Goal: Task Accomplishment & Management: Use online tool/utility

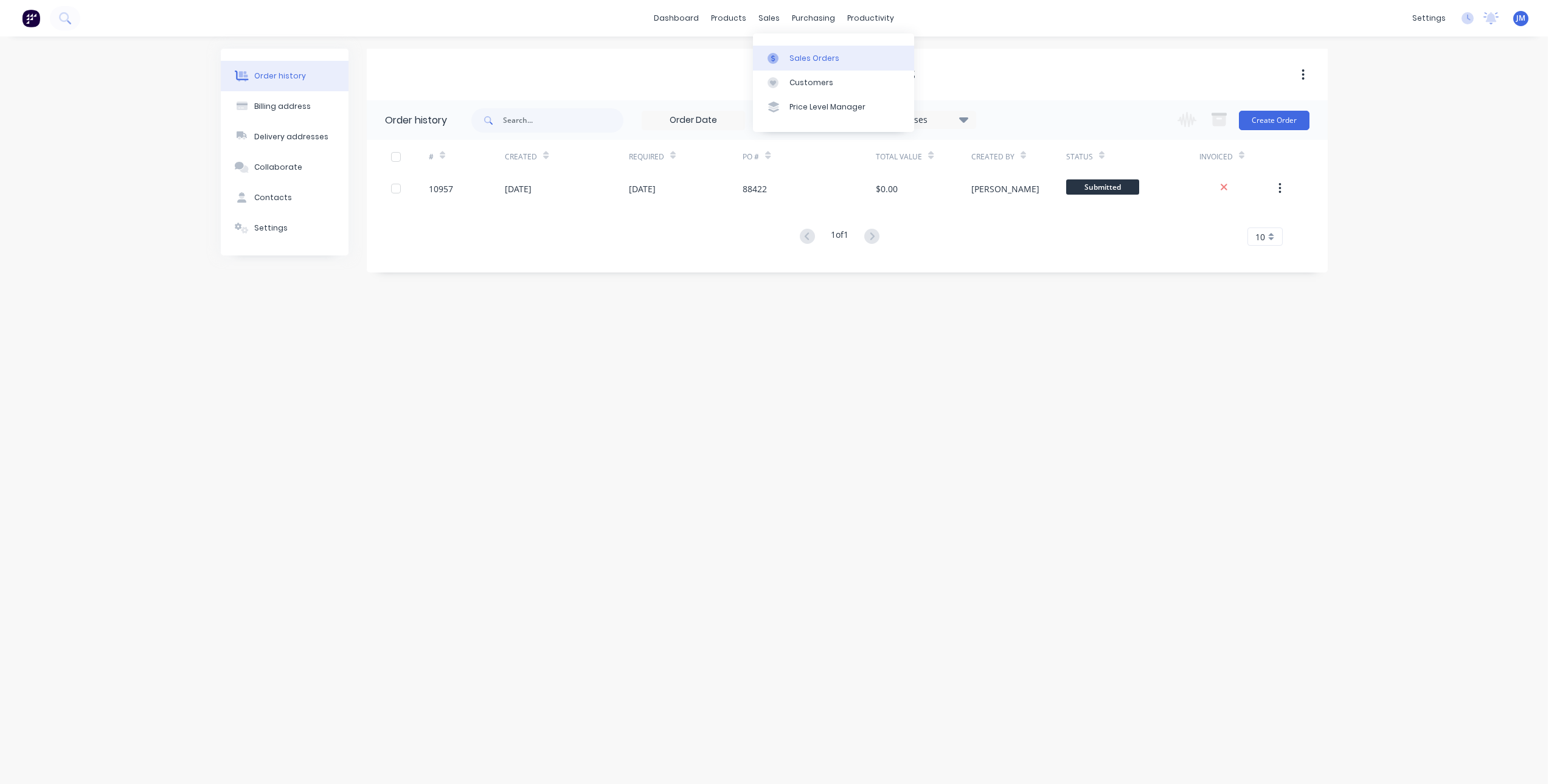
click at [780, 57] on div at bounding box center [777, 59] width 18 height 11
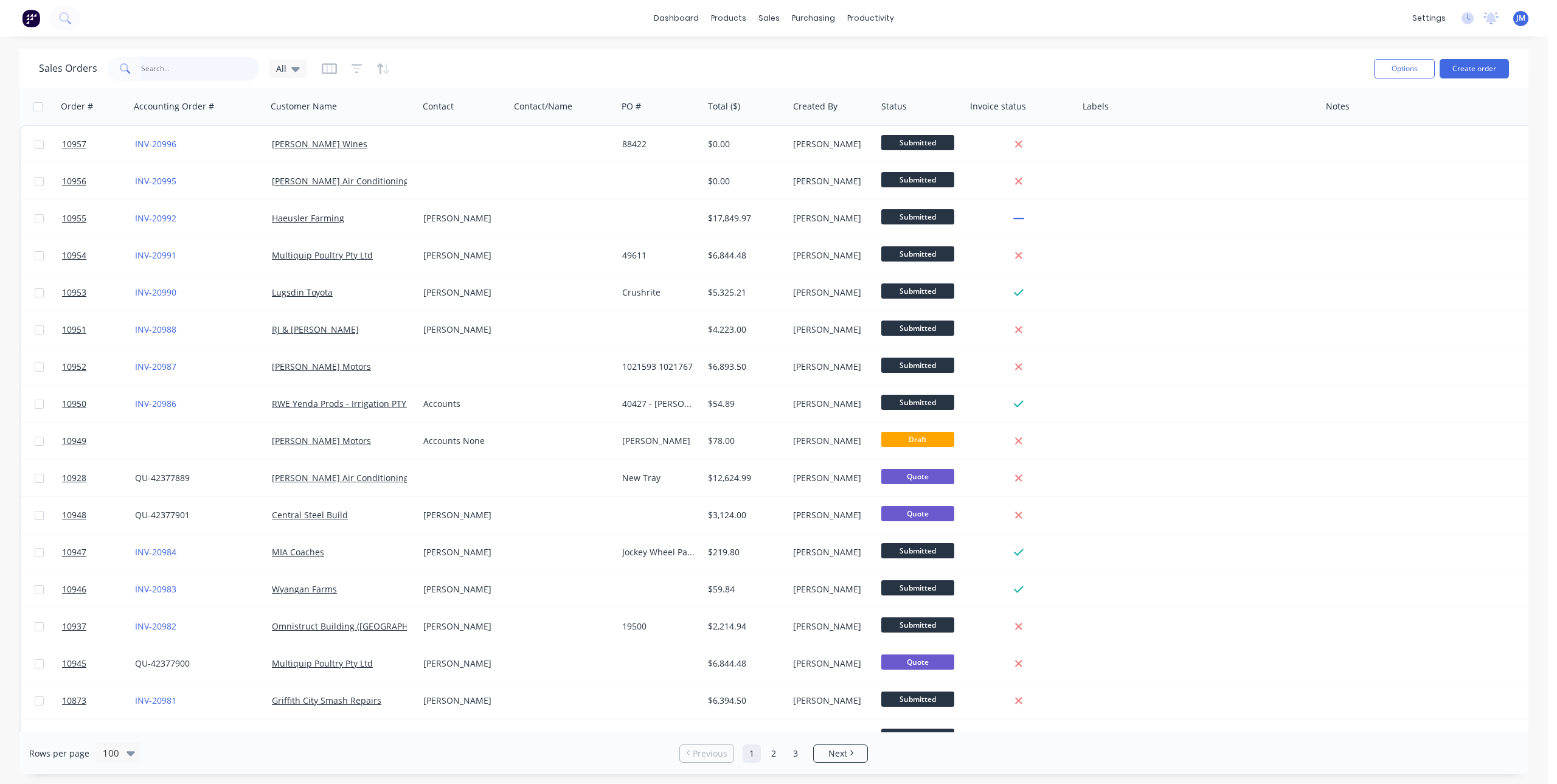
click at [151, 65] on input "text" at bounding box center [200, 69] width 119 height 25
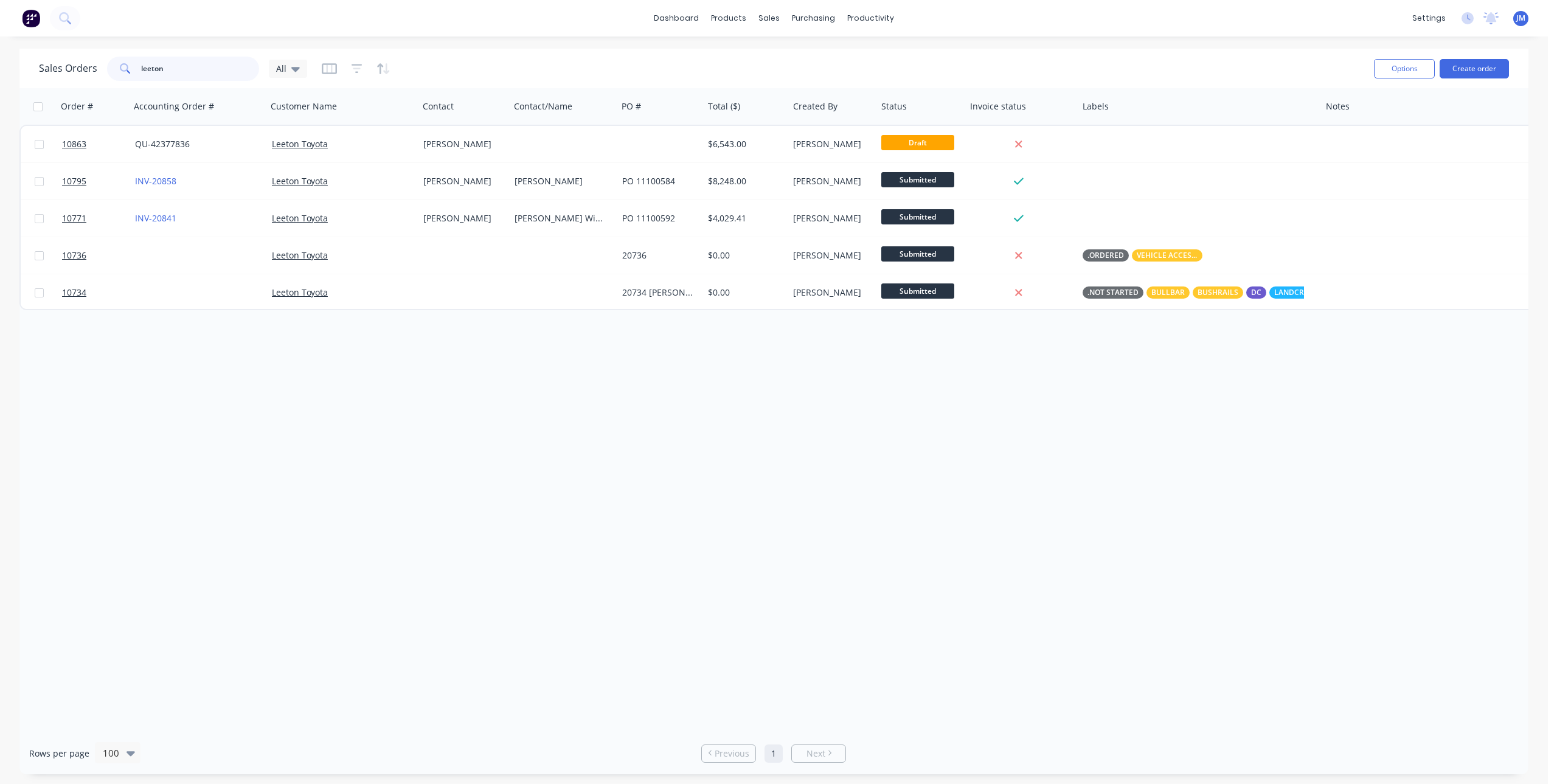
type input "leeton"
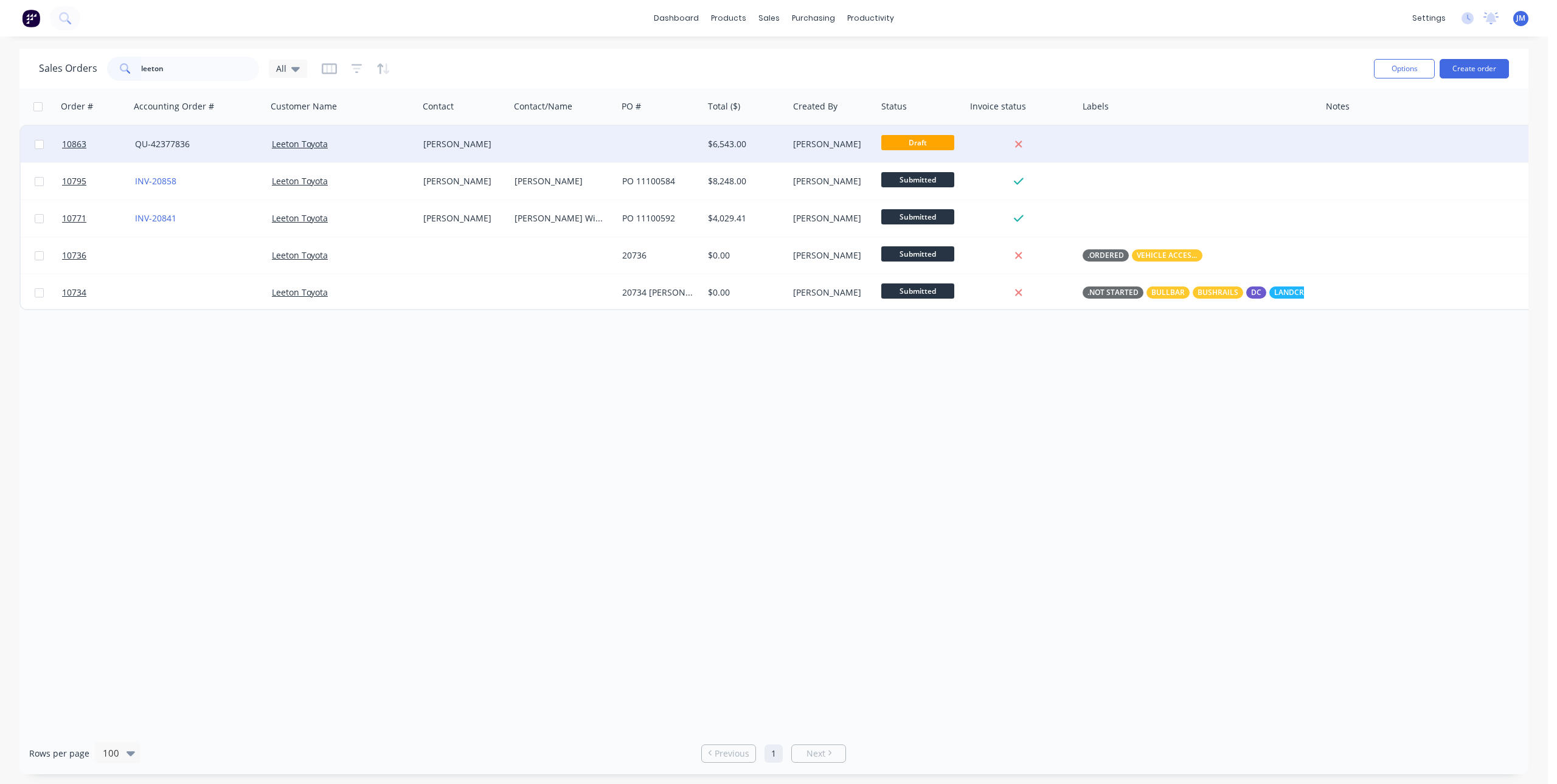
click at [346, 144] on div "Leeton Toyota" at bounding box center [340, 144] width 135 height 12
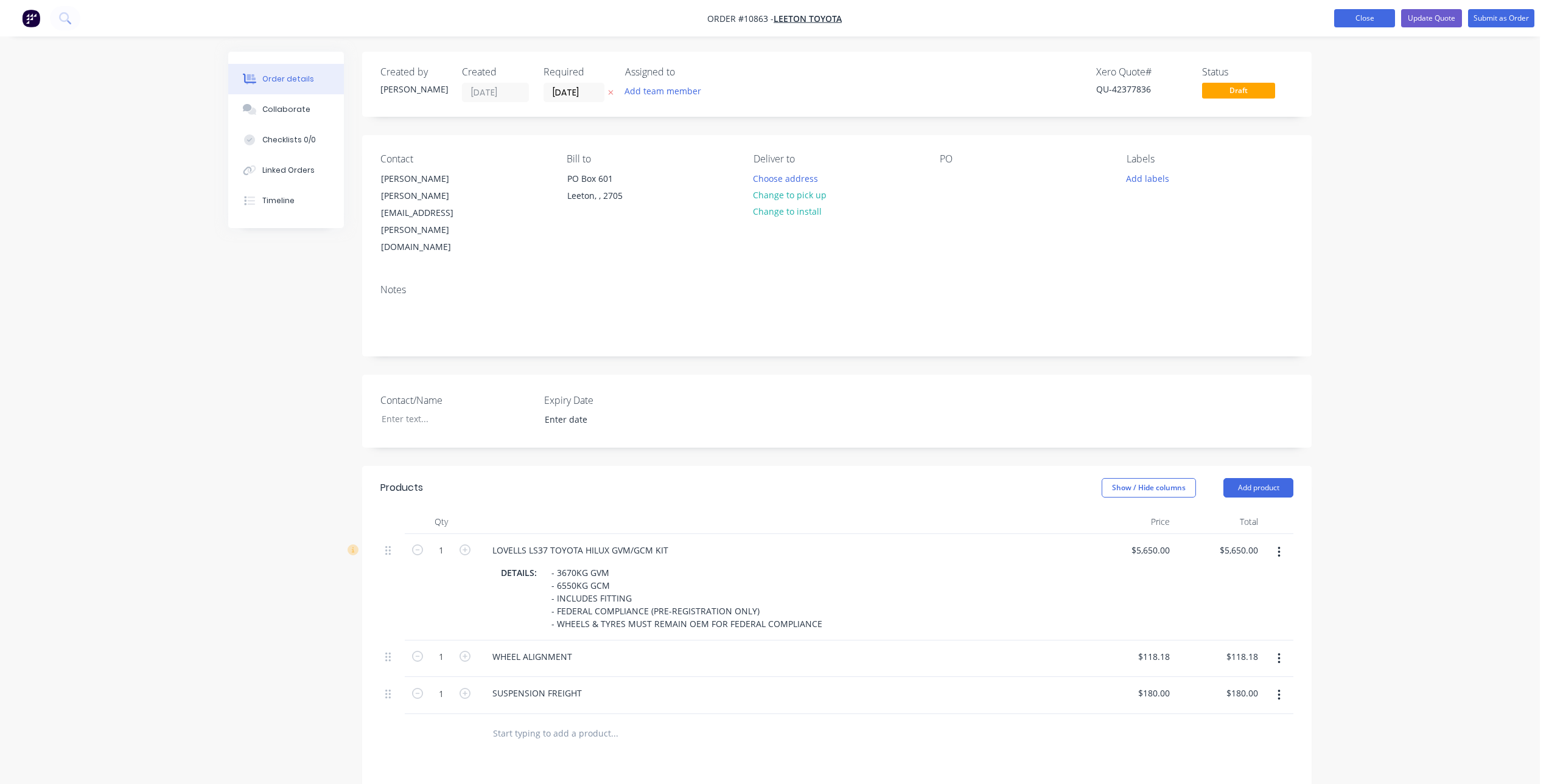
click at [1370, 17] on button "Close" at bounding box center [1364, 18] width 61 height 18
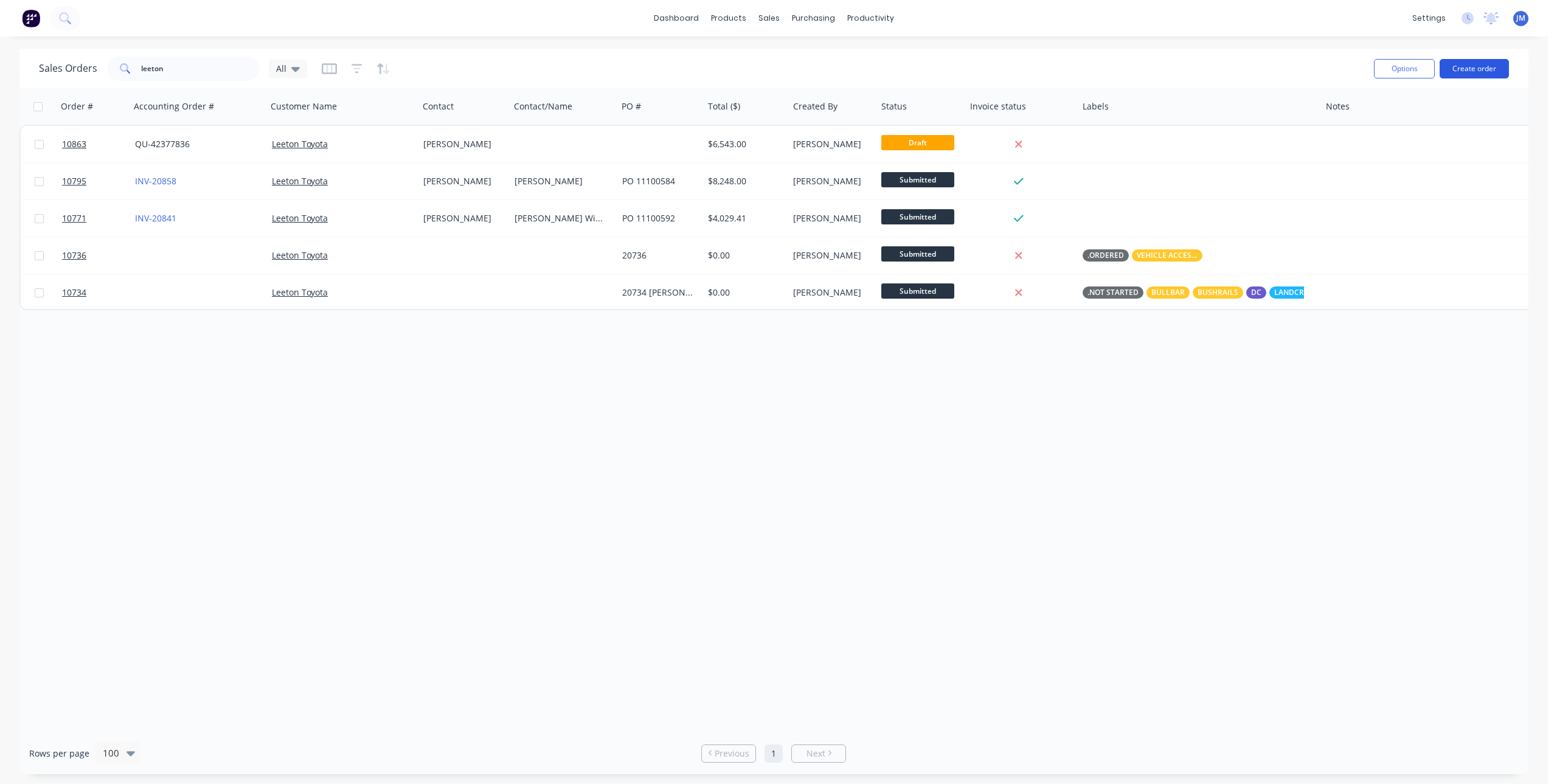
click at [1470, 66] on button "Create order" at bounding box center [1474, 69] width 69 height 19
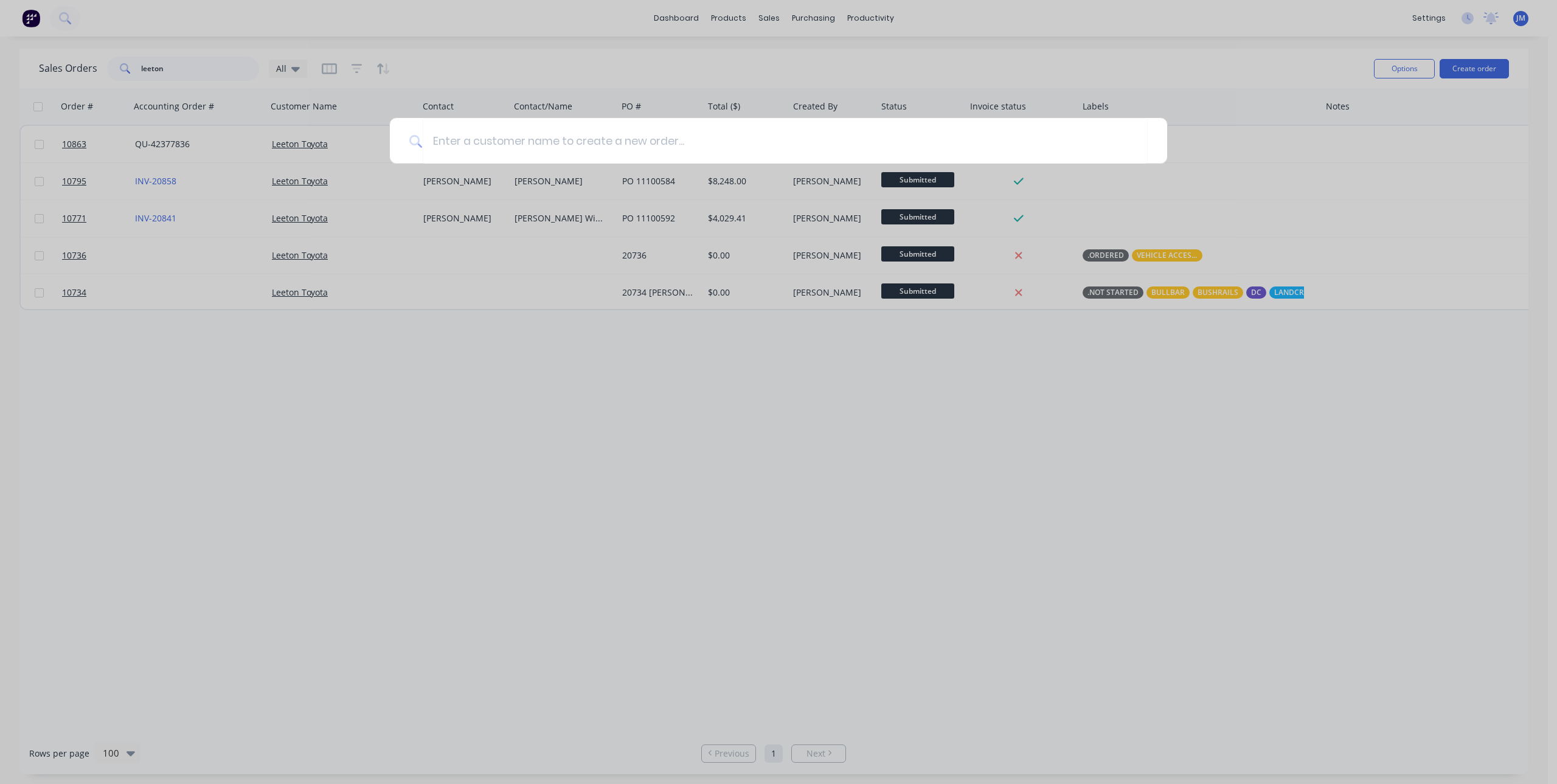
click at [775, 25] on div at bounding box center [778, 392] width 1557 height 784
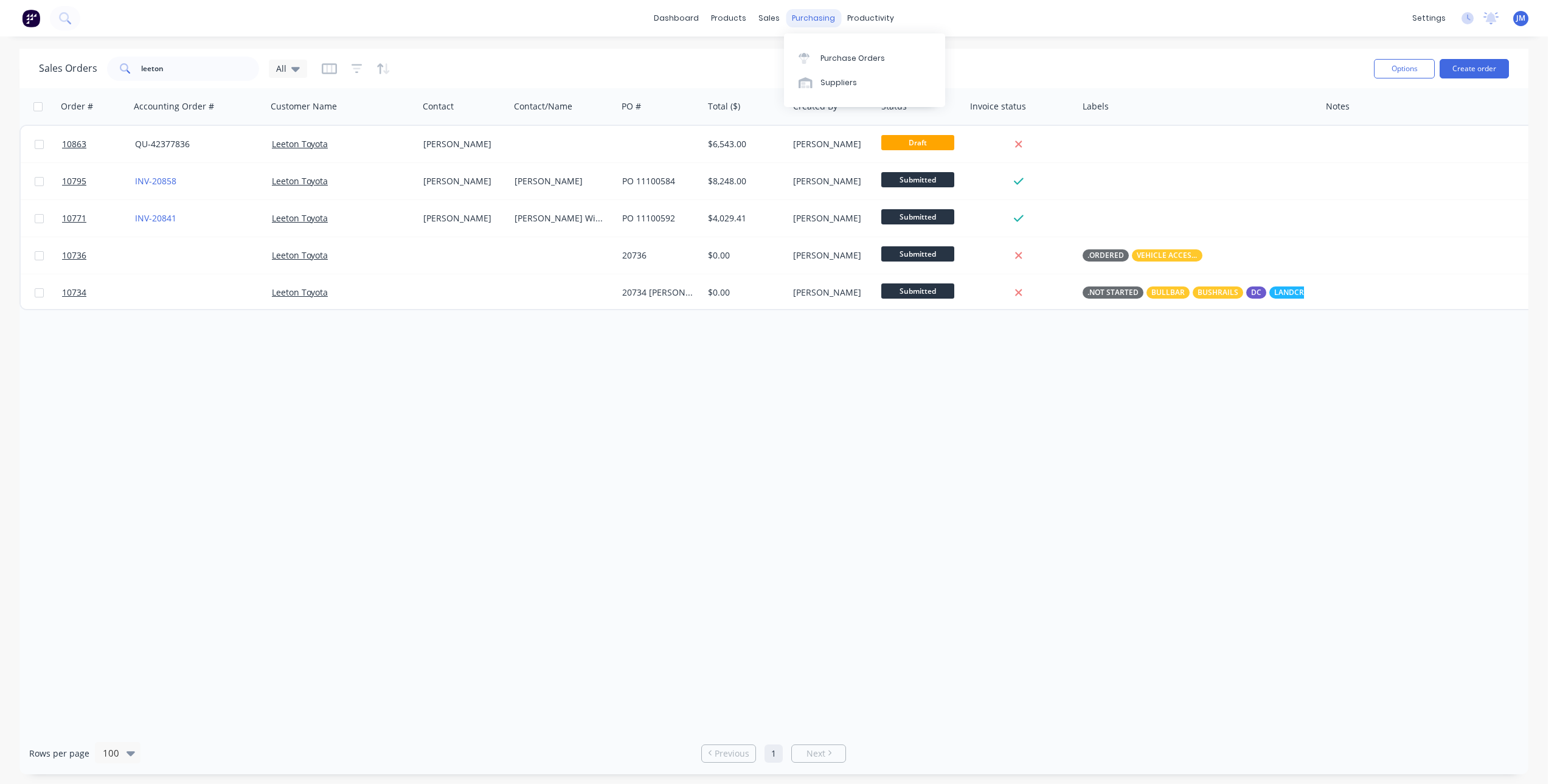
click at [813, 23] on div "purchasing" at bounding box center [814, 18] width 55 height 18
click at [823, 60] on div "Purchase Orders" at bounding box center [853, 59] width 65 height 11
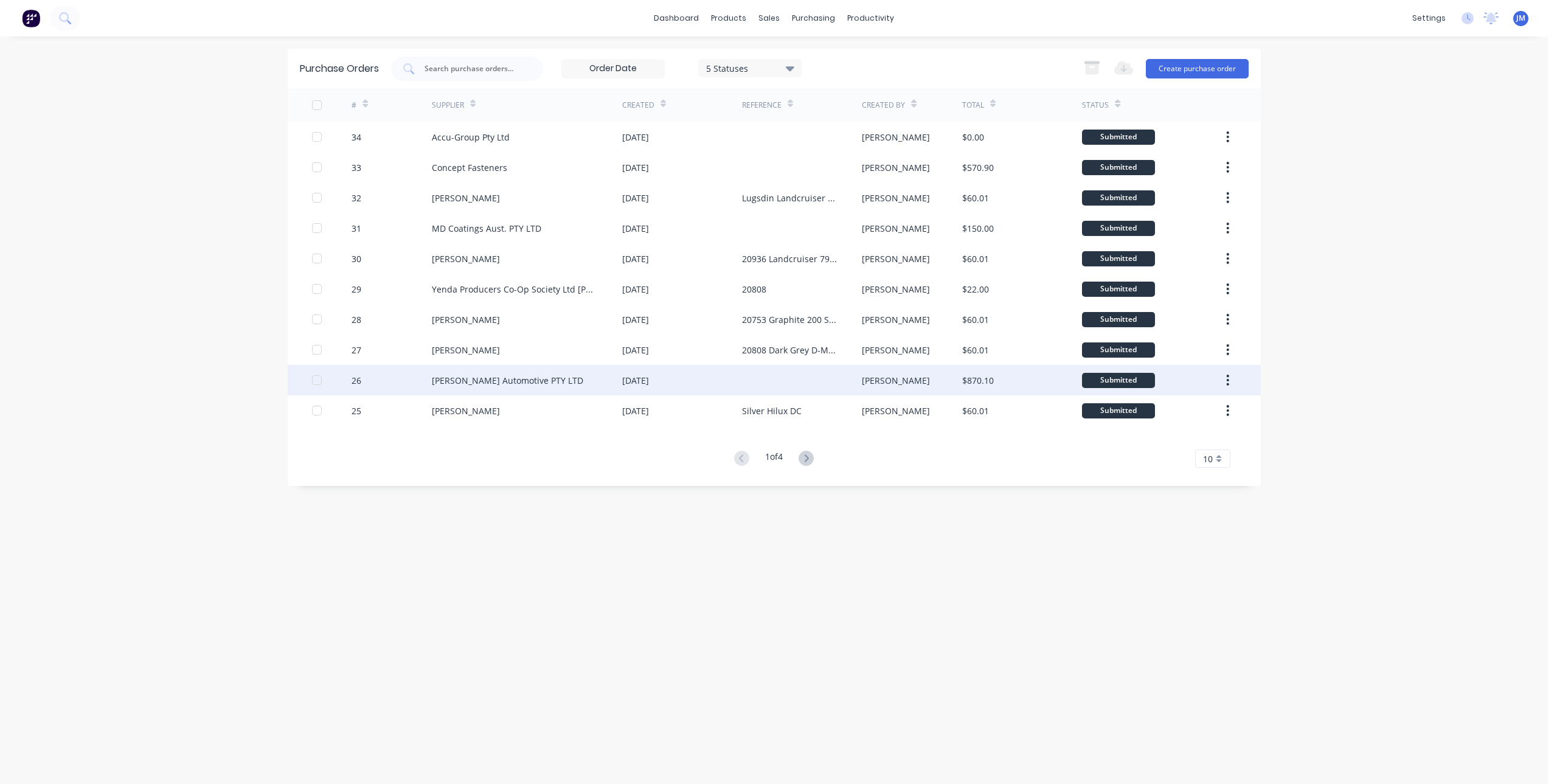
click at [508, 382] on div "[PERSON_NAME] Automotive PTY LTD" at bounding box center [507, 380] width 151 height 12
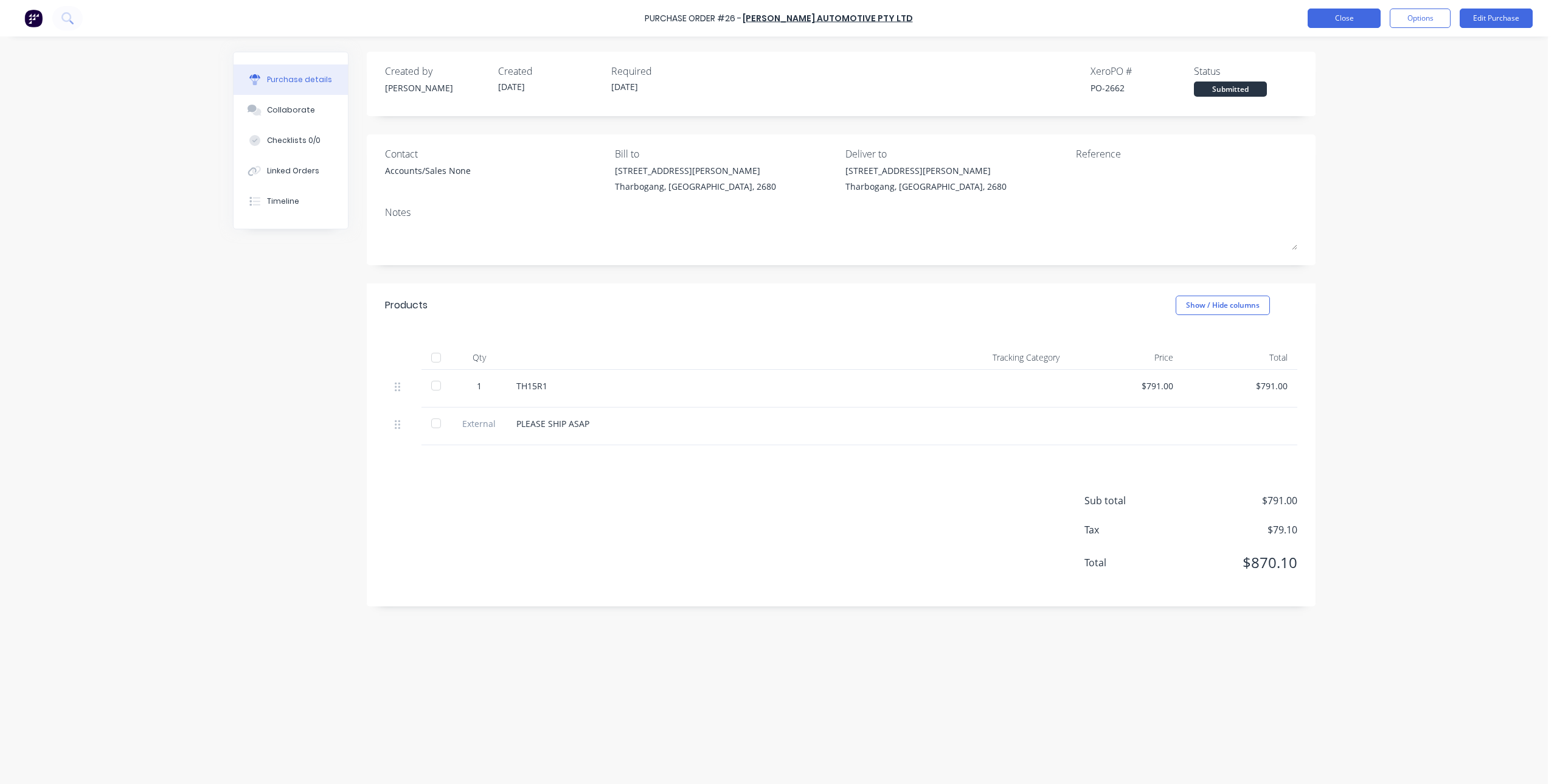
click at [1358, 22] on button "Close" at bounding box center [1344, 18] width 73 height 19
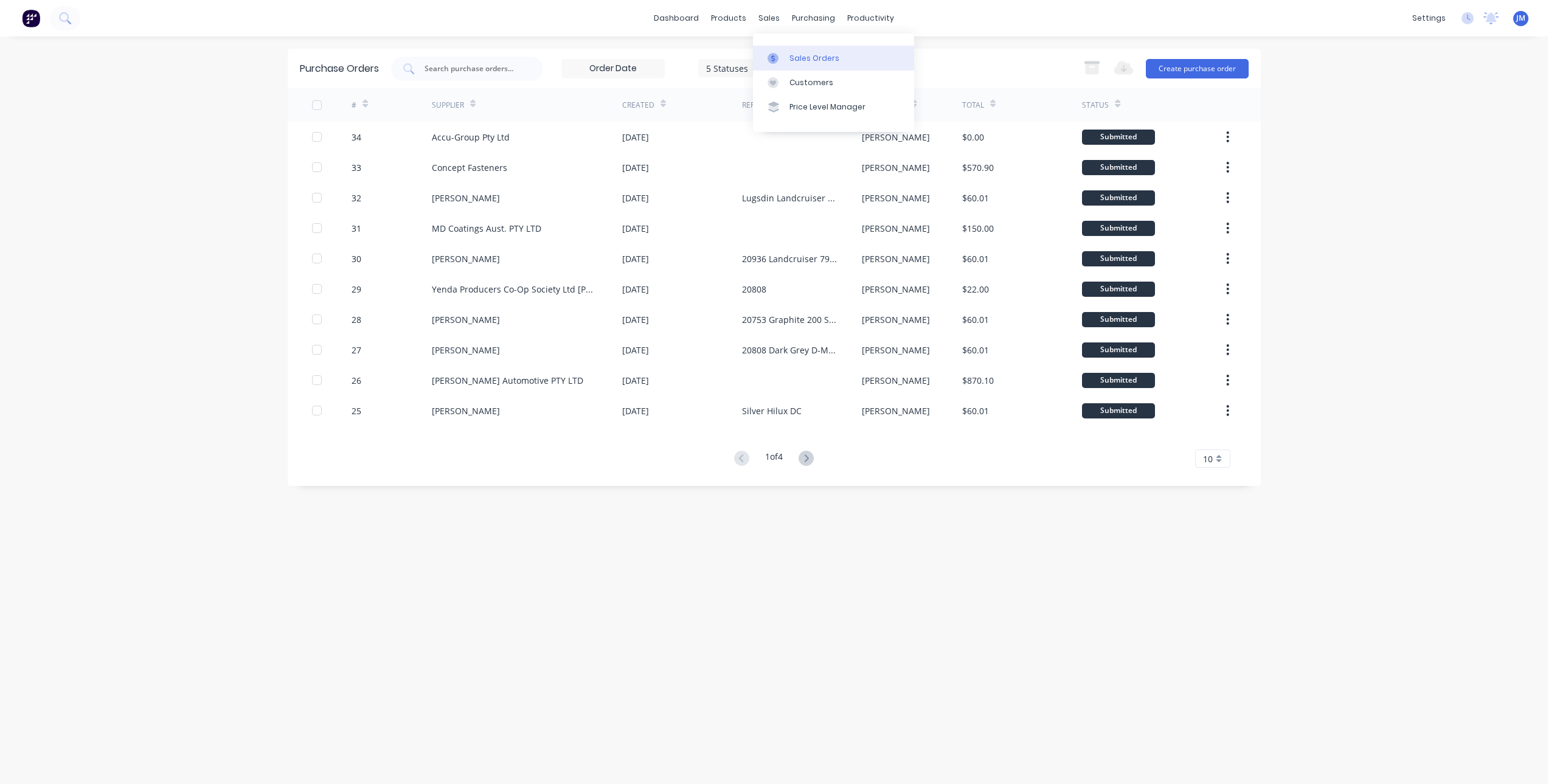
click at [783, 58] on div at bounding box center [777, 59] width 18 height 11
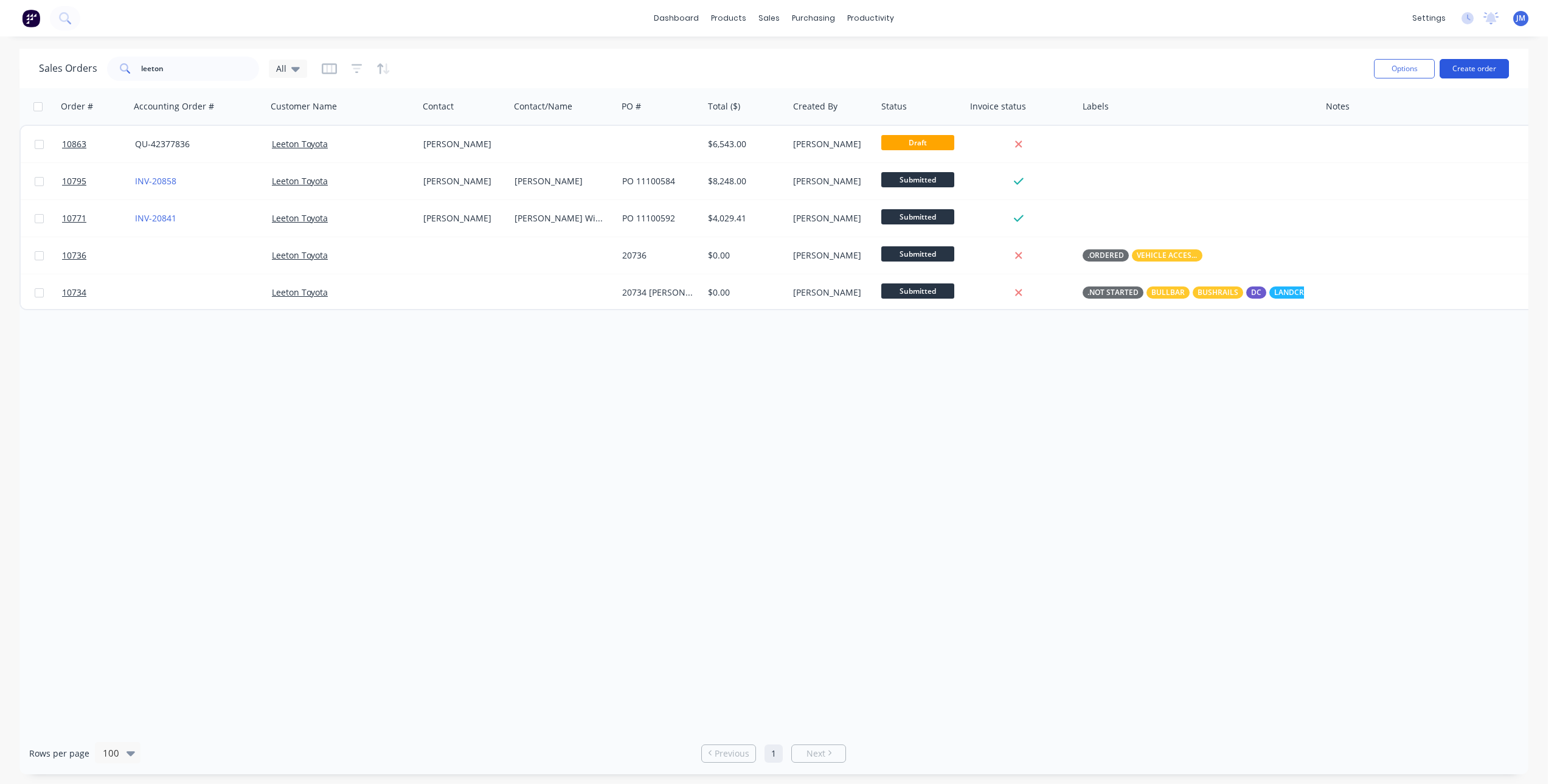
click at [1489, 70] on button "Create order" at bounding box center [1474, 69] width 69 height 19
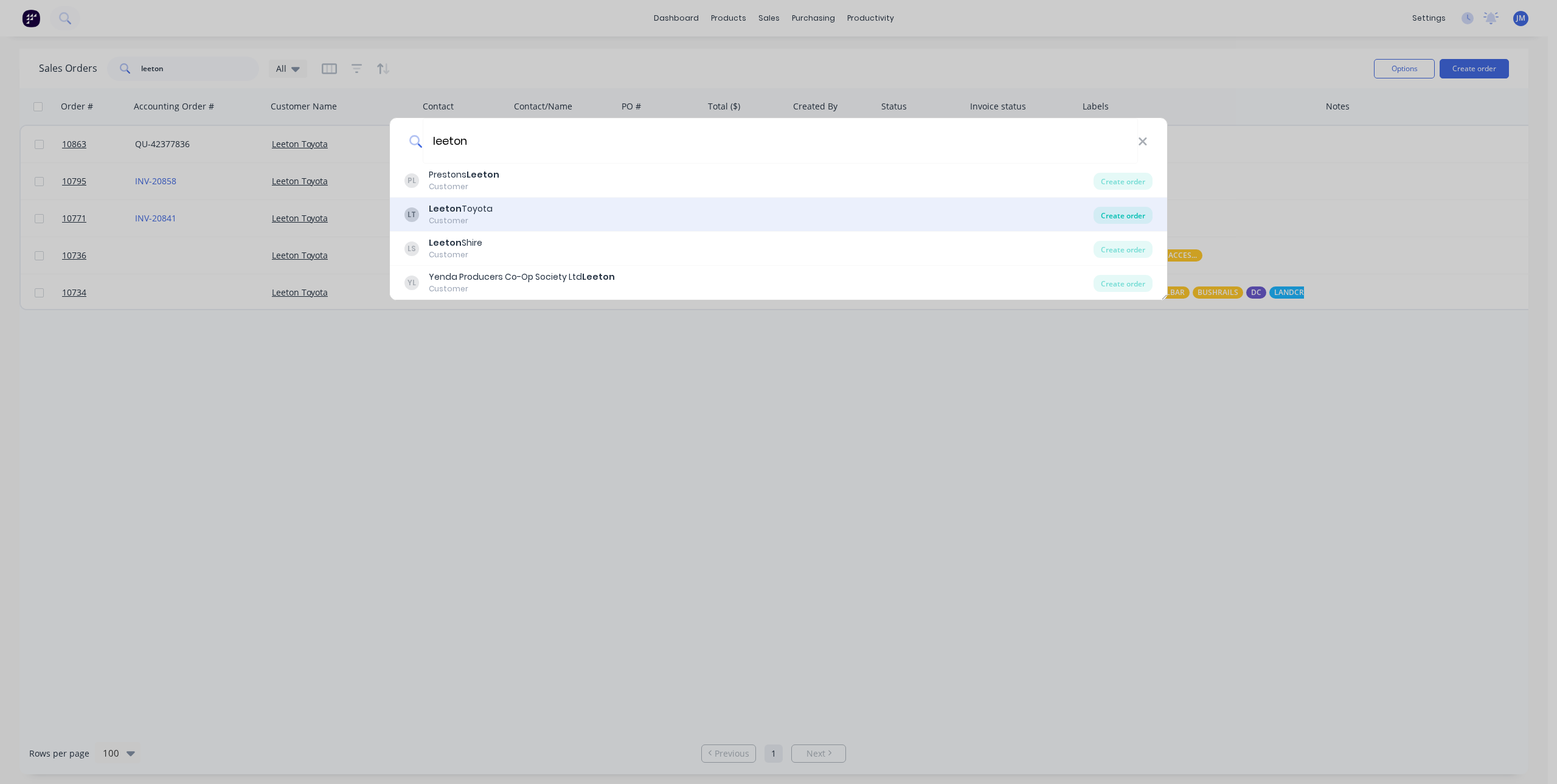
type input "leeton"
click at [1098, 213] on div "Create order" at bounding box center [1123, 215] width 59 height 17
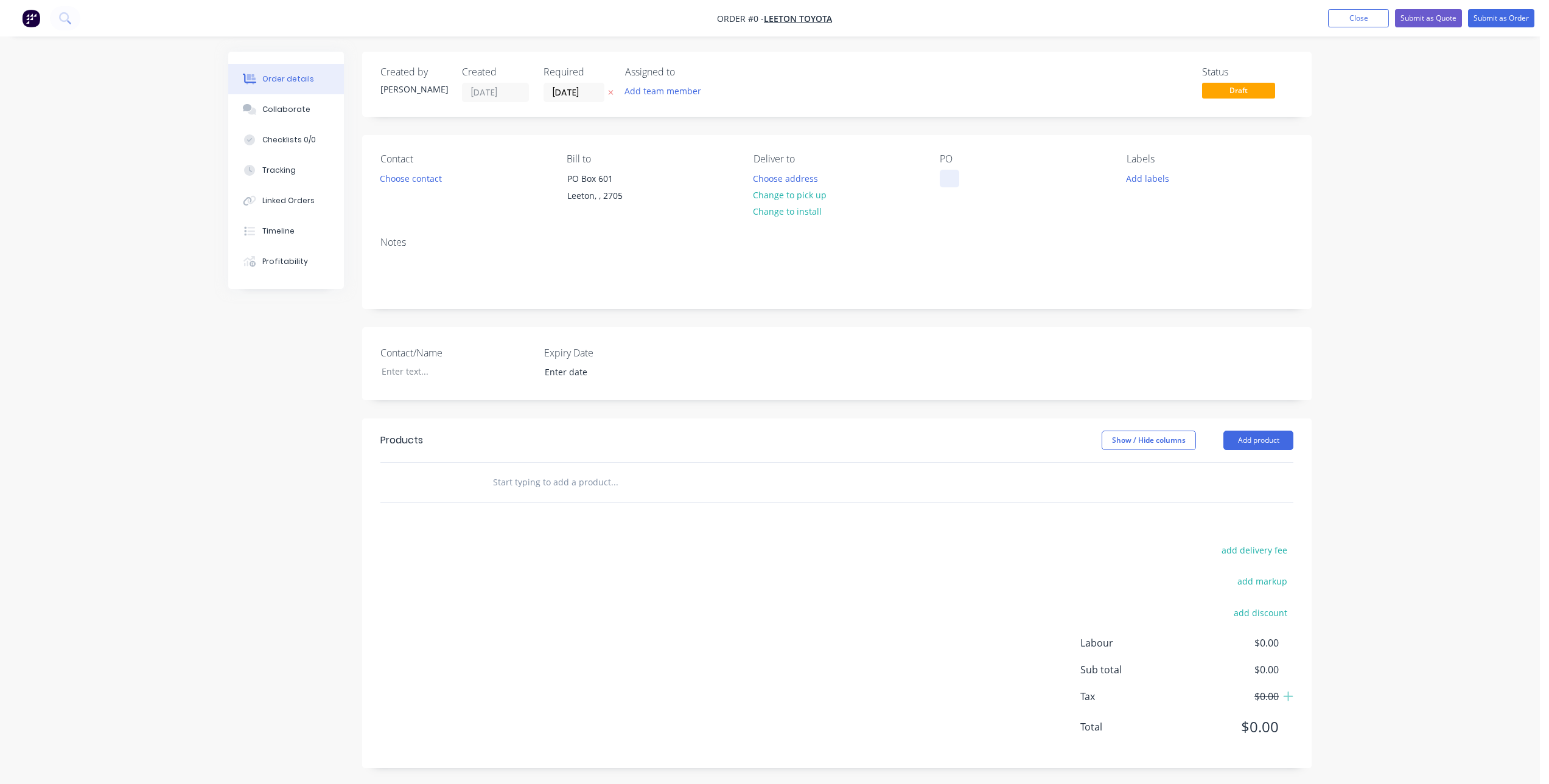
click at [958, 176] on div at bounding box center [949, 178] width 19 height 18
click at [576, 486] on div "Creating draft order... Loading... Order details Collaborate Checklists 0/0 Tra…" at bounding box center [769, 419] width 1107 height 735
type input "b"
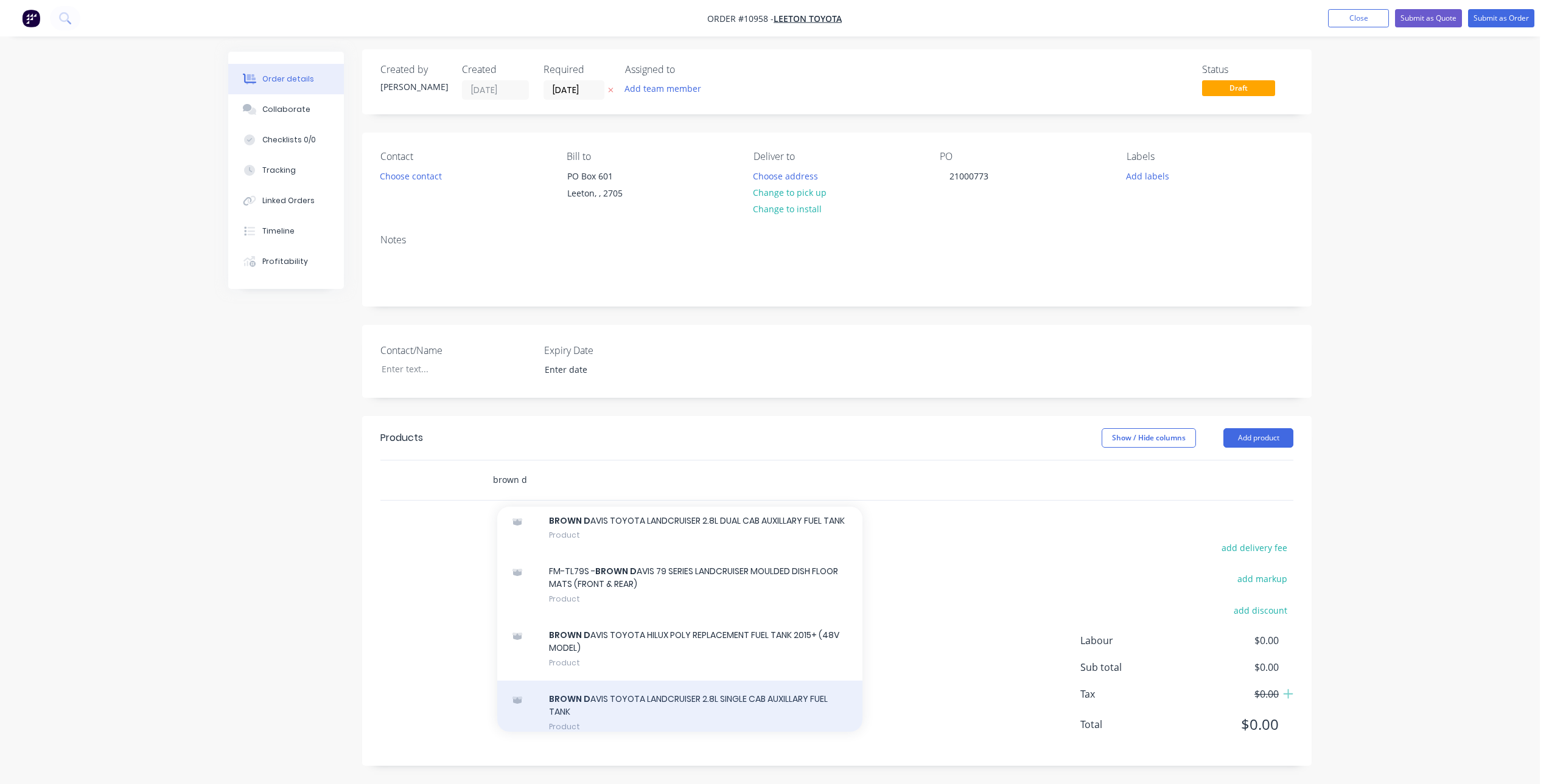
scroll to position [2078, 0]
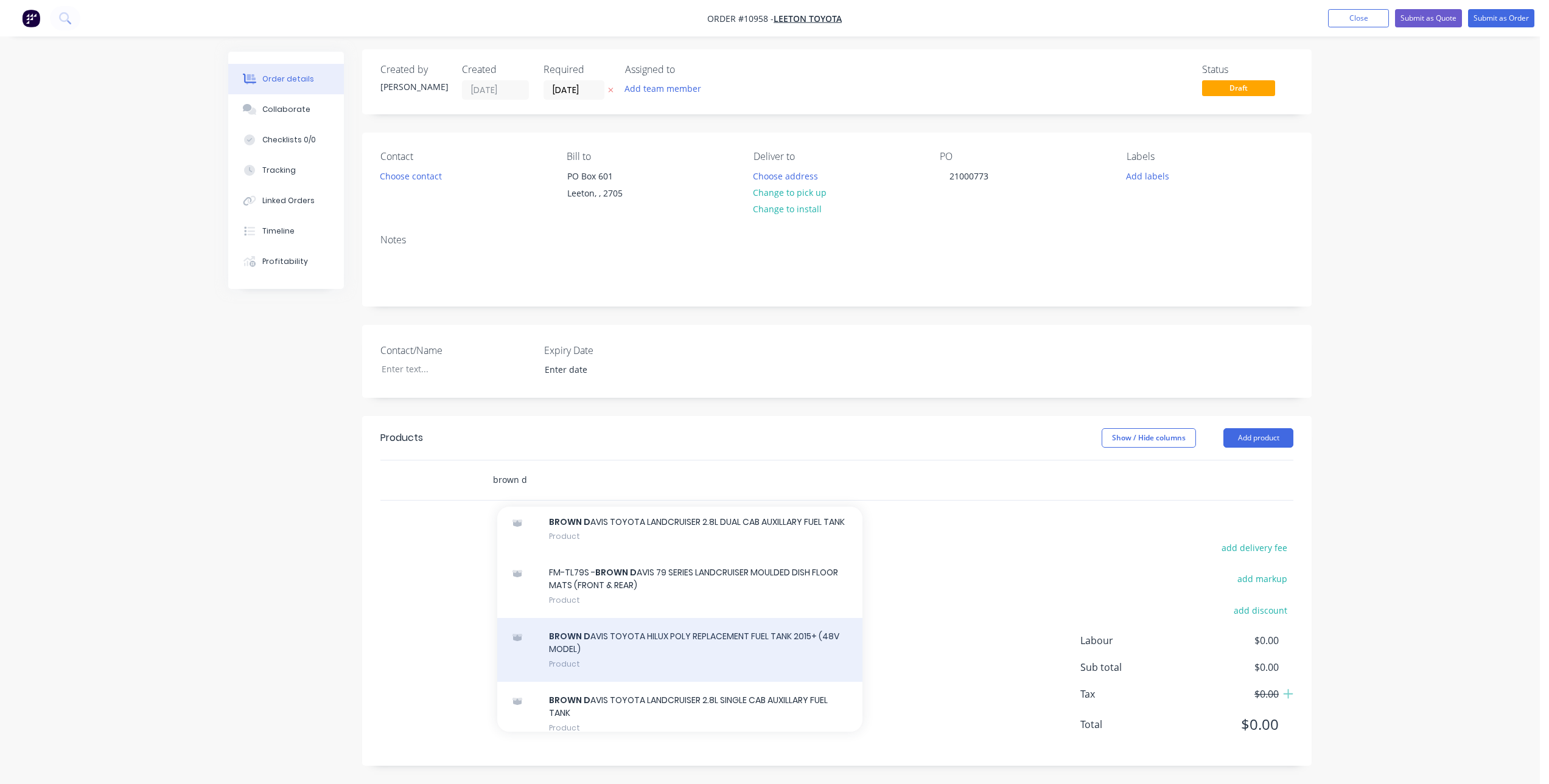
type input "brown d"
click at [720, 682] on div "BROWN D AVIS TOYOTA HILUX POLY REPLACEMENT FUEL TANK 2015+ (48V MODEL) Product" at bounding box center [680, 649] width 366 height 64
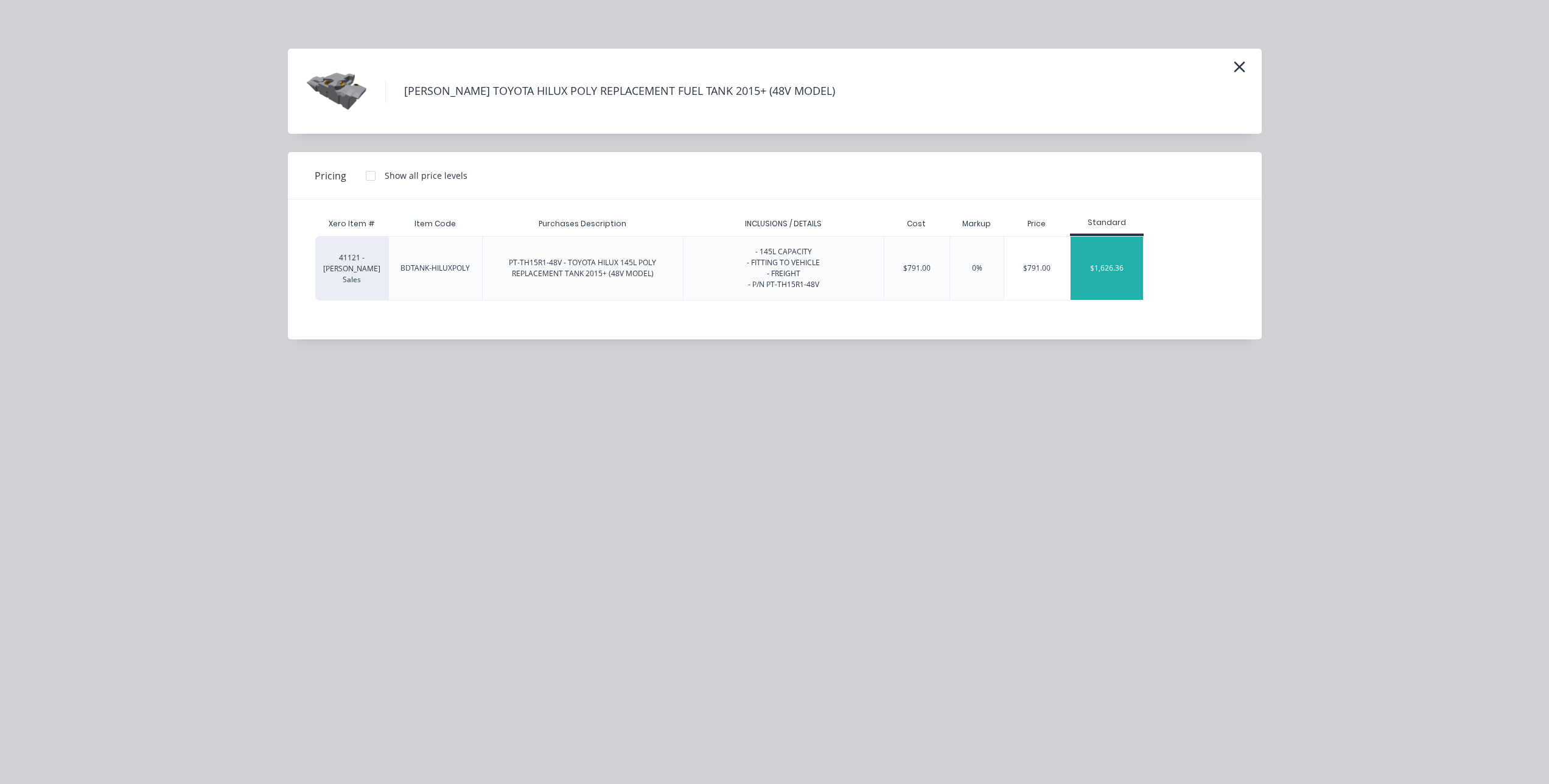
click at [1102, 254] on div "$1,626.36" at bounding box center [1106, 268] width 73 height 63
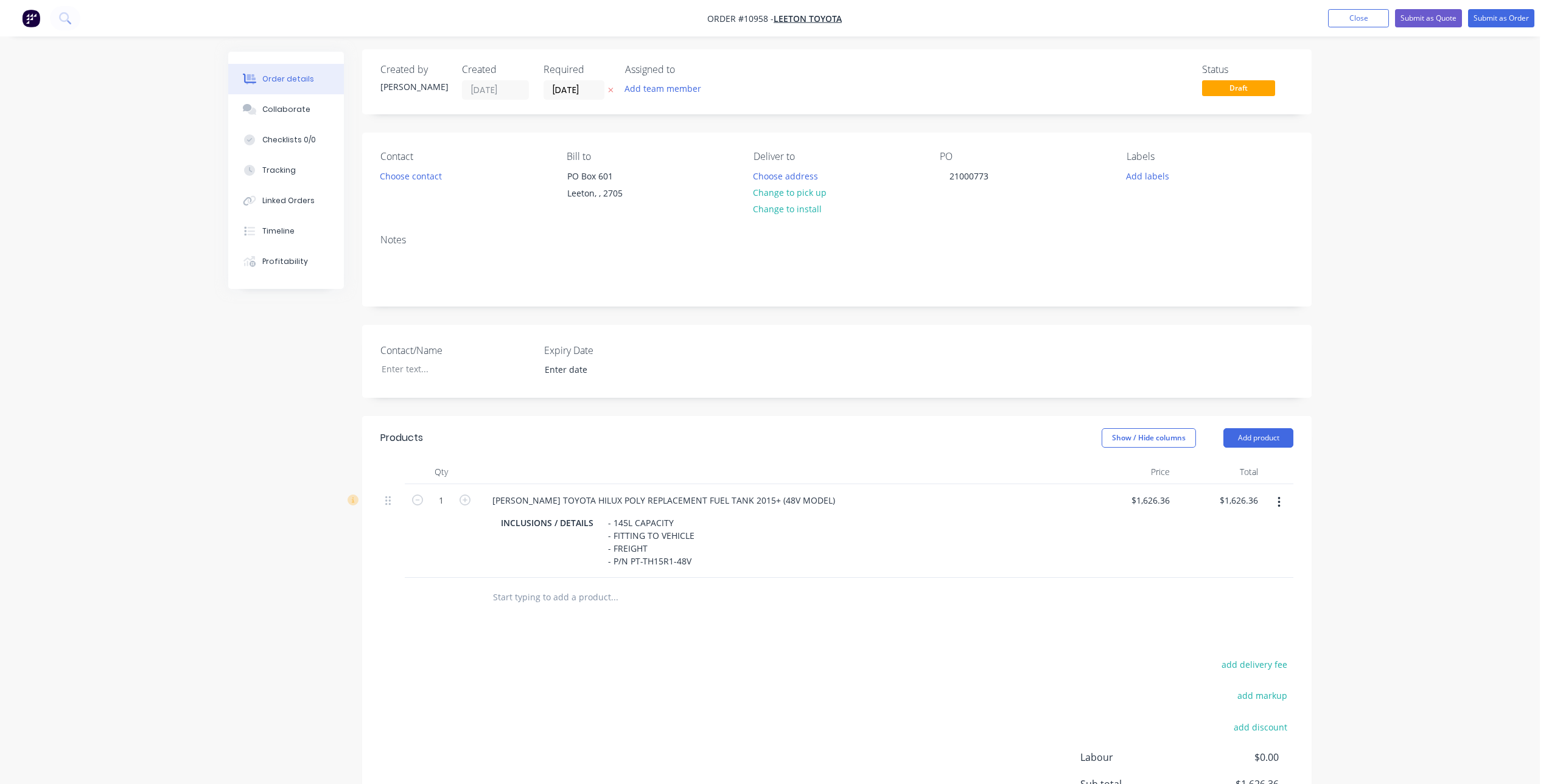
click at [610, 490] on div "[PERSON_NAME] TOYOTA HILUX POLY REPLACEMENT FUEL TANK 2015+ (48V MODEL) INCLUSI…" at bounding box center [782, 531] width 608 height 93
drag, startPoint x: 610, startPoint y: 500, endPoint x: 635, endPoint y: 503, distance: 25.2
click at [635, 503] on div "[PERSON_NAME] TOYOTA HILUX POLY REPLACEMENT FUEL TANK 2015+ (48V MODEL)" at bounding box center [664, 500] width 362 height 18
drag, startPoint x: 770, startPoint y: 506, endPoint x: 889, endPoint y: 530, distance: 121.4
click at [889, 530] on div "[PERSON_NAME] TOYOTA HILUX STEEL REPLACEMENT FUEL TANK 2015+ (48V MODEL) INCLUS…" at bounding box center [782, 531] width 608 height 93
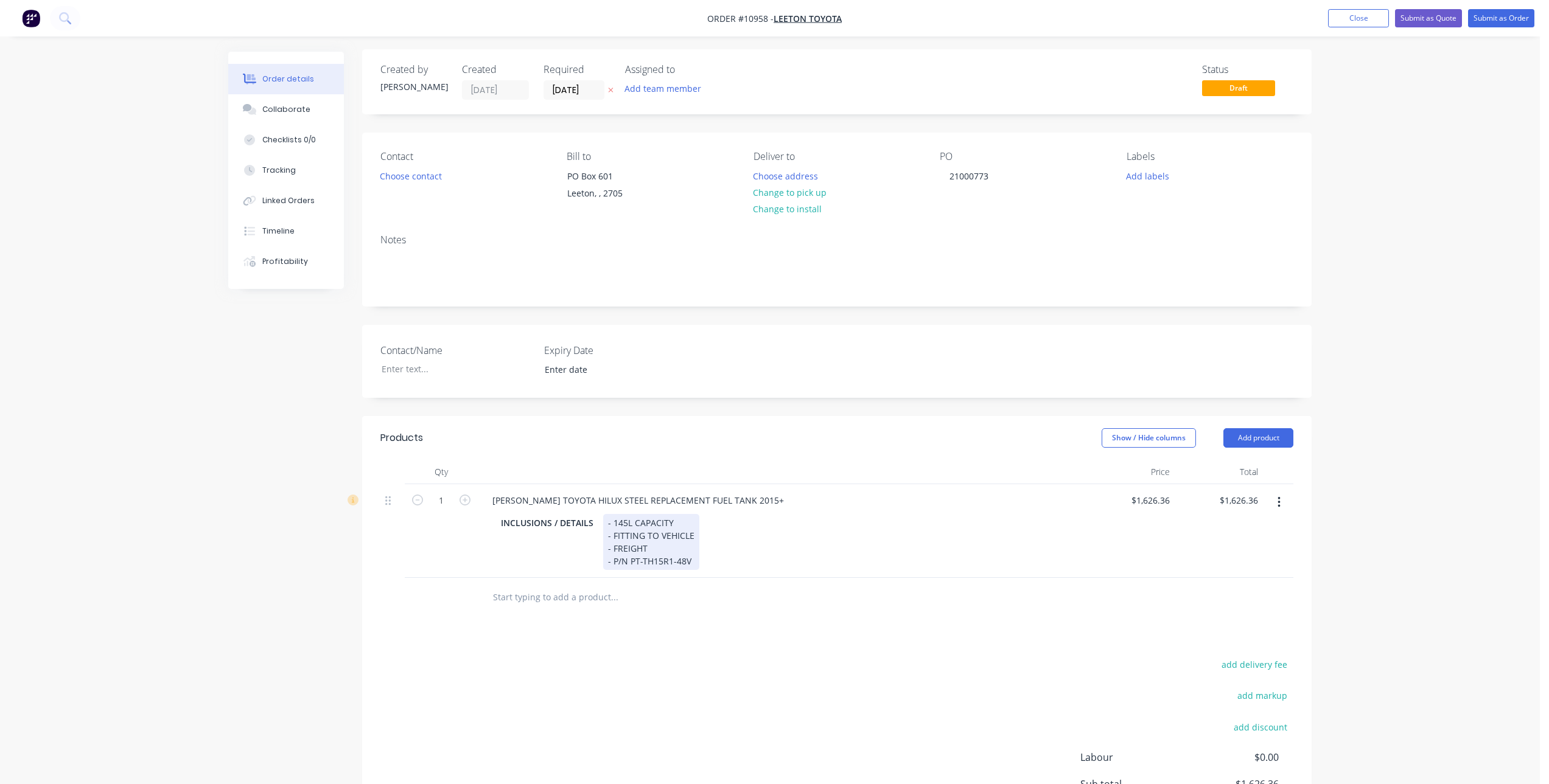
click at [646, 560] on div "- 145L CAPACITY - FITTING TO VEHICLE - FREIGHT - P/N PT-TH15R1-48V" at bounding box center [650, 541] width 96 height 56
drag, startPoint x: 641, startPoint y: 564, endPoint x: 612, endPoint y: 577, distance: 31.8
click at [612, 577] on div "[PERSON_NAME] TOYOTA HILUX STEEL REPLACEMENT FUEL TANK 2015+ INCLUSIONS / DETAI…" at bounding box center [782, 531] width 608 height 93
click at [661, 568] on div "- 145L CAPACITY - FITTING TO VEHICLE - FREIGHT - TH15R1-48V" at bounding box center [650, 541] width 96 height 56
click at [677, 637] on div "Products Show / Hide columns Add product Qty Price Total 1 [PERSON_NAME] TOYOTA…" at bounding box center [836, 649] width 949 height 466
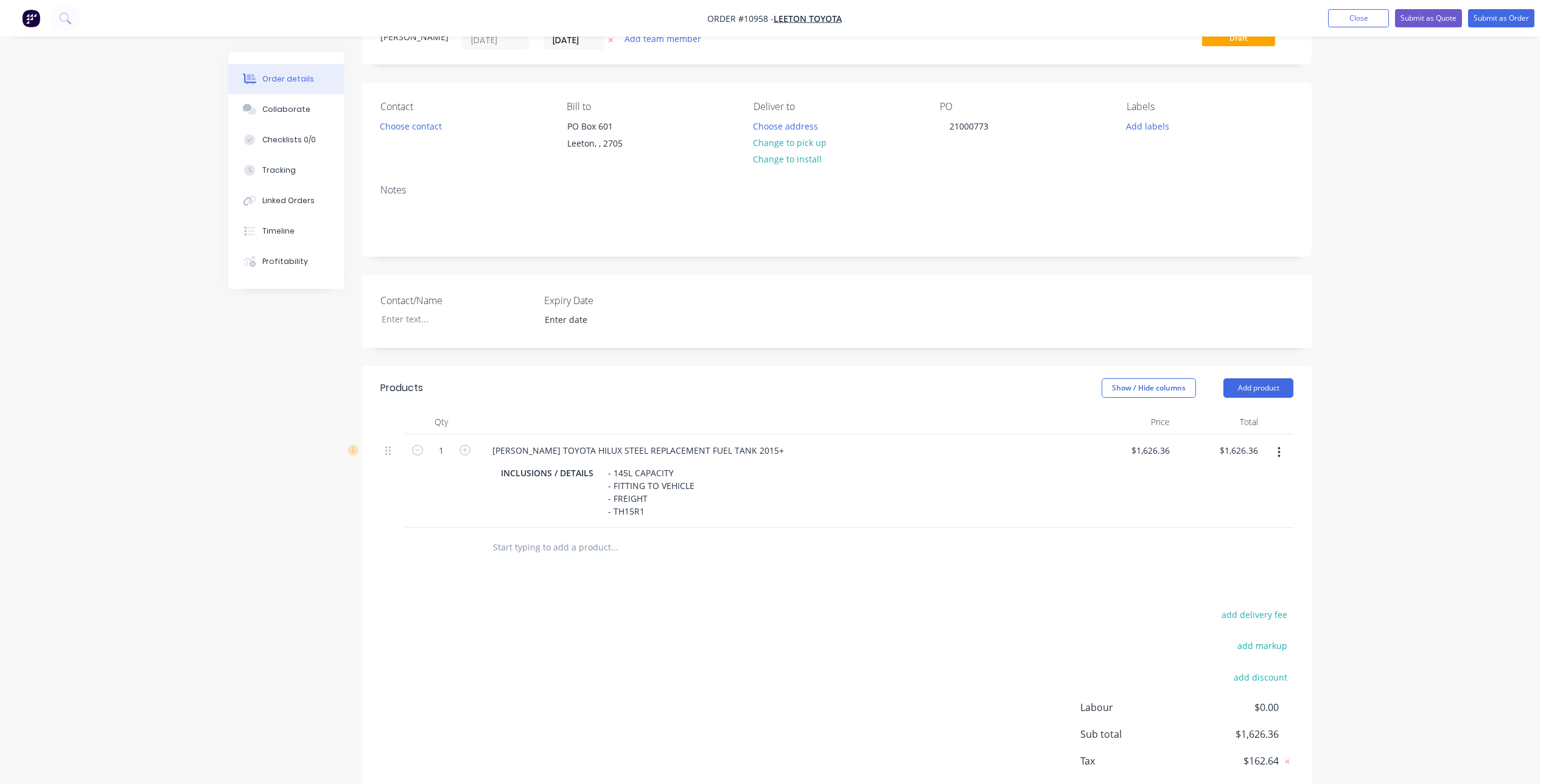
scroll to position [119, 0]
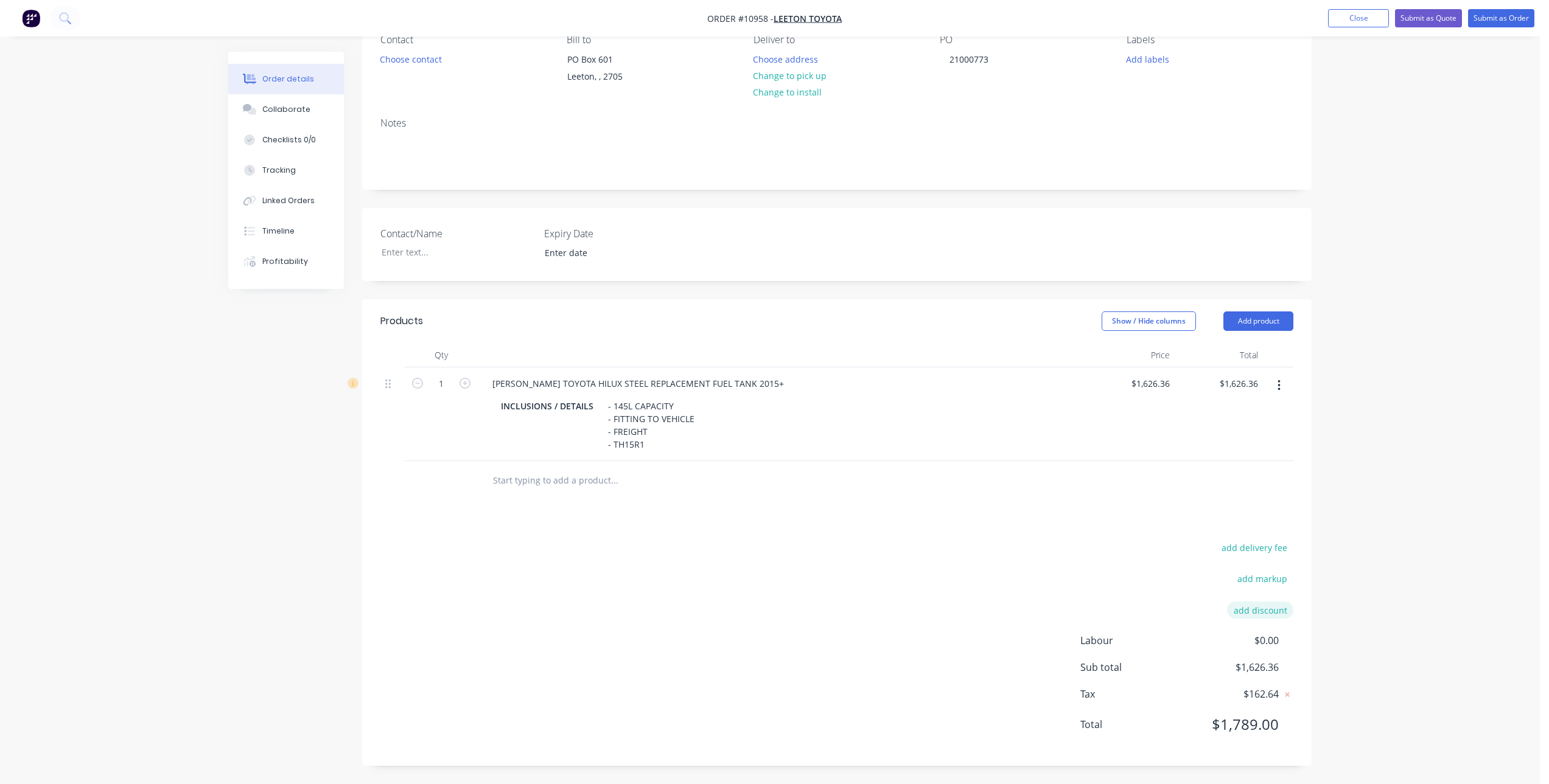
click at [1246, 613] on button "add discount" at bounding box center [1261, 609] width 67 height 16
type input "d"
type input "DISCOUNT"
drag, startPoint x: 1252, startPoint y: 611, endPoint x: 1252, endPoint y: 617, distance: 6.0
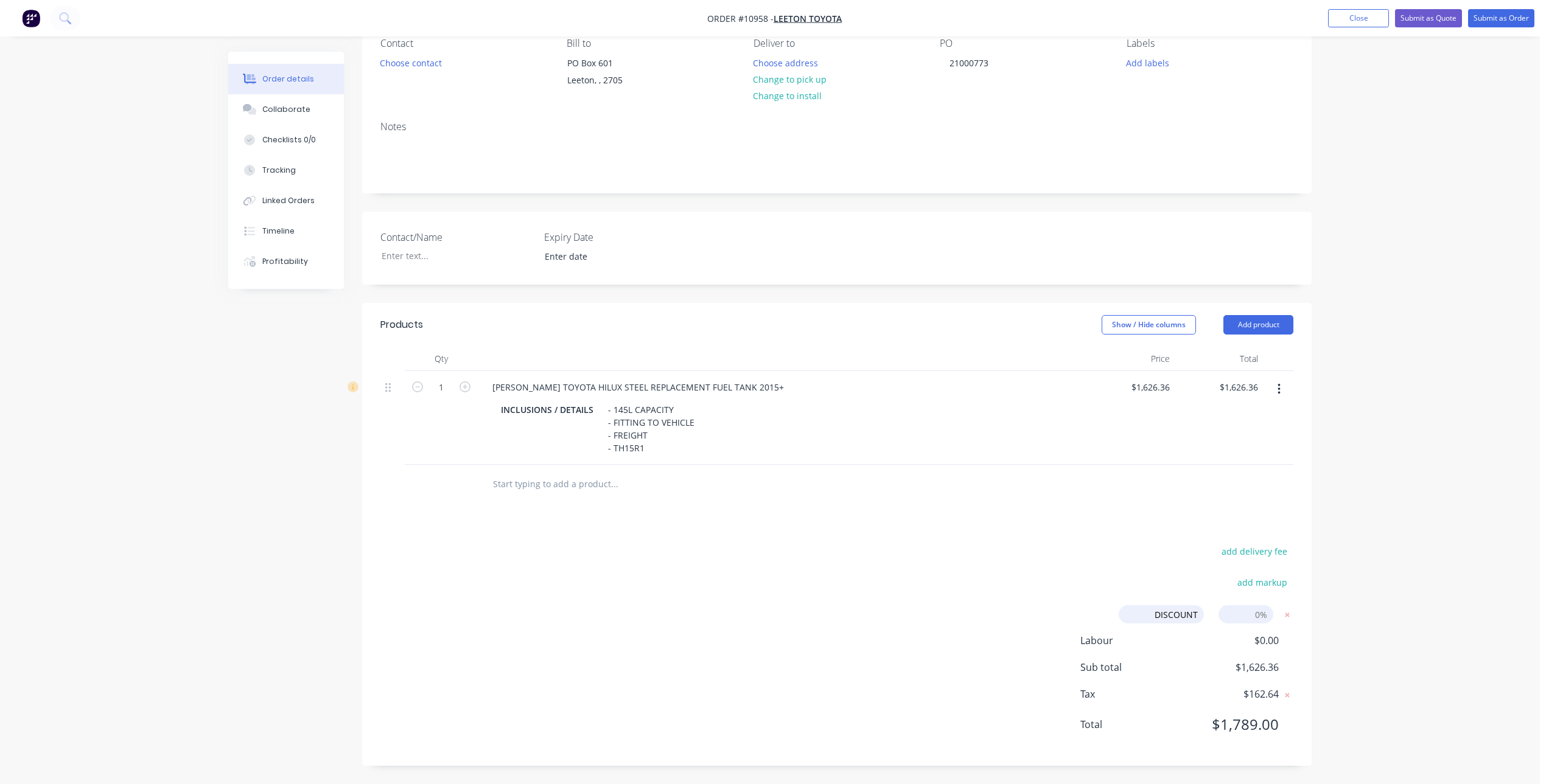
click at [1252, 617] on input at bounding box center [1246, 614] width 55 height 18
type input "10"
click at [1124, 519] on div "Products Show / Hide columns Add product Qty Price Total 1 [PERSON_NAME] TOYOTA…" at bounding box center [836, 550] width 949 height 495
click at [1243, 607] on input "10.00%" at bounding box center [1246, 614] width 55 height 18
drag, startPoint x: 1240, startPoint y: 617, endPoint x: 1281, endPoint y: 617, distance: 41.0
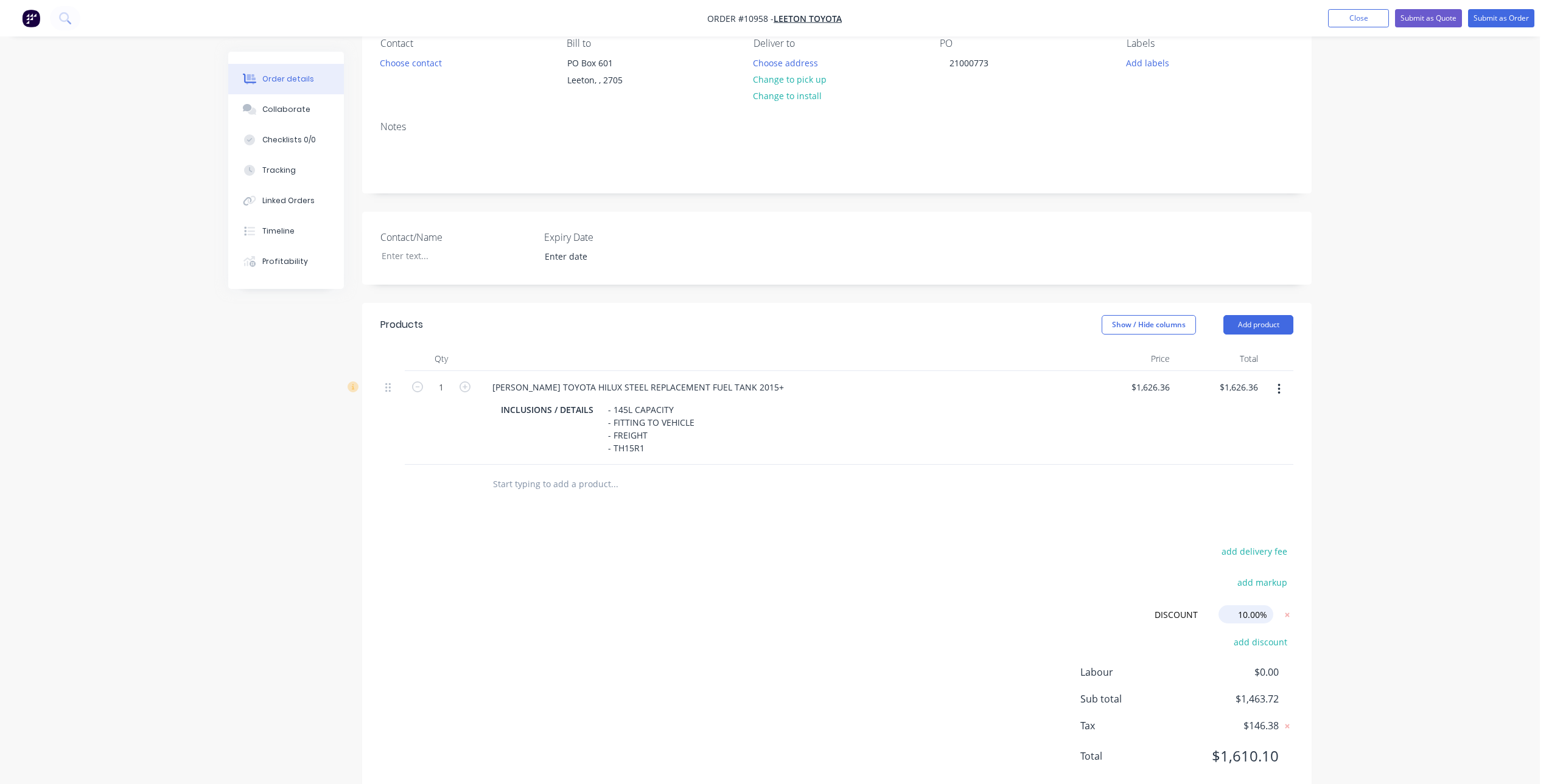
click at [1281, 617] on form "DISCOUNT DISCOUNT Discount name (Optional) 10.00% 10.00% 0%" at bounding box center [1201, 614] width 185 height 18
click at [1065, 574] on div "add delivery fee add markup DISCOUNT DISCOUNT Discount name (Optional) 15.00% 1…" at bounding box center [836, 661] width 913 height 236
click at [1247, 619] on input "15.00%" at bounding box center [1246, 614] width 55 height 18
drag, startPoint x: 1222, startPoint y: 617, endPoint x: 1313, endPoint y: 629, distance: 91.8
click at [1313, 629] on div "Order details Collaborate Checklists 0/0 Tracking Linked Orders Timeline Profit…" at bounding box center [769, 376] width 1107 height 879
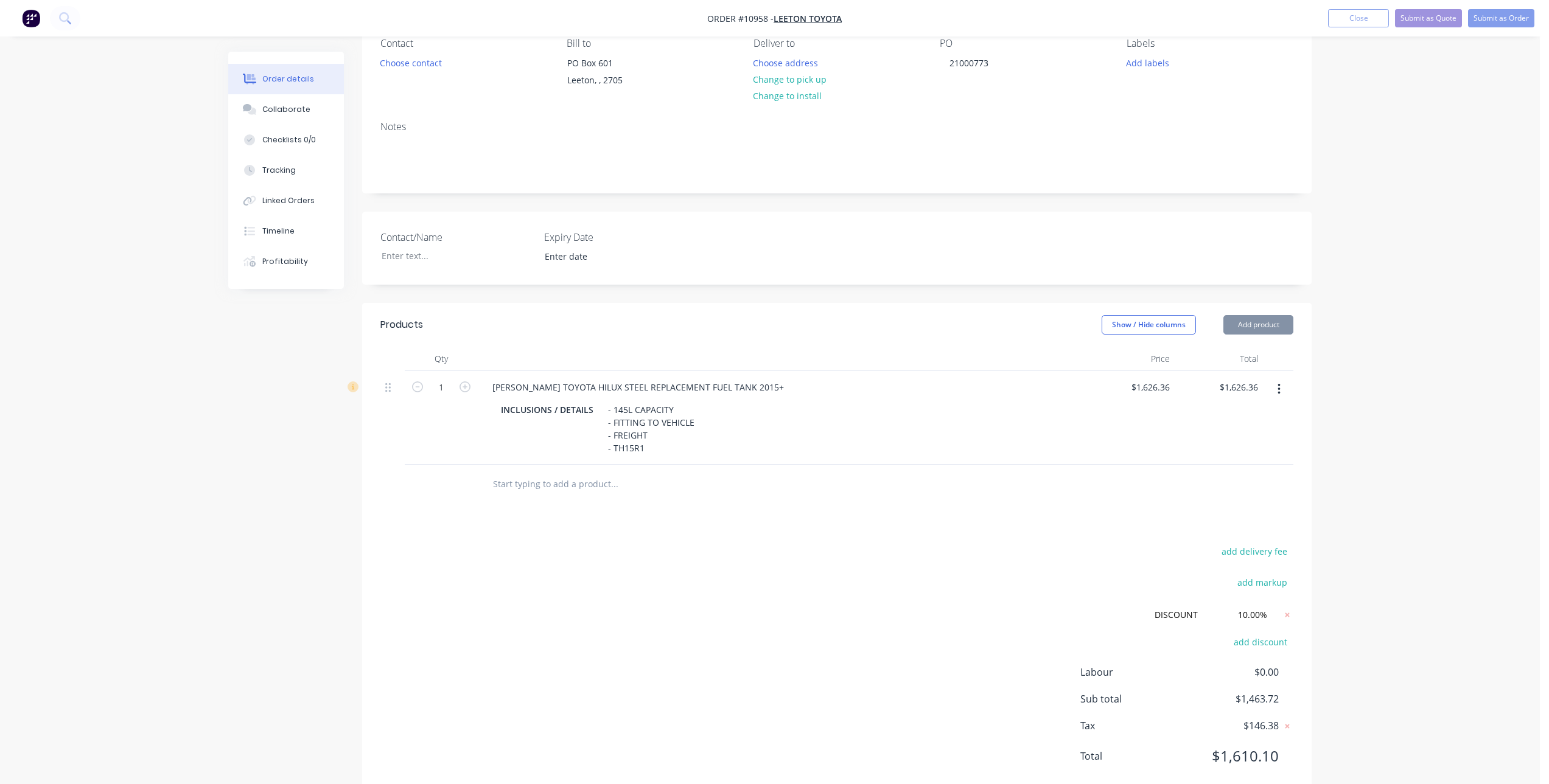
click at [1011, 439] on div "INCLUSIONS / DETAILS - 145L CAPACITY - FITTING TO VEHICLE - FREIGHT - TH15R1" at bounding box center [780, 428] width 567 height 56
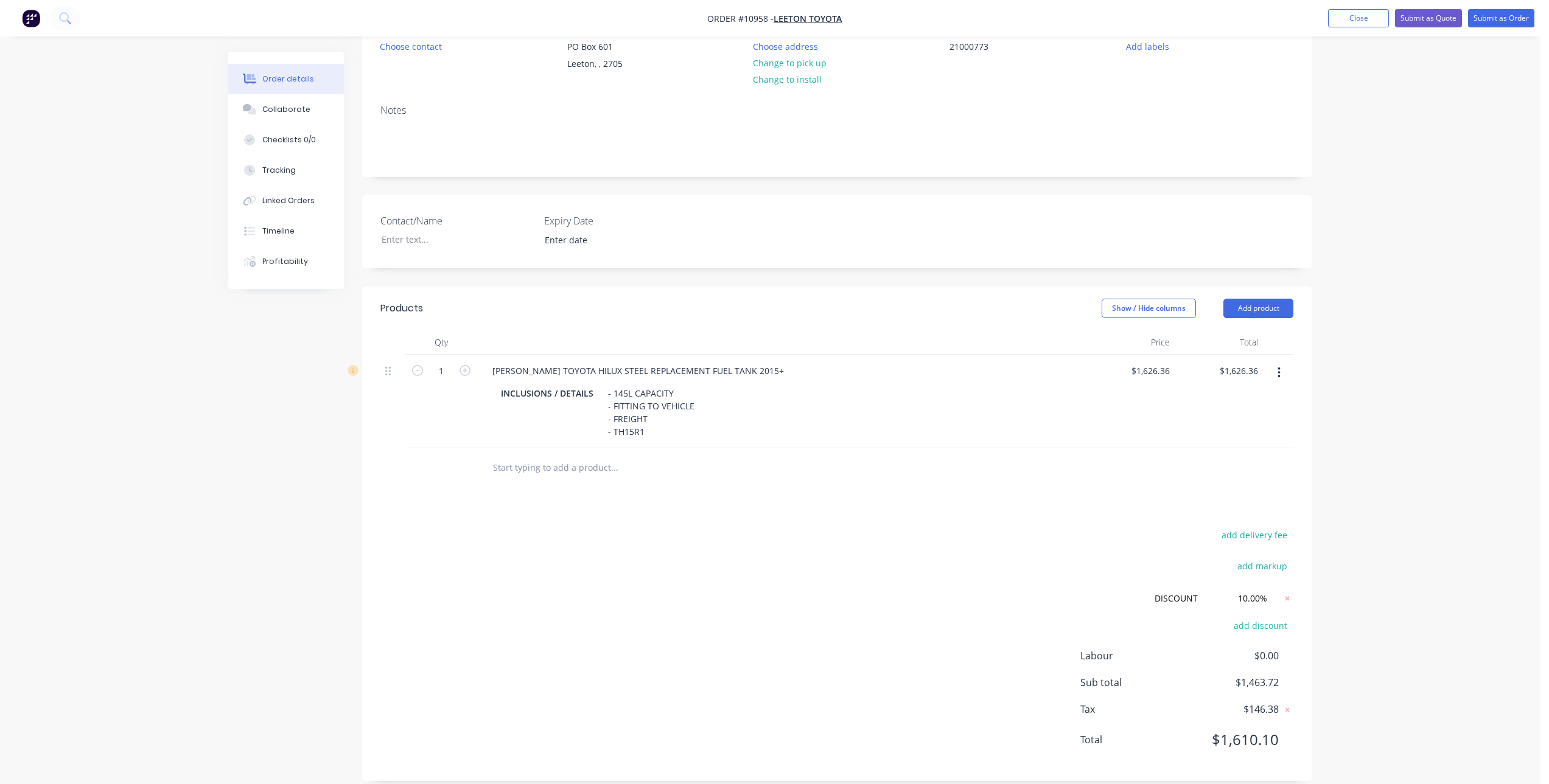
scroll to position [147, 0]
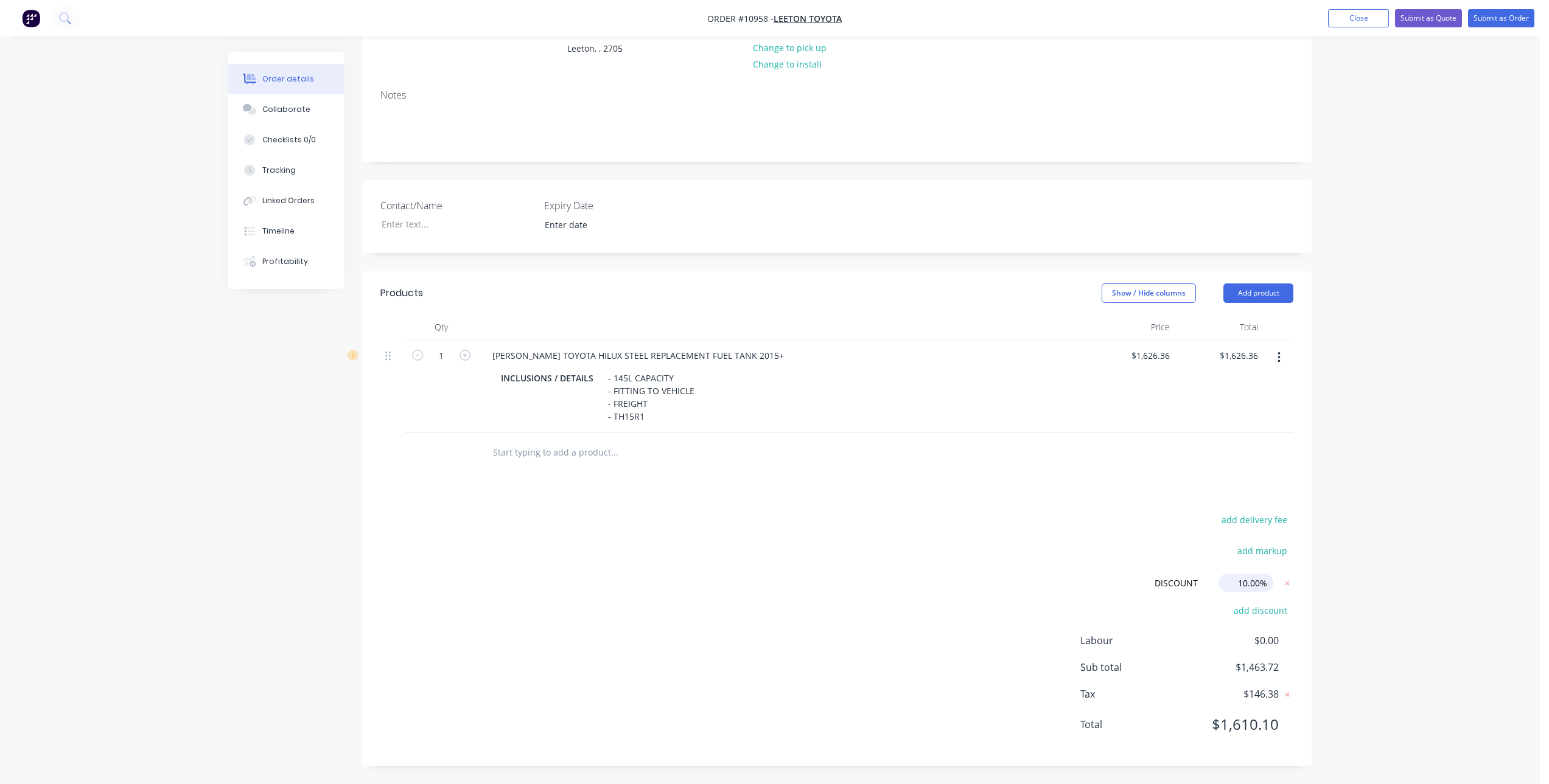
click at [1242, 584] on input "10.00%" at bounding box center [1246, 582] width 55 height 18
drag, startPoint x: 1236, startPoint y: 586, endPoint x: 1301, endPoint y: 591, distance: 65.2
click at [1301, 591] on div "add delivery fee add markup DISCOUNT DISCOUNT Discount name (Optional) 10.00% 1…" at bounding box center [836, 630] width 949 height 236
click at [1124, 544] on div "add delivery fee add markup DISCOUNT DISCOUNT Discount name (Optional) 15.00% 1…" at bounding box center [836, 630] width 913 height 236
drag, startPoint x: 1223, startPoint y: 579, endPoint x: 1376, endPoint y: 606, distance: 155.4
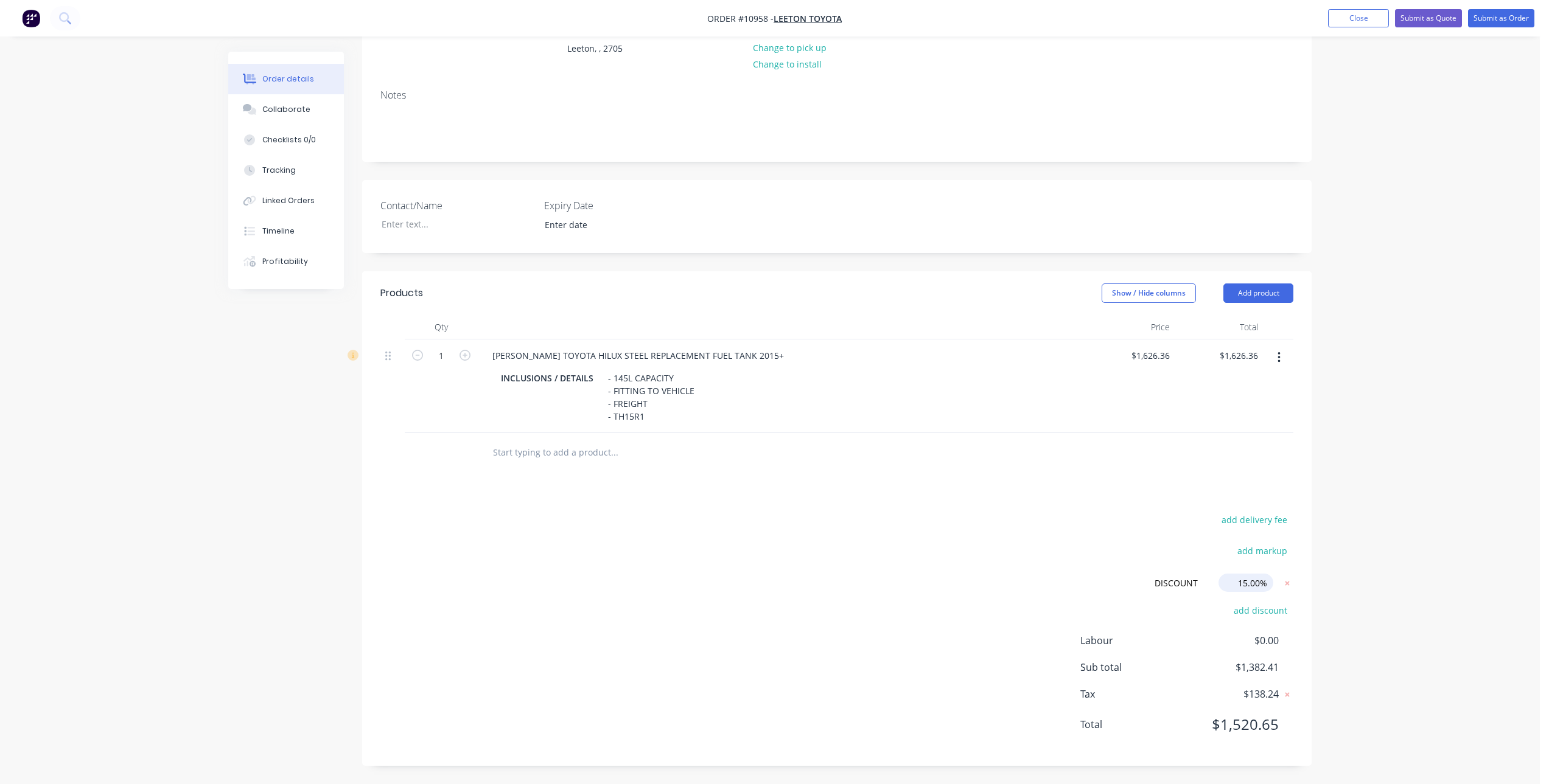
click at [1376, 606] on div "Order details Collaborate Checklists 0/0 Tracking Linked Orders Timeline Profit…" at bounding box center [769, 318] width 1539 height 931
type input "10.00%"
click at [1005, 515] on div "add delivery fee add markup DISCOUNT DISCOUNT Discount name (Optional) 10.00% 1…" at bounding box center [836, 630] width 913 height 236
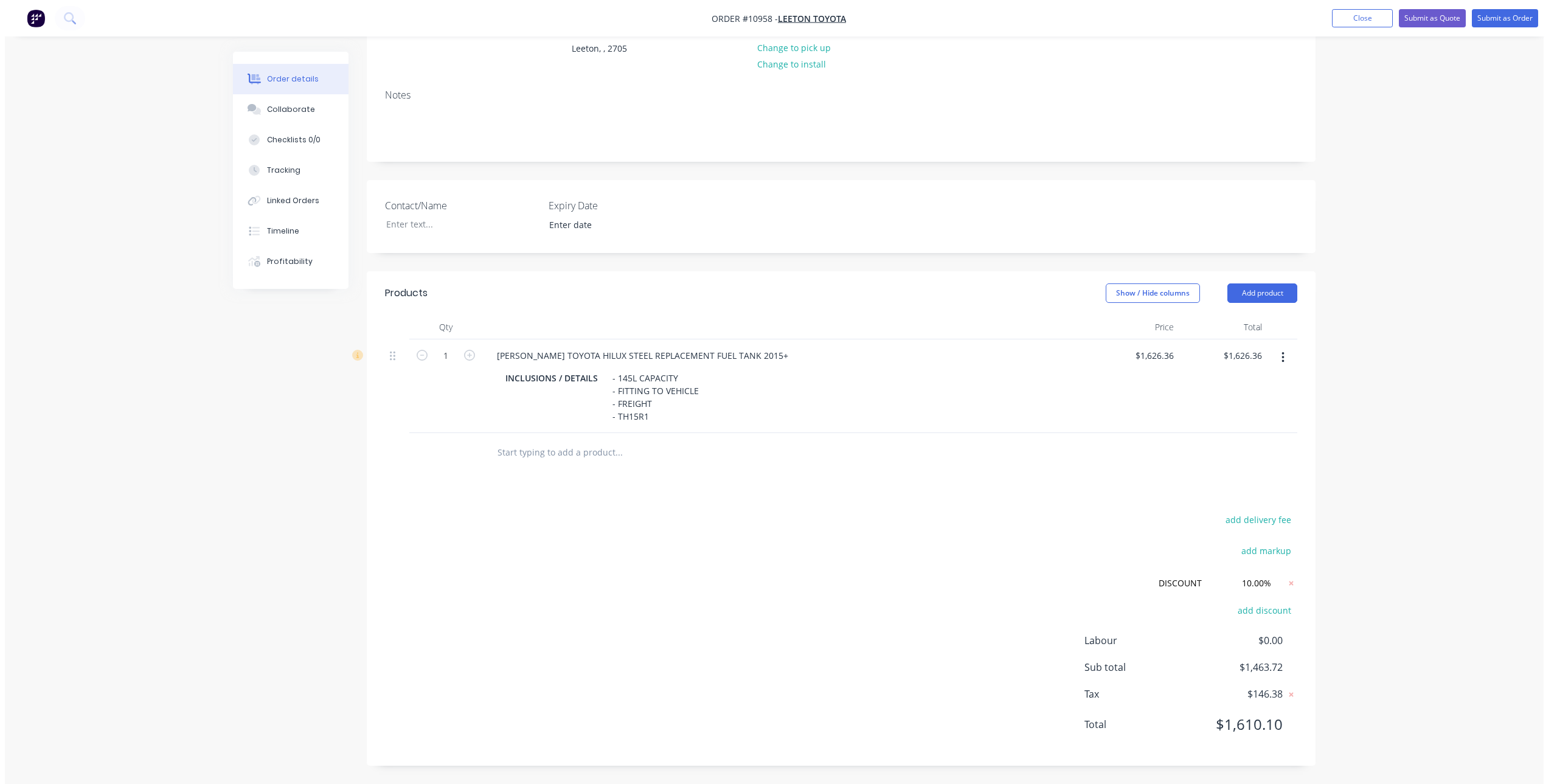
scroll to position [0, 0]
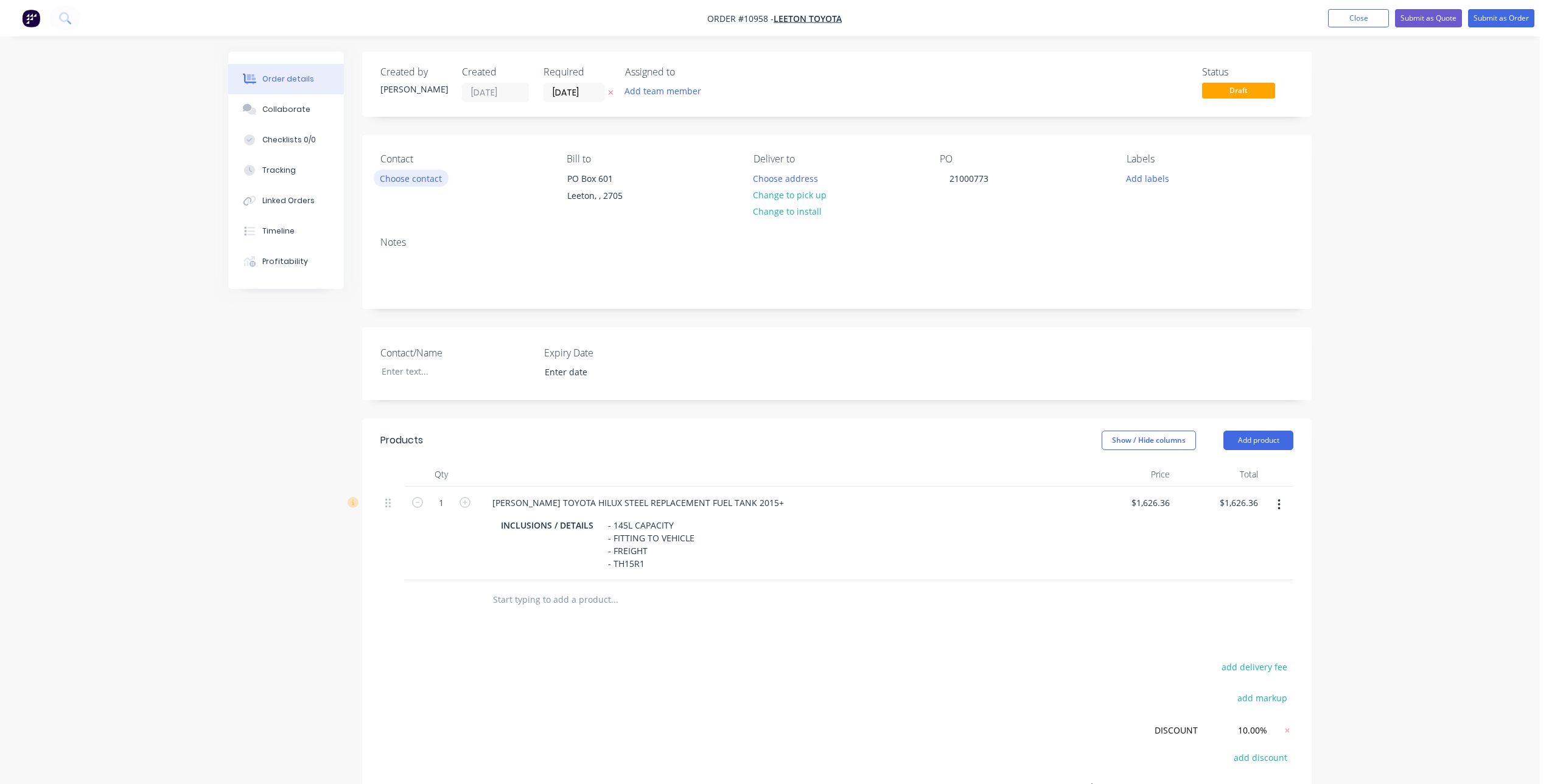
click at [387, 175] on button "Choose contact" at bounding box center [410, 177] width 75 height 16
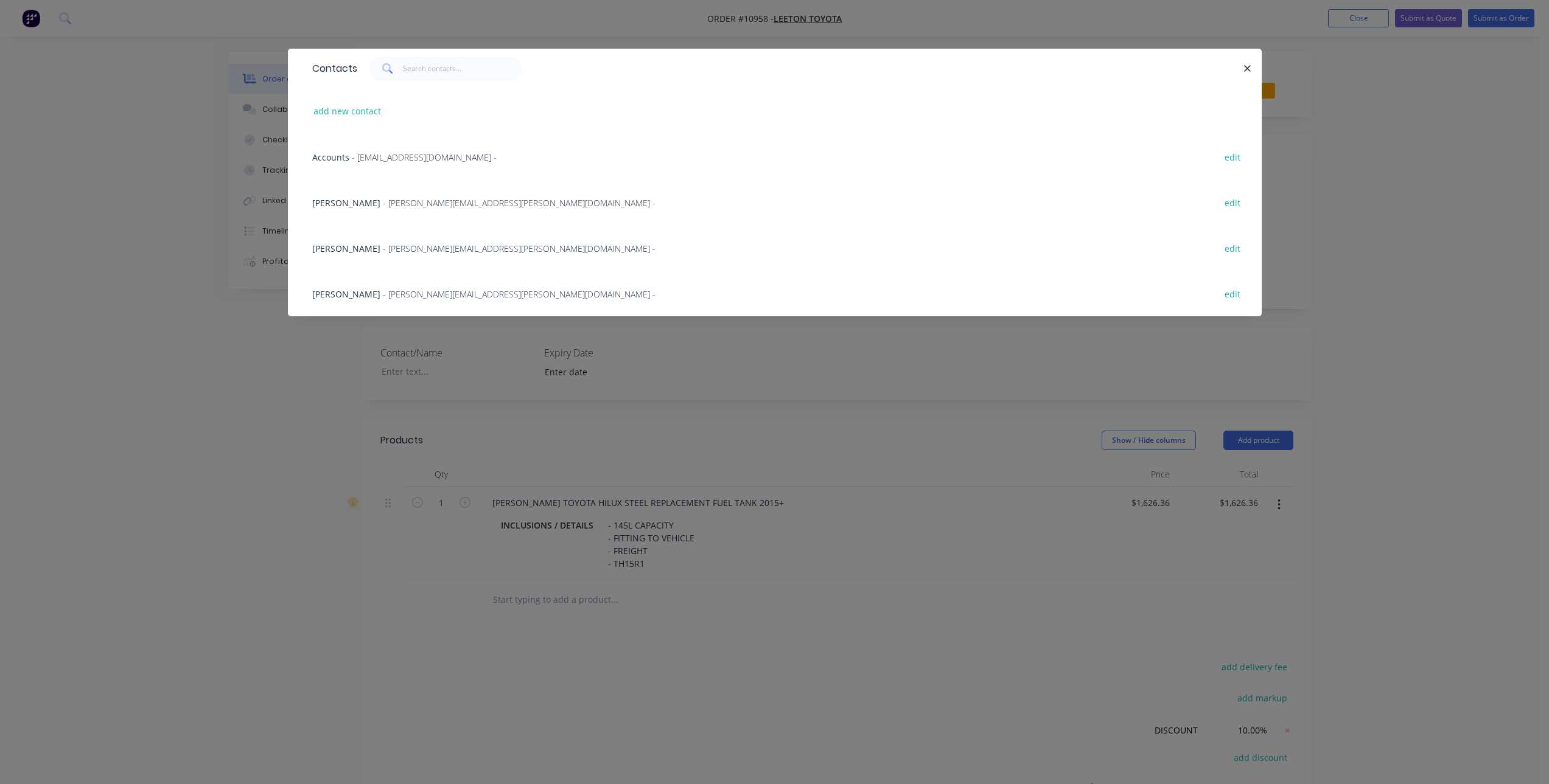
click at [396, 287] on div "Bailey Heath - [EMAIL_ADDRESS][PERSON_NAME][DOMAIN_NAME] -" at bounding box center [484, 293] width 343 height 12
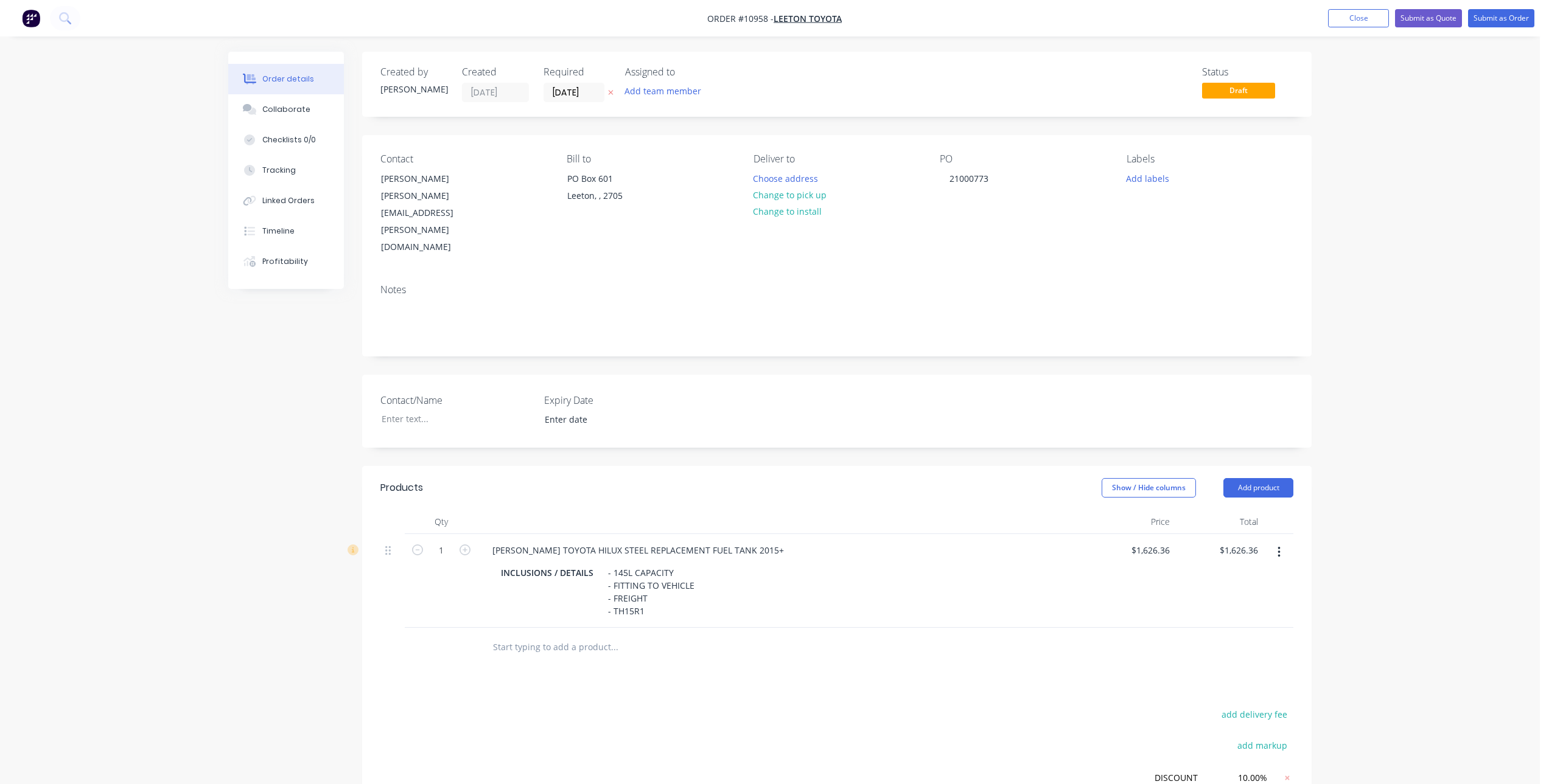
click at [801, 635] on div at bounding box center [665, 647] width 366 height 25
click at [1494, 18] on button "Submit as Order" at bounding box center [1501, 18] width 67 height 18
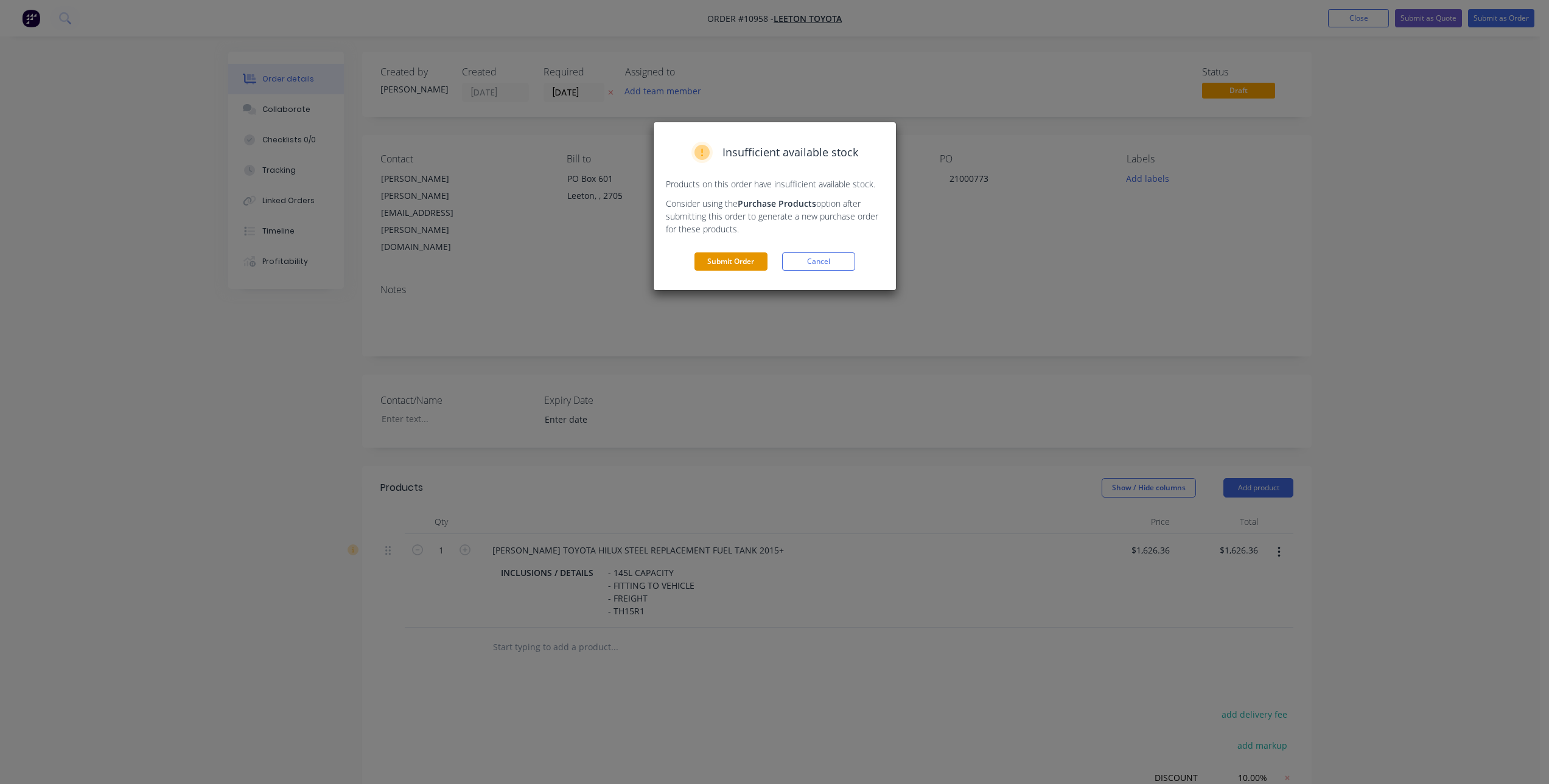
click at [707, 262] on button "Submit Order" at bounding box center [730, 261] width 73 height 18
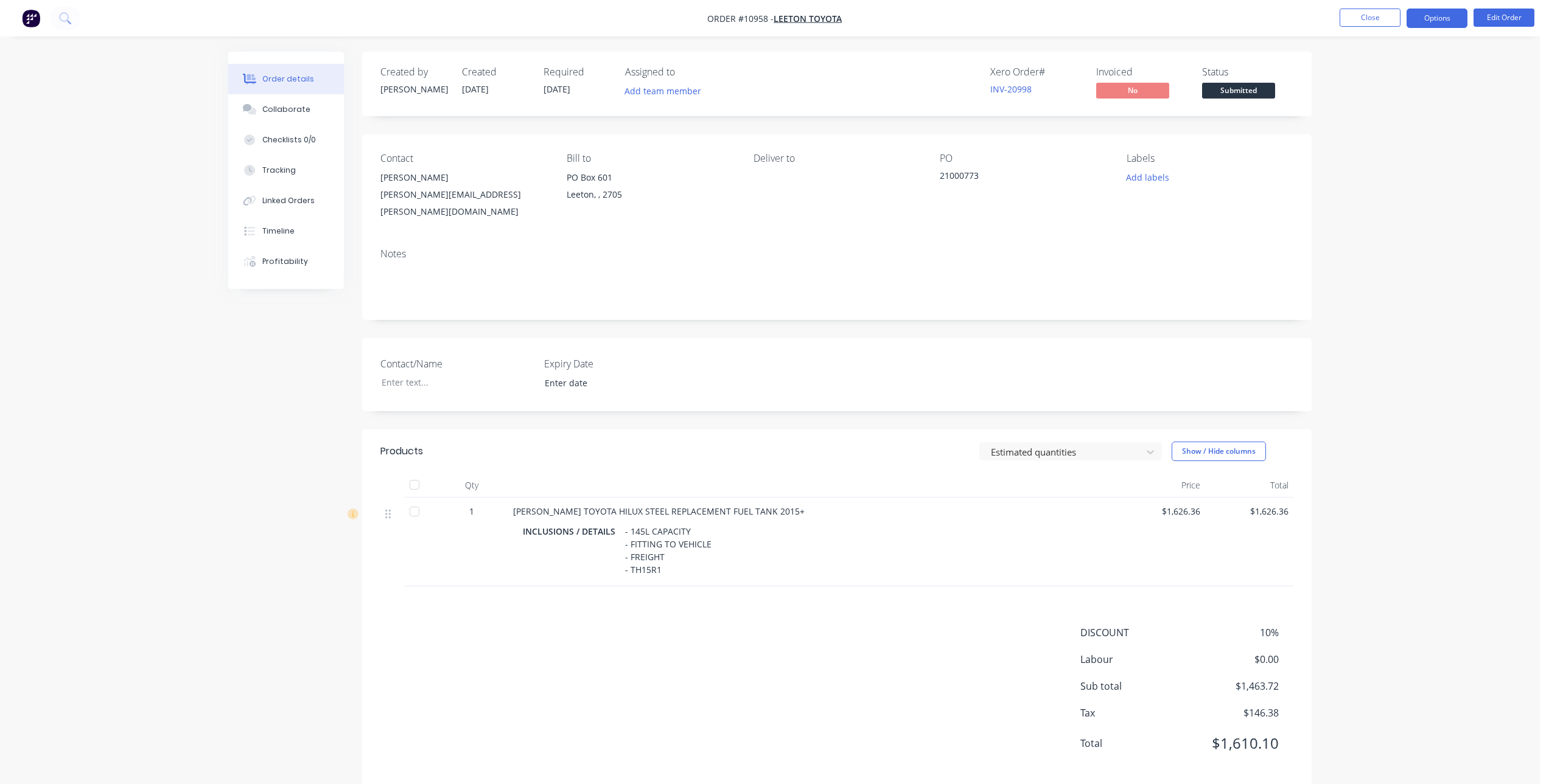
click at [1439, 14] on button "Options" at bounding box center [1437, 18] width 61 height 19
click at [1380, 71] on div "Invoice" at bounding box center [1400, 73] width 112 height 18
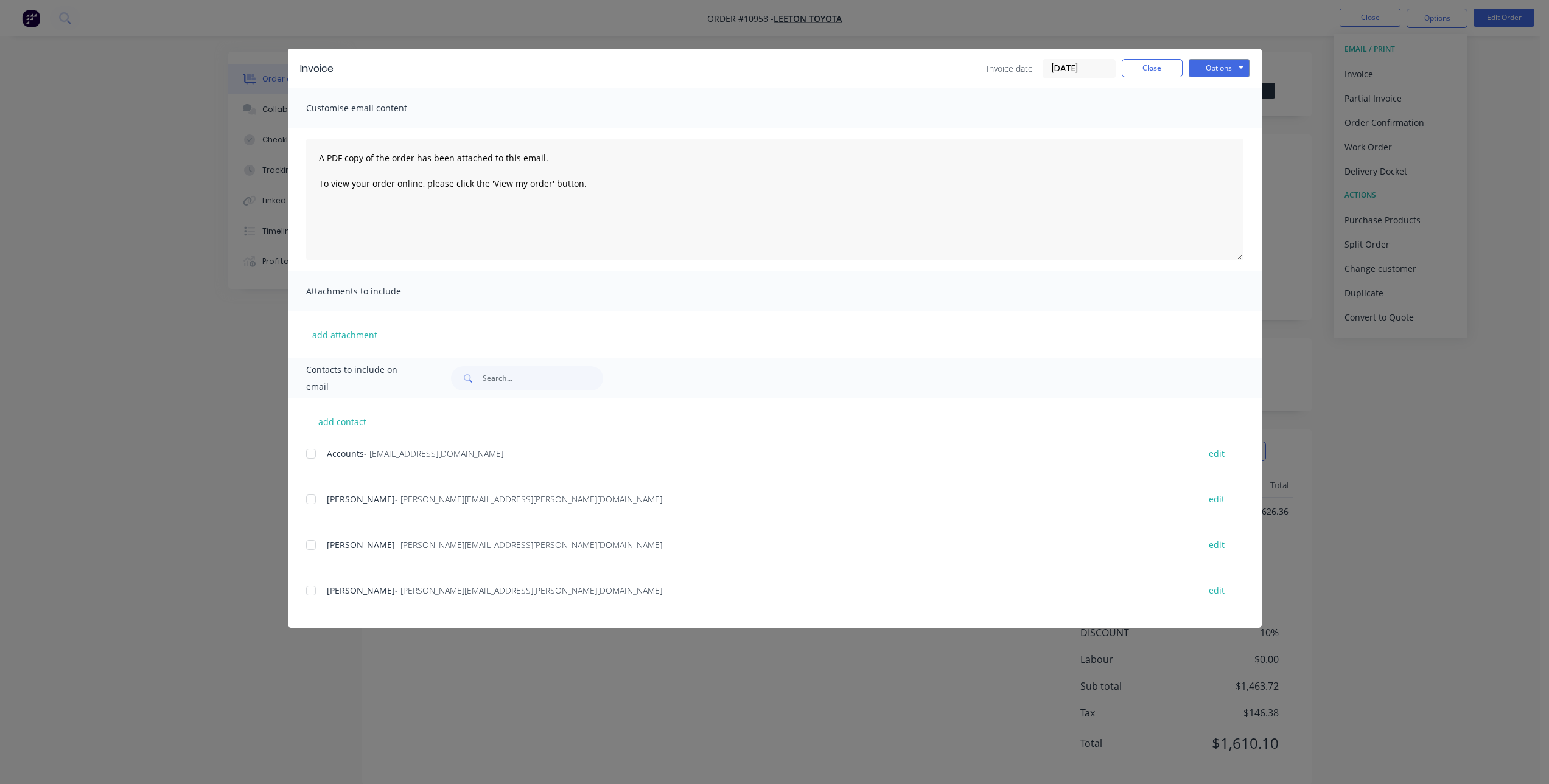
click at [314, 451] on div at bounding box center [311, 454] width 25 height 25
click at [1231, 65] on button "Options" at bounding box center [1219, 68] width 61 height 18
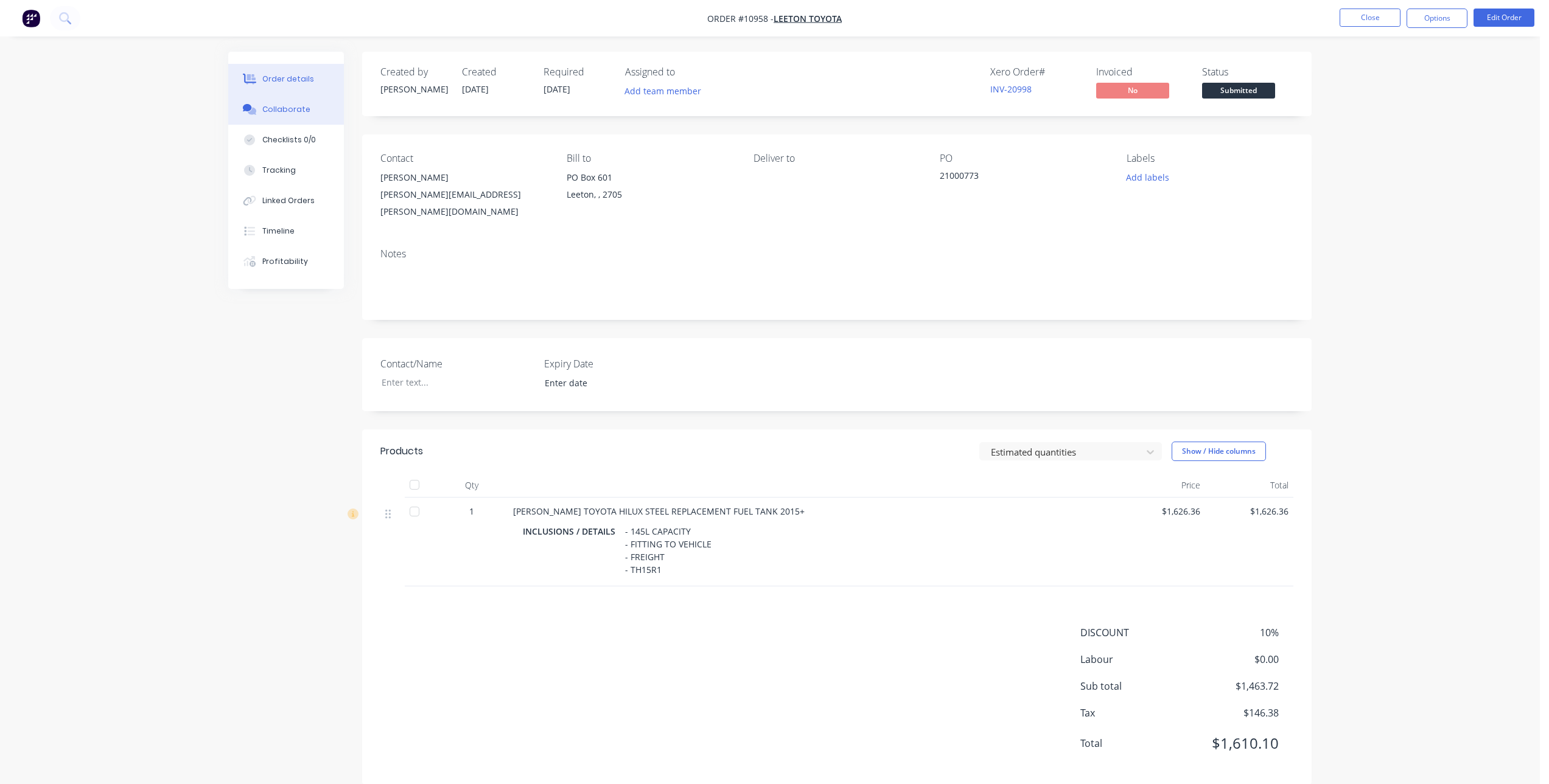
click at [286, 112] on div "Collaborate" at bounding box center [286, 109] width 48 height 11
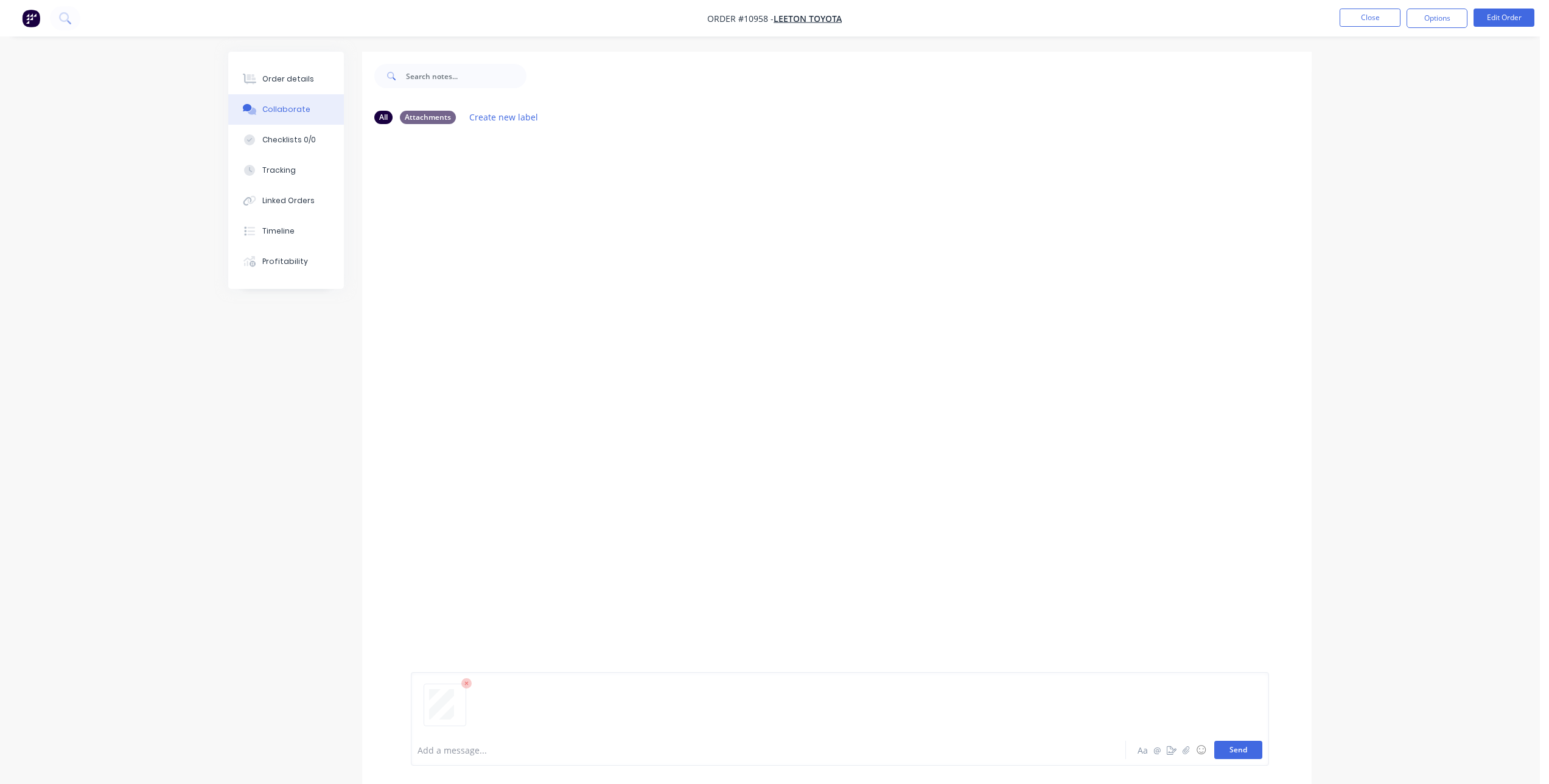
click at [1236, 750] on button "Send" at bounding box center [1238, 750] width 48 height 18
click at [286, 82] on div "Order details" at bounding box center [288, 79] width 51 height 11
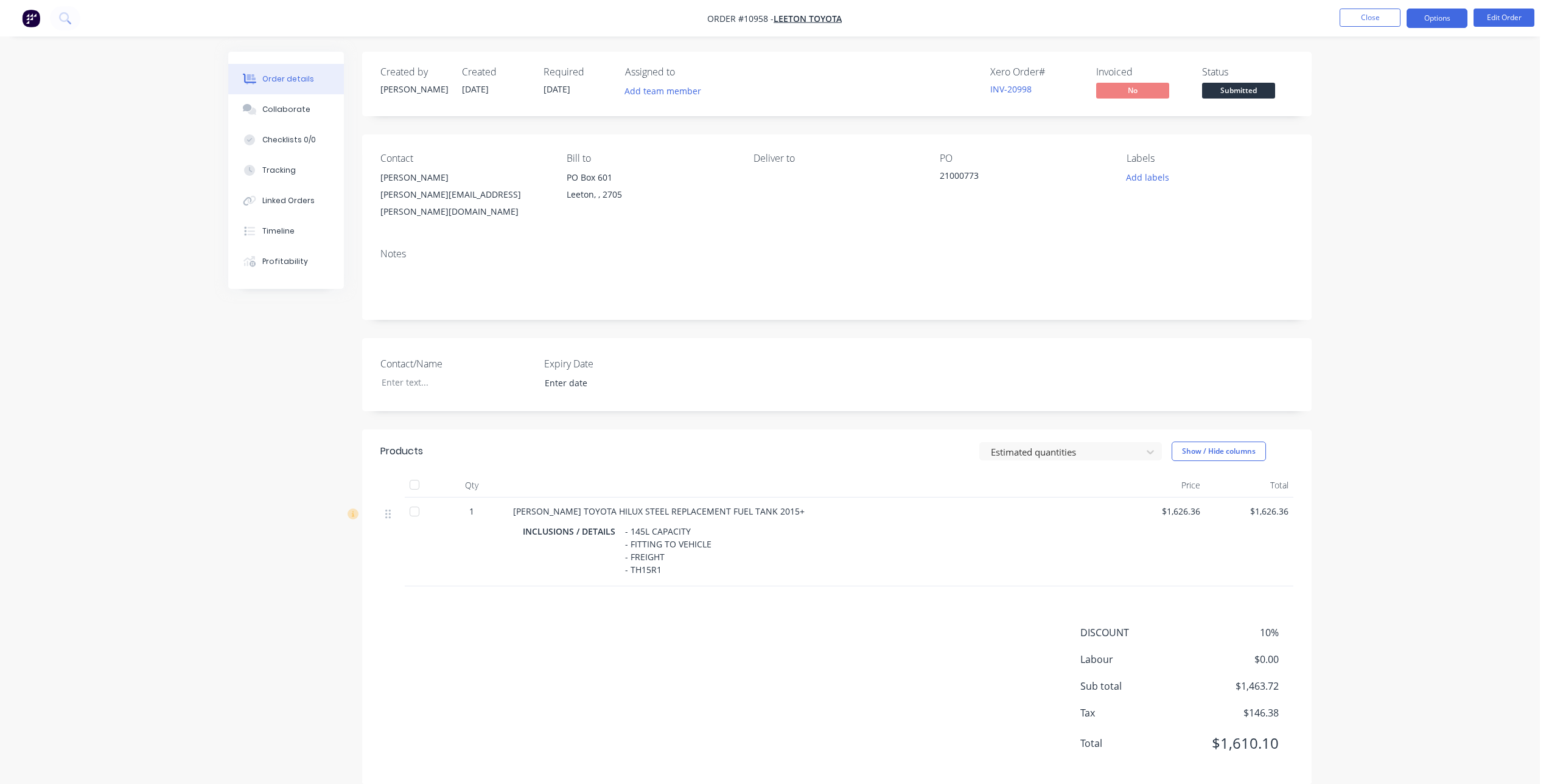
click at [1438, 22] on button "Options" at bounding box center [1437, 18] width 61 height 19
click at [1372, 74] on div "Invoice" at bounding box center [1400, 73] width 112 height 18
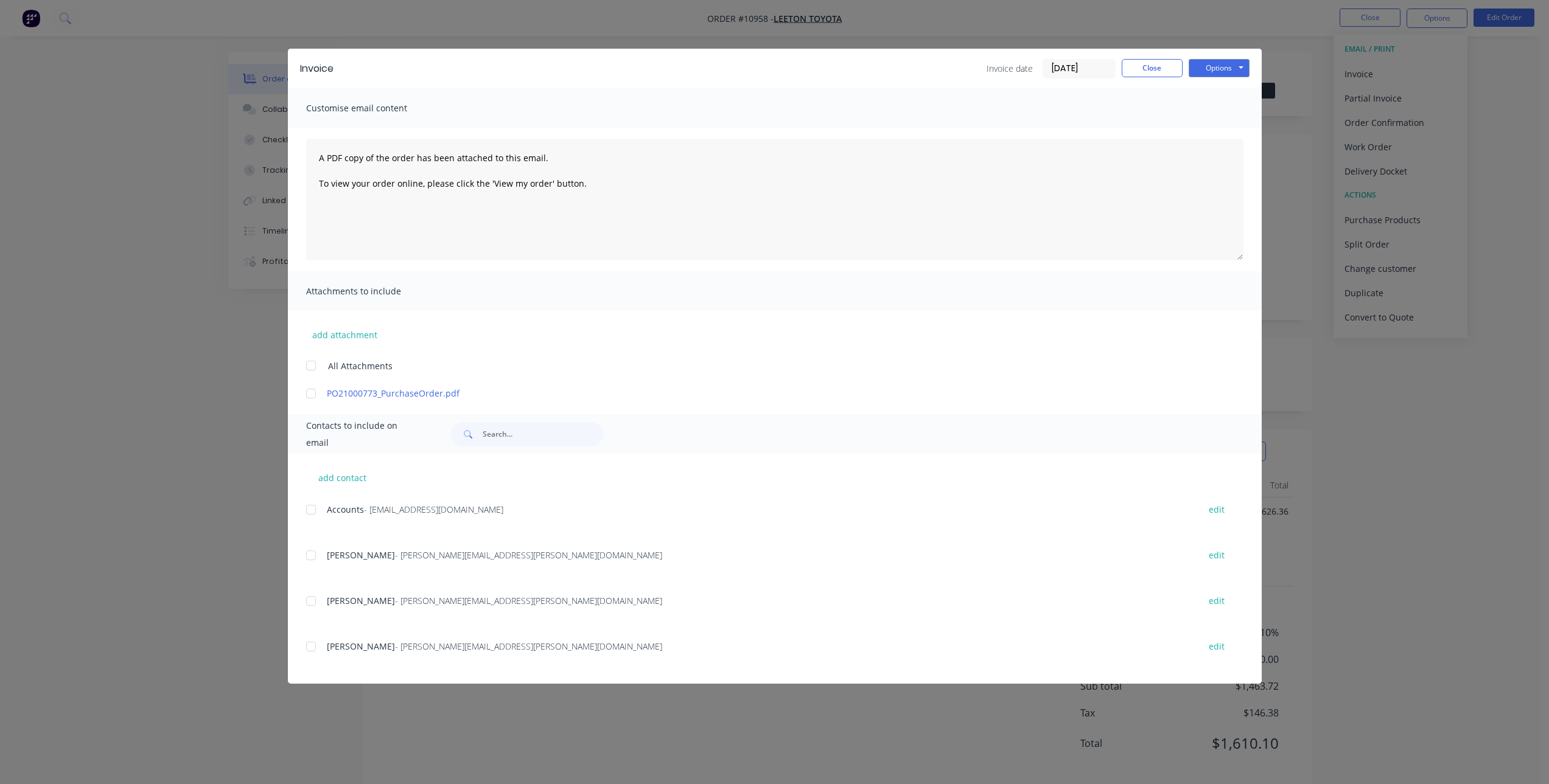
click at [312, 394] on div at bounding box center [311, 394] width 25 height 25
click at [307, 511] on div at bounding box center [311, 510] width 25 height 25
click at [1219, 67] on button "Options" at bounding box center [1219, 68] width 61 height 18
click at [1217, 132] on button "Email" at bounding box center [1227, 129] width 78 height 20
drag, startPoint x: 1153, startPoint y: 70, endPoint x: 1142, endPoint y: 72, distance: 11.2
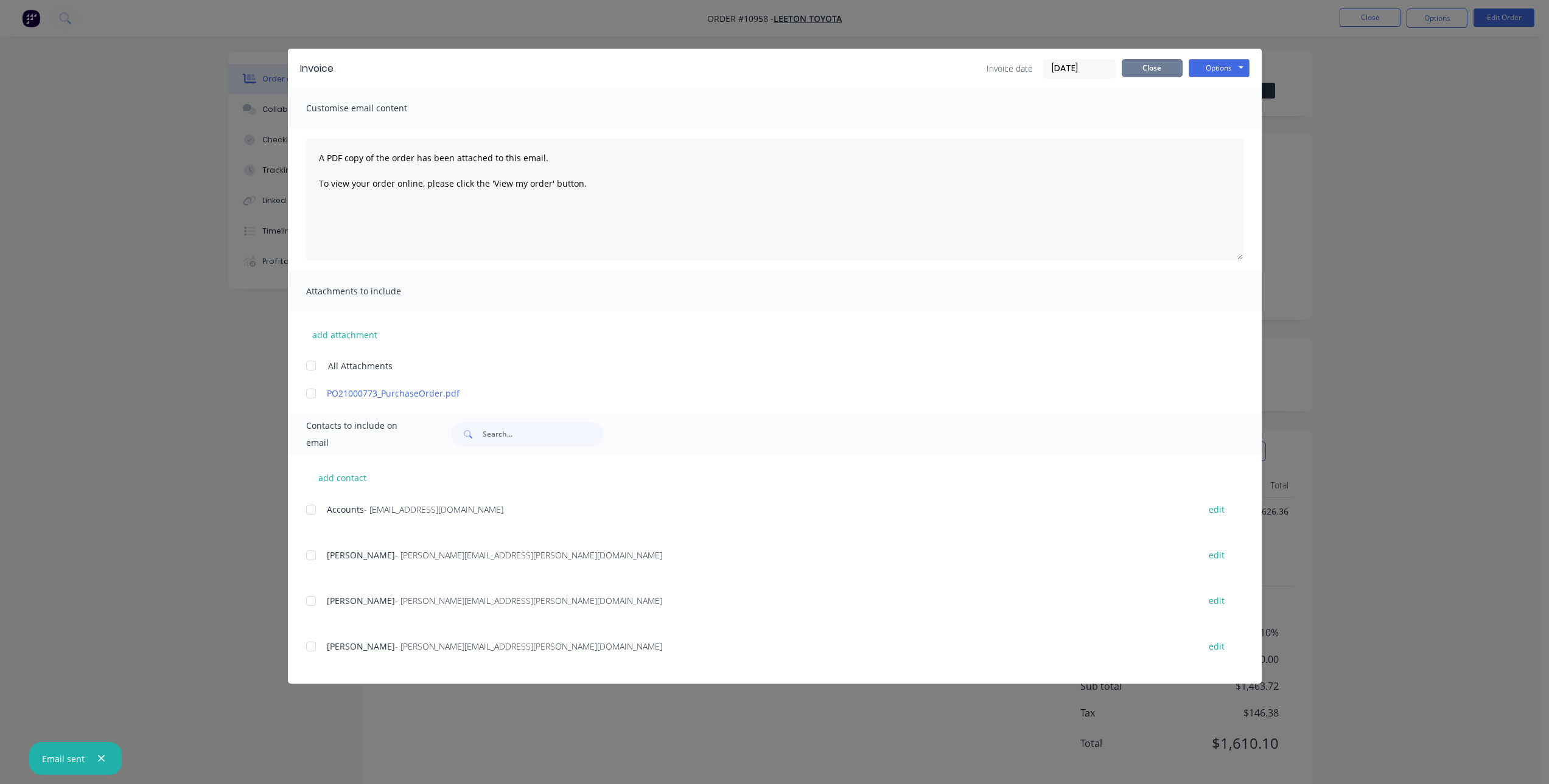
click at [1153, 70] on button "Close" at bounding box center [1152, 68] width 61 height 18
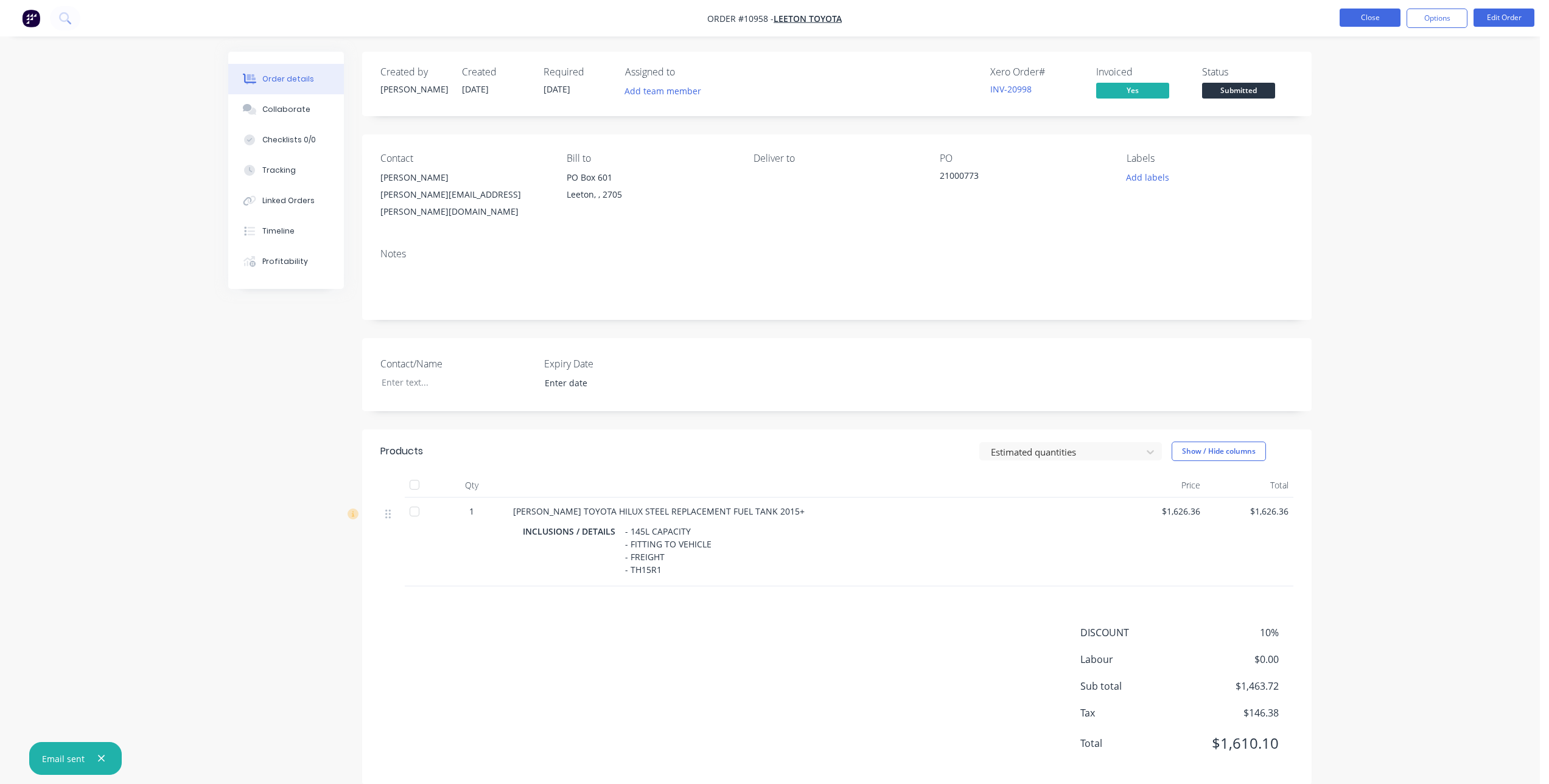
click at [1370, 24] on button "Close" at bounding box center [1370, 17] width 61 height 18
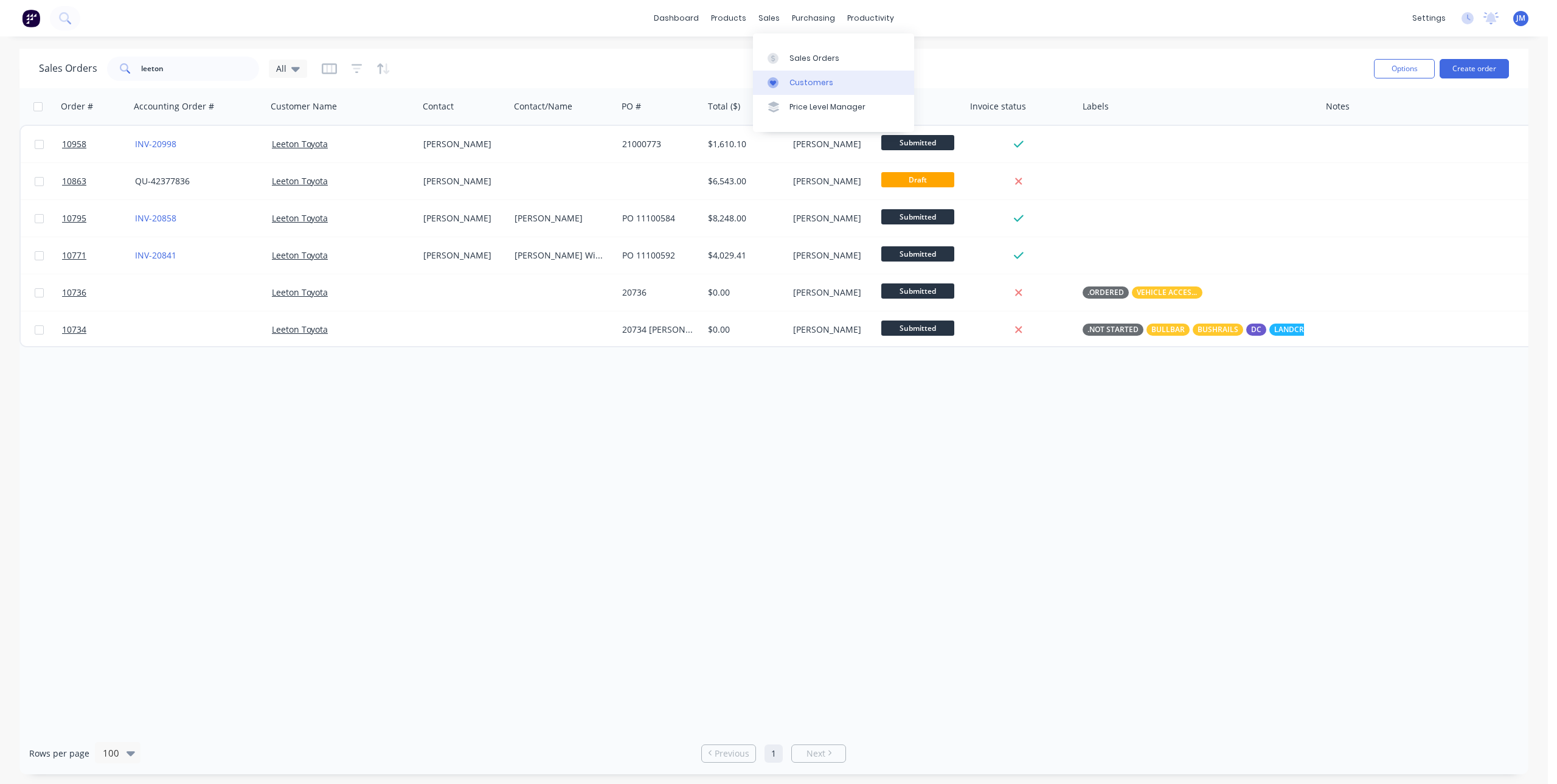
click at [782, 84] on div at bounding box center [777, 83] width 18 height 11
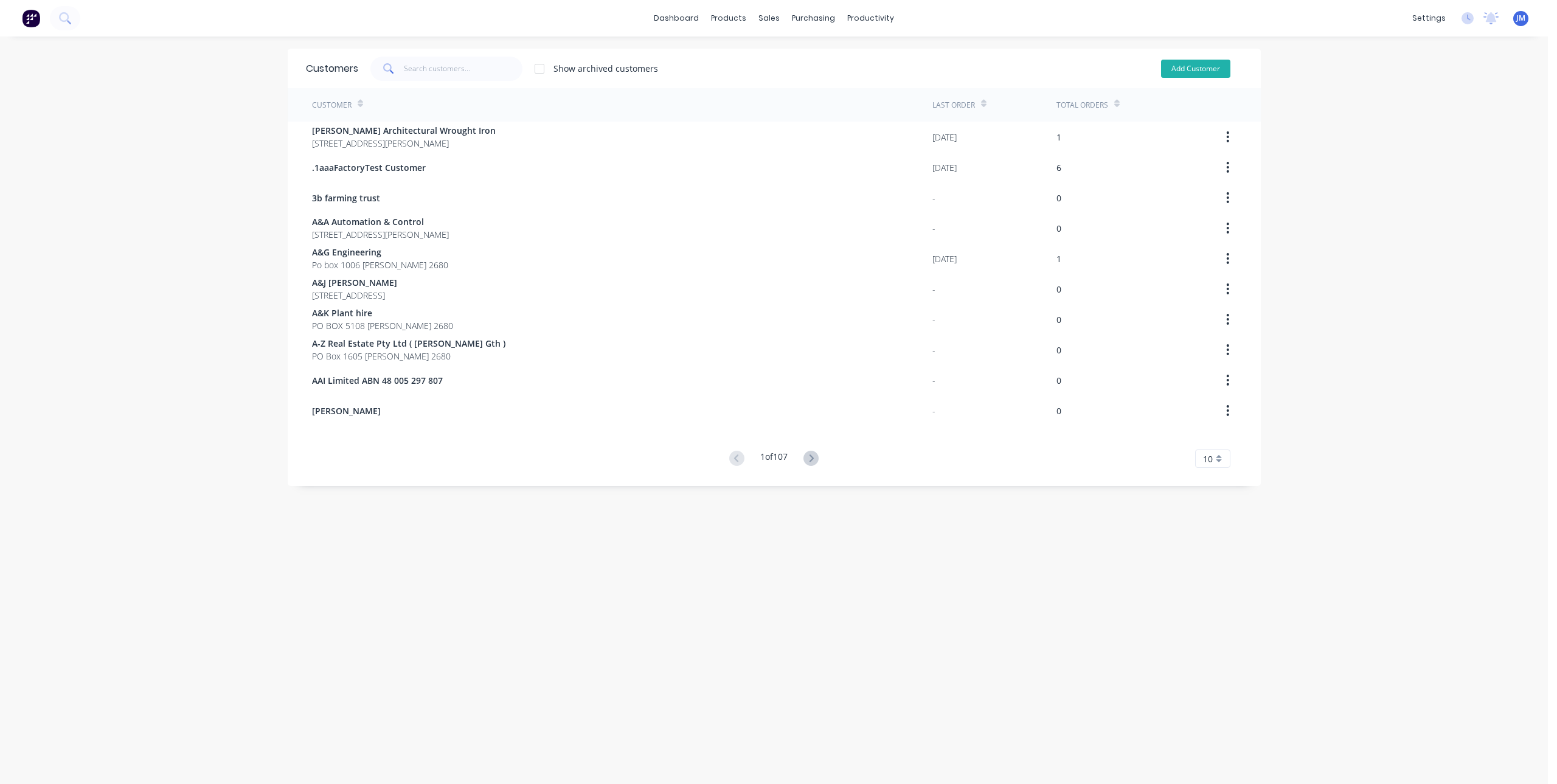
click at [1193, 65] on button "Add Customer" at bounding box center [1195, 69] width 69 height 18
select select "AU"
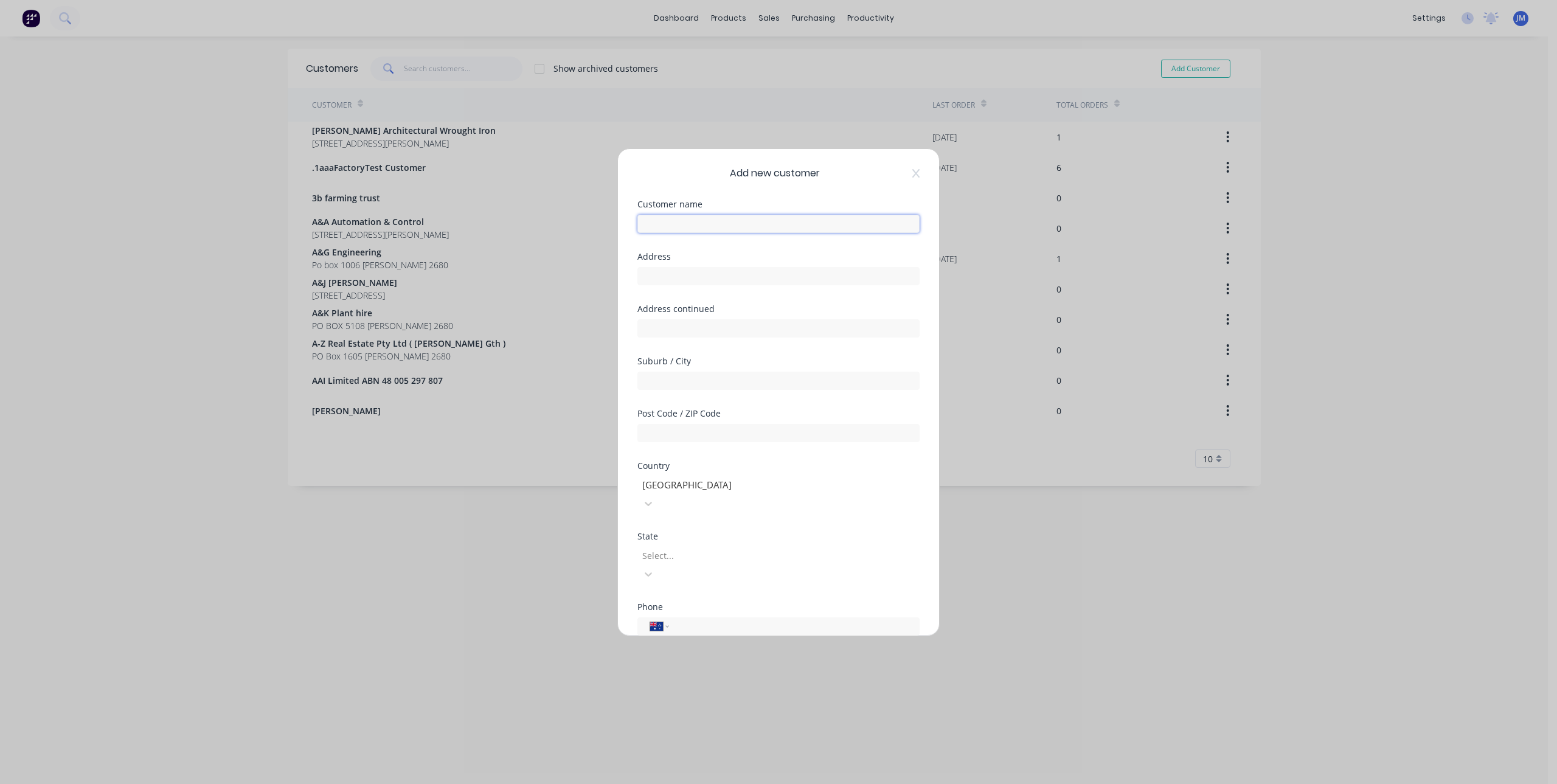
click at [679, 222] on input "text" at bounding box center [778, 224] width 283 height 18
paste input "BJ & [PERSON_NAME] ATF BJ & [PERSON_NAME] Family Trust"
type input "BJ & [PERSON_NAME] ATF BJ & [PERSON_NAME] Family Trust"
click at [719, 281] on input "text" at bounding box center [778, 276] width 283 height 18
type input "PO Box 675"
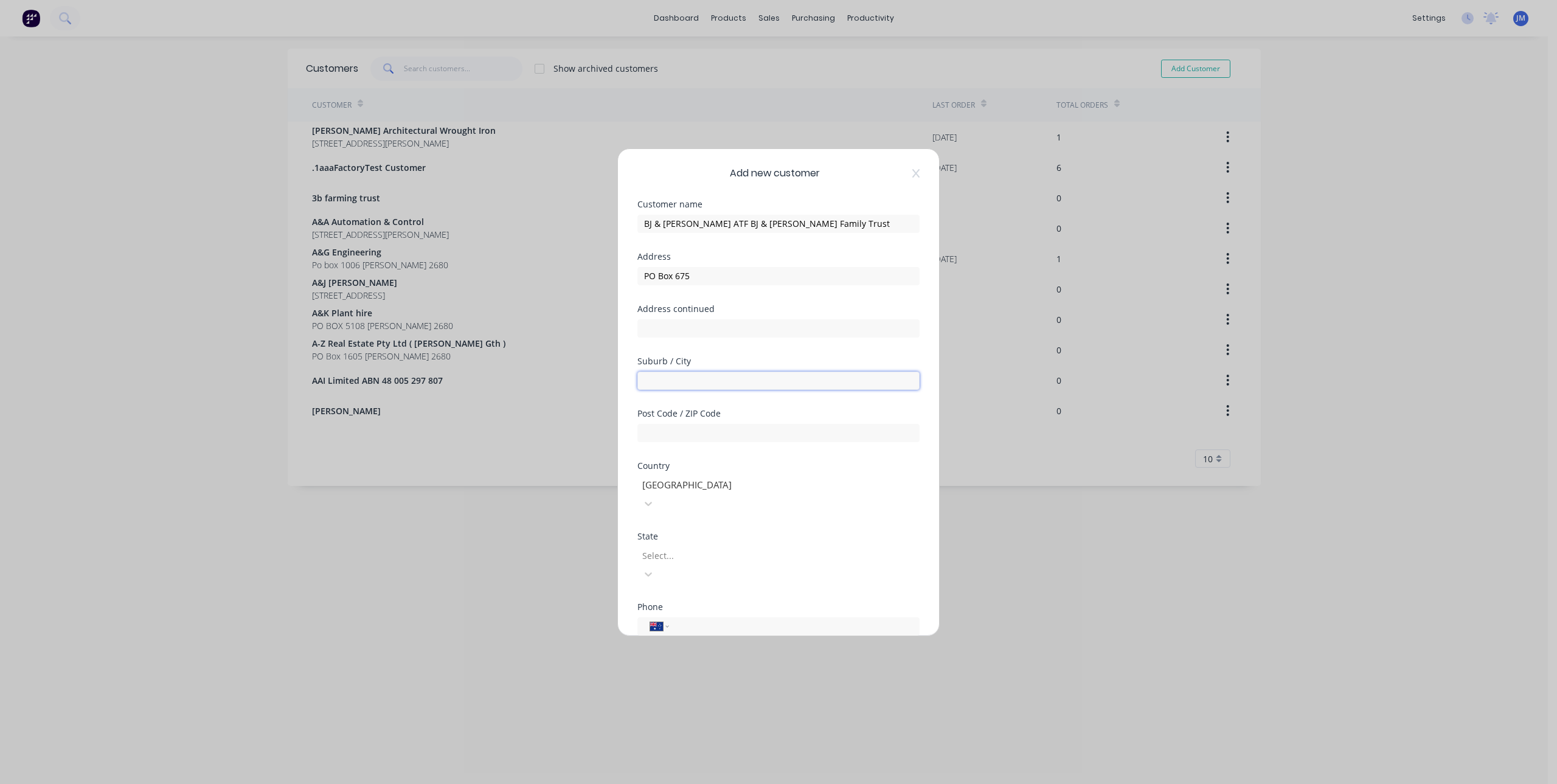
click at [714, 380] on input "text" at bounding box center [778, 381] width 283 height 18
click at [681, 382] on input "text" at bounding box center [778, 381] width 283 height 18
paste input "Deniliquin"
type input "Deniliquin"
click at [774, 431] on input "text" at bounding box center [778, 433] width 283 height 18
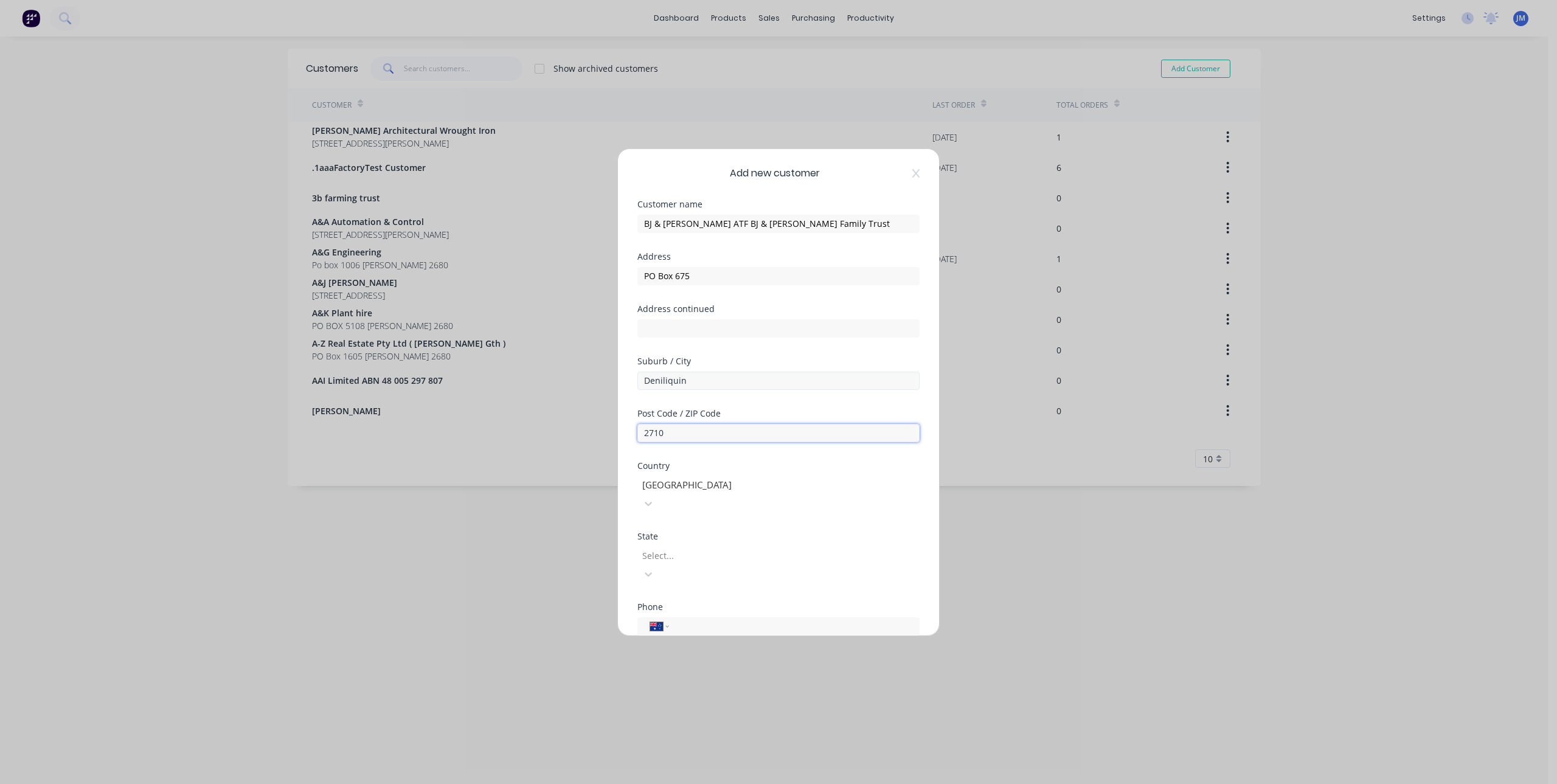
type input "2710"
click at [828, 382] on input "Deniliquin" at bounding box center [778, 381] width 283 height 18
click at [705, 548] on div at bounding box center [729, 556] width 175 height 15
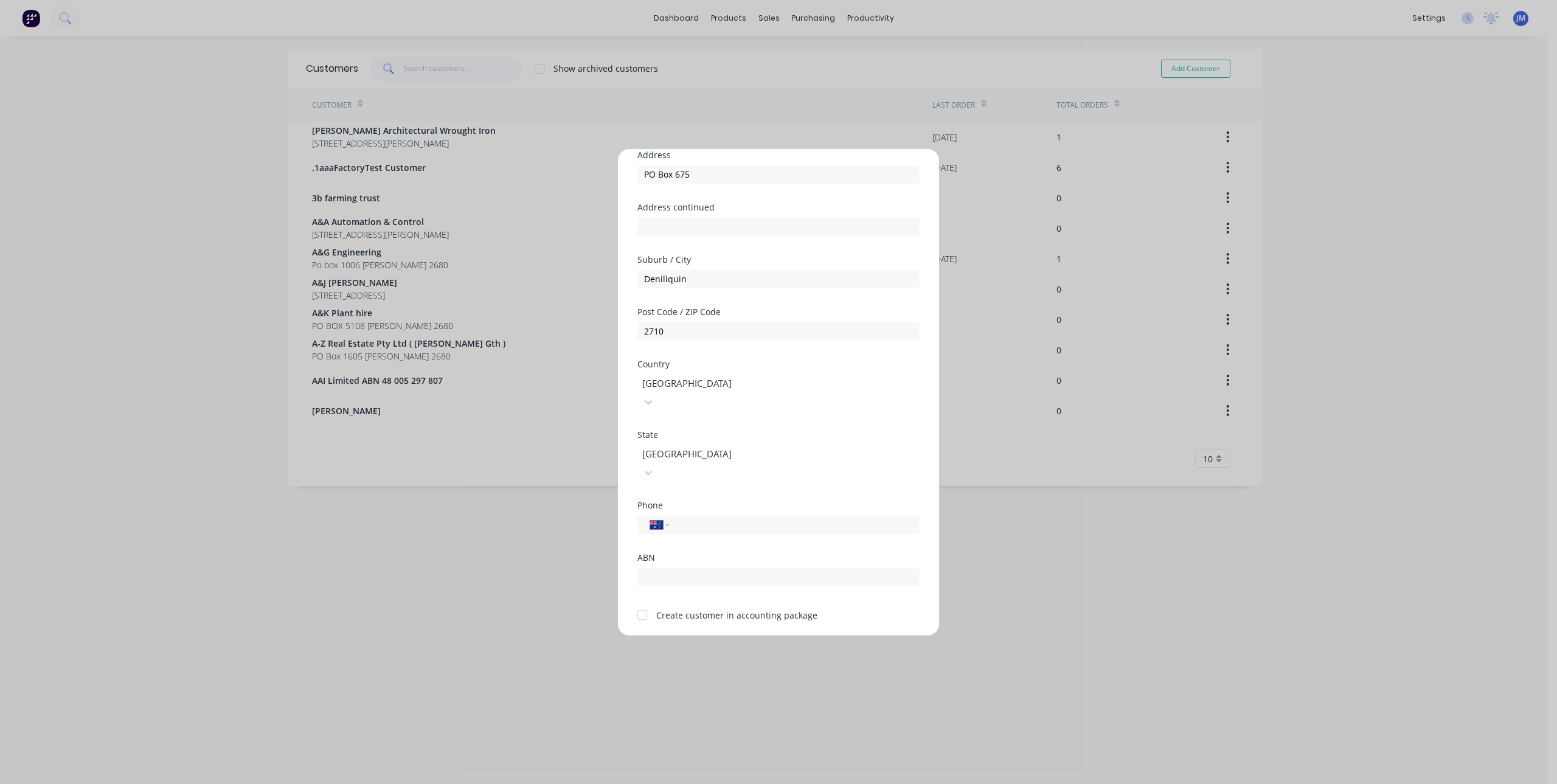
scroll to position [107, 0]
click at [641, 598] on div at bounding box center [642, 610] width 25 height 25
click at [714, 636] on button "Save" at bounding box center [740, 645] width 67 height 19
click at [736, 636] on button "Save" at bounding box center [740, 645] width 67 height 19
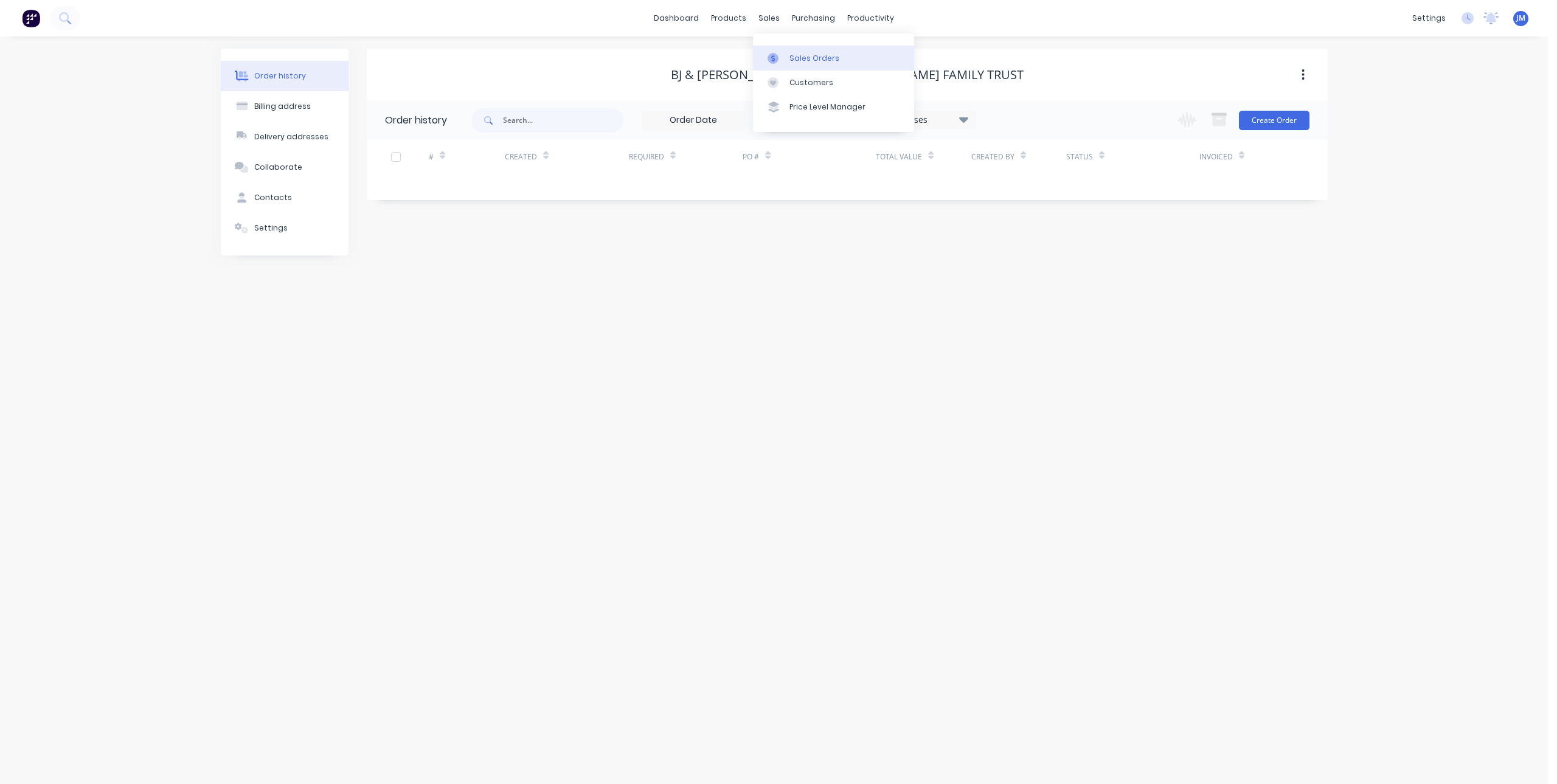
click at [779, 65] on link "Sales Orders" at bounding box center [833, 58] width 161 height 25
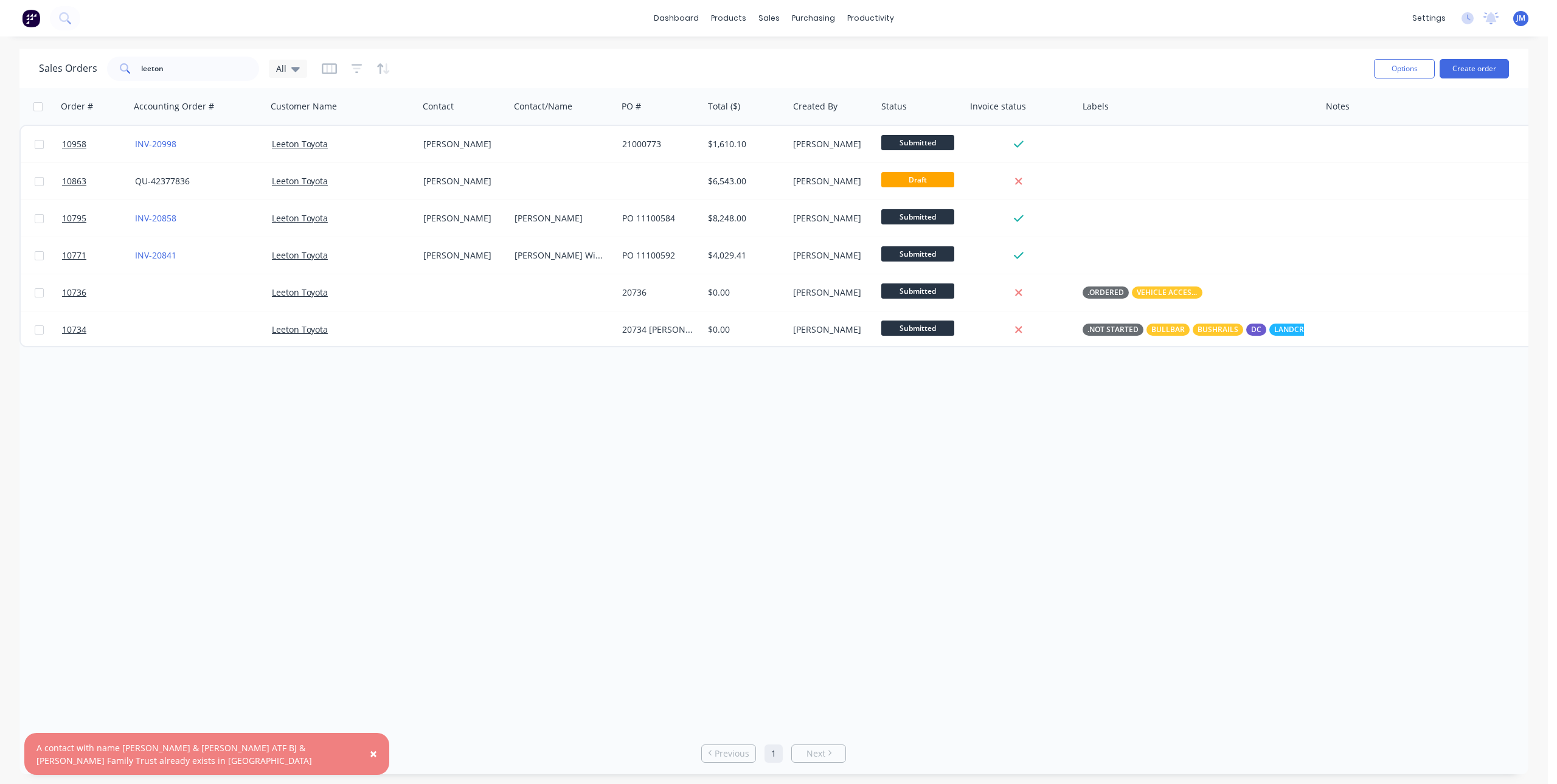
click at [371, 756] on span "×" at bounding box center [374, 754] width 8 height 17
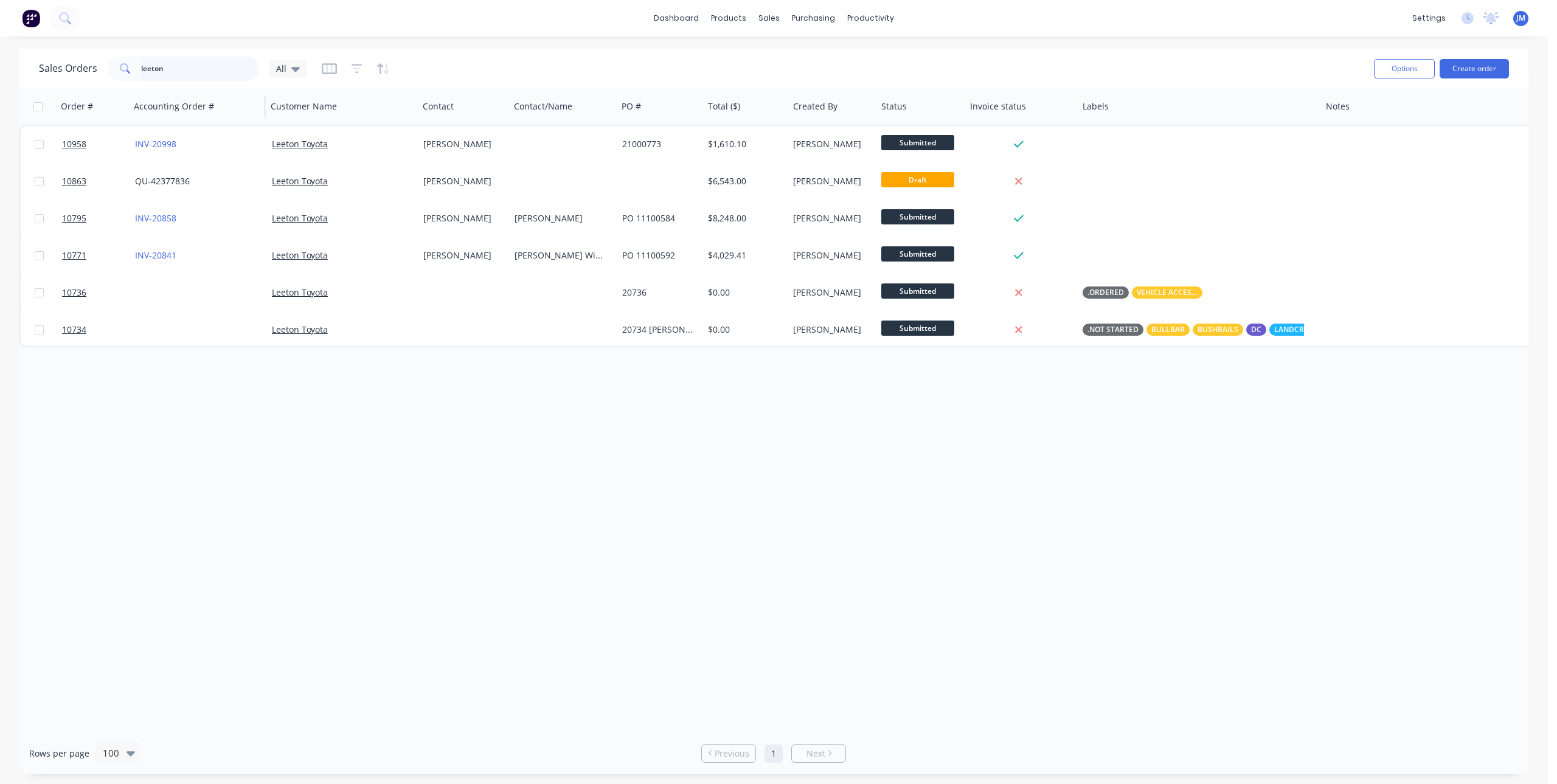
drag, startPoint x: 227, startPoint y: 71, endPoint x: 155, endPoint y: 88, distance: 74.0
click at [155, 88] on div "Sales Orders leeton All Options Create order Order # Accounting Order # Custome…" at bounding box center [774, 411] width 1509 height 726
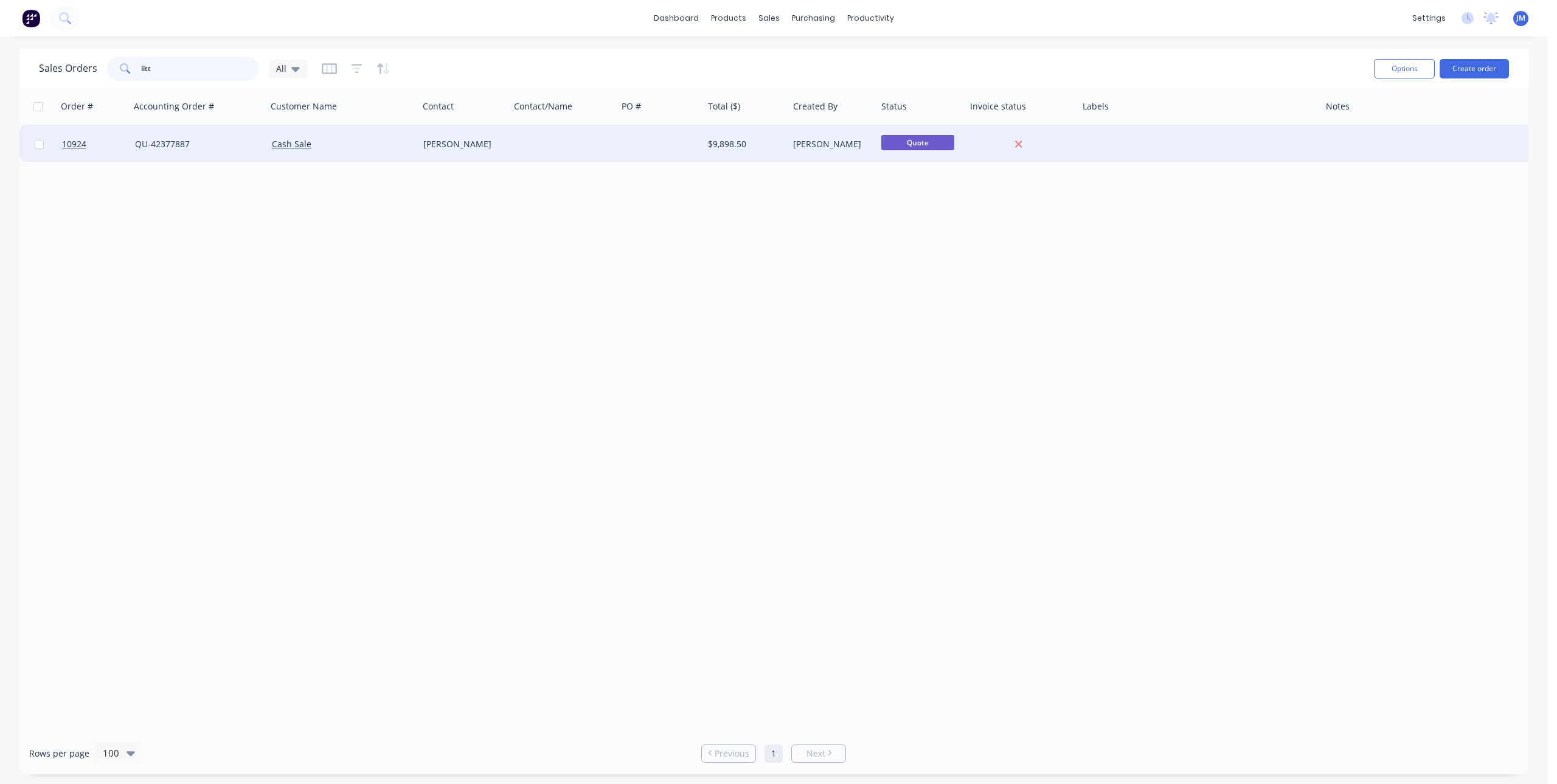
type input "litt"
click at [497, 144] on div "[PERSON_NAME]" at bounding box center [462, 144] width 77 height 12
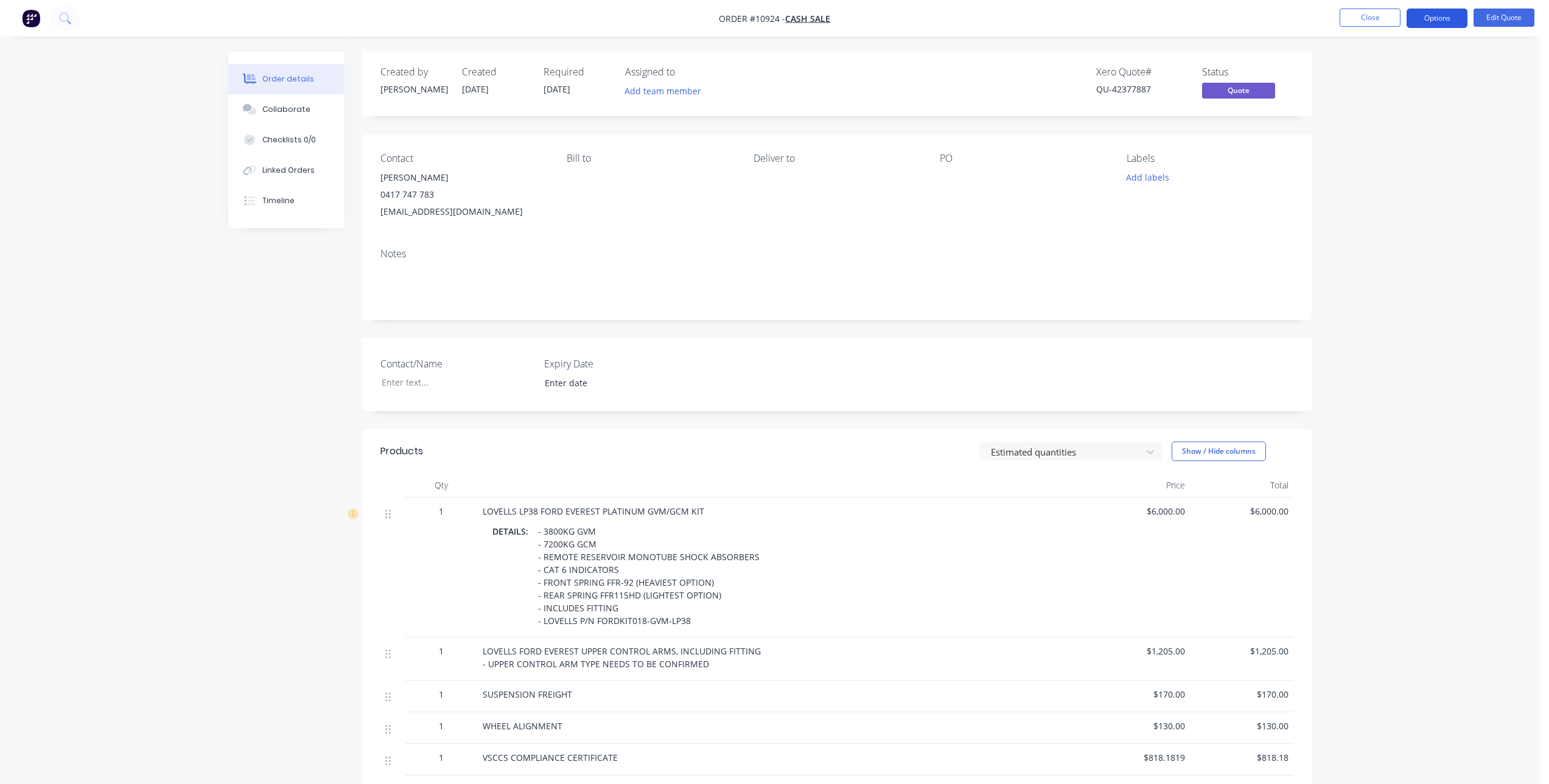
click at [1433, 19] on button "Options" at bounding box center [1437, 18] width 61 height 19
click at [1417, 193] on div "Change customer" at bounding box center [1400, 195] width 112 height 18
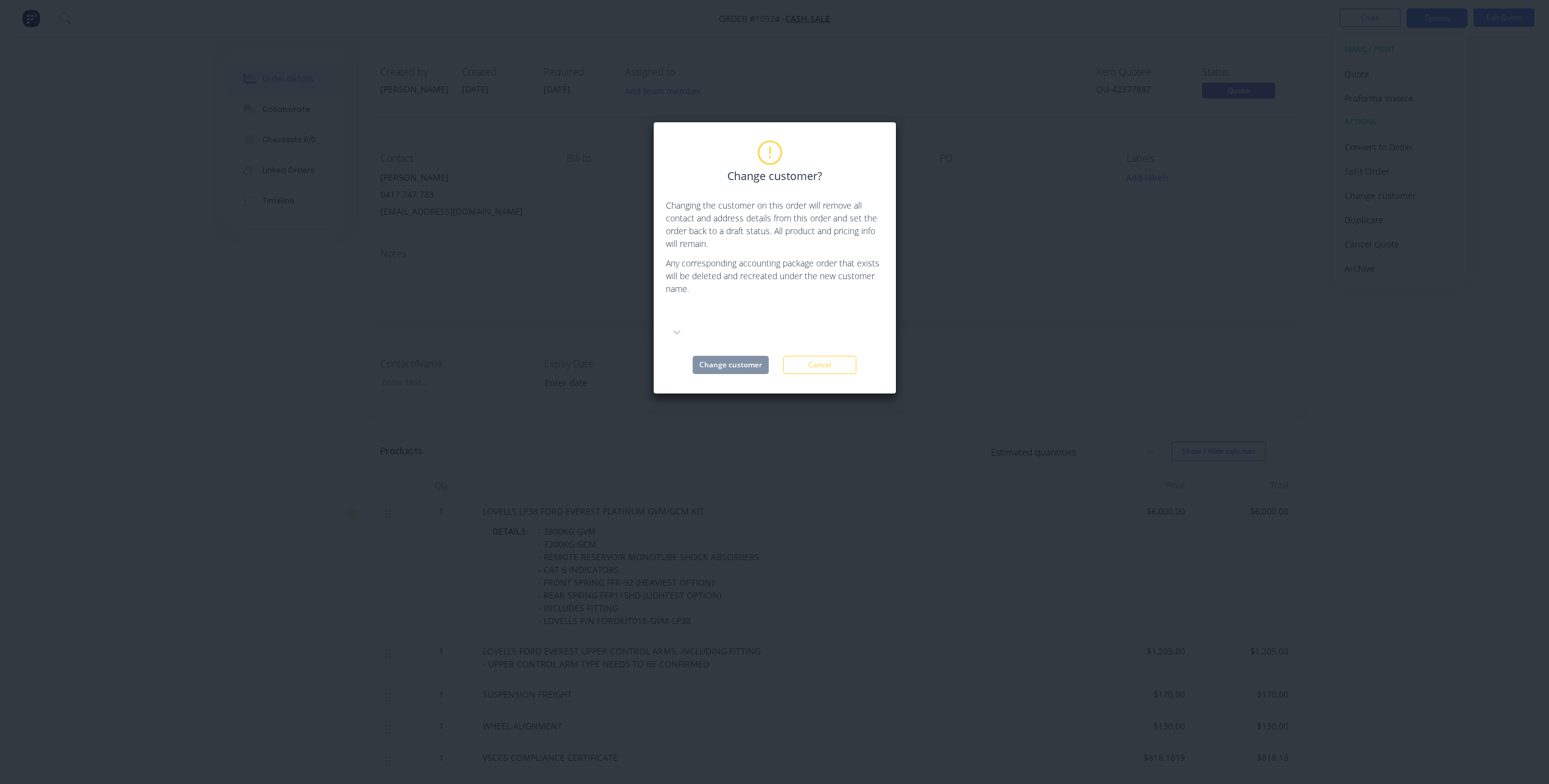
click at [829, 316] on div at bounding box center [757, 314] width 175 height 15
type input "litt"
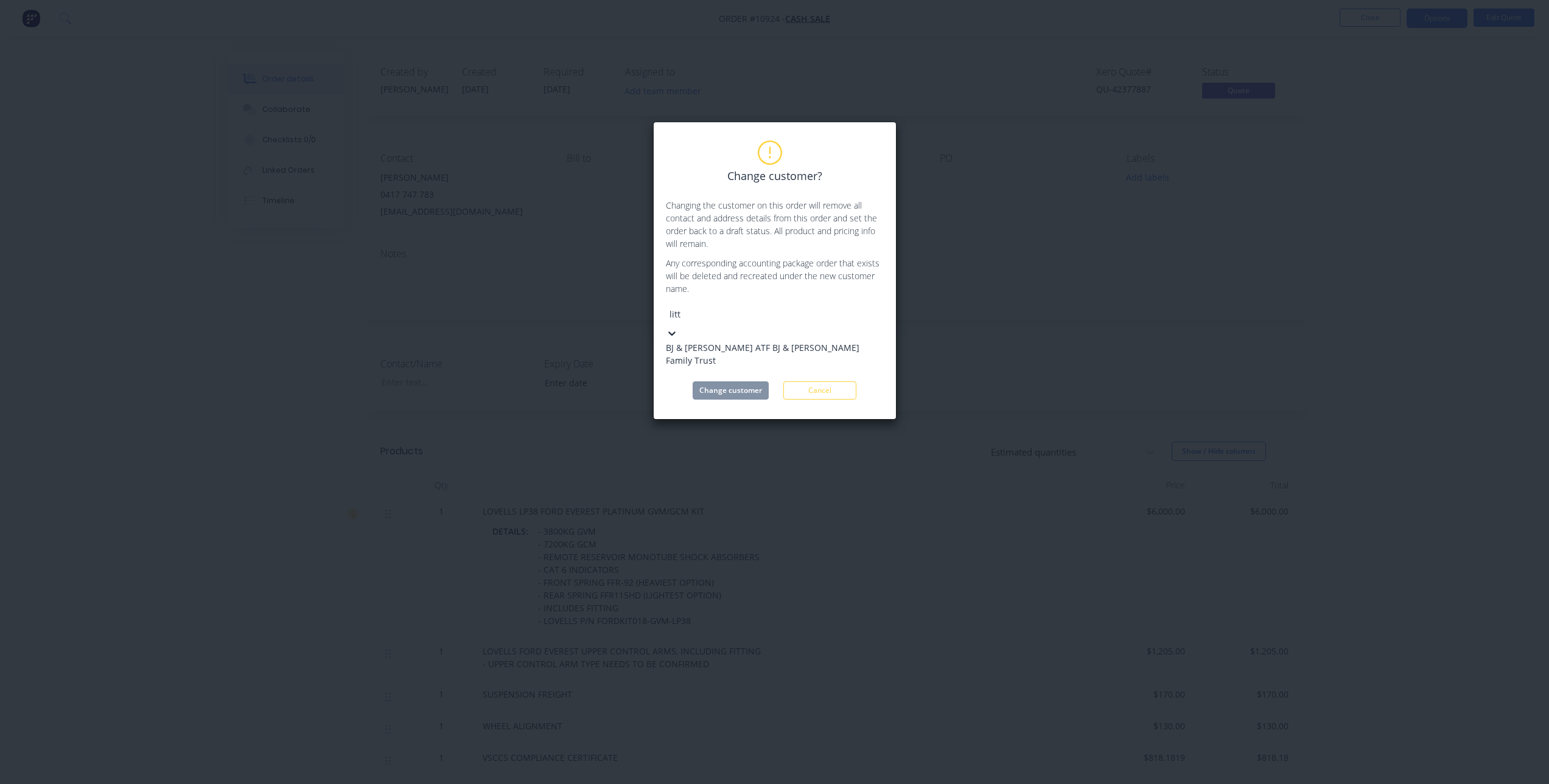
click at [784, 348] on div "BJ & [PERSON_NAME] ATF BJ & [PERSON_NAME] Family Trust" at bounding box center [774, 354] width 218 height 26
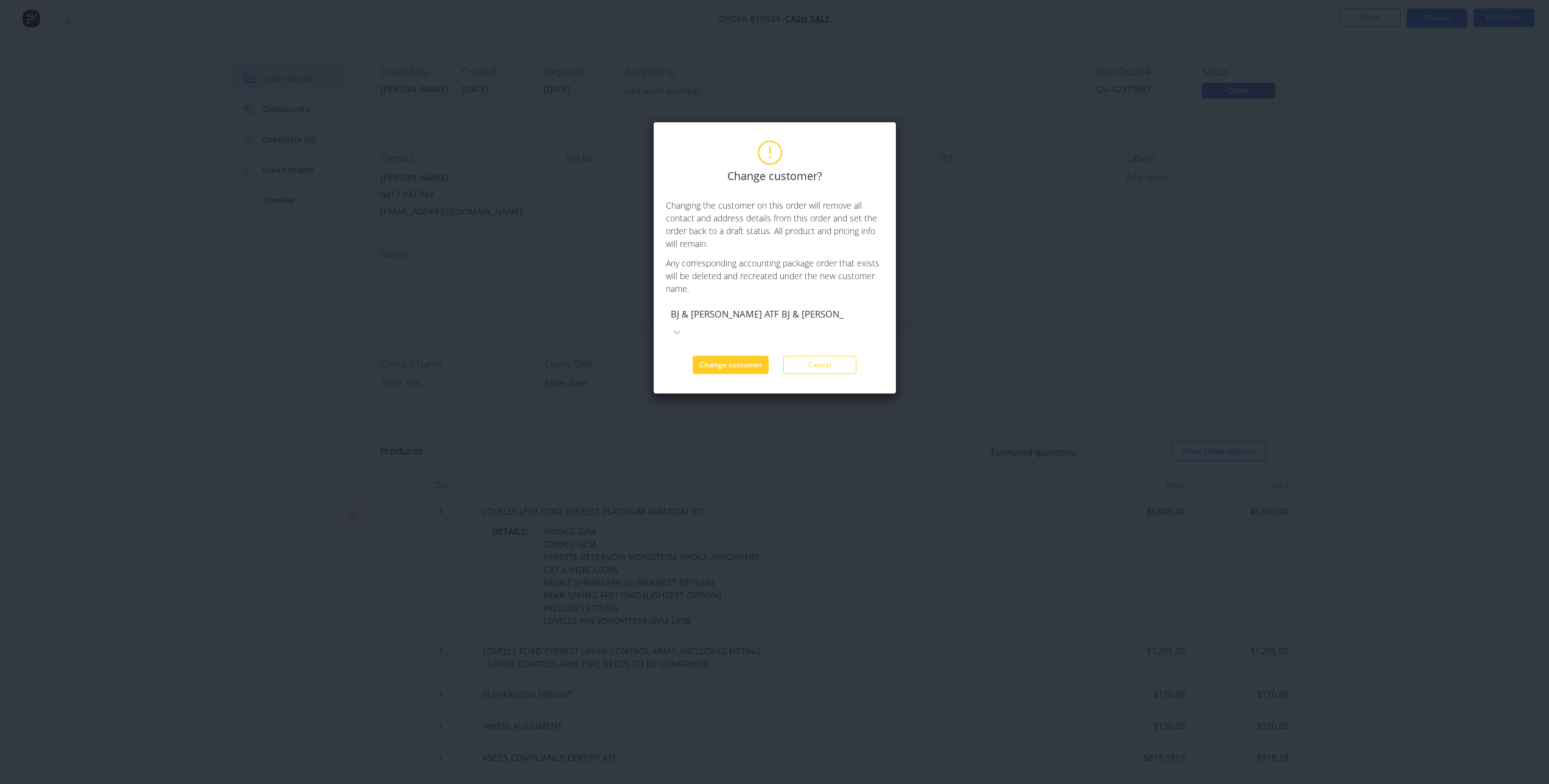
click at [743, 356] on button "Change customer" at bounding box center [730, 364] width 76 height 18
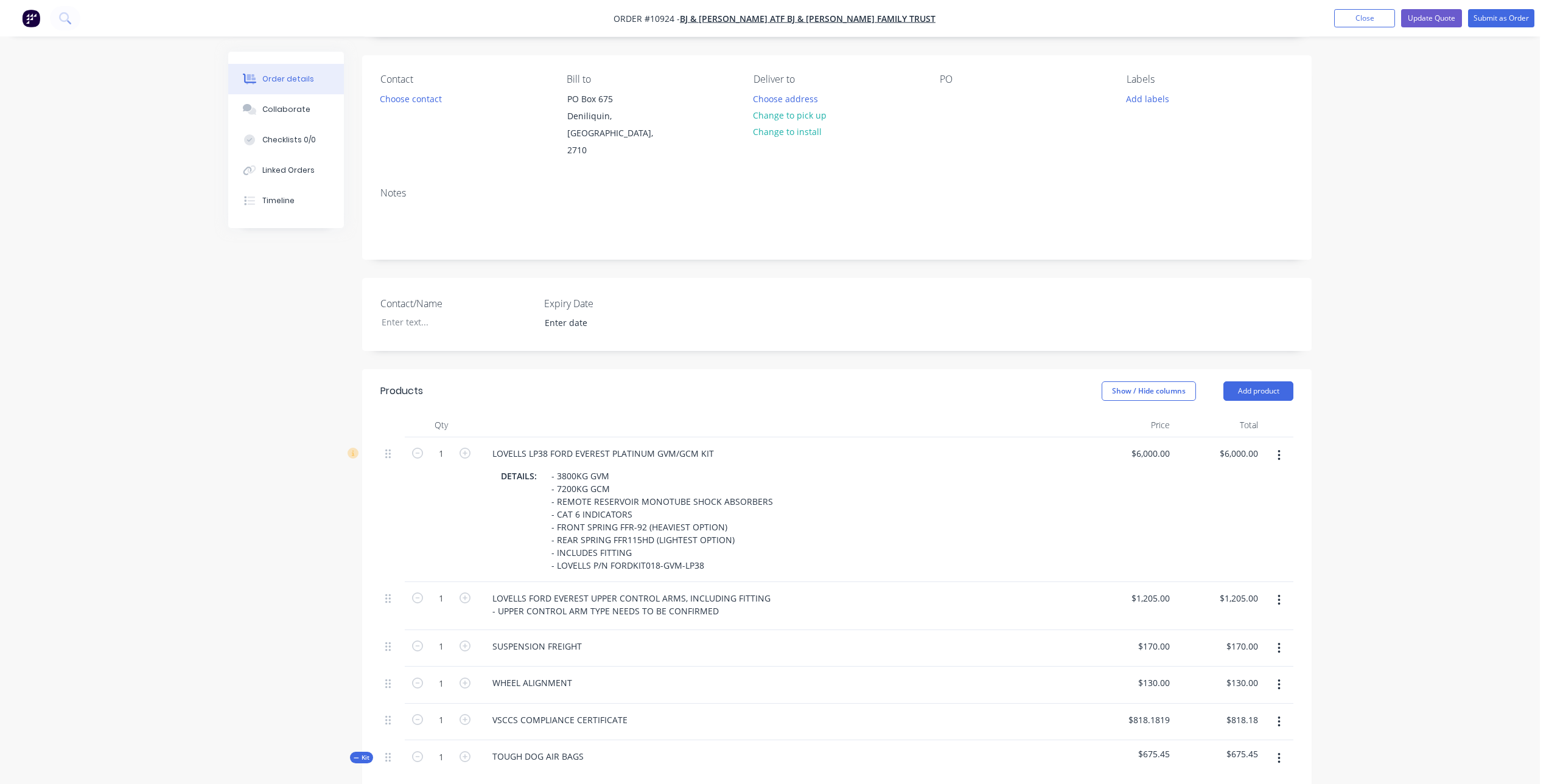
scroll to position [61, 0]
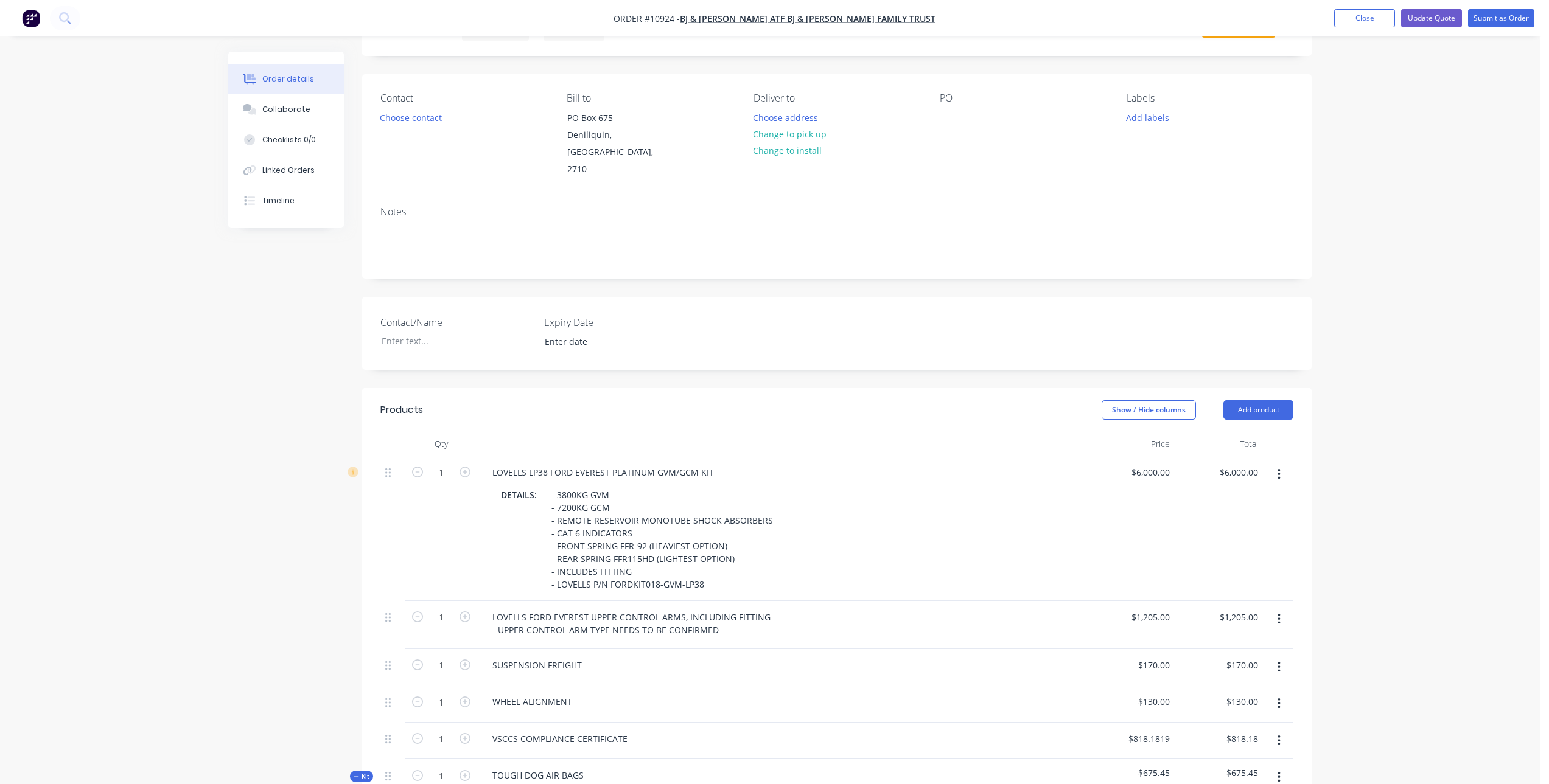
click at [460, 117] on div "Contact Choose contact" at bounding box center [463, 135] width 167 height 86
click at [406, 115] on button "Choose contact" at bounding box center [410, 116] width 75 height 16
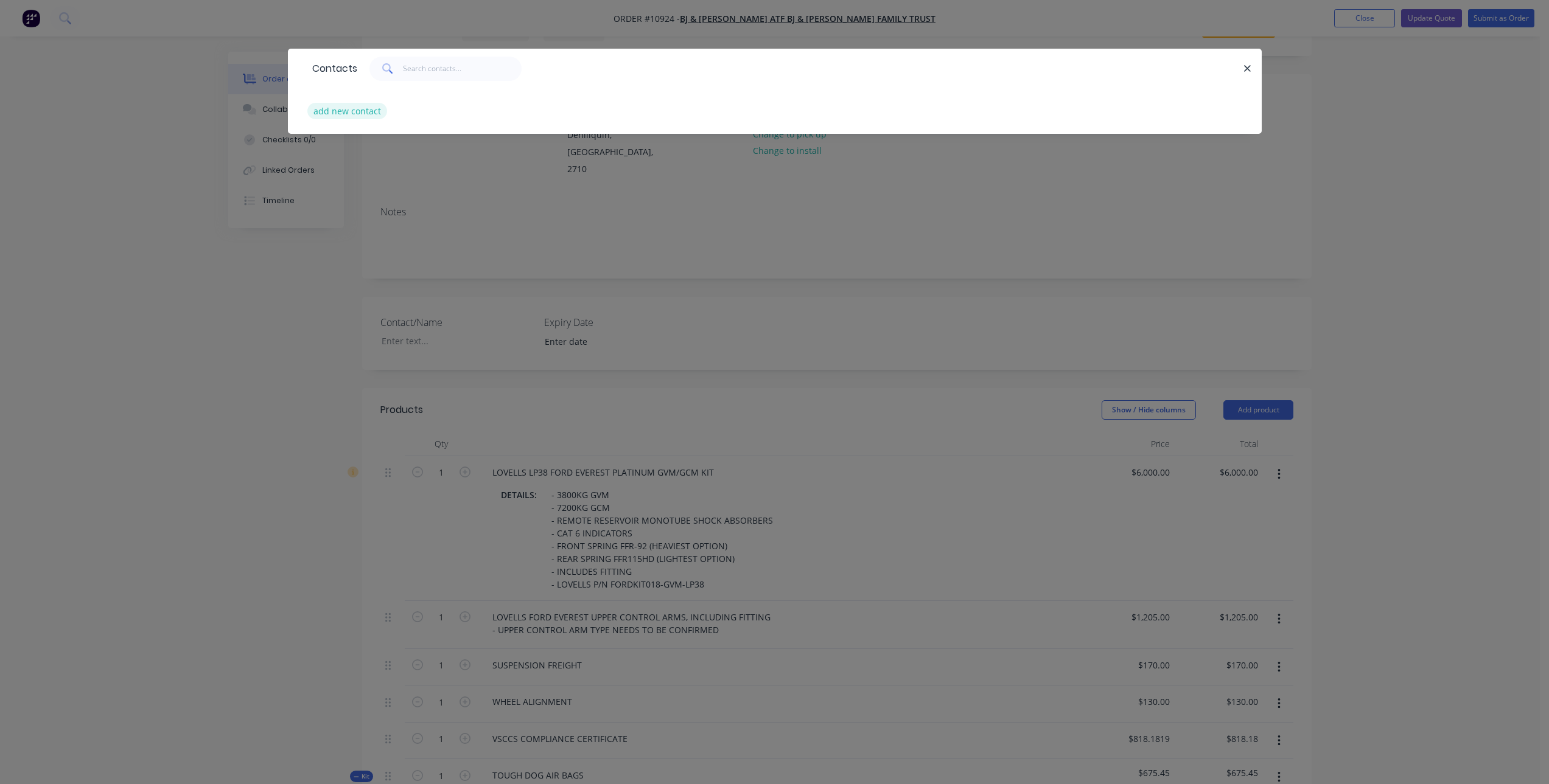
click at [348, 112] on button "add new contact" at bounding box center [348, 110] width 80 height 16
select select "AU"
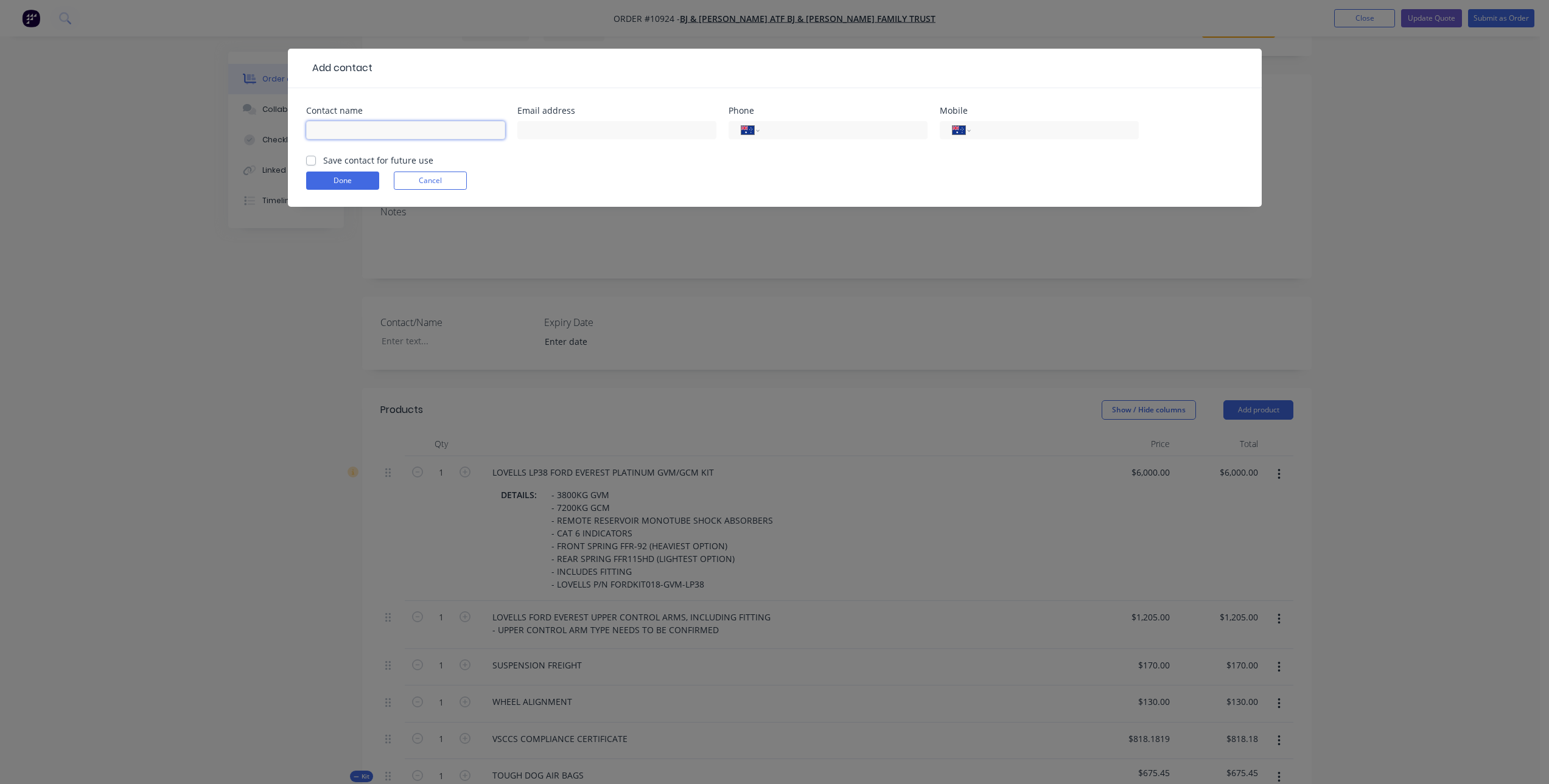
click at [392, 129] on input "text" at bounding box center [406, 129] width 199 height 18
type input "[PERSON_NAME]"
click at [598, 129] on input "text" at bounding box center [616, 129] width 199 height 18
type input "[EMAIL_ADDRESS][DOMAIN_NAME]"
click at [837, 129] on input "tel" at bounding box center [841, 130] width 146 height 14
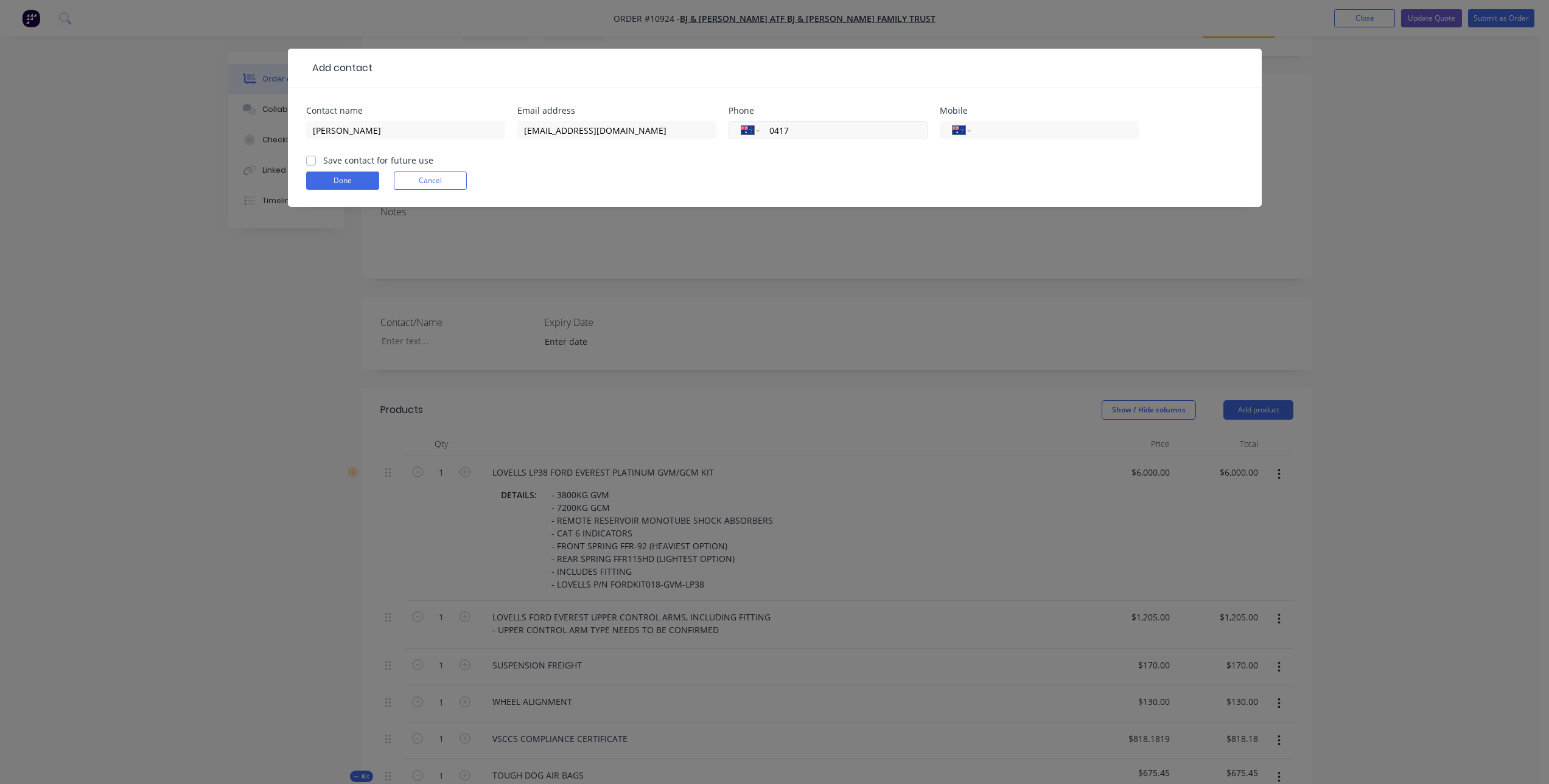
type input "0417 747 783"
click at [684, 162] on form "Contact name [PERSON_NAME] Email address [EMAIL_ADDRESS][DOMAIN_NAME] Phone Int…" at bounding box center [775, 156] width 937 height 100
click at [316, 161] on div "Save contact for future use" at bounding box center [370, 160] width 128 height 12
click at [323, 161] on label "Save contact for future use" at bounding box center [378, 160] width 110 height 12
click at [314, 161] on input "Save contact for future use" at bounding box center [311, 160] width 10 height 11
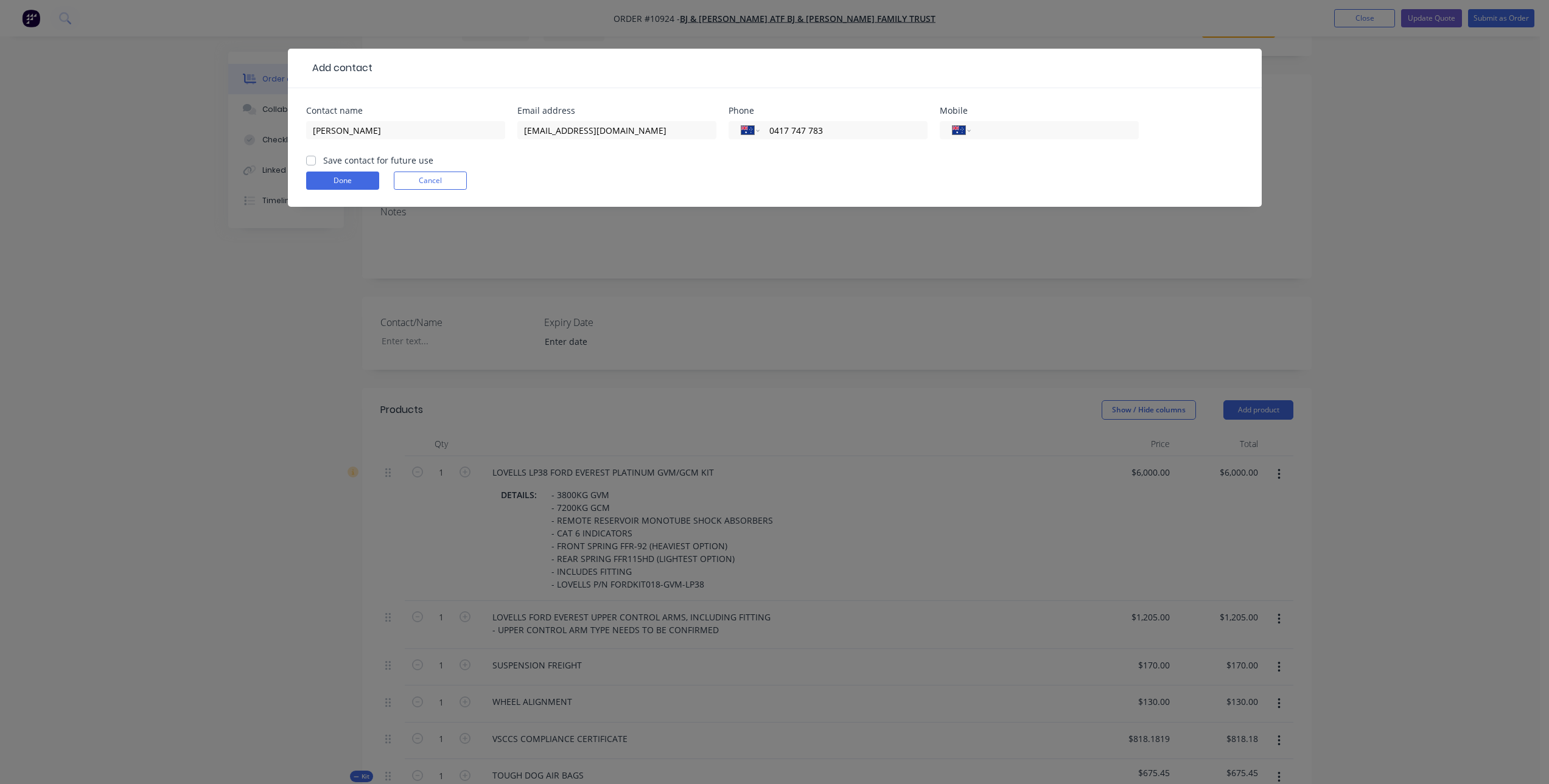
checkbox input "true"
click at [338, 183] on button "Done" at bounding box center [343, 180] width 73 height 18
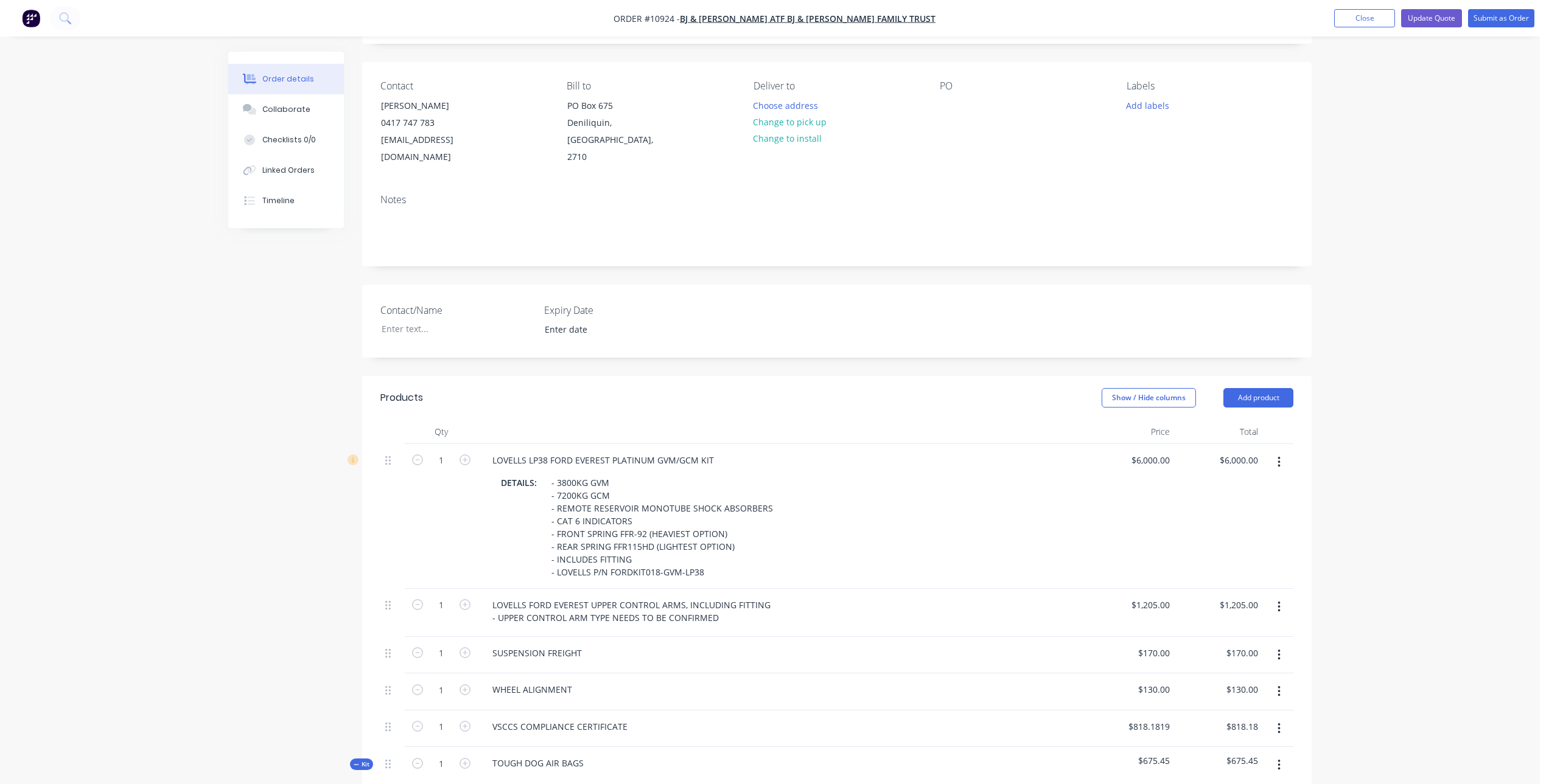
scroll to position [0, 0]
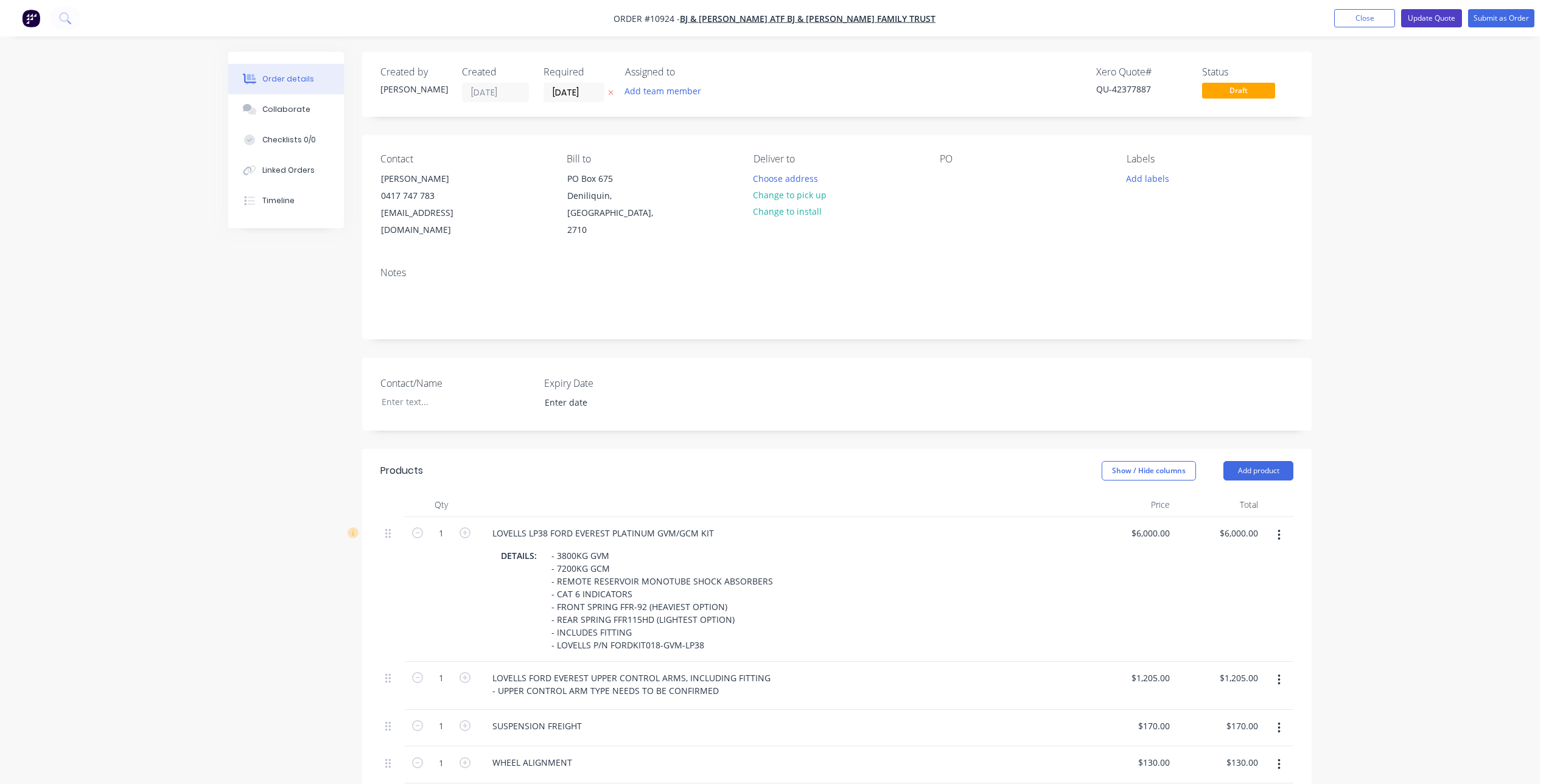
click at [1435, 16] on button "Update Quote" at bounding box center [1431, 18] width 61 height 18
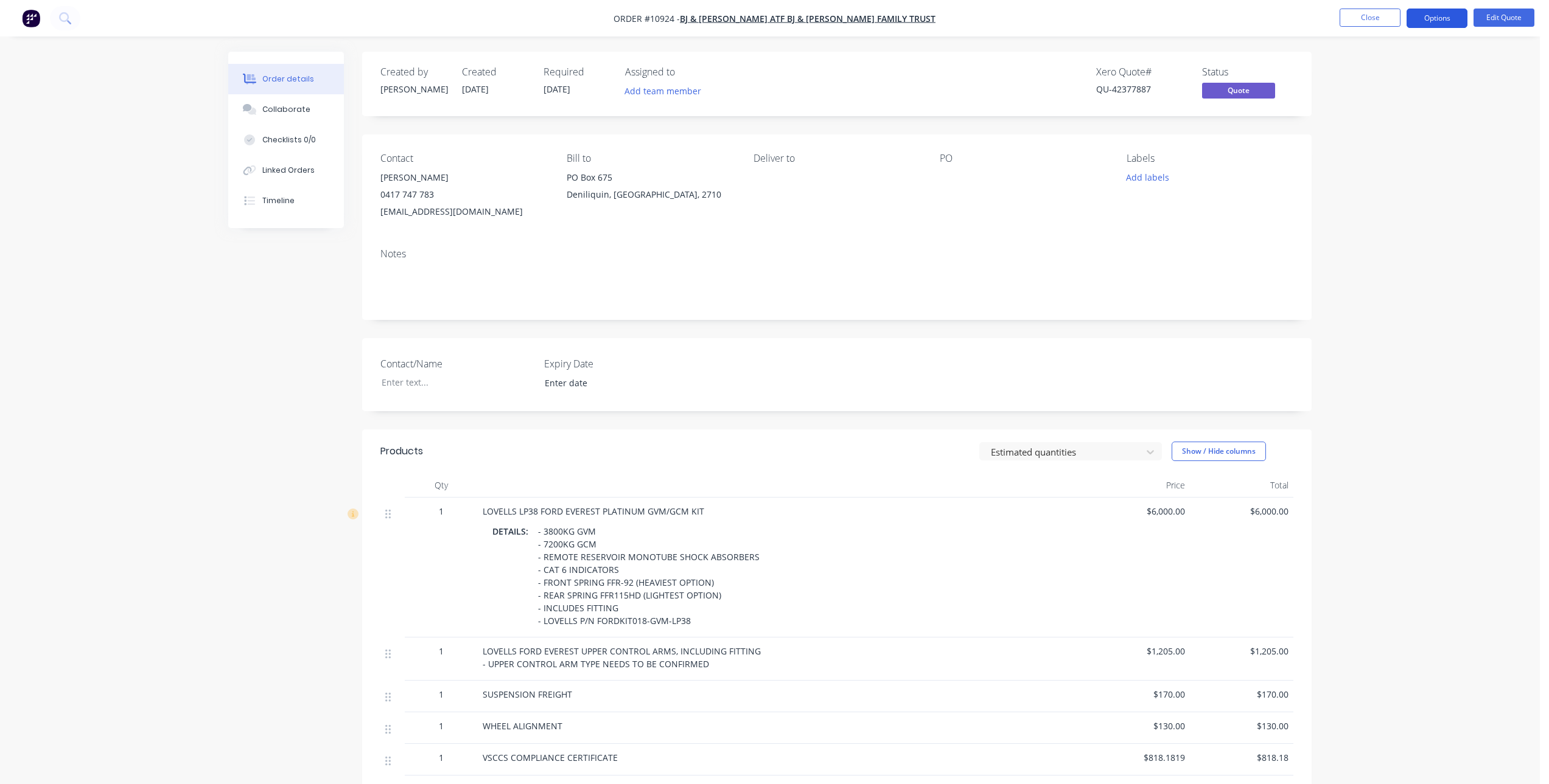
click at [1440, 18] on button "Options" at bounding box center [1437, 18] width 61 height 19
click at [1391, 74] on div "Quote" at bounding box center [1400, 73] width 112 height 18
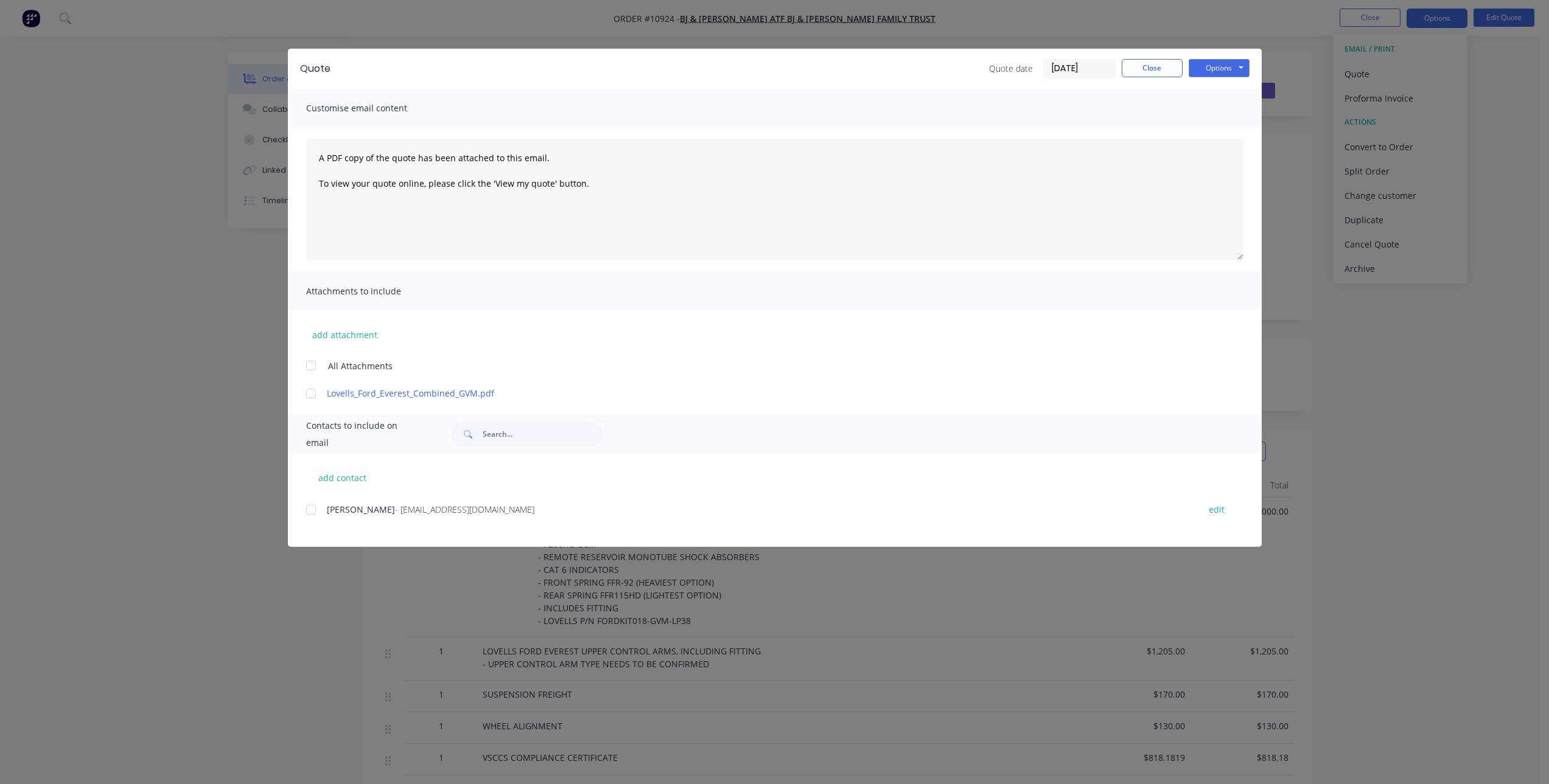
click at [312, 510] on div at bounding box center [311, 510] width 25 height 25
click at [1217, 67] on button "Options" at bounding box center [1219, 68] width 61 height 18
click at [1222, 134] on button "Email" at bounding box center [1227, 129] width 78 height 20
click at [1160, 66] on button "Close" at bounding box center [1152, 68] width 61 height 18
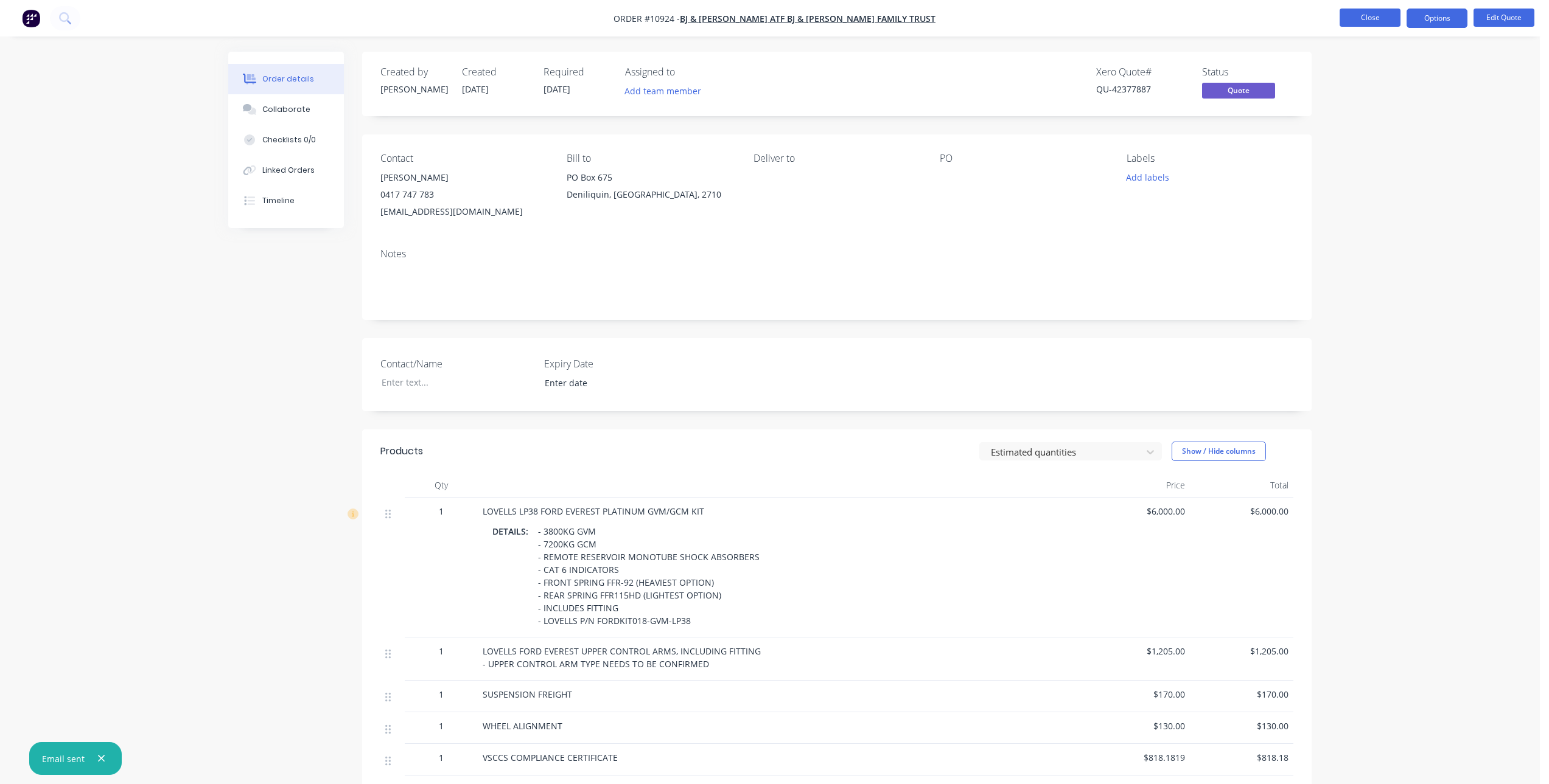
click at [1380, 19] on button "Close" at bounding box center [1370, 17] width 61 height 18
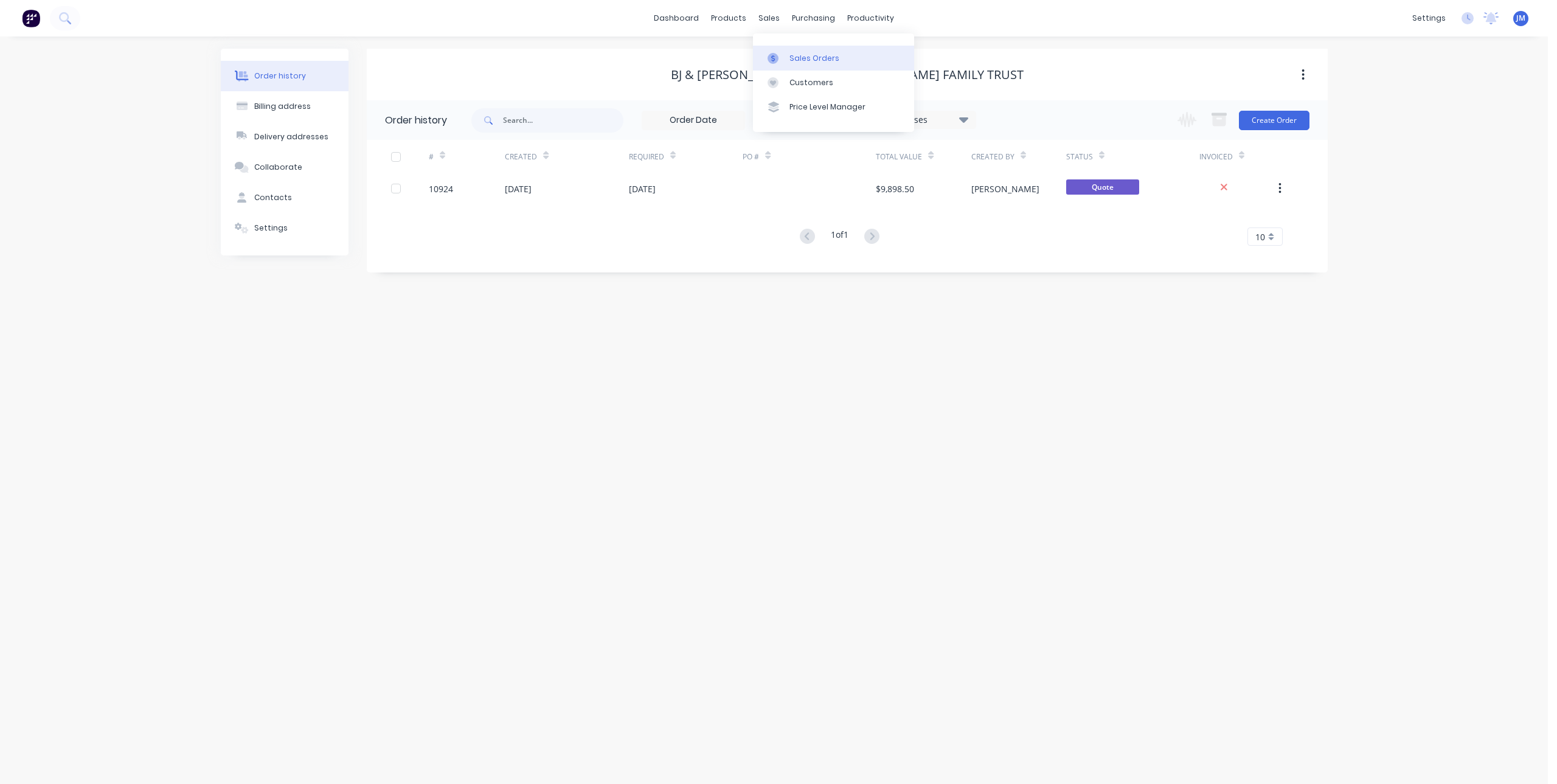
click at [775, 53] on icon at bounding box center [774, 59] width 11 height 11
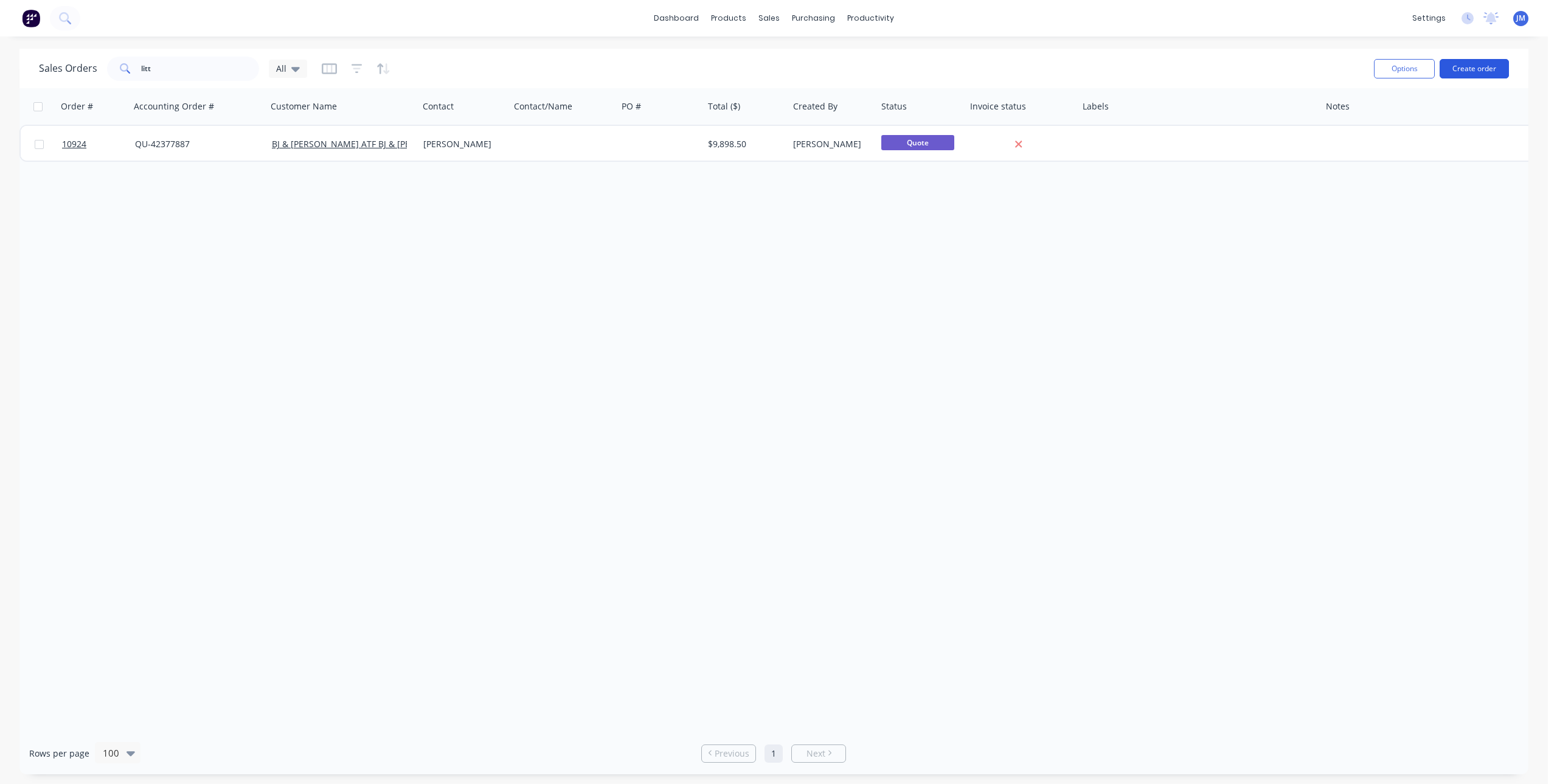
click at [1470, 65] on button "Create order" at bounding box center [1474, 69] width 69 height 19
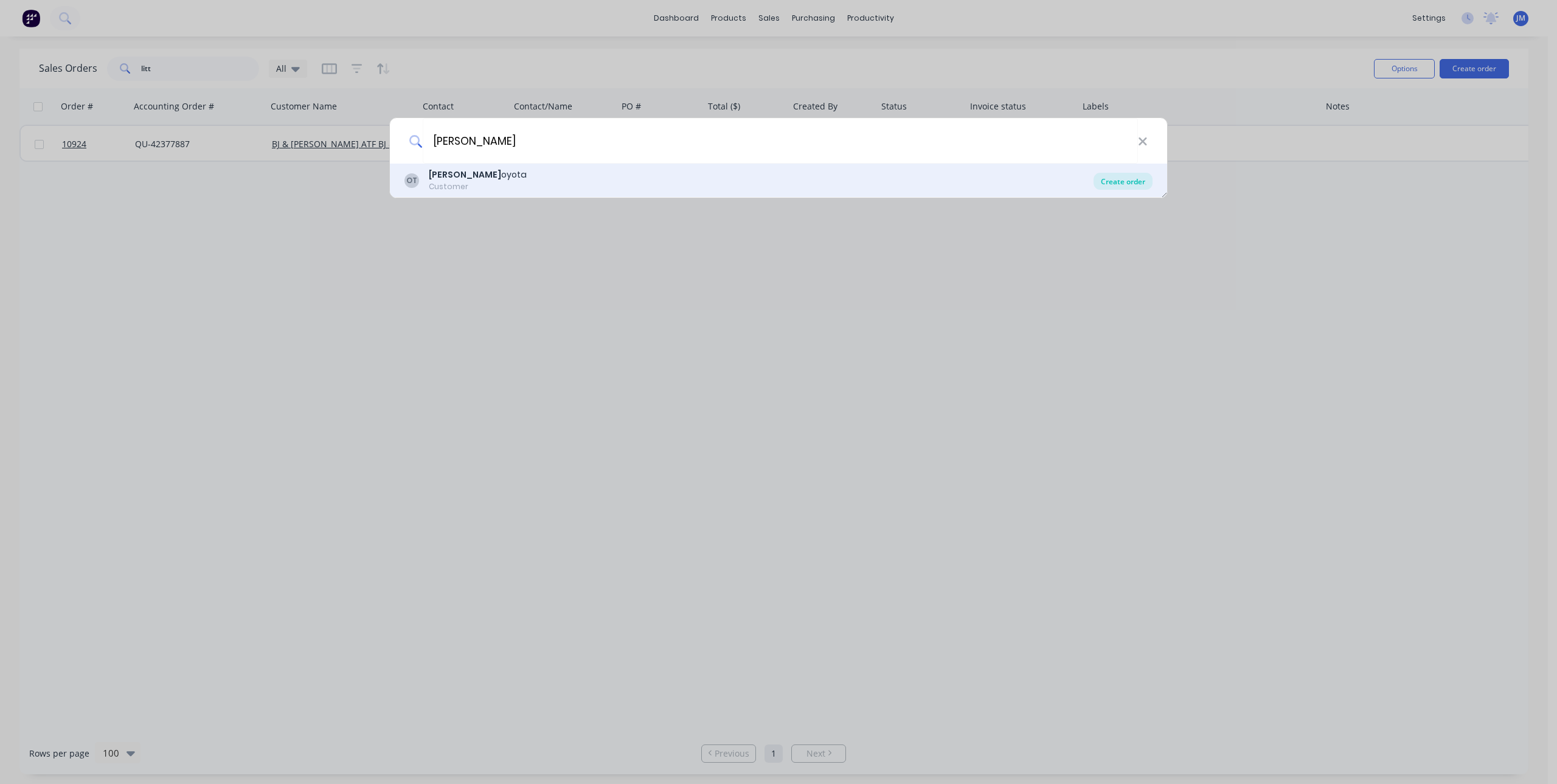
type input "[PERSON_NAME]"
click at [1122, 181] on div "Create order" at bounding box center [1123, 182] width 59 height 17
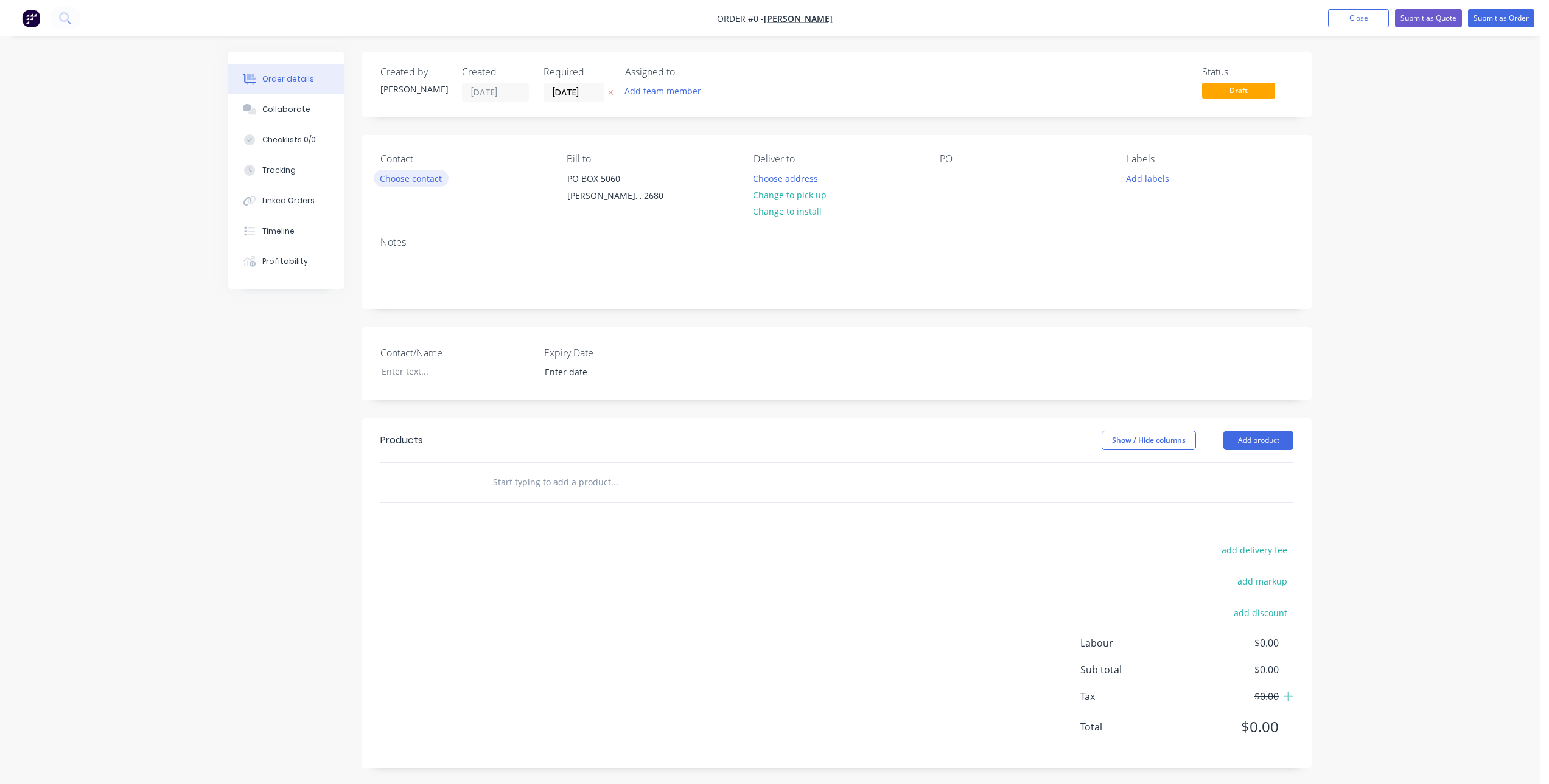
click at [413, 180] on button "Choose contact" at bounding box center [410, 177] width 75 height 16
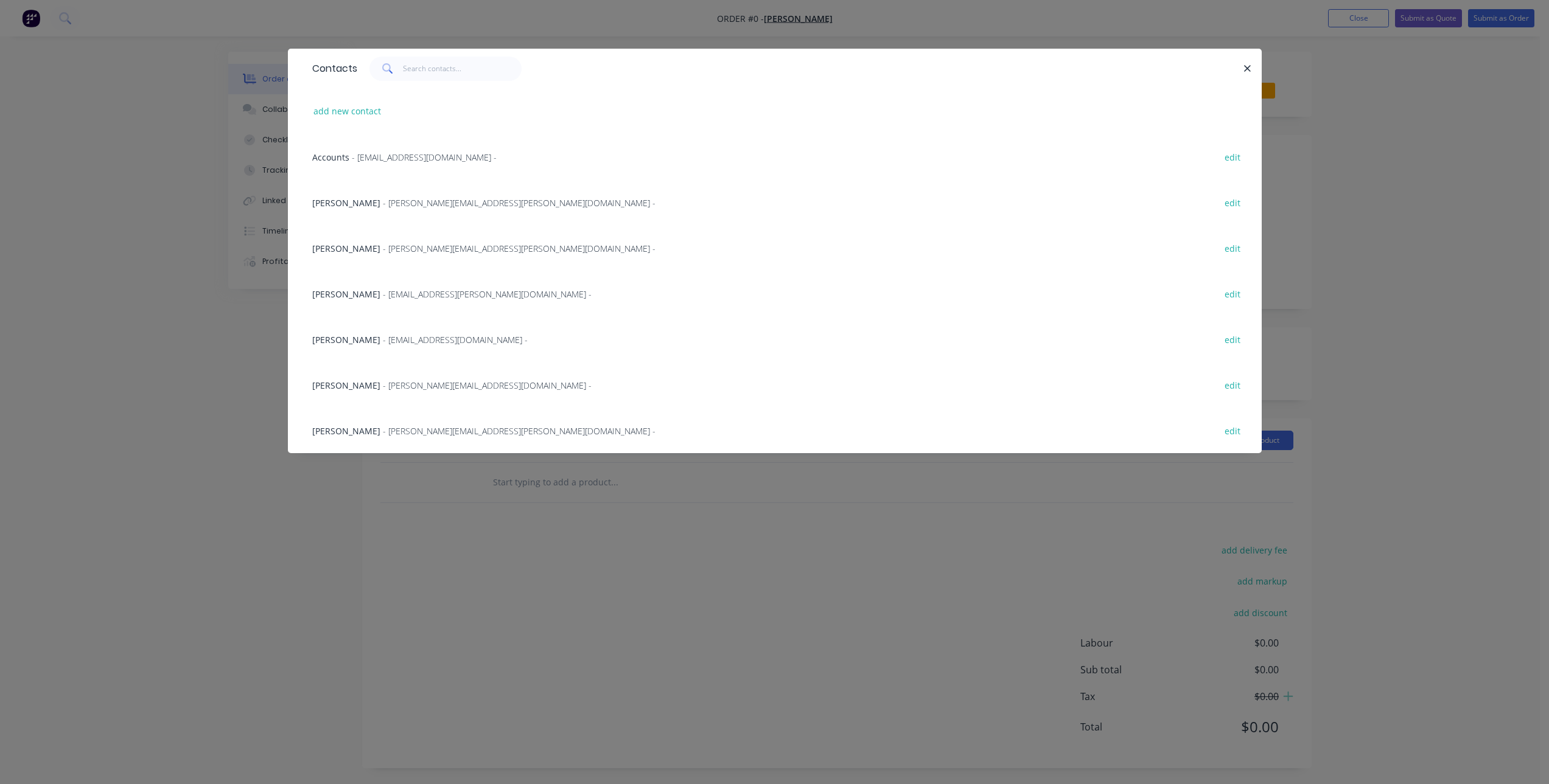
click at [419, 342] on span "- [EMAIL_ADDRESS][DOMAIN_NAME] -" at bounding box center [455, 340] width 145 height 11
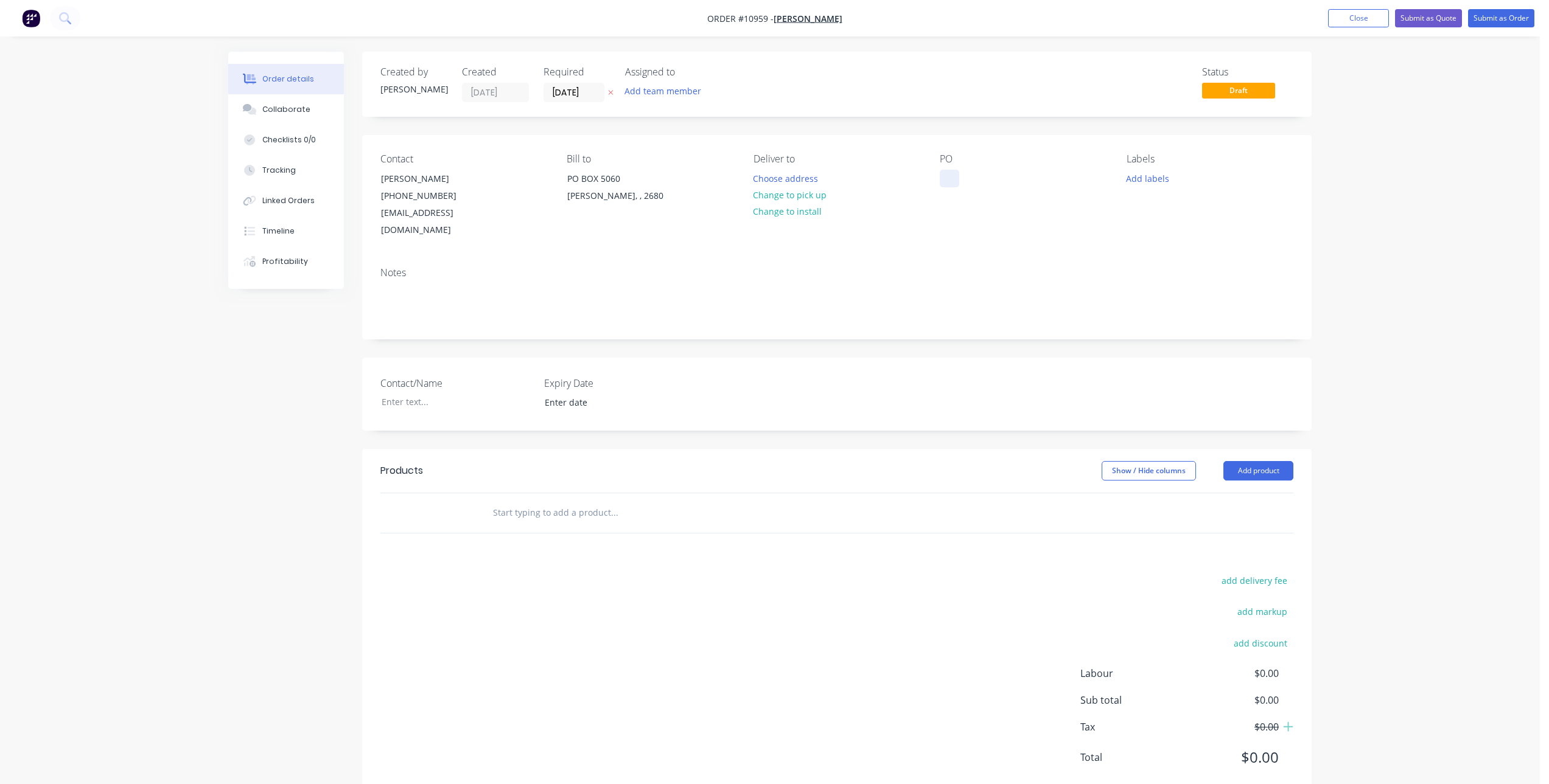
click at [951, 180] on div at bounding box center [949, 178] width 19 height 18
click at [613, 500] on input "text" at bounding box center [614, 513] width 244 height 25
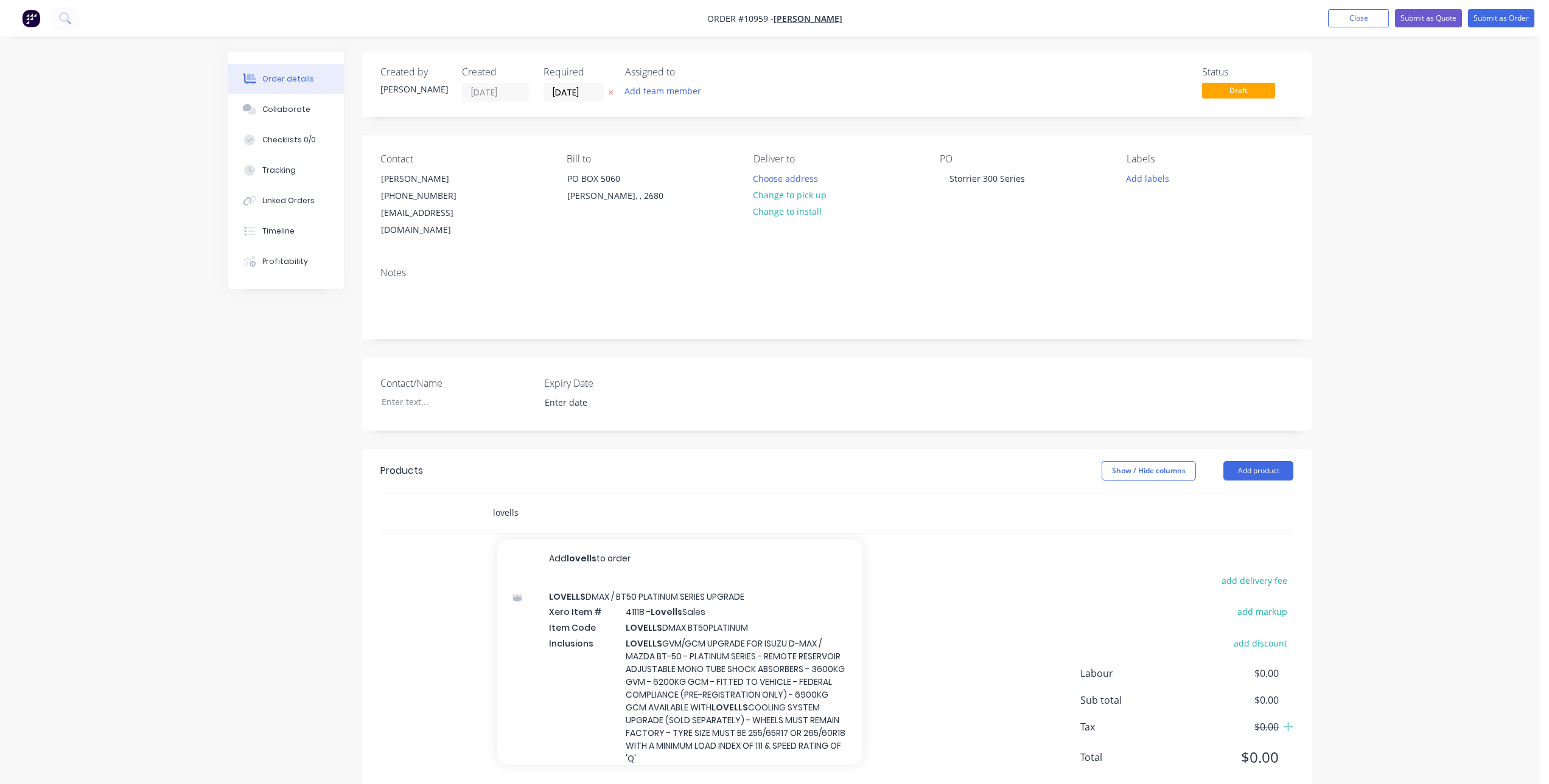
type input "lovells"
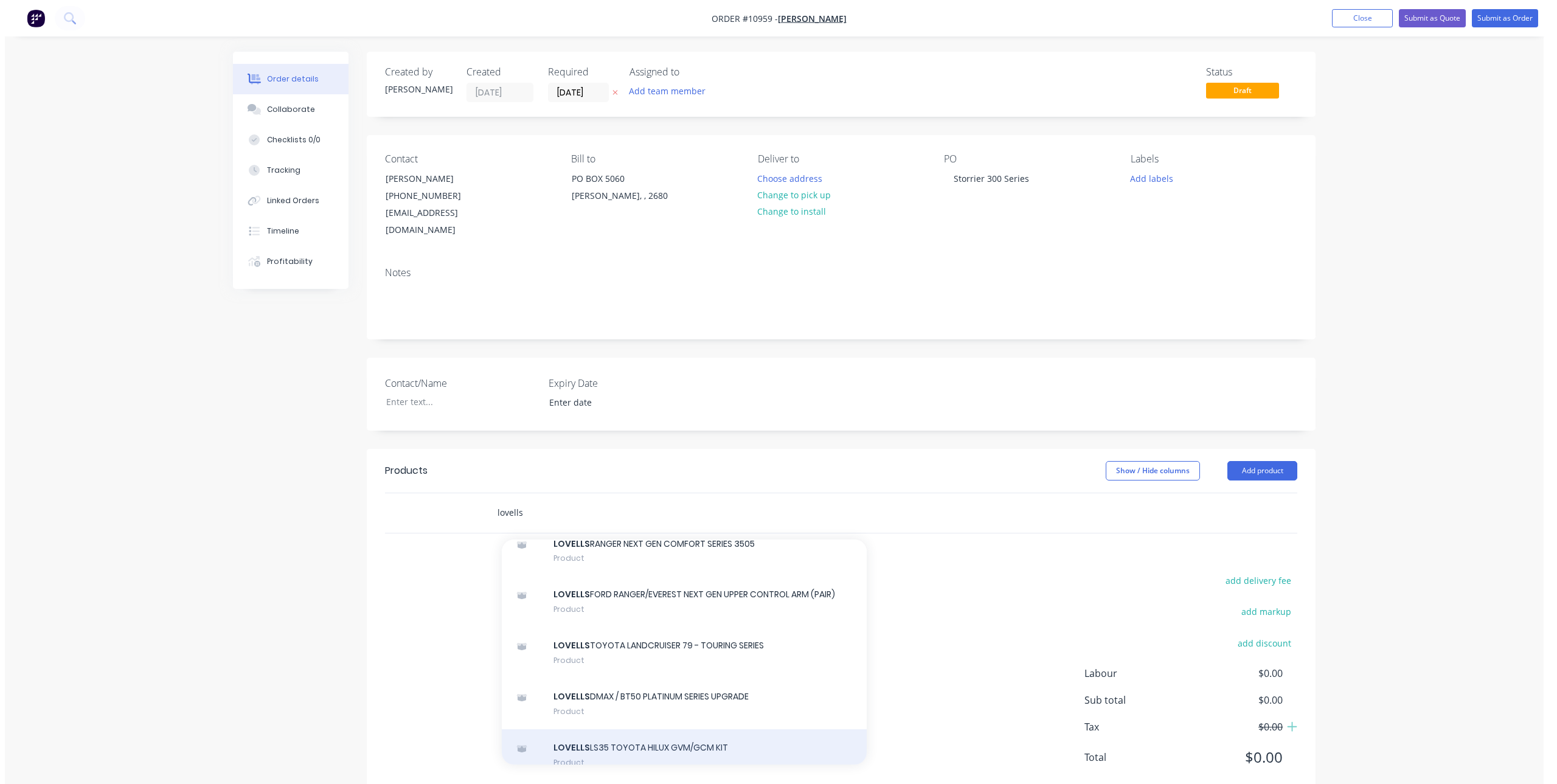
scroll to position [2620, 0]
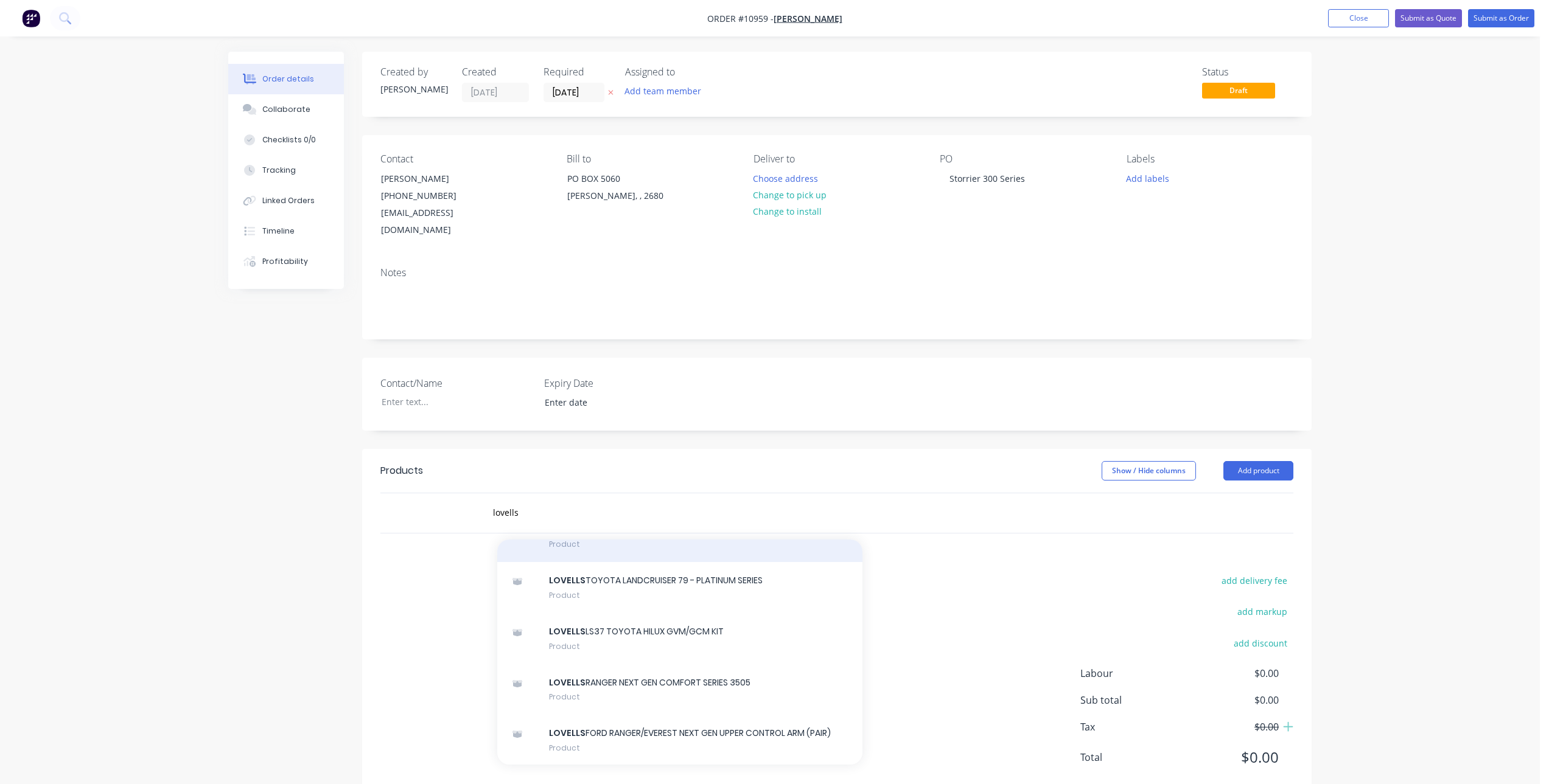
click at [677, 548] on div "LOVELLS RANGER NEXT GEN TOURING SERIES 3700 Product" at bounding box center [680, 537] width 366 height 51
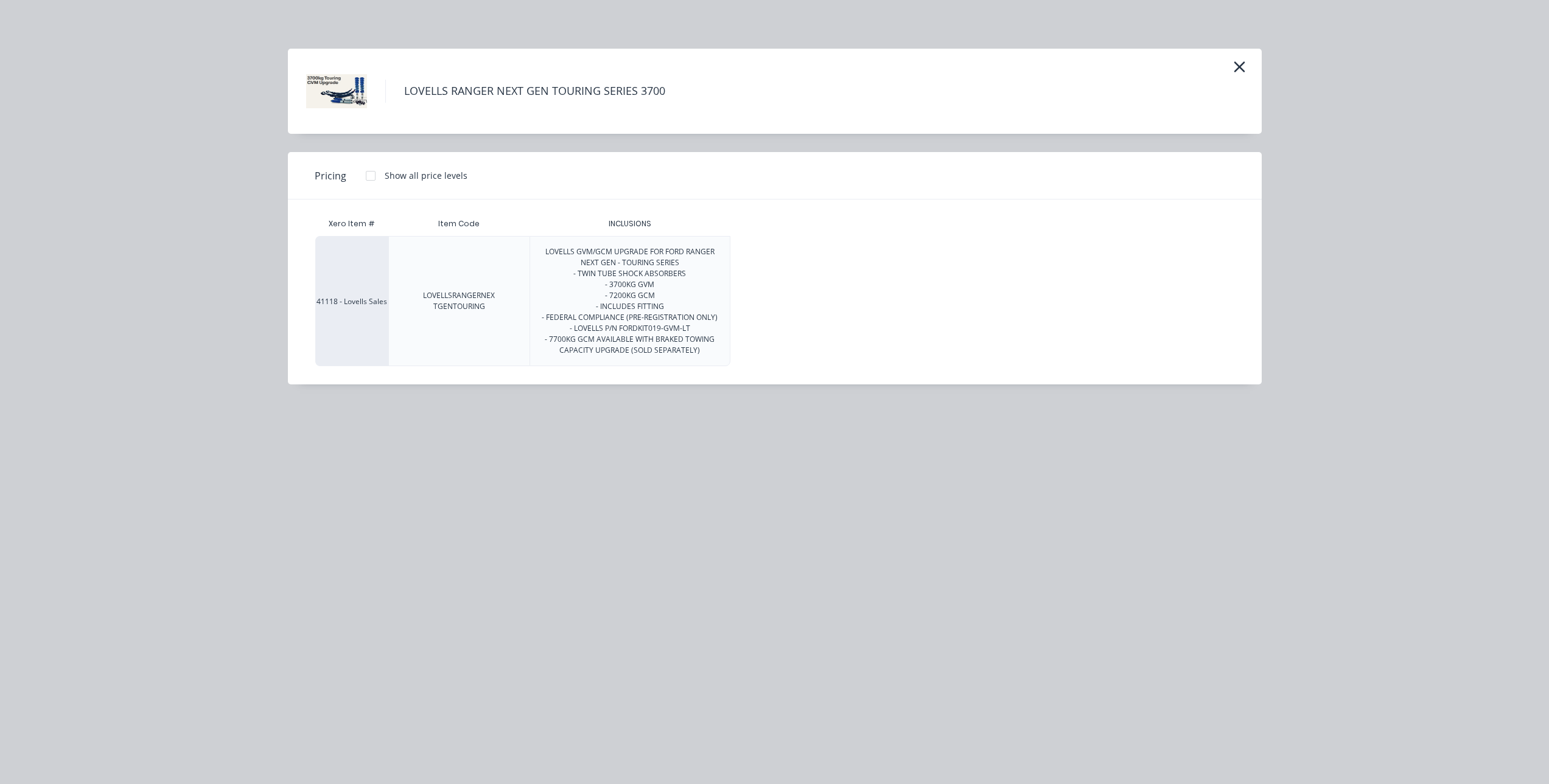
click at [645, 301] on div "LOVELLS GVM/GCM UPGRADE FOR FORD RANGER NEXT GEN - TOURING SERIES - TWIN TUBE S…" at bounding box center [629, 301] width 180 height 109
click at [370, 176] on div at bounding box center [370, 176] width 25 height 25
click at [768, 282] on div "$5,400.00" at bounding box center [762, 302] width 61 height 129
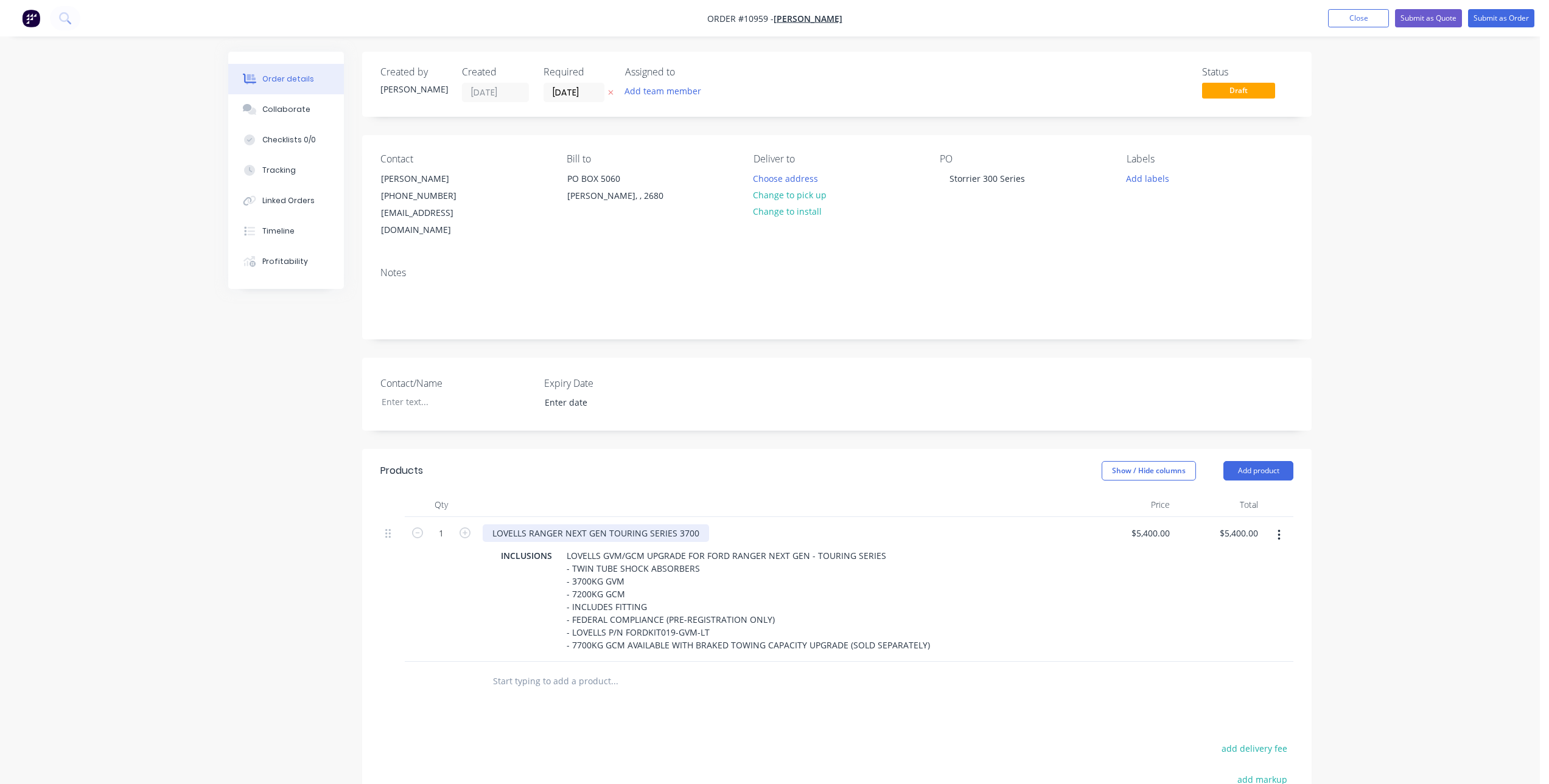
click at [554, 524] on div "LOVELLS RANGER NEXT GEN TOURING SERIES 3700" at bounding box center [596, 533] width 227 height 18
drag, startPoint x: 528, startPoint y: 514, endPoint x: 605, endPoint y: 515, distance: 77.0
click at [605, 524] on div "LOVELLS RANGER NEXT GEN TOURING SERIES 3700" at bounding box center [596, 533] width 227 height 18
drag, startPoint x: 1350, startPoint y: 17, endPoint x: 1323, endPoint y: 36, distance: 33.0
click at [1350, 17] on button "Close" at bounding box center [1359, 18] width 61 height 18
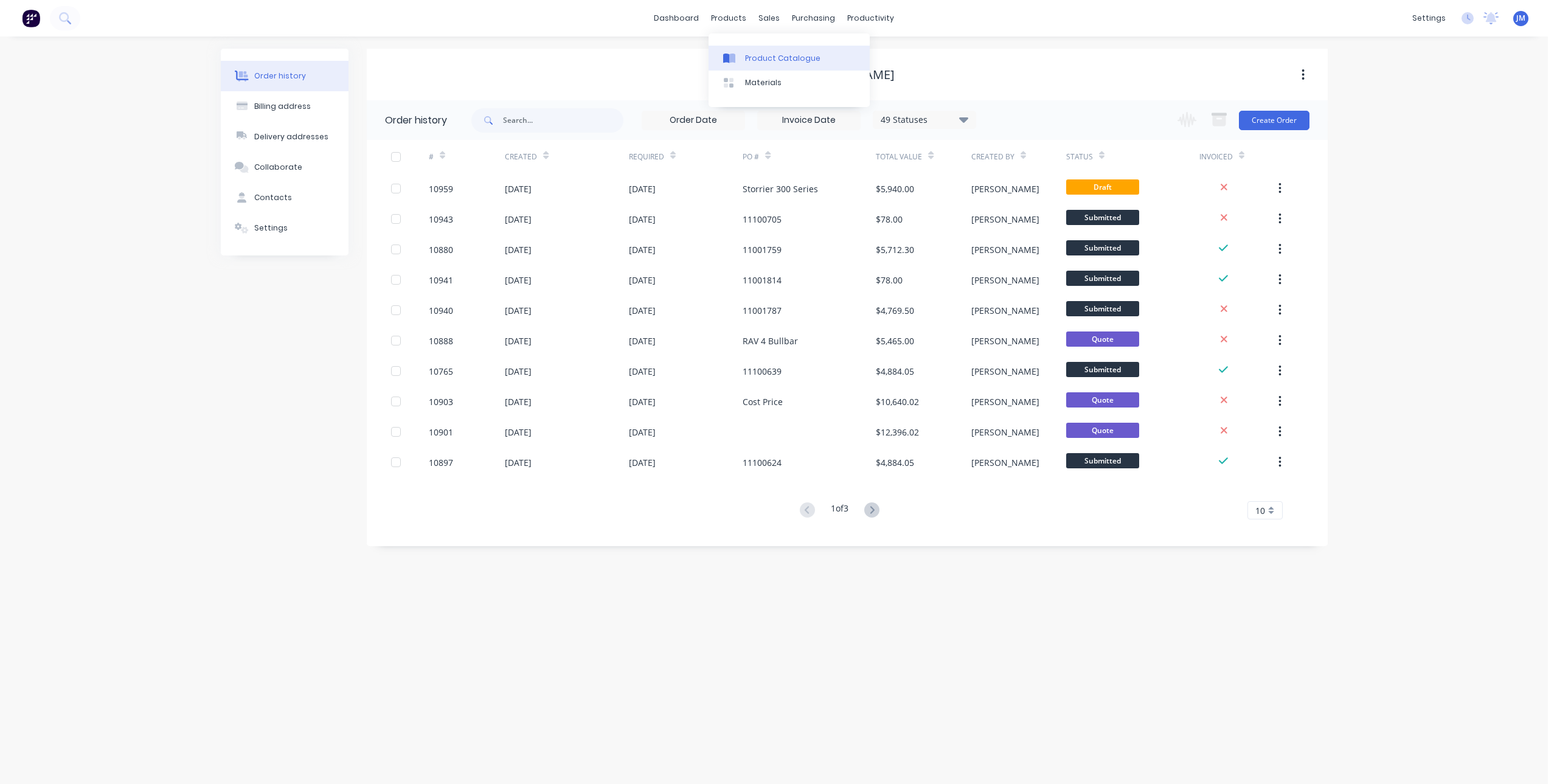
click at [730, 55] on icon at bounding box center [732, 58] width 6 height 10
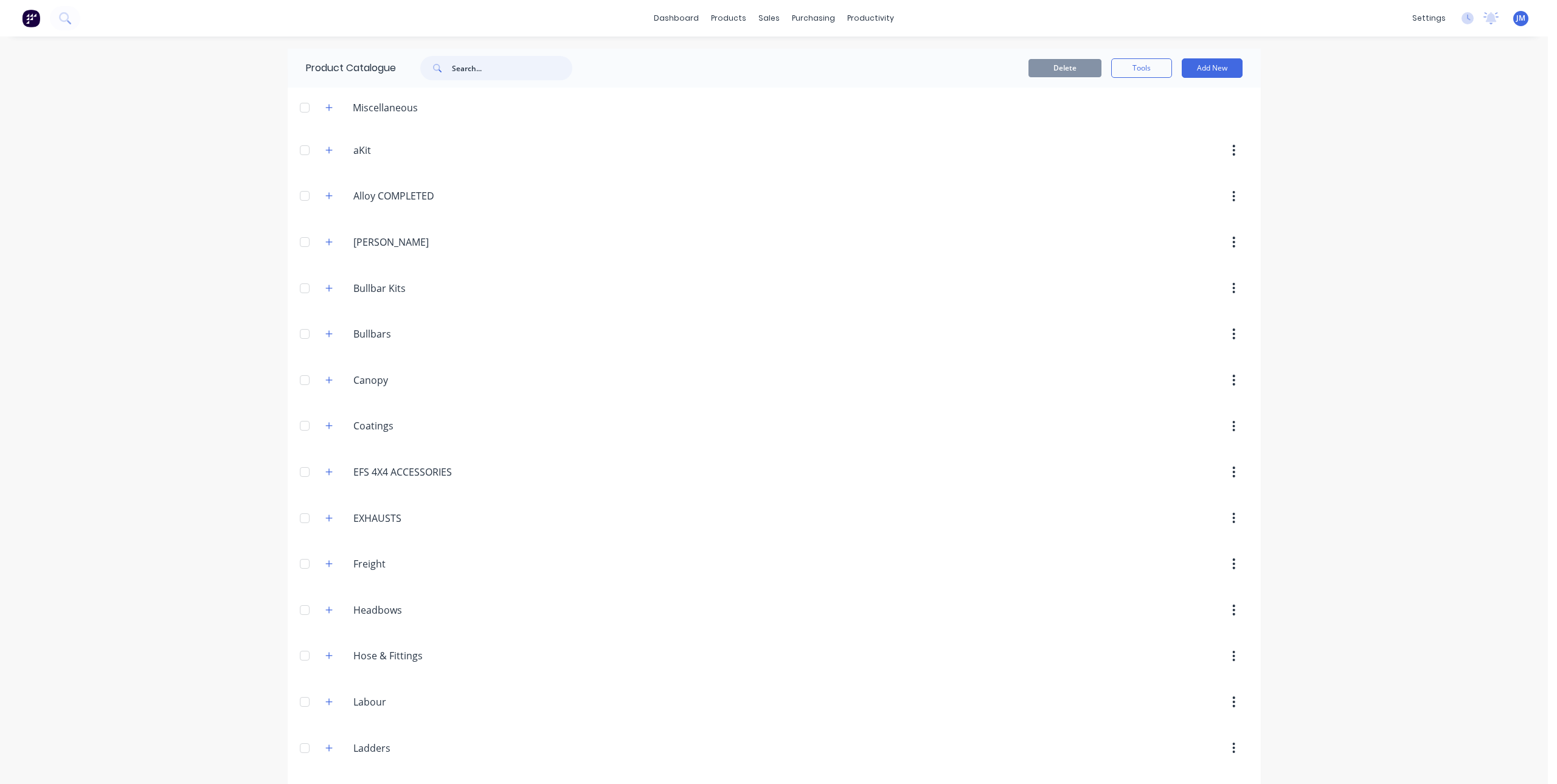
click at [483, 73] on input "text" at bounding box center [512, 69] width 121 height 25
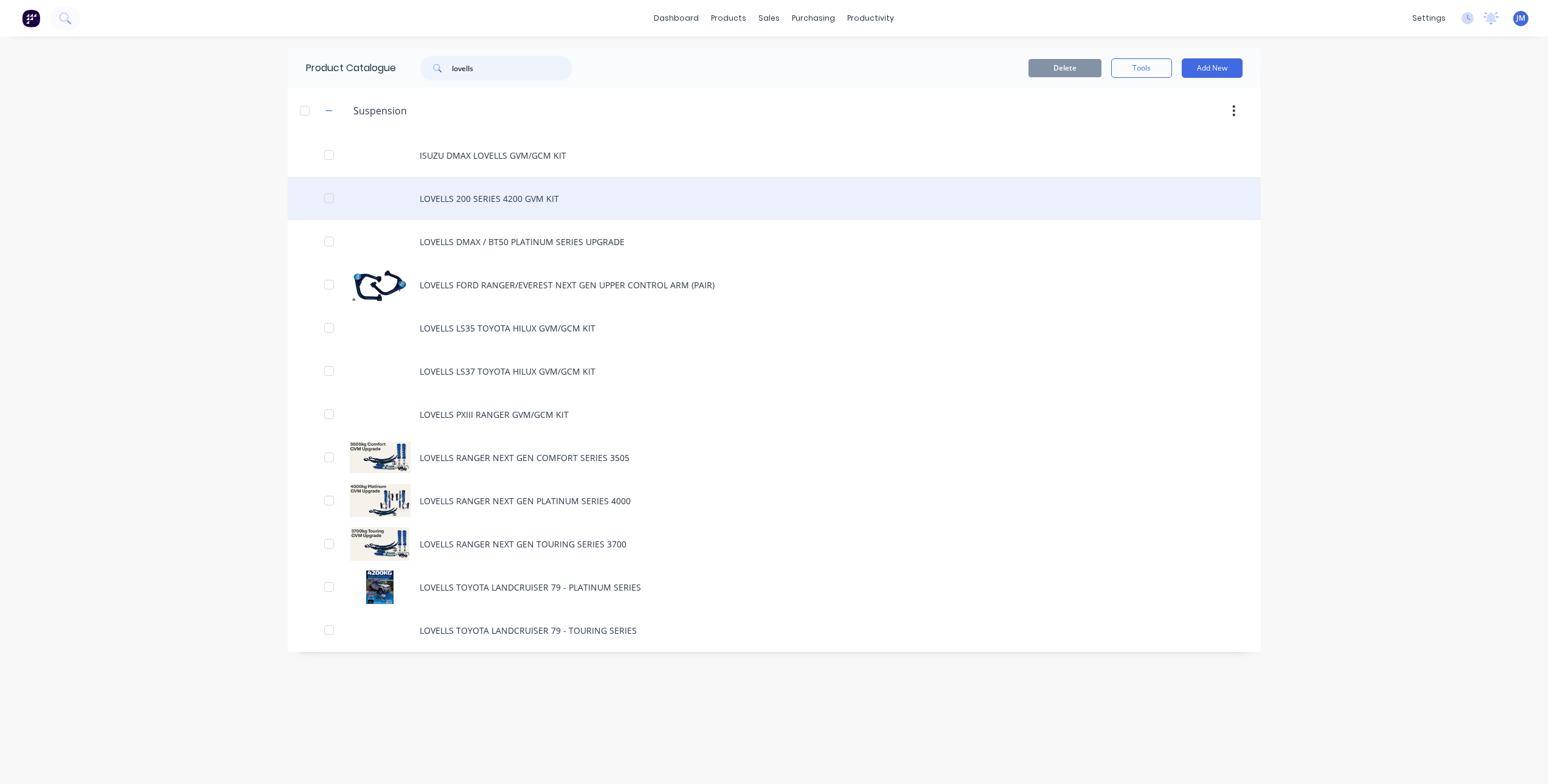
type input "lovells"
click at [541, 198] on div "LOVELLS 200 SERIES 4200 GVM KIT" at bounding box center [774, 198] width 974 height 43
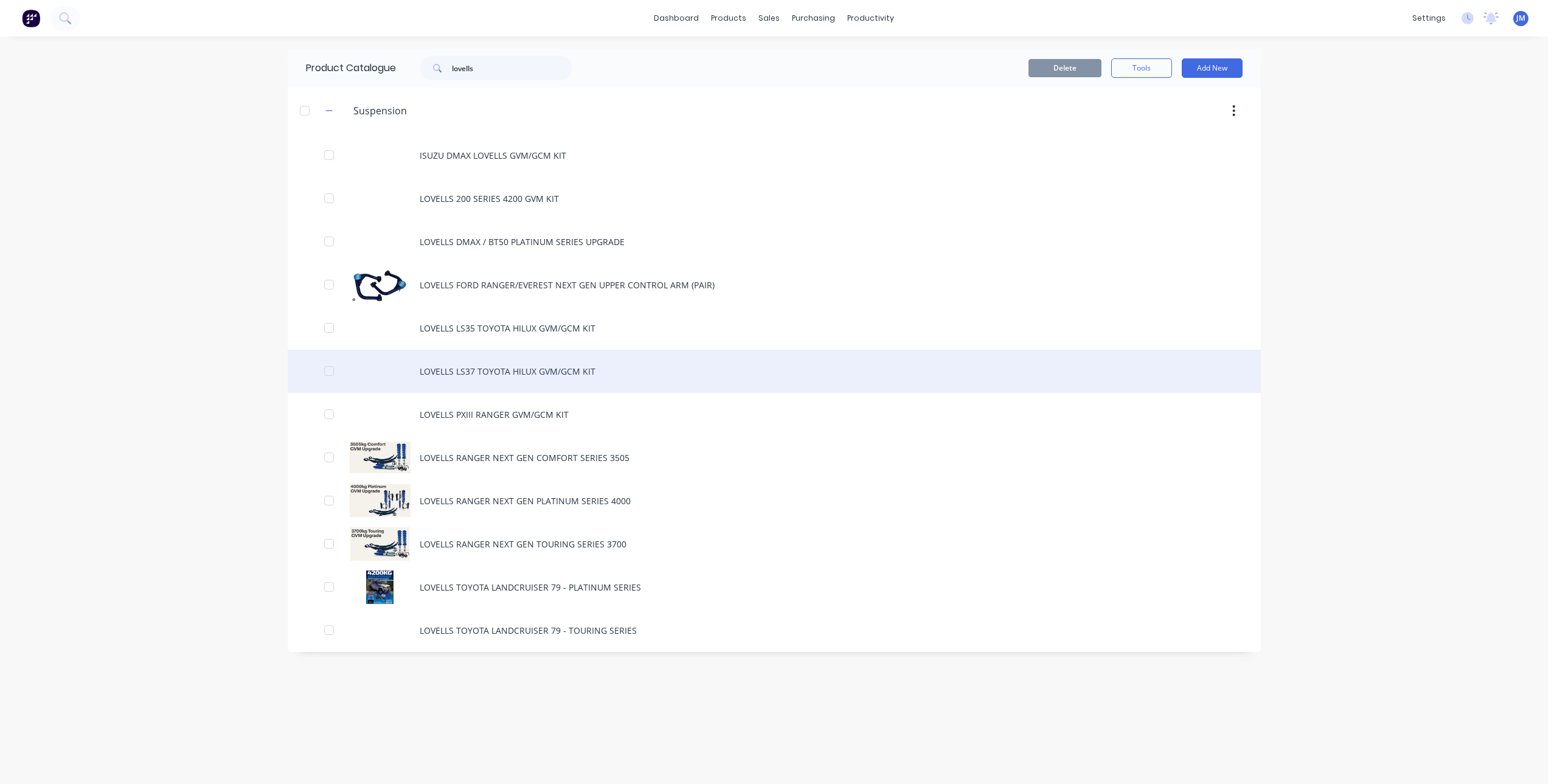
click at [524, 370] on div "LOVELLS LS37 TOYOTA HILUX GVM/GCM KIT" at bounding box center [774, 371] width 974 height 43
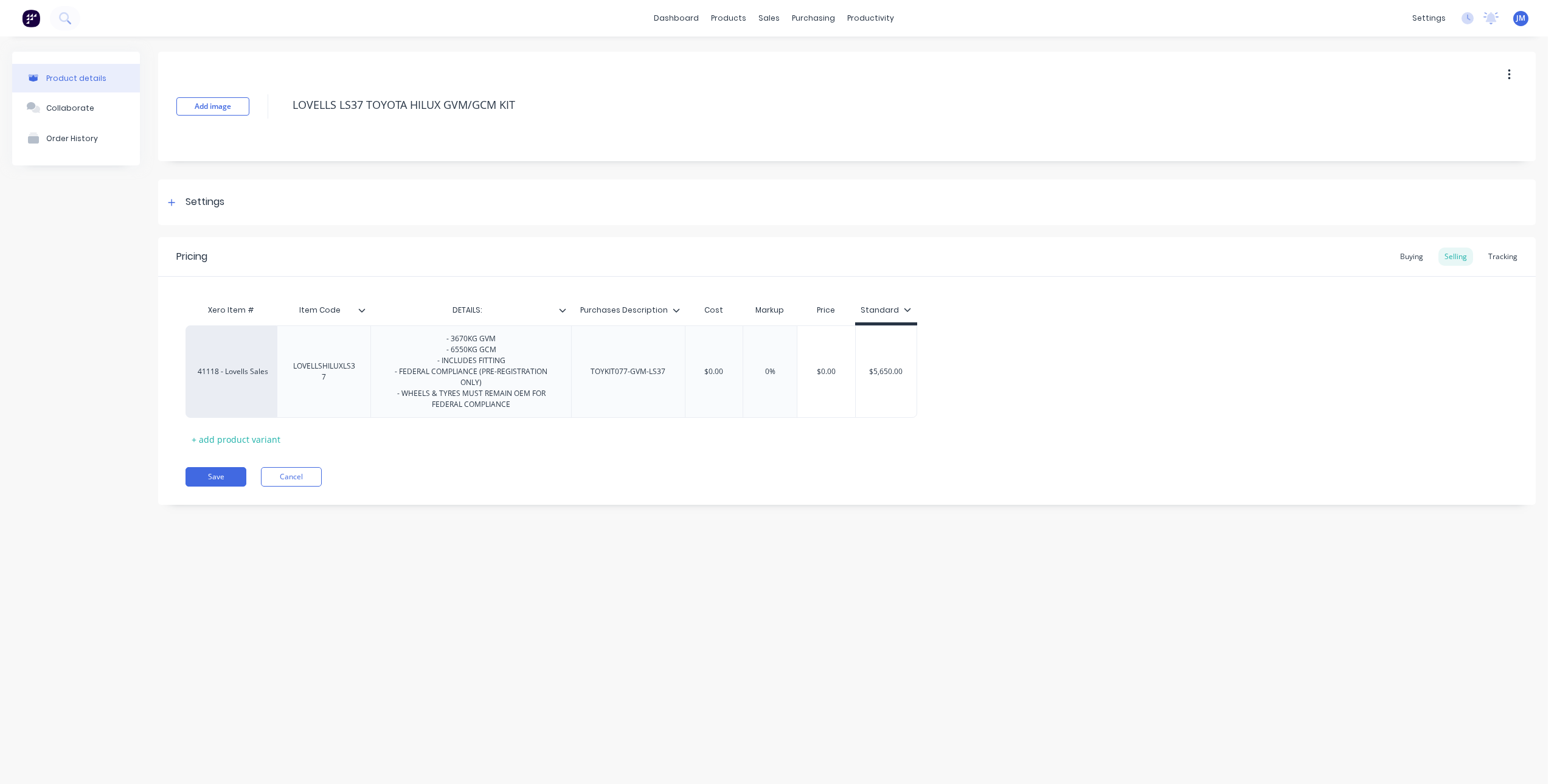
click at [1515, 74] on button "button" at bounding box center [1509, 74] width 29 height 22
click at [1442, 104] on span "Duplicate" at bounding box center [1465, 106] width 91 height 12
click at [98, 760] on div "Product duplicated." at bounding box center [76, 760] width 80 height 12
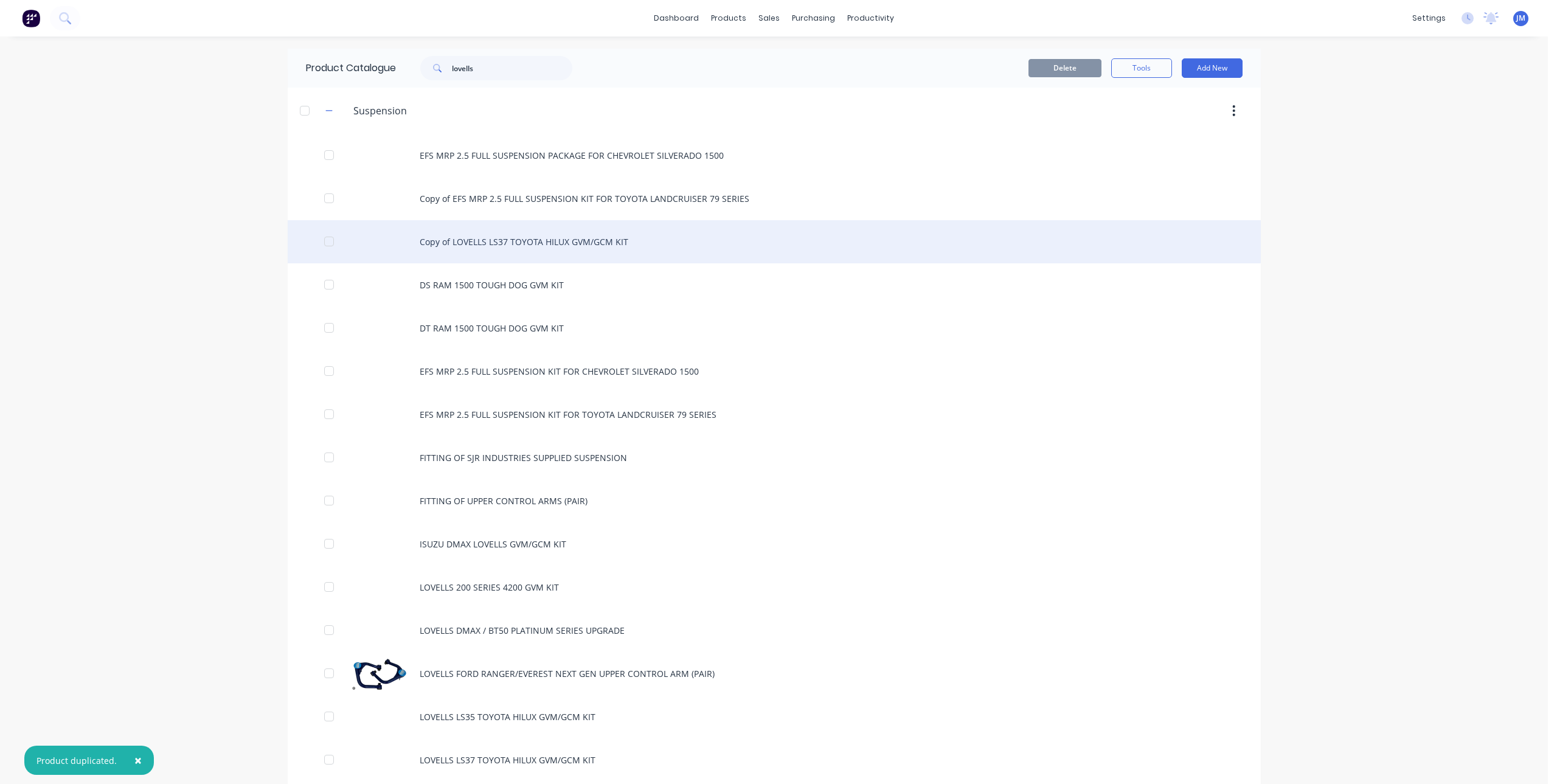
click at [552, 244] on div "Copy of LOVELLS LS37 TOYOTA HILUX GVM/GCM KIT" at bounding box center [774, 241] width 974 height 43
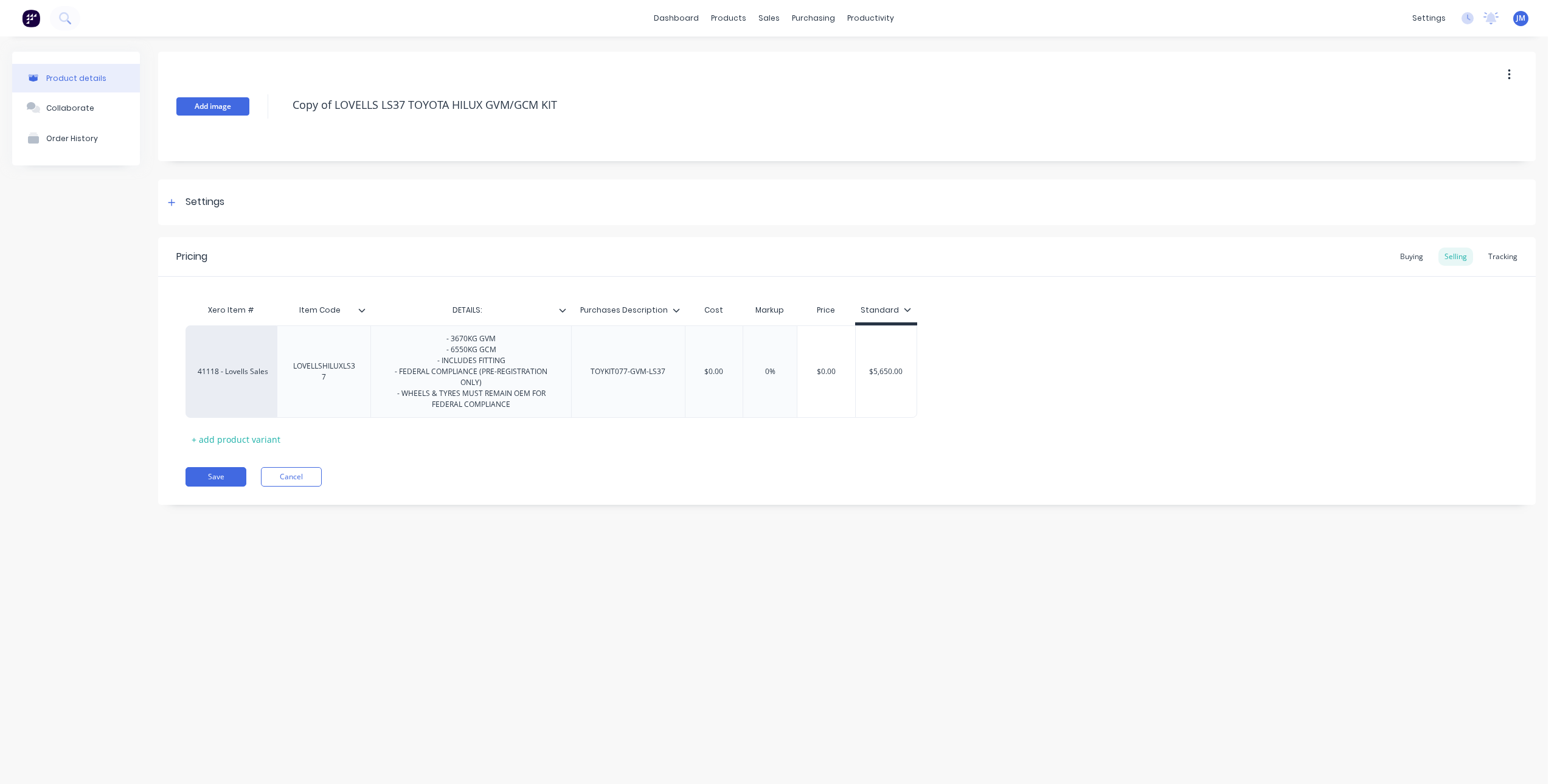
click at [219, 102] on button "Add image" at bounding box center [212, 106] width 73 height 18
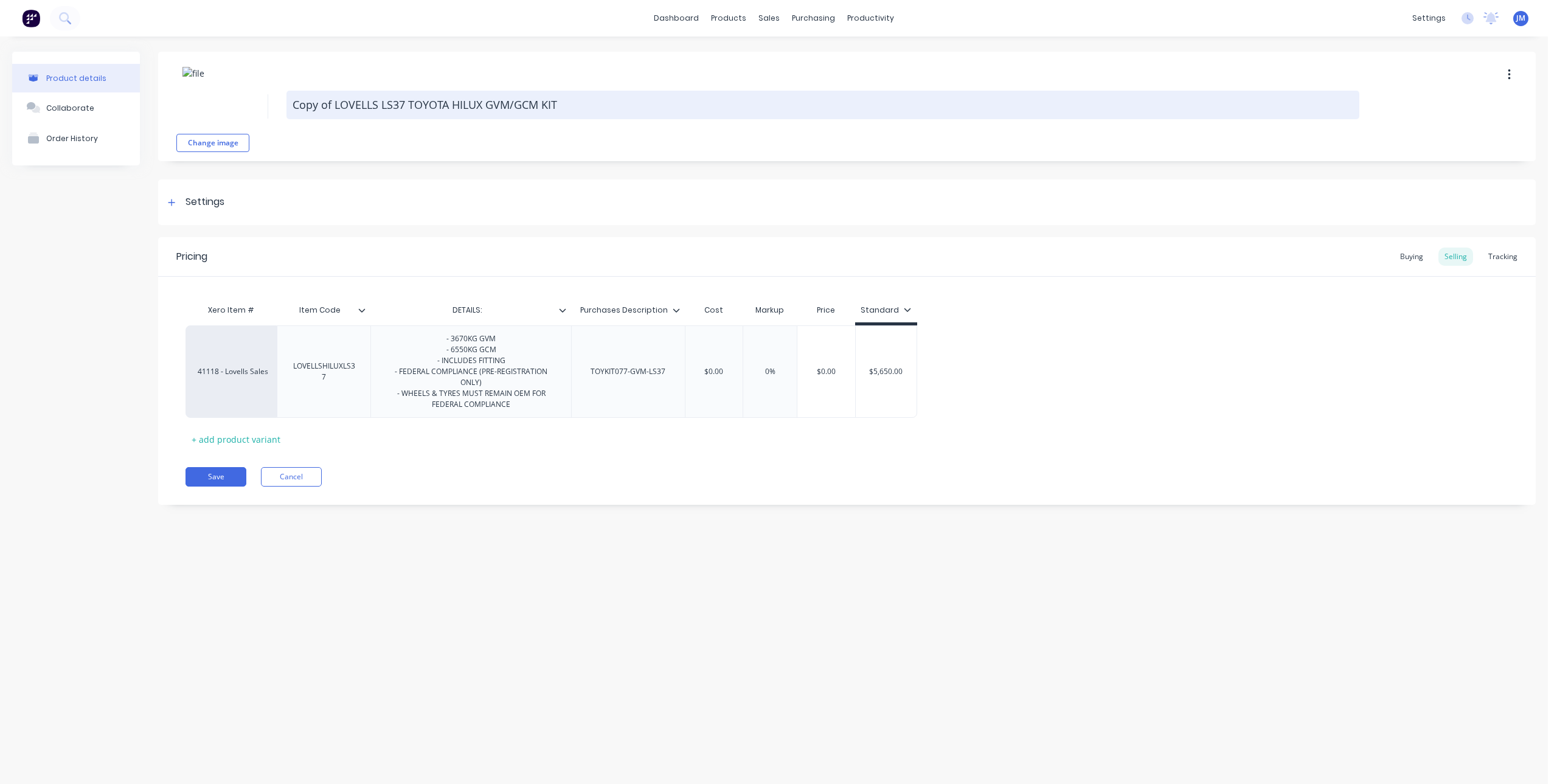
click at [547, 101] on textarea "Copy of LOVELLS LS37 TOYOTA HILUX GVM/GCM KIT" at bounding box center [823, 105] width 1074 height 29
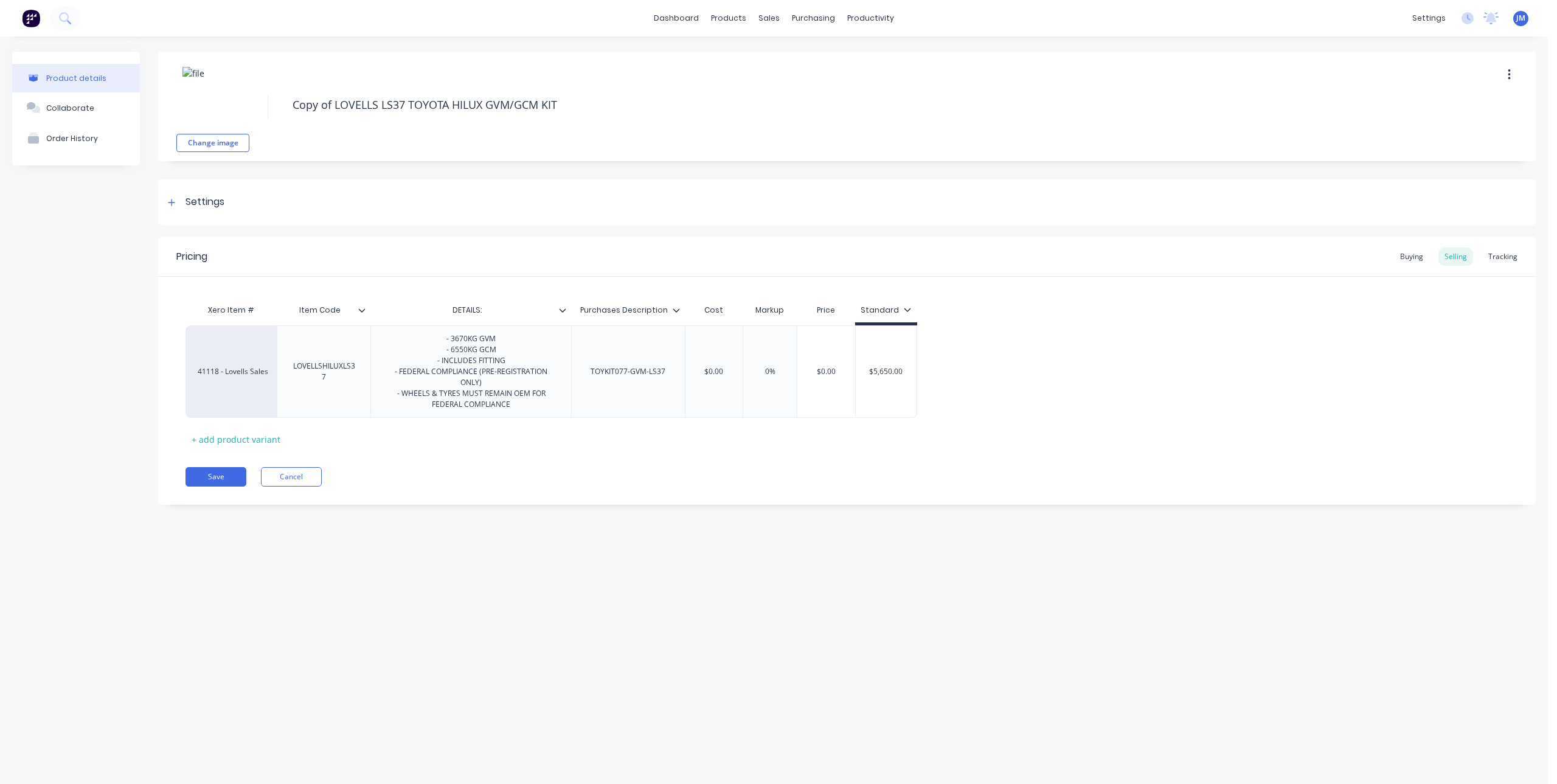
drag, startPoint x: 574, startPoint y: 102, endPoint x: 267, endPoint y: 121, distance: 307.6
click at [267, 121] on div "Change image Copy of LOVELLS LS37 TOYOTA HILUX GVM/GCM KIT" at bounding box center [847, 106] width 1378 height 109
type textarea "x"
click at [482, 340] on div "- 3670KG GVM - 6550KG GCM - INCLUDES FITTING - FEDERAL COMPLIANCE (PRE-REGISTRA…" at bounding box center [471, 372] width 190 height 82
drag, startPoint x: 478, startPoint y: 342, endPoint x: 468, endPoint y: 343, distance: 10.0
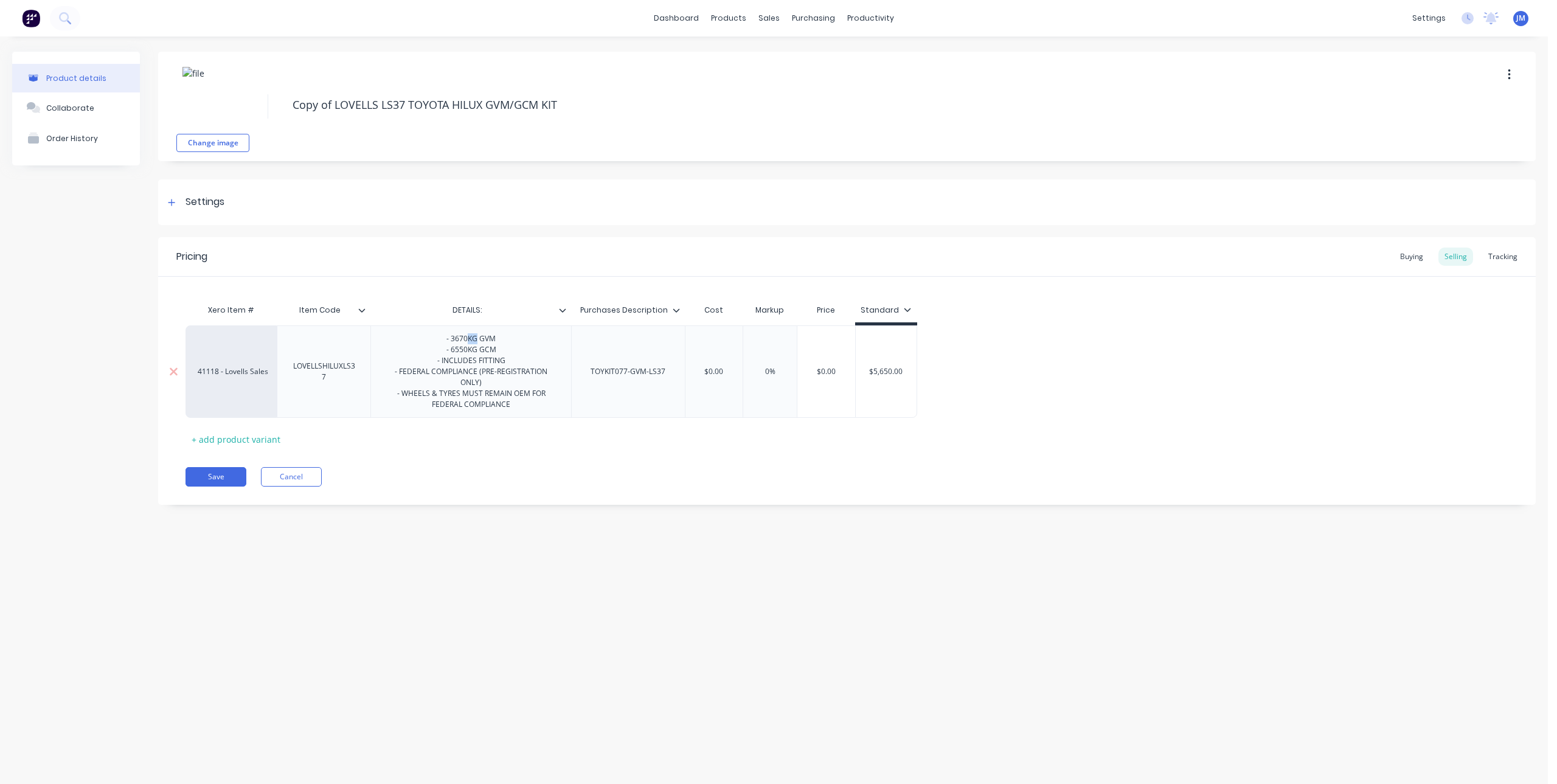
click at [468, 343] on div "- 3670KG GVM - 6550KG GCM - INCLUDES FITTING - FEDERAL COMPLIANCE (PRE-REGISTRA…" at bounding box center [471, 372] width 190 height 82
click at [464, 353] on div "- 3600KG GVM - 6550KG GCM - INCLUDES FITTING - FEDERAL COMPLIANCE (PRE-REGISTRA…" at bounding box center [471, 372] width 190 height 82
click at [538, 414] on div "- 3600KG GVM - 7100KG GCM - INCLUDES FITTING - FEDERAL COMPLIANCE (PRE-REGISTRA…" at bounding box center [470, 371] width 201 height 92
click at [653, 370] on div "TOYKIT077-GVM-LS37" at bounding box center [627, 371] width 94 height 16
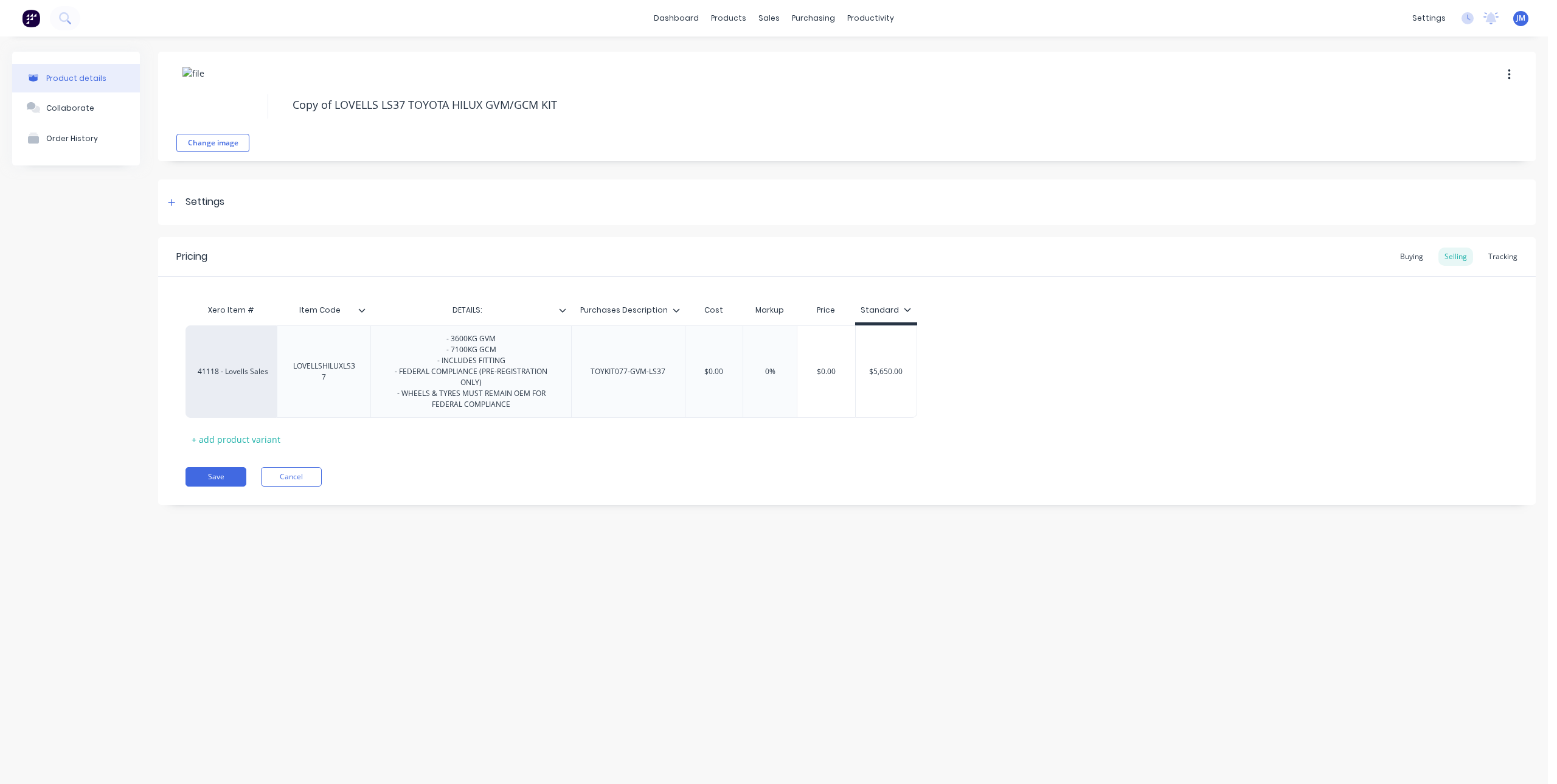
type textarea "x"
drag, startPoint x: 672, startPoint y: 370, endPoint x: 591, endPoint y: 389, distance: 83.2
click at [591, 389] on div "TOYKIT077-GVM-LS37" at bounding box center [628, 371] width 114 height 92
paste div
drag, startPoint x: 571, startPoint y: 107, endPoint x: 287, endPoint y: 124, distance: 284.5
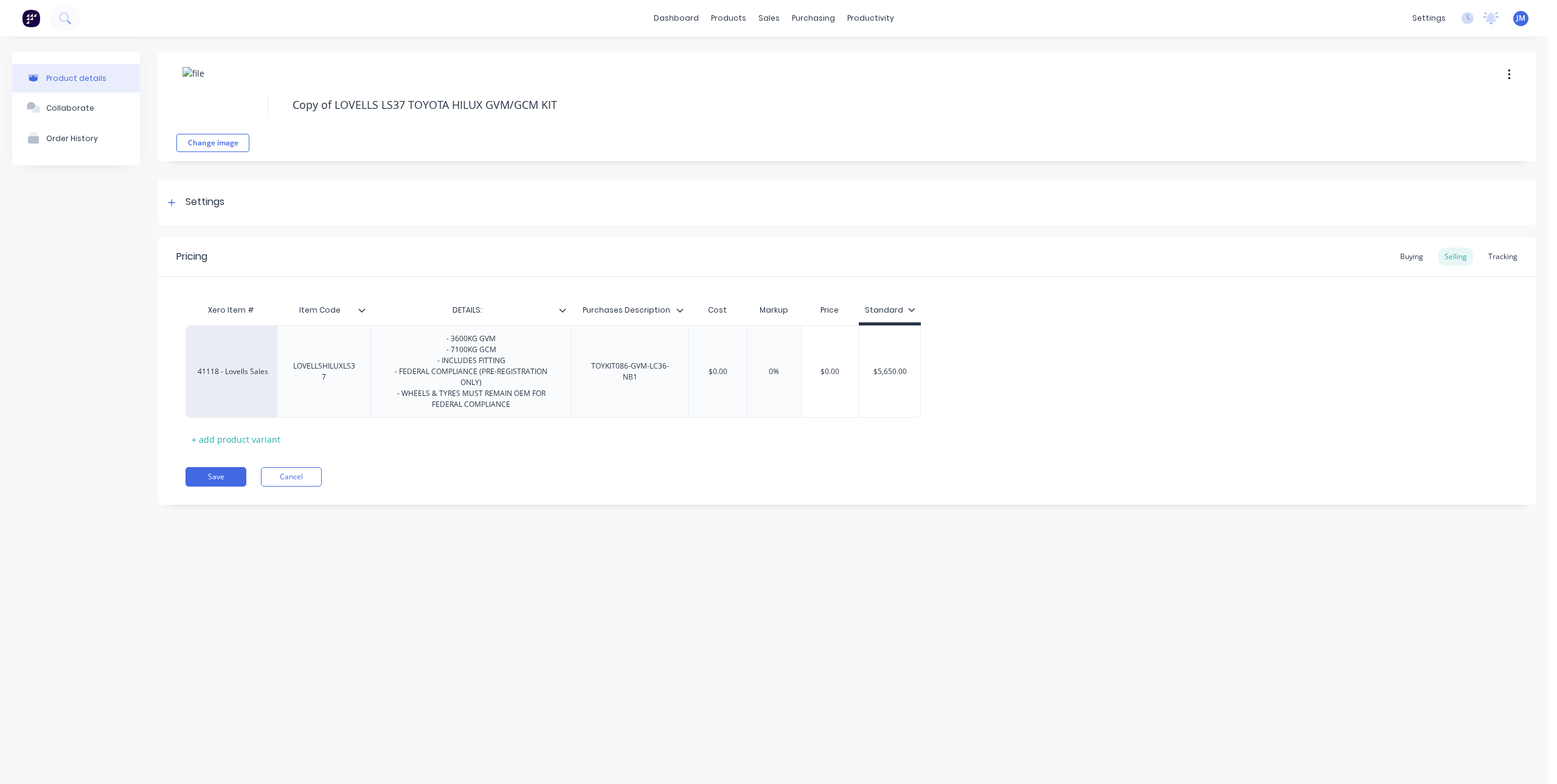
click at [287, 124] on div "Change image Copy of LOVELLS LS37 TOYOTA HILUX GVM/GCM KIT" at bounding box center [847, 106] width 1378 height 109
type textarea "x"
type textarea "l"
type textarea "x"
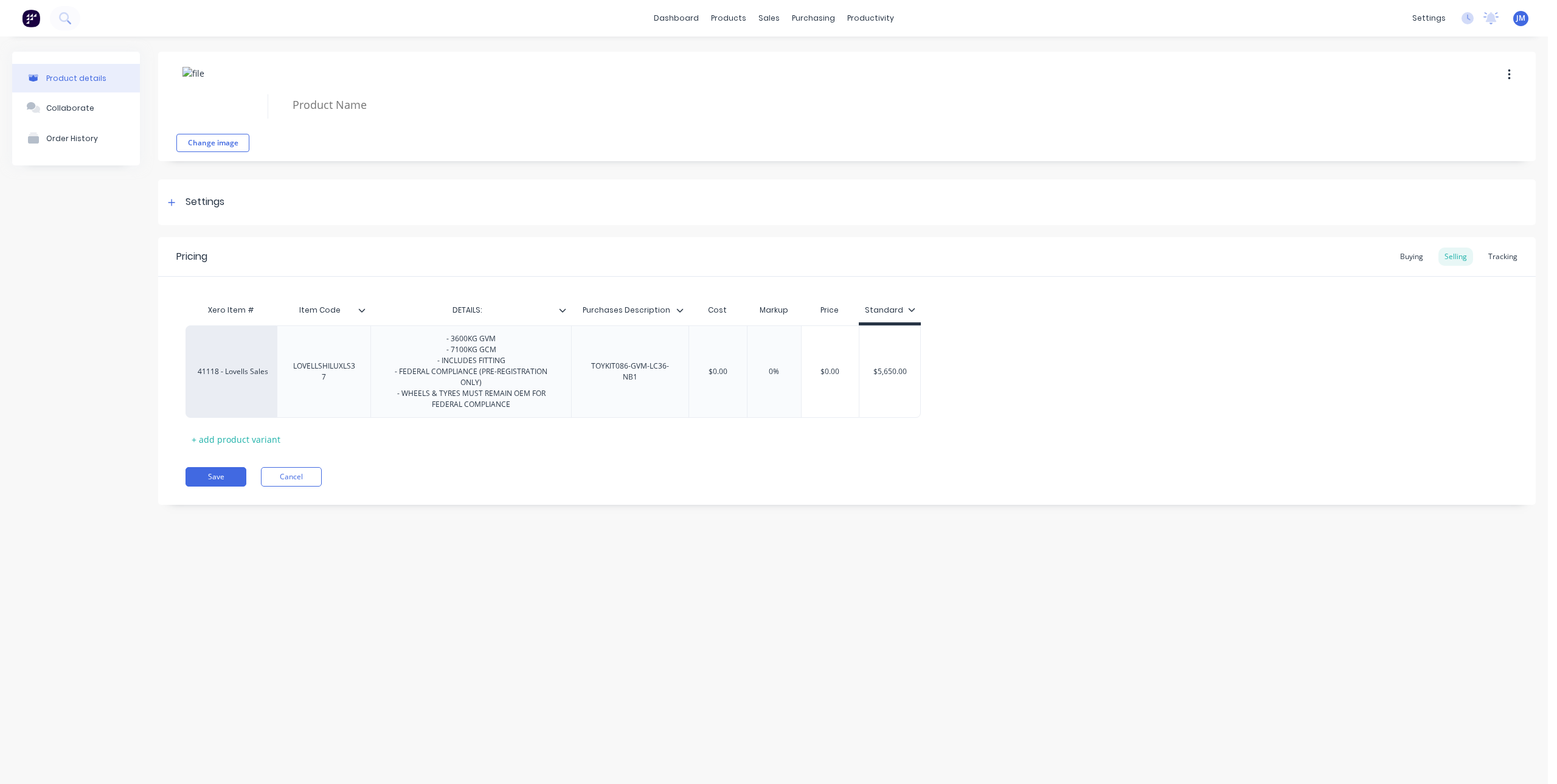
type textarea "l"
type textarea "x"
type textarea "lo"
type textarea "x"
type textarea "l"
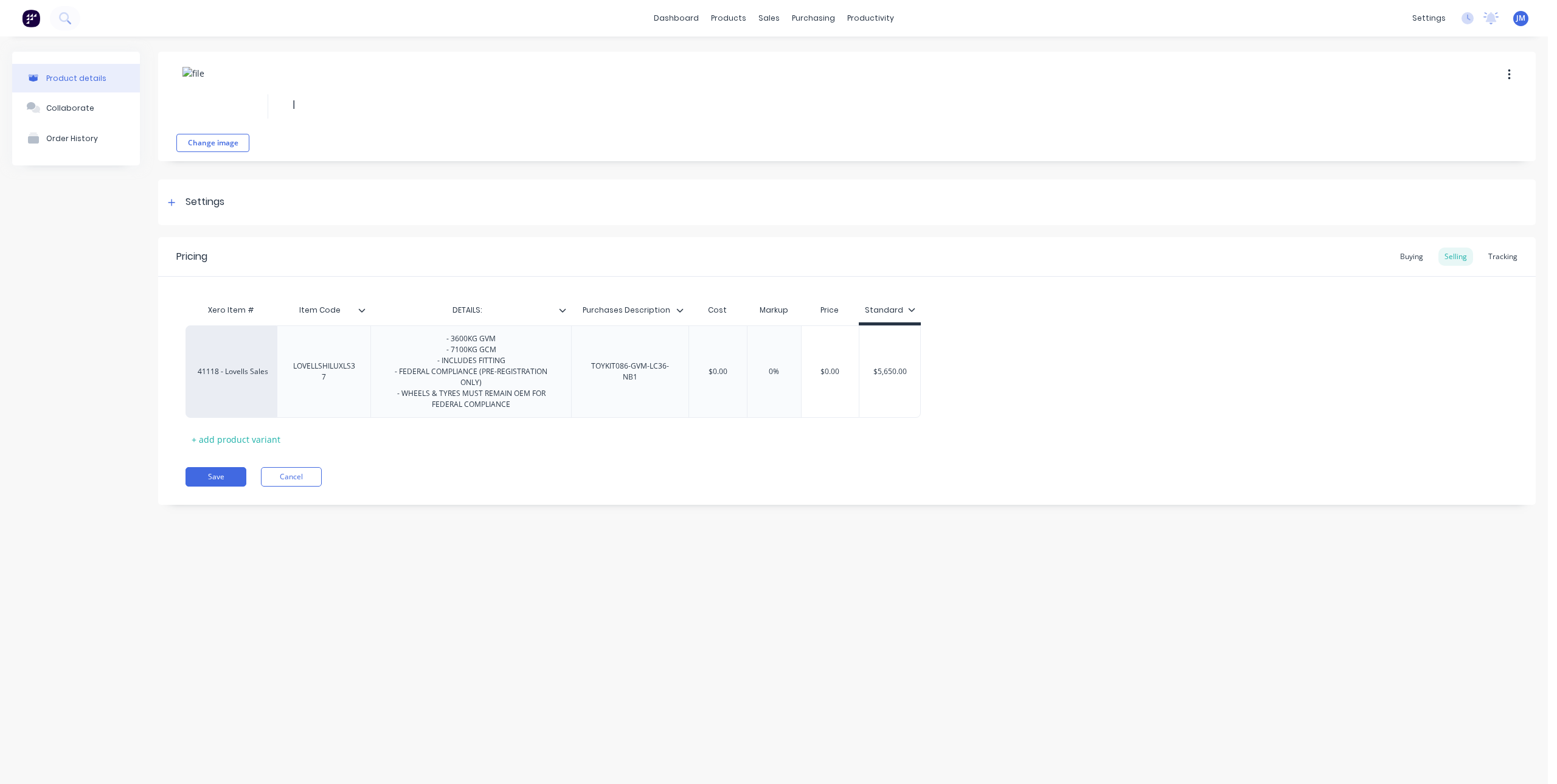
type textarea "x"
type textarea "L"
type textarea "x"
type textarea "LO"
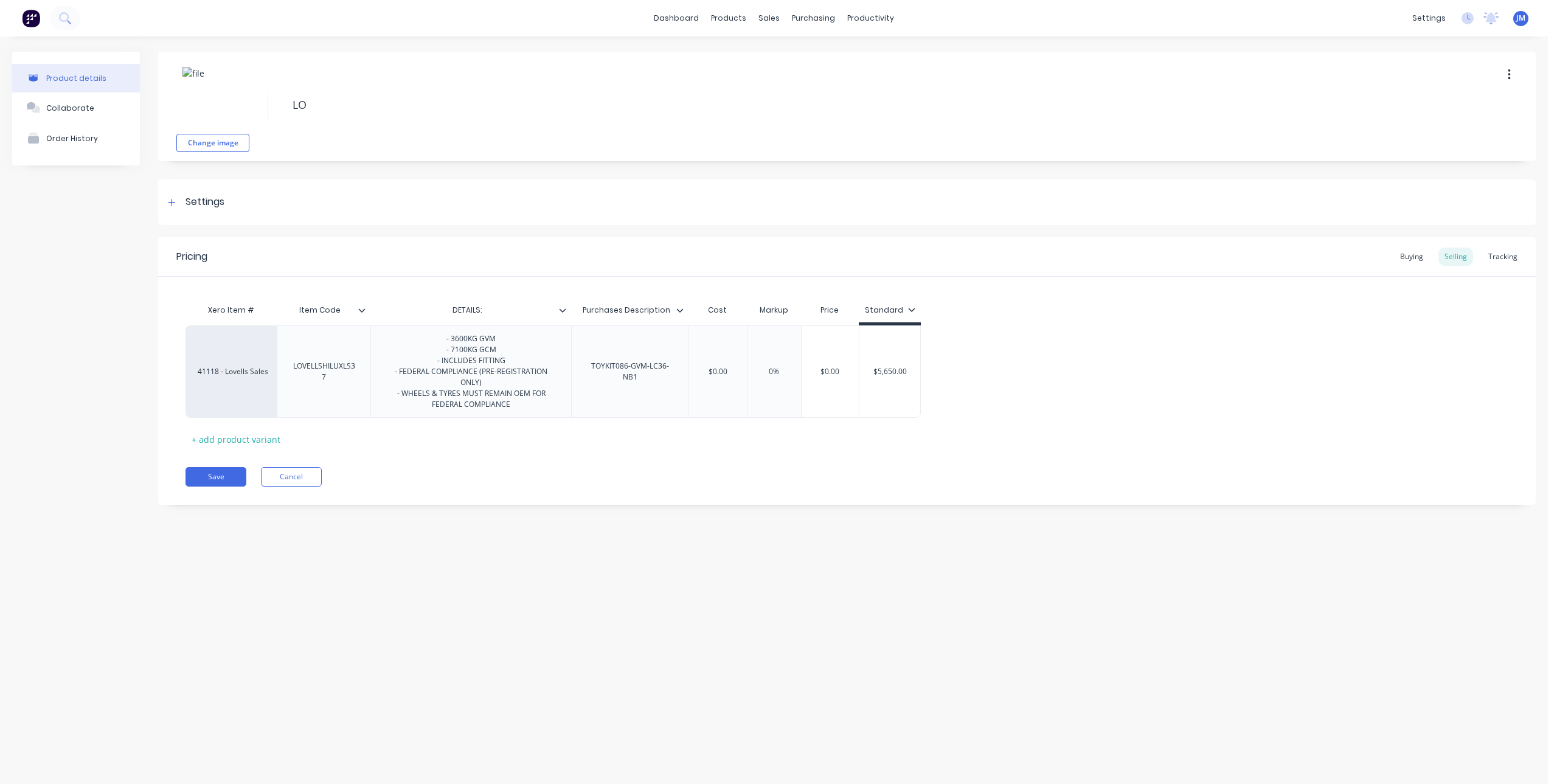
type textarea "x"
type textarea "LOV"
type textarea "x"
type textarea "LOVE"
type textarea "x"
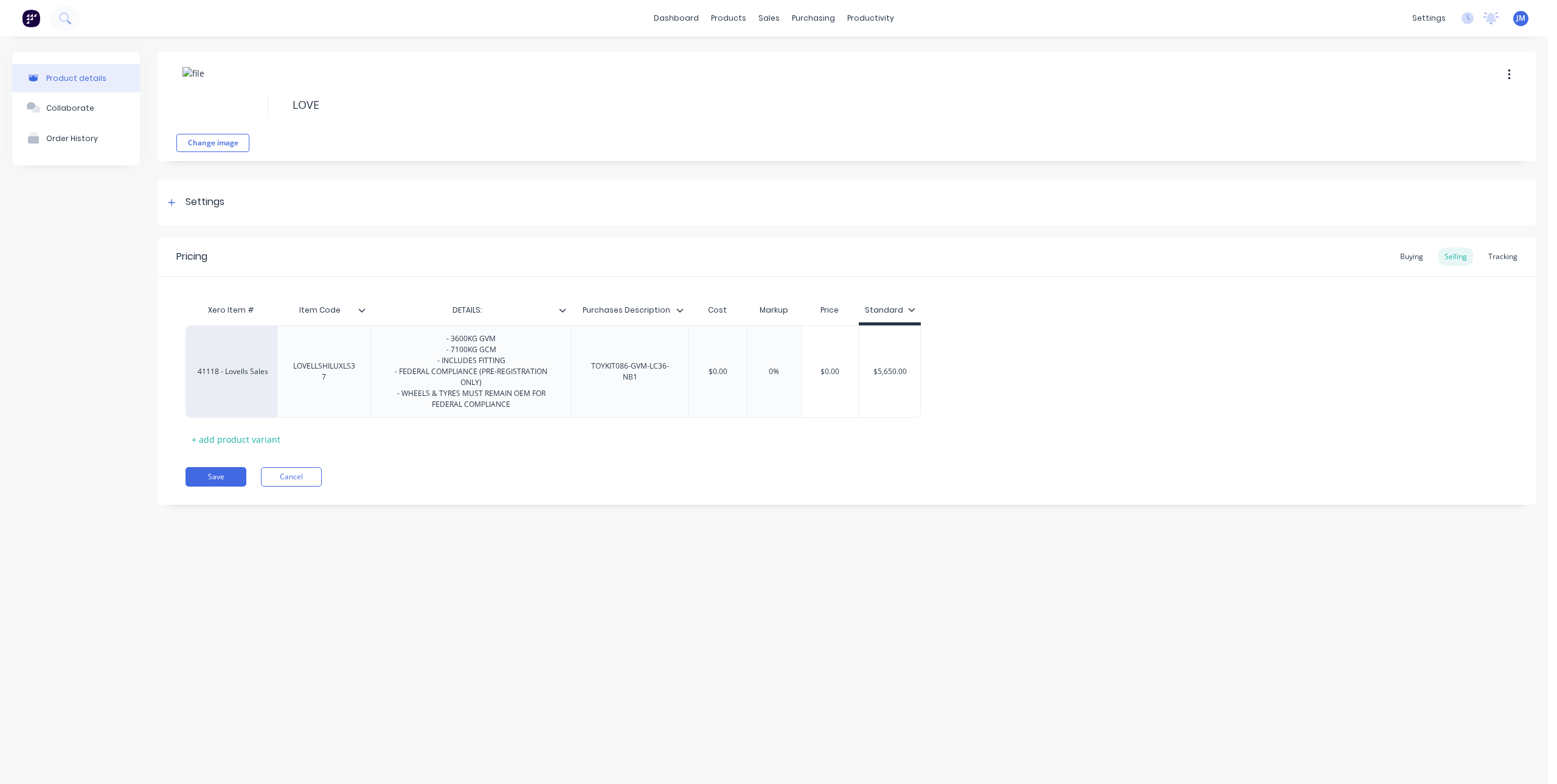
type textarea "LOVEL"
type textarea "x"
type textarea "[PERSON_NAME]"
type textarea "x"
type textarea "LOVELLS"
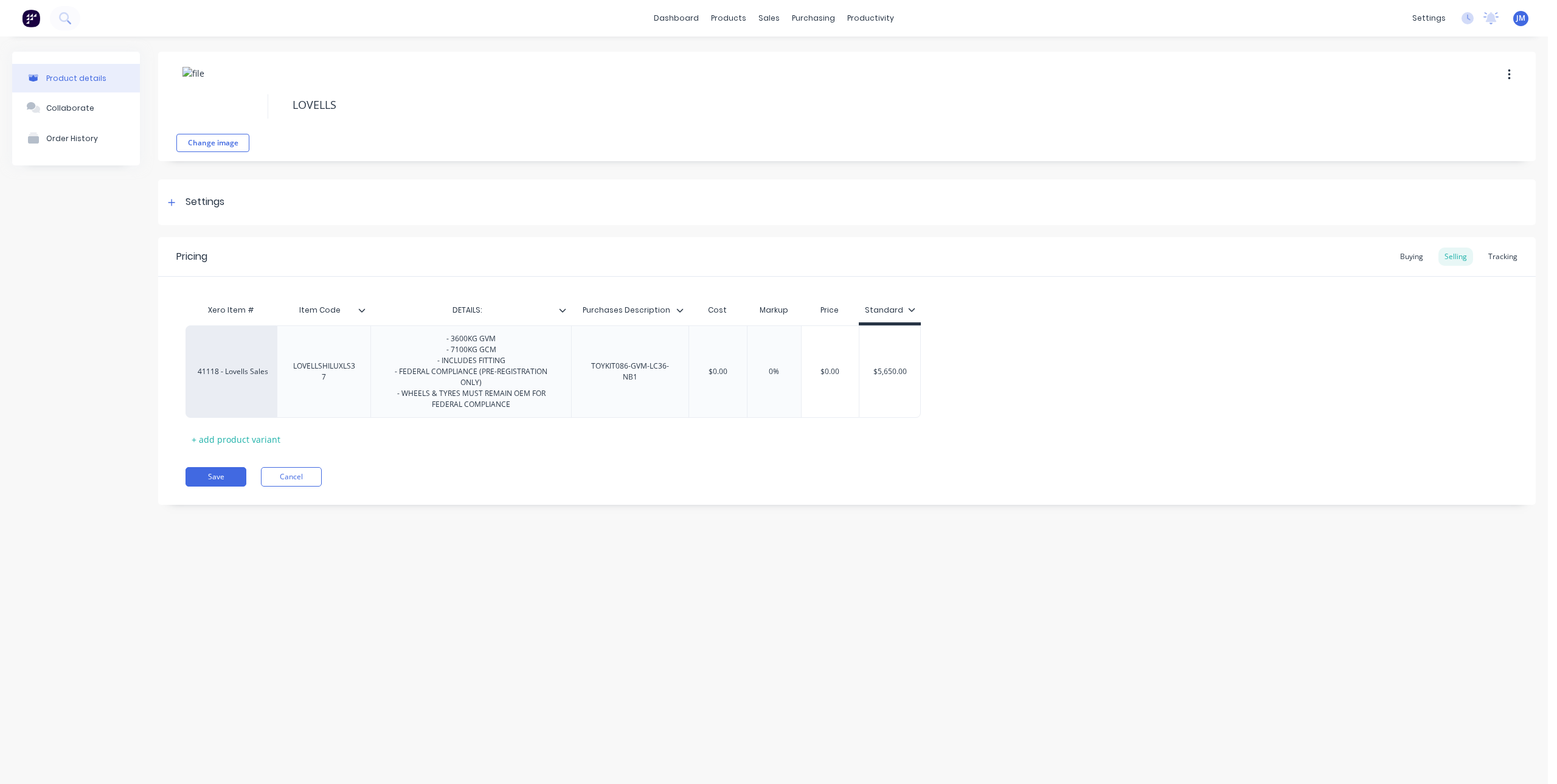
type textarea "x"
type textarea "LOVELLS"
type textarea "x"
type textarea "LOVELLS L"
type textarea "x"
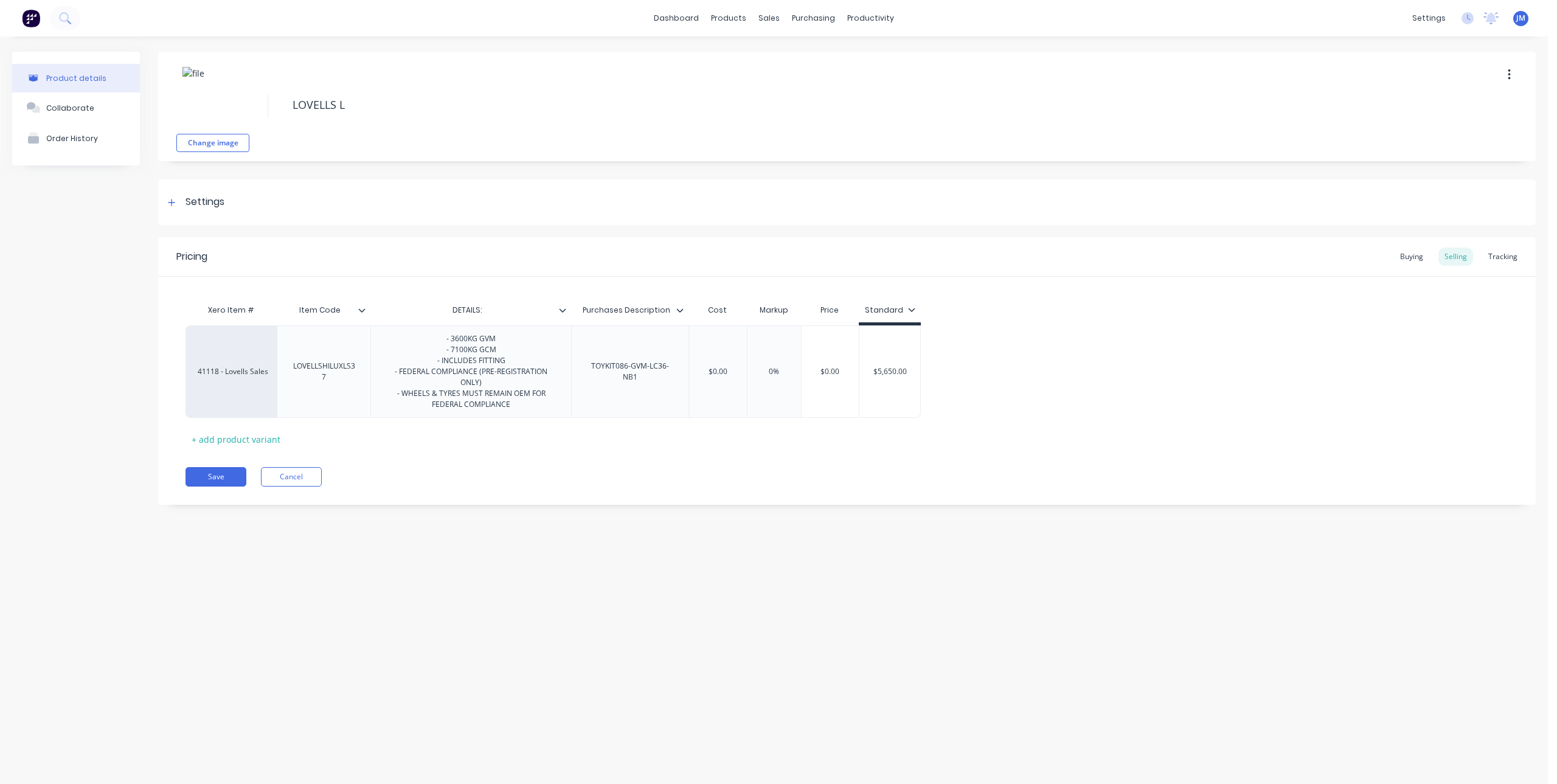
type textarea "LOVELLS"
type textarea "x"
type textarea "LOVELLS 3"
type textarea "x"
type textarea "LOVELLS 30"
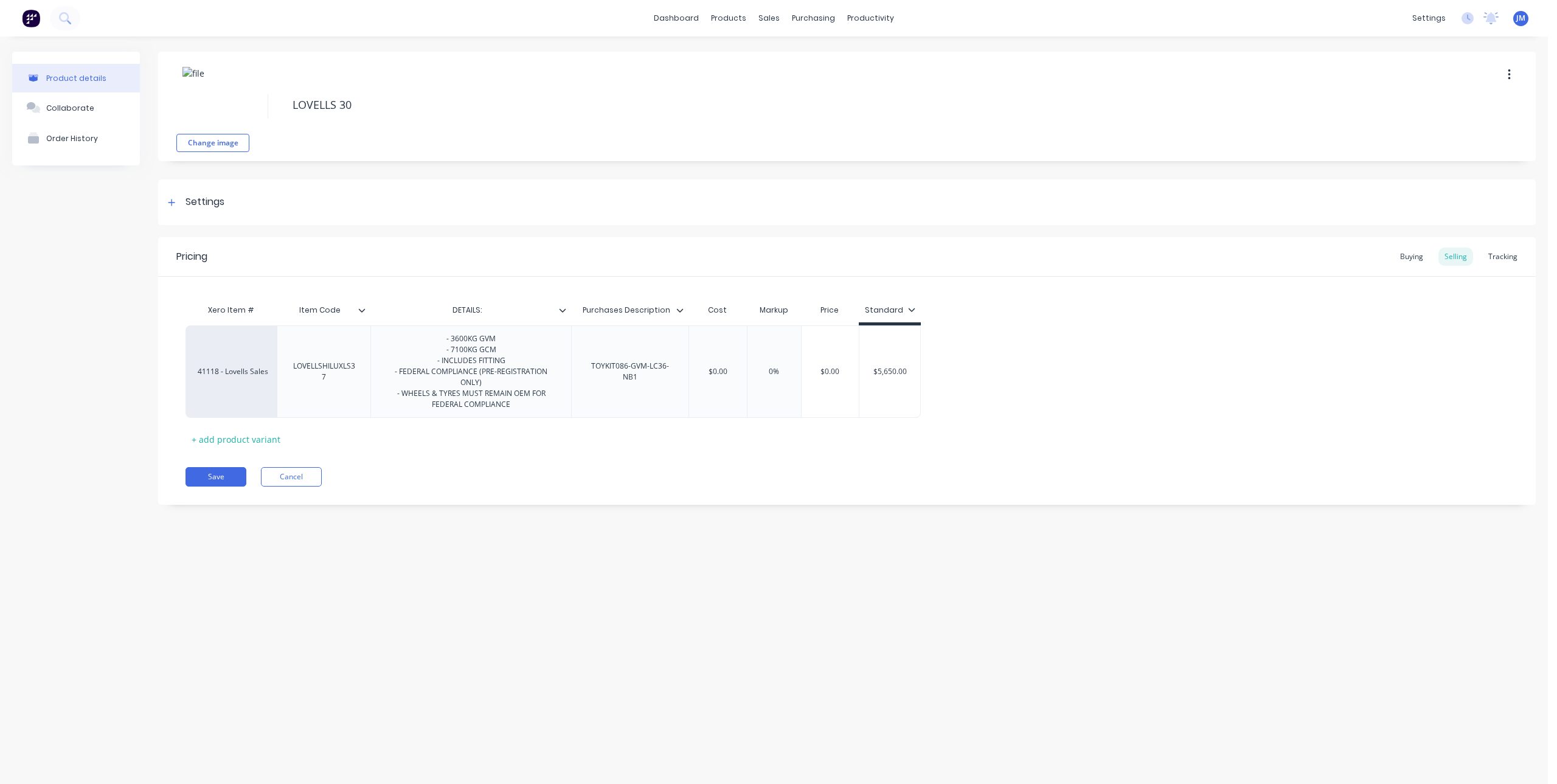
type textarea "x"
type textarea "LOVELLS 300"
type textarea "x"
type textarea "LOVELLS 300S"
type textarea "x"
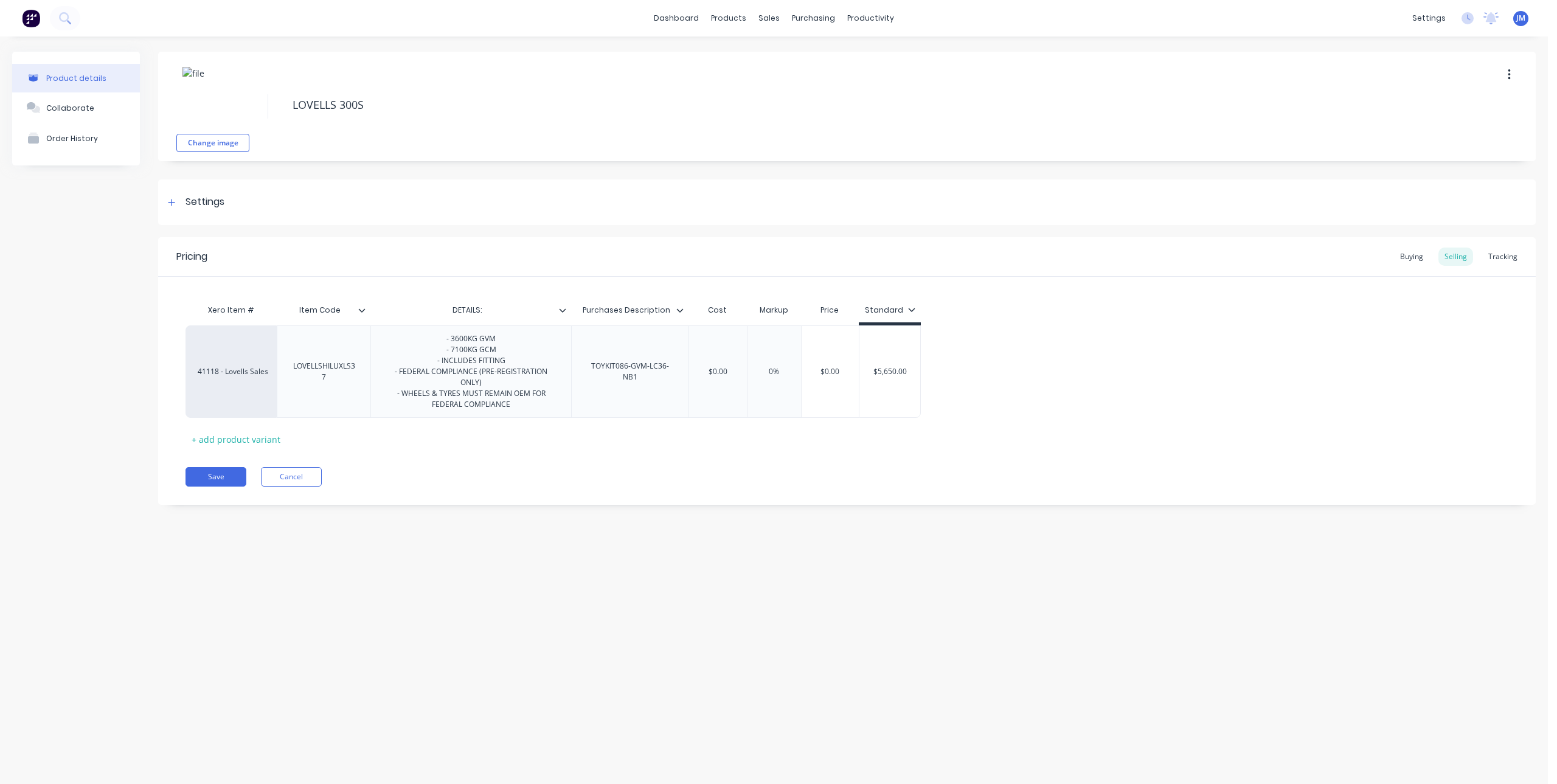
type textarea "LOVELLS 300SE"
type textarea "x"
type textarea "LOVELLS 300SER"
type textarea "x"
type textarea "LOVELLS 300SERI"
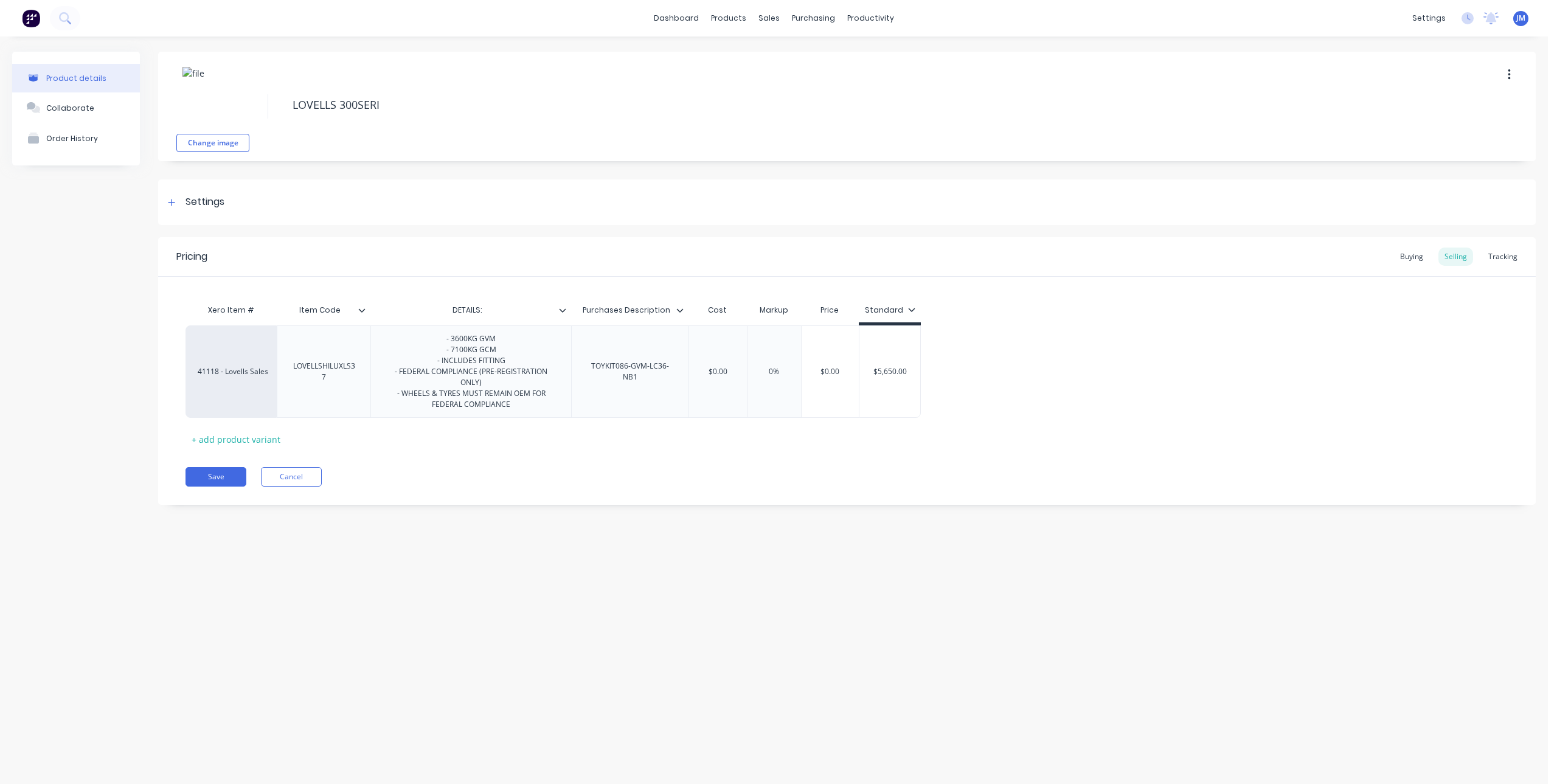
type textarea "x"
type textarea "LOVELLS 300SERIE"
type textarea "x"
type textarea "LOVELLS 300SERIES"
type textarea "x"
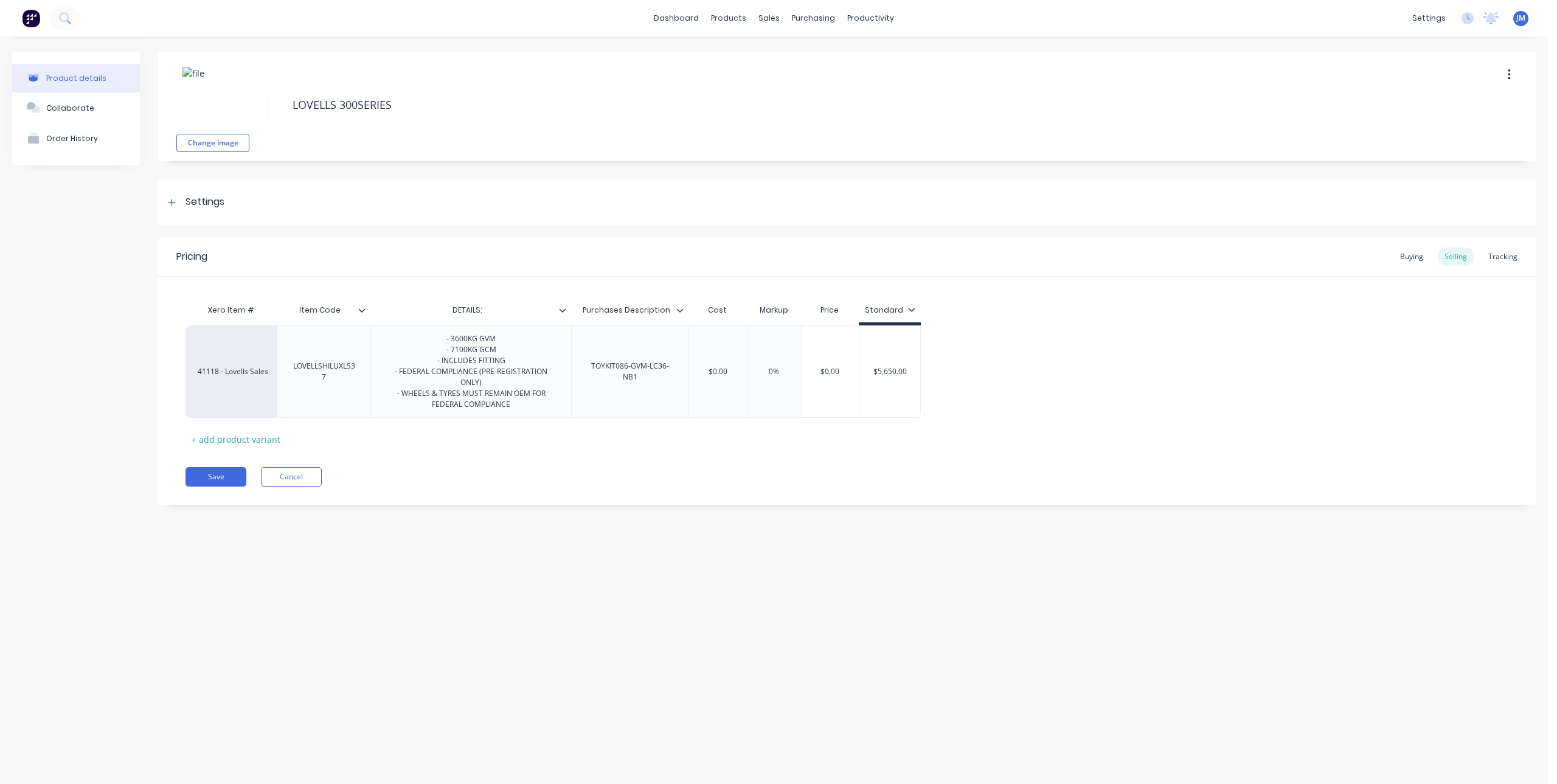
type textarea "LOVELLS 300SERIES"
type textarea "x"
type textarea "LOVELLS 300SERIES L"
type textarea "x"
type textarea "LOVELLS 300SERIES LA"
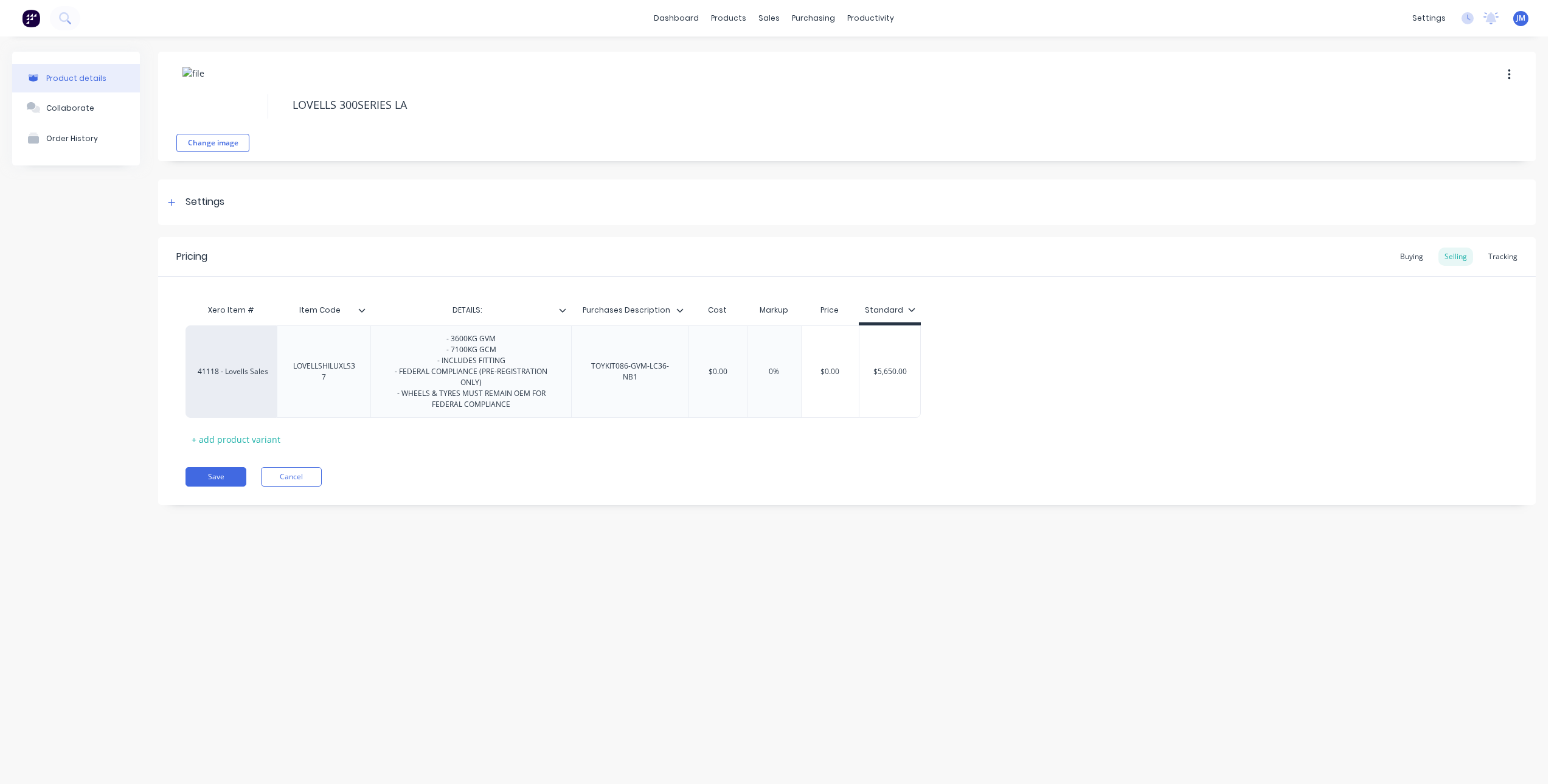
type textarea "x"
type textarea "LOVELLS 300SERIES LAN"
type textarea "x"
type textarea "LOVELLS 300SERIES LAND"
type textarea "x"
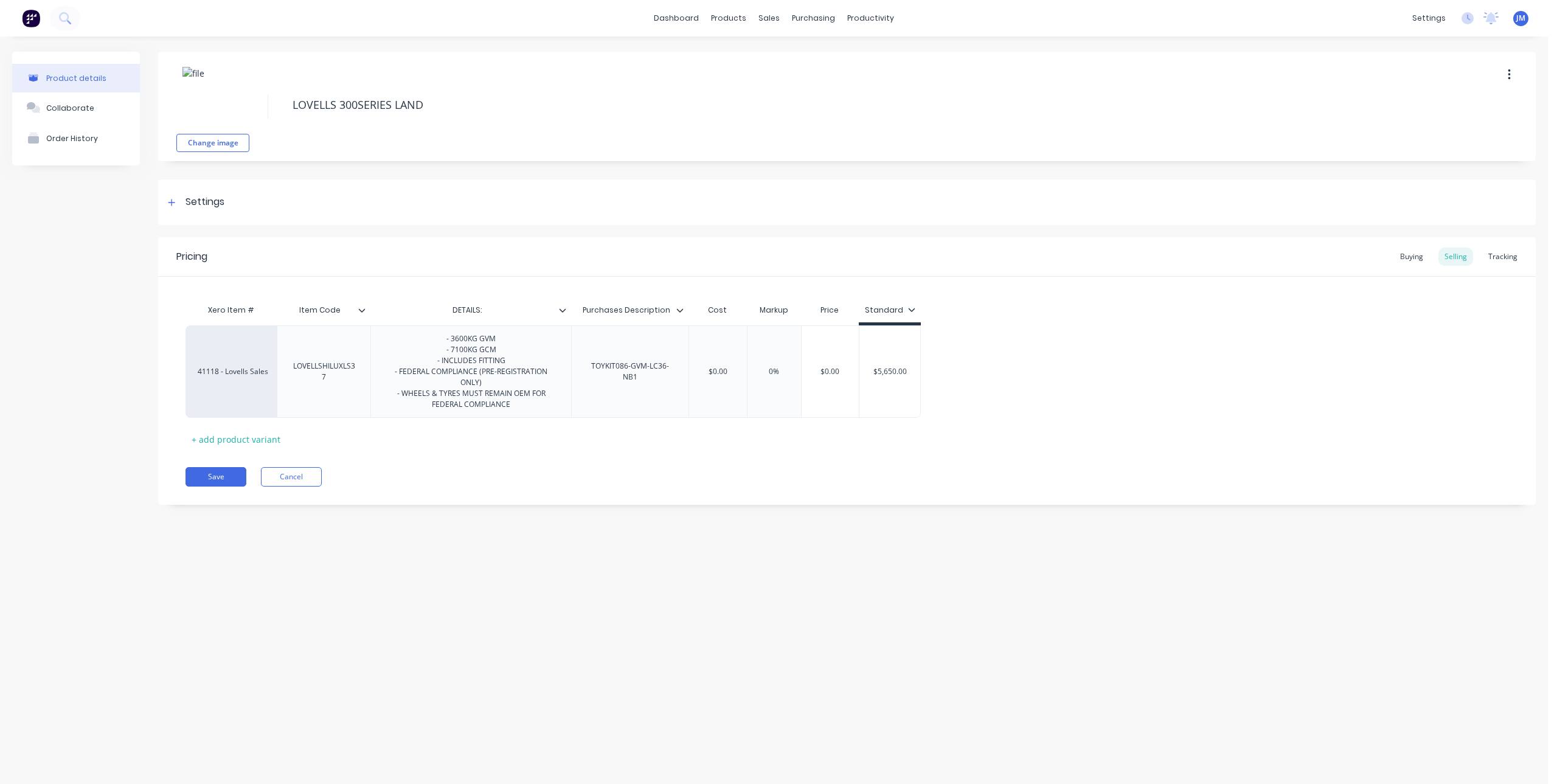
type textarea "LOVELLS 300SERIES LANDC"
type textarea "x"
type textarea "LOVELLS 300SERIES LANDCR"
type textarea "x"
type textarea "LOVELLS 300SERIES LANDCRU"
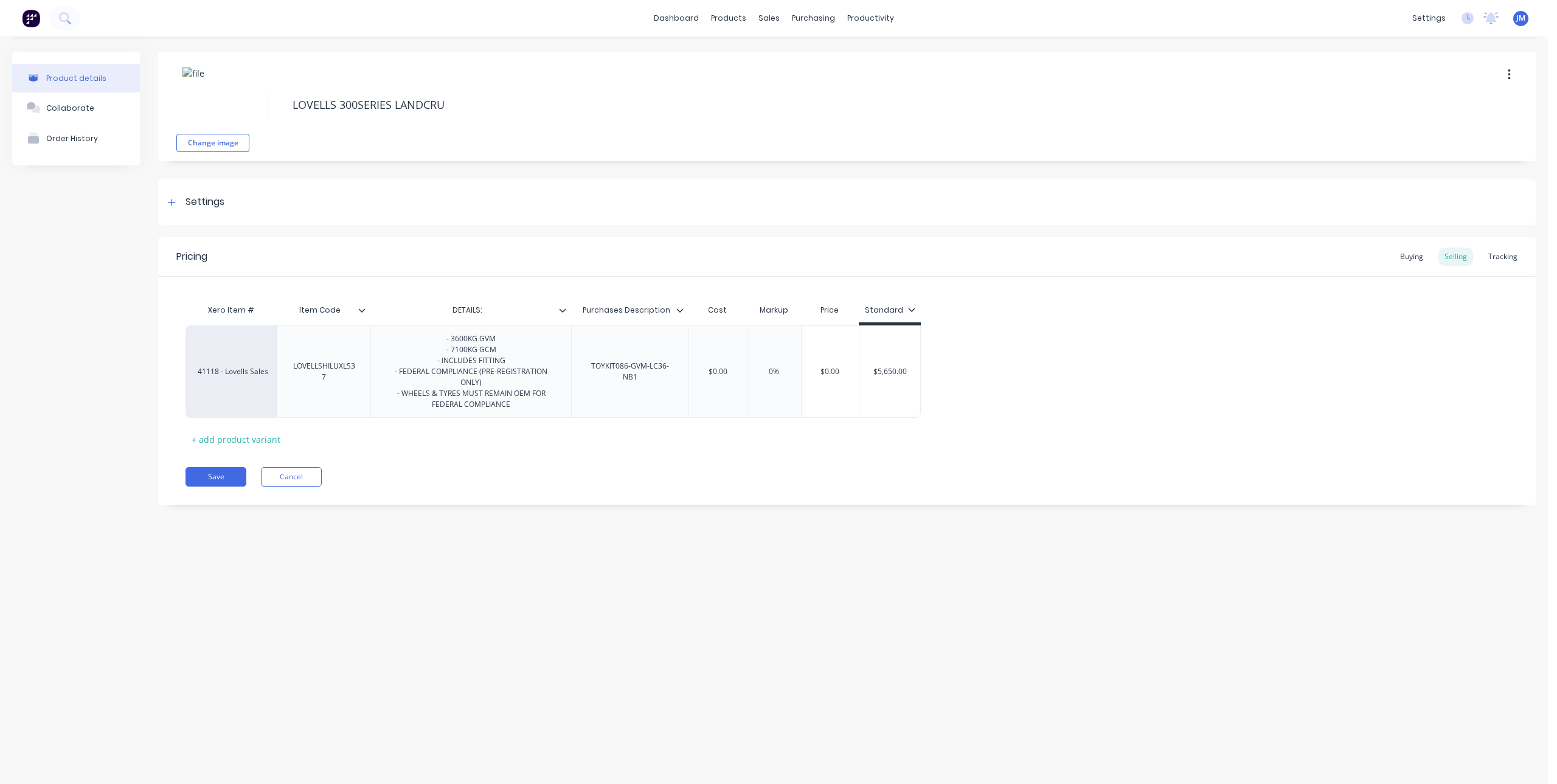
type textarea "x"
type textarea "LOVELLS 300SERIES LANDCRUI"
type textarea "x"
type textarea "LOVELLS 300SERIES LANDCRUIS"
type textarea "x"
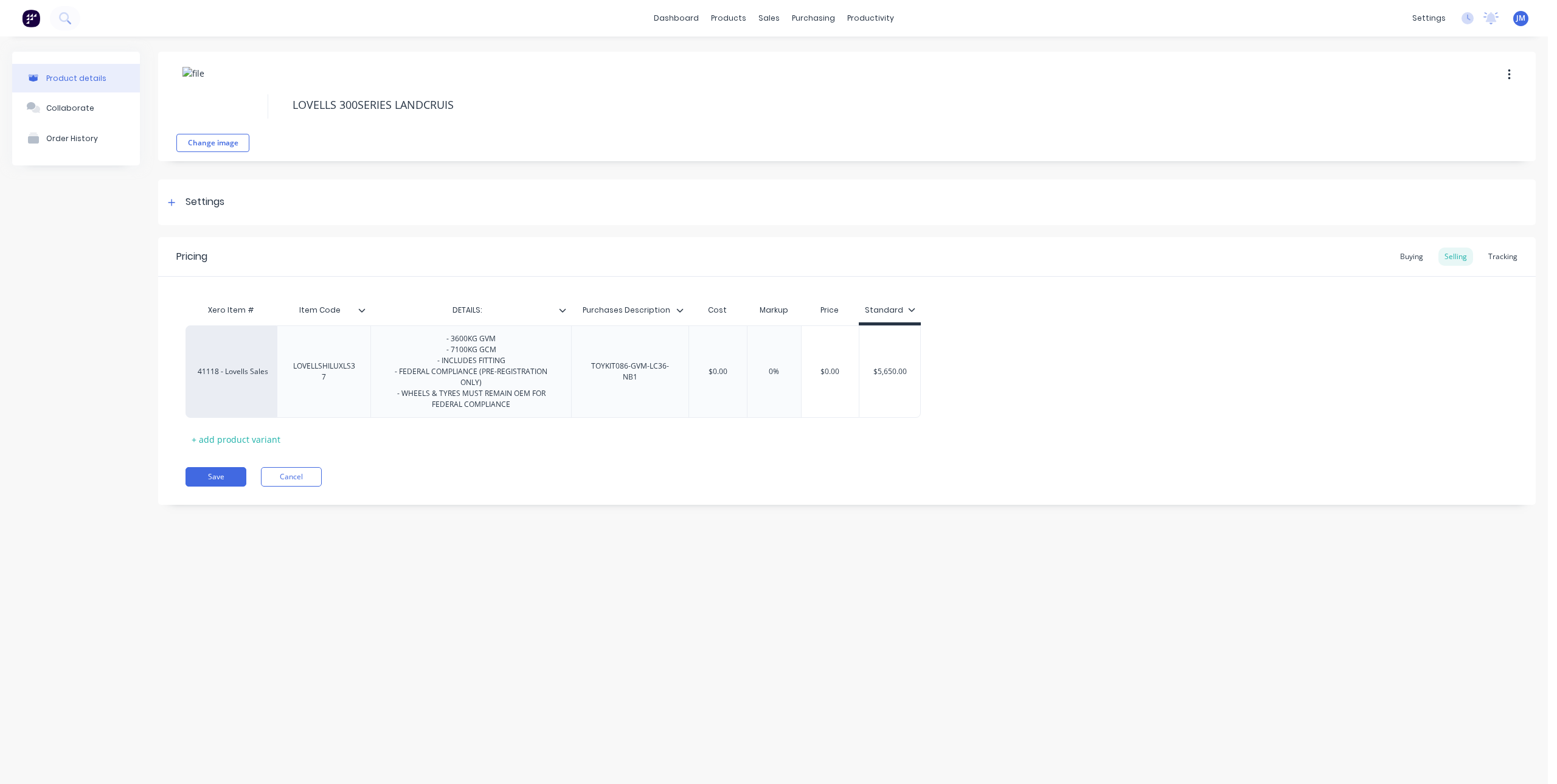
type textarea "LOVELLS 300SERIES LANDCRUISE"
type textarea "x"
type textarea "LOVELLS 300SERIES LANDCRUISER"
type textarea "x"
type textarea "LOVELLS 300SERIES LANDCRUISER"
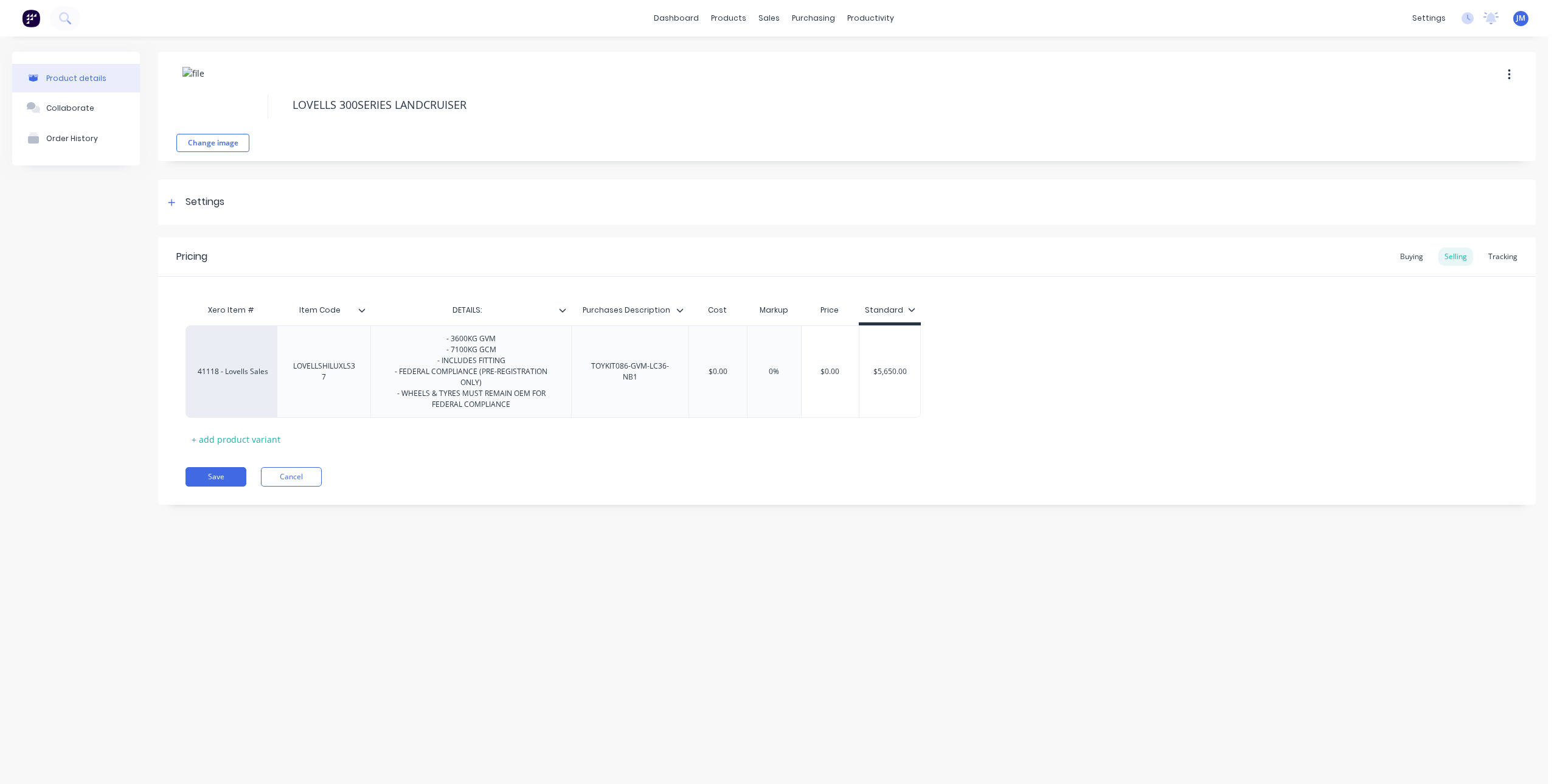
type textarea "x"
type textarea "LOVELLS 300SERIES LANDCRUISER 3"
type textarea "x"
type textarea "LOVELLS 300SERIES LANDCRUISER 36"
type textarea "x"
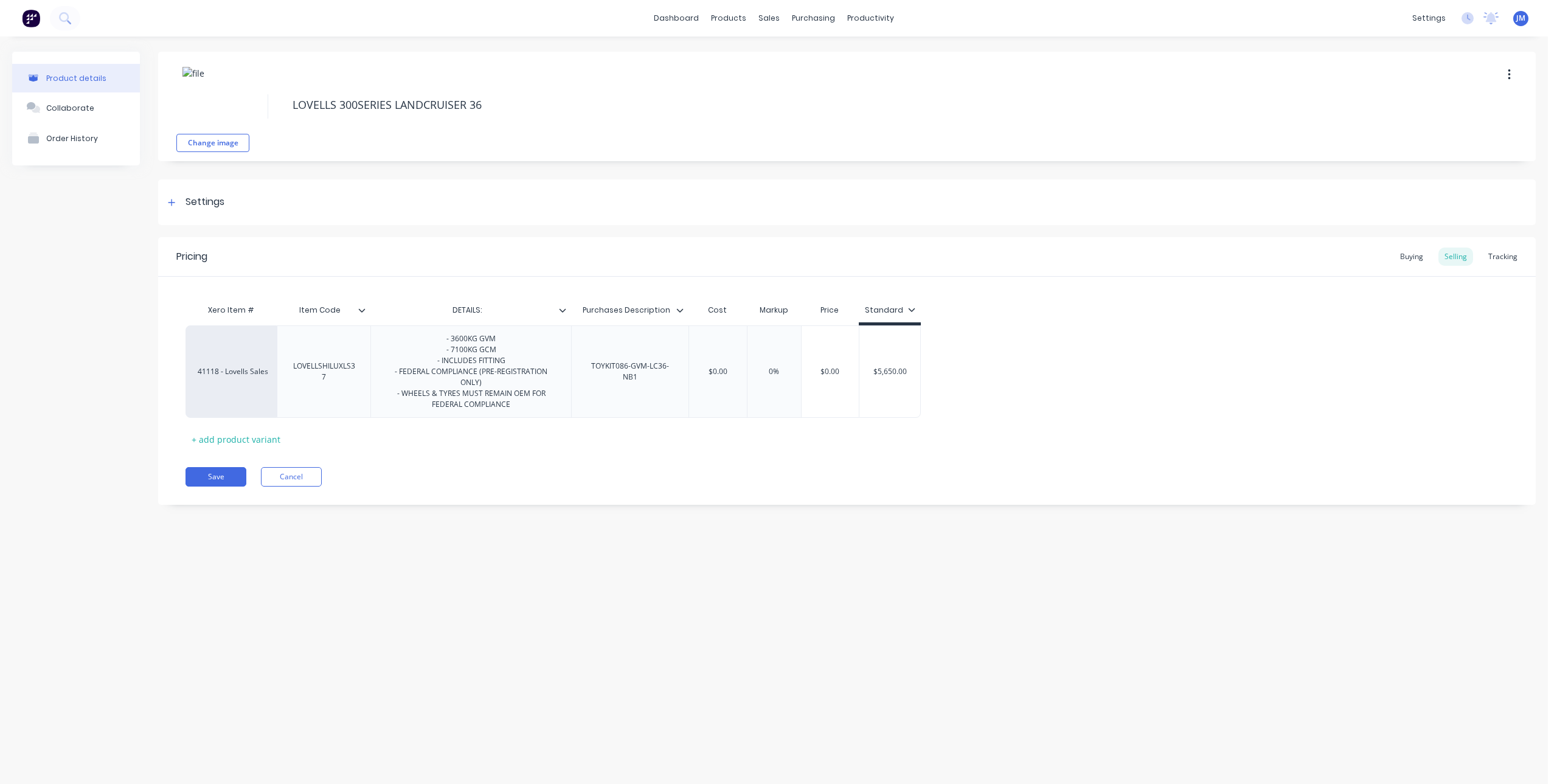
type textarea "LOVELLS 300SERIES LANDCRUISER 360"
type textarea "x"
type textarea "LOVELLS 300SERIES LANDCRUISER 3600"
type textarea "x"
type textarea "LOVELLS 300SERIES LANDCRUISER 3600"
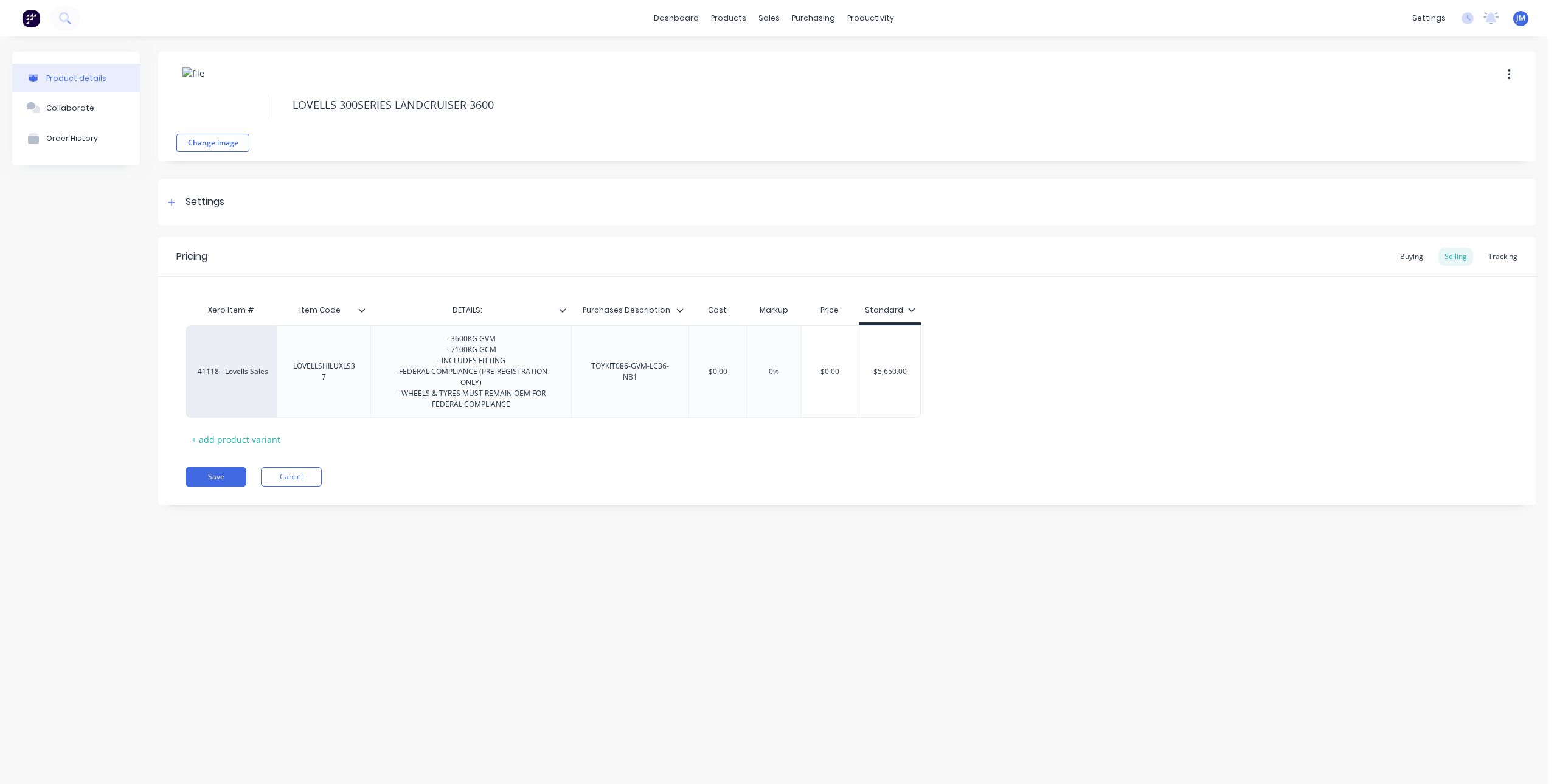
type textarea "x"
type textarea "LOVELLS 300SERIES LANDCRUISER 3600 C"
type textarea "x"
type textarea "LOVELLS 300SERIES LANDCRUISER 3600 CO"
type textarea "x"
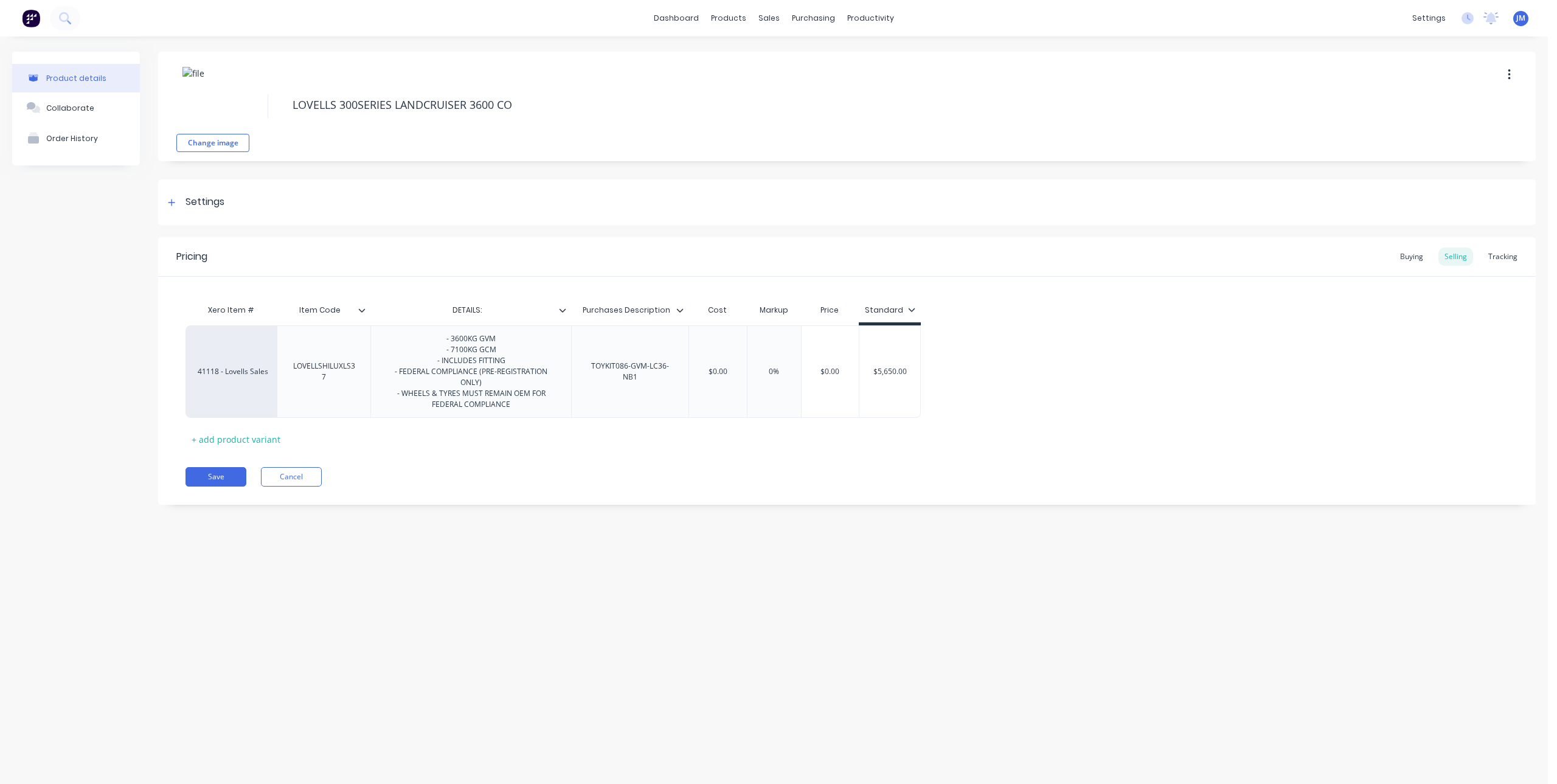
type textarea "LOVELLS 300SERIES LANDCRUISER 3600 COM"
type textarea "x"
type textarea "LOVELLS 300SERIES LANDCRUISER 3600 COMF"
type textarea "x"
type textarea "LOVELLS 300SERIES LANDCRUISER 3600 COMFO"
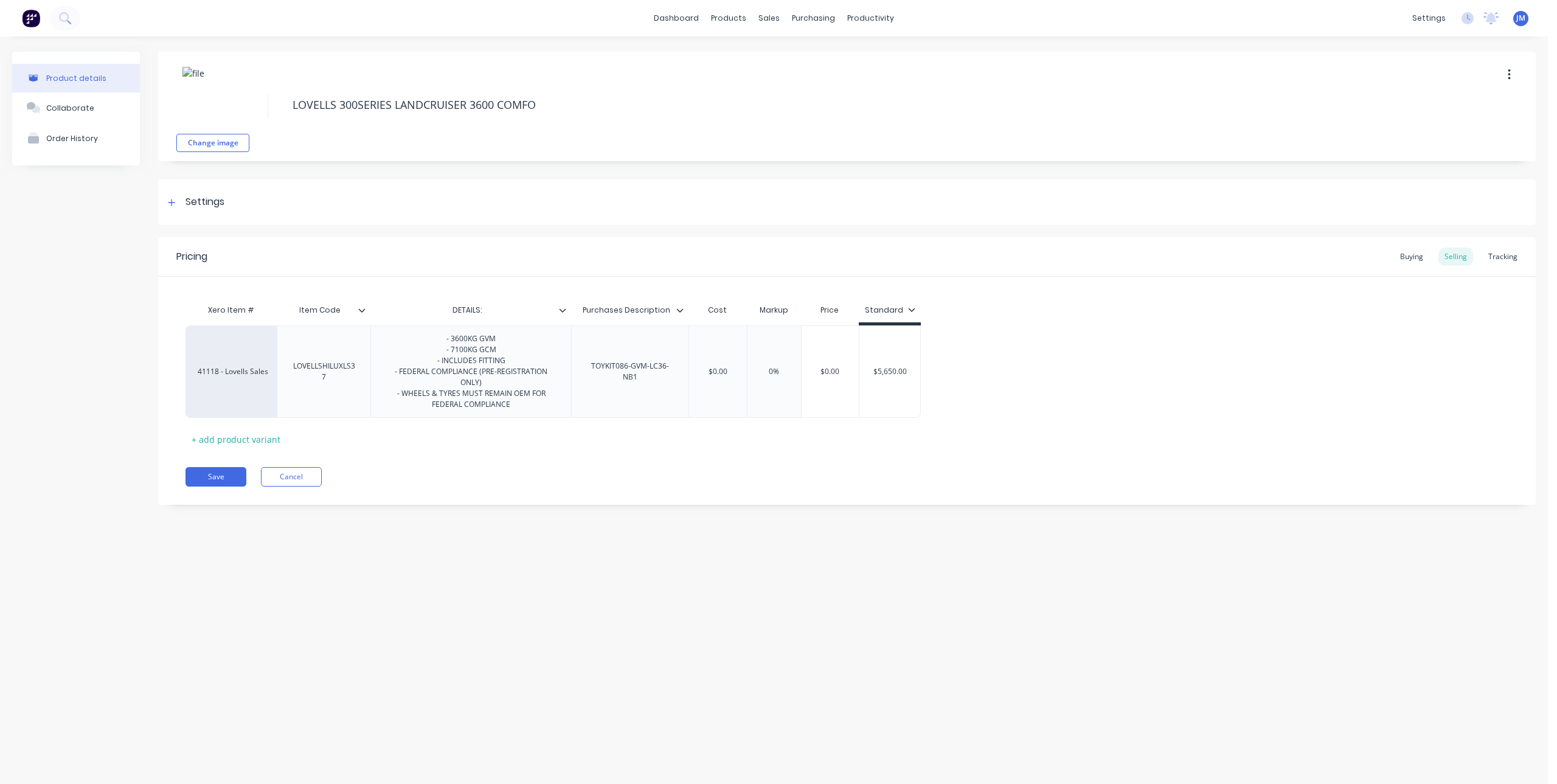
type textarea "x"
type textarea "LOVELLS 300SERIES LANDCRUISER 3600 COMFOR"
type textarea "x"
type textarea "LOVELLS 300SERIES LANDCRUISER 3600 COMFORT"
type textarea "x"
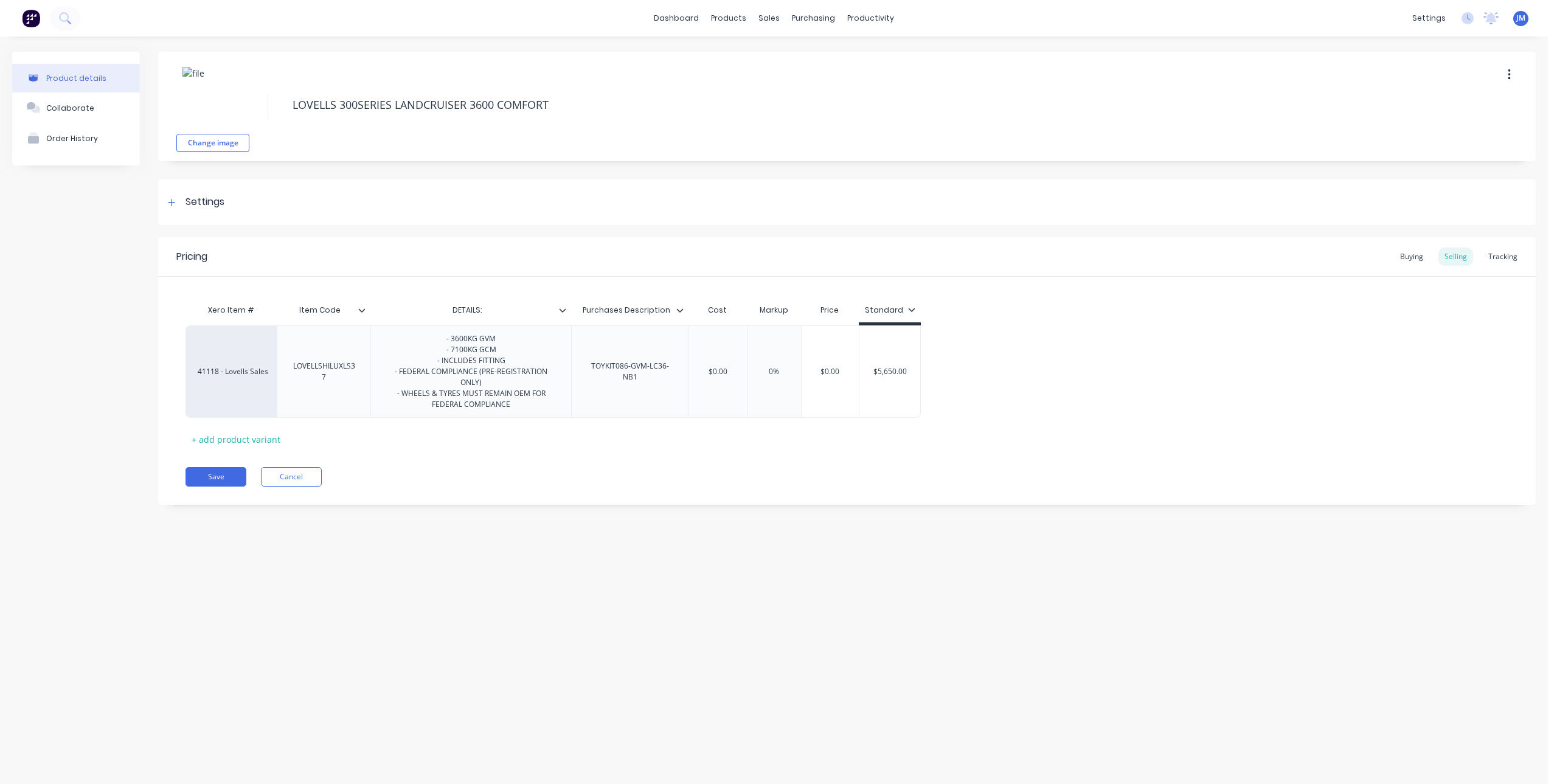
type textarea "LOVELLS 300SERIES LANDCRUISER 3600 COMFORT"
type textarea "x"
type textarea "LOVELLS 300SERIES LANDCRUISER 3600 COMFORT G"
type textarea "x"
type textarea "LOVELLS 300SERIES LANDCRUISER 3600 COMFORT GV"
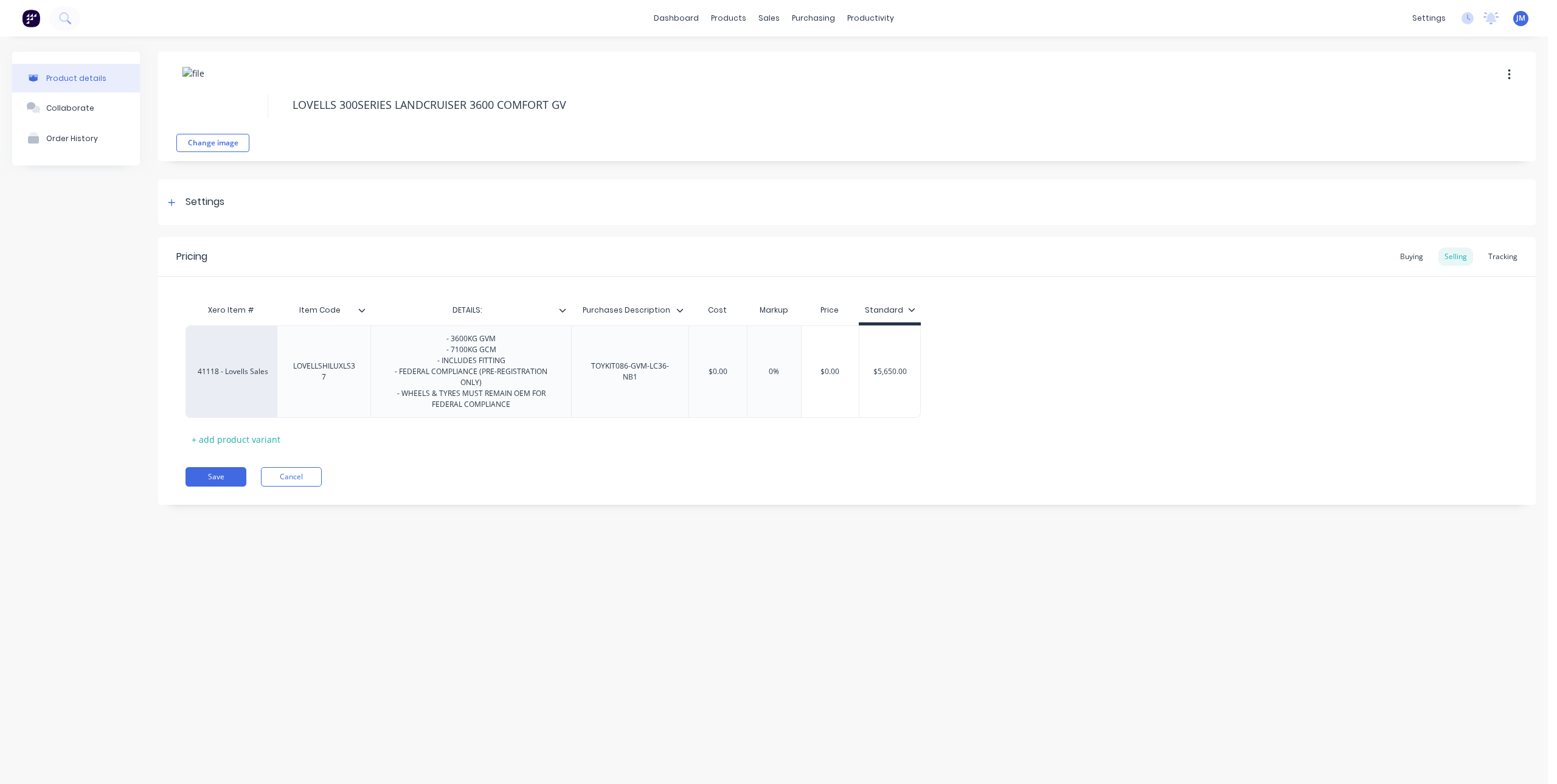
type textarea "x"
type textarea "LOVELLS 300SERIES LANDCRUISER 3600 COMFORT GVM"
type textarea "x"
type textarea "LOVELLS 300SERIES LANDCRUISER 3600 COMFORT GVM"
type textarea "x"
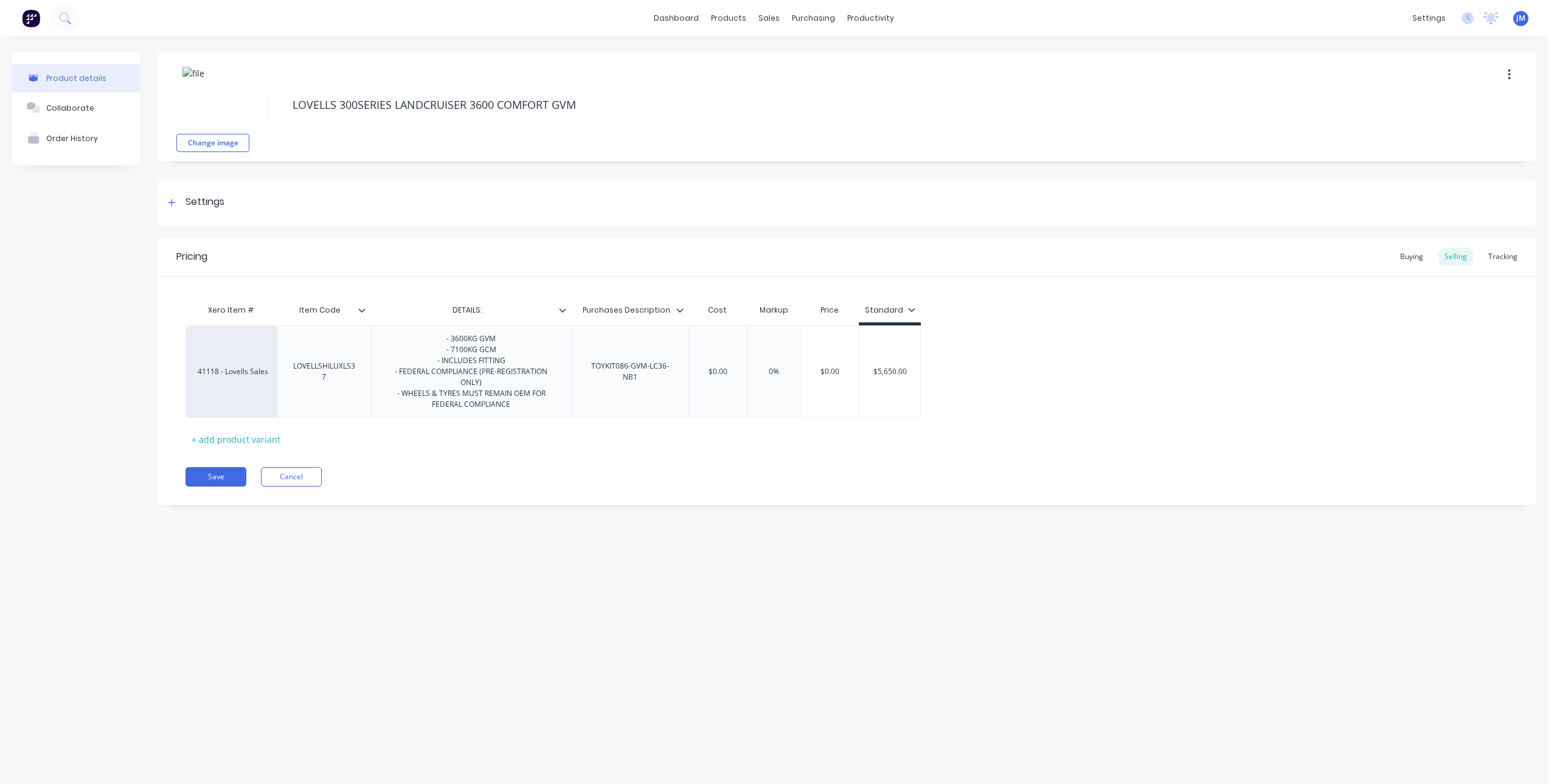
type textarea "LOVELLS 300SERIES LANDCRUISER 3600 COMFORT GVM U"
type textarea "x"
type textarea "LOVELLS 300SERIES LANDCRUISER 3600 COMFORT GVM UP"
type textarea "x"
type textarea "LOVELLS 300SERIES LANDCRUISER 3600 COMFORT GVM UPG"
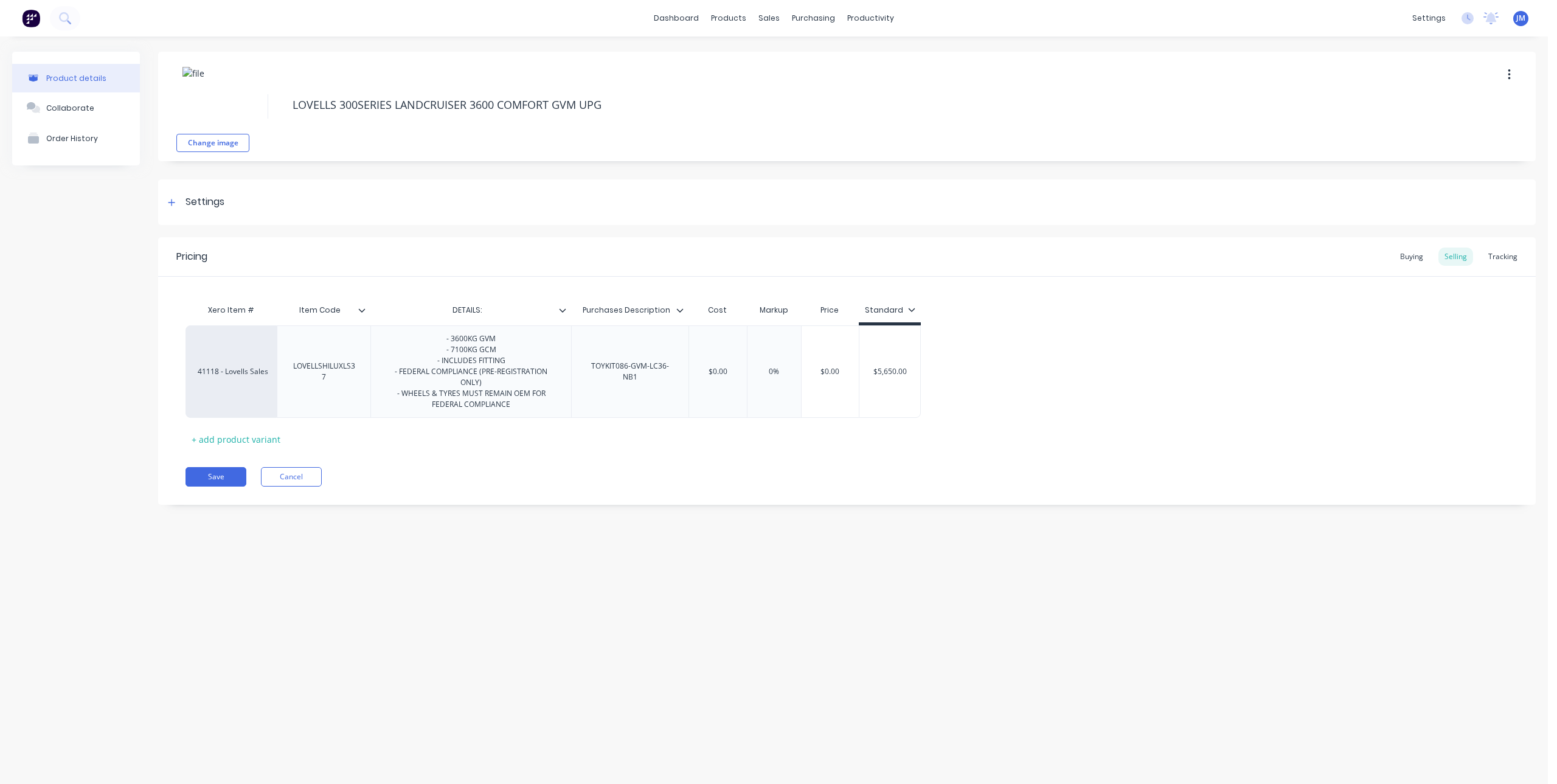
type textarea "x"
type textarea "LOVELLS 300SERIES LANDCRUISER 3600 COMFORT GVM UPGR"
type textarea "x"
type textarea "LOVELLS 300SERIES LANDCRUISER 3600 COMFORT GVM UPGRA"
type textarea "x"
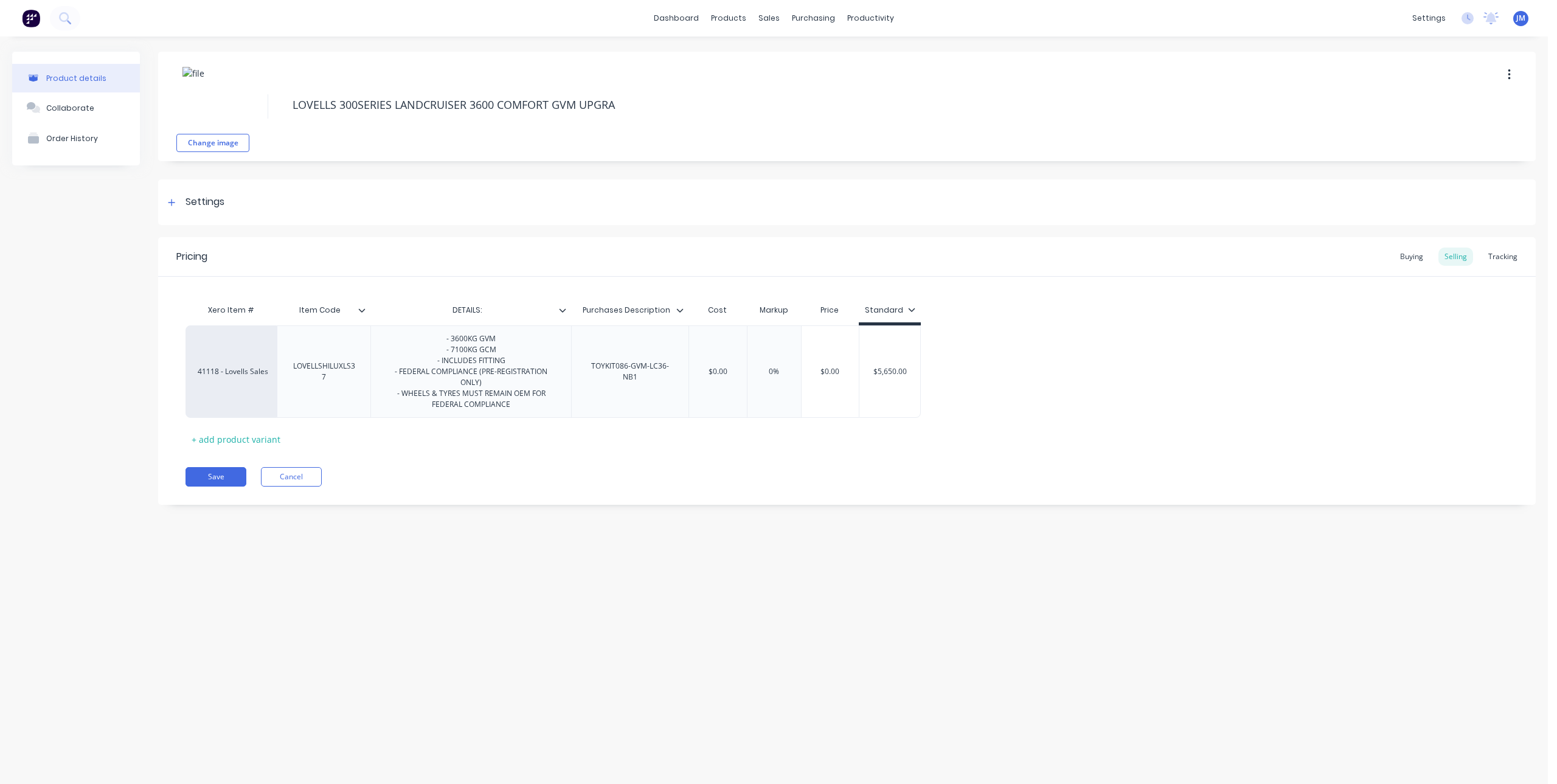
type textarea "LOVELLS 300SERIES LANDCRUISER 3600 COMFORT GVM UPGRAD"
type textarea "x"
type textarea "LOVELLS 300SERIES LANDCRUISER 3600 COMFORT GVM UPGRADE"
type textarea "x"
type textarea "LOVELLS 300SERIES LANDCRUISER 3600 COMFORT GVM UPGRADE"
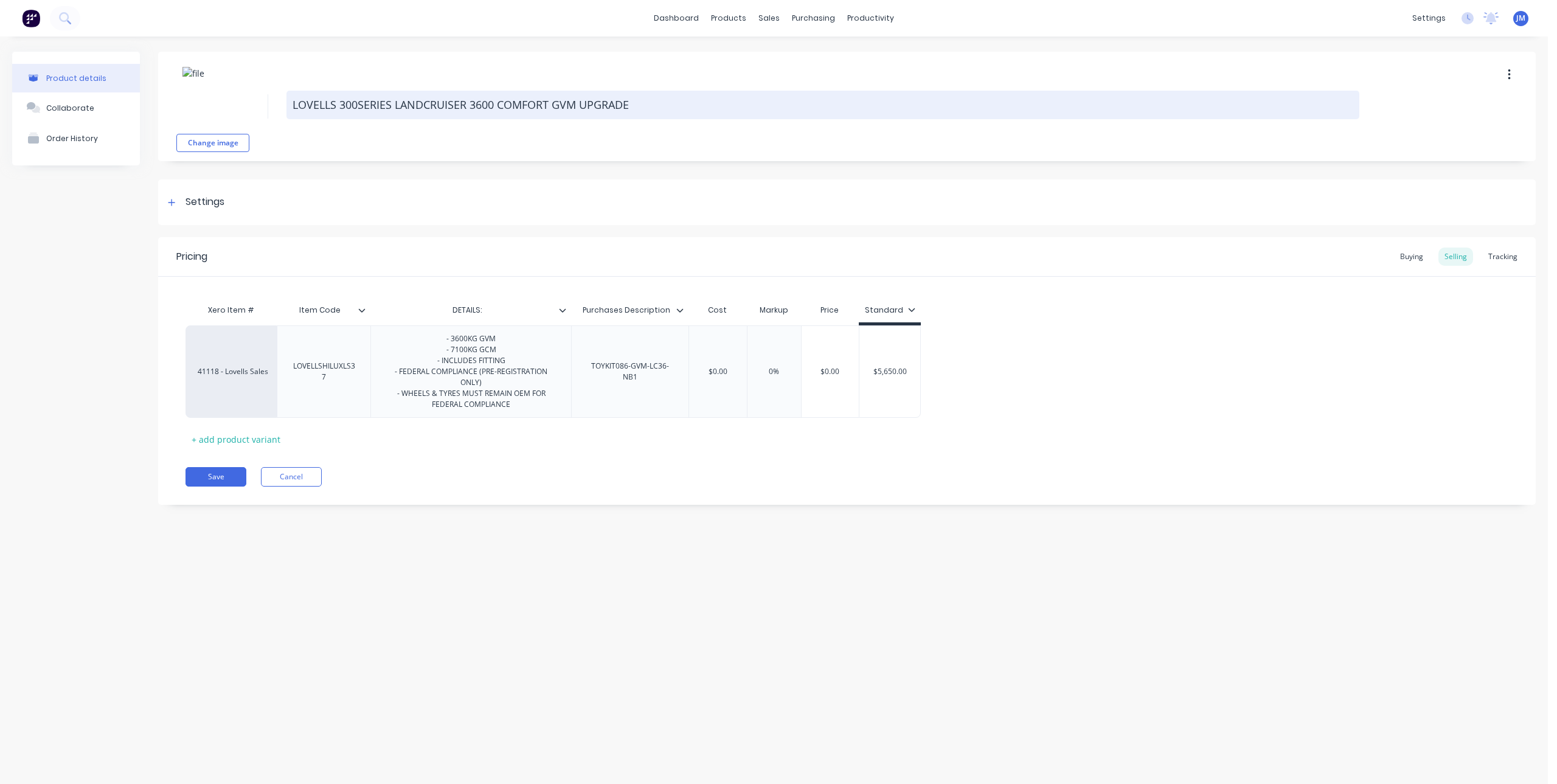
click at [361, 103] on textarea "LOVELLS 300SERIES LANDCRUISER 3600 COMFORT GVM UPGRADE" at bounding box center [823, 105] width 1074 height 29
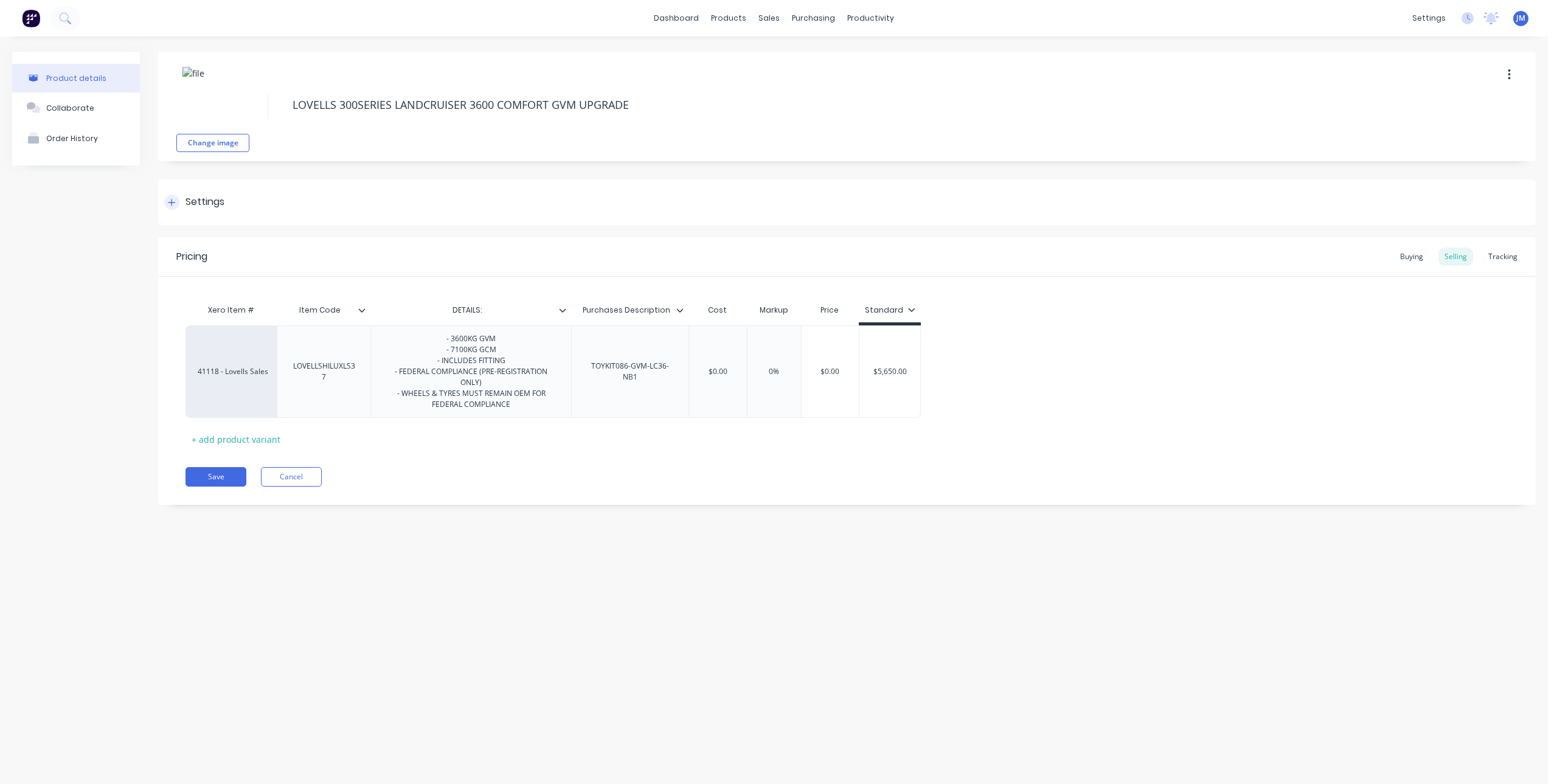
type textarea "x"
type textarea "LOVELLS 300 SERIES LANDCRUISER 3600 COMFORT GVM UPGRADE"
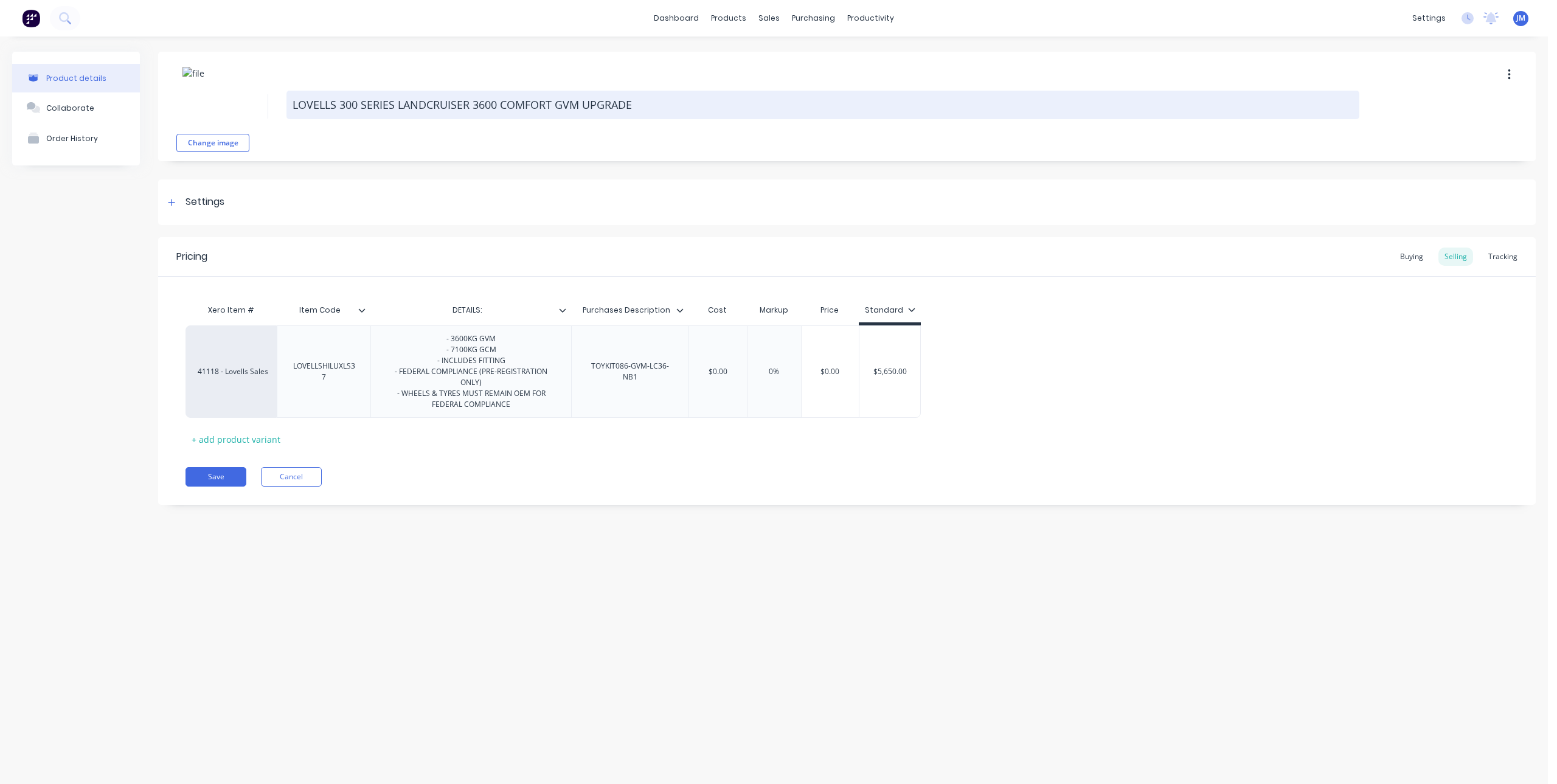
click at [499, 104] on textarea "LOVELLS 300 SERIES LANDCRUISER 3600 COMFORT GVM UPGRADE" at bounding box center [823, 105] width 1074 height 29
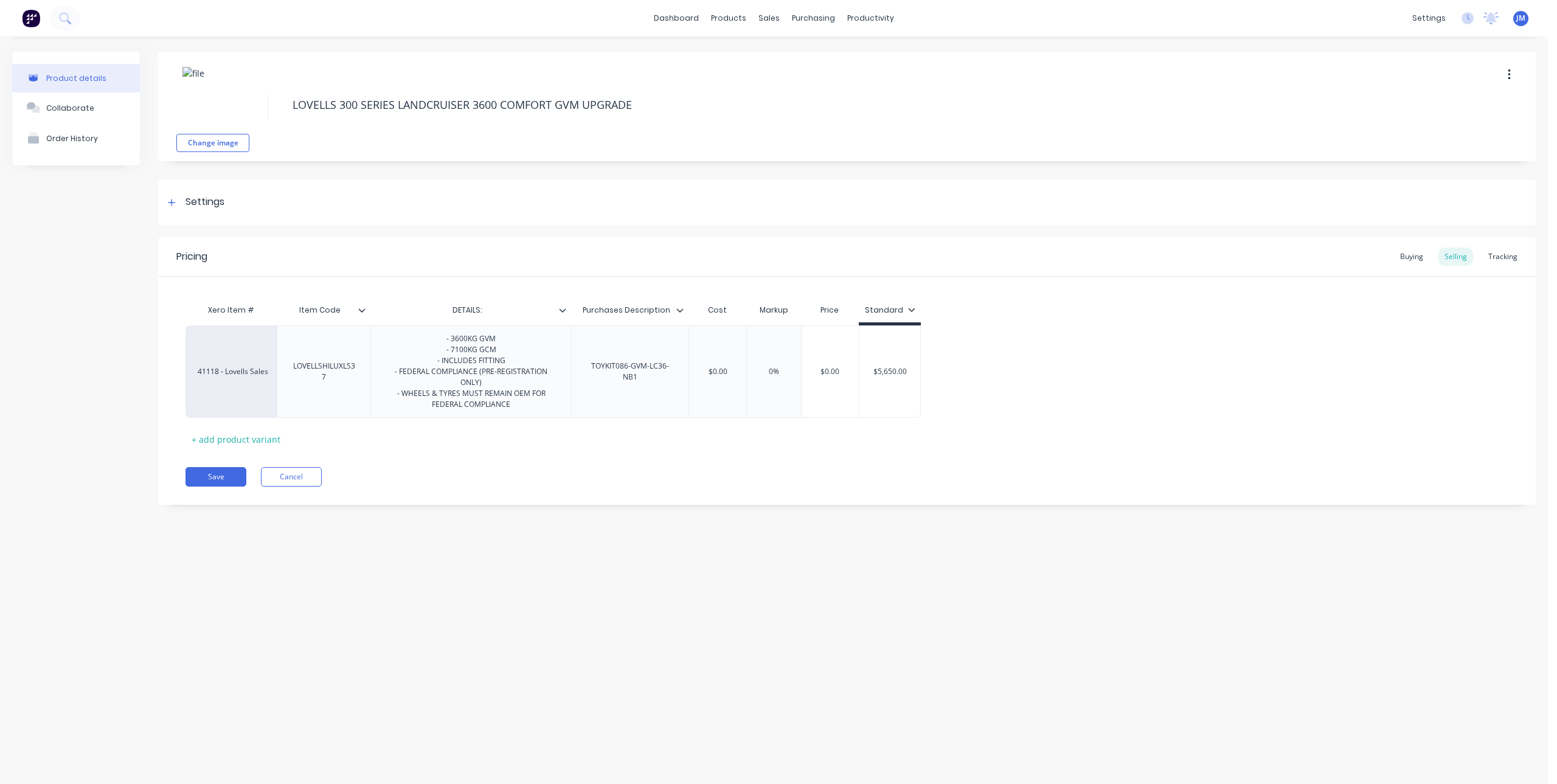
type textarea "x"
type textarea "LOVELLS 300 SERIES LANDCRUISER 3600K COMFORT GVM UPGRADE"
type textarea "x"
type textarea "LOVELLS 300 SERIES LANDCRUISER 3600KG COMFORT GVM UPGRADE"
type textarea "x"
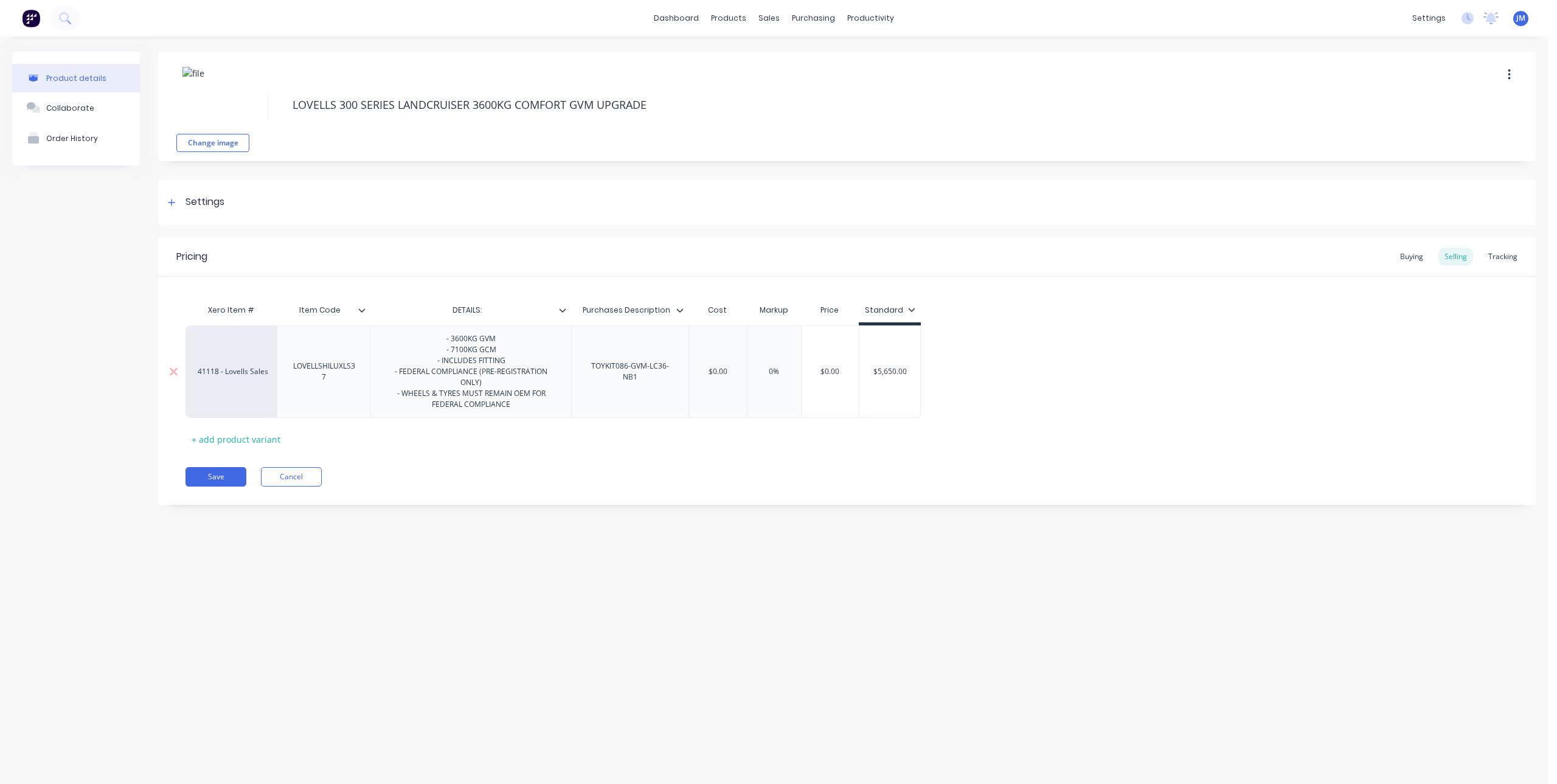
type textarea "LOVELLS 300 SERIES LANDCRUISER 3600KG COMFORT GVM UPGRADE"
drag, startPoint x: 341, startPoint y: 380, endPoint x: 281, endPoint y: 369, distance: 61.0
click at [281, 369] on div "LOVELLSHILUXLS37" at bounding box center [324, 371] width 93 height 92
click at [320, 376] on div "LOVELLSHILUXLS37" at bounding box center [325, 371] width 84 height 27
drag, startPoint x: 344, startPoint y: 365, endPoint x: 323, endPoint y: 368, distance: 21.2
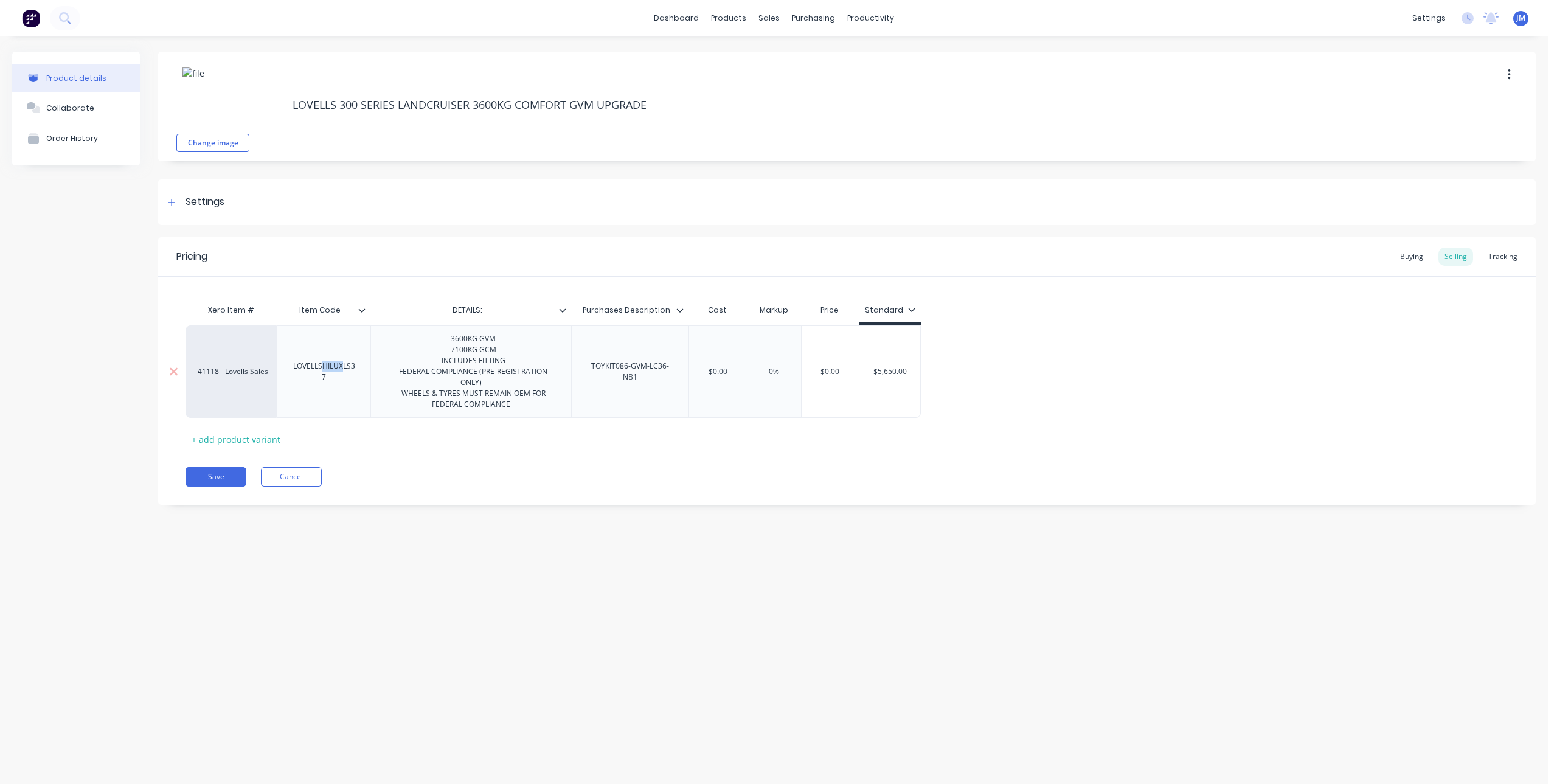
click at [323, 368] on div "LOVELLSHILUXLS37" at bounding box center [325, 371] width 84 height 27
click at [336, 368] on div "LOVELLS300LCLS37" at bounding box center [325, 371] width 84 height 27
click at [350, 371] on div "LOVELLS300LCLS37" at bounding box center [325, 371] width 84 height 27
drag, startPoint x: 315, startPoint y: 383, endPoint x: 358, endPoint y: 370, distance: 44.9
click at [359, 372] on div "LOVELLS300LCLC37" at bounding box center [325, 371] width 84 height 27
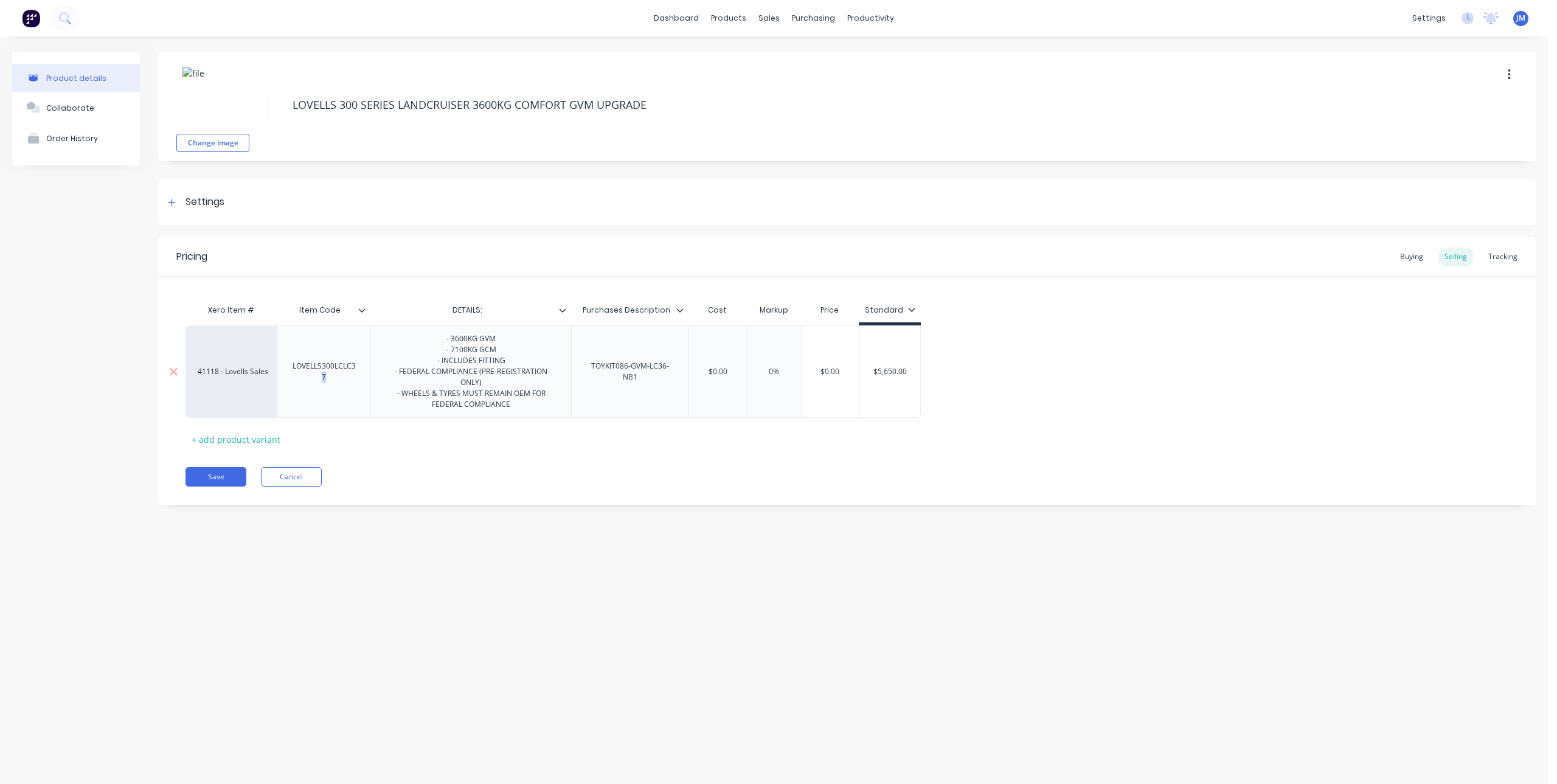
click at [358, 368] on div "LOVELLS300LCLC37" at bounding box center [325, 371] width 84 height 27
type textarea "x"
click at [418, 478] on div "Save Cancel" at bounding box center [860, 477] width 1350 height 19
type input "$0.00"
click at [725, 366] on input "$0.00" at bounding box center [718, 372] width 61 height 11
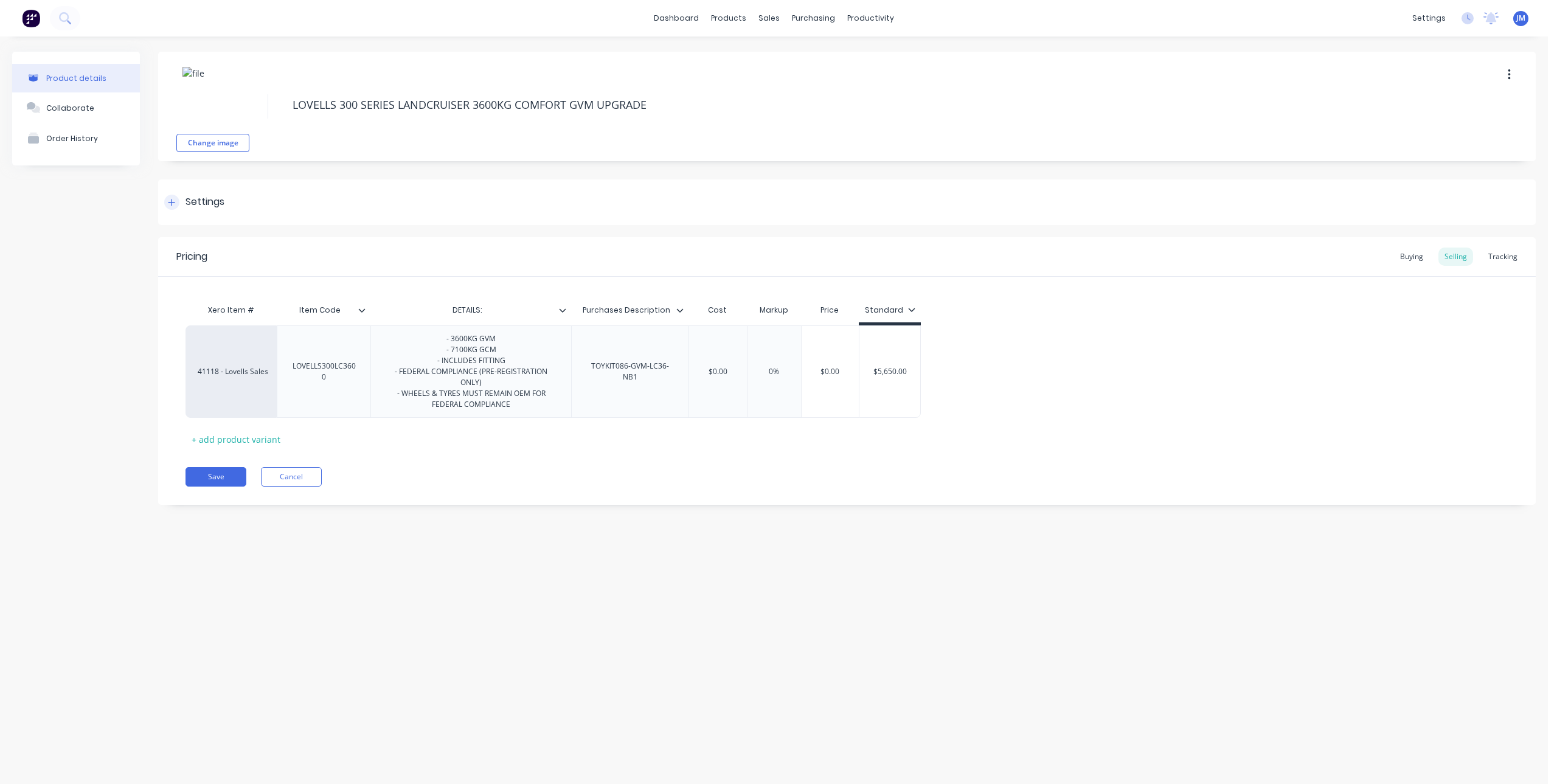
click at [176, 199] on div at bounding box center [172, 203] width 15 height 15
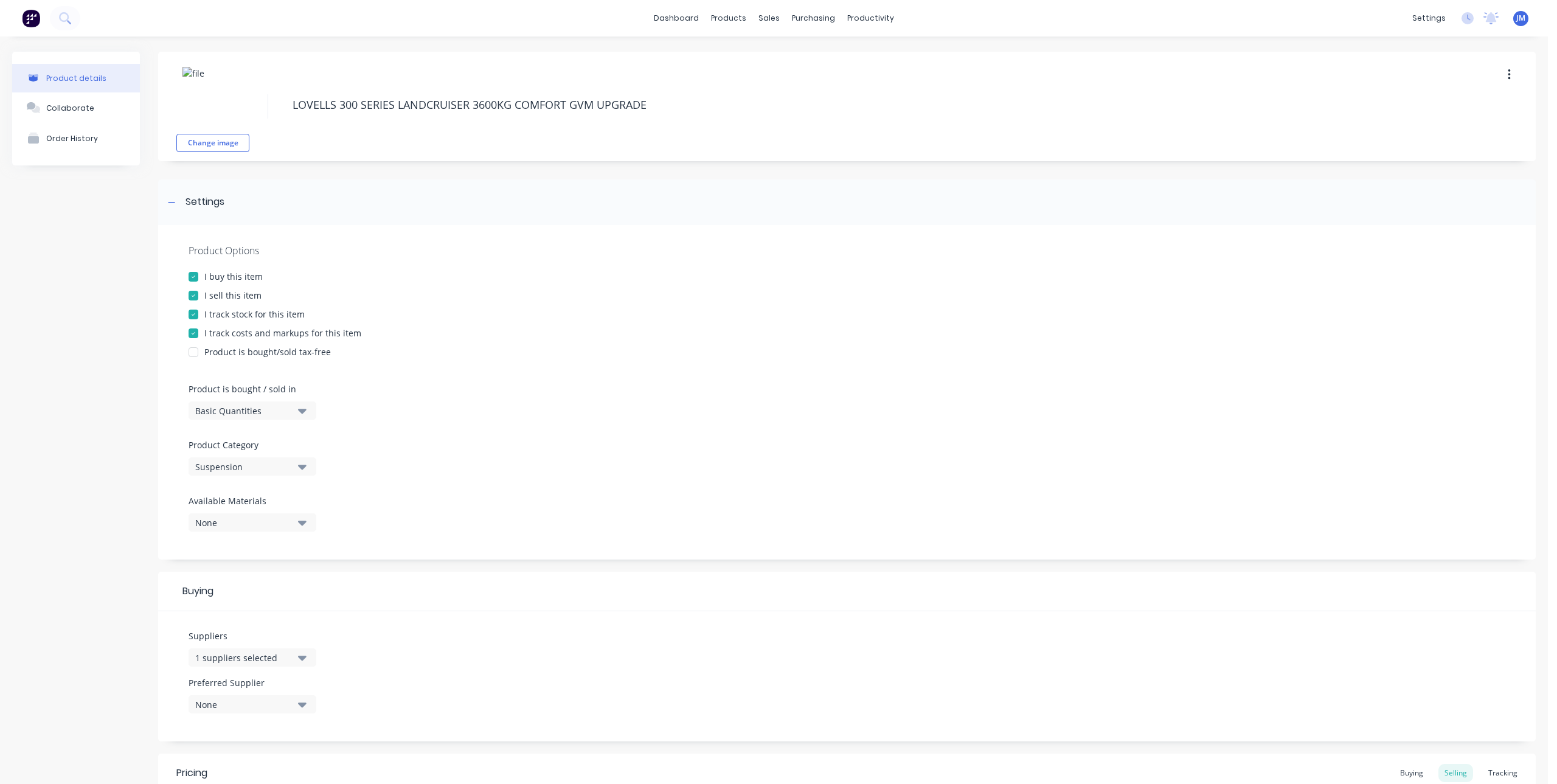
drag, startPoint x: 195, startPoint y: 312, endPoint x: 196, endPoint y: 322, distance: 10.0
click at [195, 312] on div at bounding box center [193, 315] width 25 height 25
click at [195, 333] on div at bounding box center [193, 333] width 25 height 25
type textarea "x"
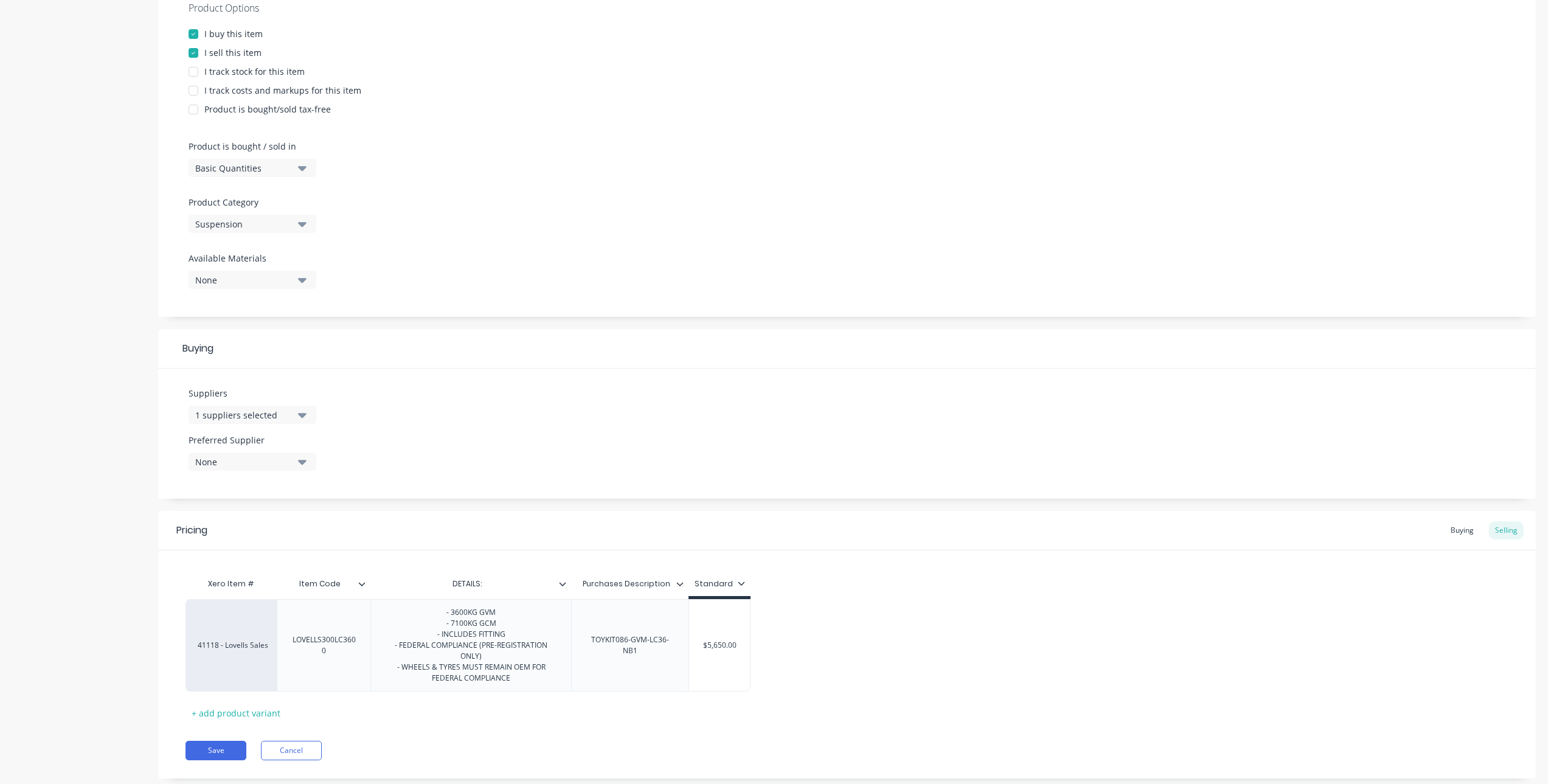
scroll to position [270, 0]
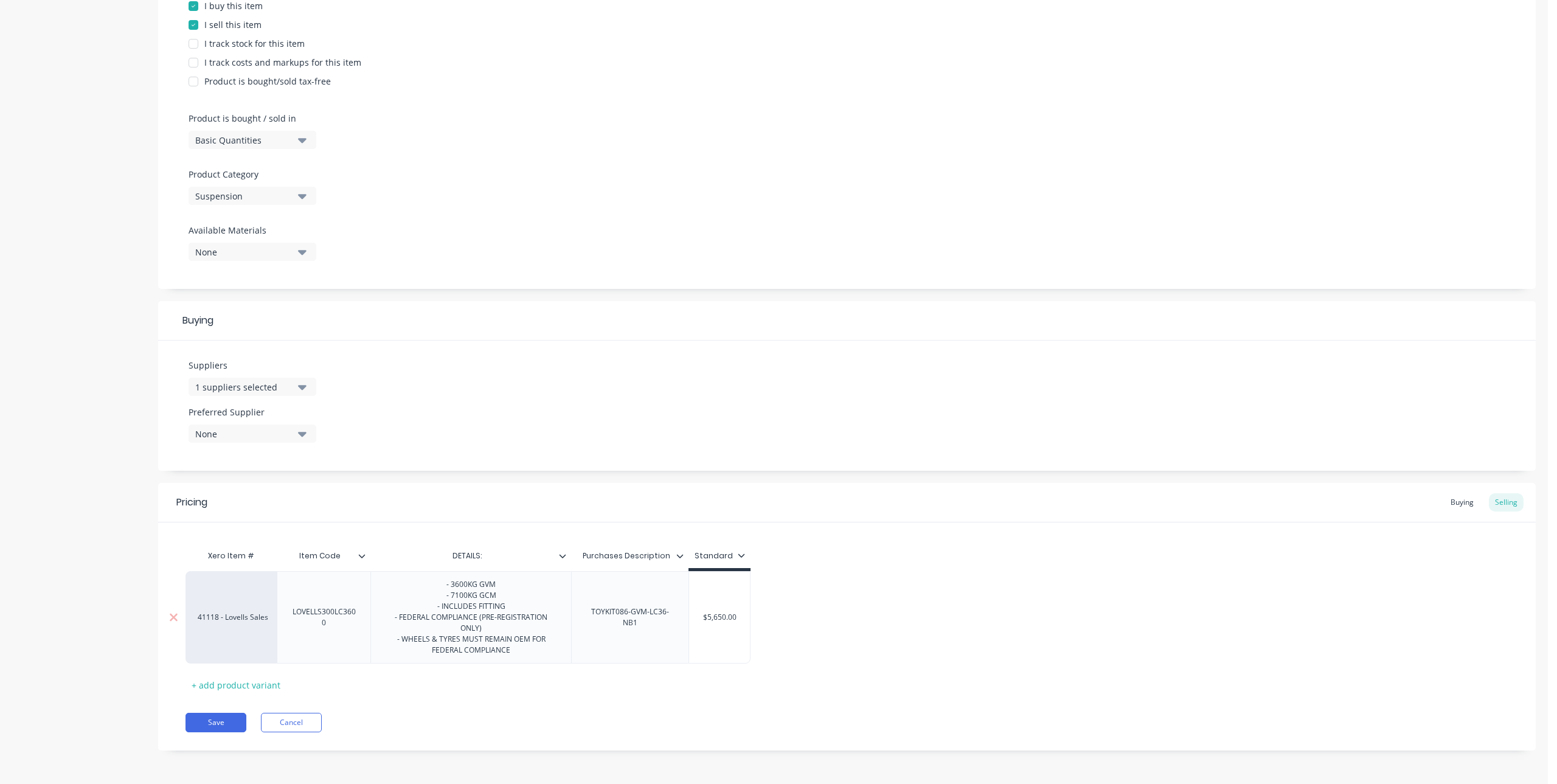
click at [715, 633] on div "$5,650.00" at bounding box center [719, 617] width 62 height 92
type input "$5,650.00"
drag, startPoint x: 704, startPoint y: 617, endPoint x: 755, endPoint y: 616, distance: 51.0
click at [755, 616] on div "41118 - Lovells Sales LOVELLS300LC3600 - 3600KG GVM - 7100KG GCM - INCLUDES FIT…" at bounding box center [847, 617] width 1323 height 92
type textarea "x"
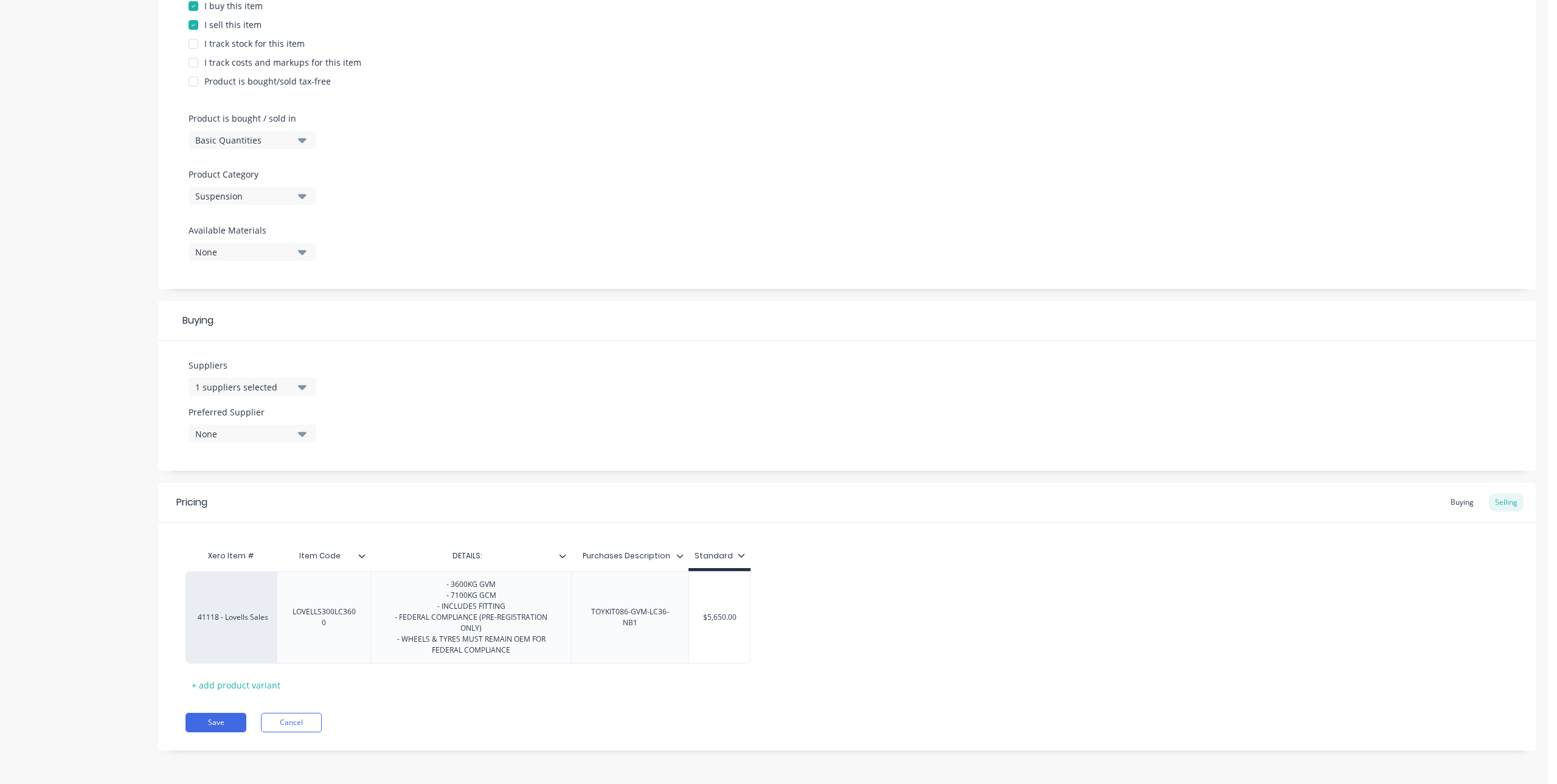
type input ".00"
type textarea "x"
type input "3.00"
type textarea "x"
type input "35.00"
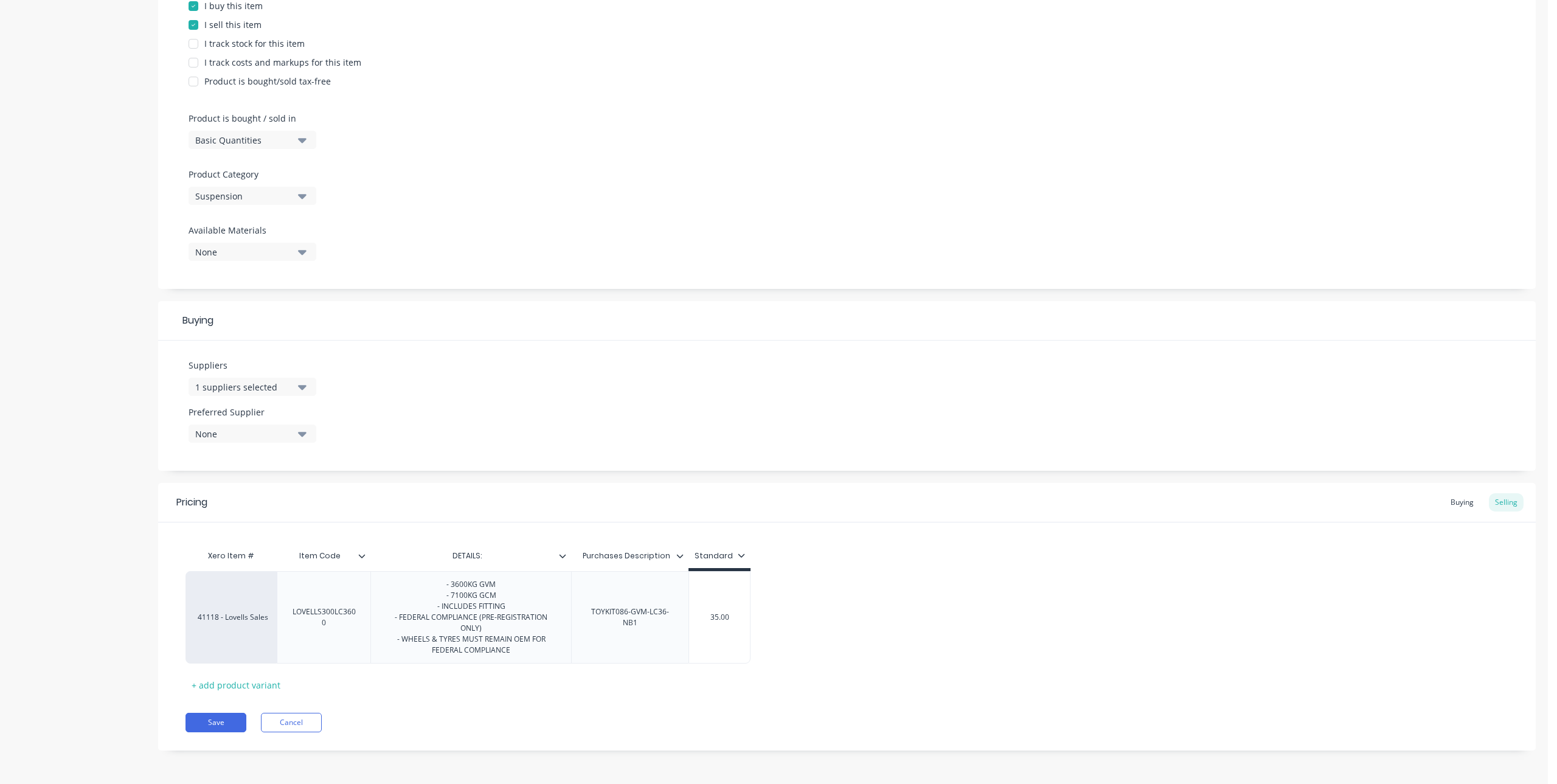
type textarea "x"
type input "355.00"
type textarea "x"
type input "3550.00"
click at [763, 690] on div "Xero Item # Item Code DETAILS: Purchases Description Standard 41118 - Lovells S…" at bounding box center [847, 618] width 1323 height 151
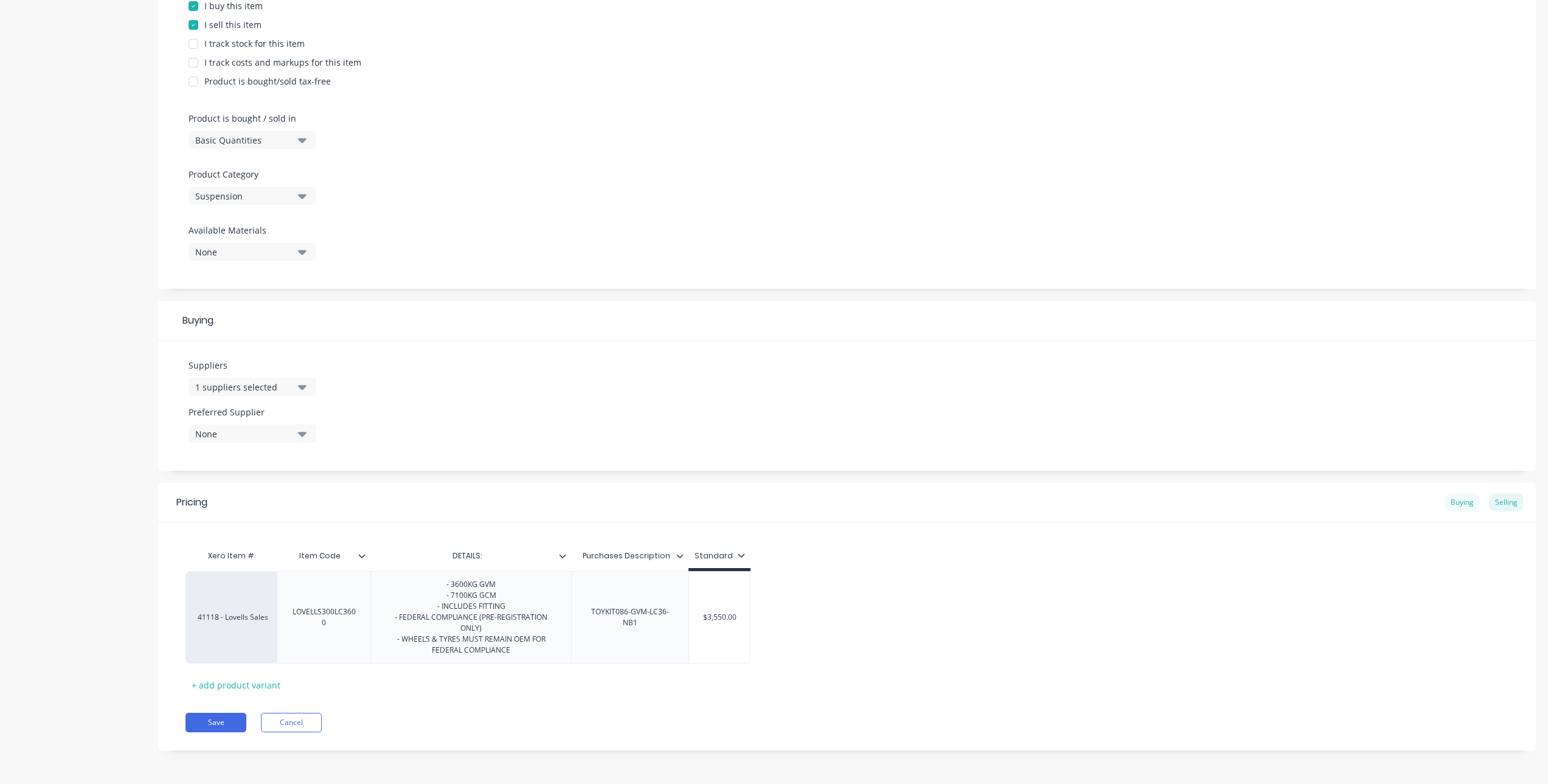
click at [1454, 500] on div "Buying" at bounding box center [1462, 501] width 35 height 18
click at [785, 609] on div "$0.00" at bounding box center [771, 617] width 164 height 30
type input "$0.00"
drag, startPoint x: 799, startPoint y: 617, endPoint x: 758, endPoint y: 617, distance: 41.0
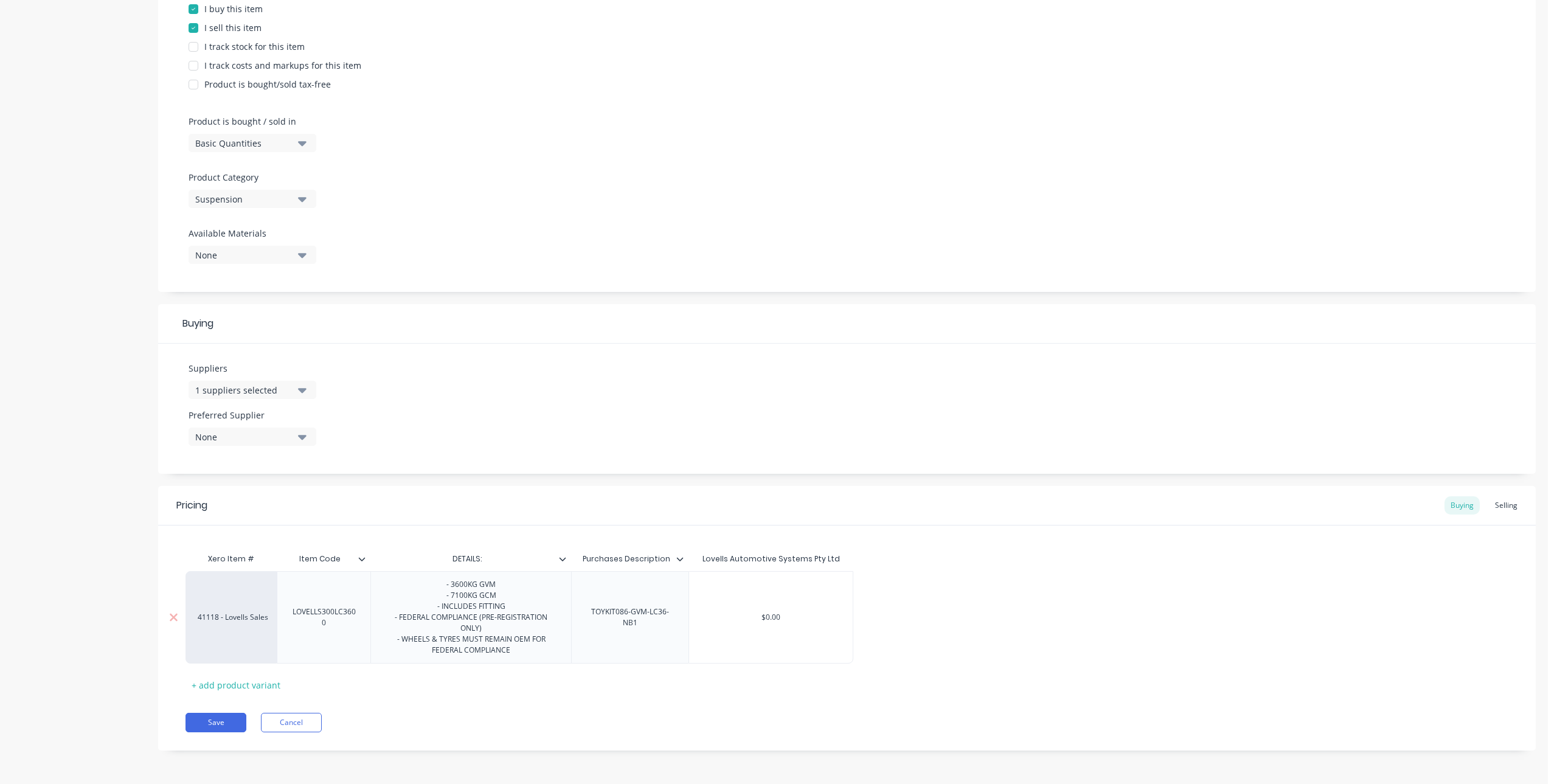
click at [758, 617] on input "$0.00" at bounding box center [771, 617] width 164 height 11
type textarea "x"
type input "1"
type textarea "x"
type input "17"
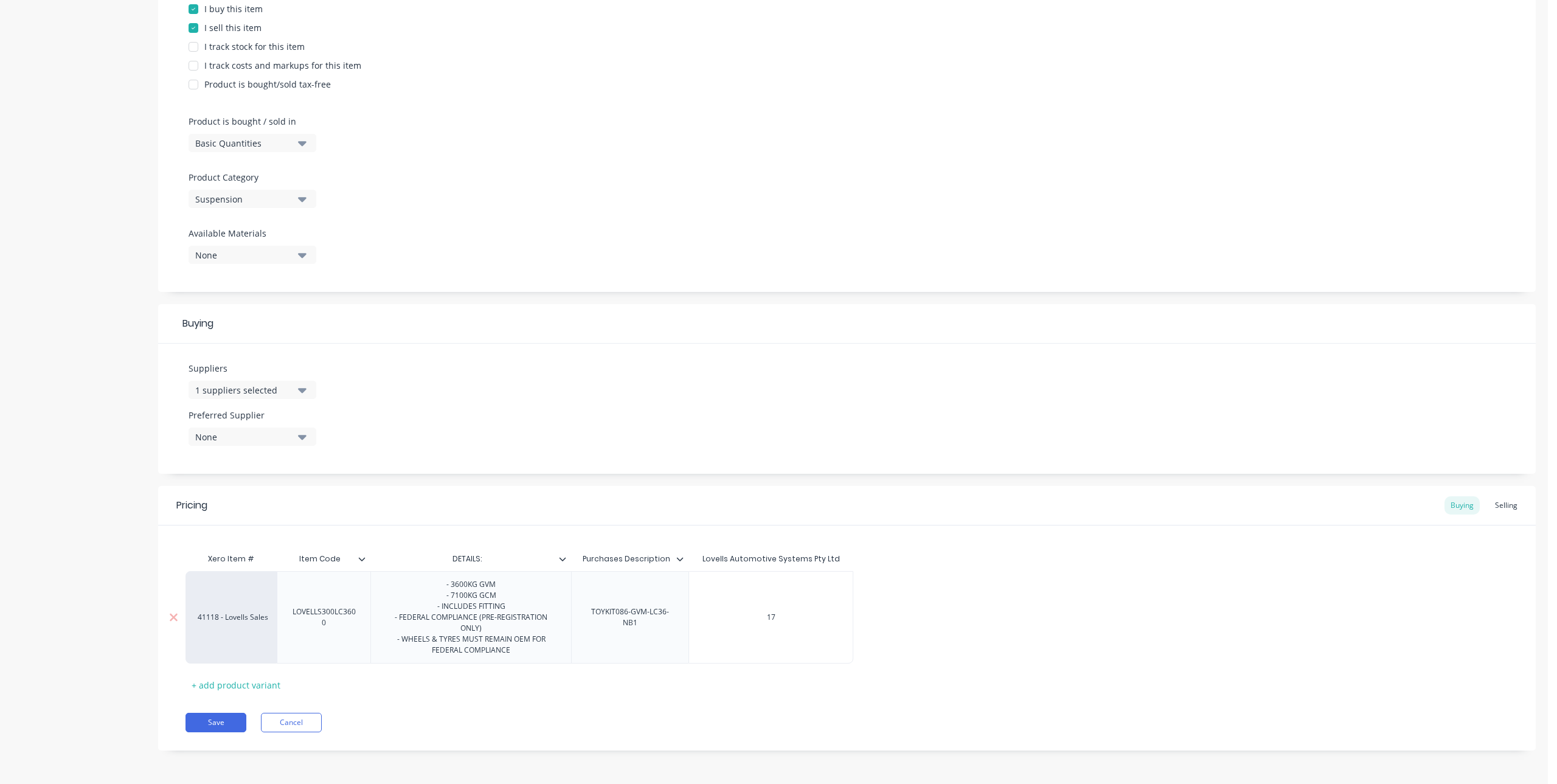
type textarea "x"
type input "170"
type textarea "x"
type input "1700"
click at [816, 708] on div "Pricing Buying Selling Xero Item # Item Code DETAILS: Purchases Description Lov…" at bounding box center [847, 618] width 1378 height 265
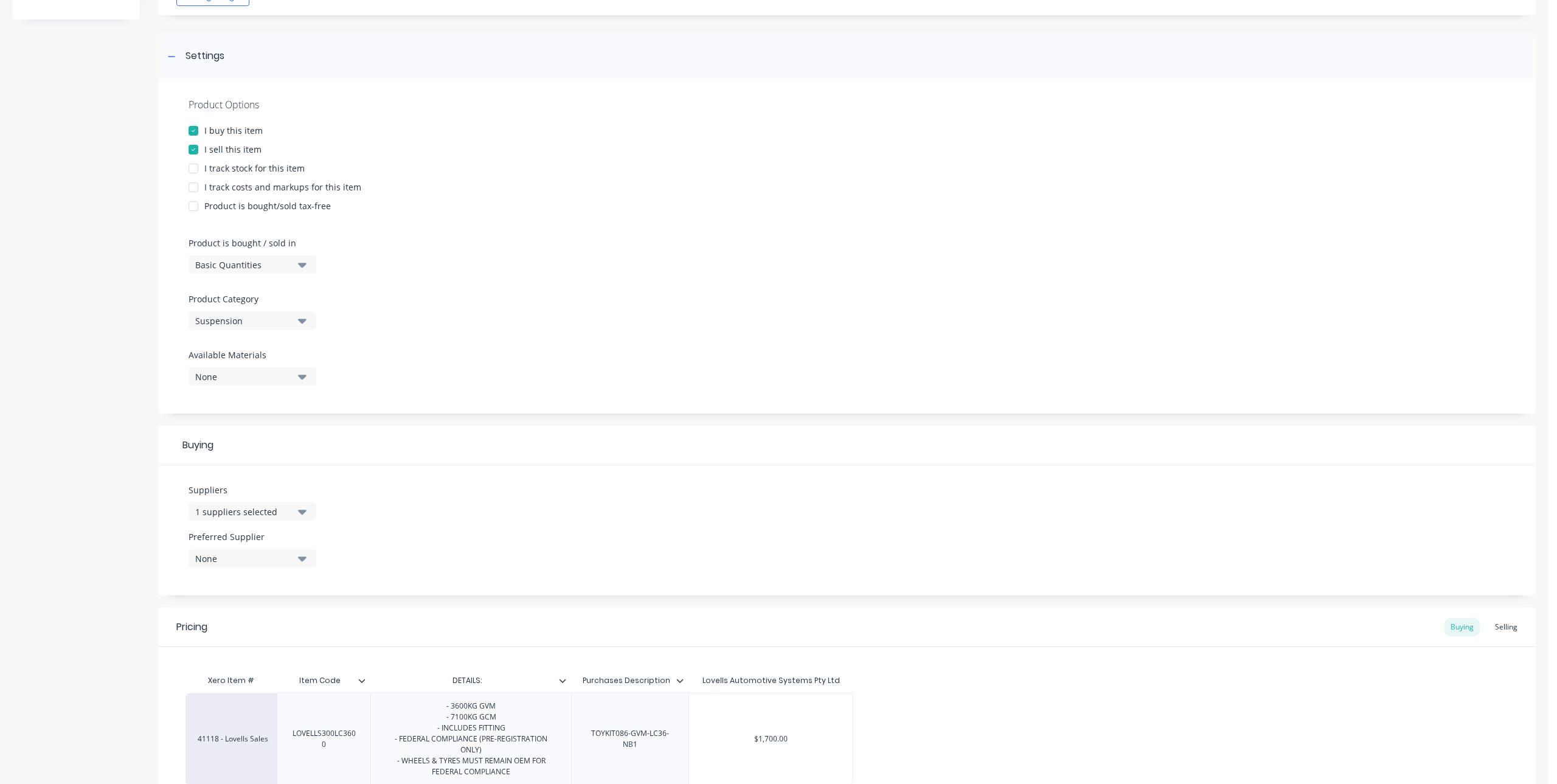
scroll to position [0, 0]
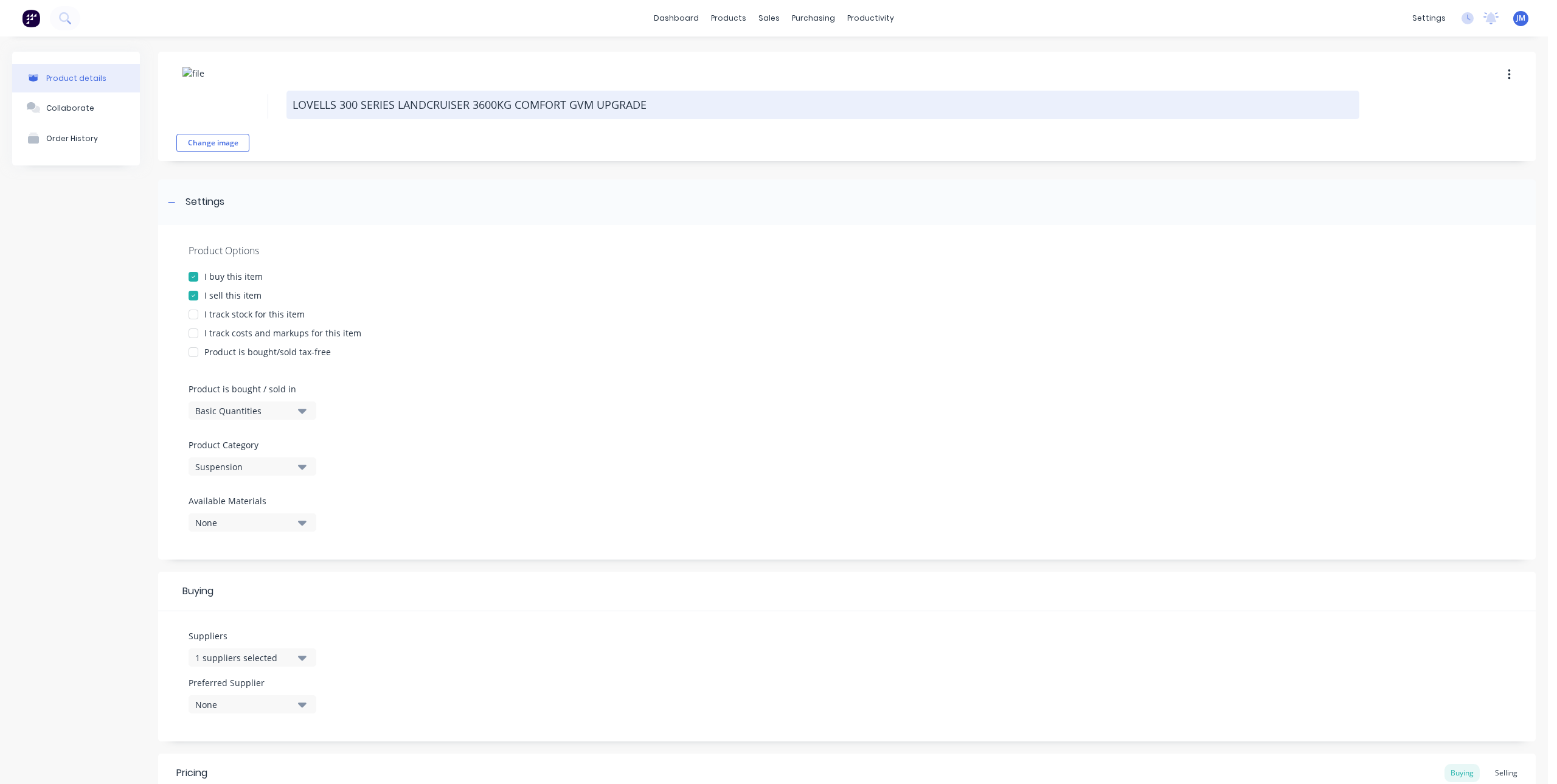
click at [513, 110] on textarea "LOVELLS 300 SERIES LANDCRUISER 3600KG COMFORT GVM UPGRADE" at bounding box center [823, 105] width 1074 height 29
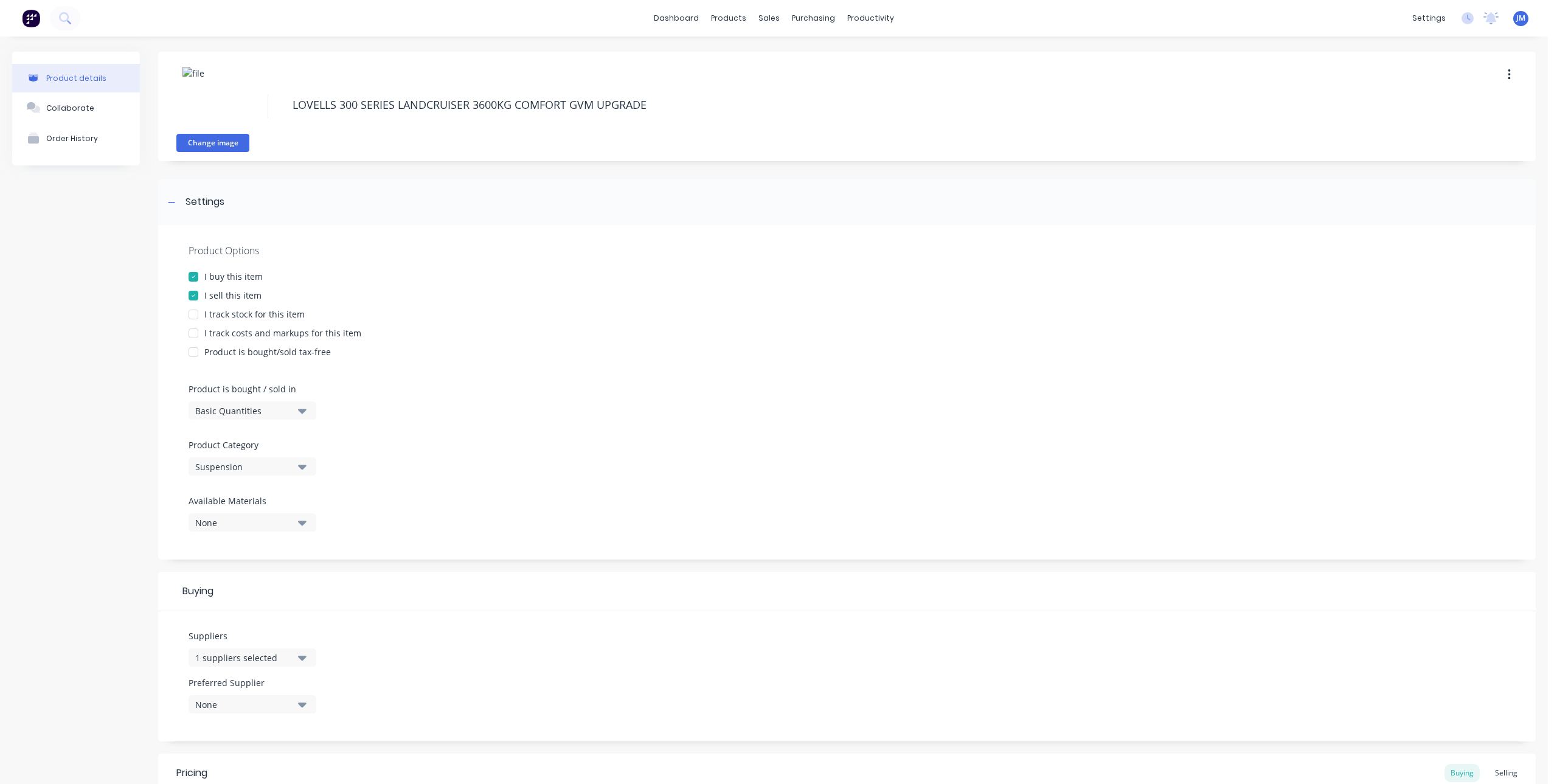
click at [201, 138] on button "Change image" at bounding box center [212, 143] width 73 height 18
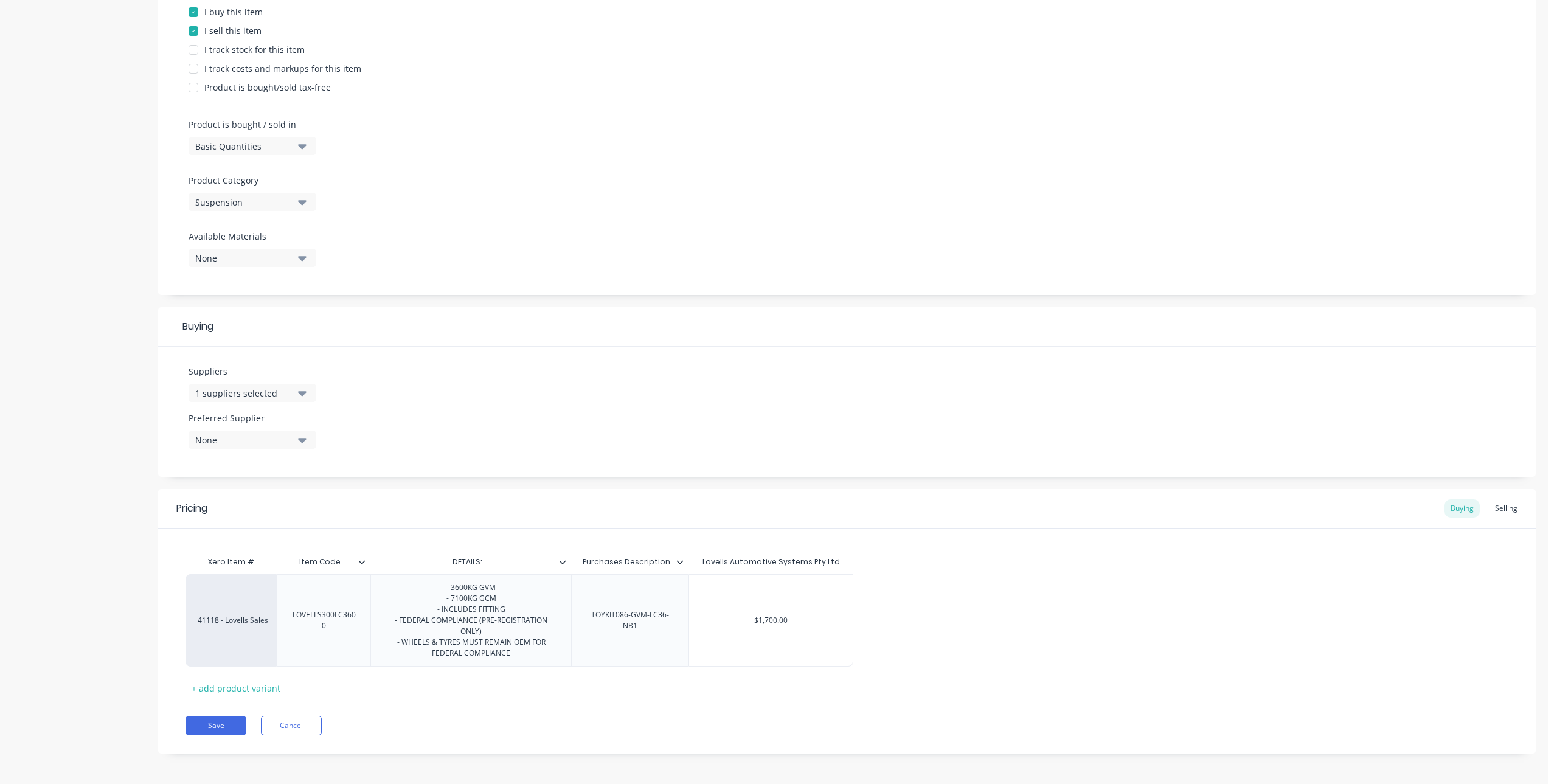
scroll to position [267, 0]
click at [233, 686] on div "+ add product variant" at bounding box center [236, 685] width 101 height 19
type textarea "x"
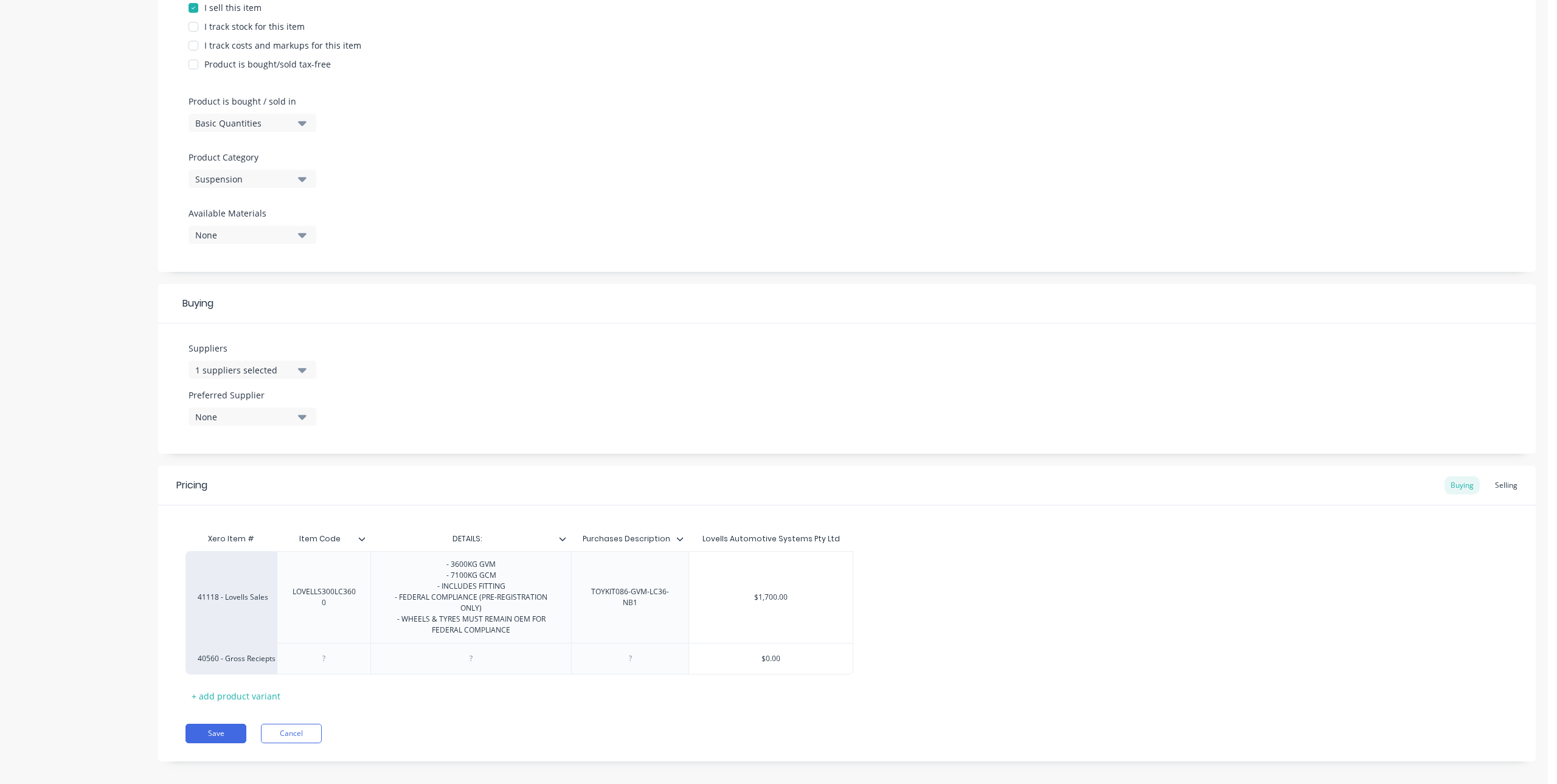
scroll to position [299, 0]
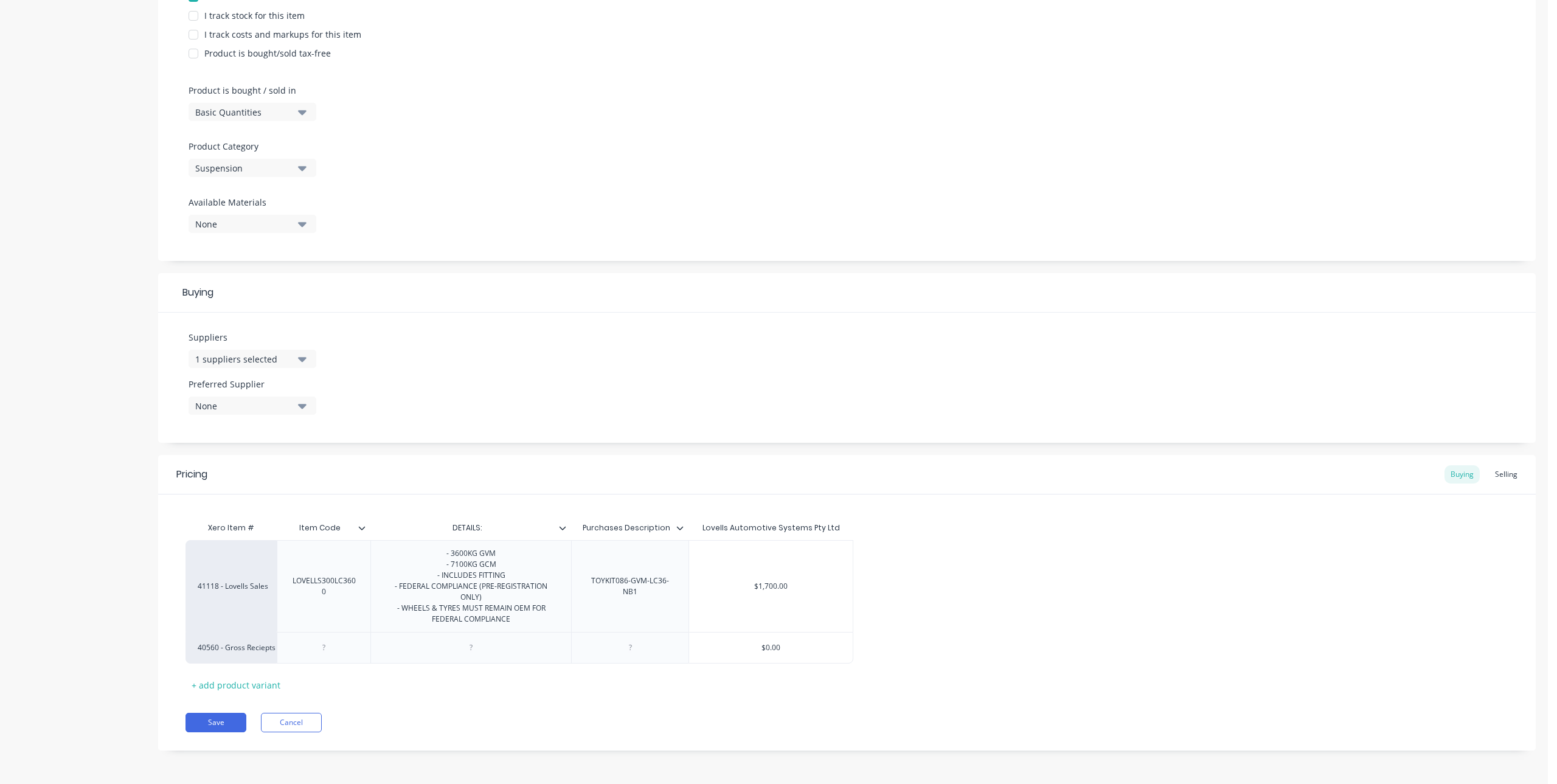
drag, startPoint x: 210, startPoint y: 586, endPoint x: 321, endPoint y: 666, distance: 136.8
click at [356, 668] on div "Xero Item # Item Code DETAILS: Purchases Description Lovells Automotive Systems…" at bounding box center [847, 605] width 1323 height 179
click at [233, 654] on div "40560 - Gross Reciepts" at bounding box center [231, 647] width 91 height 31
click at [217, 648] on div "40560 - Gross Reciepts" at bounding box center [231, 648] width 67 height 11
type input "LOV"
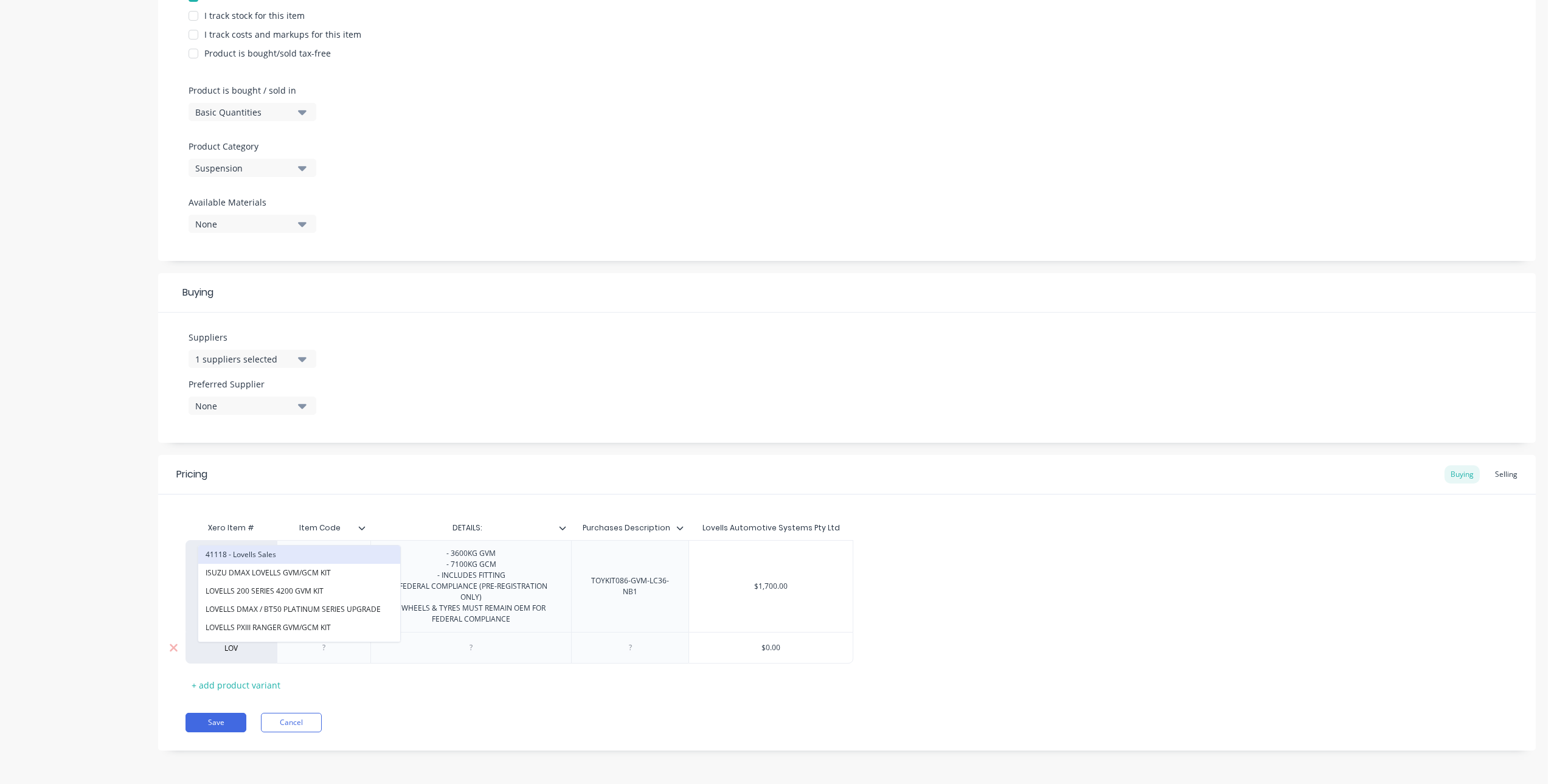
click at [229, 556] on button "41118 - Lovells Sales" at bounding box center [299, 554] width 202 height 18
click at [318, 635] on div at bounding box center [324, 647] width 93 height 31
click at [357, 652] on div at bounding box center [324, 647] width 93 height 31
click at [320, 651] on div at bounding box center [325, 647] width 61 height 16
click at [564, 532] on div at bounding box center [568, 528] width 8 height 11
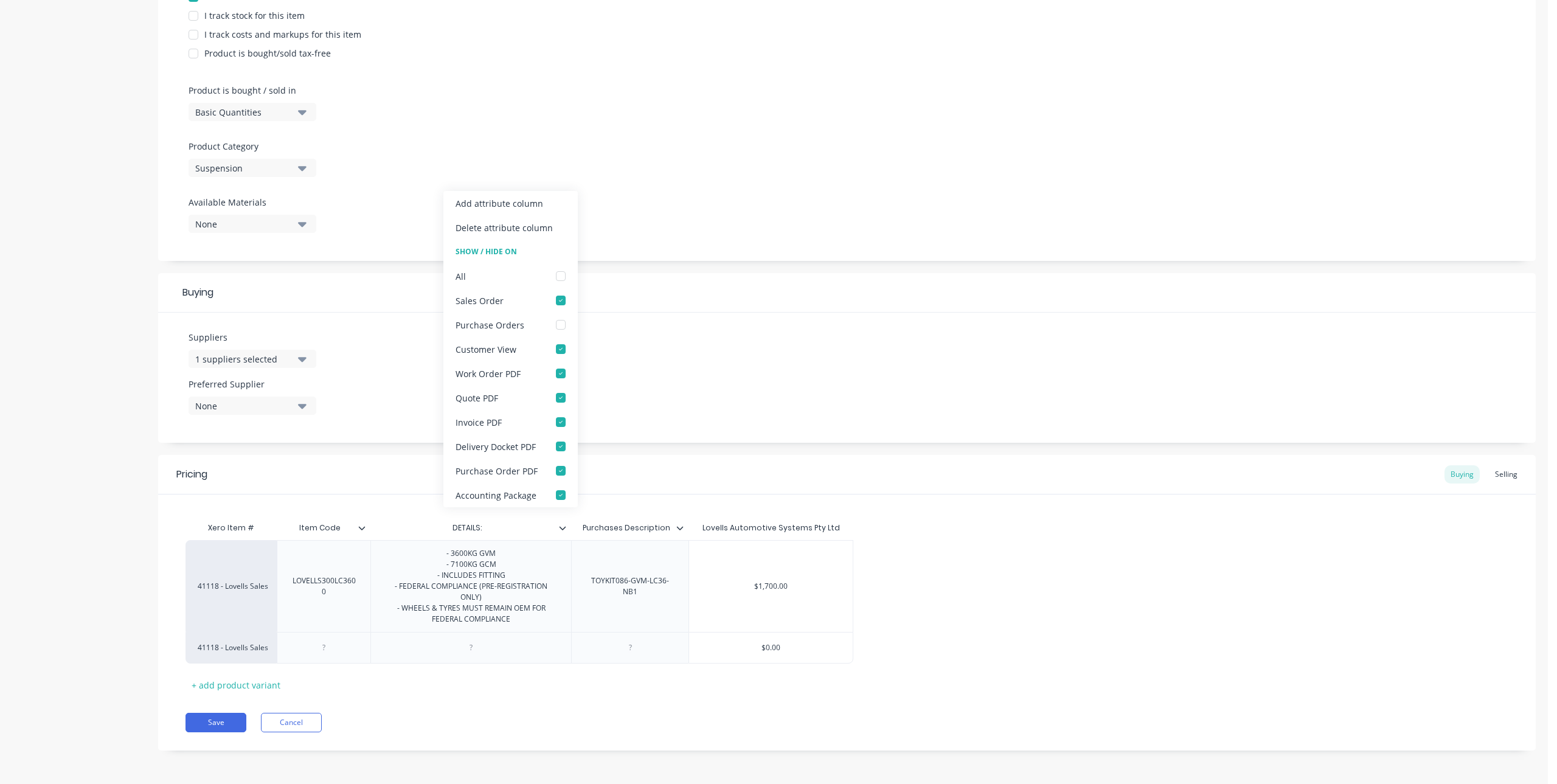
type textarea "x"
click at [768, 366] on div "Suppliers 1 suppliers selected Preferred Supplier None" at bounding box center [847, 378] width 1378 height 130
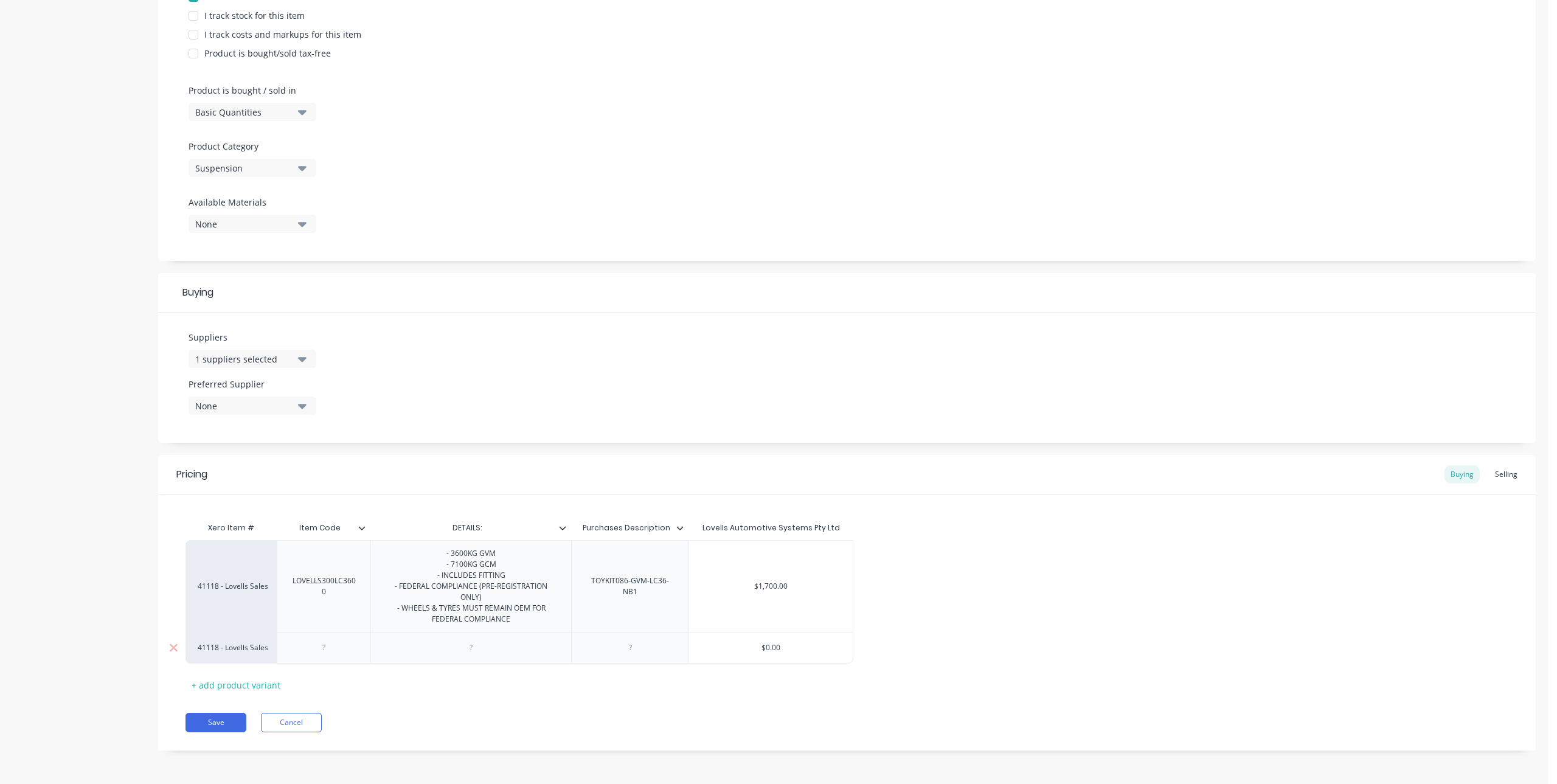
click at [333, 650] on div at bounding box center [325, 647] width 61 height 16
click at [521, 615] on div "- 3600KG GVM - 7100KG GCM - INCLUDES FITTING - FEDERAL COMPLIANCE (PRE-REGISTRA…" at bounding box center [471, 580] width 190 height 82
click at [461, 626] on div "- 3600KG GVM - 7100KG GCM - INCLUDES FITTING - FEDERAL COMPLIANCE (PRE-REGISTRA…" at bounding box center [483, 585] width 190 height 92
click at [461, 550] on div "- 3600KG GVM - 7100KG GCM - INCLUDES FITTING - FEDERAL COMPLIANCE (PRE-REGISTRA…" at bounding box center [483, 585] width 190 height 92
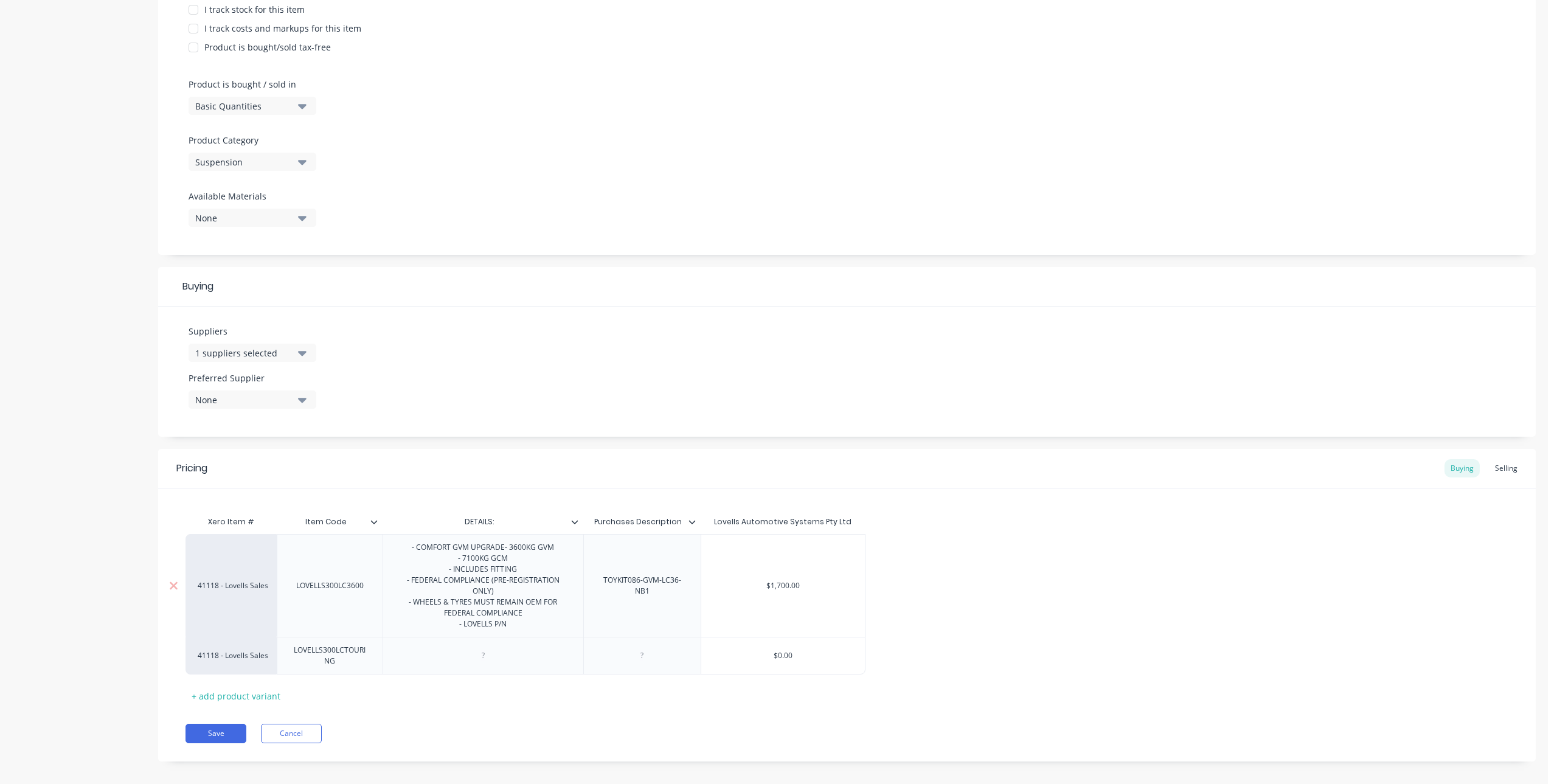
click at [446, 547] on div "- COMFORT GVM UPGRADE - 3600KG GVM - 7100KG GCM - INCLUDES FITTING - FEDERAL CO…" at bounding box center [483, 585] width 190 height 92
click at [482, 545] on div "- COMFORT GVM UPGRADE - 3600KG GVM - 7100KG GCM - INCLUDES FITTING - FEDERAL CO…" at bounding box center [483, 585] width 190 height 92
drag, startPoint x: 480, startPoint y: 546, endPoint x: 537, endPoint y: 554, distance: 57.6
click at [534, 554] on div "- COMFORT GVM UPGRADE - 3600KG GVM - 7100KG GCM - INCLUDES FITTING - FEDERAL CO…" at bounding box center [483, 585] width 190 height 92
click at [491, 653] on div at bounding box center [483, 644] width 61 height 16
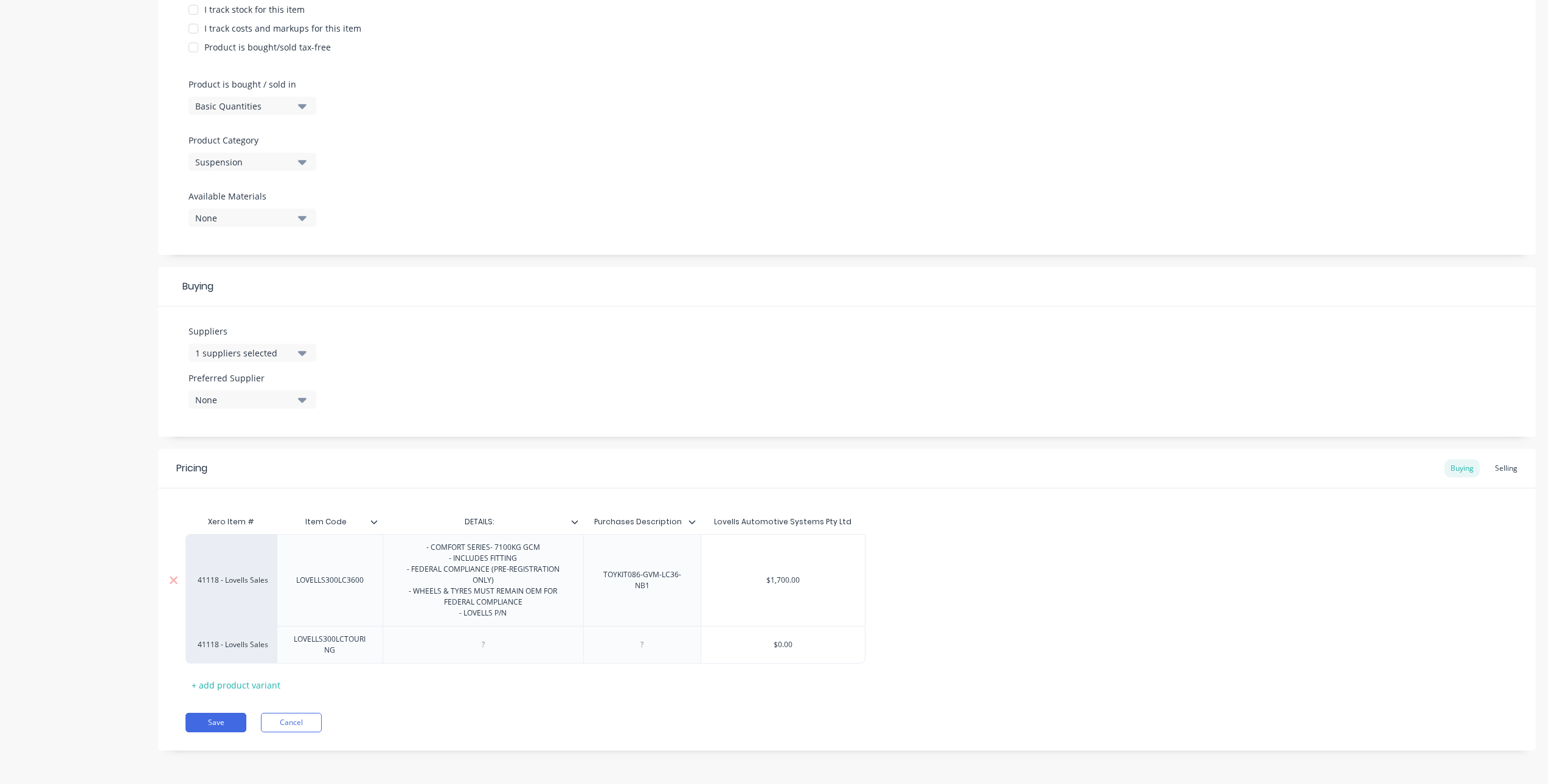
scroll to position [316, 0]
click at [528, 539] on div "- COMFORT SERIES - 7100KG GCM - INCLUDES FITTING - FEDERAL COMPLIANCE (PRE-REGI…" at bounding box center [483, 580] width 190 height 82
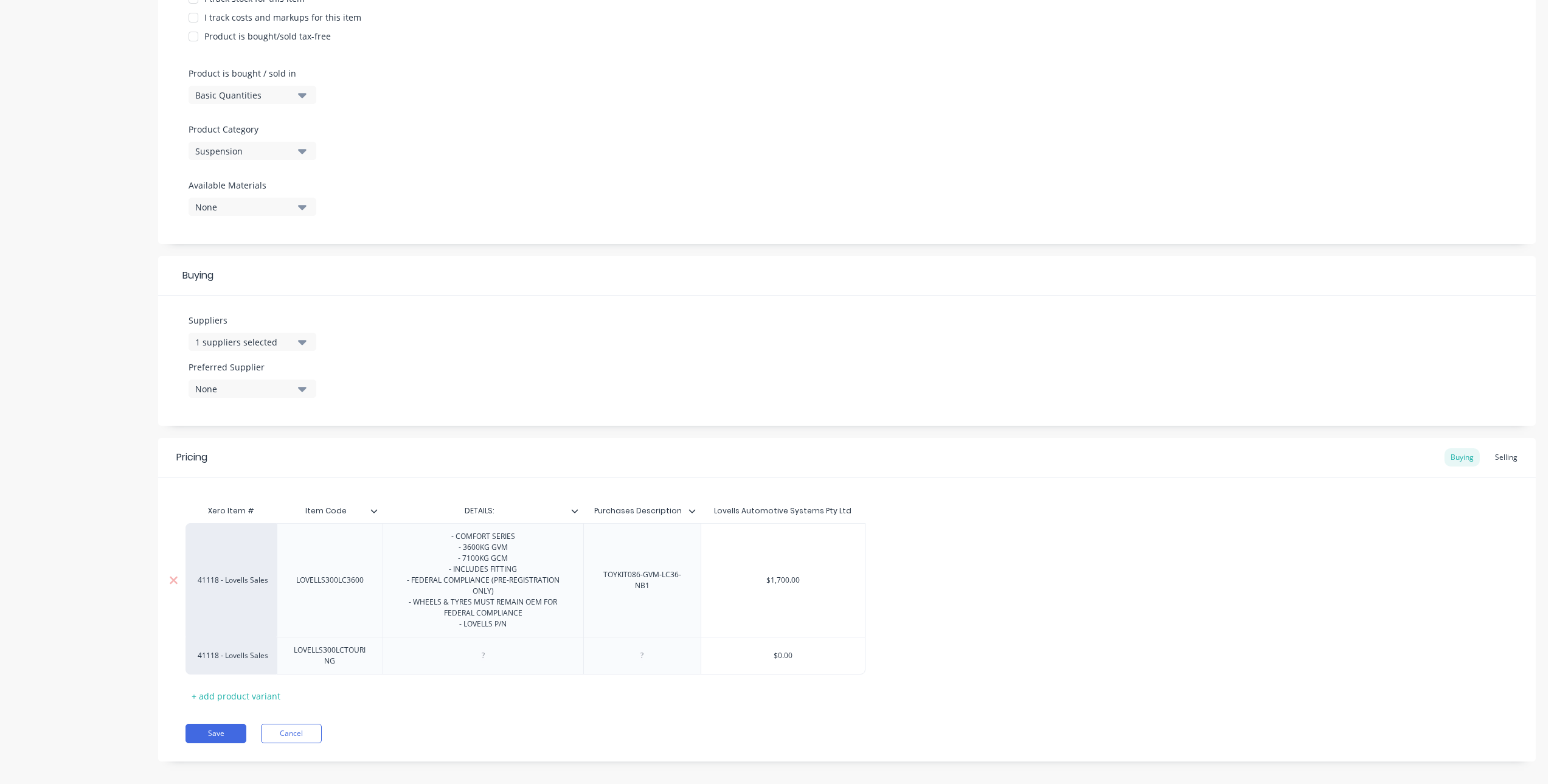
click at [530, 610] on div "- COMFORT SERIES - 3600KG GVM - 7100KG GCM - INCLUDES FITTING - FEDERAL COMPLIA…" at bounding box center [483, 579] width 190 height 104
click at [527, 628] on div "- COMFORT SERIES - 3600KG GVM - 7100KG GCM - INCLUDES FITTING - FEDERAL COMPLIA…" at bounding box center [483, 579] width 190 height 104
click at [534, 631] on div "- COMFORT SERIES - 3600KG GVM - 7100KG GCM - INCLUDES FITTING - FEDERAL COMPLIA…" at bounding box center [483, 579] width 190 height 104
click at [508, 652] on div at bounding box center [483, 656] width 61 height 16
drag, startPoint x: 562, startPoint y: 626, endPoint x: 432, endPoint y: 533, distance: 159.8
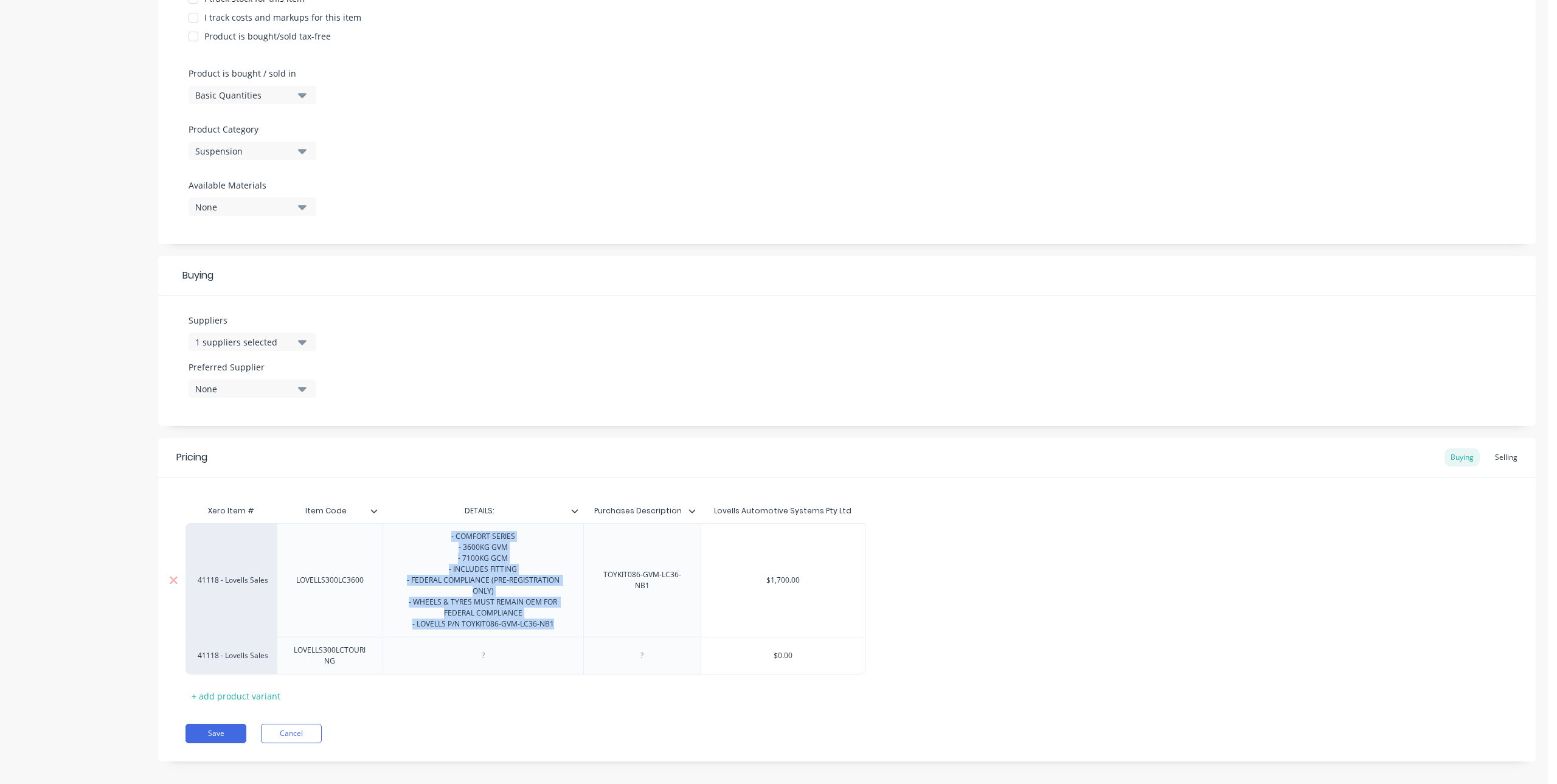
click at [432, 533] on div "- COMFORT SERIES - 3600KG GVM - 7100KG GCM - INCLUDES FITTING - FEDERAL COMPLIA…" at bounding box center [483, 579] width 190 height 104
copy div "- COMFORT SERIES - 3600KG GVM - 7100KG GCM - INCLUDES FITTING - FEDERAL COMPLIA…"
click at [489, 666] on div at bounding box center [483, 656] width 201 height 38
type textarea "x"
click at [500, 655] on div at bounding box center [483, 656] width 201 height 38
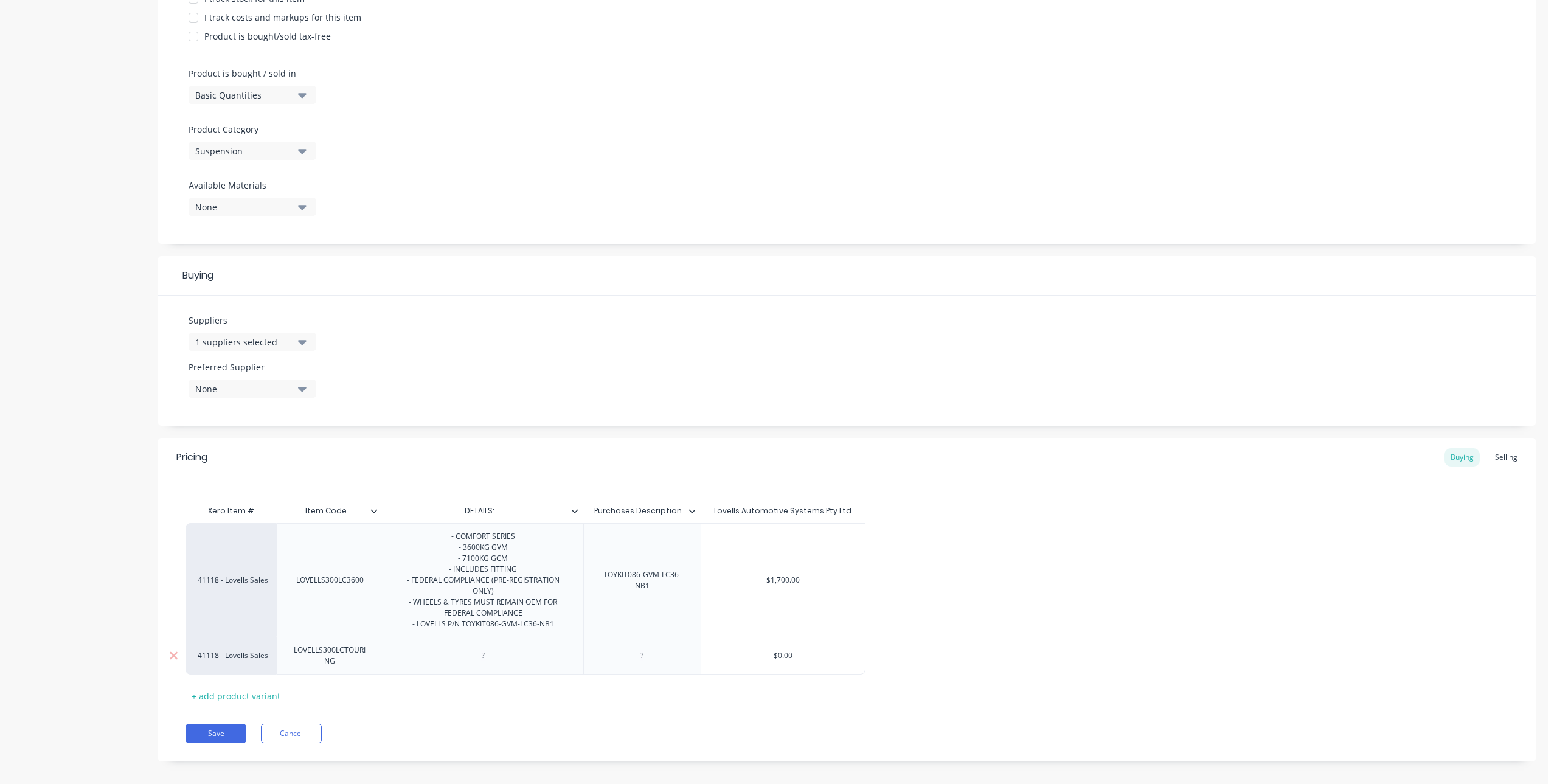
scroll to position [283, 0]
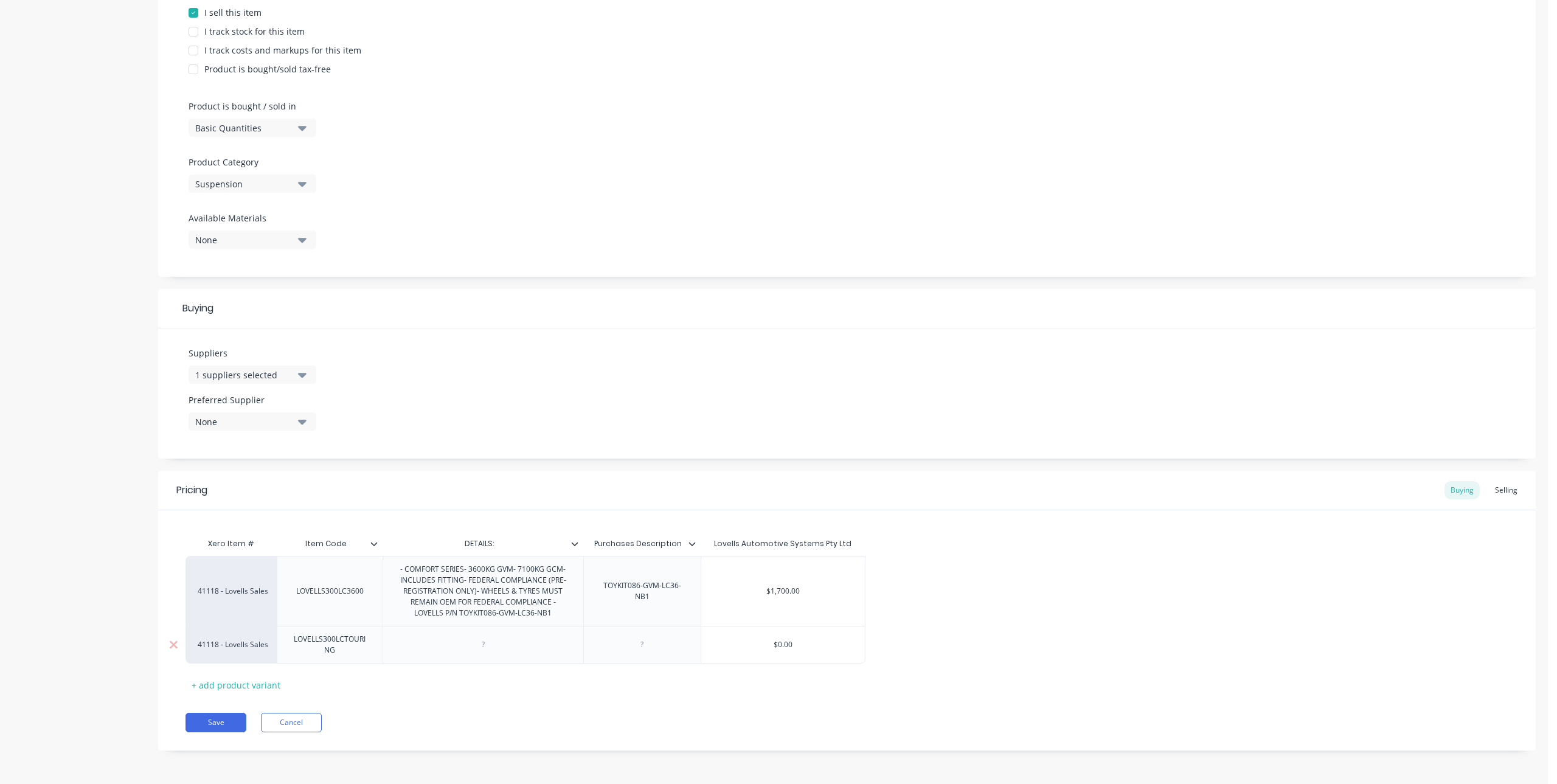
paste div
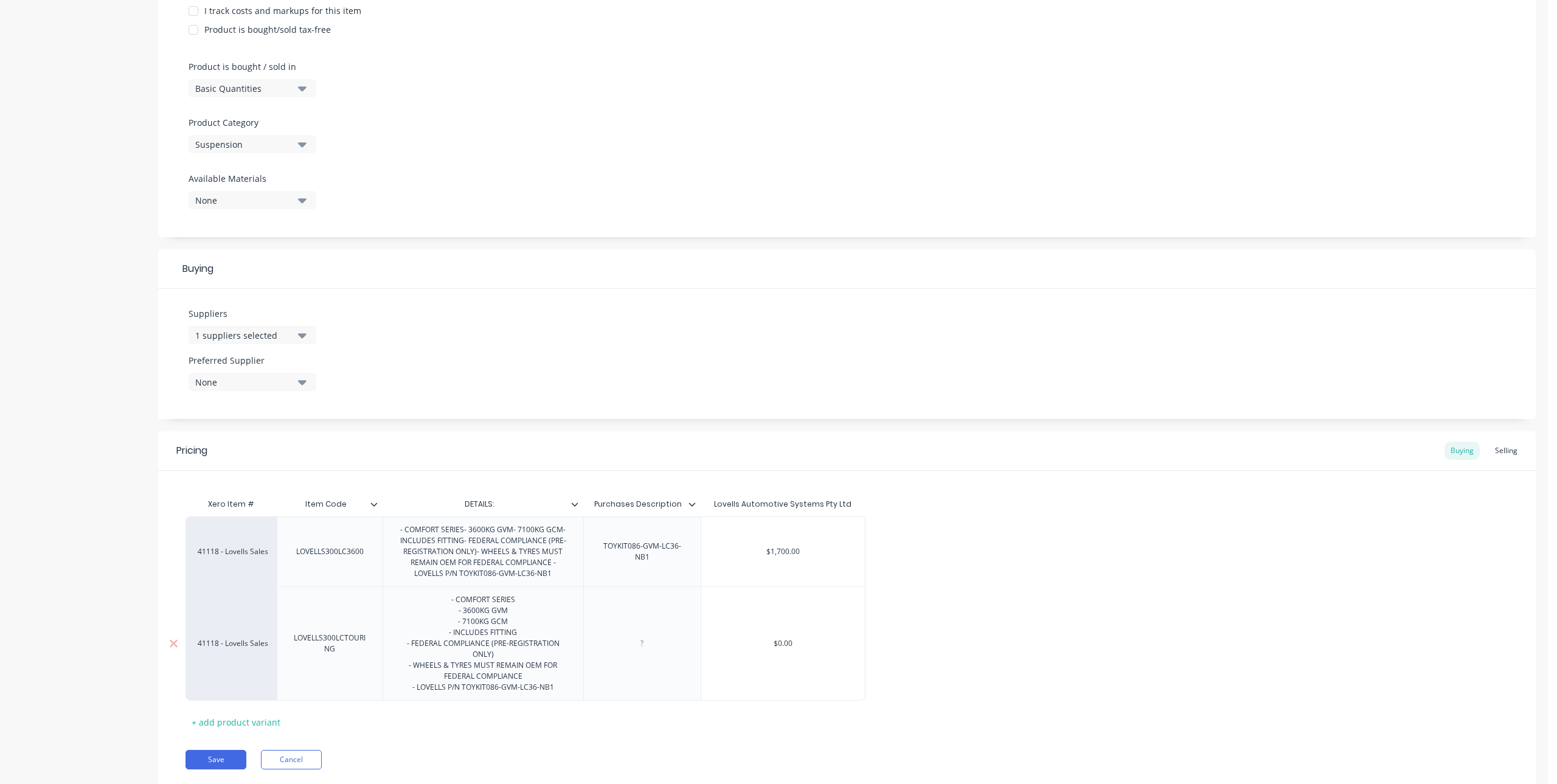
scroll to position [343, 0]
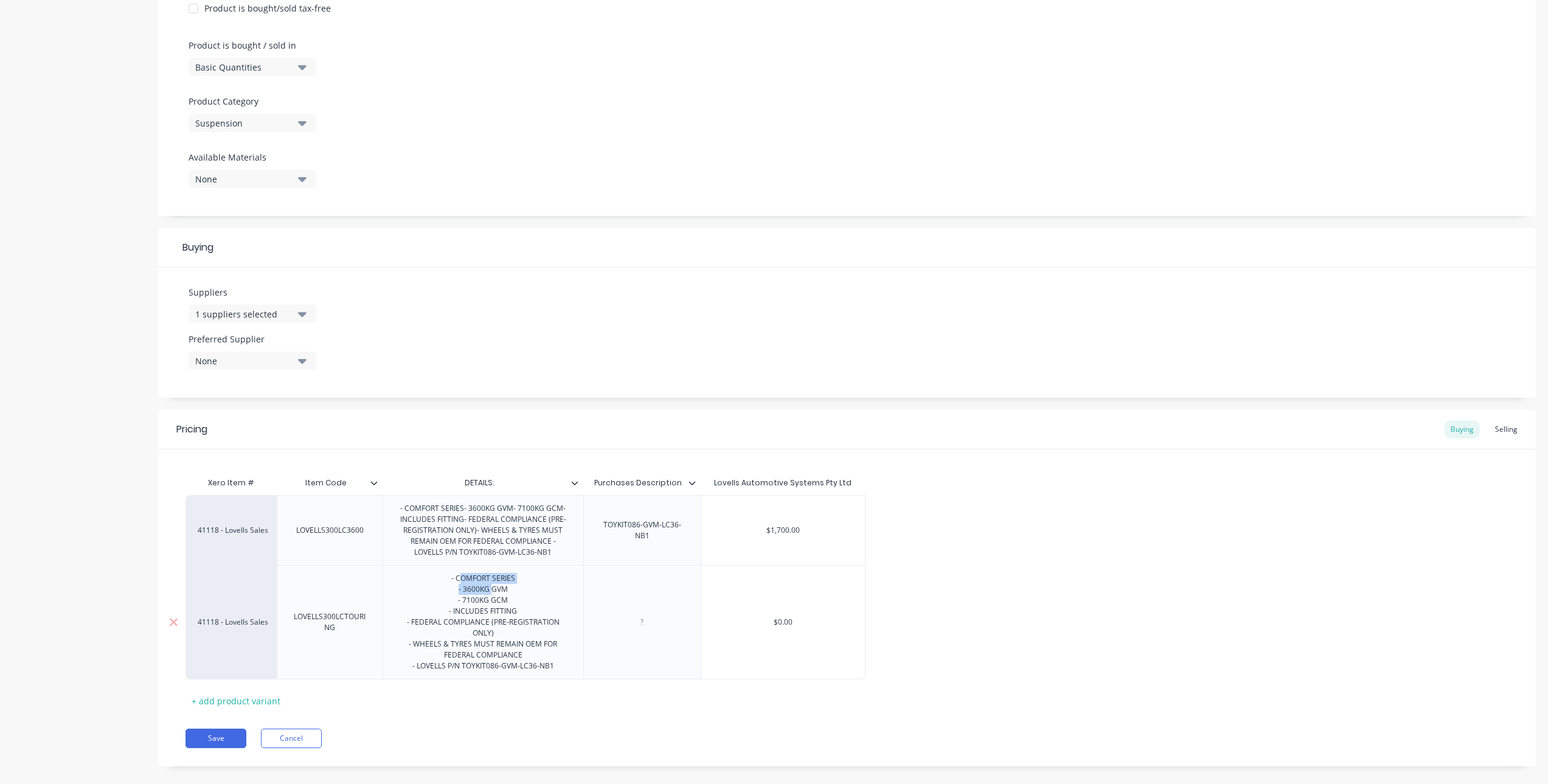
drag, startPoint x: 491, startPoint y: 584, endPoint x: 458, endPoint y: 583, distance: 33.0
click at [458, 583] on div "- COMFORT SERIES - 3600KG GVM - 7100KG GCM - INCLUDES FITTING - FEDERAL COMPLIA…" at bounding box center [483, 622] width 190 height 104
click at [480, 582] on div "- COMFORT SERIES - 3600KG GVM - 7100KG GCM - INCLUDES FITTING - FEDERAL COMPLIA…" at bounding box center [483, 622] width 190 height 104
drag, startPoint x: 493, startPoint y: 578, endPoint x: 459, endPoint y: 579, distance: 34.0
click at [459, 579] on div "- COMFORT SERIES - 3600KG GVM - 7100KG GCM - INCLUDES FITTING - FEDERAL COMPLIA…" at bounding box center [483, 622] width 190 height 104
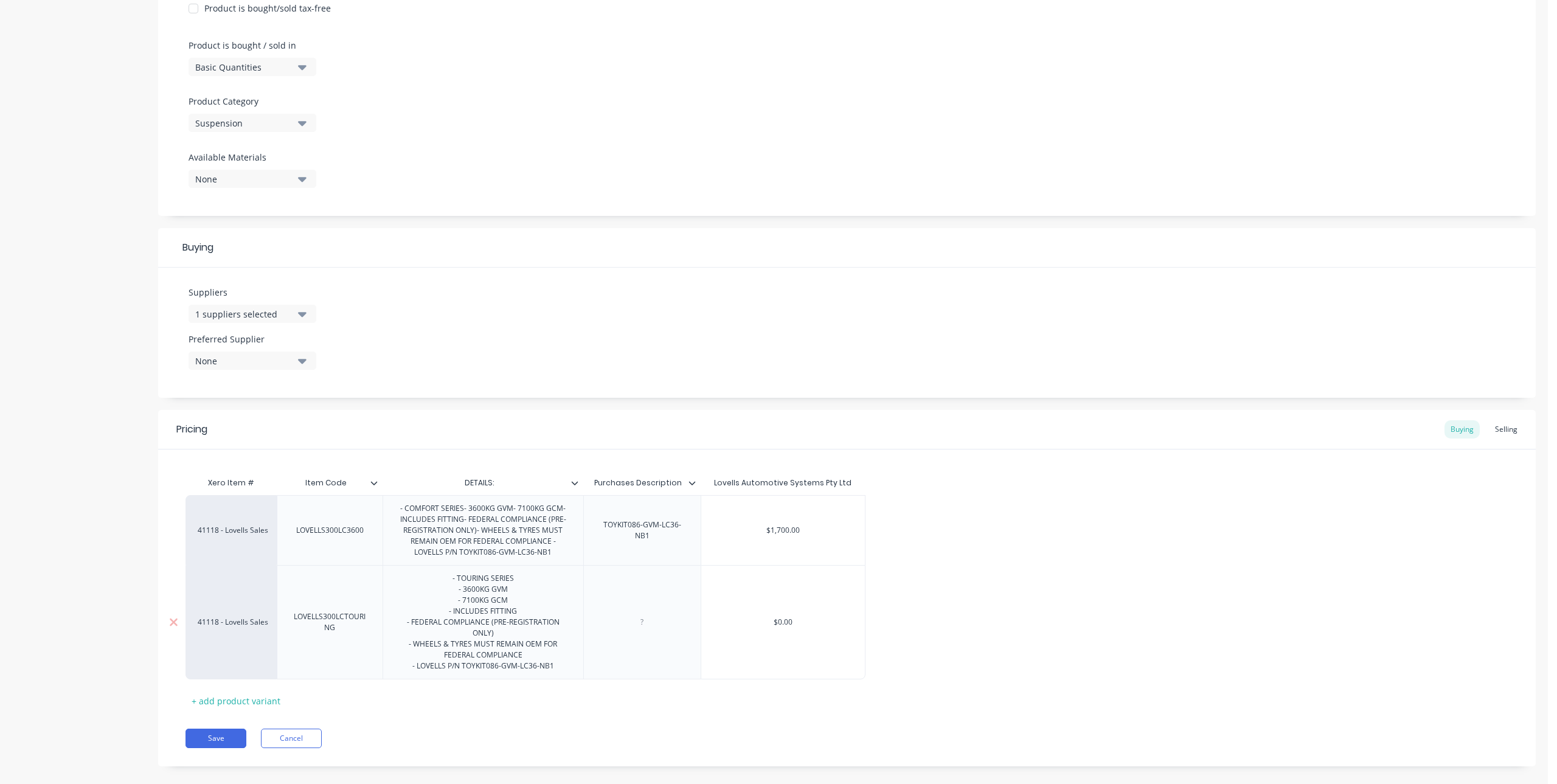
click at [473, 588] on div "- 3600KG GVM" at bounding box center [483, 590] width 171 height 11
click at [473, 603] on div "- 7100KG GCM" at bounding box center [483, 600] width 171 height 11
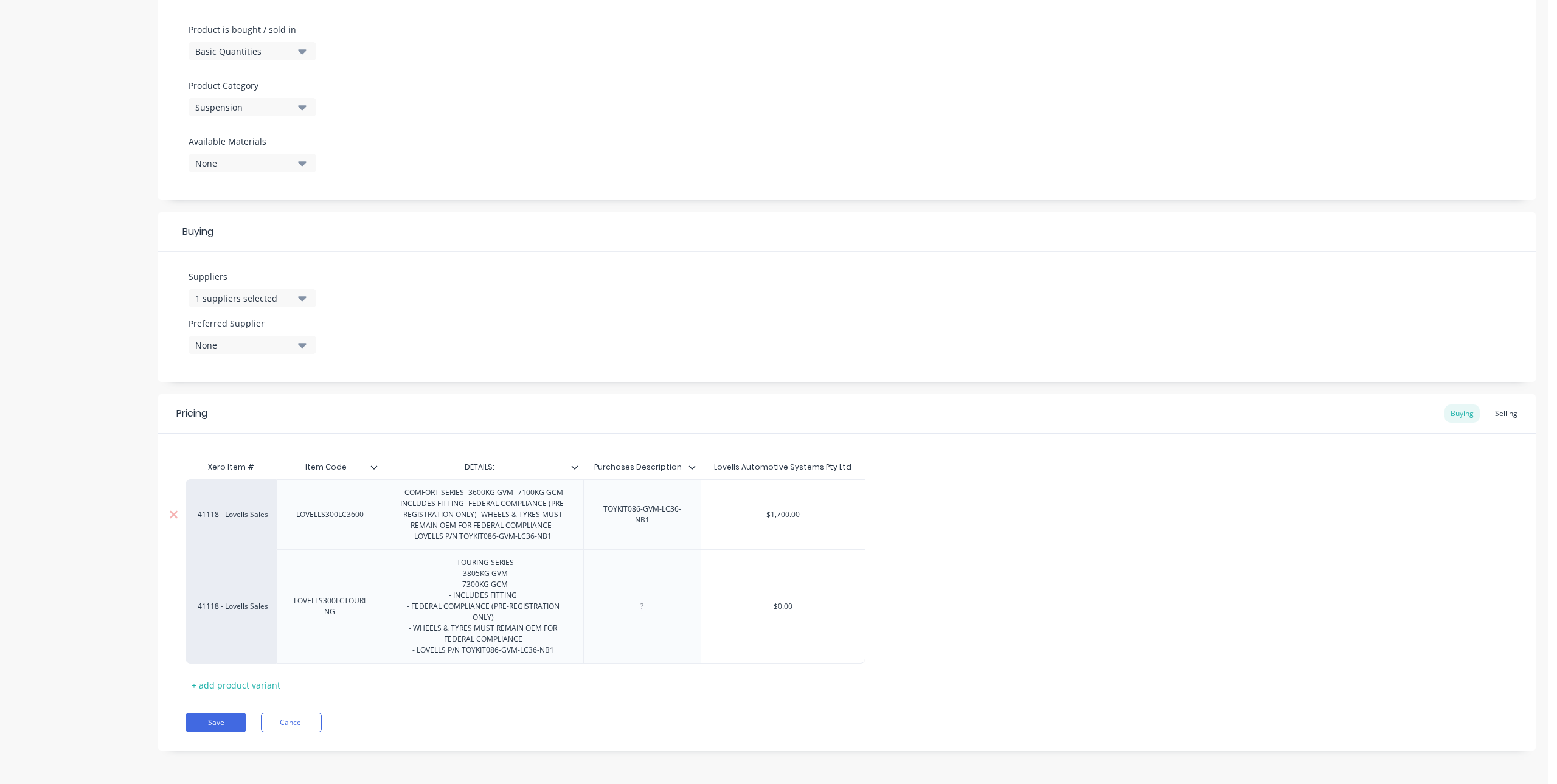
click at [467, 493] on div "Xero Item # Item Code DETAILS: Purchases Description Lovells Automotive Systems…" at bounding box center [847, 564] width 1378 height 261
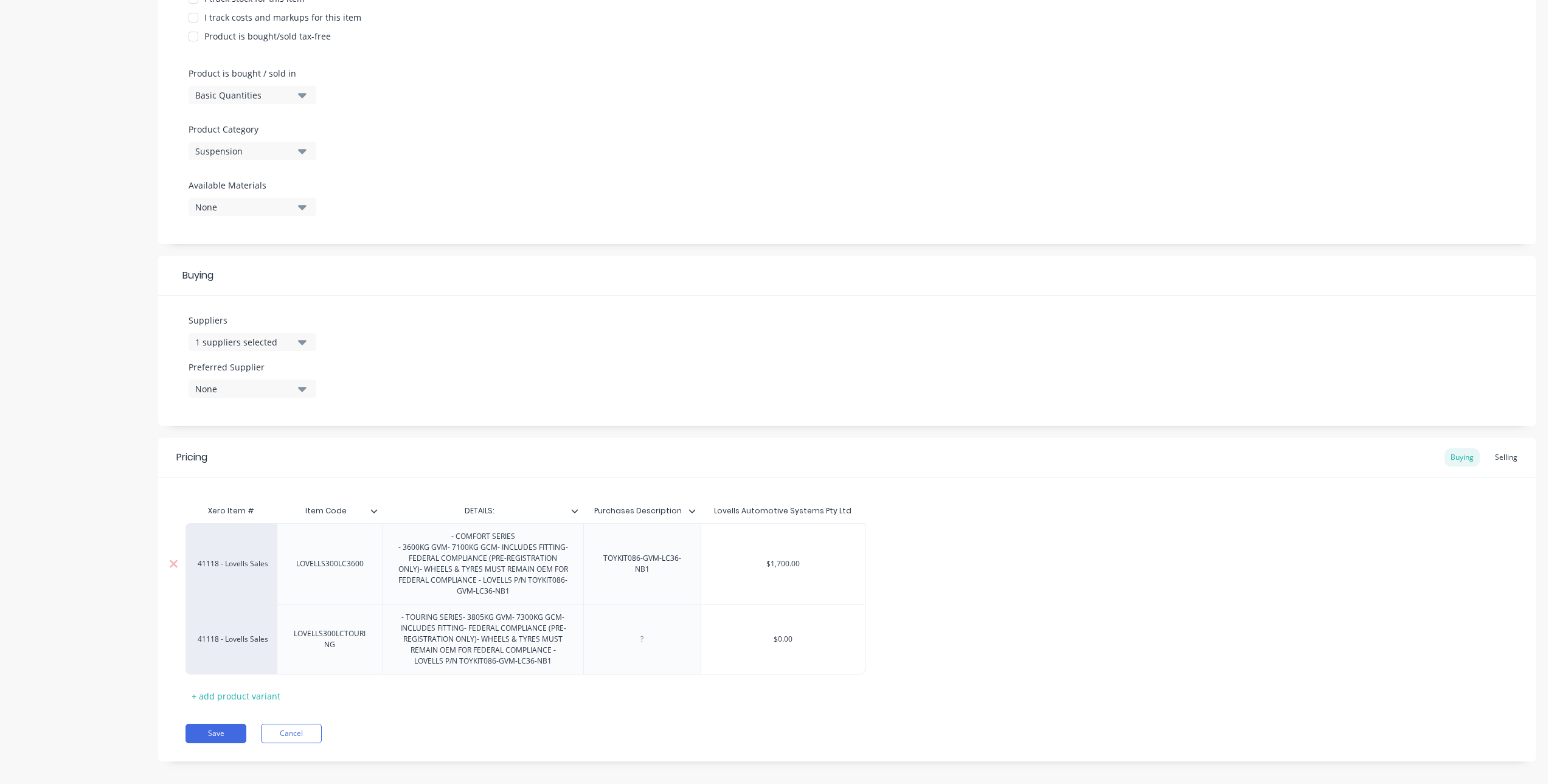
click at [446, 547] on div "- COMFORT SERIES - 3600KG GVM- 7100KG GCM- INCLUDES FITTING- FEDERAL COMPLIANCE…" at bounding box center [483, 563] width 190 height 70
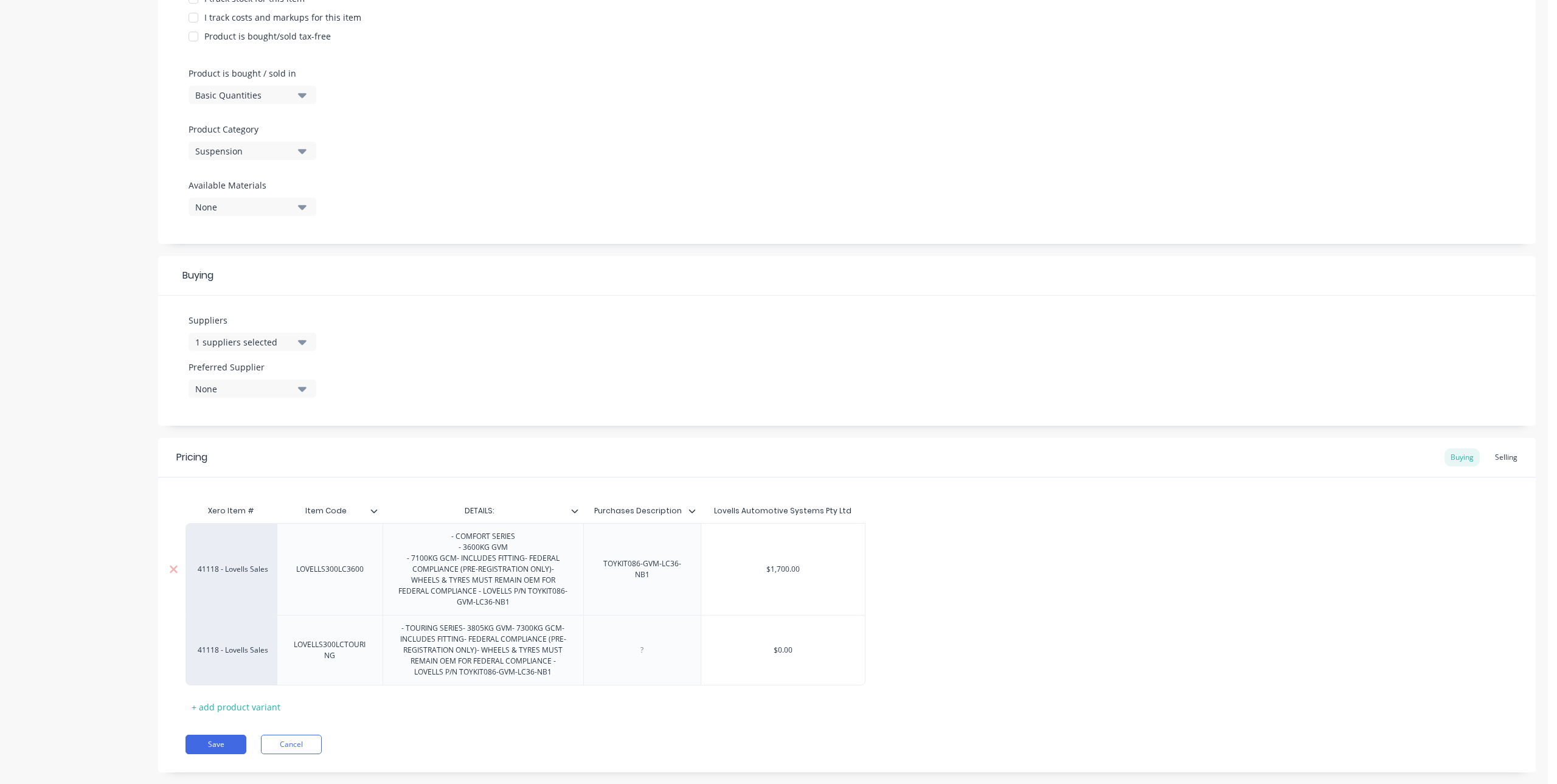
click at [459, 561] on div "- COMFORT SERIES - 3600KG GVM - 7100KG GCM- INCLUDES FITTING- FEDERAL COMPLIANC…" at bounding box center [483, 569] width 190 height 82
click at [469, 572] on div "- COMFORT SERIES - 3600KG GVM - 7100KG GCM - INCLUDES FITTING- FEDERAL COMPLIAN…" at bounding box center [483, 569] width 190 height 82
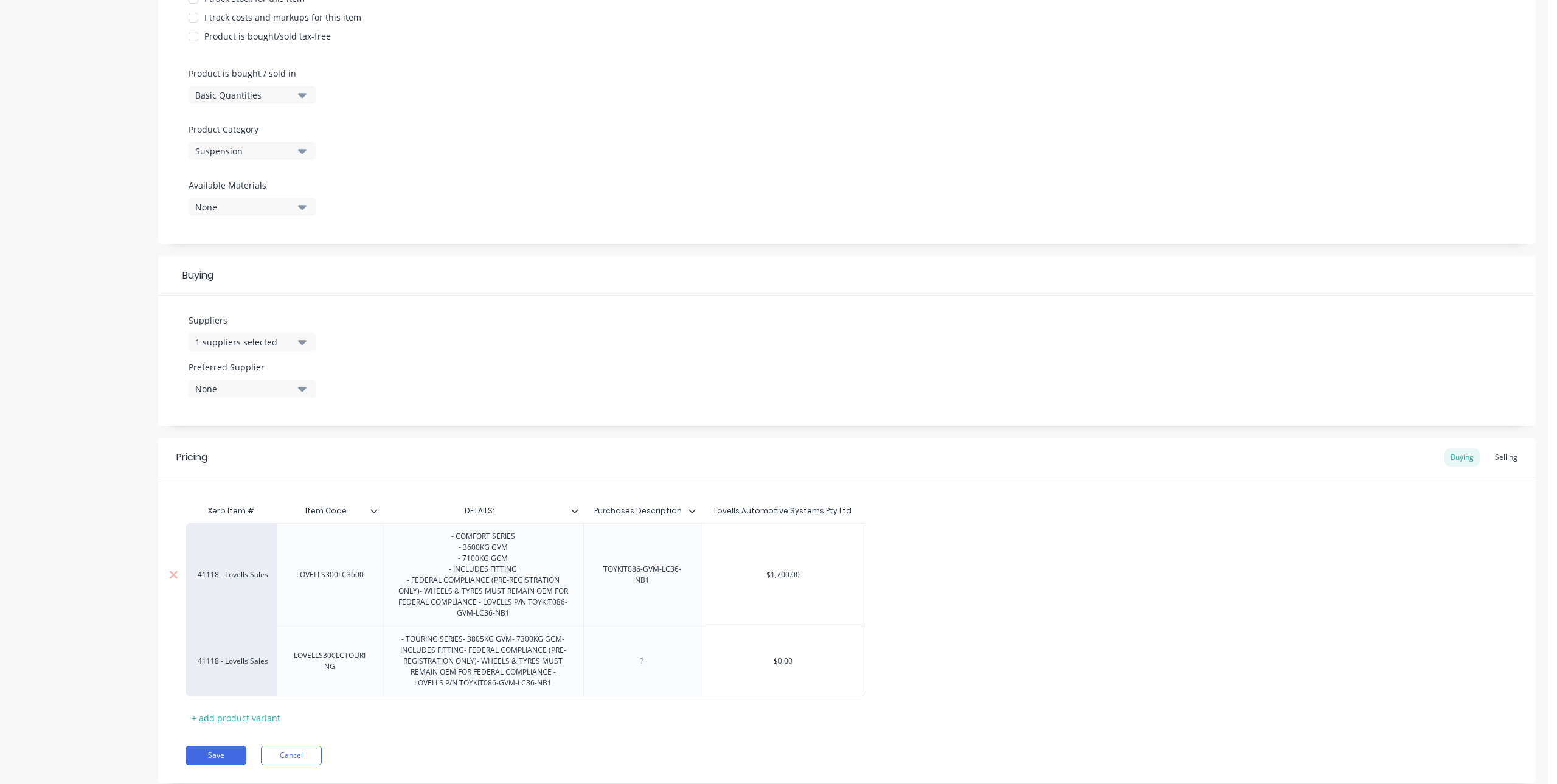
click at [421, 596] on div "- COMFORT SERIES - 3600KG GVM - 7100KG GCM - INCLUDES FITTING - FEDERAL COMPLIA…" at bounding box center [483, 574] width 190 height 92
click at [480, 619] on div "- COMFORT SERIES - 3600KG GVM - 7100KG GCM - INCLUDES FITTING - FEDERAL COMPLIA…" at bounding box center [483, 579] width 190 height 104
click at [480, 616] on div "- COMFORT SERIES - 3600KG GVM - 7100KG GCM - INCLUDES FITTING - FEDERAL COMPLIA…" at bounding box center [483, 579] width 190 height 104
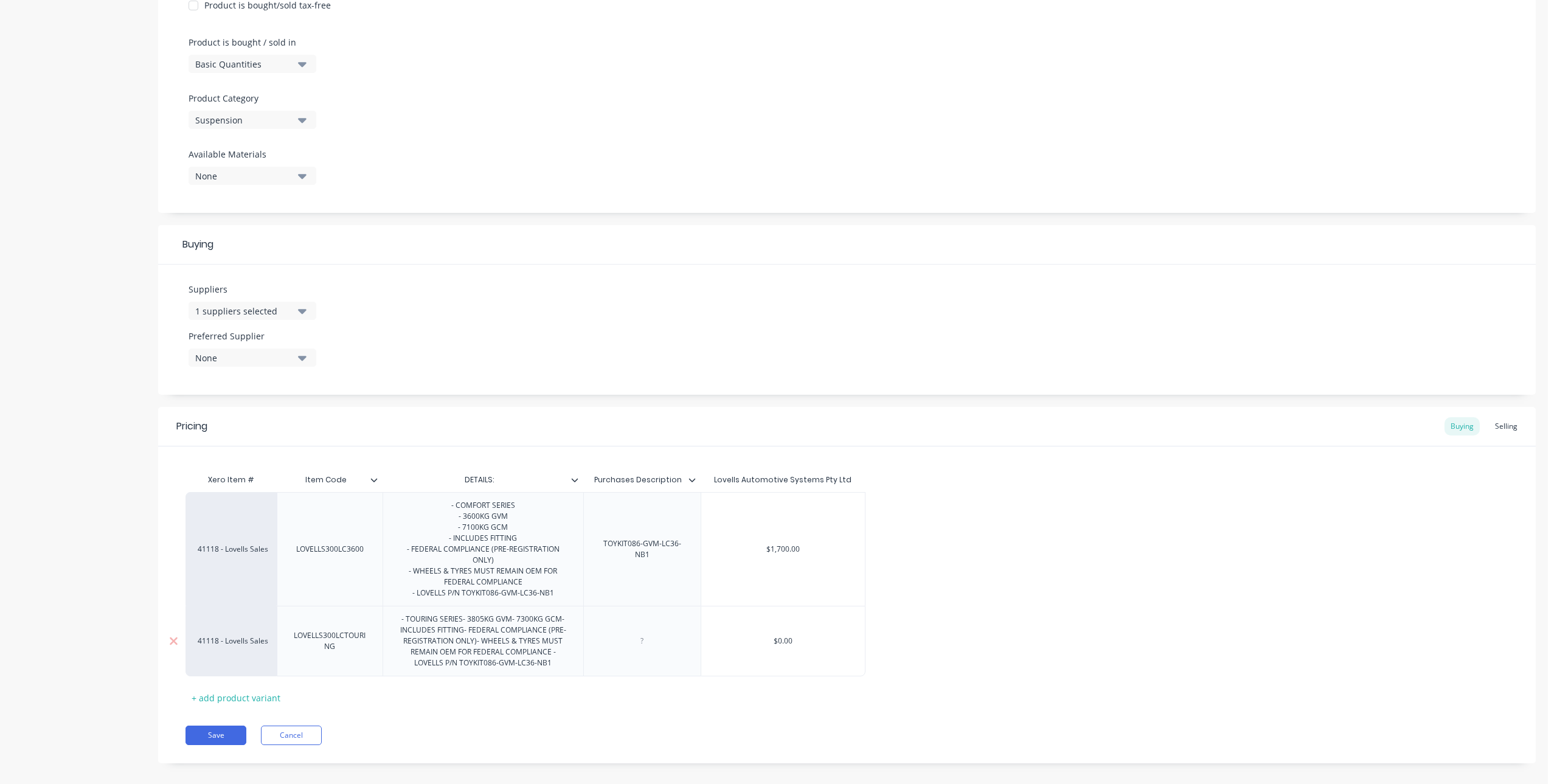
scroll to position [360, 0]
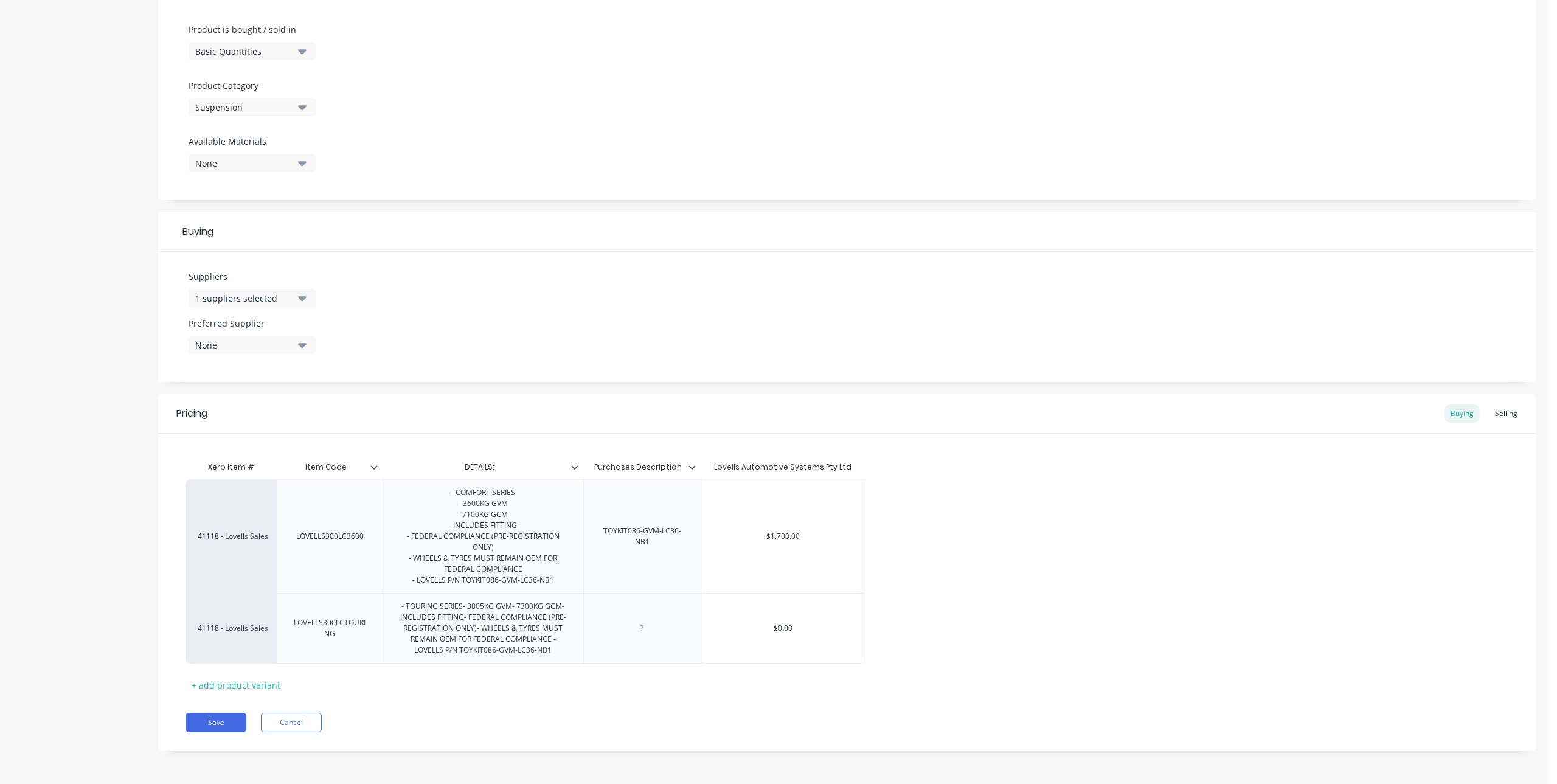
click at [528, 674] on div "Xero Item # Item Code DETAILS: Purchases Description Lovells Automotive Systems…" at bounding box center [847, 575] width 1323 height 240
click at [465, 613] on div "- TOURING SERIES- 3805KG GVM- 7300KG GCM- INCLUDES FITTING- FEDERAL COMPLIANCE …" at bounding box center [483, 628] width 190 height 60
click at [464, 609] on div "- TOURING SERIES- 3805KG GVM- 7300KG GCM- INCLUDES FITTING- FEDERAL COMPLIANCE …" at bounding box center [483, 628] width 190 height 60
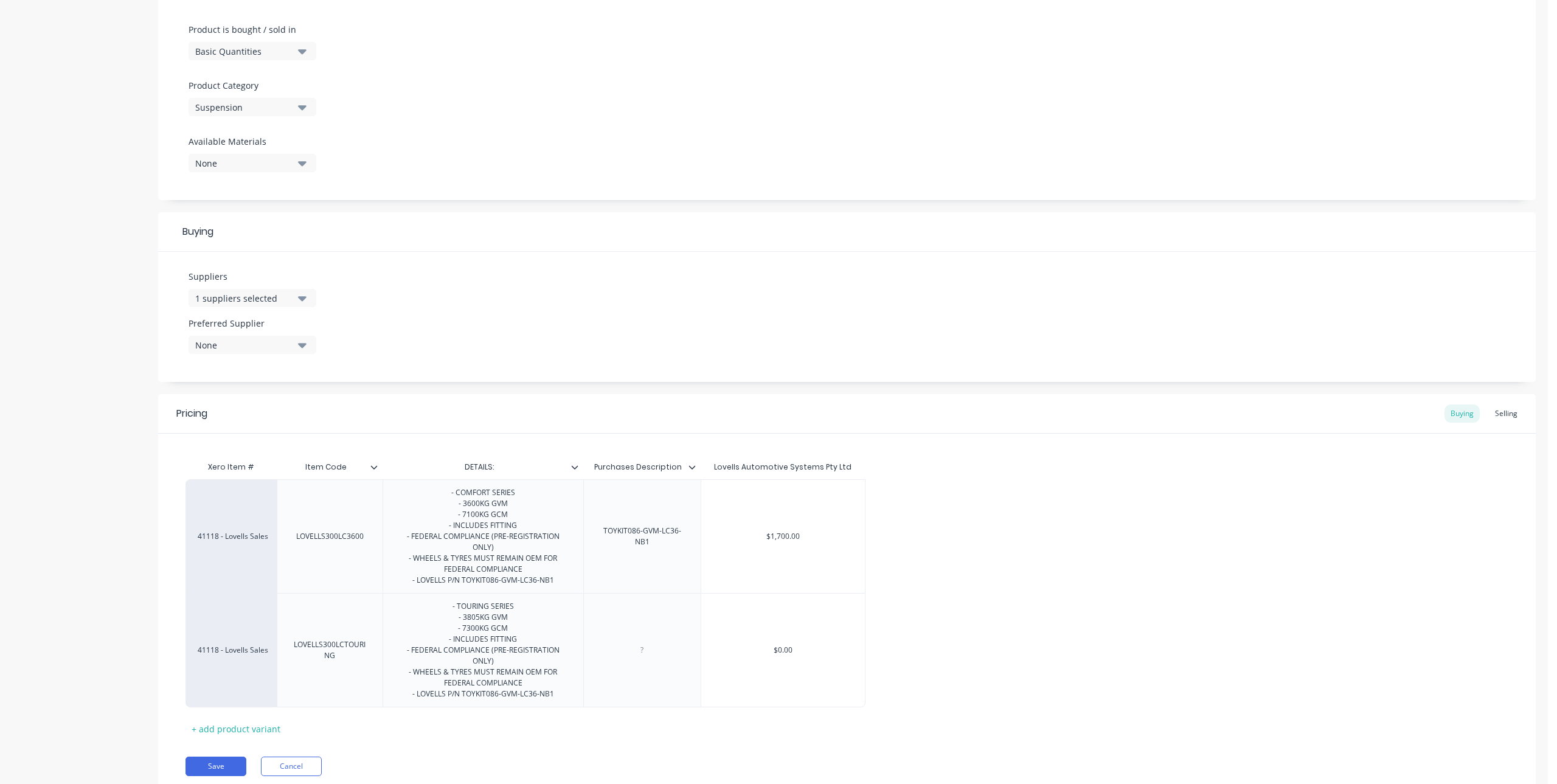
click at [562, 727] on div "Xero Item # Item Code DETAILS: Purchases Description Lovells Automotive Systems…" at bounding box center [847, 597] width 1323 height 284
click at [557, 687] on div "- TOURING SERIES - 3805KG GVM - 7300KG GCM - INCLUDES FITTING - FEDERAL COMPLIA…" at bounding box center [483, 650] width 190 height 104
drag, startPoint x: 562, startPoint y: 698, endPoint x: 463, endPoint y: 698, distance: 99.0
click at [463, 698] on div "- TOURING SERIES - 3805KG GVM - 7300KG GCM - INCLUDES FITTING - FEDERAL COMPLIA…" at bounding box center [483, 650] width 190 height 104
click at [653, 672] on div at bounding box center [641, 650] width 117 height 114
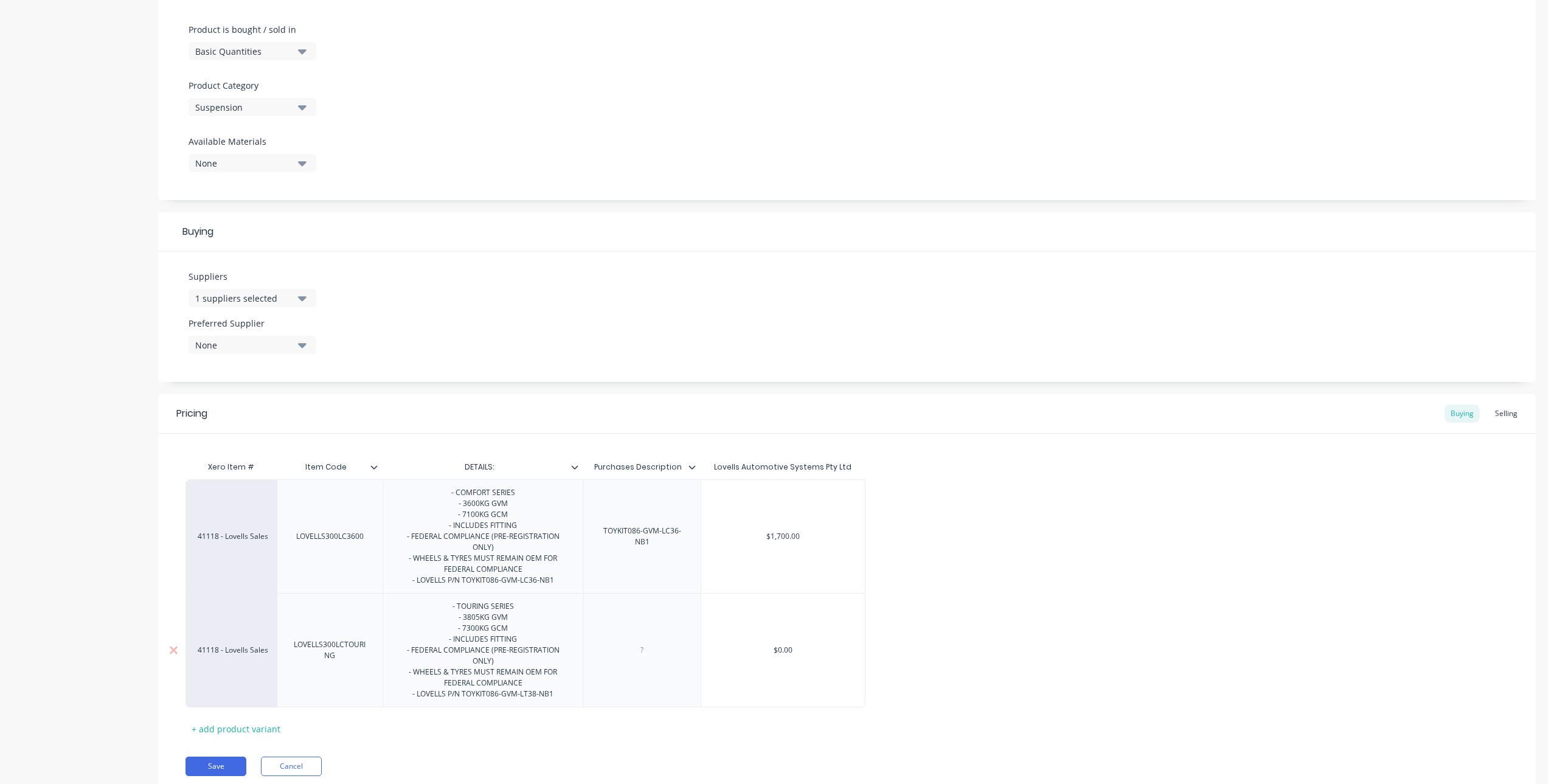
click at [667, 651] on div at bounding box center [642, 650] width 61 height 16
paste div
click at [726, 684] on div "$0.00" at bounding box center [782, 650] width 165 height 114
click at [763, 657] on div "$0.00" at bounding box center [783, 650] width 164 height 30
click at [773, 645] on input "$0.00" at bounding box center [783, 651] width 164 height 11
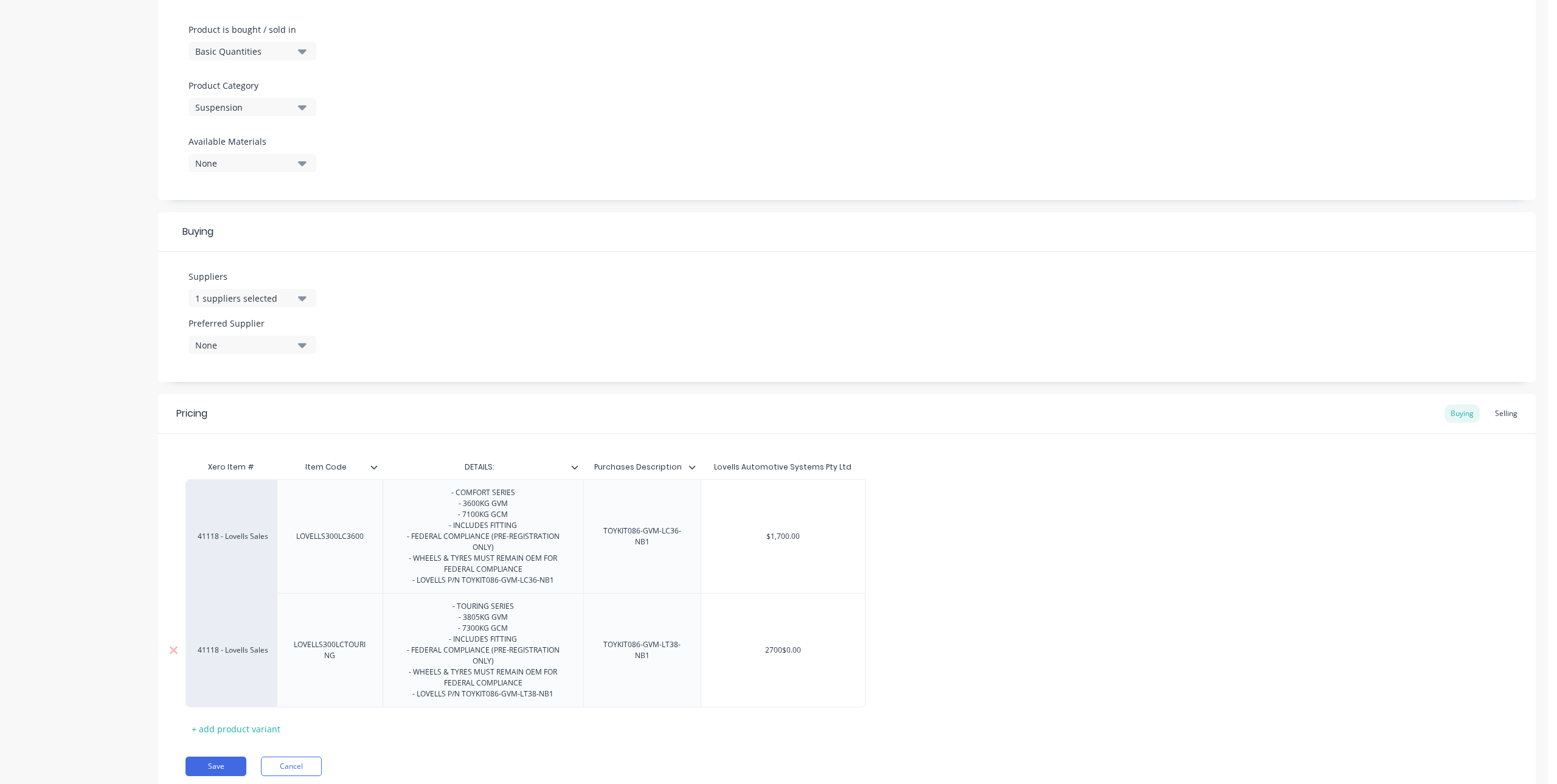
click at [823, 646] on input "2700$0.00" at bounding box center [783, 651] width 164 height 11
click at [984, 622] on div "41118 - Lovells Sales LOVELLS300LC3600 - COMFORT SERIES - 3600KG GVM - 7100KG G…" at bounding box center [847, 594] width 1323 height 228
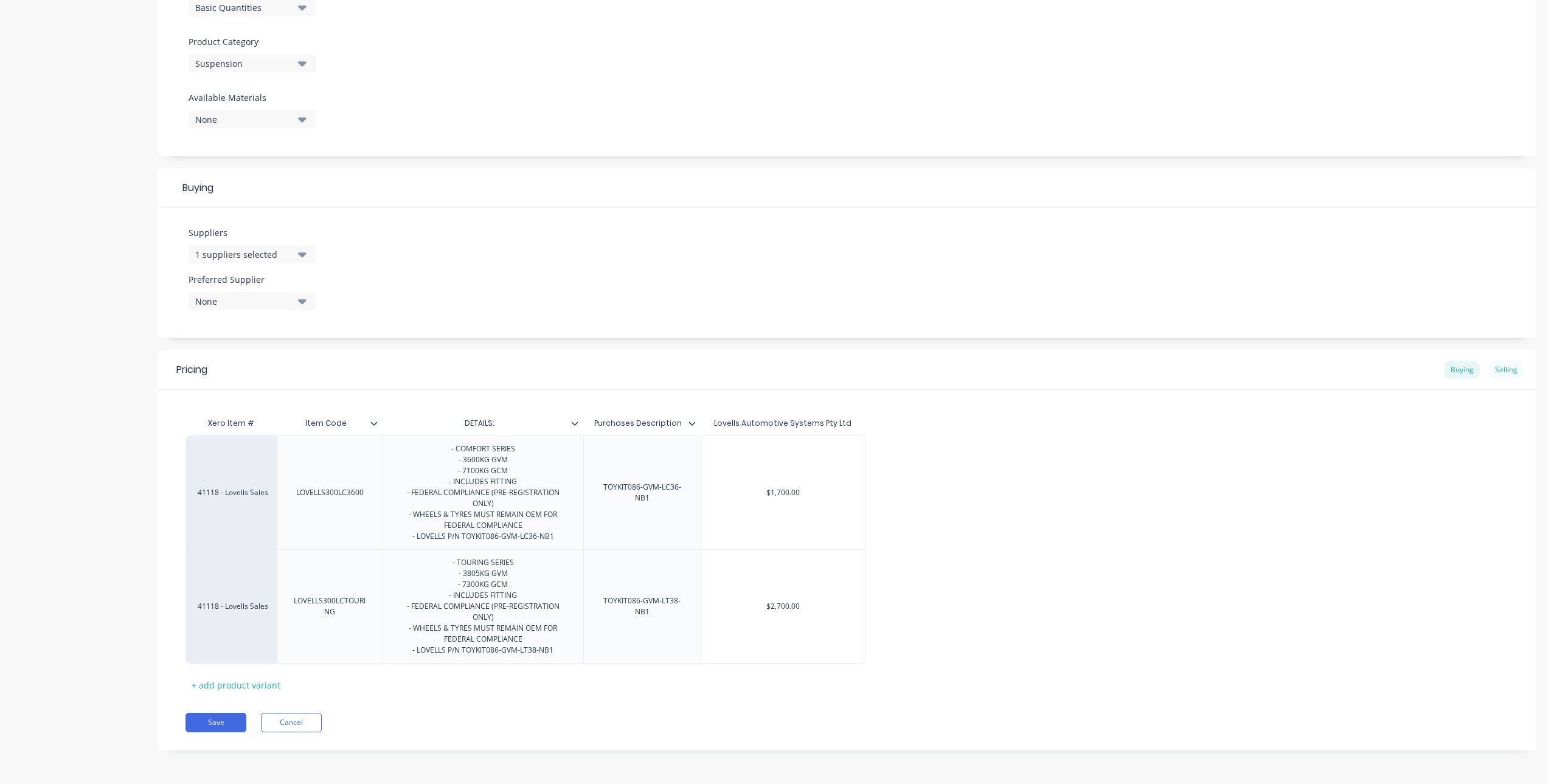
click at [1491, 368] on div "Selling" at bounding box center [1507, 369] width 34 height 18
click at [739, 615] on input "$0.00" at bounding box center [732, 610] width 61 height 11
click at [736, 612] on input "$0.004650" at bounding box center [736, 610] width 69 height 11
click at [698, 691] on div "Xero Item # Item Code DETAILS: Purchases Description Standard 41118 - Lovells S…" at bounding box center [847, 554] width 1323 height 286
click at [224, 682] on div "+ add product variant" at bounding box center [236, 688] width 101 height 19
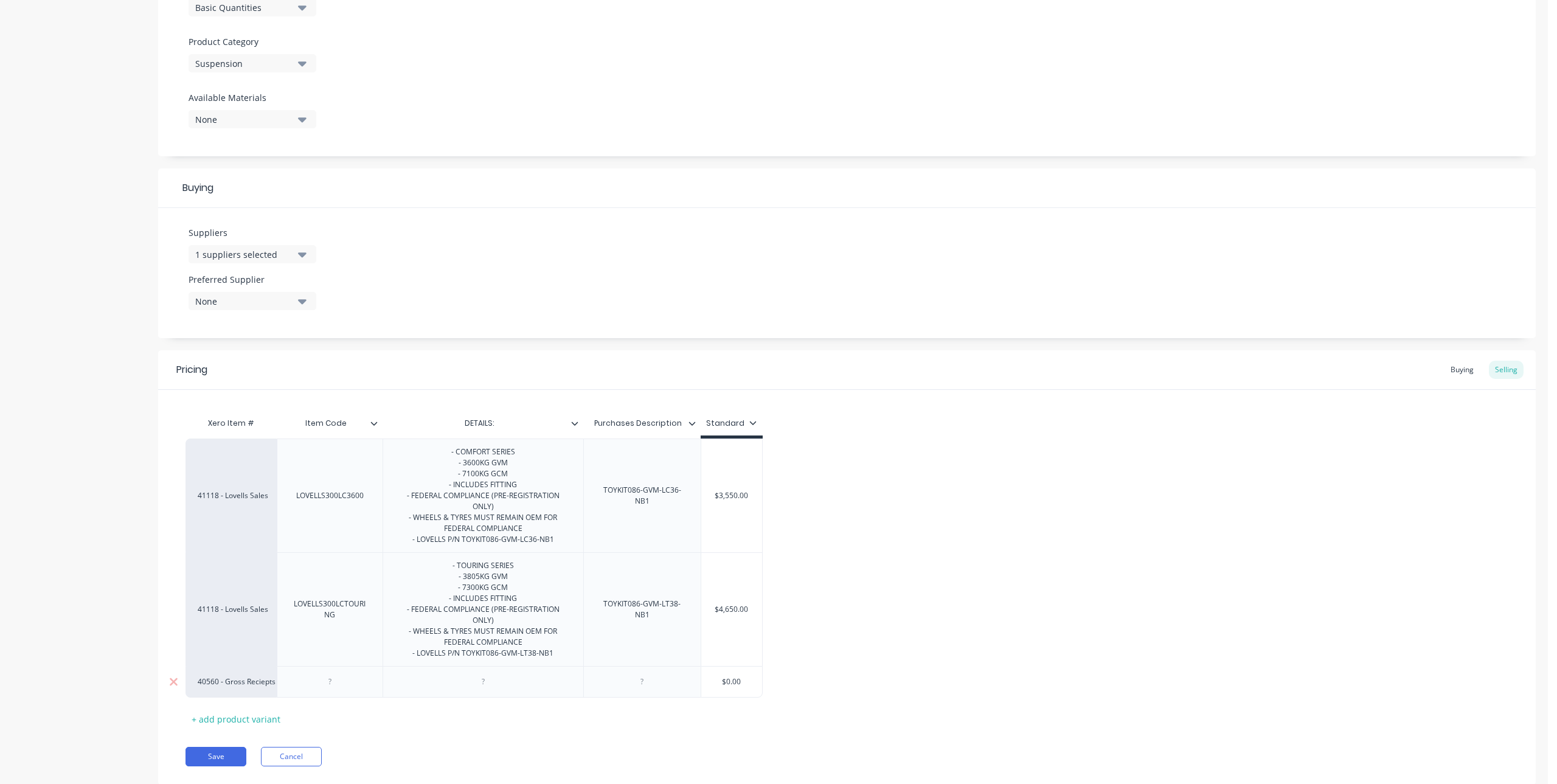
click at [230, 676] on div "40560 - Gross Reciepts" at bounding box center [231, 682] width 67 height 11
click at [247, 586] on button "41118 - Lovells Sales" at bounding box center [299, 588] width 202 height 18
drag, startPoint x: 478, startPoint y: 676, endPoint x: 484, endPoint y: 683, distance: 9.2
click at [479, 678] on div at bounding box center [483, 681] width 61 height 16
click at [471, 665] on div "- TOURING SERIES - 3805KG GVM - 7300KG GCM - INCLUDES FITTING - FEDERAL COMPLIA…" at bounding box center [483, 609] width 201 height 114
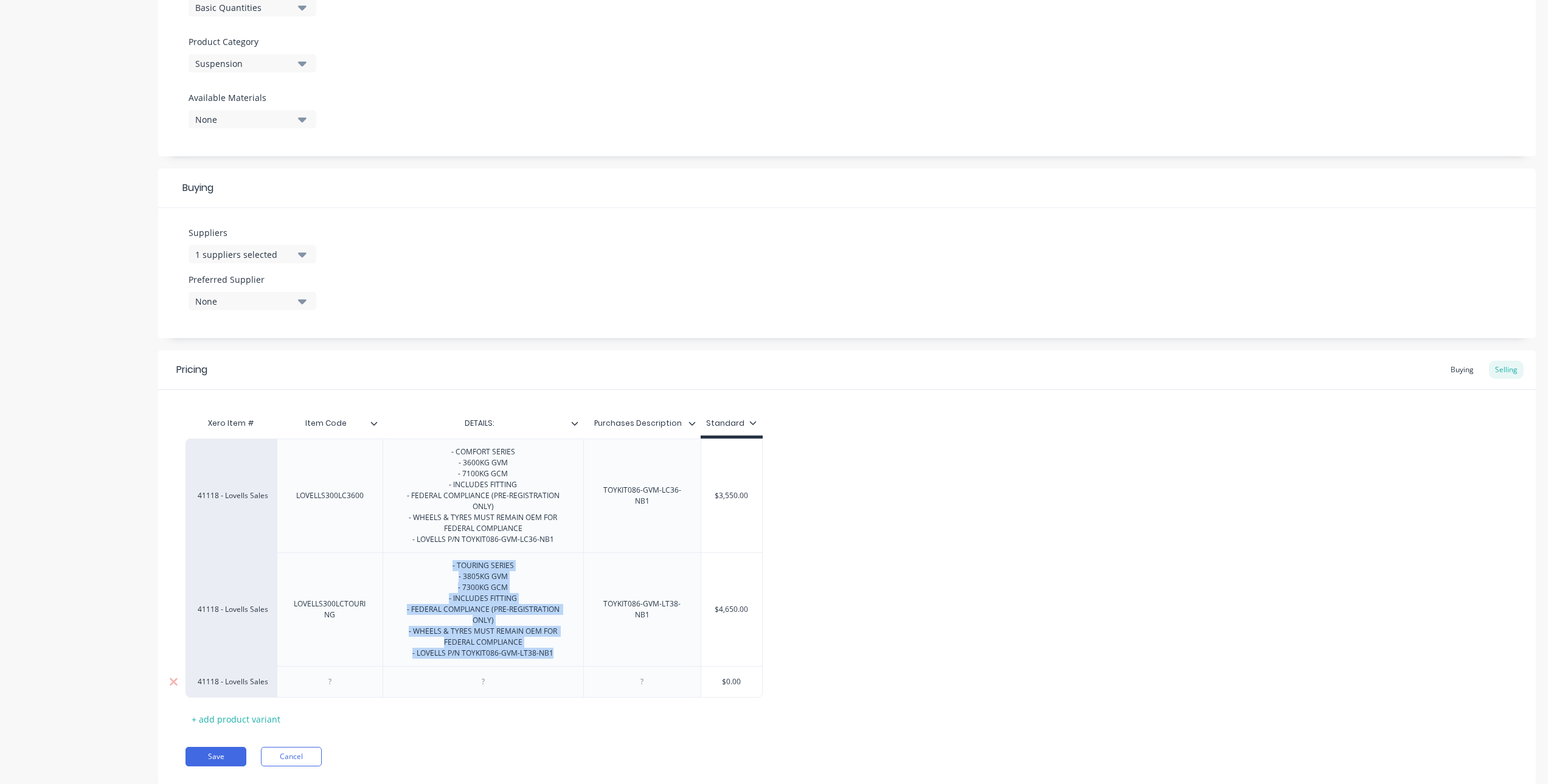
drag, startPoint x: 451, startPoint y: 564, endPoint x: 566, endPoint y: 676, distance: 160.5
click at [566, 676] on div "41118 - Lovells Sales LOVELLS300LC3600 - COMFORT SERIES - 3600KG GVM - 7100KG G…" at bounding box center [847, 568] width 1323 height 259
copy div "- TOURING SERIES - 3805KG GVM - 7300KG GCM - INCLUDES FITTING - FEDERAL COMPLIA…"
click at [530, 690] on div at bounding box center [483, 681] width 201 height 31
click at [502, 684] on div at bounding box center [483, 681] width 61 height 16
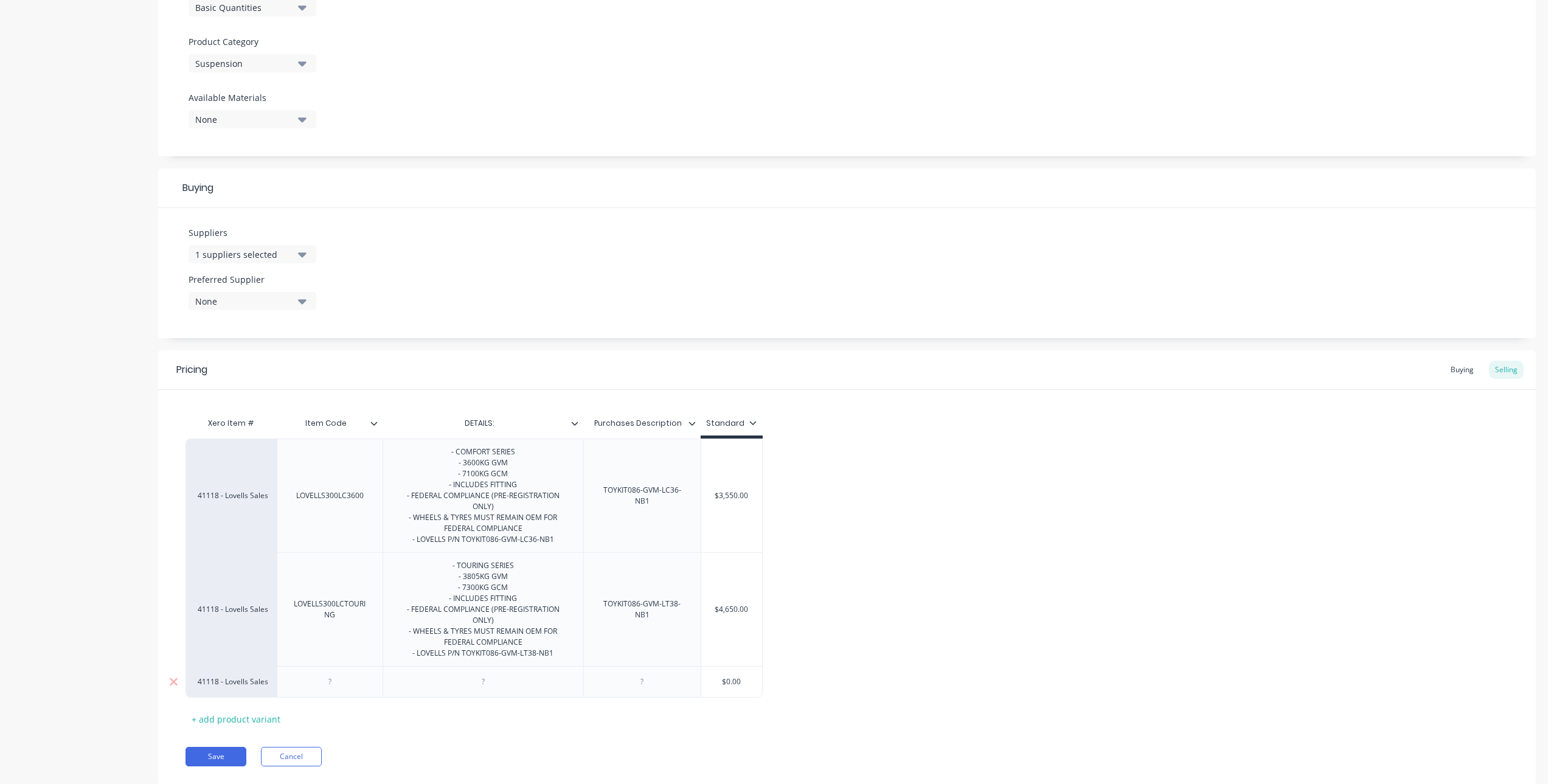
paste div
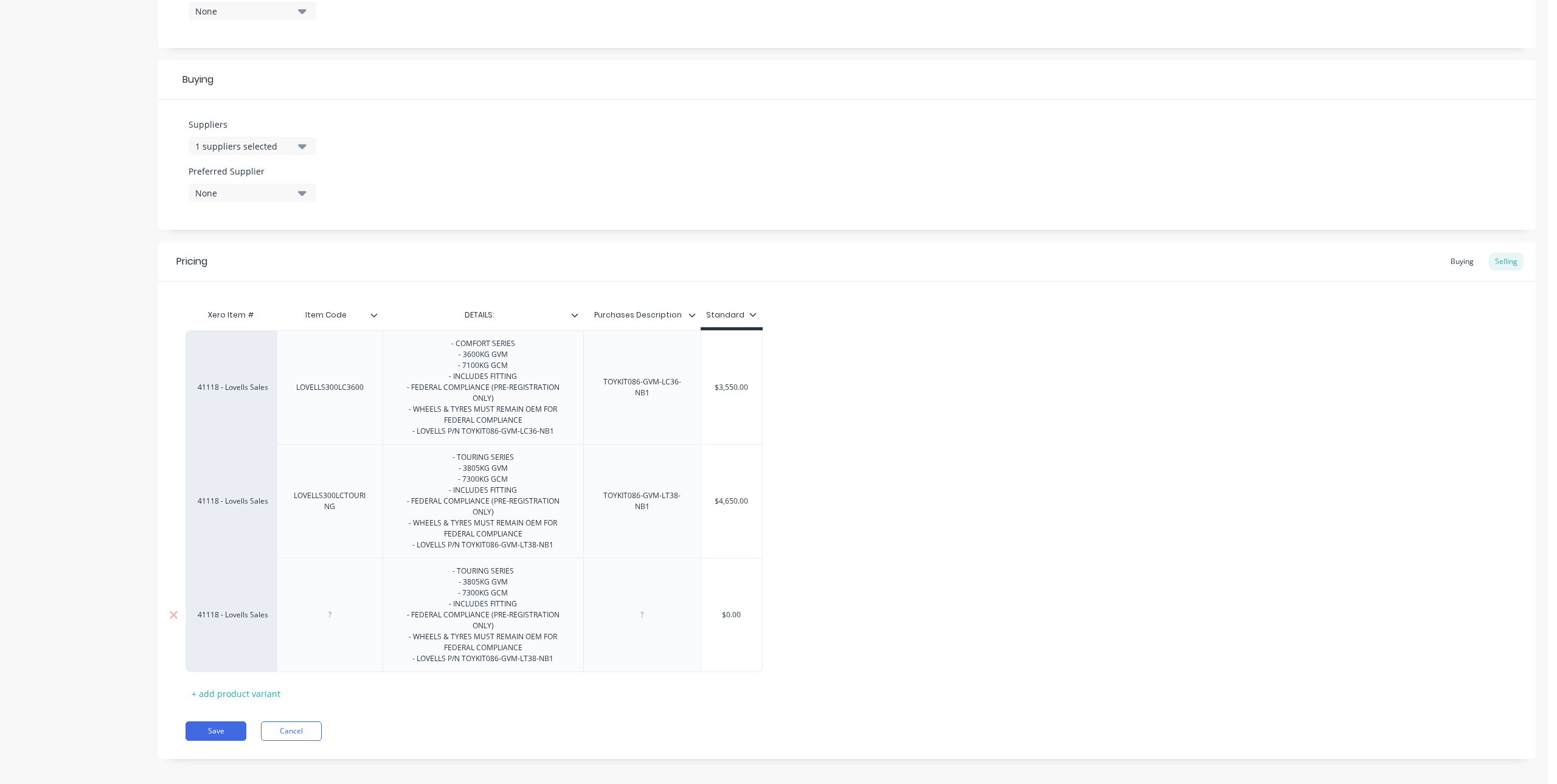
scroll to position [519, 0]
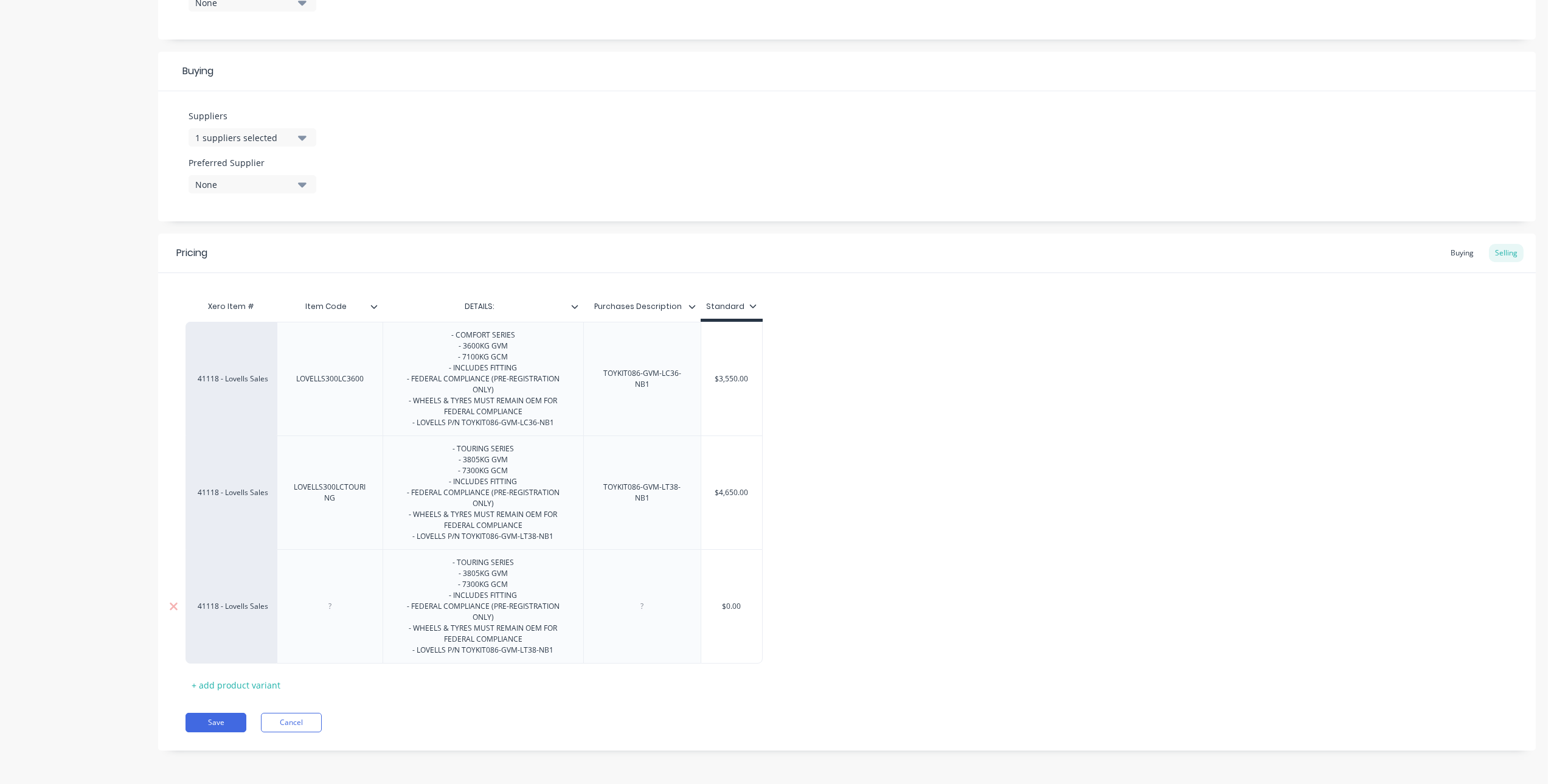
click at [490, 563] on div "- TOURING SERIES - 3805KG GVM - 7300KG GCM - INCLUDES FITTING - FEDERAL COMPLIA…" at bounding box center [483, 606] width 190 height 104
click at [490, 566] on div "- TOURING SERIES - 3805KG GVM - 7300KG GCM - INCLUDES FITTING - FEDERAL COMPLIA…" at bounding box center [483, 606] width 190 height 104
drag, startPoint x: 489, startPoint y: 566, endPoint x: 458, endPoint y: 567, distance: 31.0
click at [458, 567] on div "- TOURING SERIES - 3805KG GVM - 7300KG GCM - INCLUDES FITTING - FEDERAL COMPLIA…" at bounding box center [483, 606] width 190 height 104
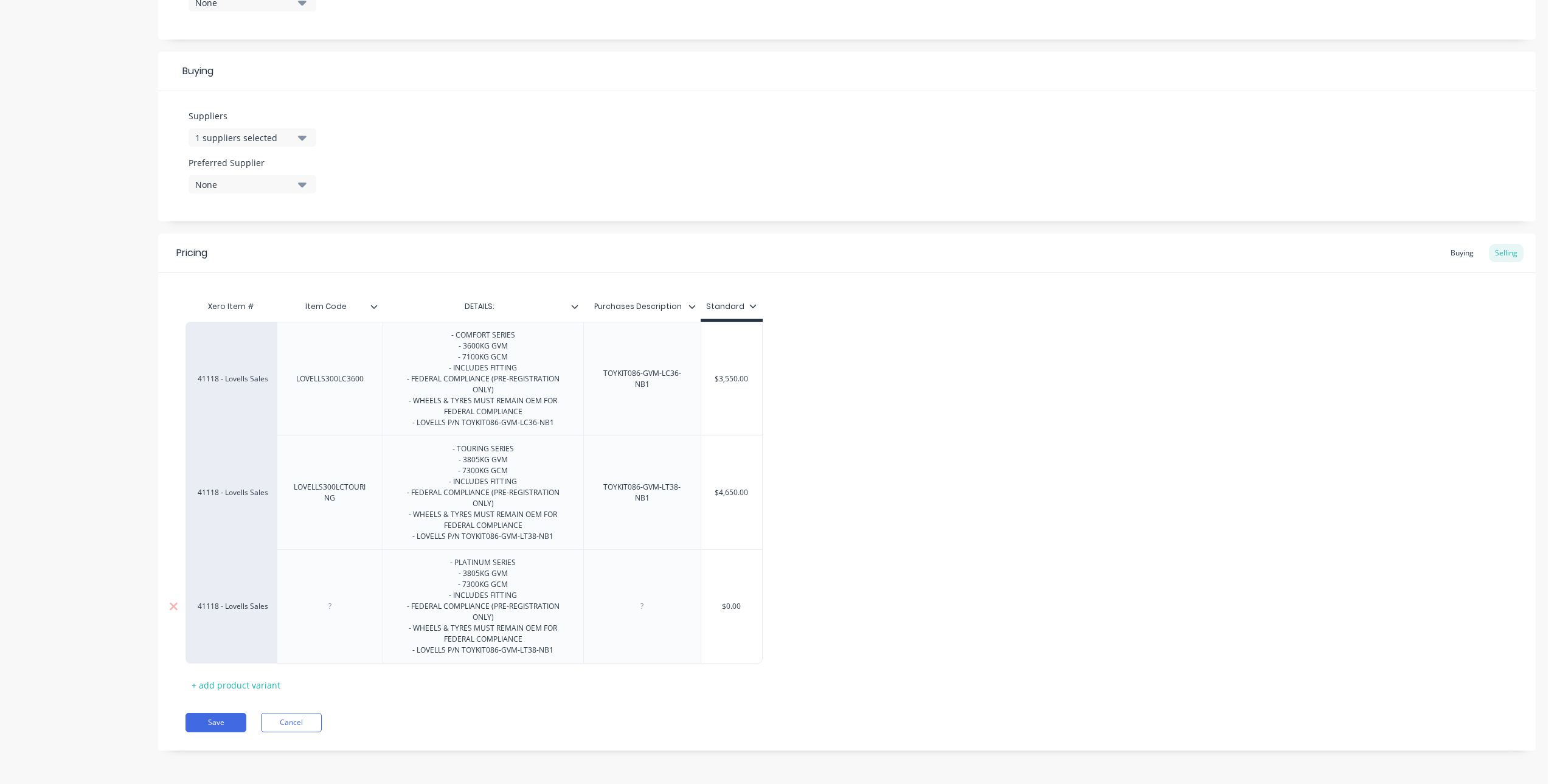
click at [480, 578] on div "- 3805KG GVM" at bounding box center [483, 574] width 171 height 11
click at [471, 591] on div "- INCLUDES FITTING" at bounding box center [483, 596] width 171 height 11
click at [473, 587] on div "- 7300KG GCM" at bounding box center [483, 584] width 171 height 11
click at [463, 635] on div "- WHEELS & TYRES MUST REMAIN OEM FOR FEDERAL COMPLIANCE" at bounding box center [483, 634] width 171 height 22
drag, startPoint x: 440, startPoint y: 631, endPoint x: 469, endPoint y: 633, distance: 29.1
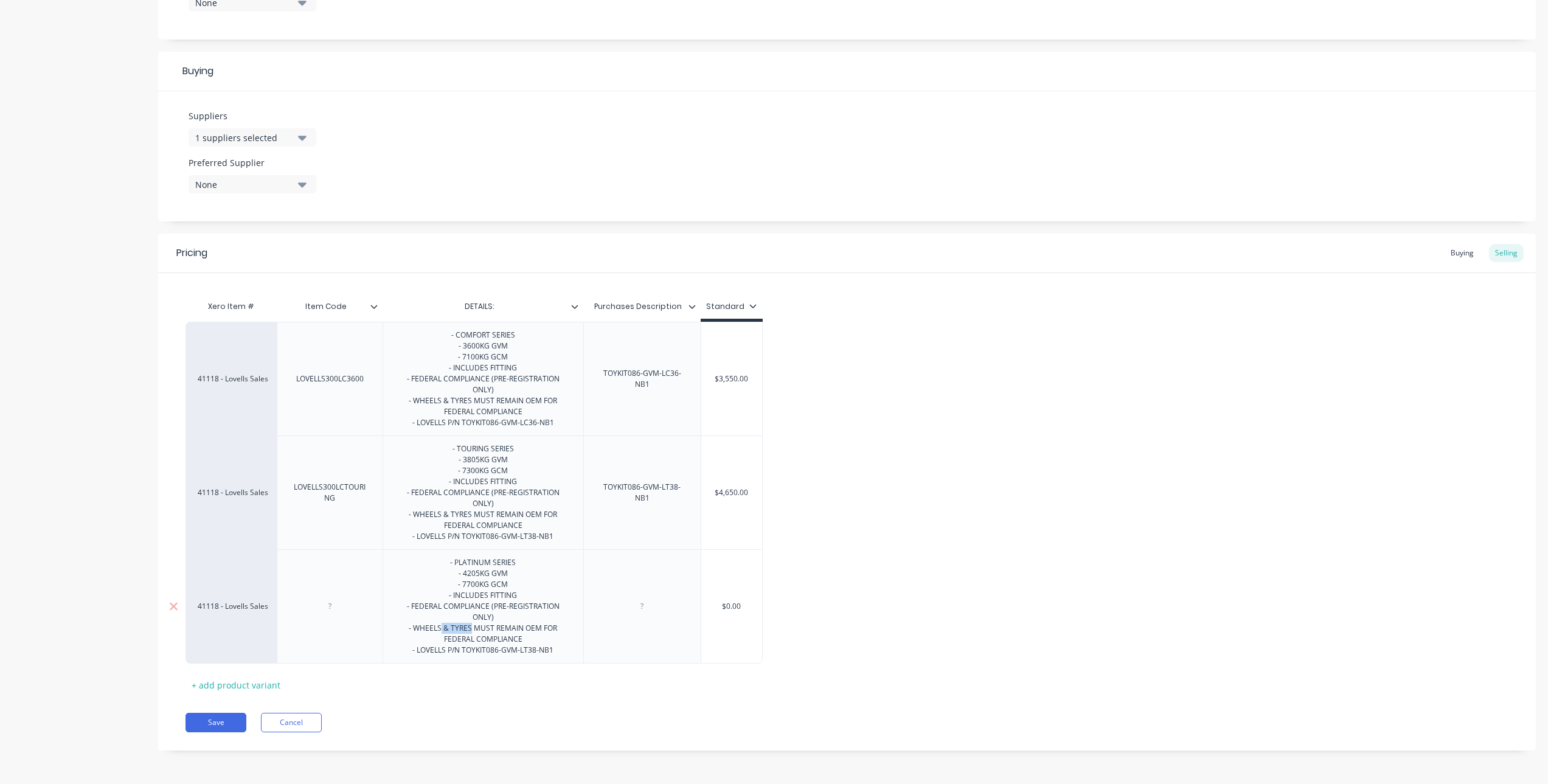
click at [469, 633] on div "- WHEELS & TYRES MUST REMAIN OEM FOR FEDERAL COMPLIANCE" at bounding box center [483, 634] width 171 height 22
click at [522, 637] on div "- WHEELS MUST REMAIN OEM FOR FEDERAL COMPLIANCE" at bounding box center [483, 634] width 171 height 22
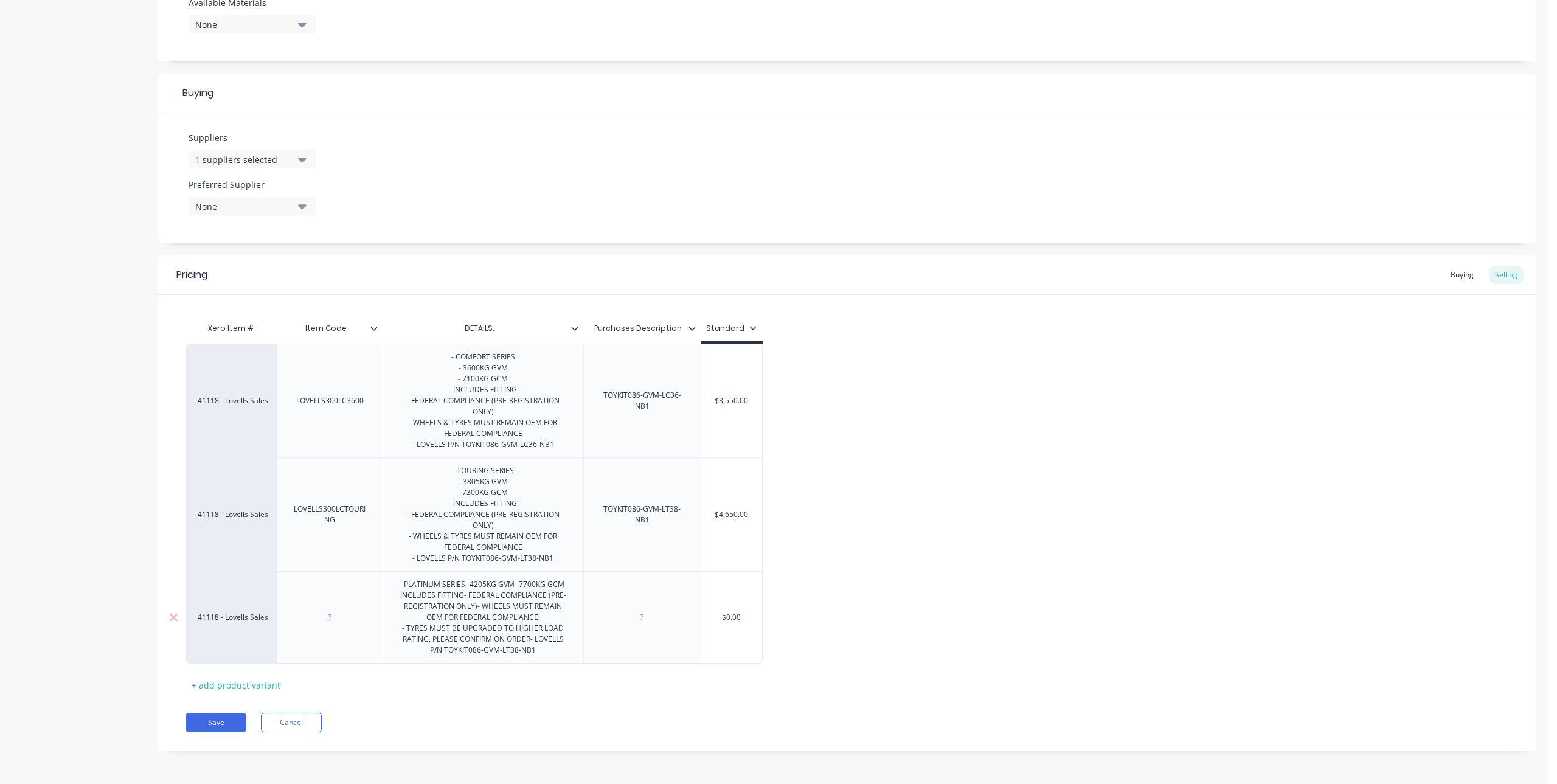
click at [567, 648] on div "- PLATINUM SERIES- 4205KG GVM- 7700KG GCM- INCLUDES FITTING- FEDERAL COMPLIANCE…" at bounding box center [483, 617] width 190 height 82
drag, startPoint x: 558, startPoint y: 653, endPoint x: 446, endPoint y: 658, distance: 112.1
click at [446, 658] on div "- PLATINUM SERIES- 4205KG GVM- 7700KG GCM- INCLUDES FITTING- FEDERAL COMPLIANCE…" at bounding box center [483, 617] width 201 height 92
click at [667, 611] on div at bounding box center [642, 617] width 61 height 16
paste div
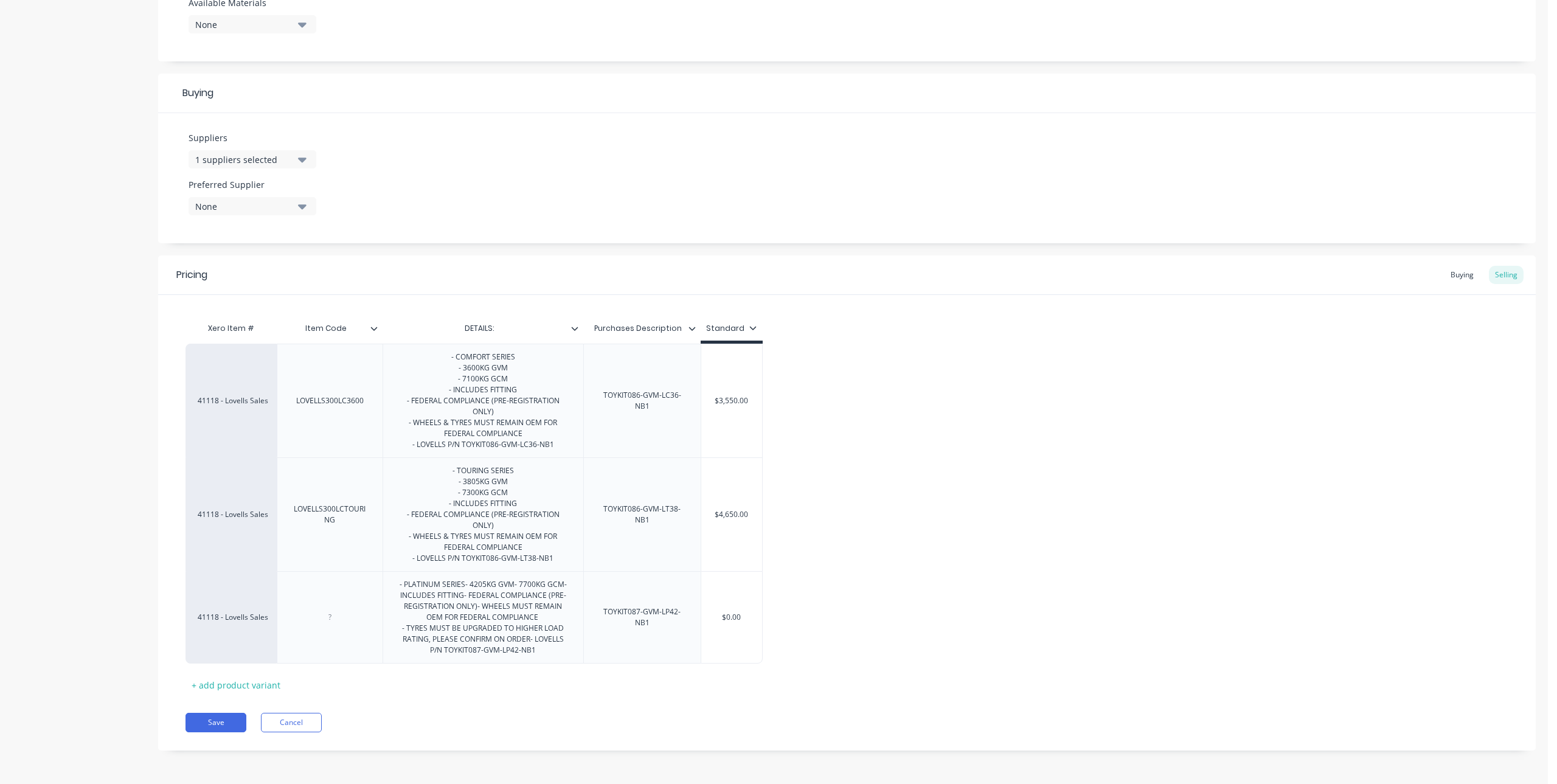
click at [685, 683] on div "Xero Item # Item Code DETAILS: Purchases Description Standard 41118 - Lovells S…" at bounding box center [847, 505] width 1323 height 379
click at [736, 619] on input "$0.00" at bounding box center [732, 617] width 61 height 11
drag, startPoint x: 744, startPoint y: 619, endPoint x: 705, endPoint y: 623, distance: 39.2
click at [705, 623] on div "$0.00 $0.00" at bounding box center [732, 617] width 61 height 30
click at [830, 615] on div "41118 - Lovells Sales LOVELLS300LC3600 - COMFORT SERIES - 3600KG GVM - 7100KG G…" at bounding box center [847, 503] width 1323 height 320
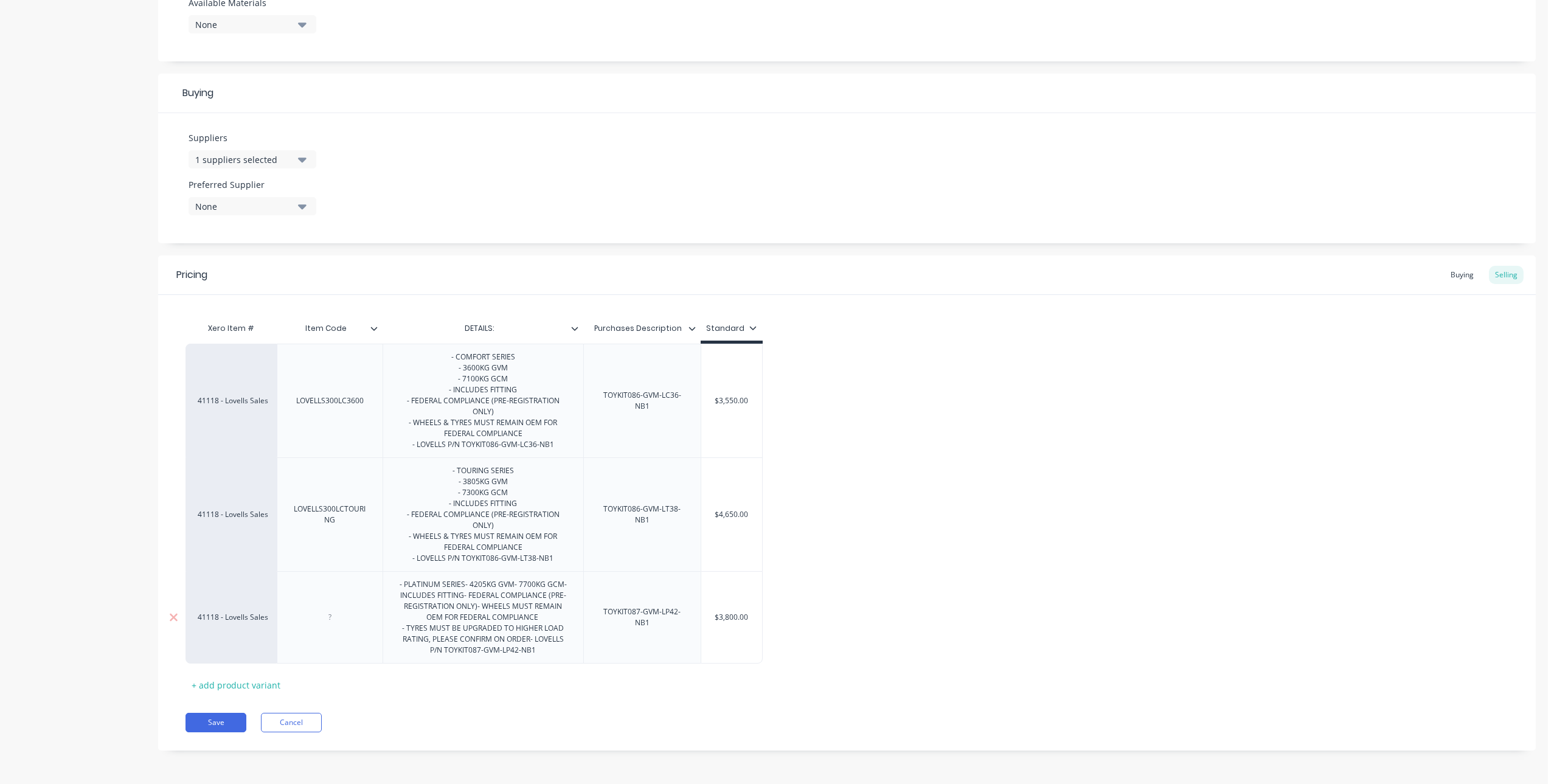
click at [738, 613] on input "$3,800.00" at bounding box center [732, 617] width 61 height 11
drag, startPoint x: 751, startPoint y: 617, endPoint x: 716, endPoint y: 626, distance: 36.1
click at [716, 626] on div "$3,800.00 $3,800.00" at bounding box center [732, 617] width 61 height 30
click at [776, 702] on div "Pricing Buying Selling Xero Item # Item Code DETAILS: Purchases Description Sta…" at bounding box center [847, 502] width 1378 height 495
click at [470, 589] on div "- PLATINUM SERIES- 4205KG GVM- 7700KG GCM- INCLUDES FITTING- FEDERAL COMPLIANCE…" at bounding box center [483, 617] width 190 height 82
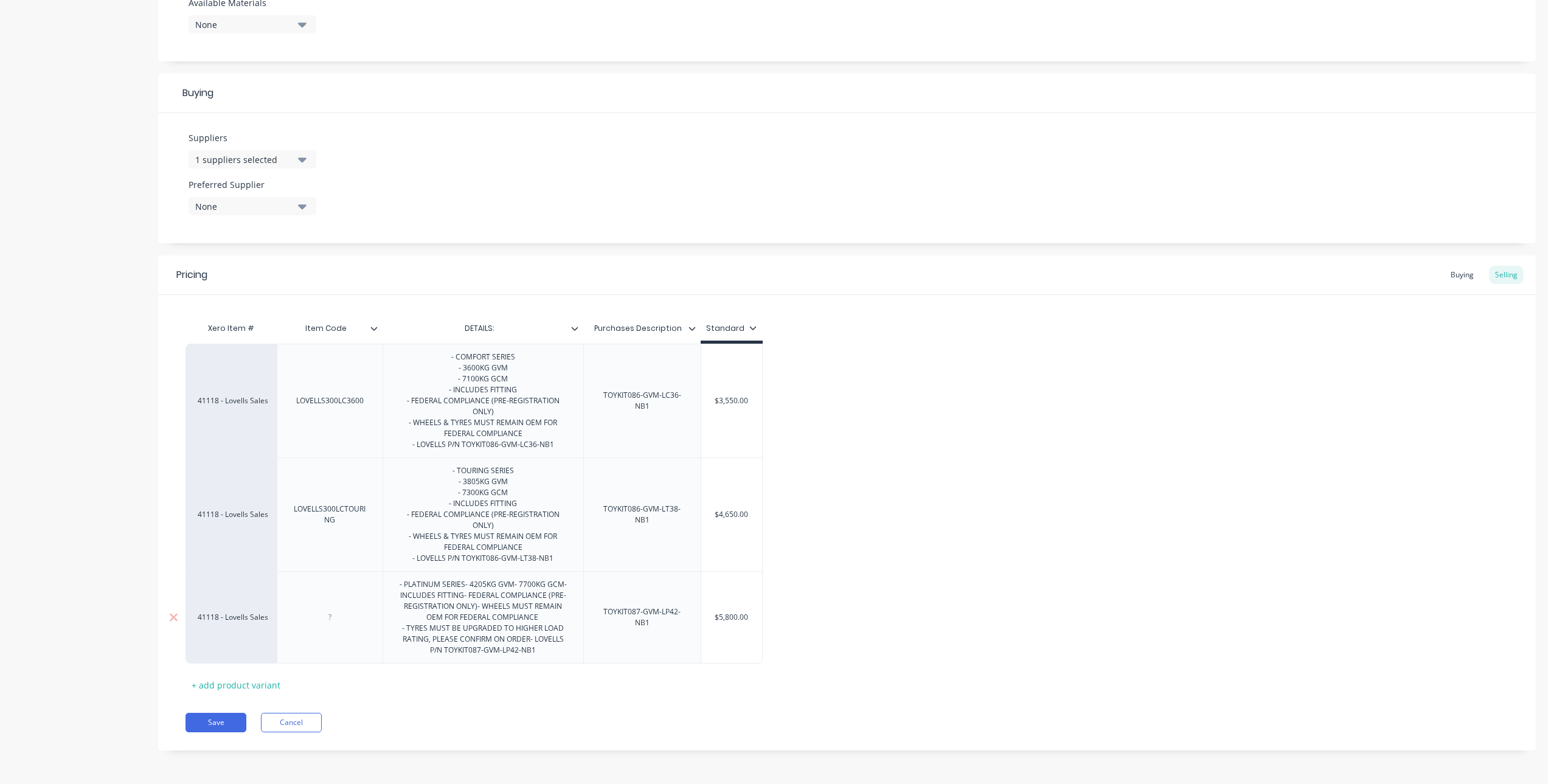
click at [463, 589] on div "- PLATINUM SERIES- 4205KG GVM- 7700KG GCM- INCLUDES FITTING- FEDERAL COMPLIANCE…" at bounding box center [483, 617] width 190 height 82
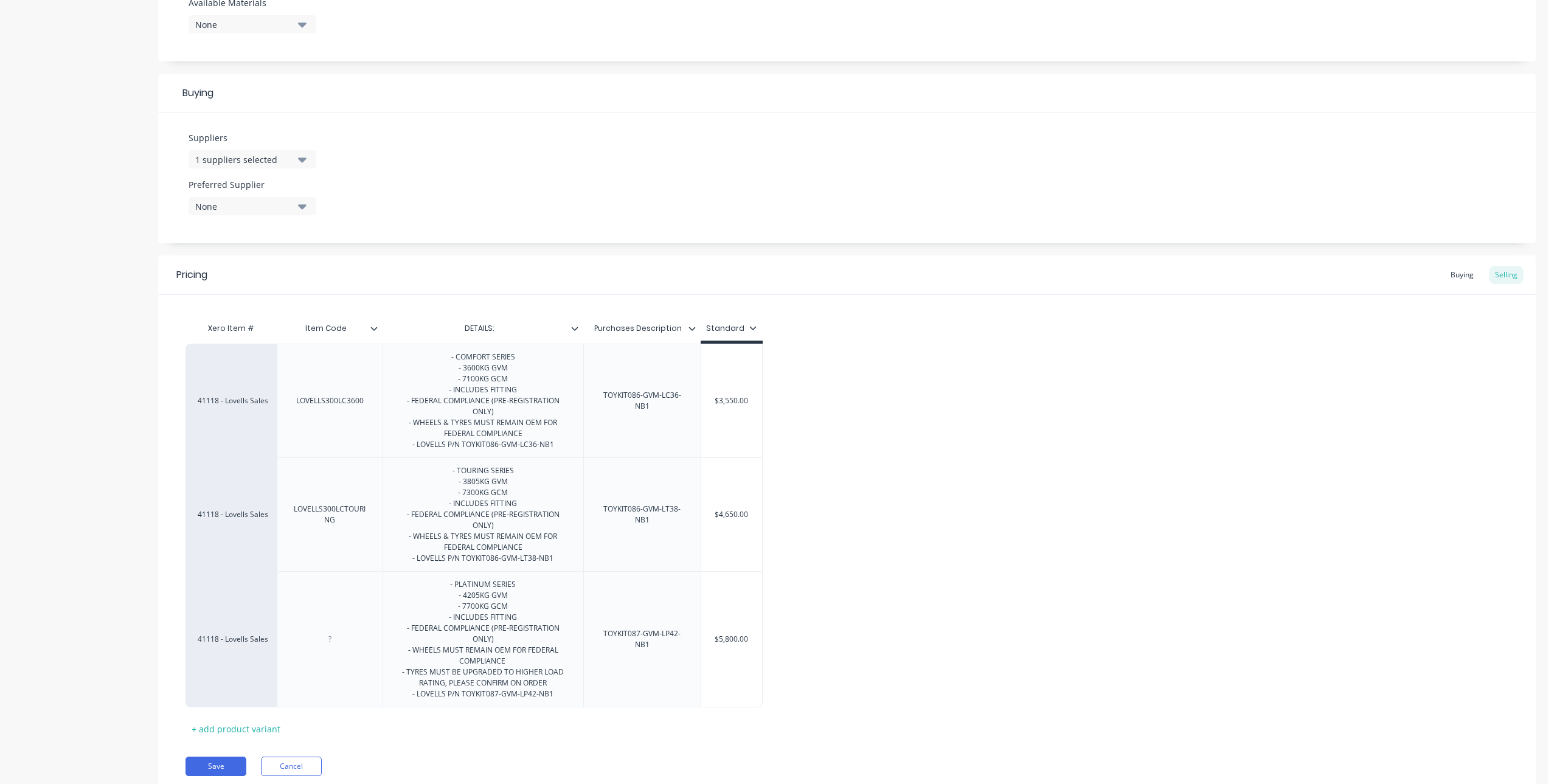
click at [613, 764] on div "Save Cancel" at bounding box center [860, 766] width 1350 height 19
click at [326, 623] on div at bounding box center [329, 638] width 106 height 136
click at [344, 641] on div at bounding box center [329, 638] width 61 height 16
click at [421, 720] on div "Xero Item # Item Code DETAILS: Purchases Description Standard 41118 - Lovells S…" at bounding box center [847, 527] width 1323 height 422
click at [1445, 274] on div "Buying" at bounding box center [1462, 274] width 35 height 18
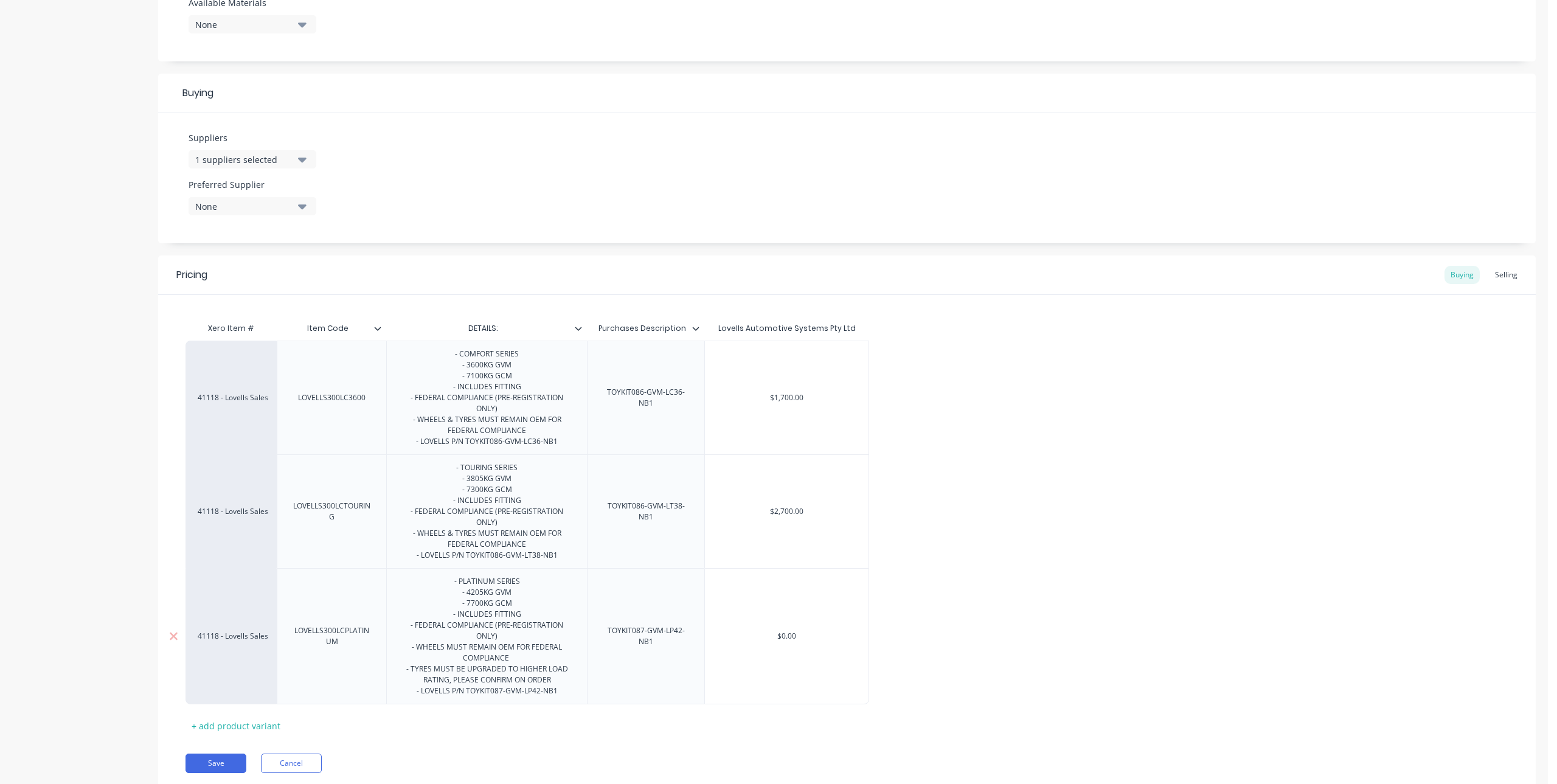
click at [797, 618] on div "$0.00" at bounding box center [786, 636] width 165 height 136
click at [801, 635] on input "$0.00" at bounding box center [787, 637] width 164 height 11
drag, startPoint x: 801, startPoint y: 635, endPoint x: 759, endPoint y: 642, distance: 42.6
click at [759, 642] on div "$0.00 $0.00" at bounding box center [787, 637] width 164 height 30
click at [1102, 604] on div "41118 - Lovells Sales LOVELLS300LC3600 - COMFORT SERIES - 3600KG GVM - 7100KG G…" at bounding box center [847, 522] width 1323 height 363
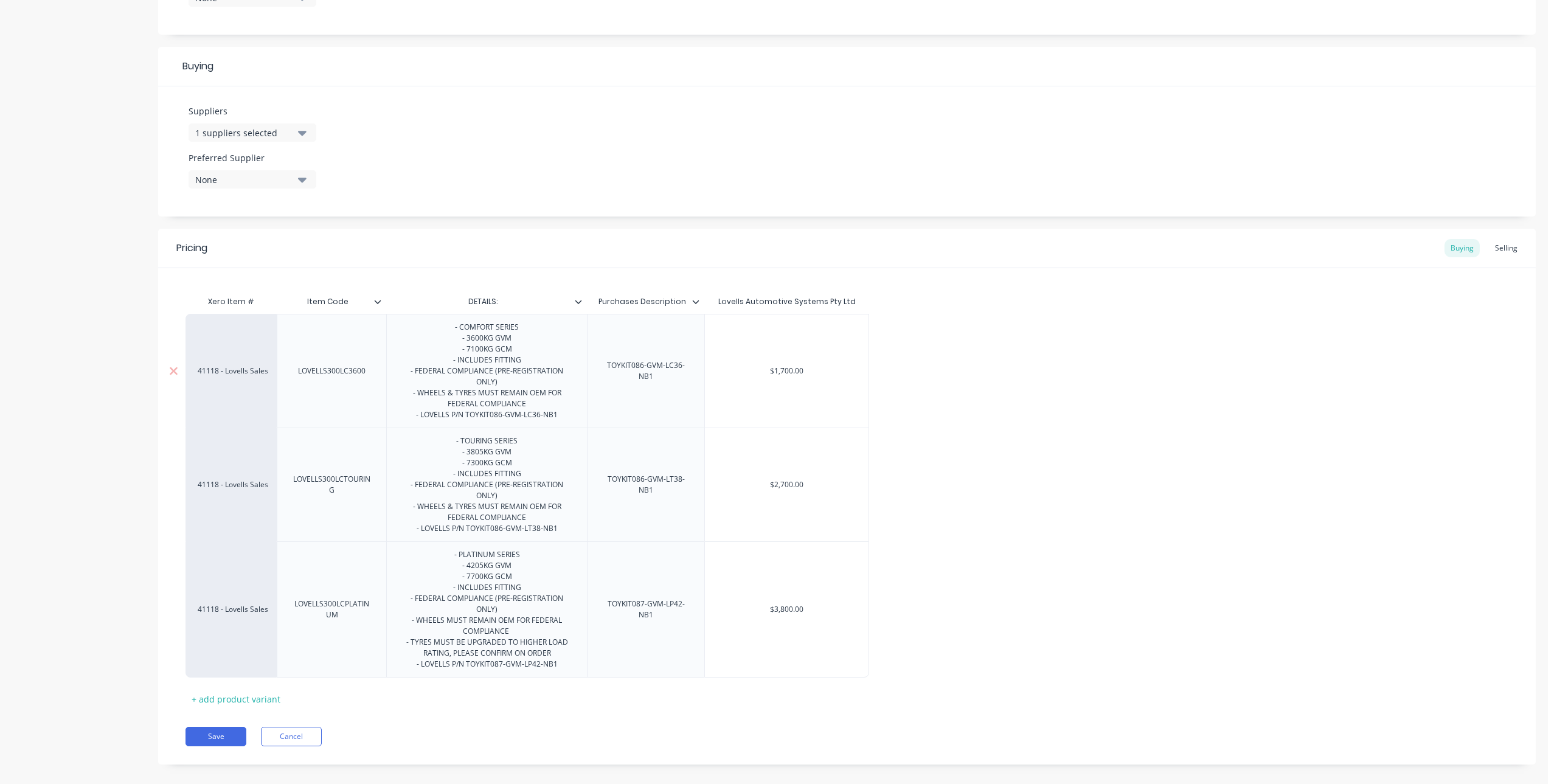
scroll to position [539, 0]
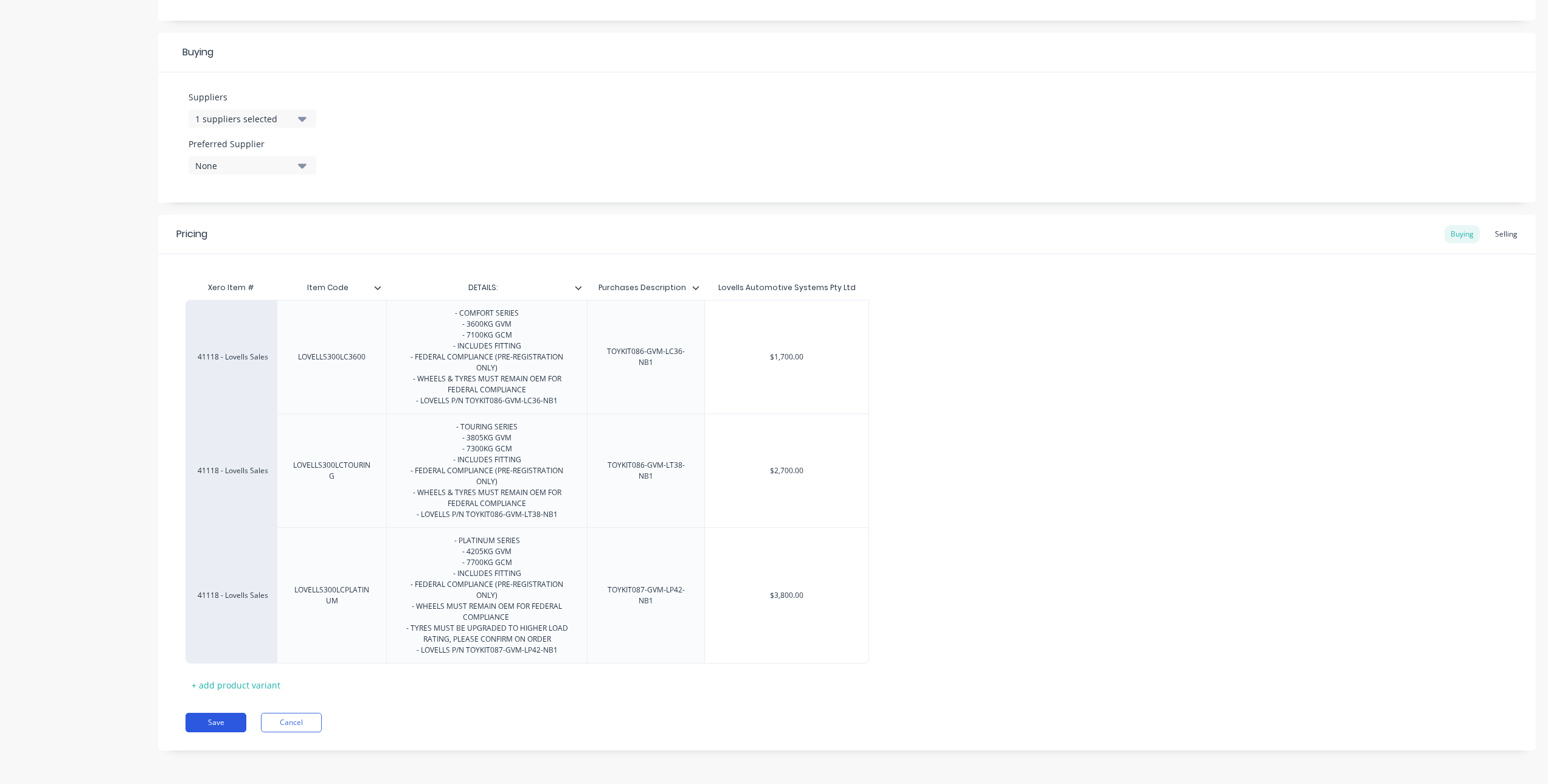
click at [219, 726] on button "Save" at bounding box center [216, 722] width 61 height 19
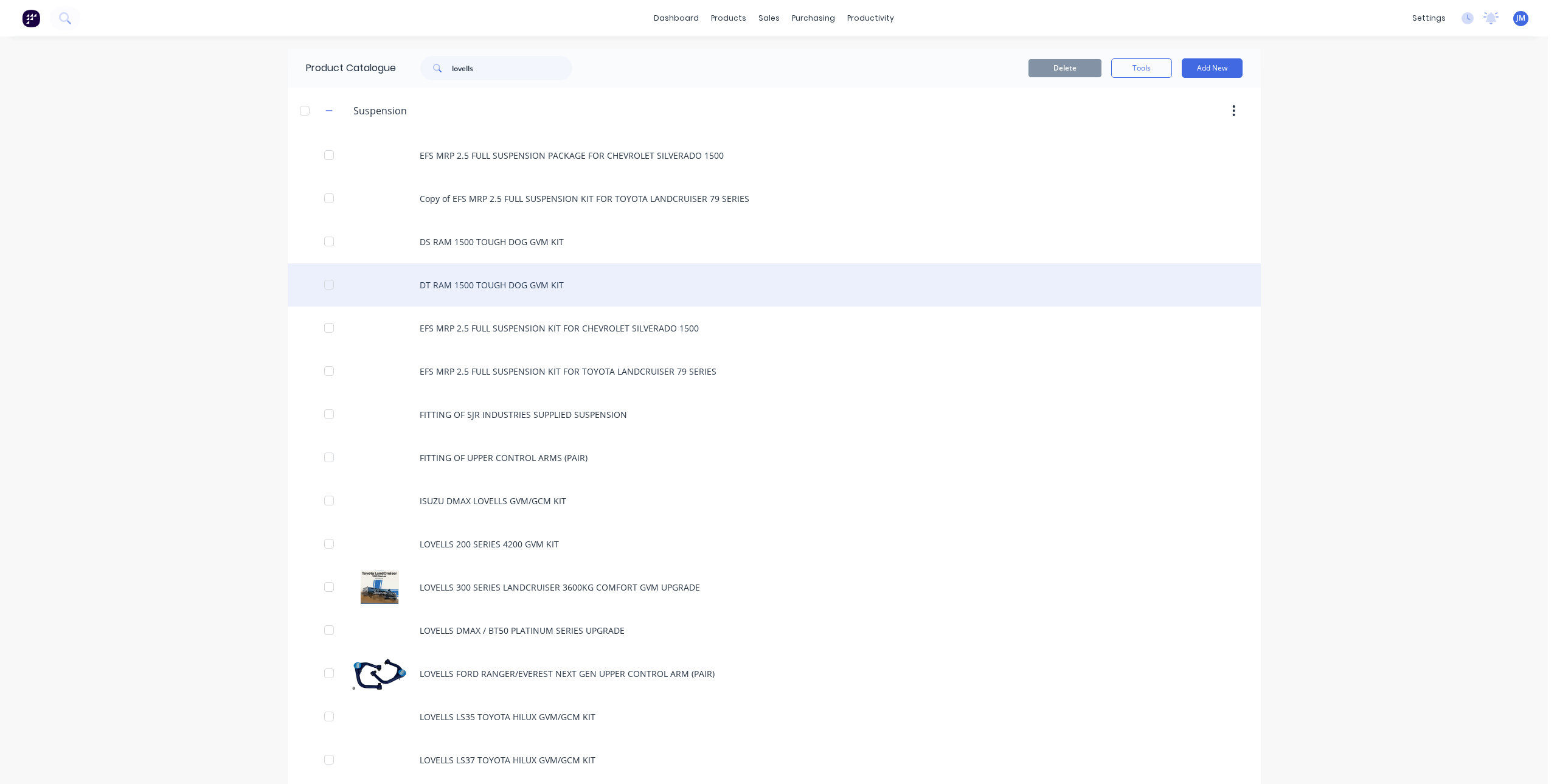
scroll to position [122, 0]
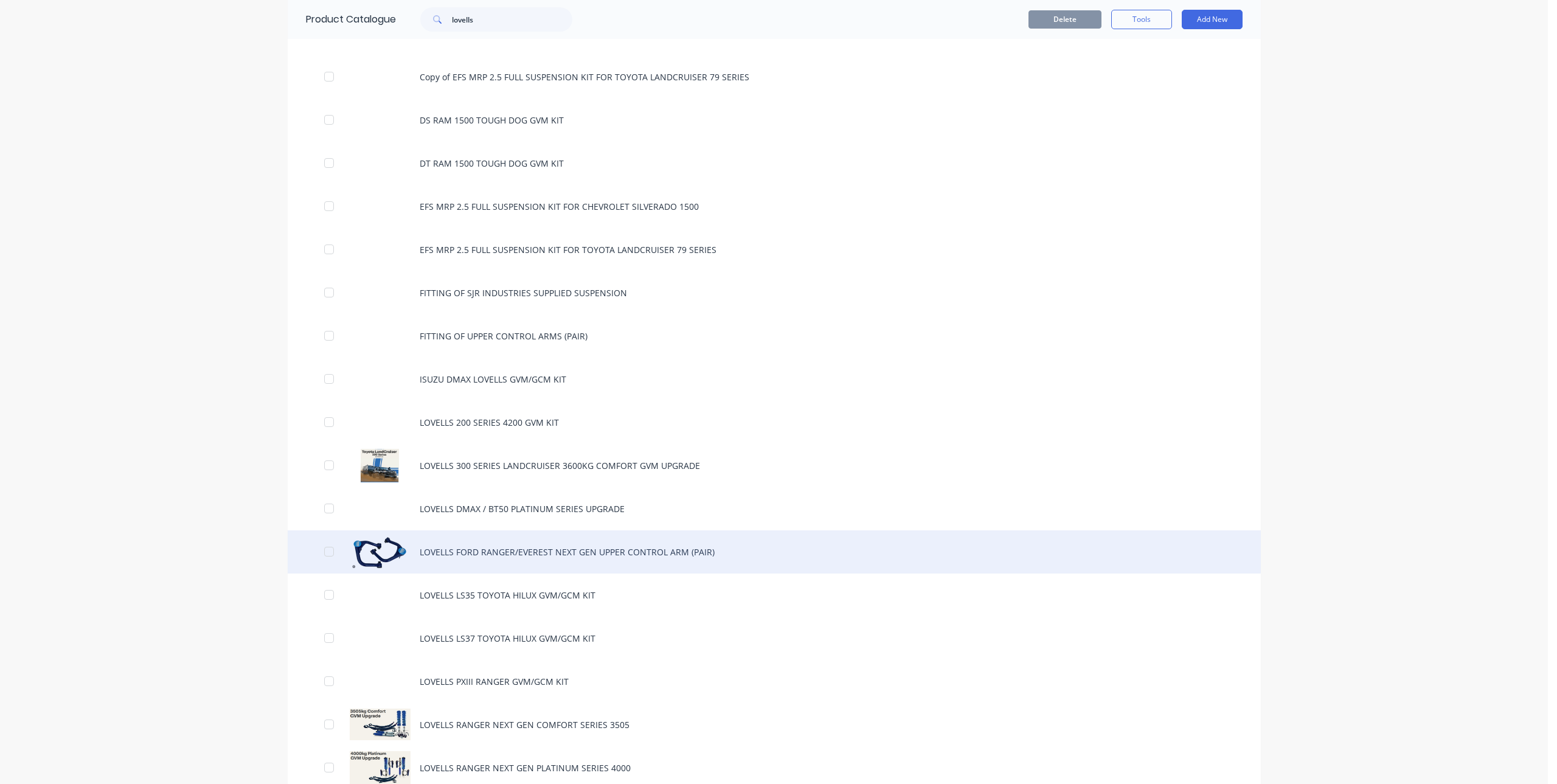
click at [633, 547] on div "LOVELLS FORD RANGER/EVEREST NEXT GEN UPPER CONTROL ARM (PAIR)" at bounding box center [774, 551] width 974 height 43
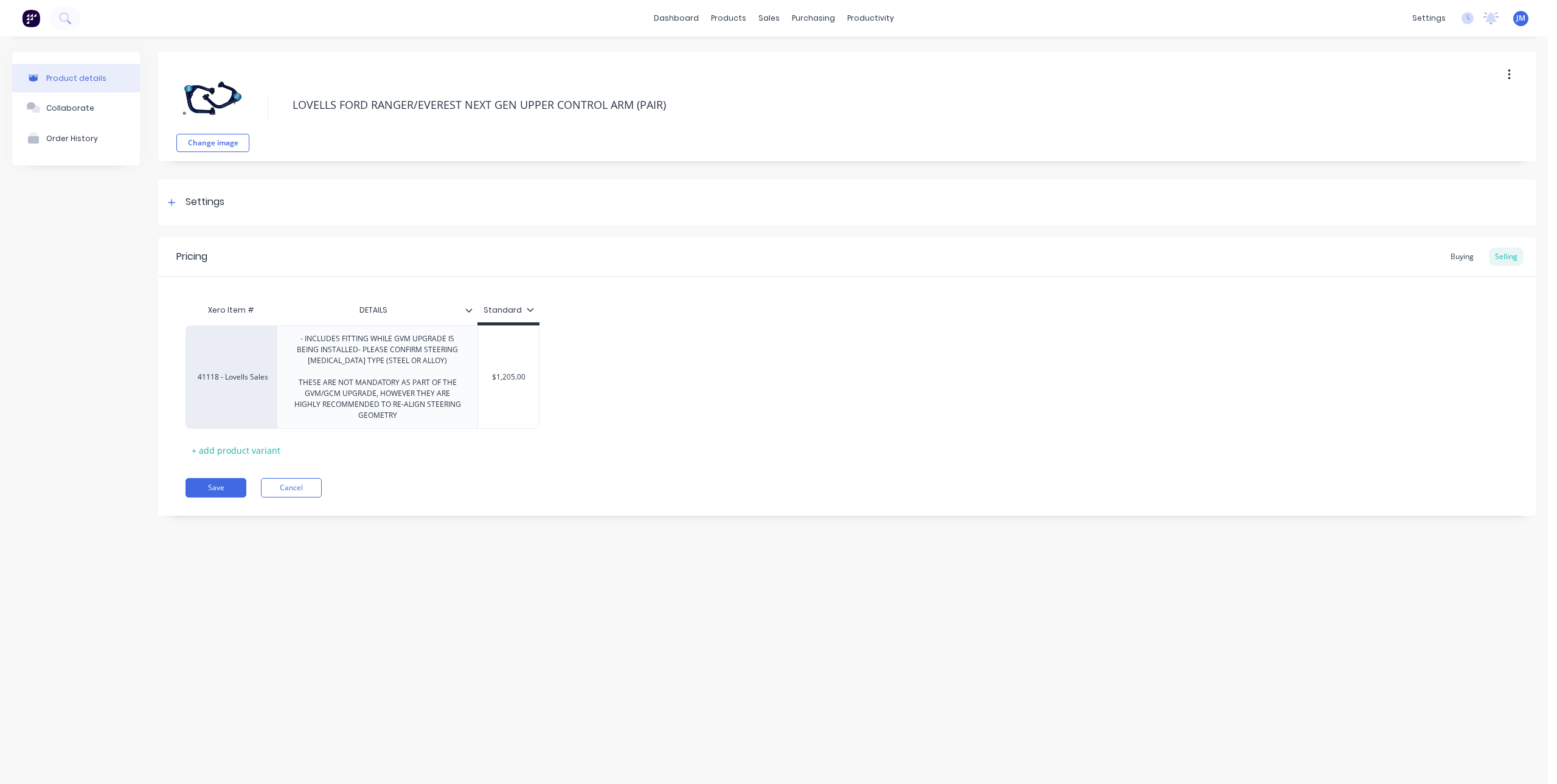
click at [1507, 82] on button "button" at bounding box center [1509, 74] width 29 height 22
click at [1441, 112] on span "Duplicate" at bounding box center [1465, 106] width 91 height 12
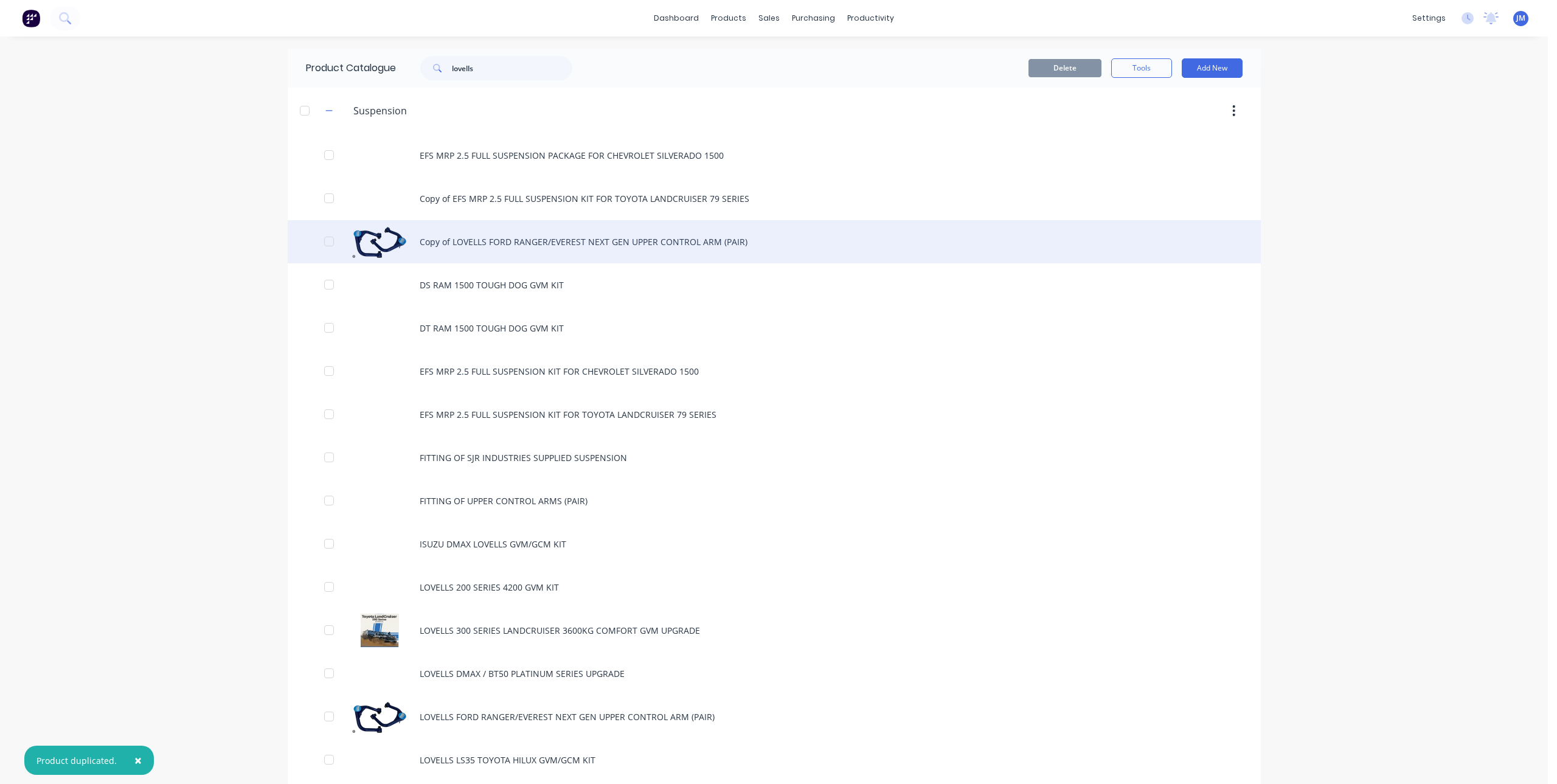
click at [632, 244] on div "Copy of LOVELLS FORD RANGER/EVEREST NEXT GEN UPPER CONTROL ARM (PAIR)" at bounding box center [774, 241] width 974 height 43
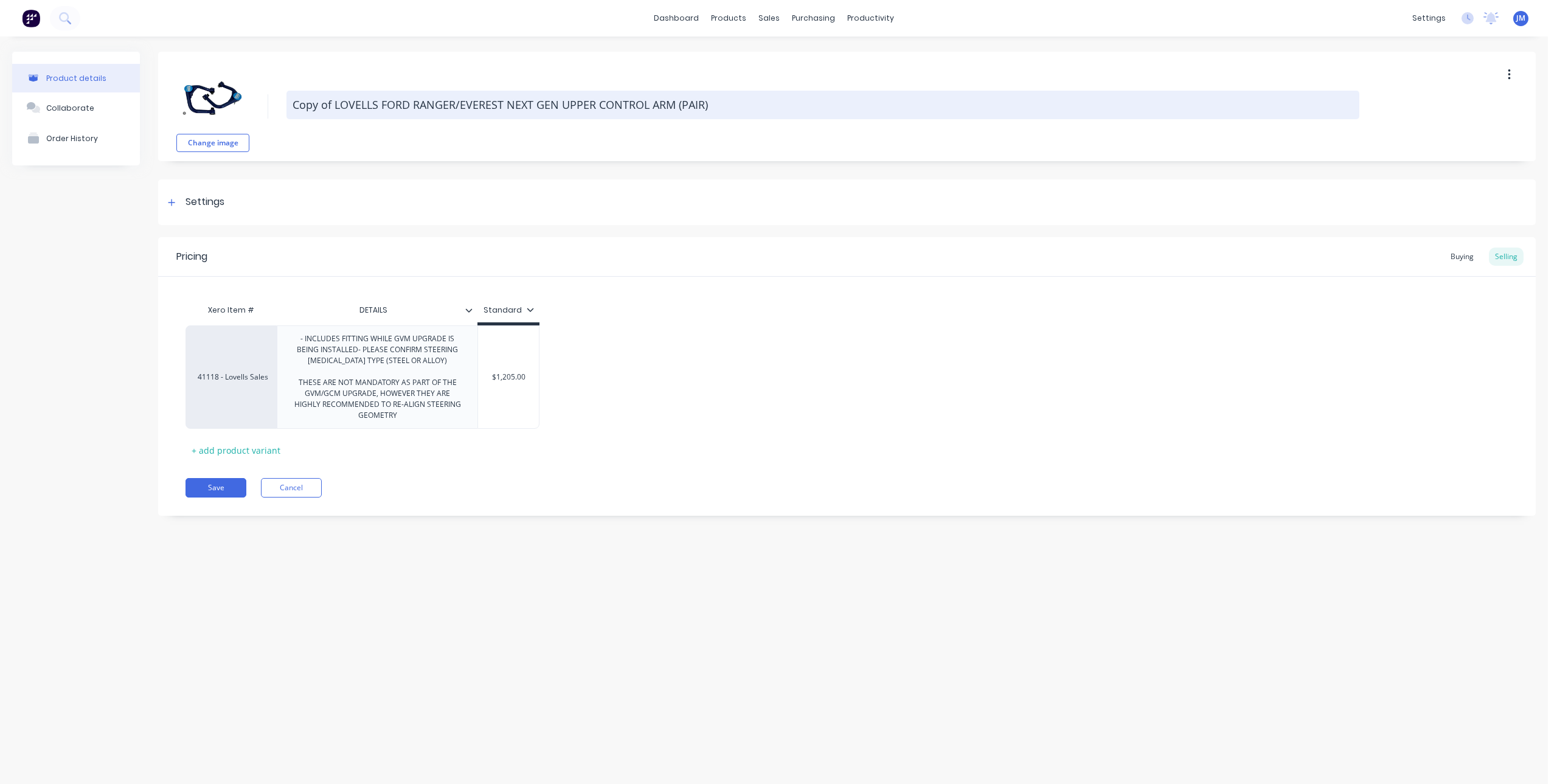
drag, startPoint x: 560, startPoint y: 102, endPoint x: 384, endPoint y: 105, distance: 176.0
click at [384, 105] on textarea "Copy of LOVELLS FORD RANGER/EVEREST NEXT GEN UPPER CONTROL ARM (PAIR)" at bounding box center [823, 105] width 1074 height 29
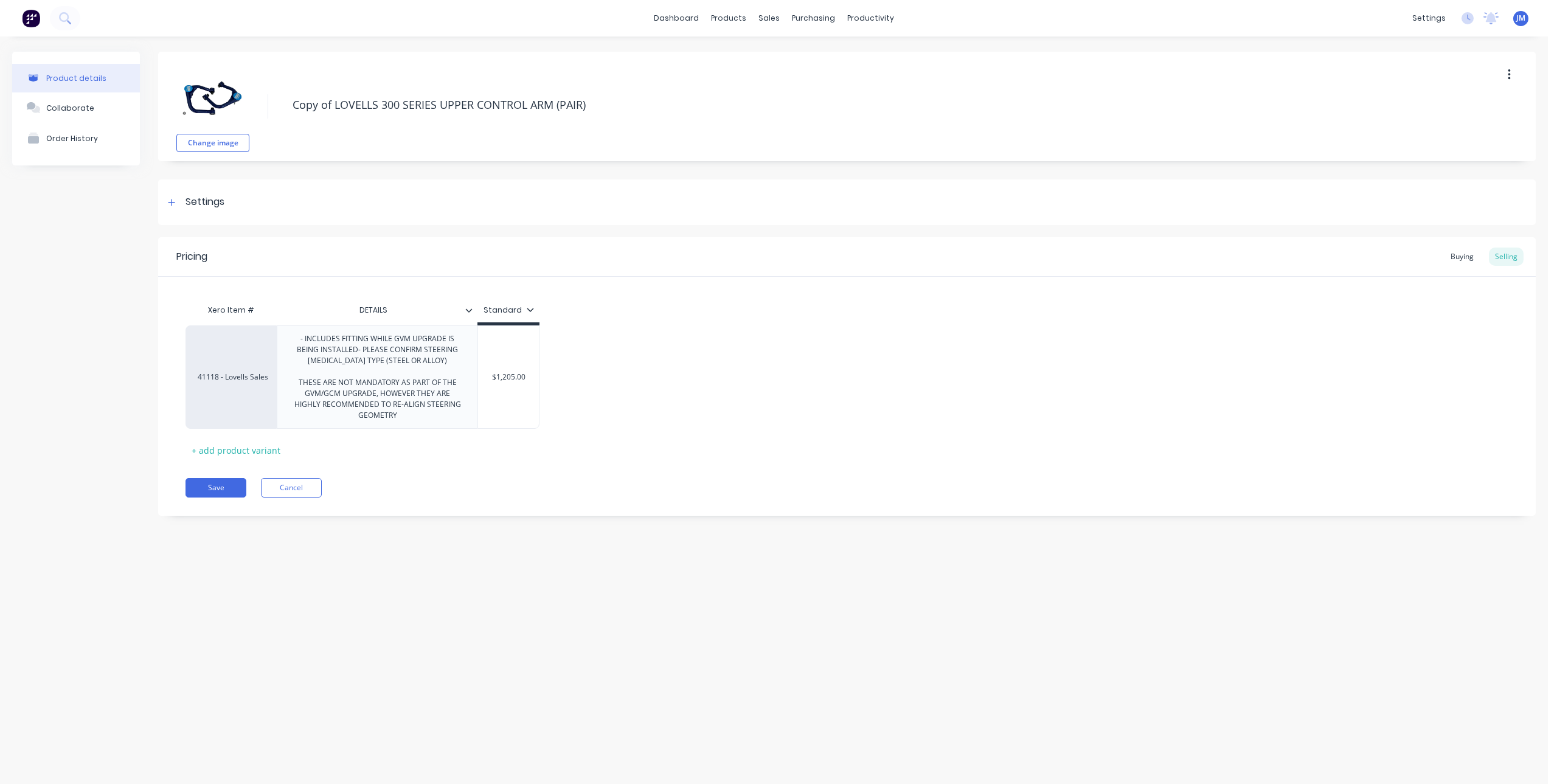
drag, startPoint x: 333, startPoint y: 104, endPoint x: 261, endPoint y: 114, distance: 72.7
click at [261, 114] on div "Change image Copy of LOVELLS 300 SERIES UPPER CONTROL ARM (PAIR)" at bounding box center [847, 106] width 1378 height 109
click at [421, 358] on div "- INCLUDES FITTING WHILE GVM UPGRADE IS BEING INSTALLED- PLEASE CONFIRM STEERIN…" at bounding box center [378, 377] width 190 height 92
drag, startPoint x: 360, startPoint y: 352, endPoint x: 449, endPoint y: 373, distance: 91.4
click at [449, 373] on div "- INCLUDES FITTING WHILE GVM UPGRADE IS BEING INSTALLED- PLEASE CONFIRM STEERIN…" at bounding box center [378, 377] width 190 height 92
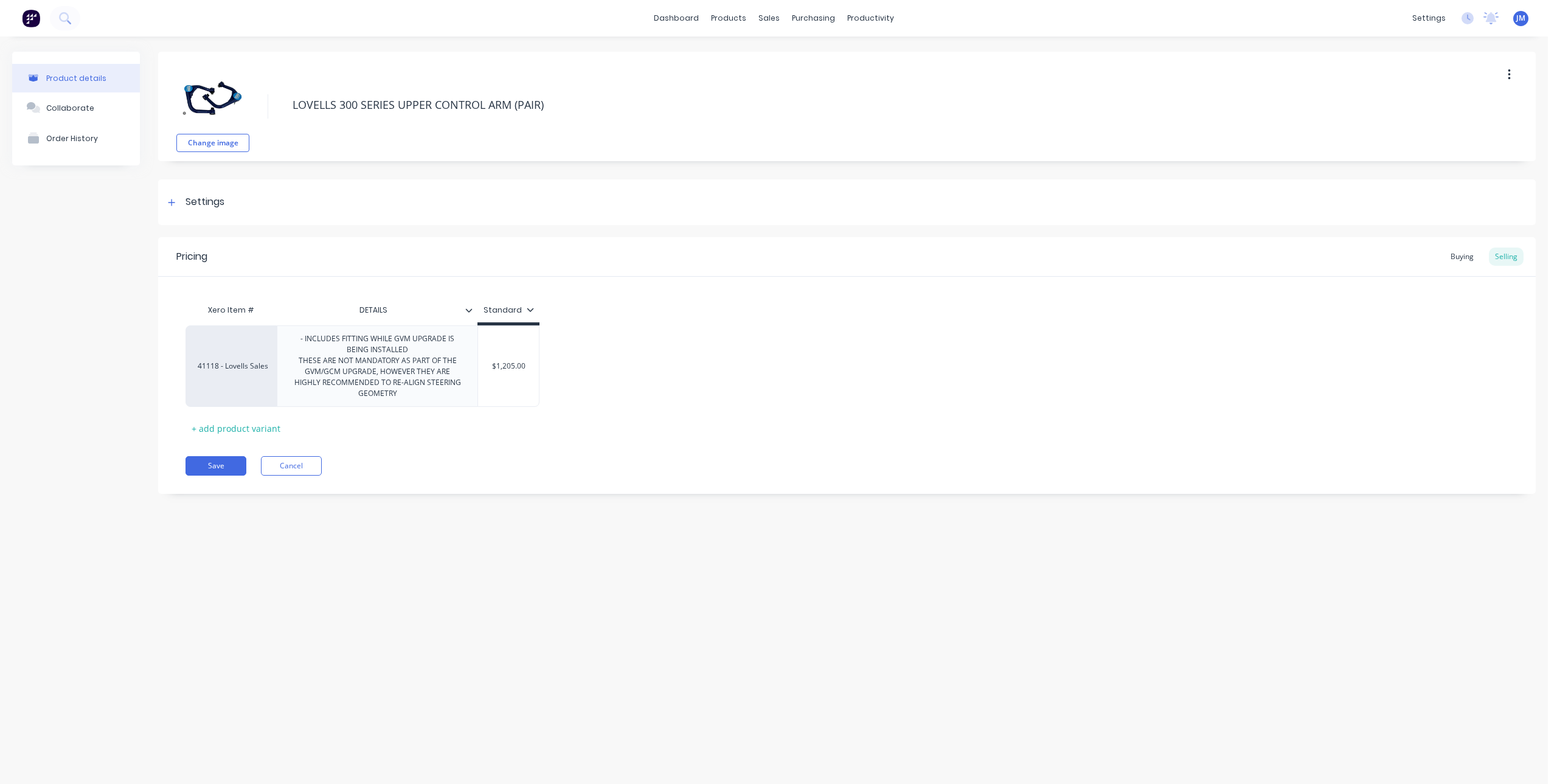
click at [463, 447] on div "Pricing Buying Selling Xero Item # DETAILS Standard 41118 - Lovells Sales - INC…" at bounding box center [847, 365] width 1378 height 257
click at [187, 454] on div "Pricing Buying Selling Xero Item # DETAILS Standard 41118 - Lovells Sales - INC…" at bounding box center [847, 365] width 1378 height 257
click at [204, 461] on button "Save" at bounding box center [216, 465] width 61 height 19
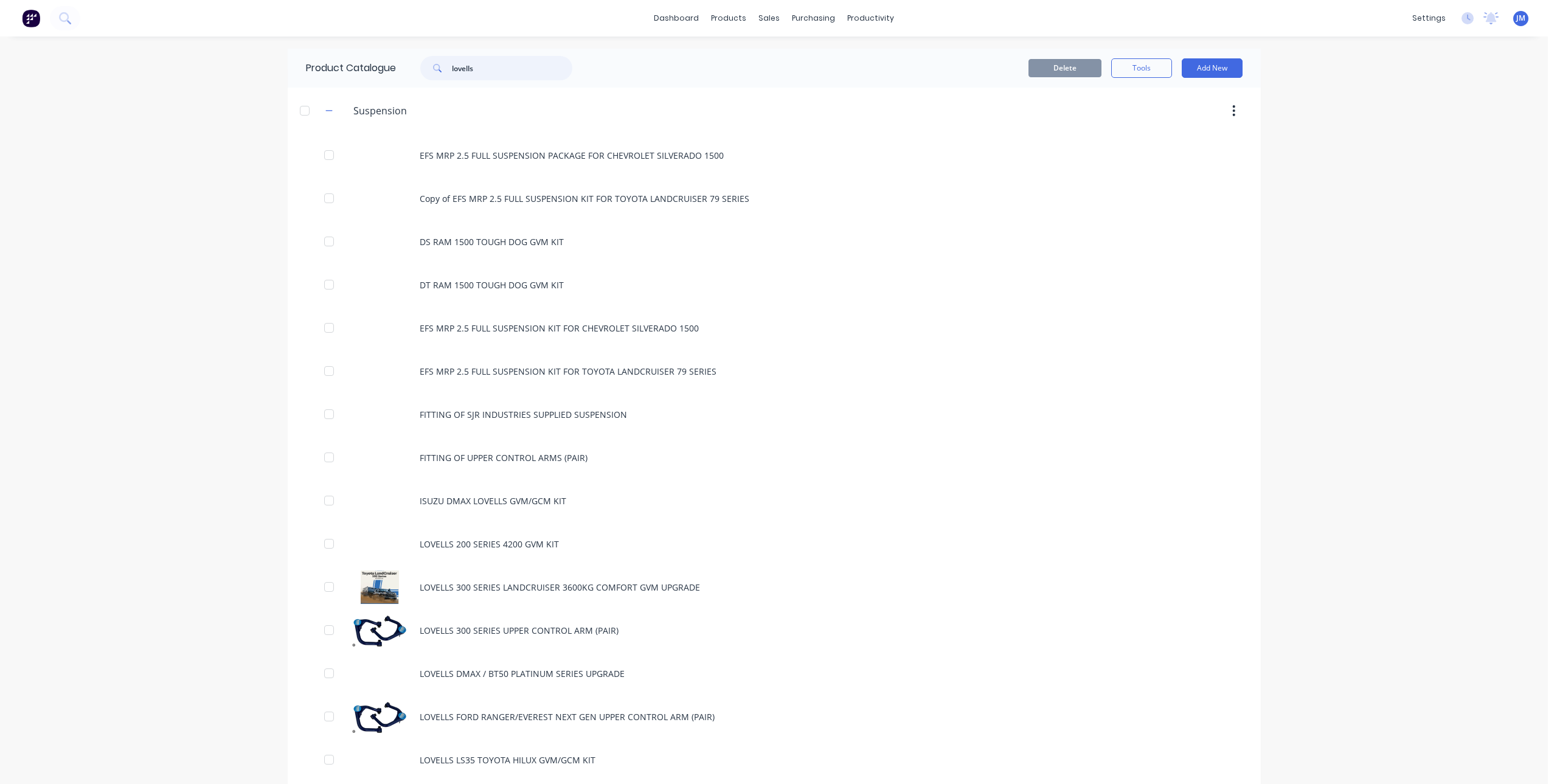
drag, startPoint x: 493, startPoint y: 70, endPoint x: 377, endPoint y: 67, distance: 116.0
click at [377, 67] on div "Product Catalogue lovells" at bounding box center [444, 68] width 315 height 39
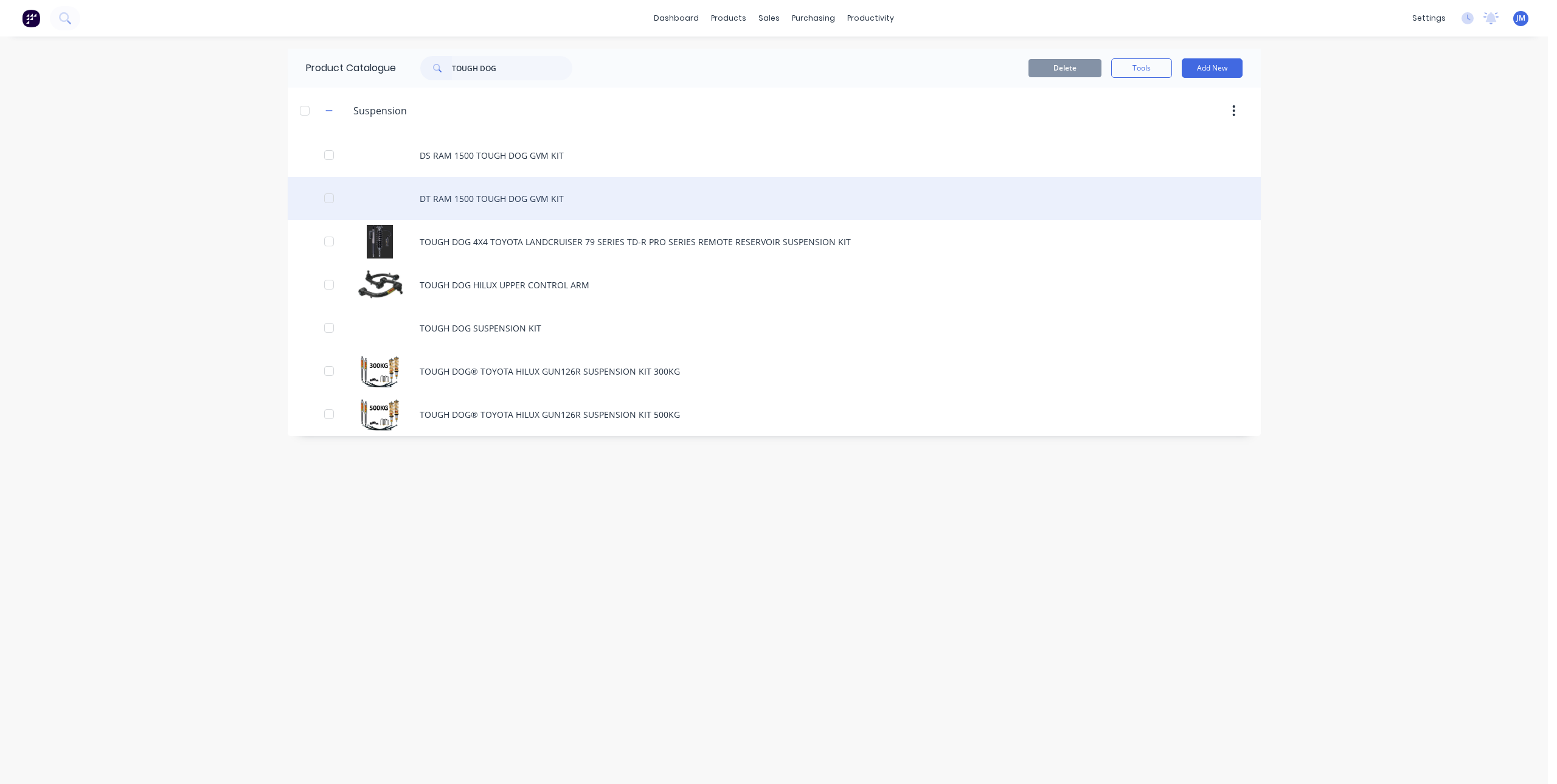
click at [498, 200] on div "DT RAM 1500 TOUGH DOG GVM KIT" at bounding box center [774, 198] width 974 height 43
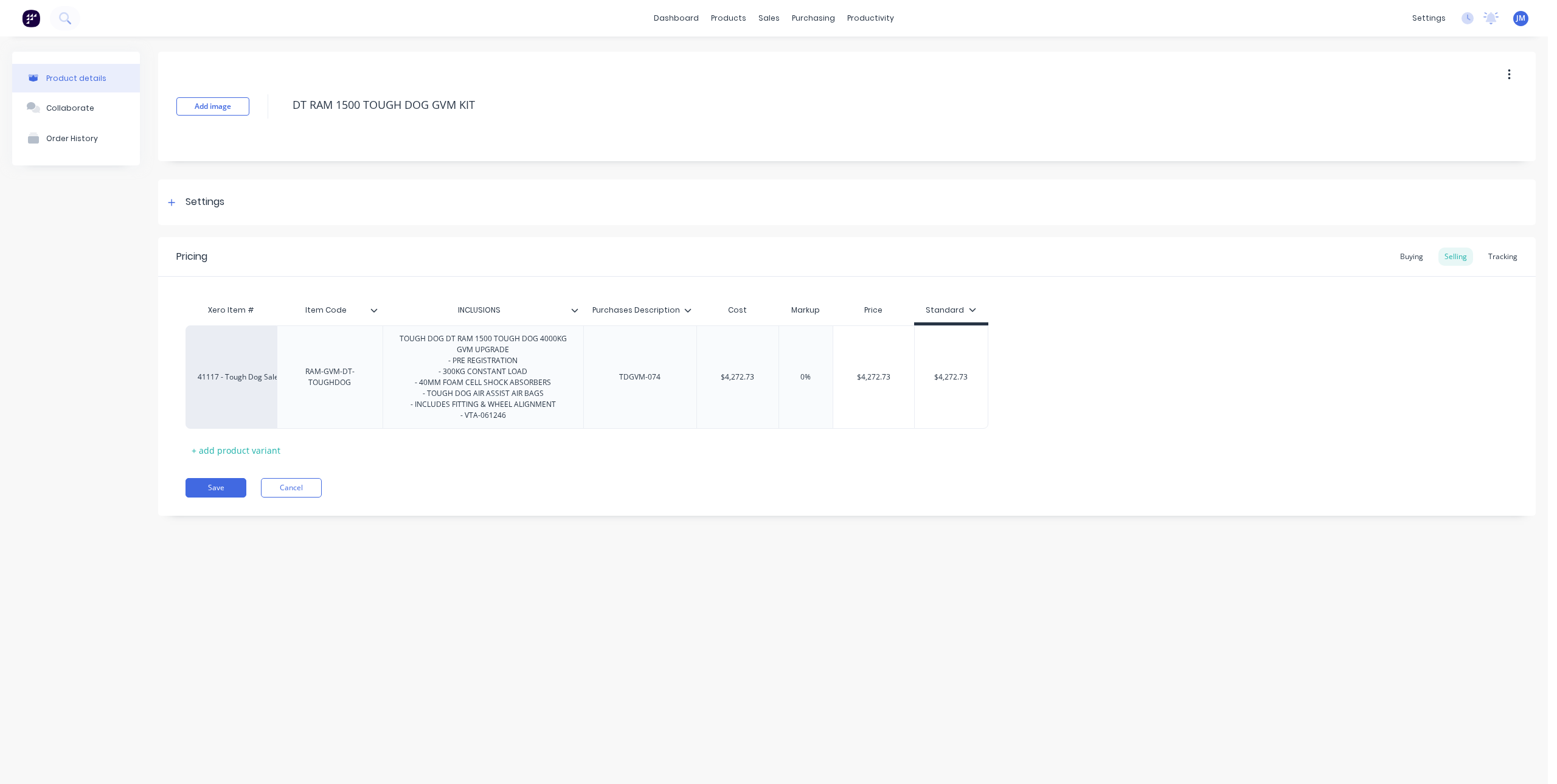
click at [1509, 70] on icon "button" at bounding box center [1509, 75] width 3 height 11
click at [1452, 108] on span "Duplicate" at bounding box center [1465, 106] width 91 height 12
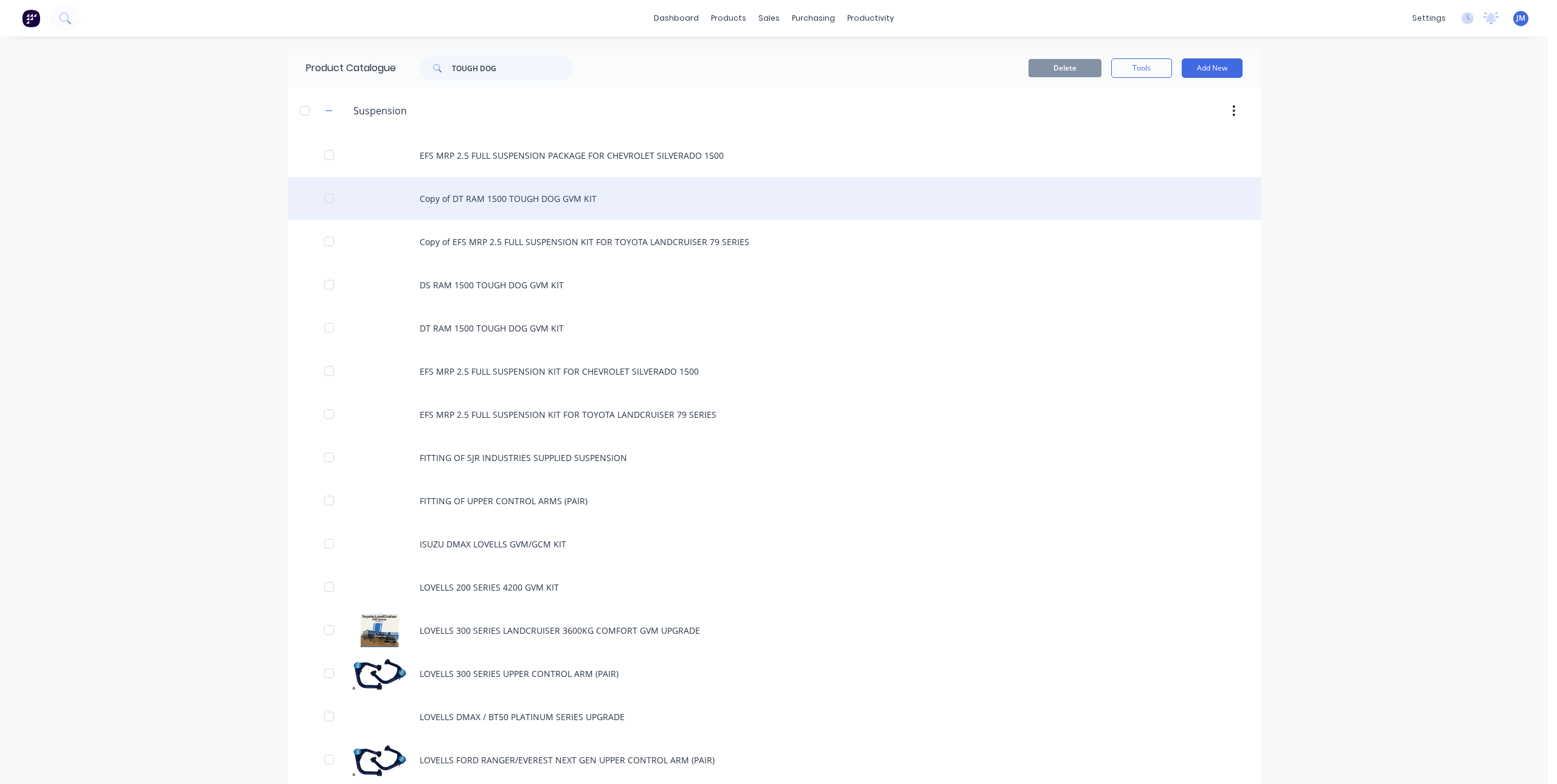
click at [543, 198] on div "Copy of DT RAM 1500 TOUGH DOG GVM KIT" at bounding box center [774, 198] width 974 height 43
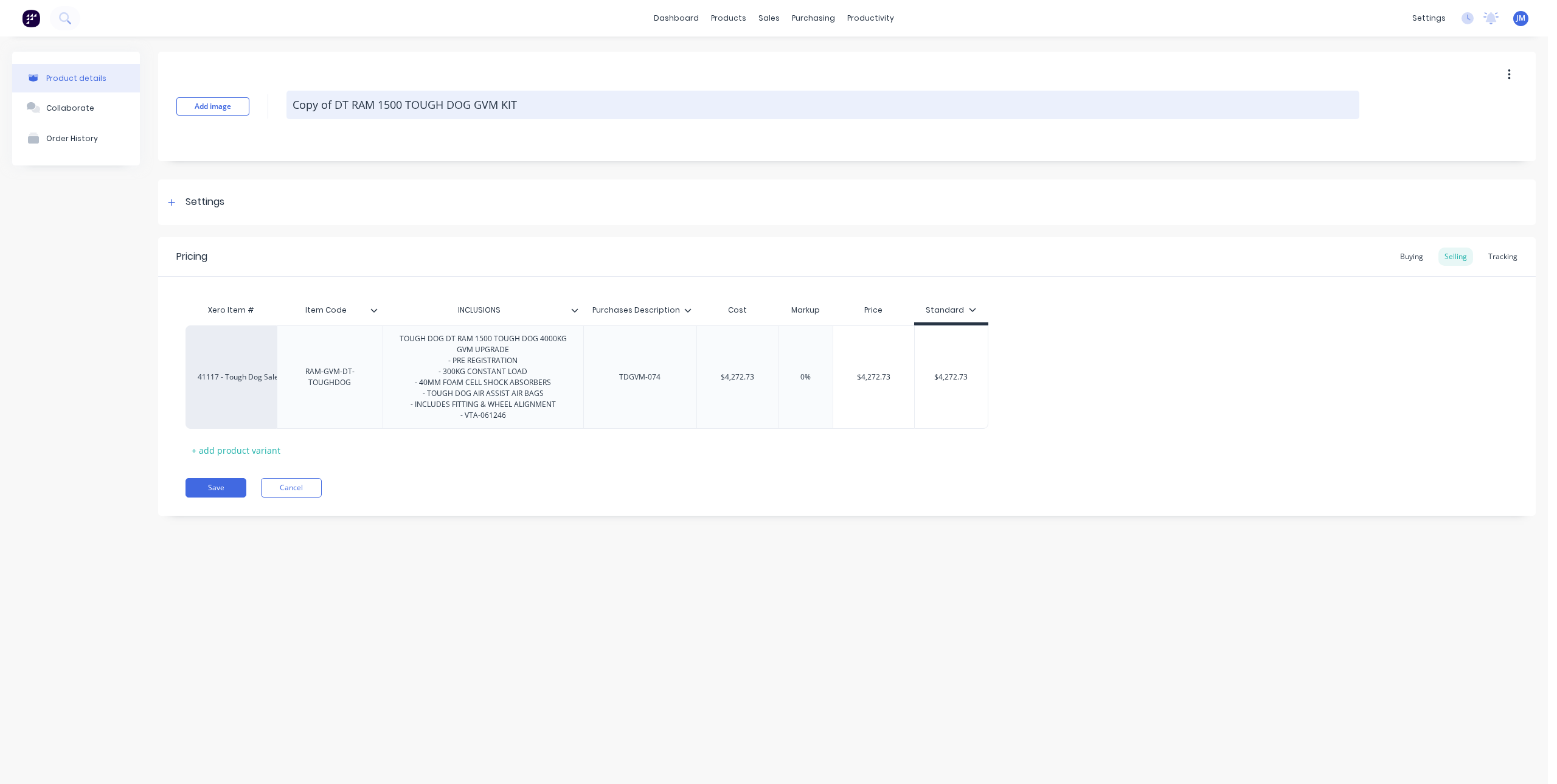
drag, startPoint x: 345, startPoint y: 102, endPoint x: 353, endPoint y: 103, distance: 8.1
click at [345, 103] on textarea "Copy of DT RAM 1500 TOUGH DOG GVM KIT" at bounding box center [823, 105] width 1074 height 29
click at [336, 104] on textarea "Copy of DT RAM 1500 TOUGH DOG GVM KIT" at bounding box center [823, 105] width 1074 height 29
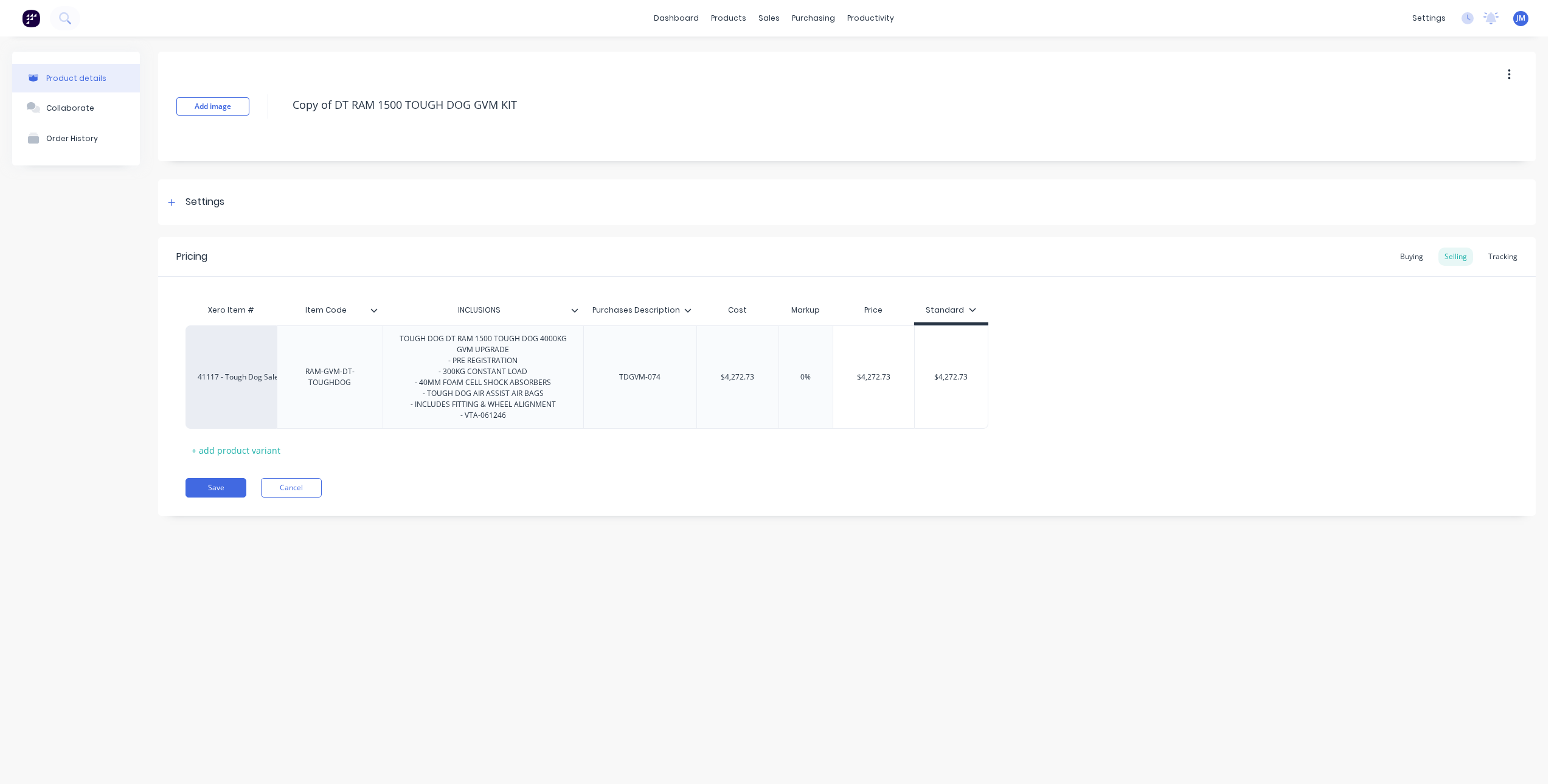
drag, startPoint x: 402, startPoint y: 106, endPoint x: 262, endPoint y: 110, distance: 140.1
click at [262, 110] on div "Add image Copy of DT RAM 1500 TOUGH DOG GVM KIT" at bounding box center [847, 106] width 1378 height 109
click at [213, 108] on button "Add image" at bounding box center [212, 106] width 73 height 18
click at [167, 194] on div "Settings" at bounding box center [847, 203] width 1378 height 46
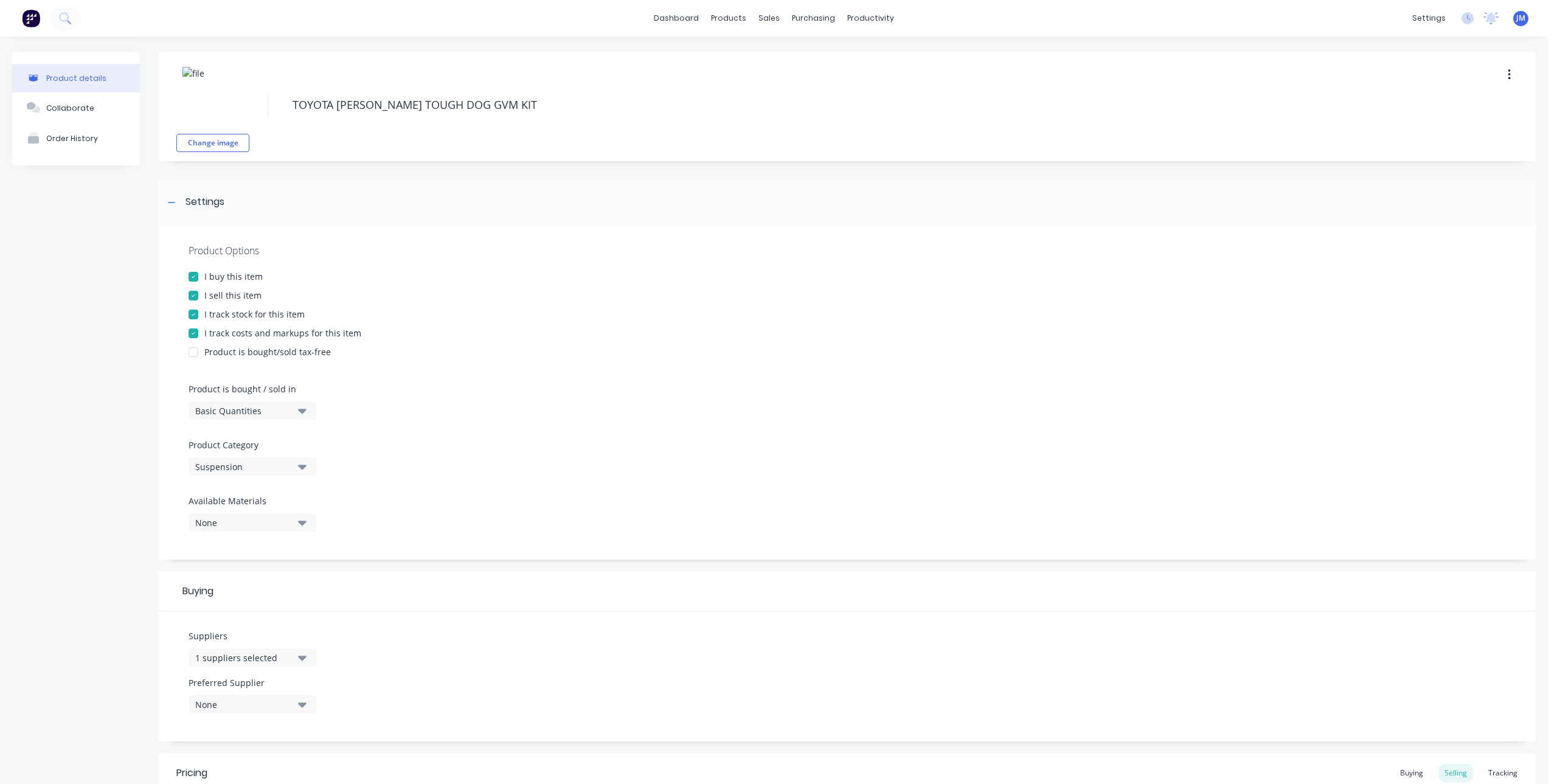
click at [200, 313] on div at bounding box center [193, 315] width 25 height 25
click at [197, 331] on div at bounding box center [193, 333] width 25 height 25
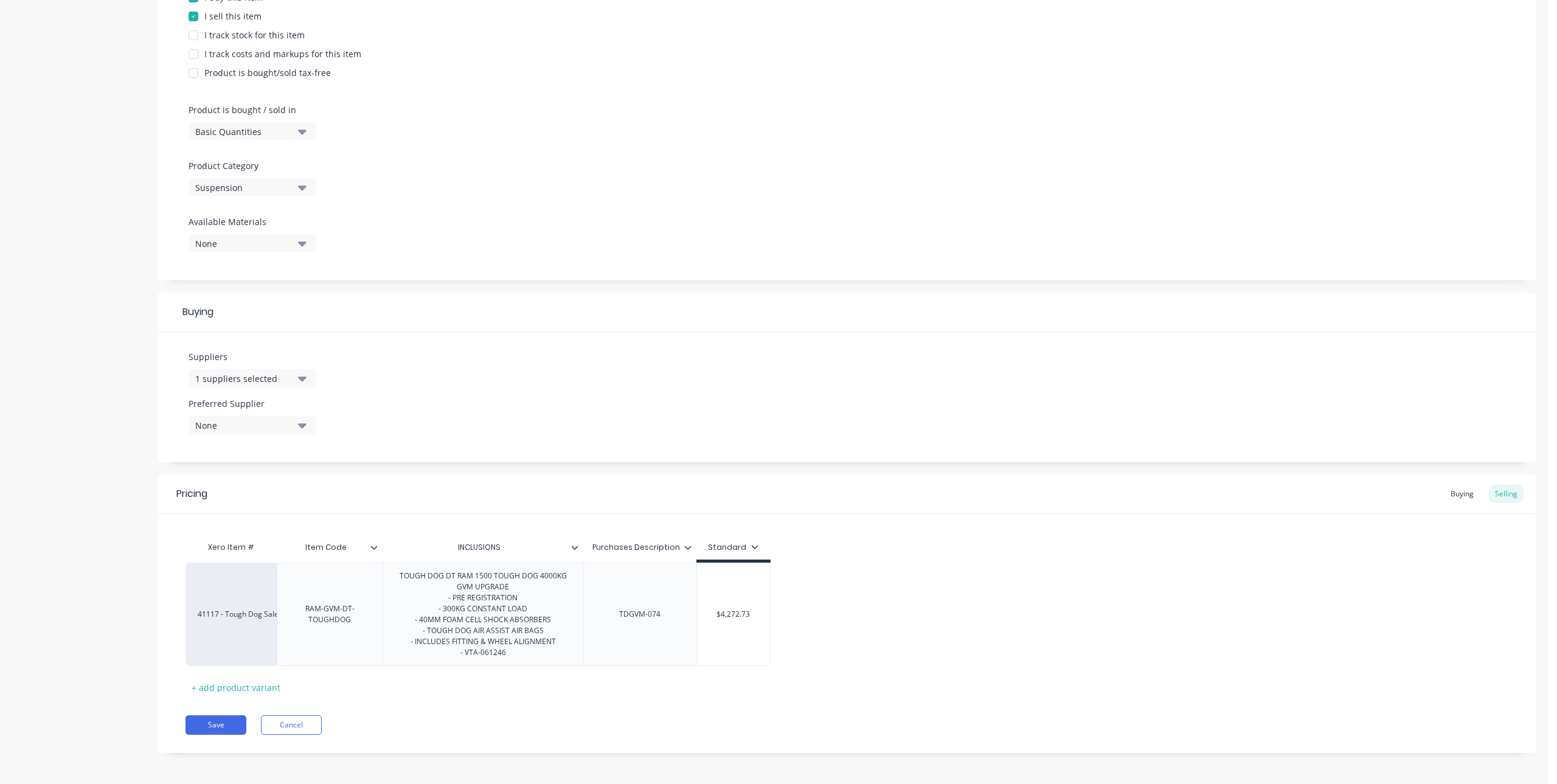
scroll to position [282, 0]
click at [266, 375] on div "1 suppliers selected" at bounding box center [244, 376] width 97 height 12
click at [206, 442] on div "button" at bounding box center [208, 443] width 25 height 25
click at [236, 417] on input "text" at bounding box center [288, 413] width 129 height 25
click at [248, 443] on div "Tough Dog (4WAY Suspension Products PTY LTD)" at bounding box center [286, 441] width 122 height 12
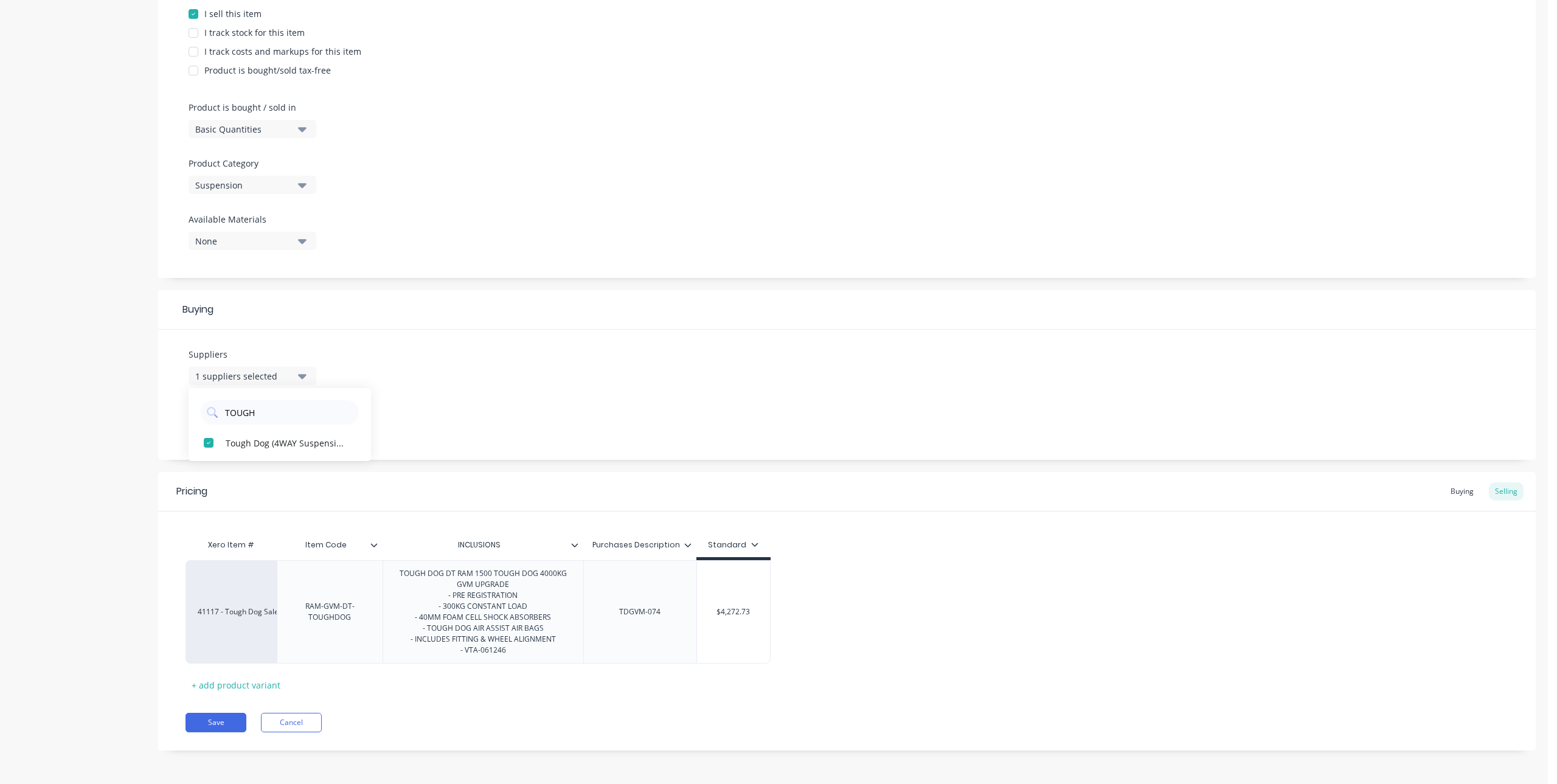
click at [437, 384] on div "Suppliers 1 suppliers selected TOUGH Tough Dog (4WAY Suspension Products PTY LT…" at bounding box center [847, 394] width 1378 height 130
click at [287, 416] on button "None" at bounding box center [252, 422] width 128 height 18
click at [262, 495] on div "Tough Dog (4WAY Suspension Products PTY LTD)" at bounding box center [286, 489] width 122 height 12
click at [435, 402] on div "Suppliers 1 suppliers selected TOUGH Preferred Supplier Tough Dog (4WAY Suspens…" at bounding box center [847, 394] width 1378 height 130
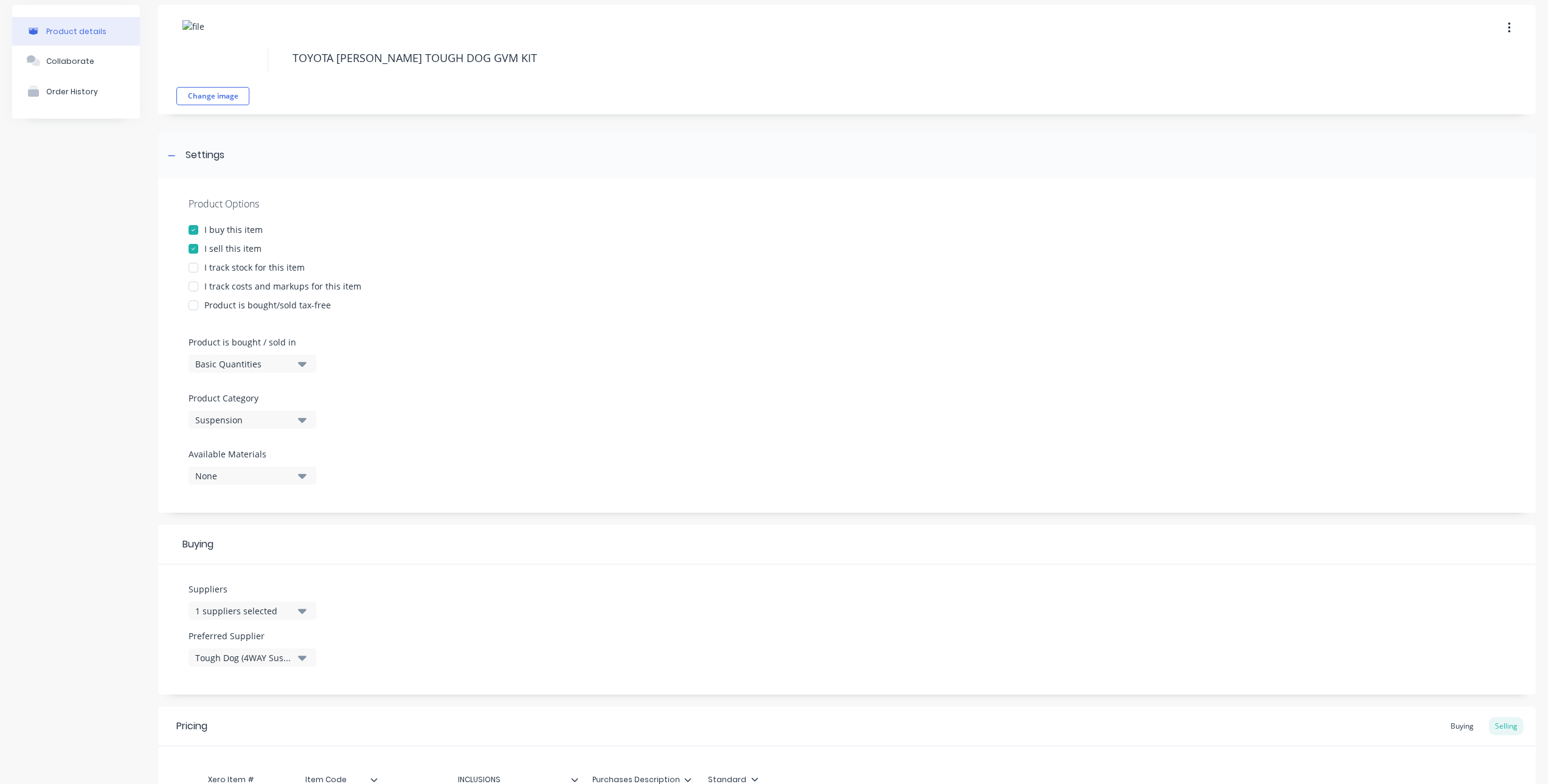
scroll to position [0, 0]
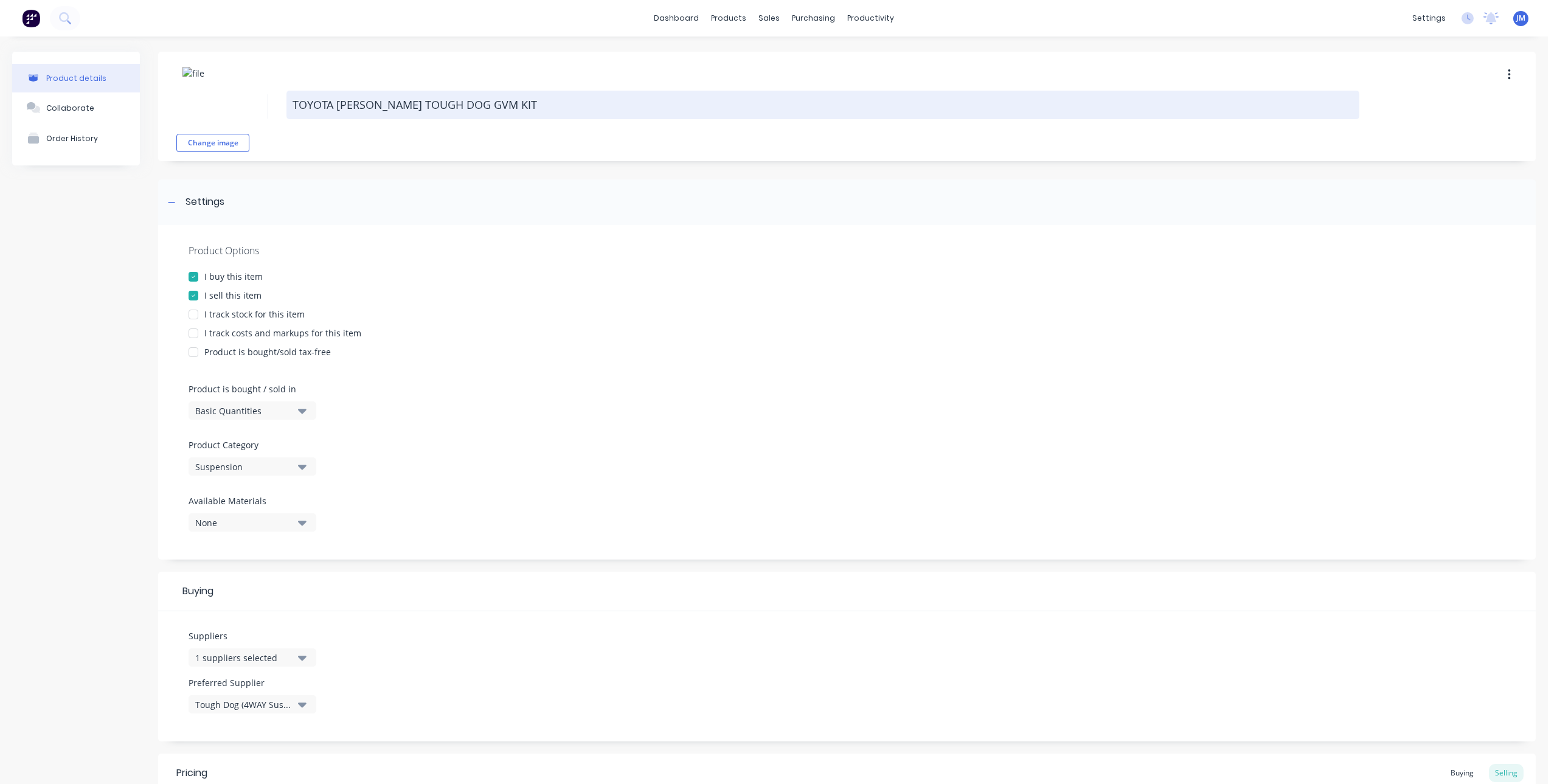
drag, startPoint x: 443, startPoint y: 105, endPoint x: 377, endPoint y: 107, distance: 66.0
click at [377, 107] on textarea "TOYOTA [PERSON_NAME] TOUGH DOG GVM KIT" at bounding box center [823, 105] width 1074 height 29
click at [291, 104] on textarea "TOYOTA [PERSON_NAME] GVM KIT" at bounding box center [823, 105] width 1074 height 29
paste textarea "TOUGH DOG"
click at [449, 100] on textarea "TOUGH DOG TOYOTA [PERSON_NAME] GVM KIT" at bounding box center [823, 105] width 1074 height 29
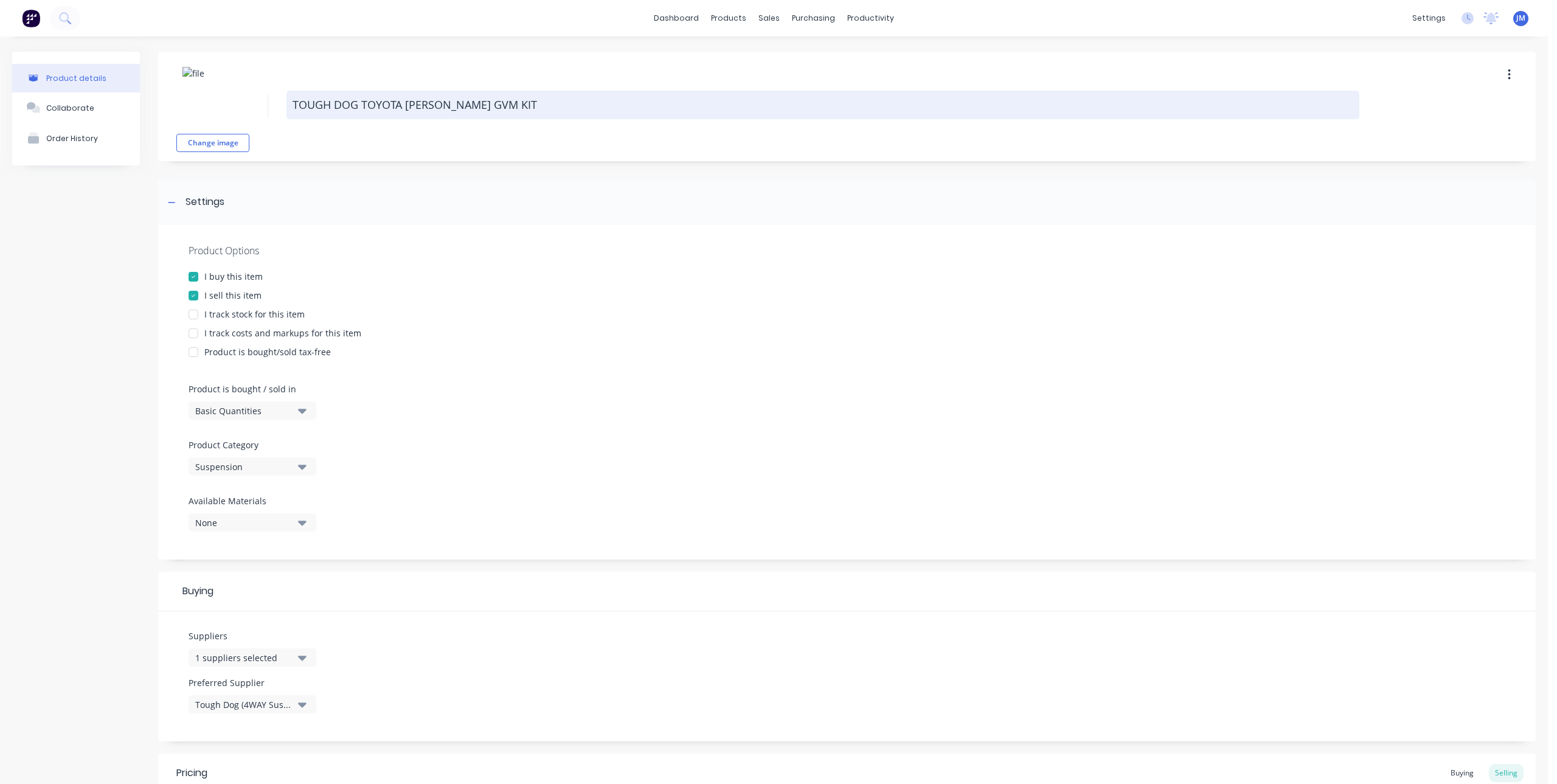
click at [503, 107] on textarea "TOUGH DOG TOYOTA [PERSON_NAME] GVM KIT" at bounding box center [823, 105] width 1074 height 29
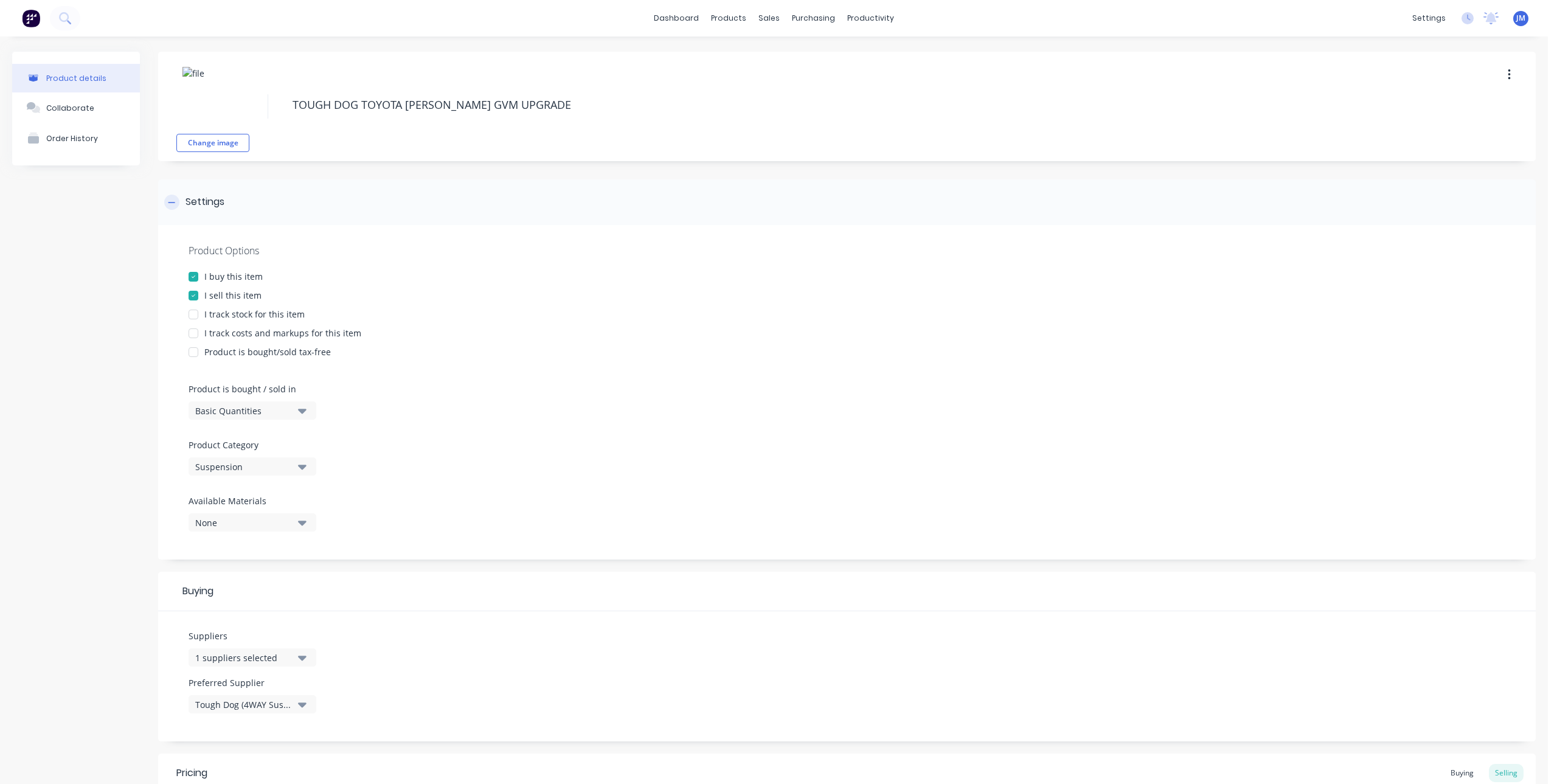
click at [572, 188] on div "Settings" at bounding box center [847, 203] width 1378 height 46
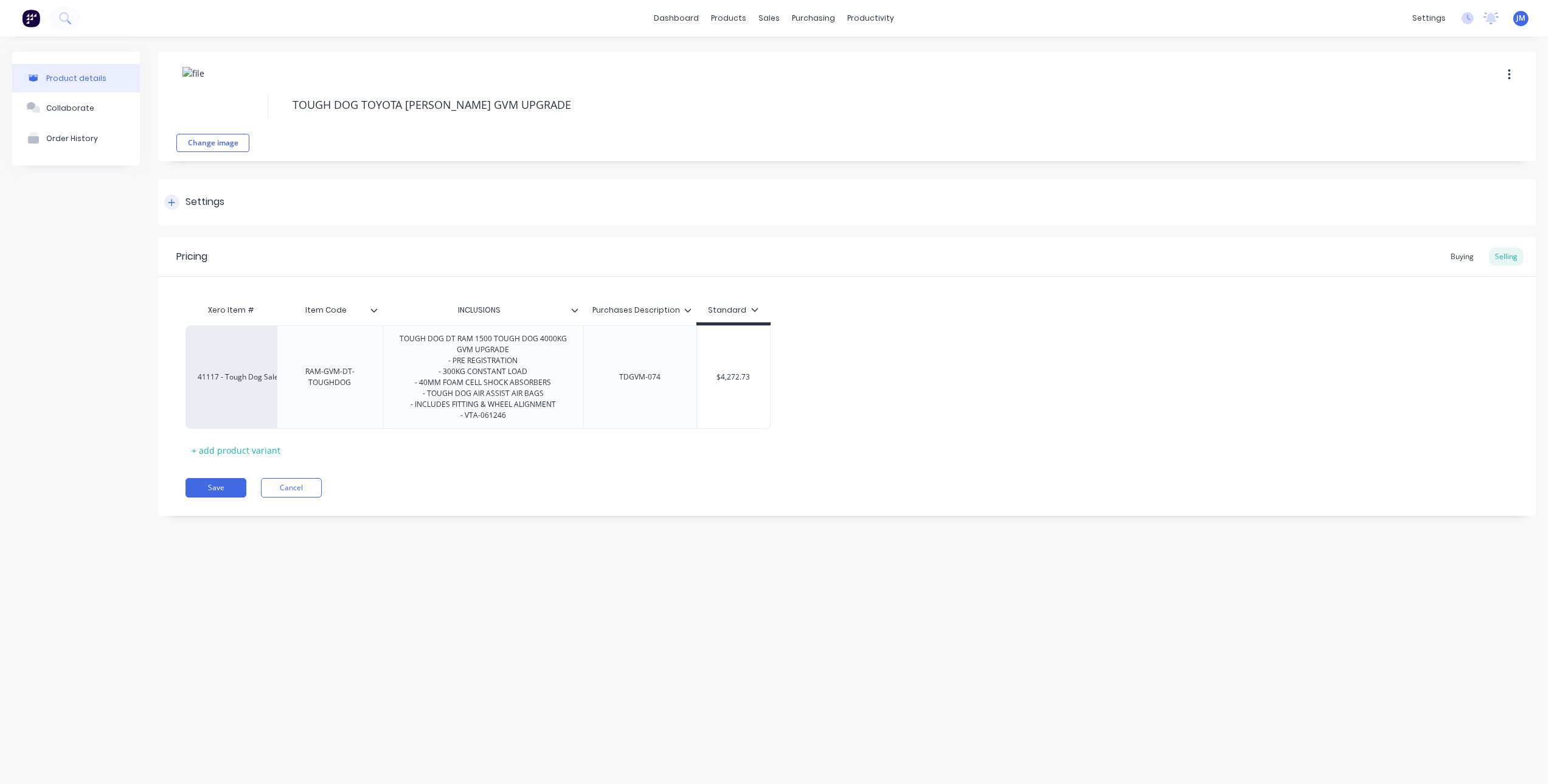
click at [171, 202] on icon at bounding box center [171, 202] width 7 height 7
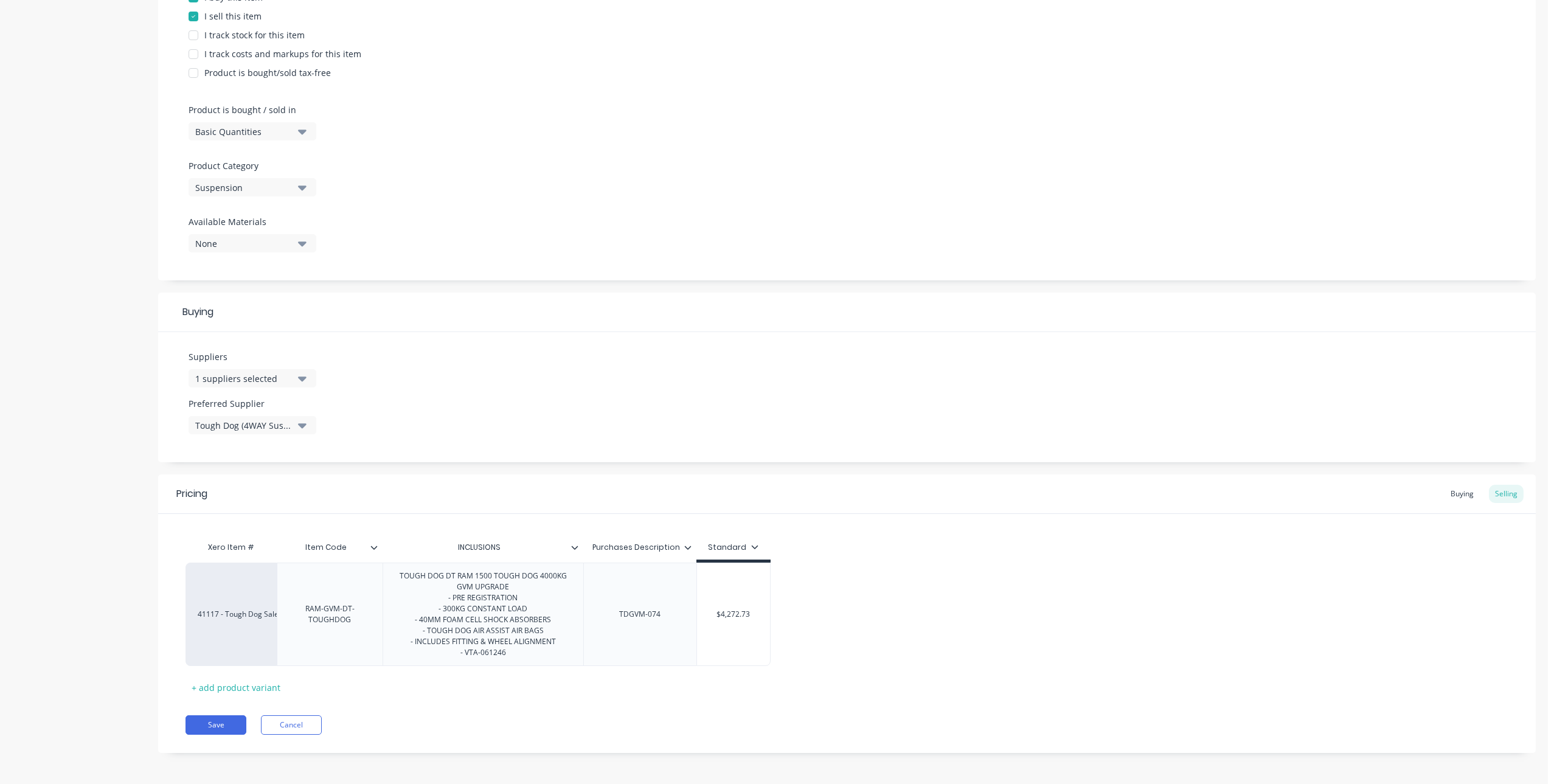
scroll to position [282, 0]
click at [348, 621] on div "RAM-GVM-DT-TOUGHDOG" at bounding box center [330, 612] width 95 height 27
drag, startPoint x: 678, startPoint y: 613, endPoint x: 659, endPoint y: 616, distance: 19.2
click at [659, 616] on div "41117 - Tough Dog Sales RAM-GVM-DT-TOUGHDOG TOUGH DOG DT RAM 1500 TOUGH DOG 400…" at bounding box center [847, 612] width 1323 height 104
click at [657, 613] on div "TDGVM-074" at bounding box center [640, 612] width 61 height 16
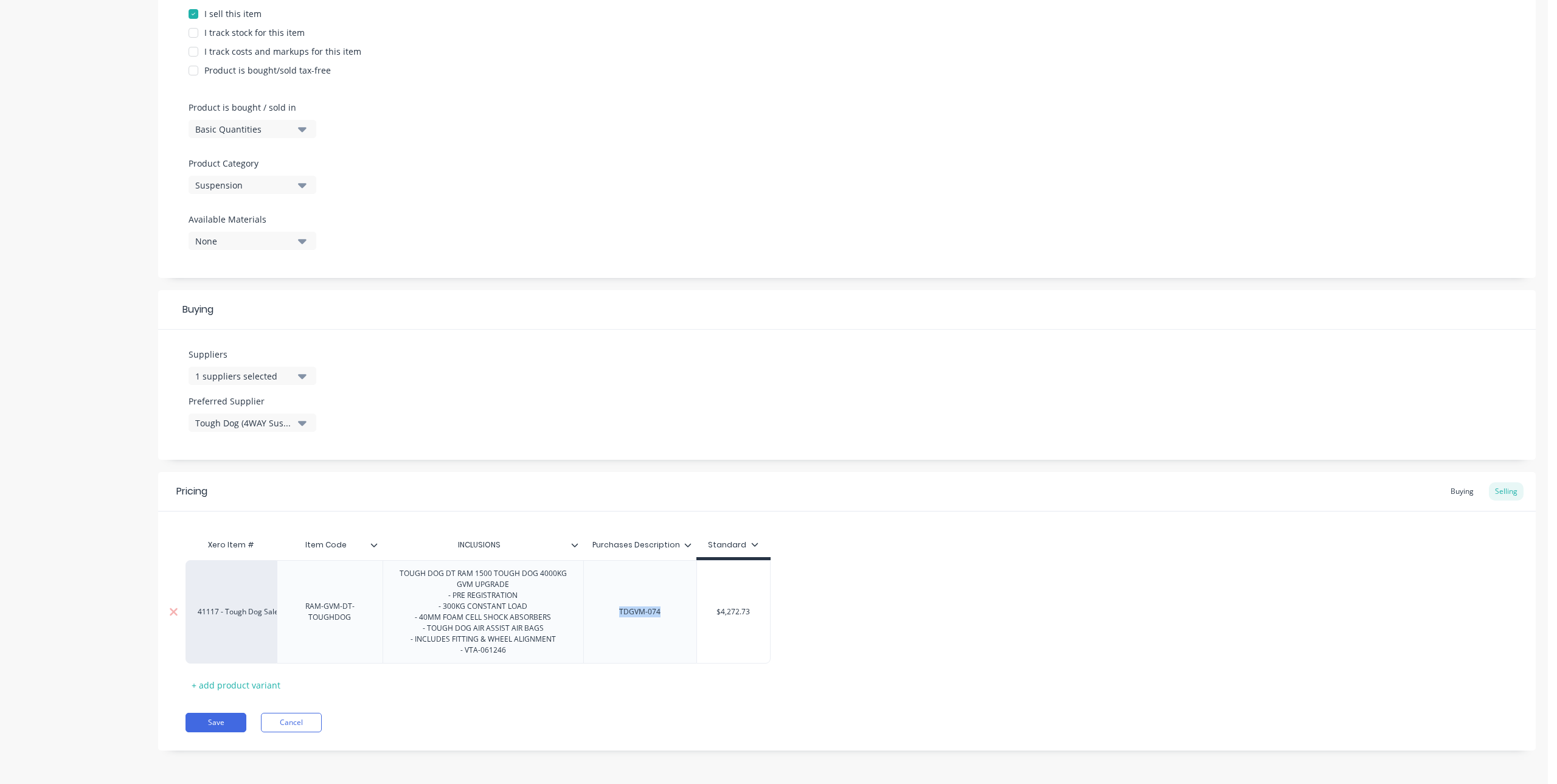
drag, startPoint x: 661, startPoint y: 613, endPoint x: 619, endPoint y: 612, distance: 42.0
click at [619, 612] on div "TDGVM-074" at bounding box center [640, 612] width 61 height 16
paste div
click at [923, 565] on div "41117 - Tough Dog Sales RAM-GVM-DT-TOUGHDOG TOUGH DOG DT RAM 1500 TOUGH DOG 400…" at bounding box center [847, 612] width 1323 height 104
click at [335, 608] on div "RAM-GVM-DT-TOUGHDOG" at bounding box center [330, 612] width 95 height 27
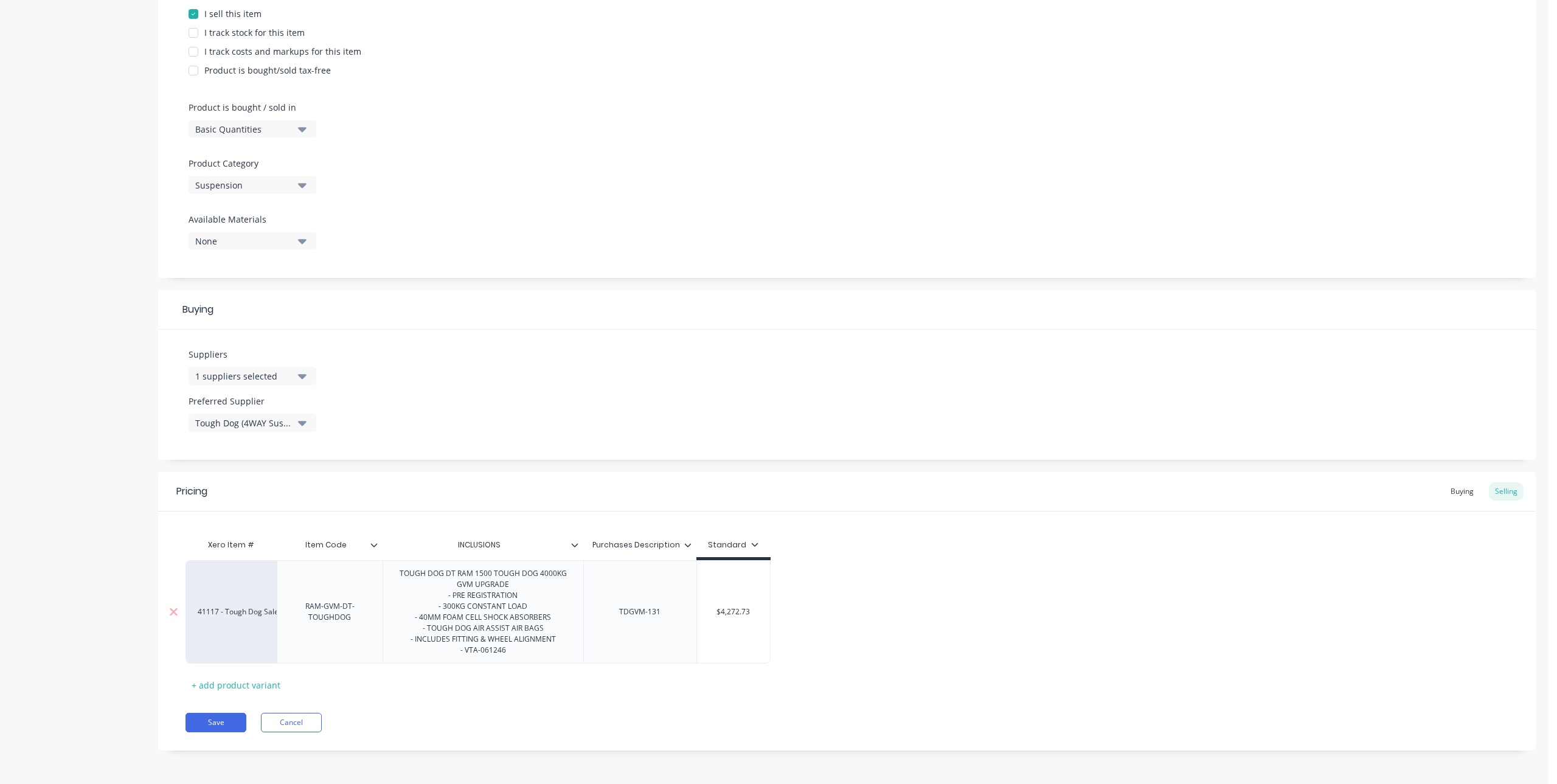
click at [351, 620] on div "RAM-GVM-DT-TOUGHDOG" at bounding box center [330, 612] width 95 height 27
drag, startPoint x: 353, startPoint y: 622, endPoint x: 298, endPoint y: 599, distance: 59.6
click at [298, 599] on div "RAM-GVM-DT-TOUGHDOG" at bounding box center [330, 612] width 95 height 27
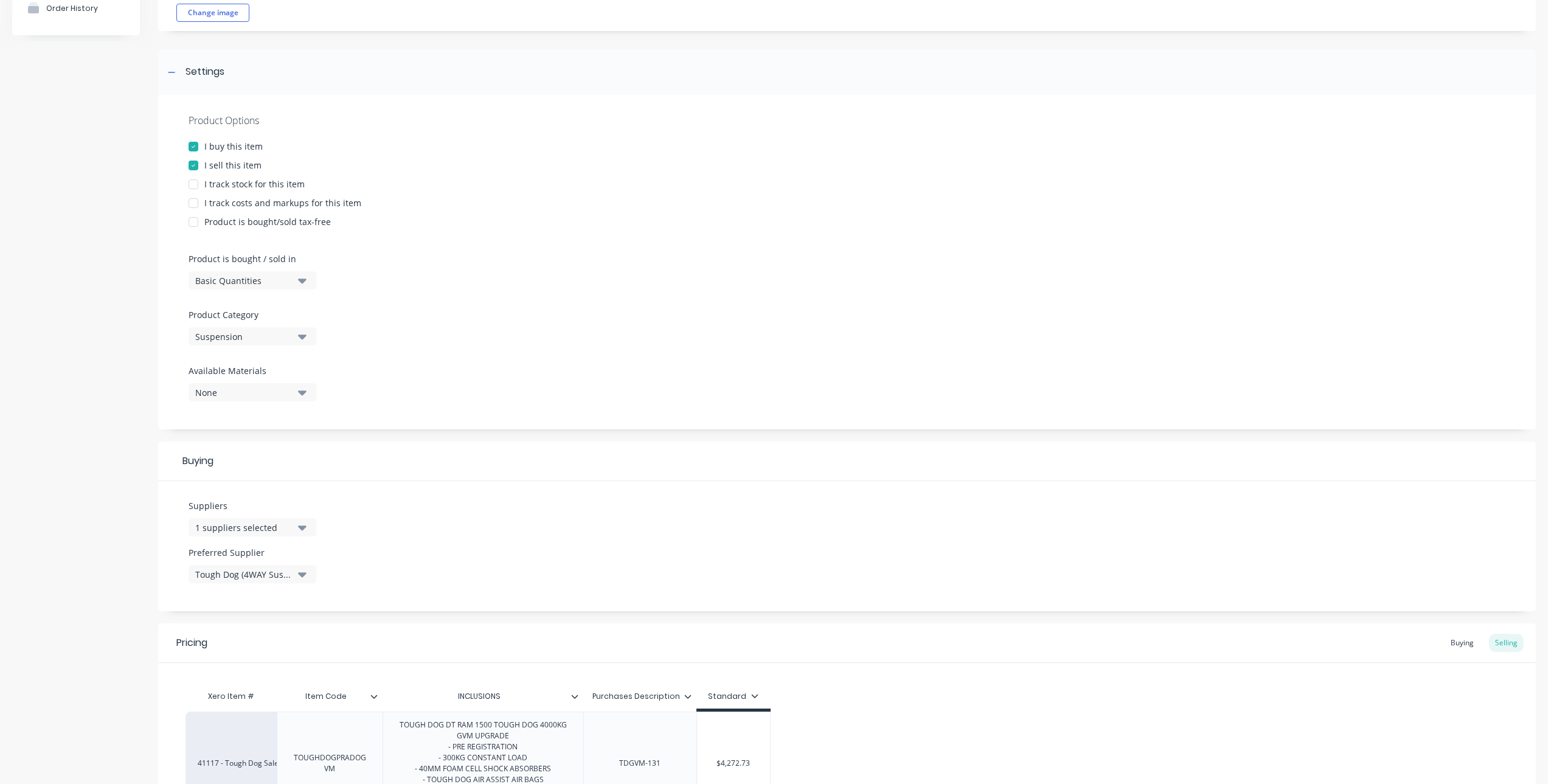
scroll to position [38, 0]
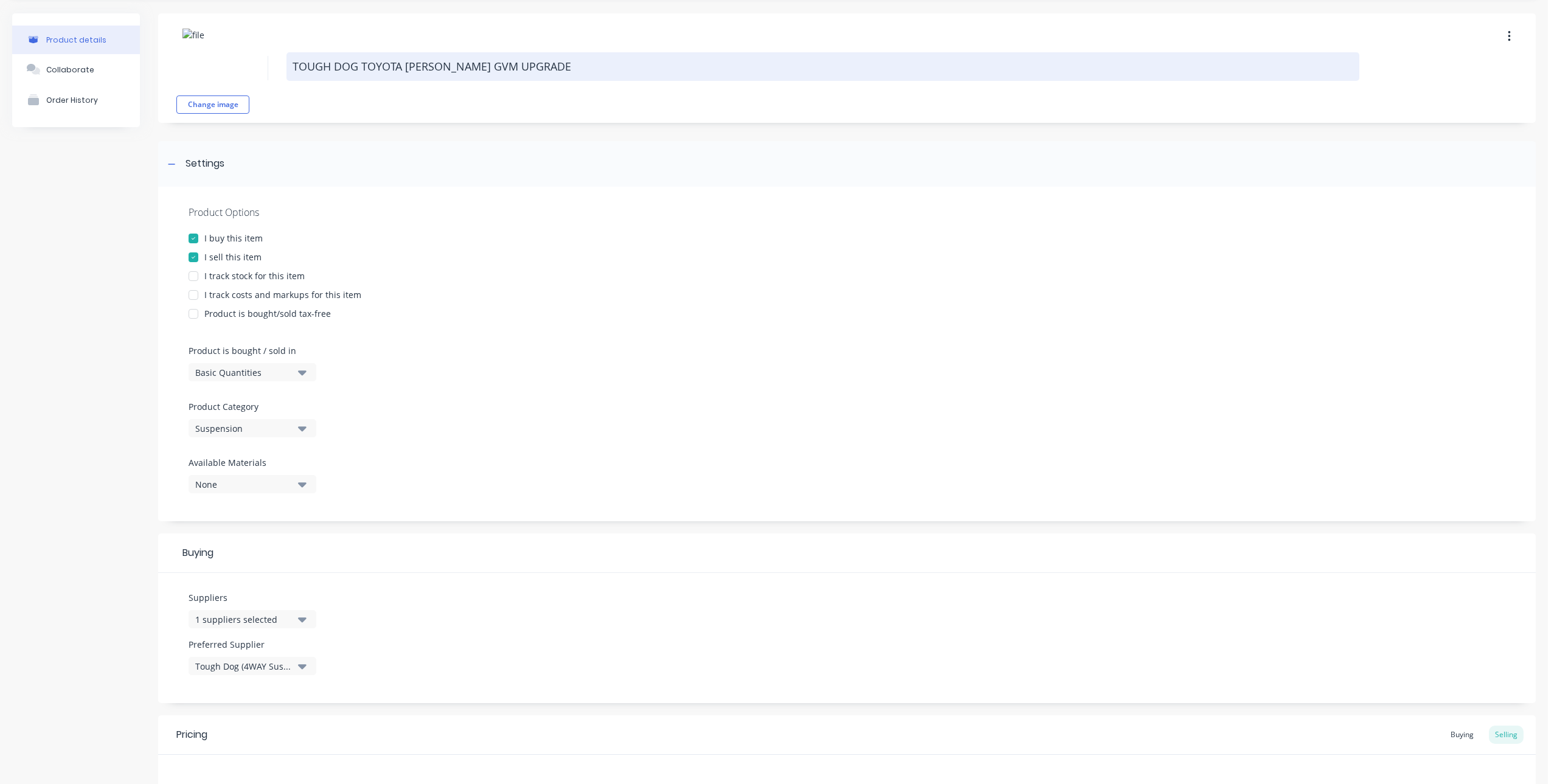
click at [404, 58] on textarea "TOUGH DOG TOYOTA [PERSON_NAME] GVM UPGRADE" at bounding box center [823, 67] width 1074 height 29
click at [439, 62] on textarea "TOUGH DOG TOYOTA [PERSON_NAME] GVM UPGRADE" at bounding box center [823, 67] width 1074 height 29
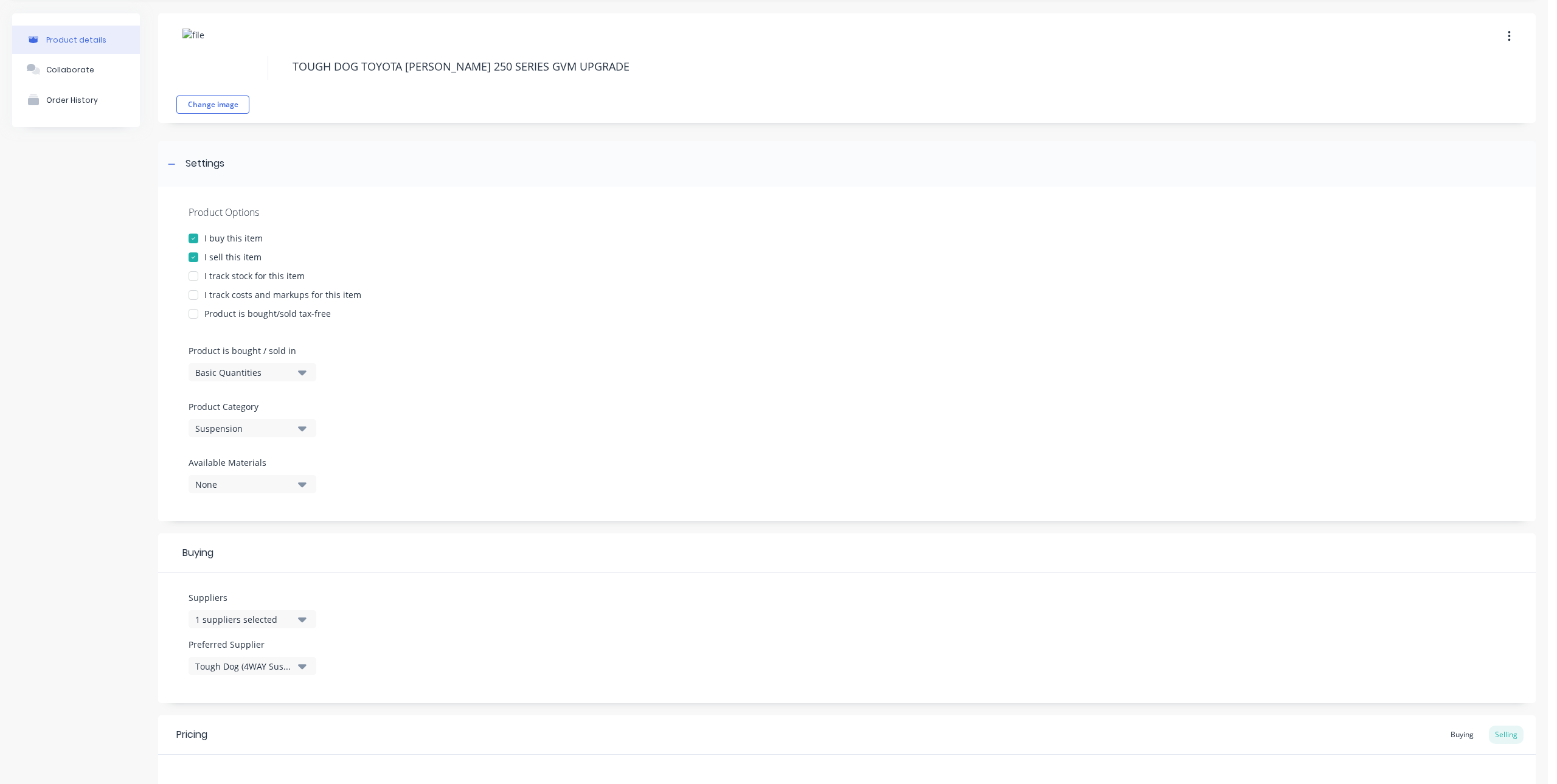
scroll to position [282, 0]
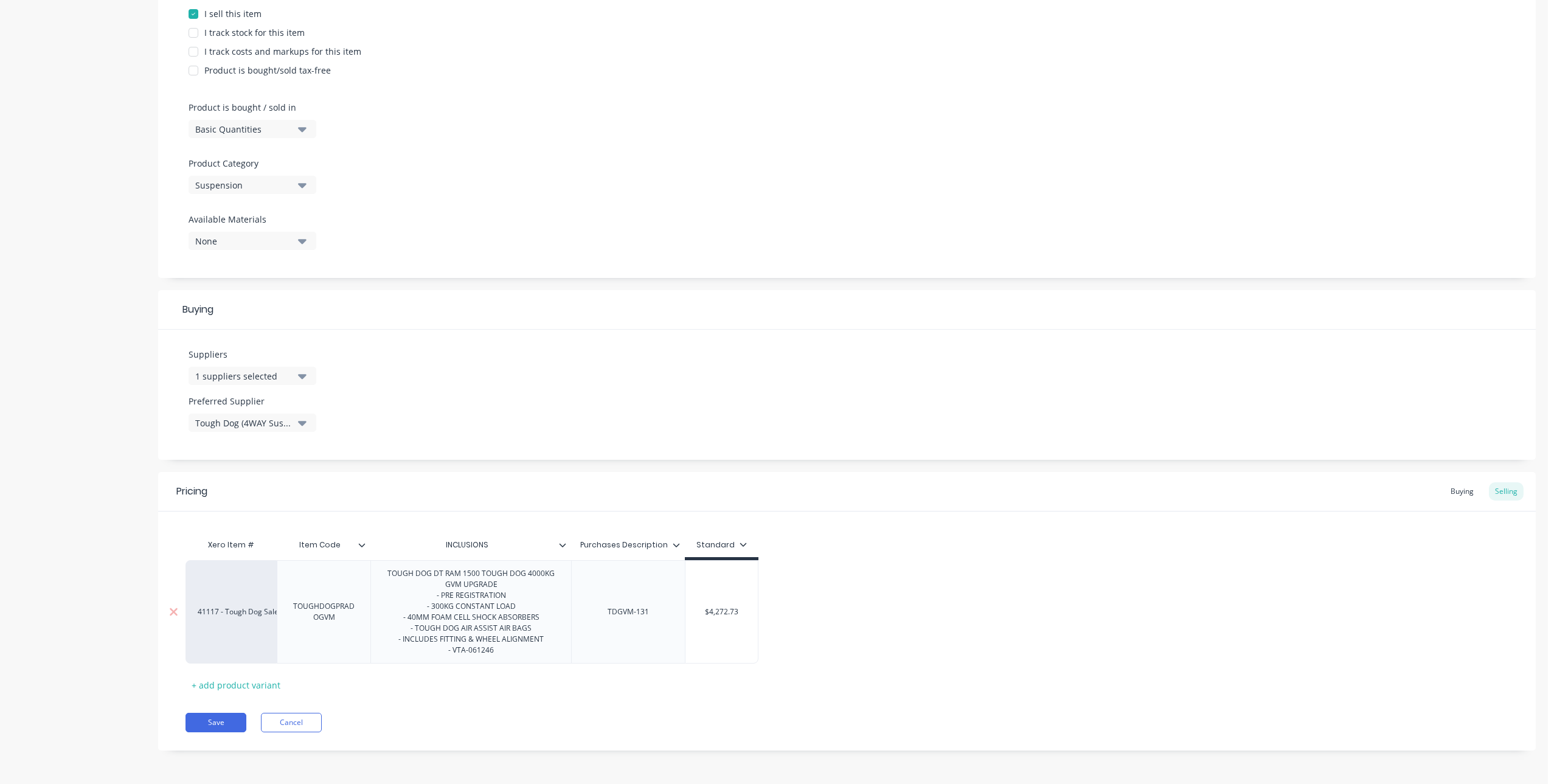
click at [466, 583] on div "TOUGH DOG DT RAM 1500 TOUGH DOG 4000KG GVM UPGRADE - PRE REGISTRATION - 300KG C…" at bounding box center [471, 611] width 190 height 92
drag, startPoint x: 506, startPoint y: 586, endPoint x: 378, endPoint y: 569, distance: 129.1
click at [378, 569] on div "TOUGH DOG DT RAM 1500 TOUGH DOG 4000KG GVM UPGRADE - PRE REGISTRATION - 300KG C…" at bounding box center [471, 611] width 190 height 92
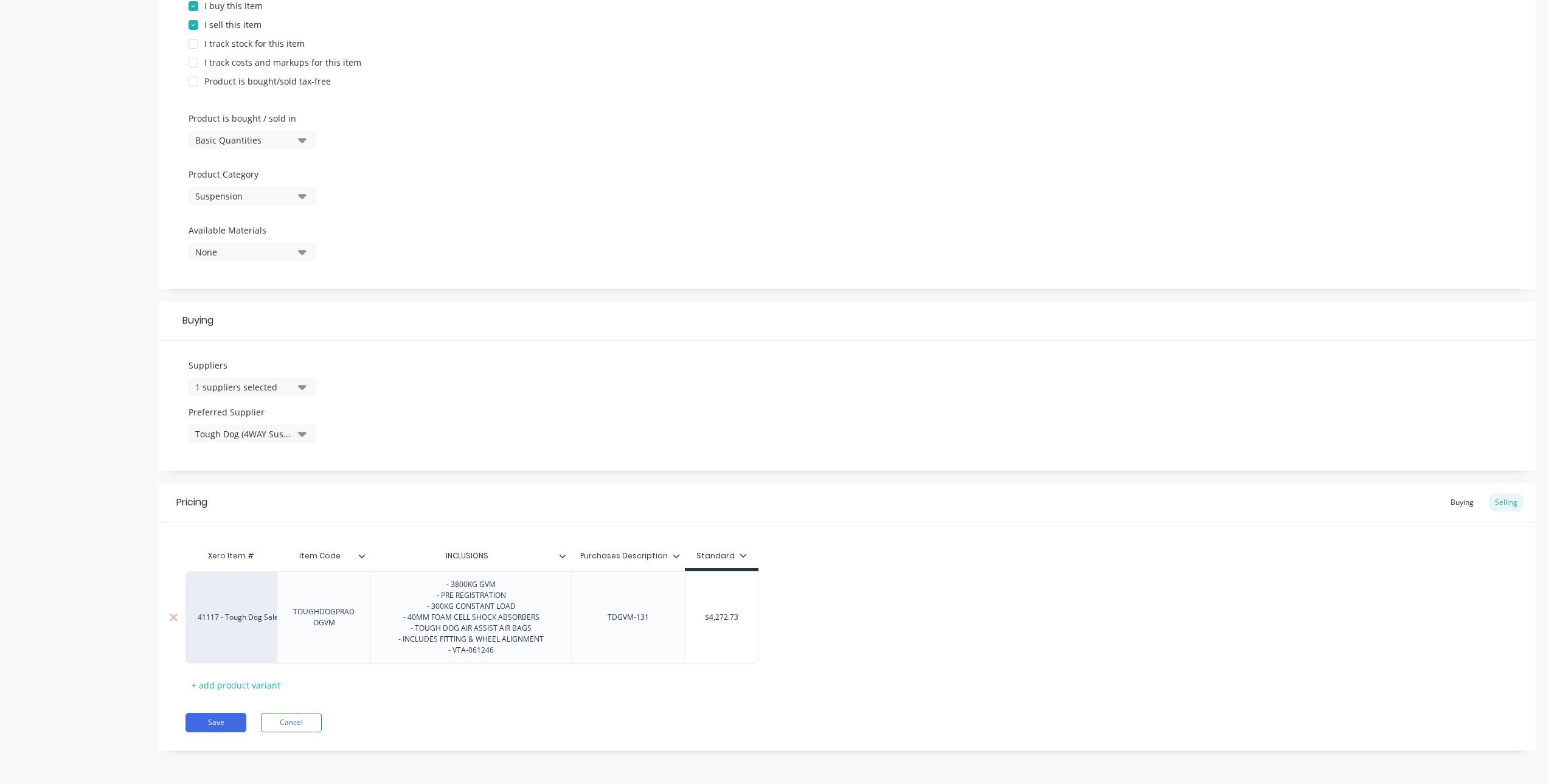
click at [514, 594] on div "- 3800KG GVM - PRE REGISTRATION - 300KG CONSTANT LOAD - 40MM FOAM CELL SHOCK AB…" at bounding box center [470, 617] width 165 height 82
drag, startPoint x: 540, startPoint y: 631, endPoint x: 407, endPoint y: 631, distance: 133.0
click at [407, 631] on div "- 3800KG GVM - PRE REGISTRATION - 300KG CONSTANT LOAD - 40MM FOAM CELL SHOCK AB…" at bounding box center [470, 617] width 165 height 82
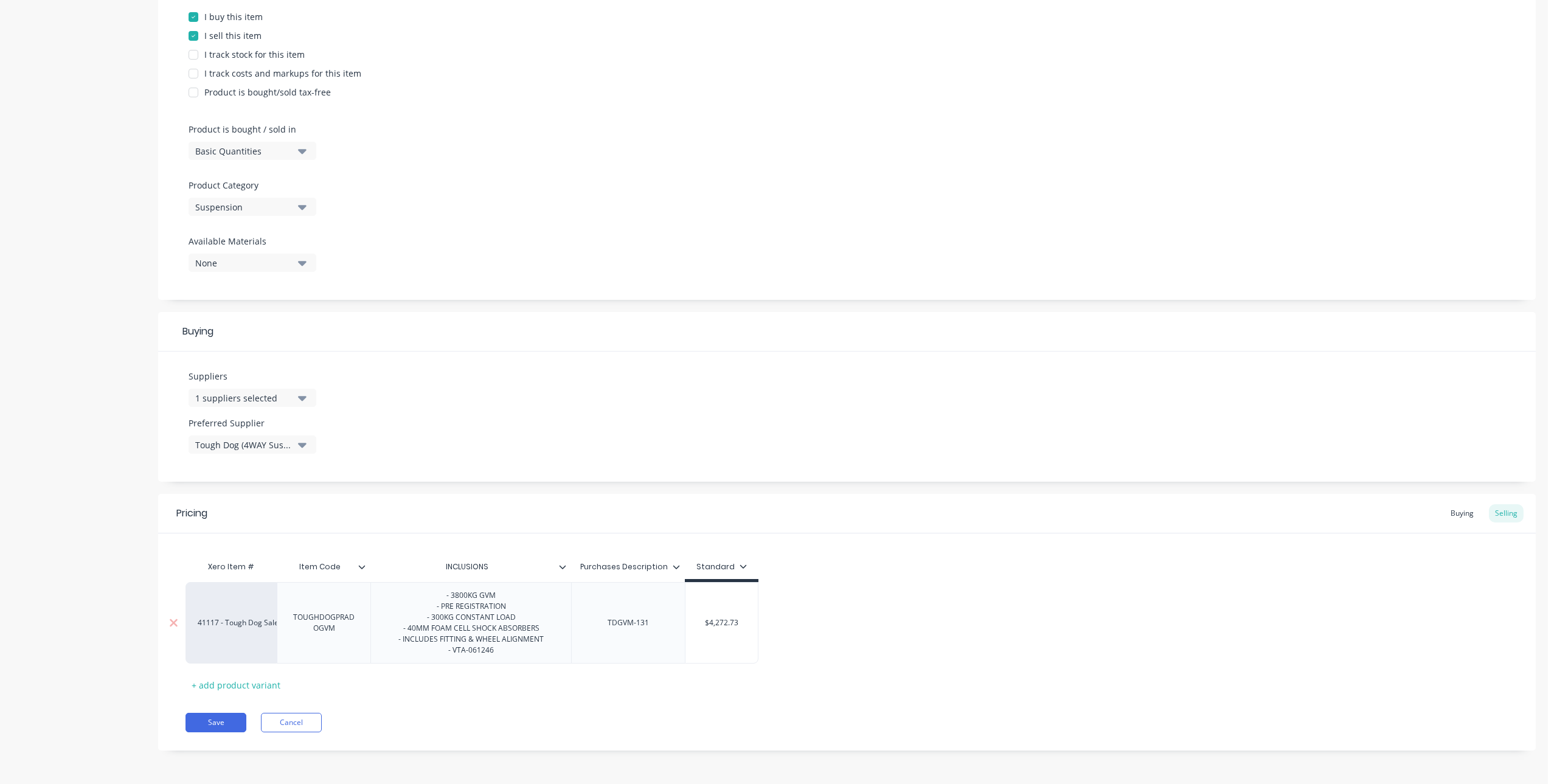
click at [467, 628] on div "- 3800KG GVM - PRE REGISTRATION - 300KG CONSTANT LOAD - 40MM FOAM CELL SHOCK AB…" at bounding box center [470, 622] width 165 height 70
drag, startPoint x: 473, startPoint y: 632, endPoint x: 434, endPoint y: 630, distance: 39.1
click at [434, 630] on div "- 3800KG GVM - PRE REGISTRATION - 300KG CONSTANT LOAD - 40MM FOAM CELL SHOCK AB…" at bounding box center [470, 622] width 165 height 70
click at [433, 630] on div "- 3800KG GVM - PRE REGISTRATION - 300KG CONSTANT LOAD - 40MM FADJUSTABLE SHOCK …" at bounding box center [470, 622] width 165 height 70
drag, startPoint x: 522, startPoint y: 617, endPoint x: 430, endPoint y: 617, distance: 92.0
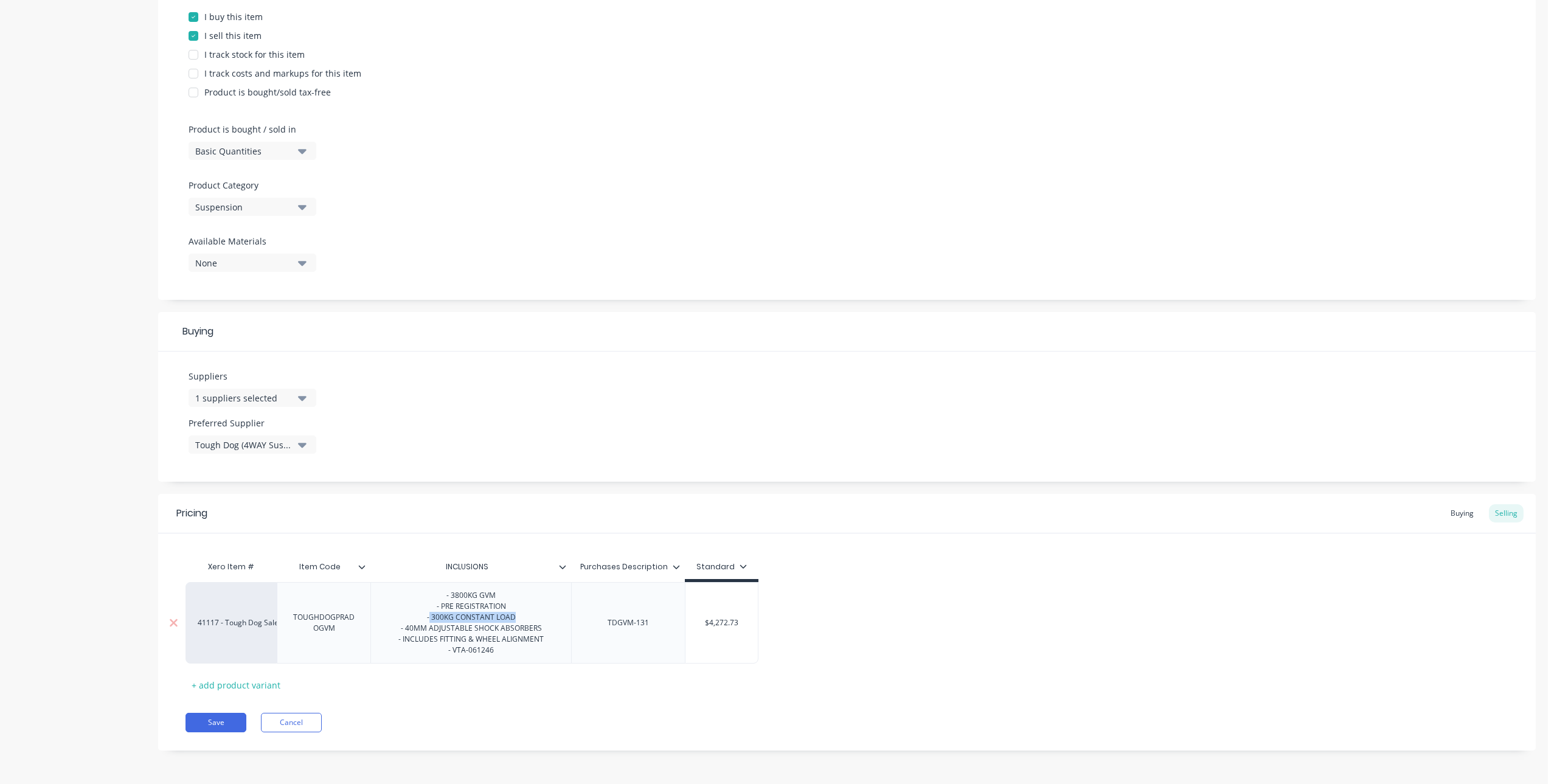
click at [430, 617] on div "- 3800KG GVM - PRE REGISTRATION - 300KG CONSTANT LOAD - 40MM ADJUSTABLE SHOCK A…" at bounding box center [470, 622] width 165 height 70
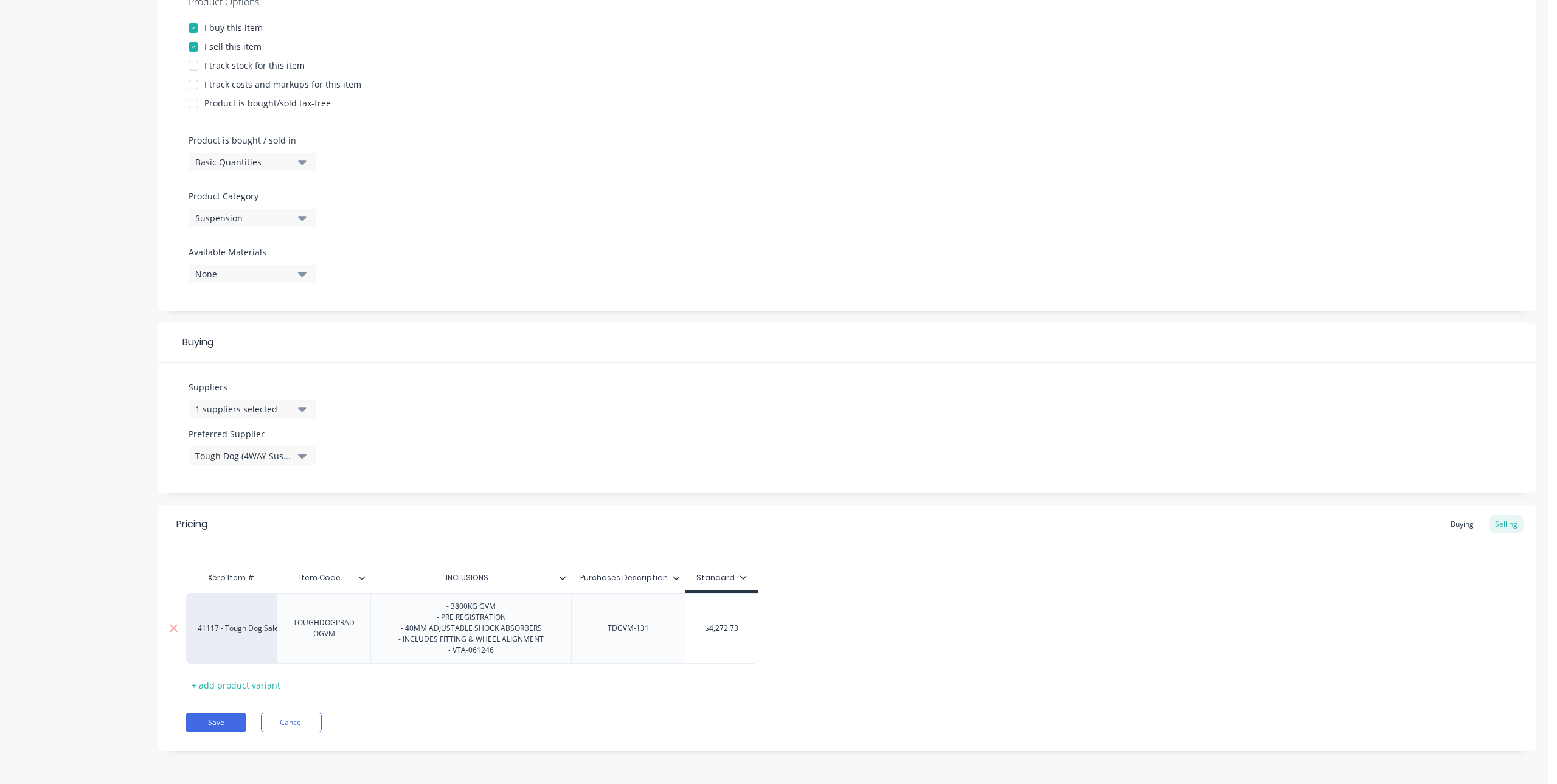
scroll to position [248, 0]
drag, startPoint x: 468, startPoint y: 655, endPoint x: 432, endPoint y: 659, distance: 36.2
click at [432, 659] on div "- 3800KG GVM - PRE REGISTRATION - 40MM ADJUSTABLE SHOCK ABSORBERS - INCLUDES FI…" at bounding box center [470, 628] width 201 height 70
click at [555, 643] on div "- 3800KG GVM - PRE REGISTRATION - 40MM ADJUSTABLE SHOCK ABSORBERS - INCLUDES FI…" at bounding box center [470, 628] width 201 height 70
click at [505, 661] on div "- 3800KG GVM - PRE REGISTRATION - 40MM ADJUSTABLE SHOCK ABSORBERS - INCLUDES FI…" at bounding box center [470, 628] width 201 height 70
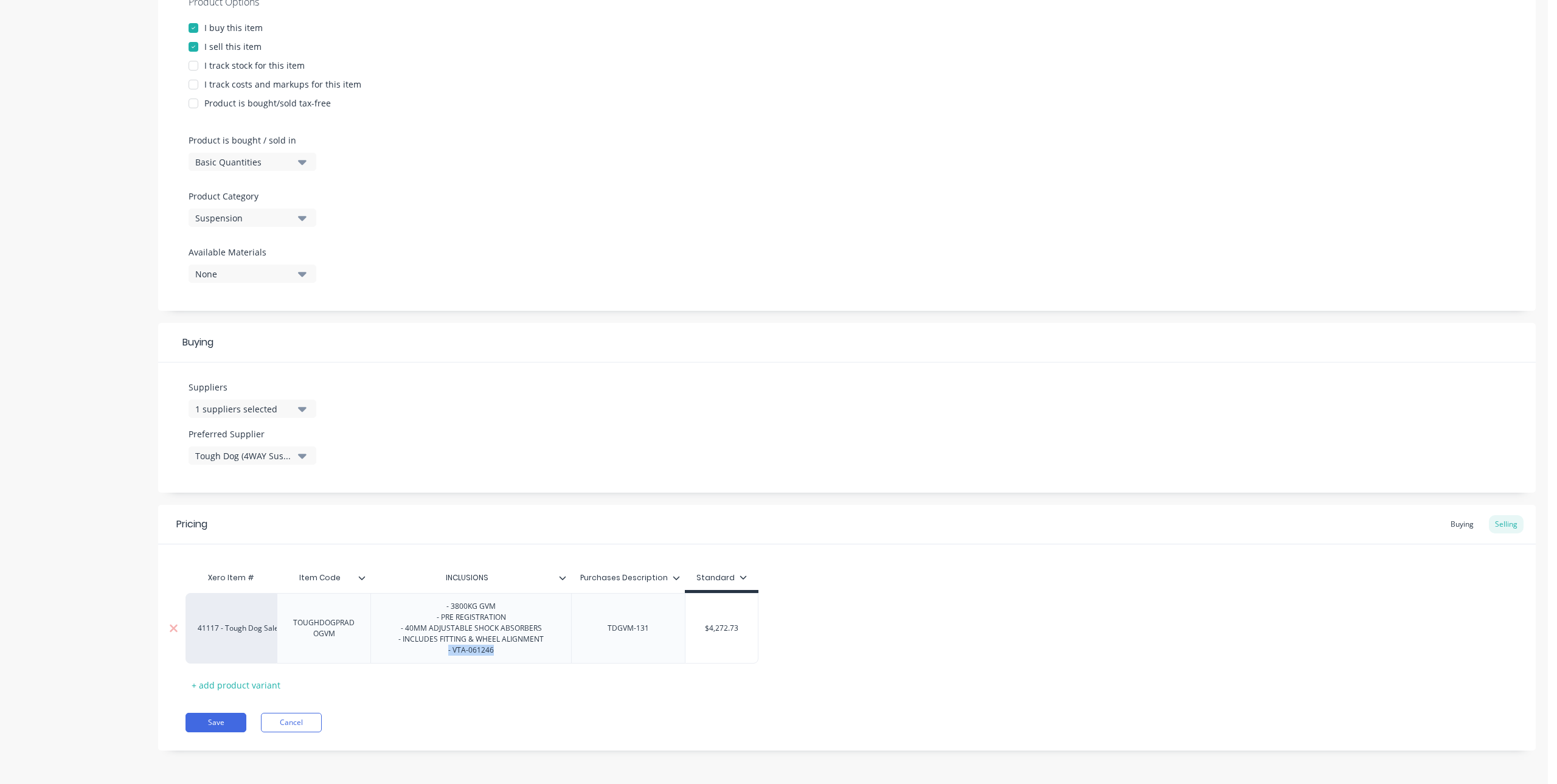
click at [508, 652] on div "- 3800KG GVM - PRE REGISTRATION - 40MM ADJUSTABLE SHOCK ABSORBERS - INCLUDES FI…" at bounding box center [470, 628] width 165 height 60
drag, startPoint x: 552, startPoint y: 640, endPoint x: 473, endPoint y: 641, distance: 79.0
click at [473, 641] on div "- 3800KG GVM - PRE REGISTRATION - 40MM ADJUSTABLE SHOCK ABSORBERS - INCLUDES FI…" at bounding box center [470, 628] width 165 height 60
drag, startPoint x: 495, startPoint y: 655, endPoint x: 443, endPoint y: 661, distance: 52.3
click at [443, 661] on div "- 3800KG GVM - PRE REGISTRATION - 40MM ADJUSTABLE SHOCK ABSORBERS - INCLUDES FI…" at bounding box center [470, 628] width 201 height 70
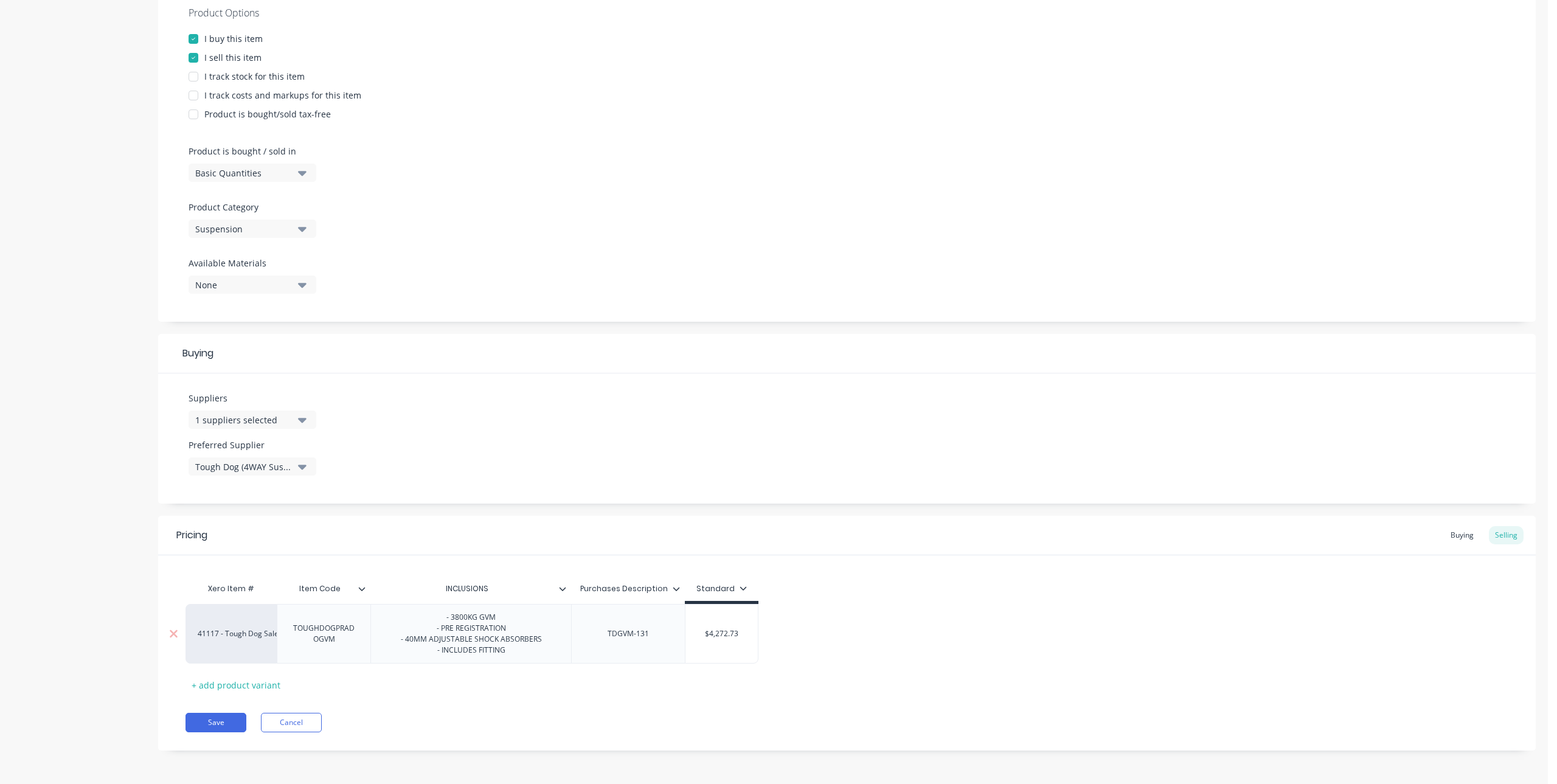
scroll to position [238, 0]
click at [559, 592] on icon at bounding box center [562, 589] width 8 height 8
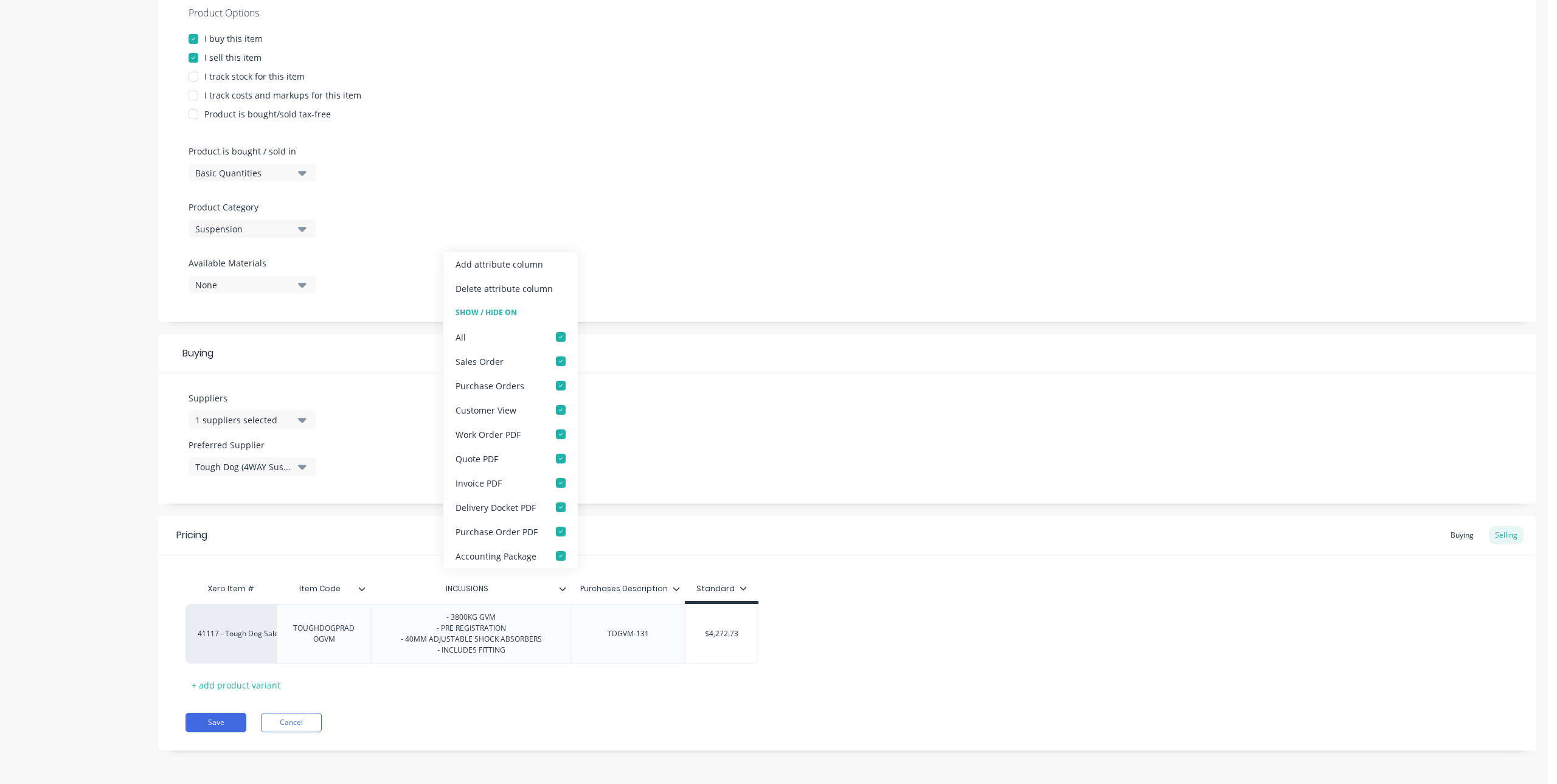
click at [650, 246] on div "Product Options I buy this item I sell this item I track stock for this item I …" at bounding box center [847, 155] width 1378 height 335
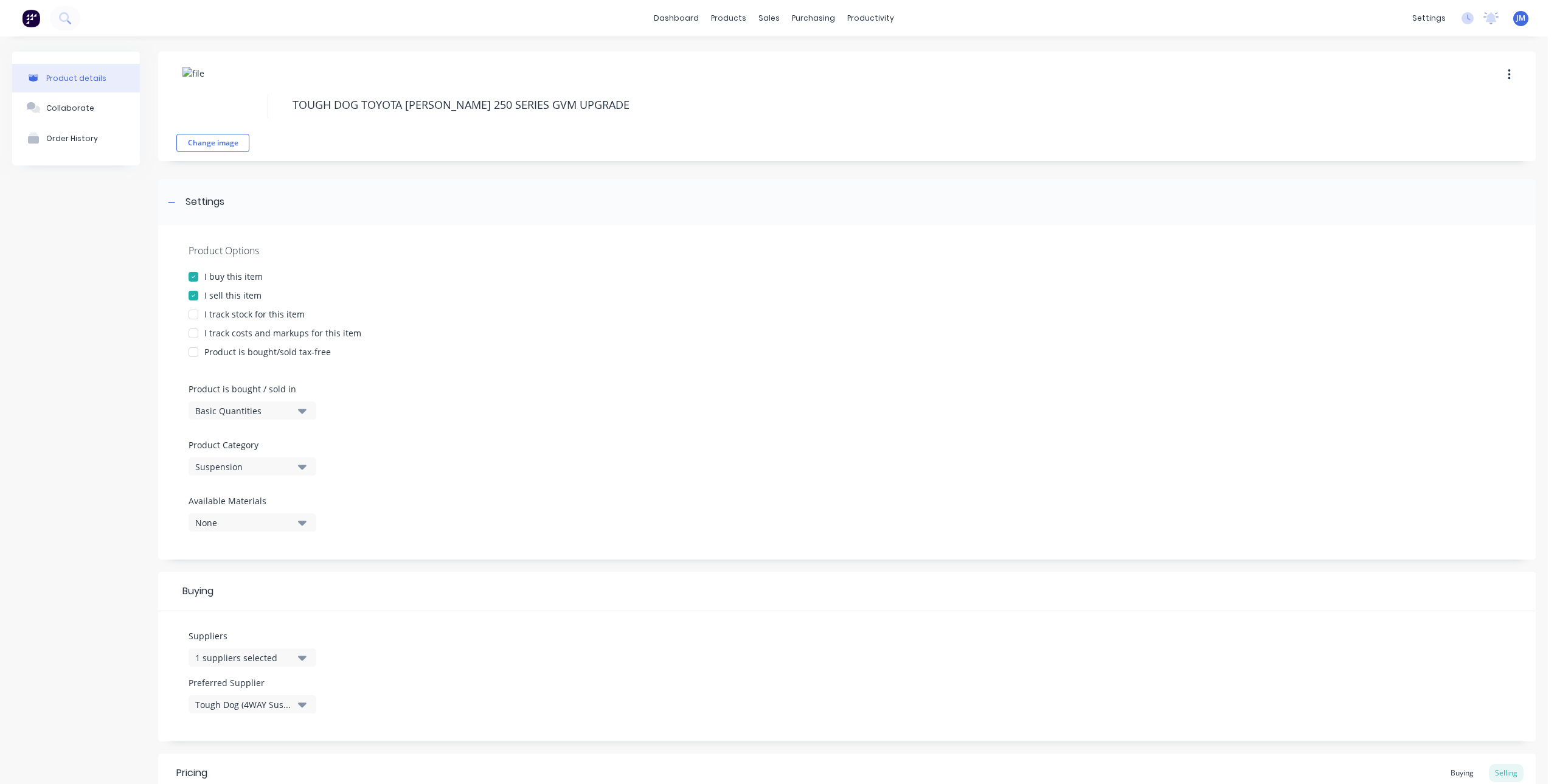
scroll to position [282, 0]
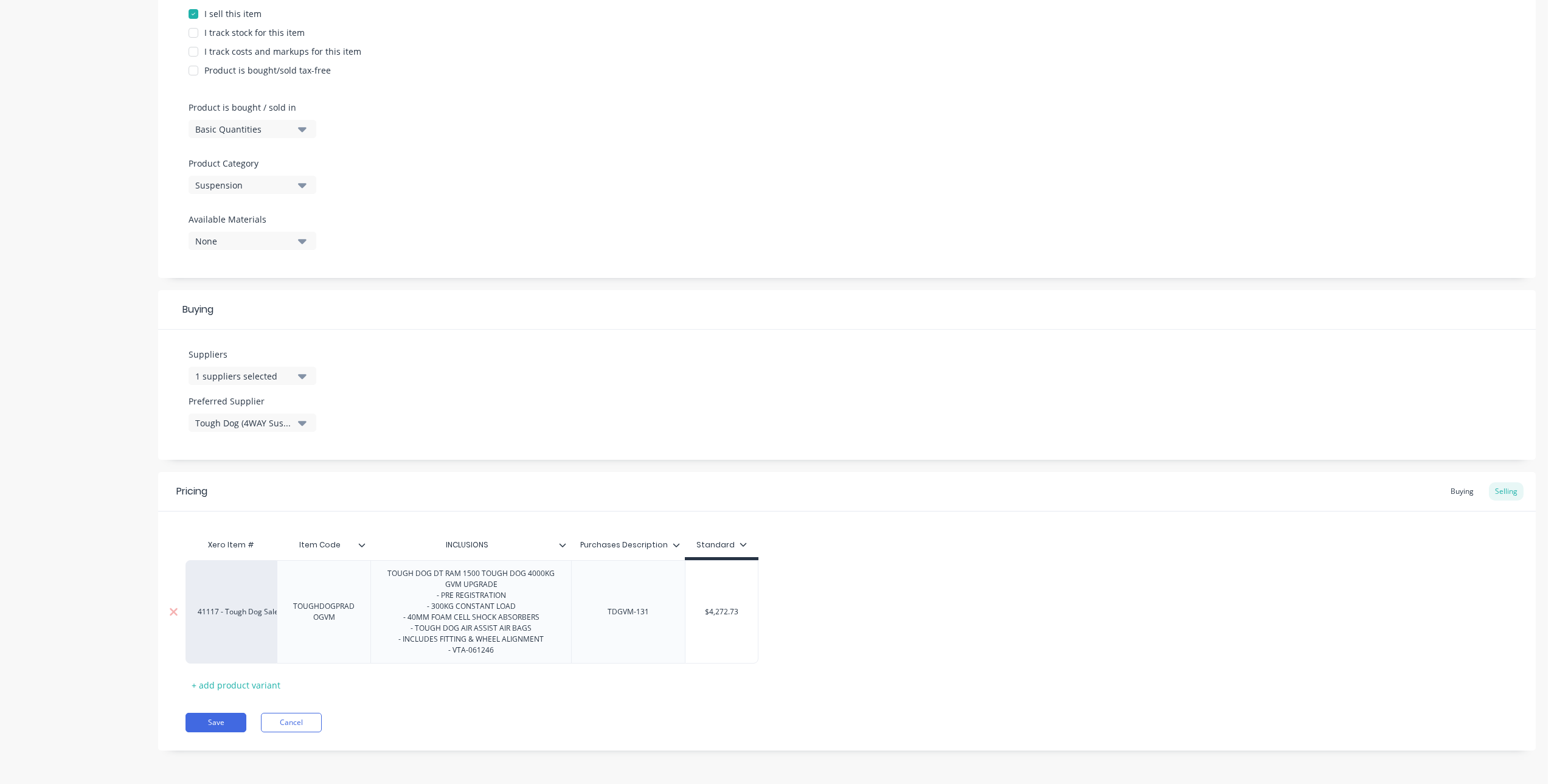
click at [503, 651] on div "TOUGH DOG DT RAM 1500 TOUGH DOG 4000KG GVM UPGRADE - PRE REGISTRATION - 300KG C…" at bounding box center [471, 611] width 190 height 92
click at [454, 586] on div "TOUGH DOG DT RAM 1500 TOUGH DOG 4000KG GVM UPGRADE - PRE REGISTRATION - 300KG C…" at bounding box center [471, 611] width 190 height 92
drag, startPoint x: 527, startPoint y: 585, endPoint x: 373, endPoint y: 562, distance: 155.7
click at [373, 562] on div "TOUGH DOG DT RAM 1500 TOUGH DOG 4000KG GVM UPGRADE - PRE REGISTRATION - 300KG C…" at bounding box center [470, 612] width 201 height 104
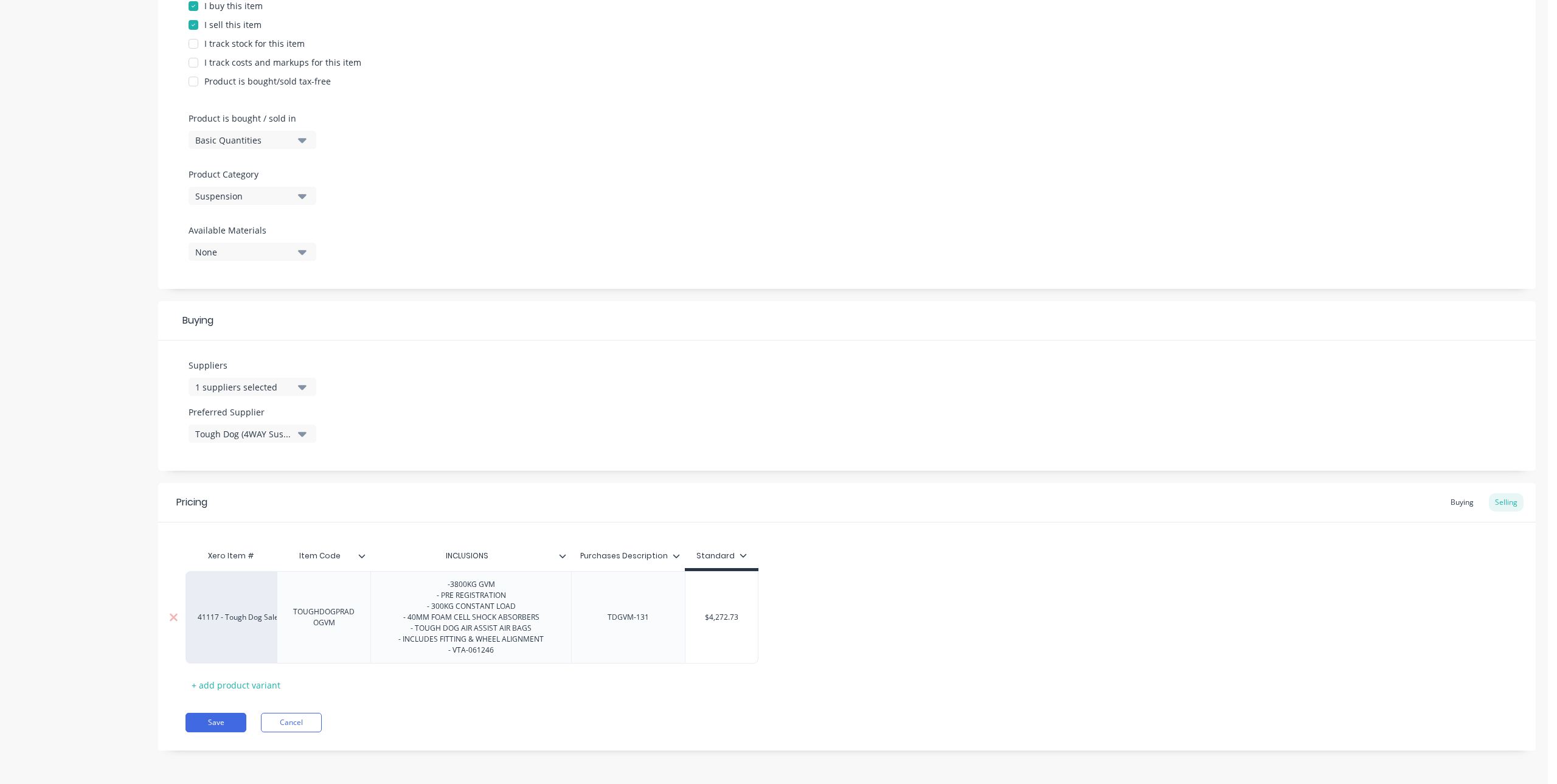
click at [436, 606] on div "-3800KG GVM - PRE REGISTRATION - 300KG CONSTANT LOAD - 40MM FOAM CELL SHOCK ABS…" at bounding box center [470, 617] width 165 height 82
drag, startPoint x: 469, startPoint y: 621, endPoint x: 431, endPoint y: 621, distance: 38.0
click at [431, 621] on div "-3800KG GVM - PRE REGISTRATION - 700KG CONSTANT LOAD - 40MM FOAM CELL SHOCK ABS…" at bounding box center [470, 617] width 165 height 82
drag, startPoint x: 549, startPoint y: 643, endPoint x: 470, endPoint y: 639, distance: 79.1
click at [470, 639] on div "-3800KG GVM - PRE REGISTRATION - 700KG CONSTANT LOAD - 40MM ADJUSTABLE SHOCK AB…" at bounding box center [470, 617] width 165 height 82
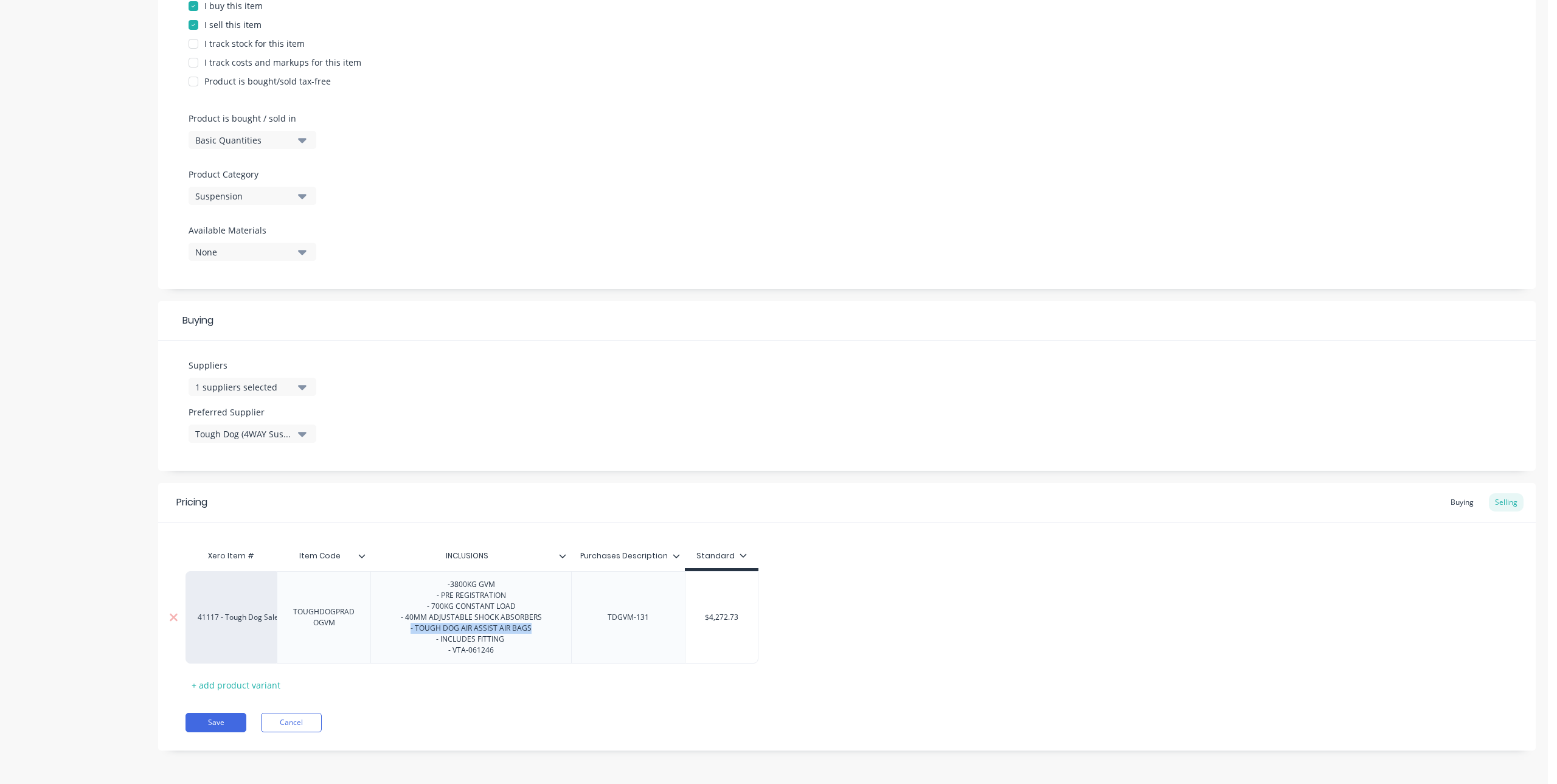
drag, startPoint x: 545, startPoint y: 633, endPoint x: 401, endPoint y: 633, distance: 144.0
click at [401, 633] on div "-3800KG GVM - PRE REGISTRATION - 700KG CONSTANT LOAD - 40MM ADJUSTABLE SHOCK AB…" at bounding box center [471, 617] width 161 height 82
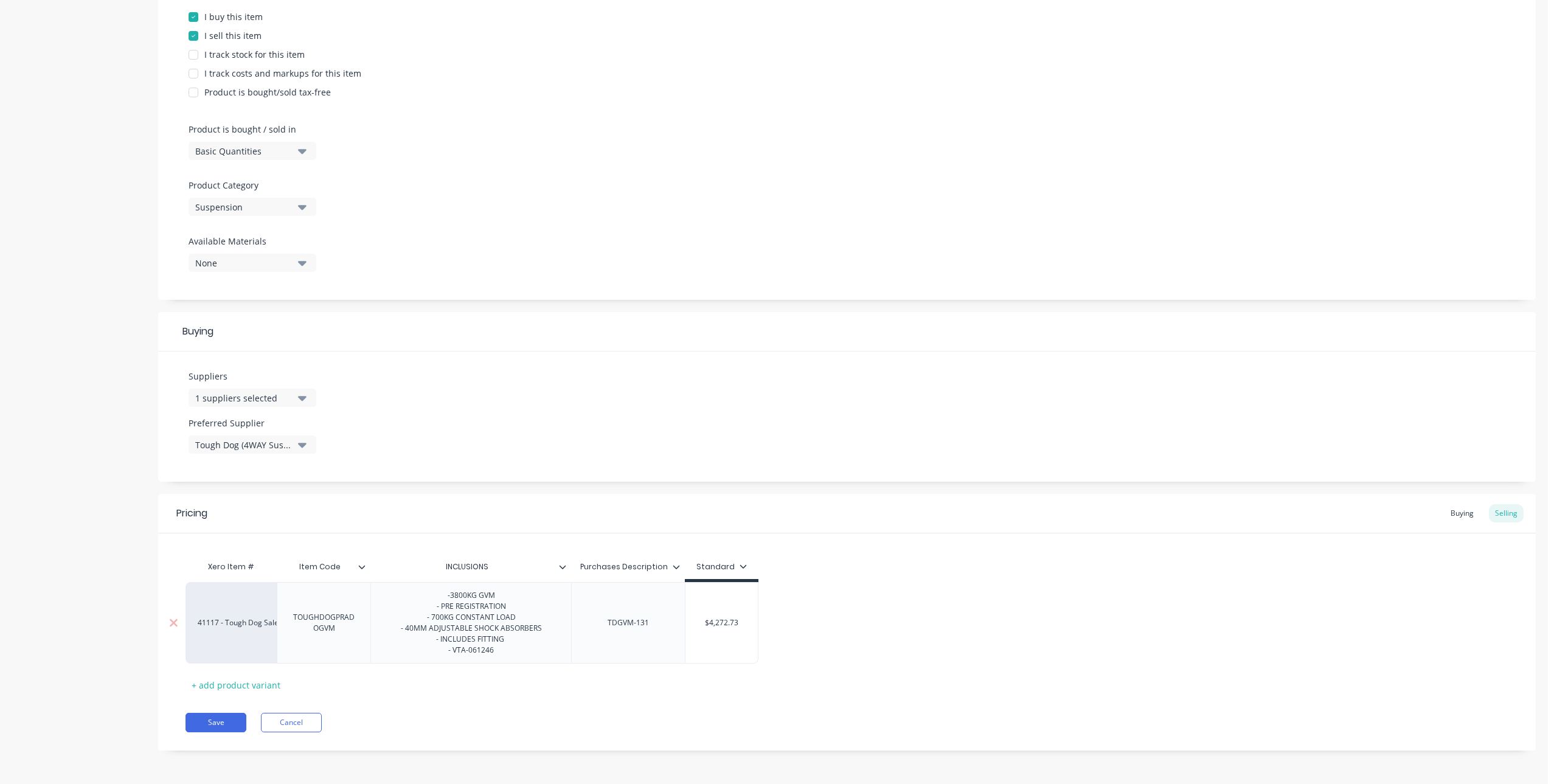
scroll to position [260, 0]
drag, startPoint x: 495, startPoint y: 654, endPoint x: 419, endPoint y: 654, distance: 76.0
click at [419, 654] on div "-3800KG GVM - PRE REGISTRATION - 700KG CONSTANT LOAD - 40MM ADJUSTABLE SHOCK AB…" at bounding box center [471, 622] width 161 height 70
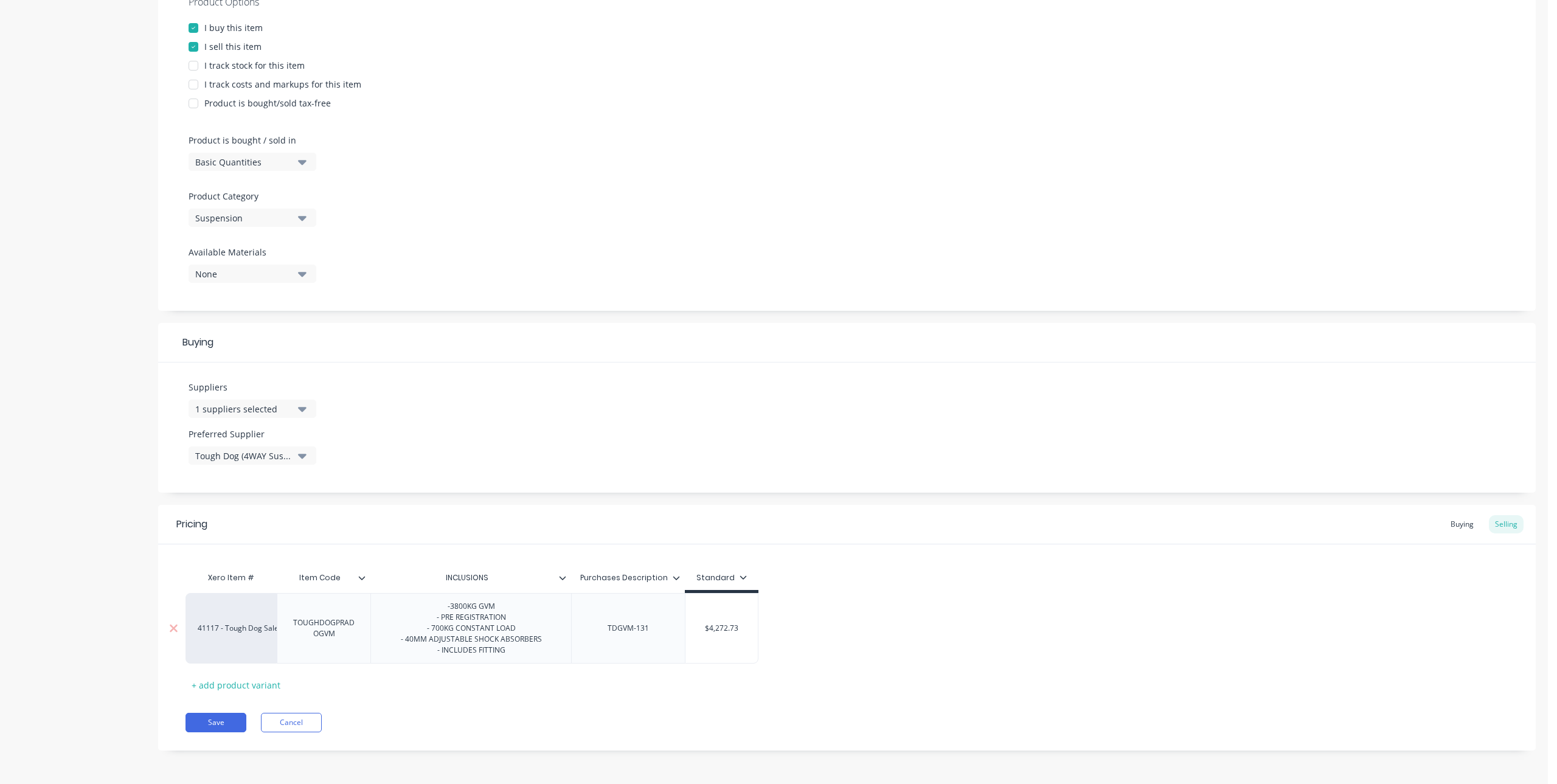
scroll to position [248, 0]
click at [707, 630] on input "$4,272.73" at bounding box center [721, 629] width 73 height 11
click at [716, 622] on div "$4,272.73" at bounding box center [721, 628] width 73 height 30
drag, startPoint x: 699, startPoint y: 629, endPoint x: 756, endPoint y: 634, distance: 57.2
click at [756, 634] on div "$4,272.73 $4,272.73" at bounding box center [721, 628] width 73 height 30
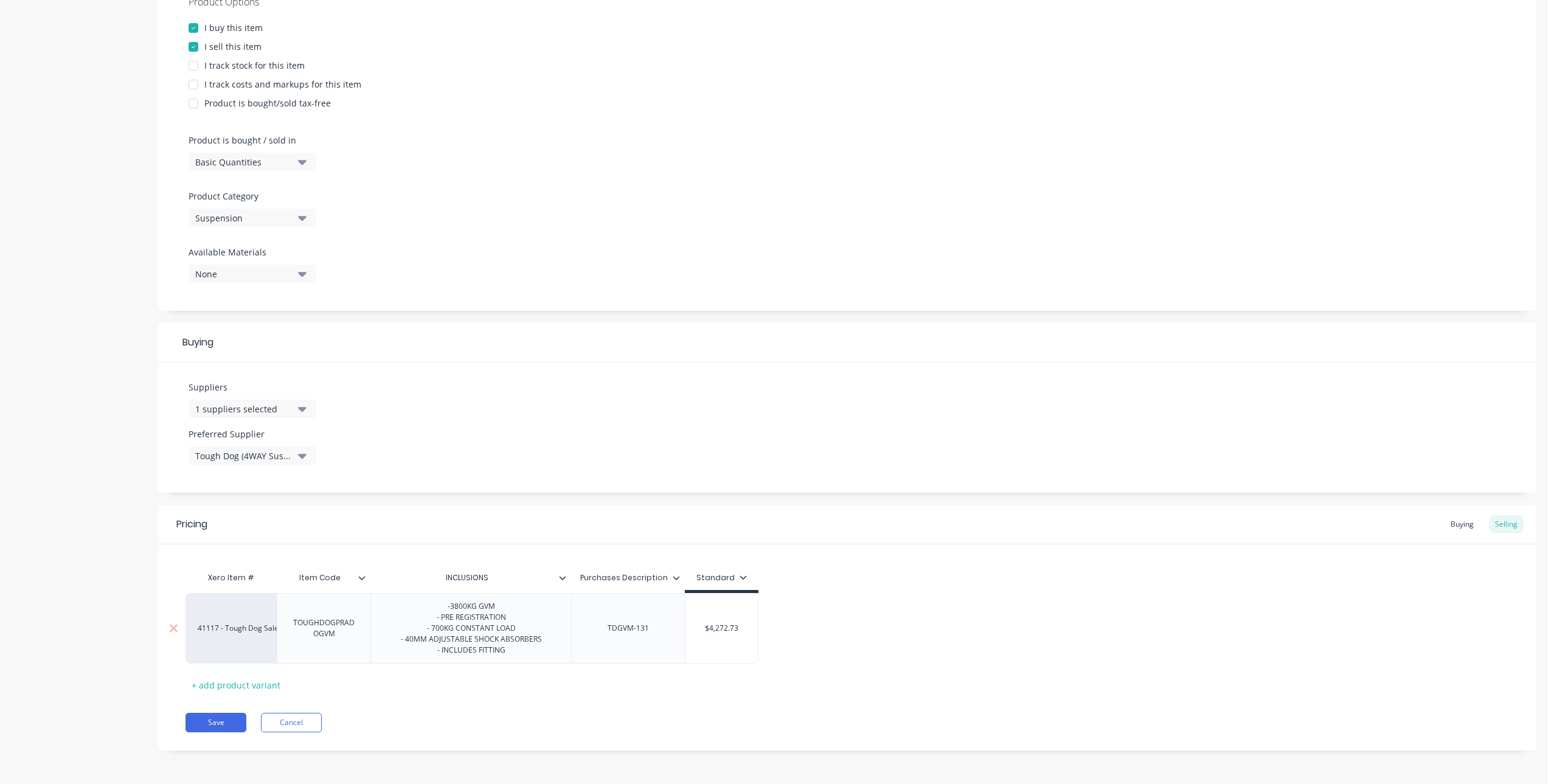
click at [747, 630] on input "$4,272.73" at bounding box center [721, 629] width 73 height 11
drag, startPoint x: 746, startPoint y: 629, endPoint x: 715, endPoint y: 624, distance: 31.4
click at [714, 628] on input "$4,272.73" at bounding box center [721, 629] width 73 height 11
click at [720, 637] on div "$4,272.73" at bounding box center [721, 628] width 73 height 30
drag, startPoint x: 694, startPoint y: 627, endPoint x: 744, endPoint y: 631, distance: 50.2
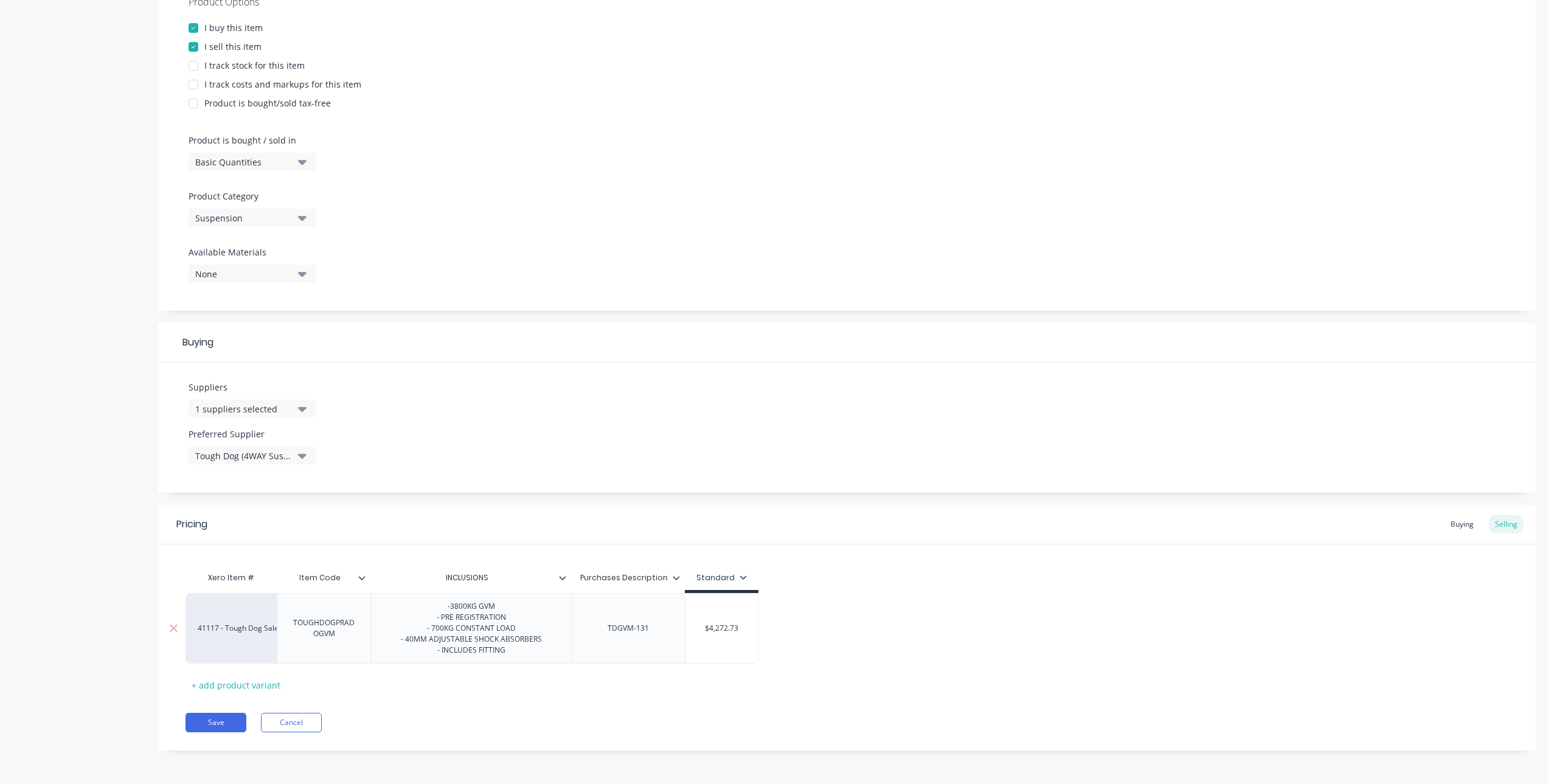
click at [744, 631] on input "$4,272.73" at bounding box center [721, 629] width 73 height 11
click at [745, 628] on input "$4,272.73" at bounding box center [721, 629] width 73 height 11
click at [738, 629] on input "$4,272.73" at bounding box center [721, 629] width 73 height 11
click at [728, 633] on input "$4,272.73" at bounding box center [721, 629] width 73 height 11
click at [731, 635] on div "$4,272.73" at bounding box center [721, 628] width 73 height 30
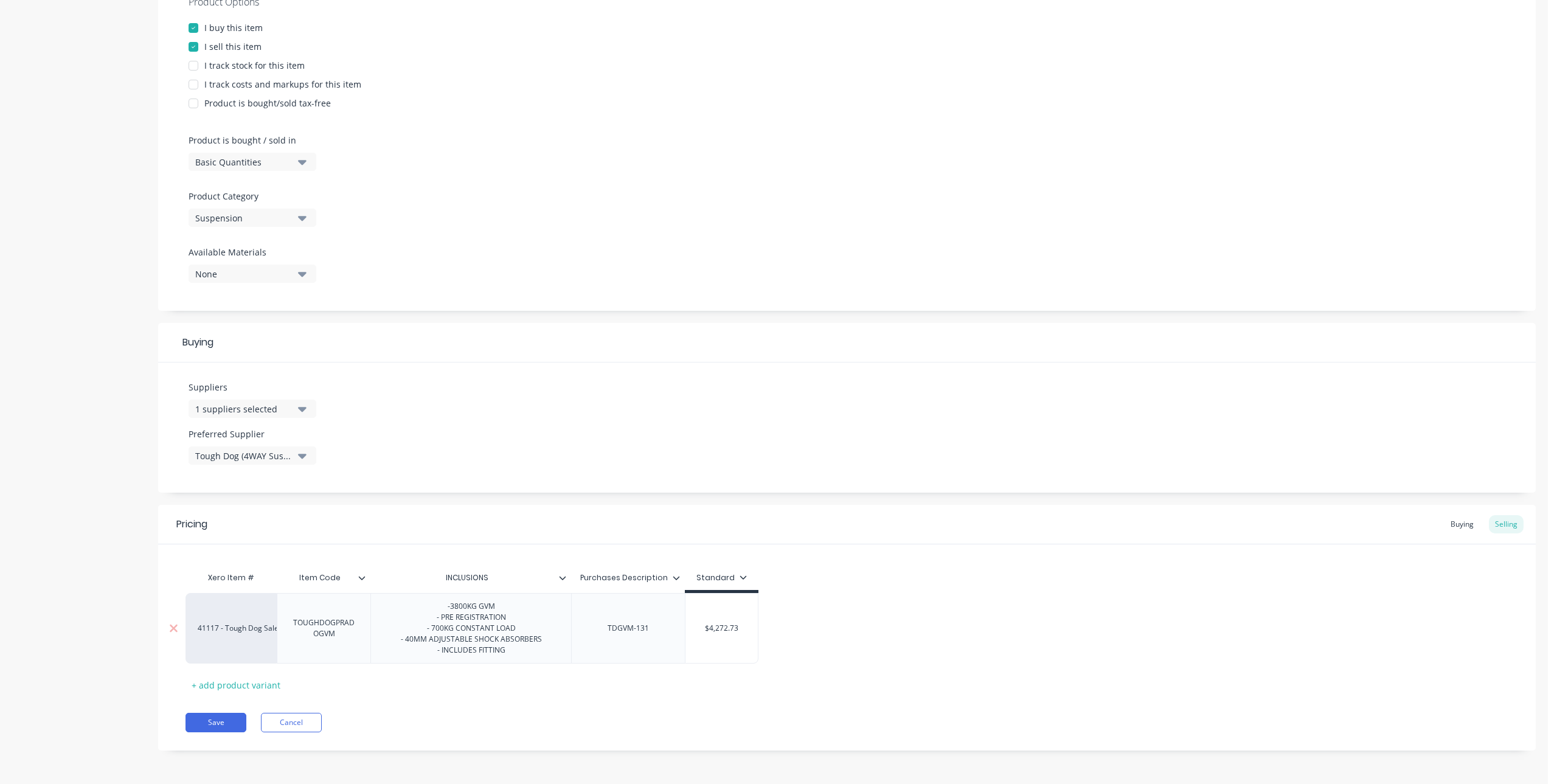
click at [742, 623] on input "$4,272.73" at bounding box center [721, 629] width 73 height 11
click at [919, 674] on div "Xero Item # Item Code INCLUSIONS Purchases Description Standard 41117 - Tough D…" at bounding box center [847, 630] width 1323 height 129
click at [207, 724] on button "Save" at bounding box center [216, 722] width 61 height 19
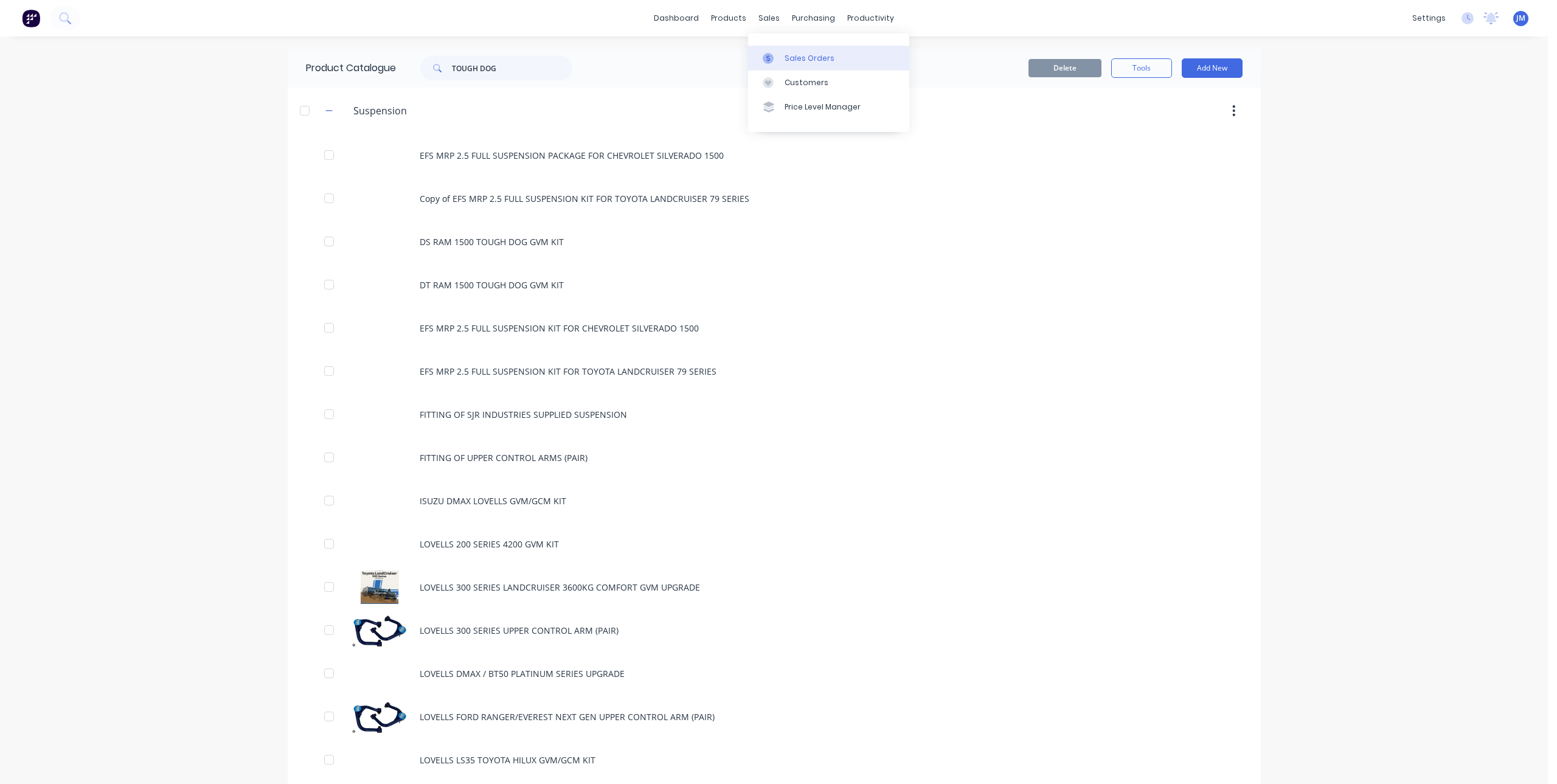
click at [777, 56] on div at bounding box center [772, 59] width 18 height 11
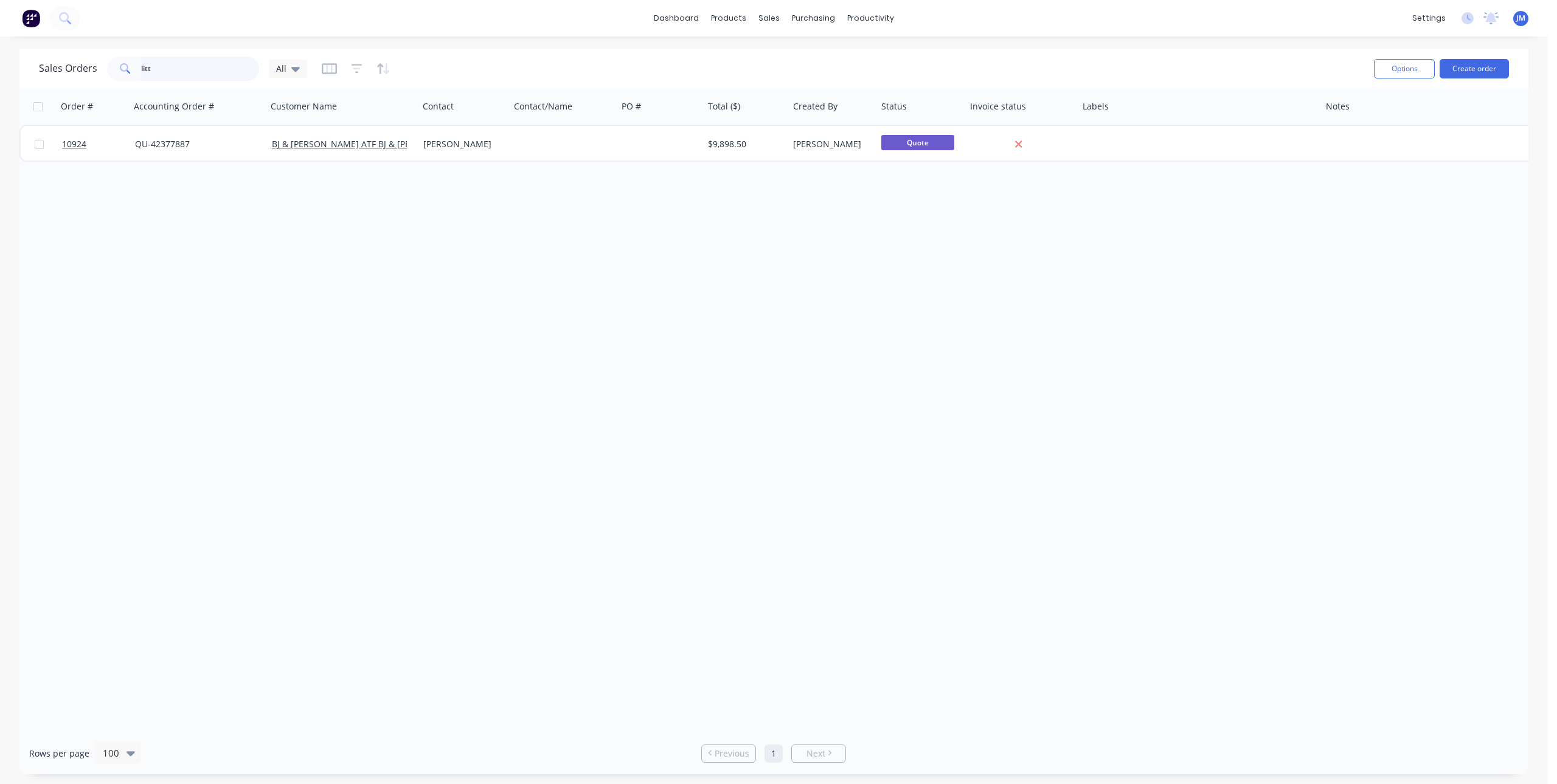
drag, startPoint x: 217, startPoint y: 71, endPoint x: 55, endPoint y: 80, distance: 162.2
click at [58, 82] on div "Sales Orders litt All" at bounding box center [701, 68] width 1326 height 29
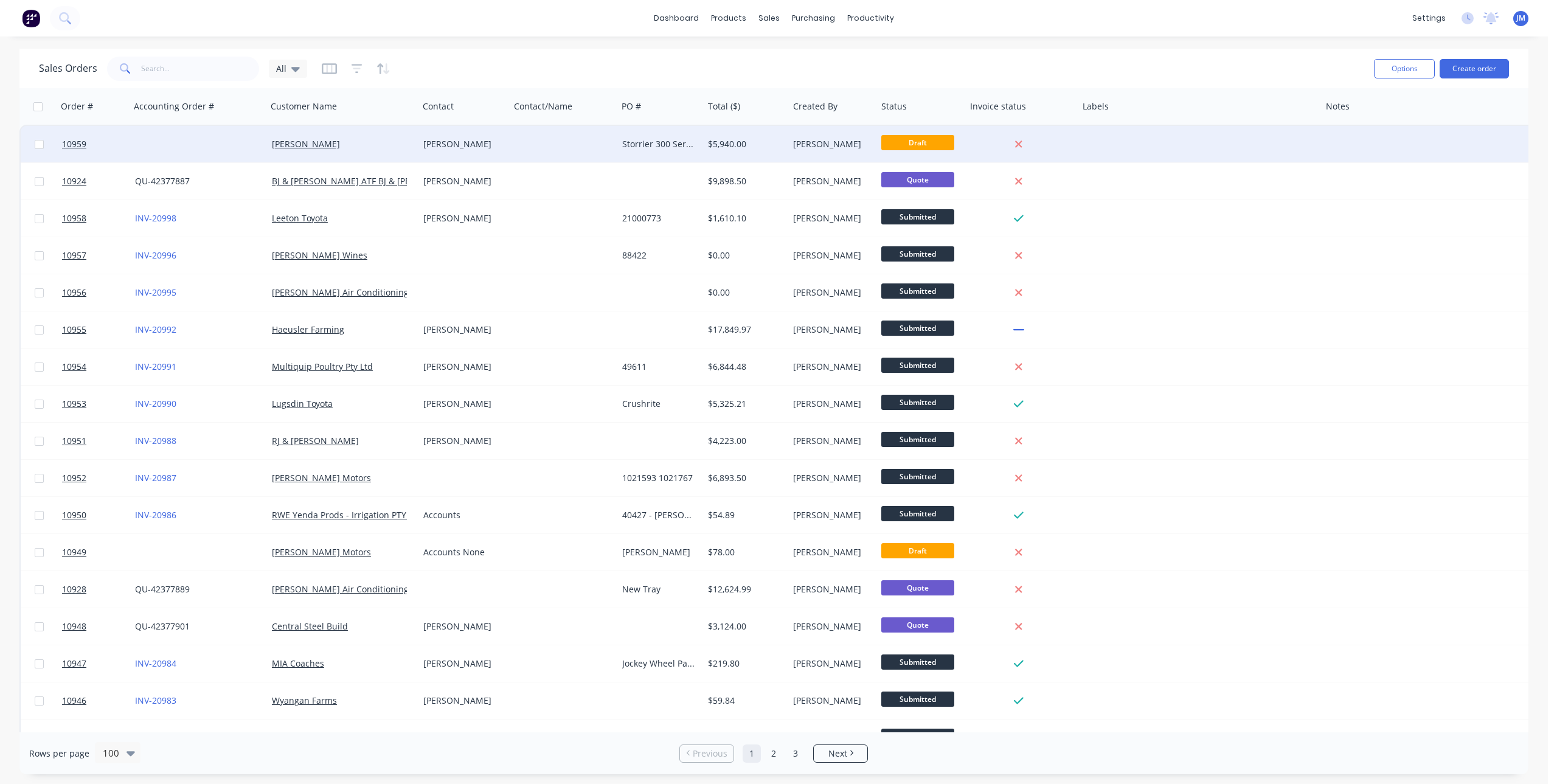
click at [482, 139] on div "[PERSON_NAME]" at bounding box center [462, 144] width 77 height 12
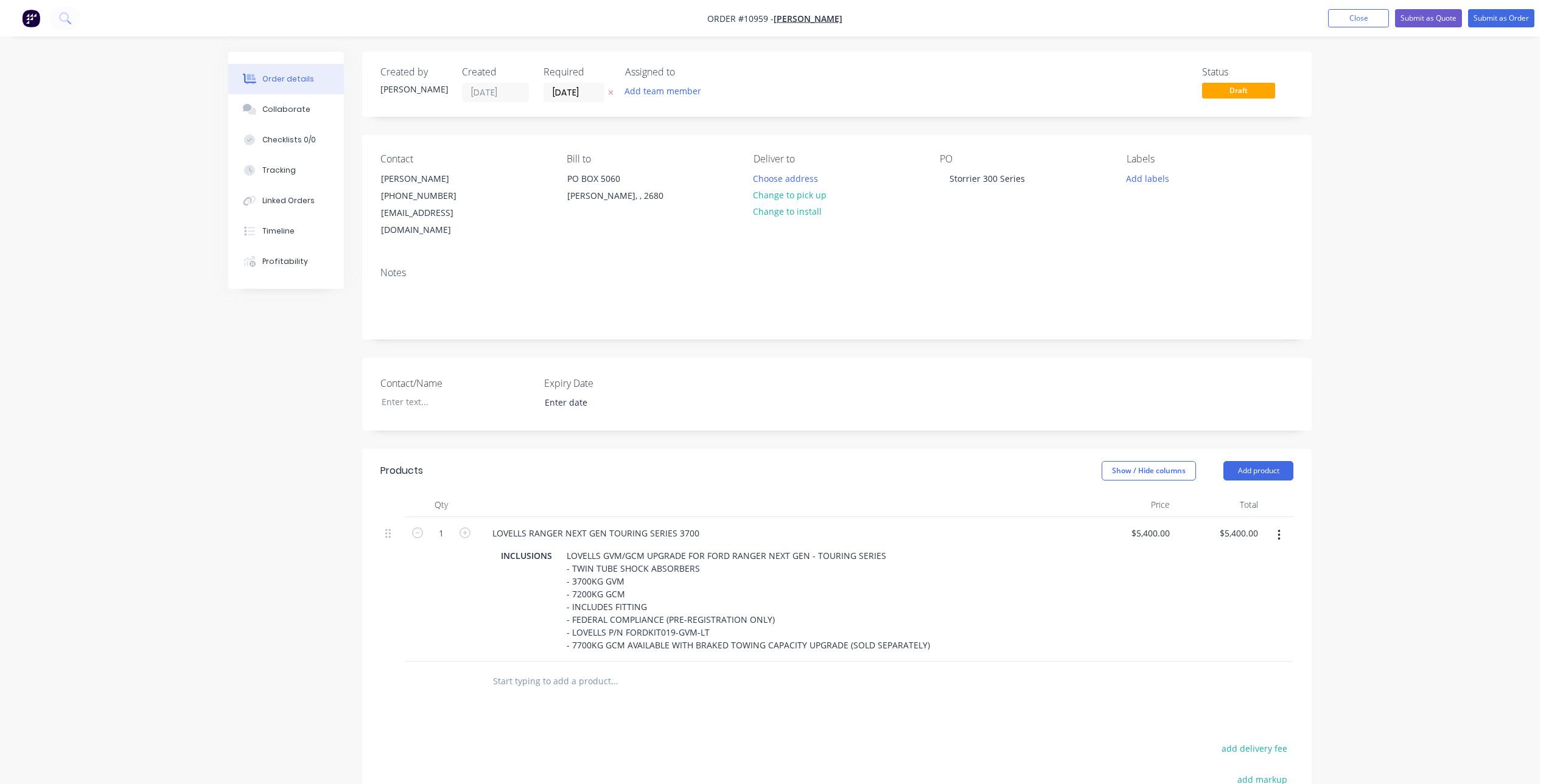
click at [1275, 524] on button "button" at bounding box center [1279, 535] width 29 height 22
click at [1236, 631] on div "Delete" at bounding box center [1235, 639] width 93 height 18
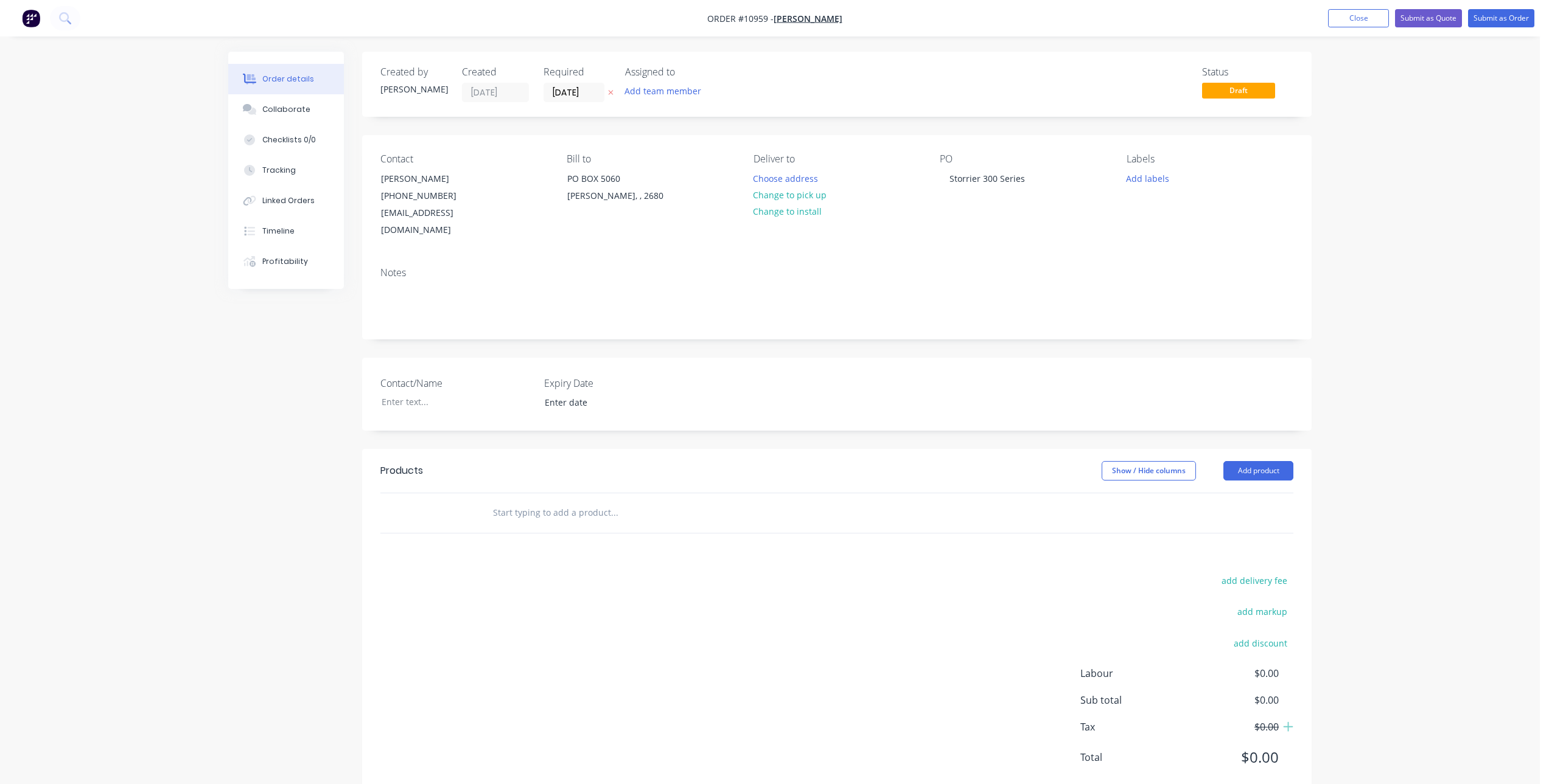
click at [558, 500] on input "text" at bounding box center [614, 513] width 244 height 25
click at [989, 176] on div "Storrier 300 Series" at bounding box center [987, 178] width 95 height 18
drag, startPoint x: 1027, startPoint y: 177, endPoint x: 943, endPoint y: 196, distance: 86.1
click at [943, 196] on div "PO Storrier 300 Series" at bounding box center [1023, 196] width 167 height 86
click at [946, 181] on div "300 Series 3600 C" at bounding box center [985, 178] width 91 height 18
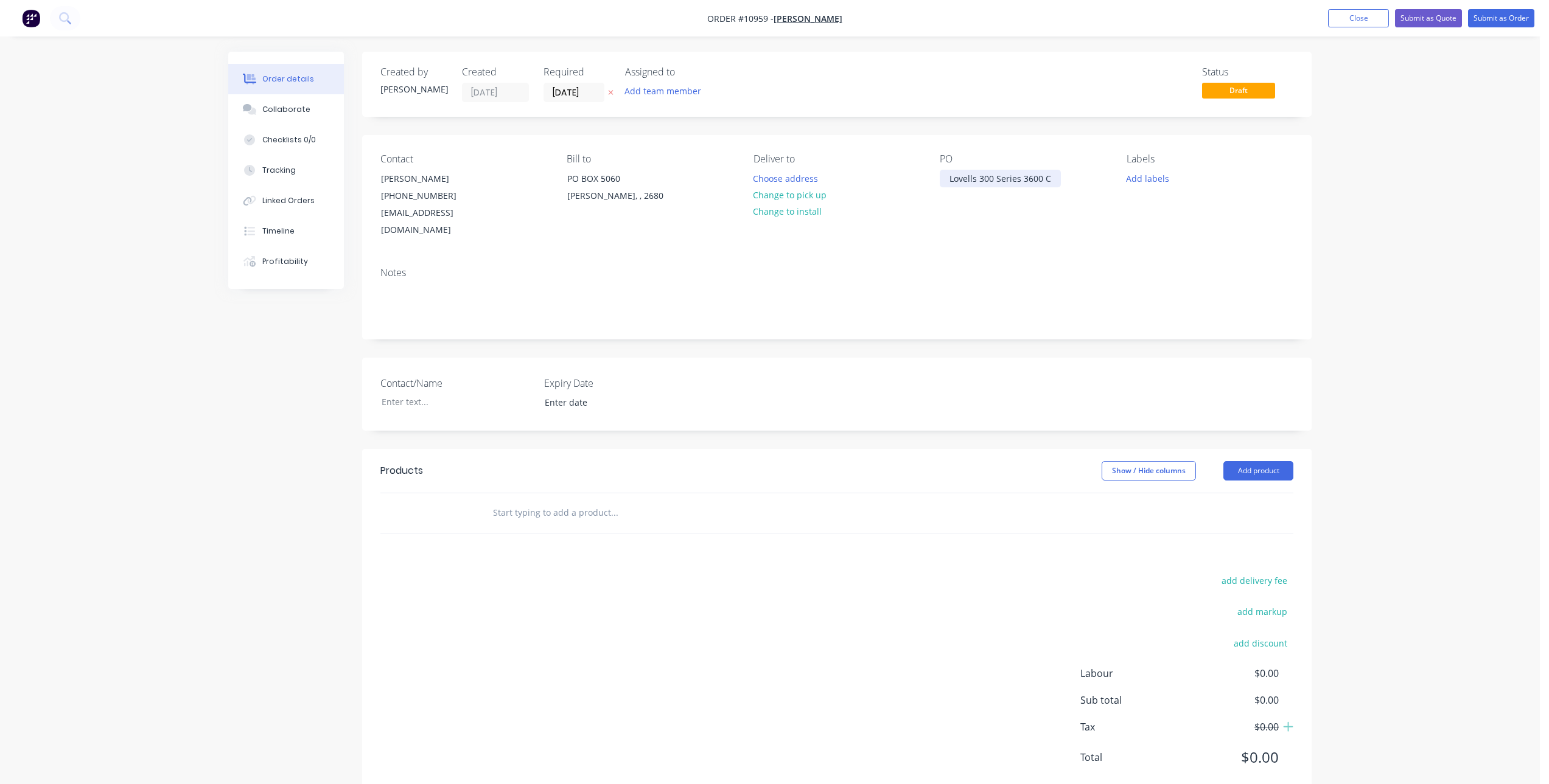
click at [1051, 178] on div "Lovells 300 Series 3600 C" at bounding box center [1000, 178] width 121 height 18
click at [596, 500] on input "text" at bounding box center [614, 513] width 244 height 25
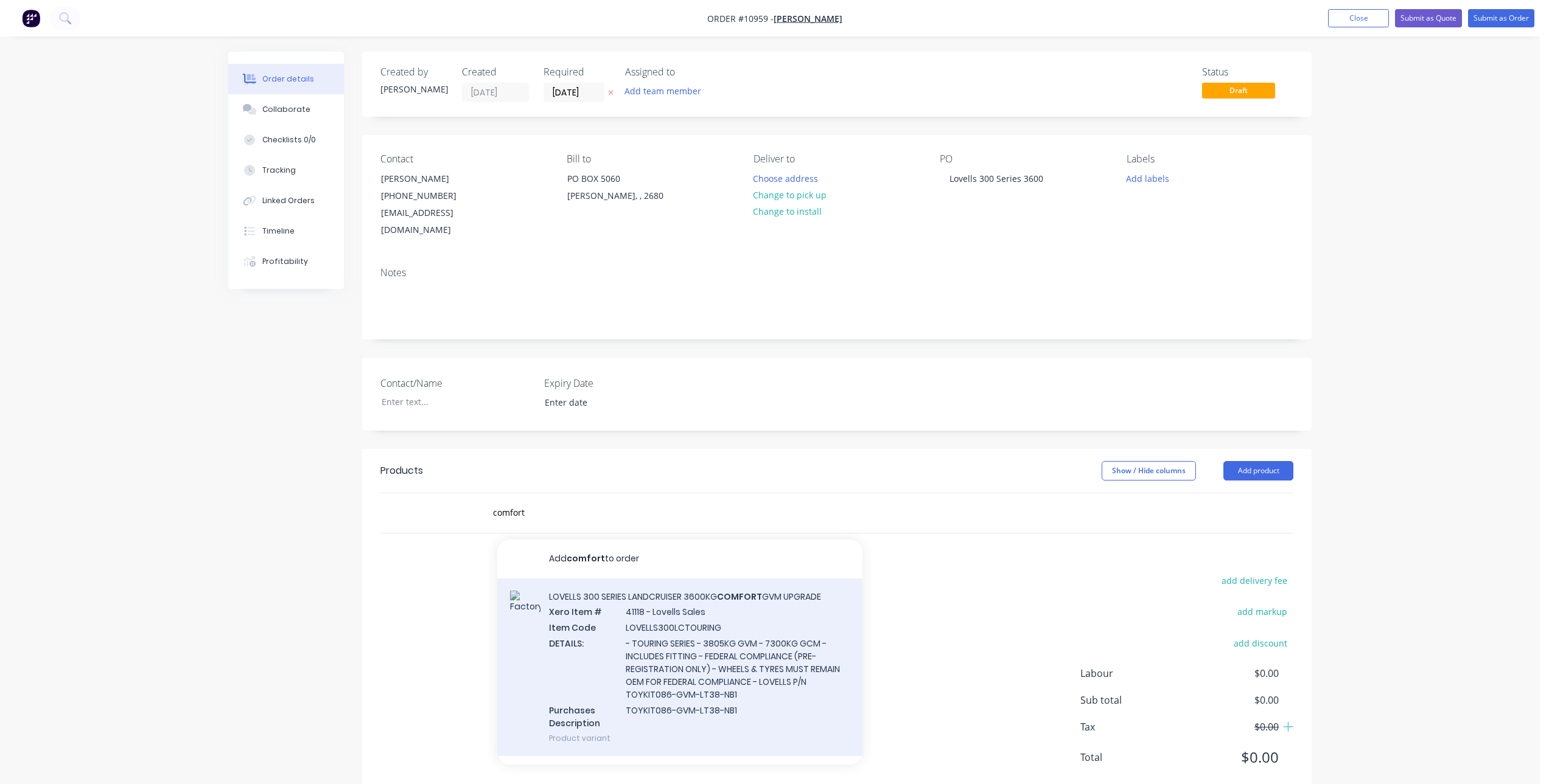
click at [705, 598] on div "LOVELLS 300 SERIES LANDCRUISER 3600KG COMFORT GVM UPGRADE Xero Item # 41118 - L…" at bounding box center [680, 667] width 366 height 178
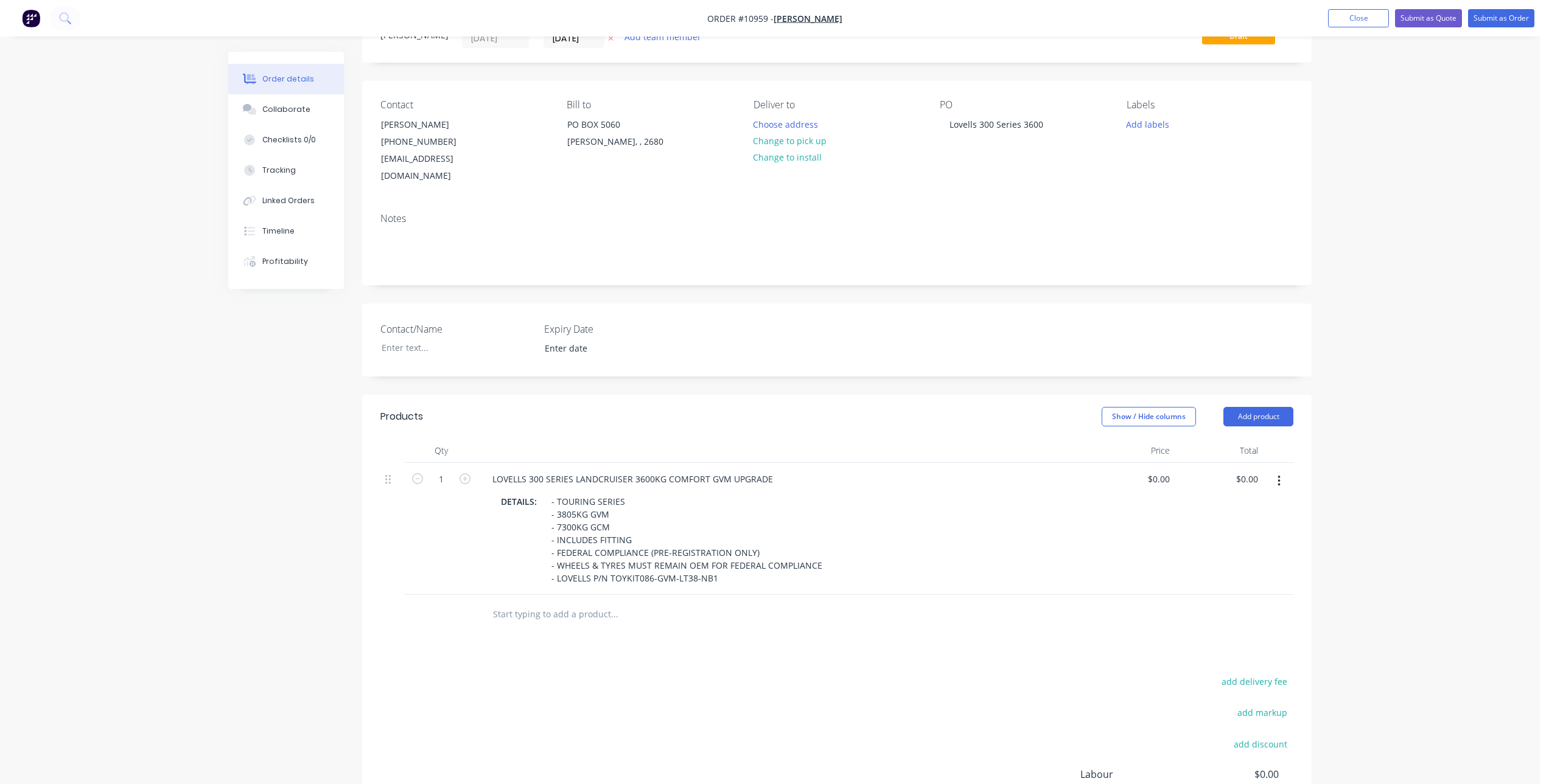
scroll to position [122, 0]
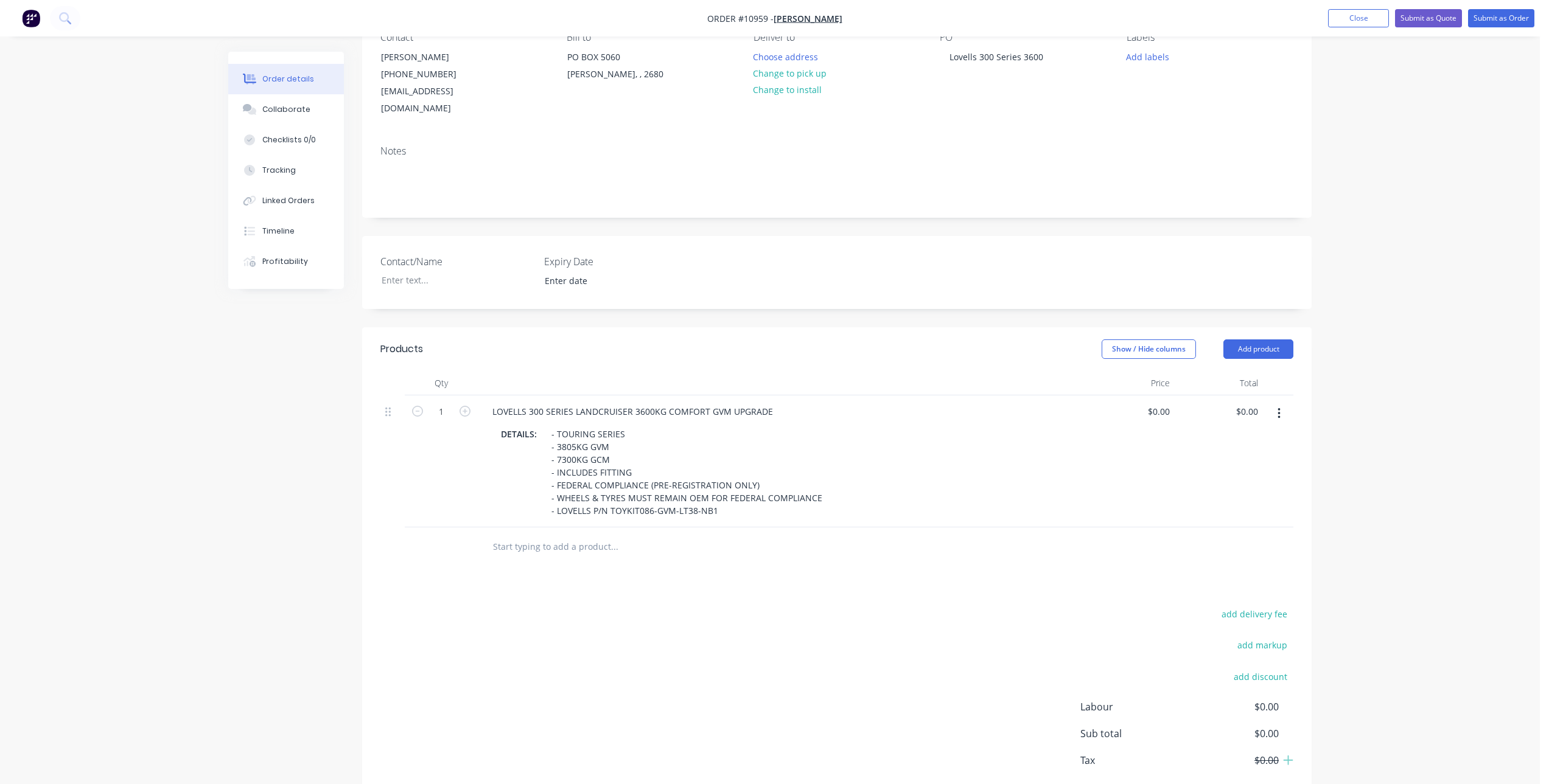
click at [1280, 407] on icon "button" at bounding box center [1279, 414] width 3 height 13
click at [1223, 510] on div "Delete" at bounding box center [1235, 519] width 93 height 18
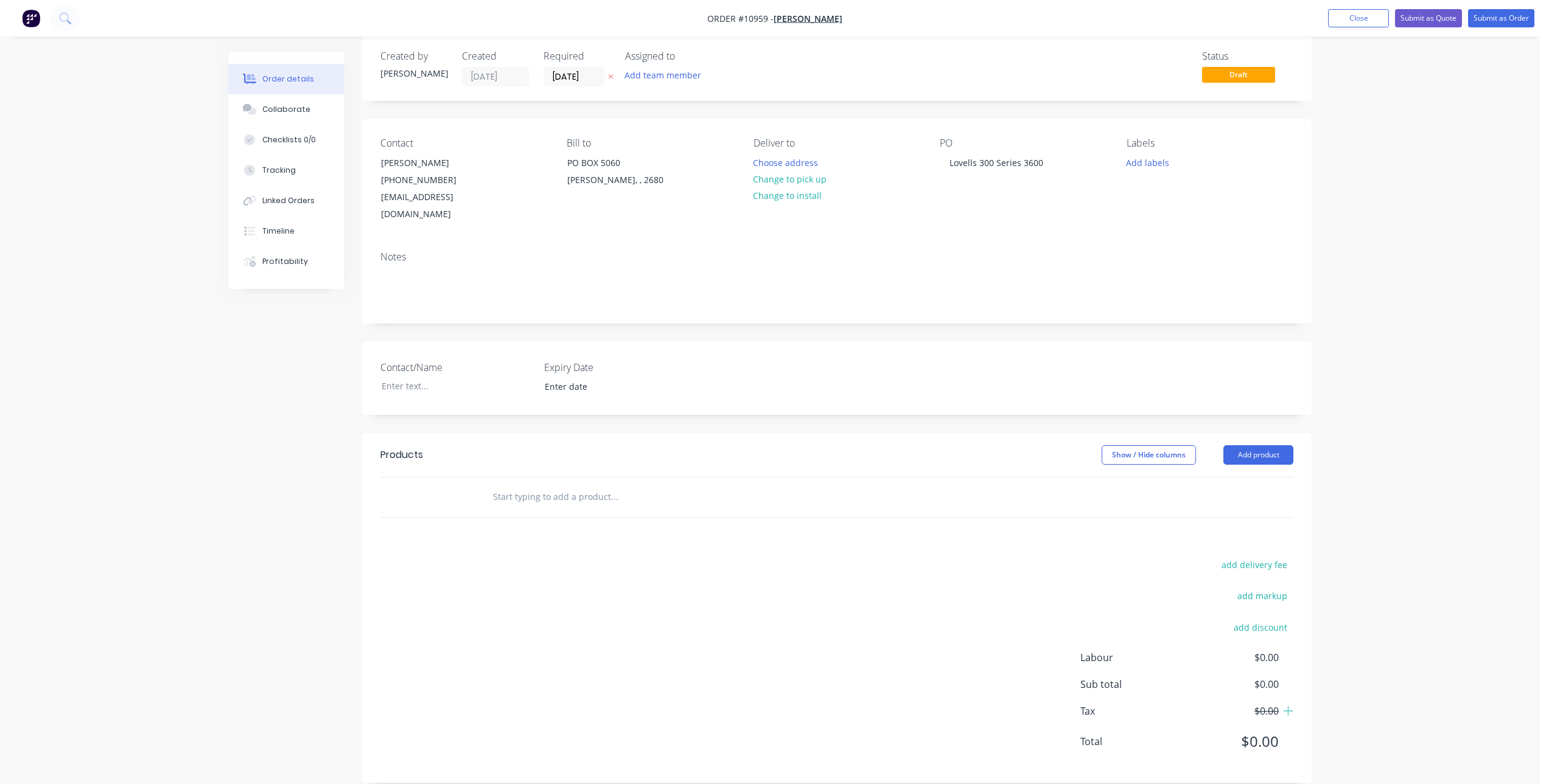
click at [587, 484] on input "text" at bounding box center [614, 497] width 244 height 25
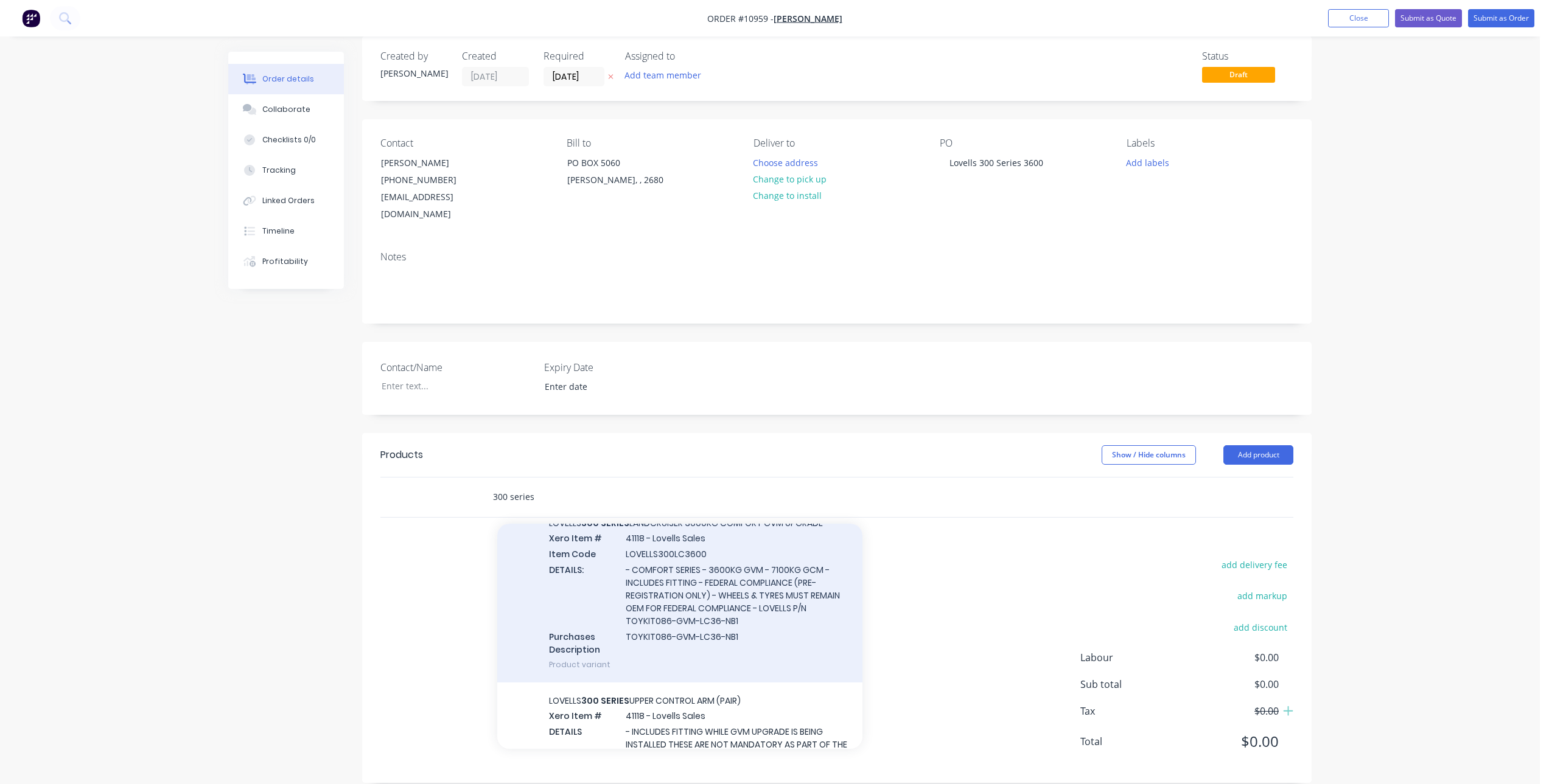
scroll to position [602, 0]
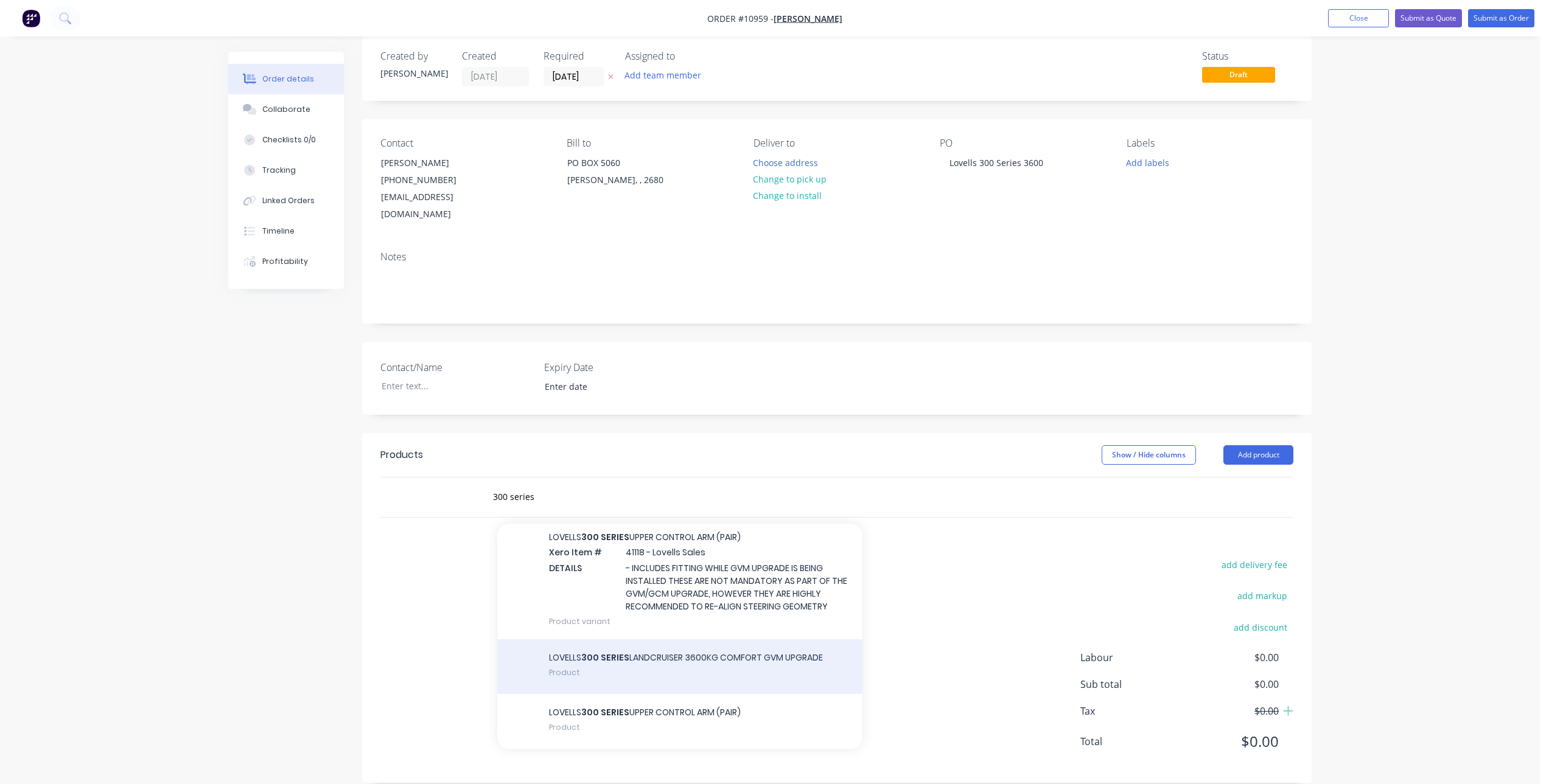
click at [705, 639] on div "LOVELLS 300 SERIES LANDCRUISER 3600KG COMFORT GVM UPGRADE Product" at bounding box center [680, 667] width 366 height 55
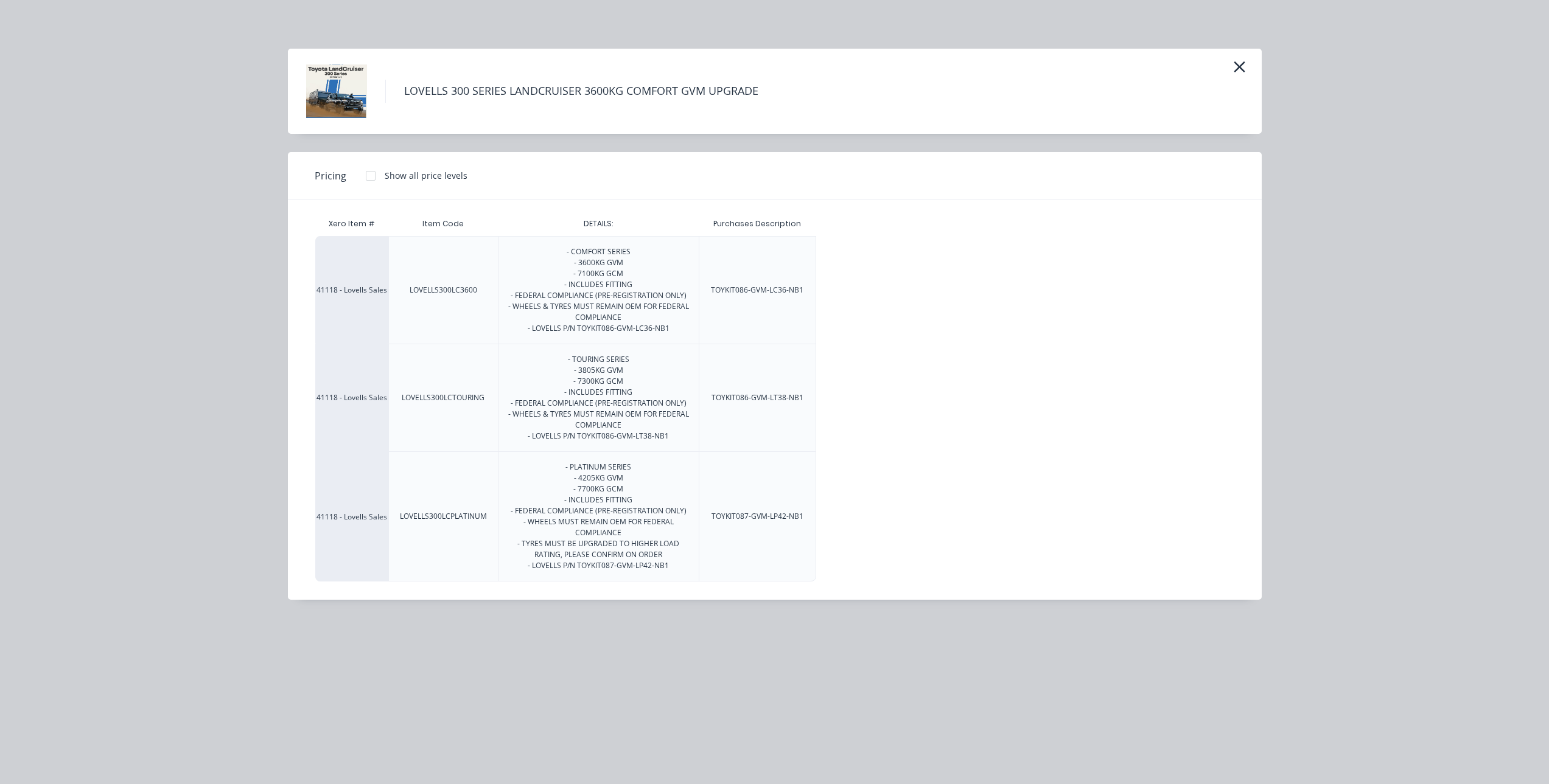
click at [369, 177] on div at bounding box center [370, 176] width 25 height 25
click at [830, 269] on div "$3,550.00" at bounding box center [847, 290] width 61 height 107
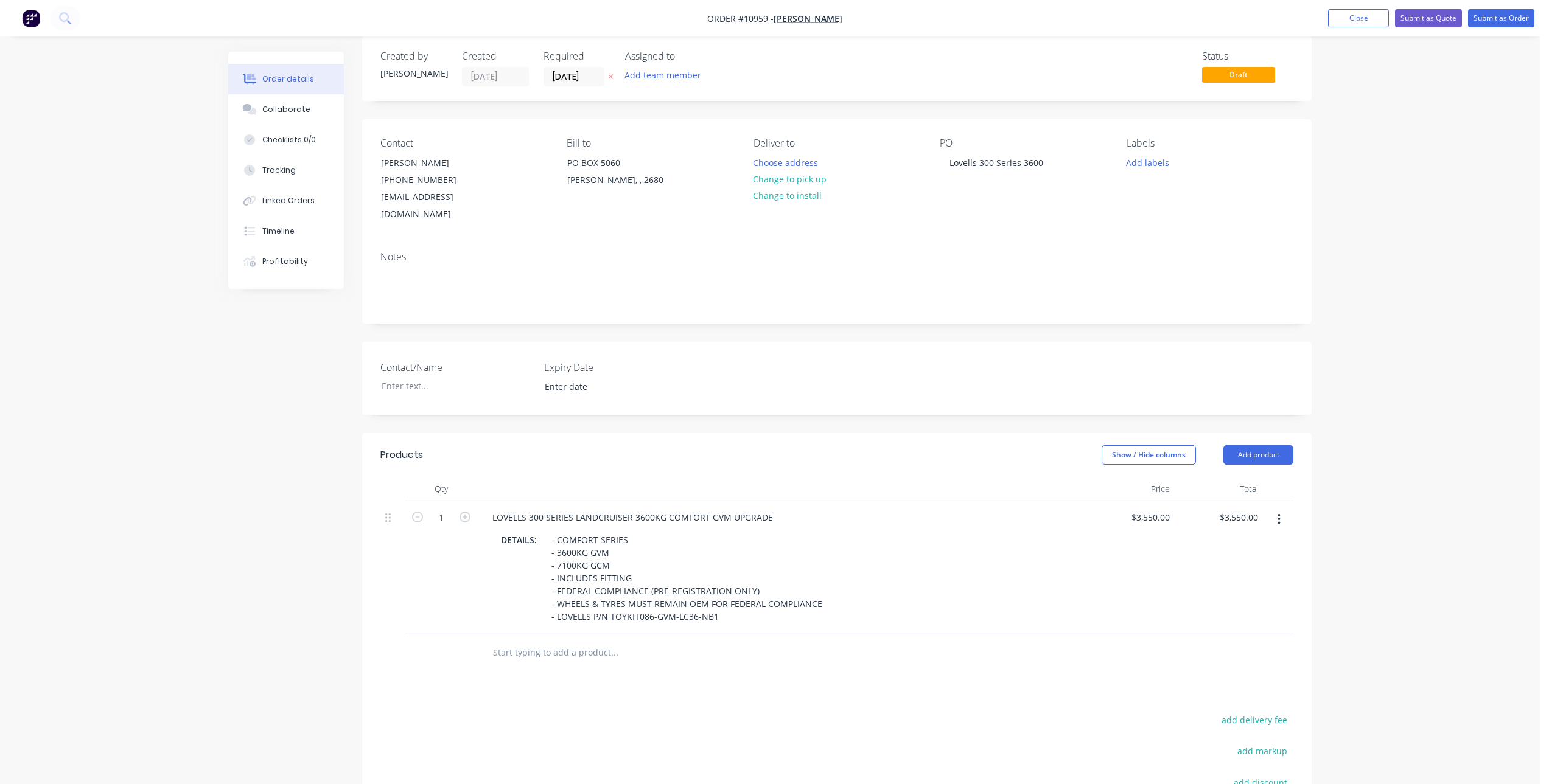
click at [779, 650] on div at bounding box center [697, 653] width 438 height 40
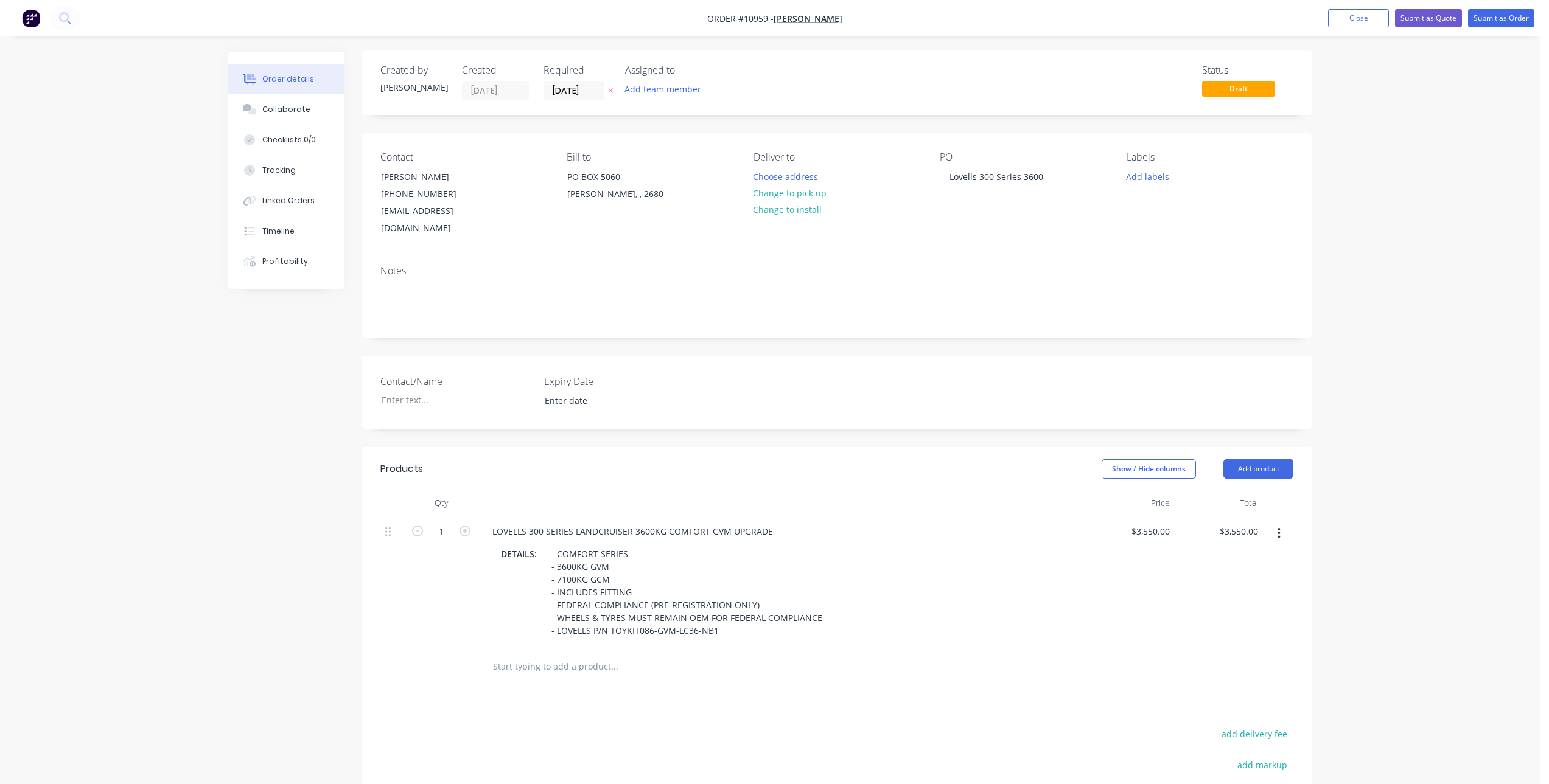
scroll to position [0, 0]
click at [1335, 16] on button "Close" at bounding box center [1359, 18] width 61 height 18
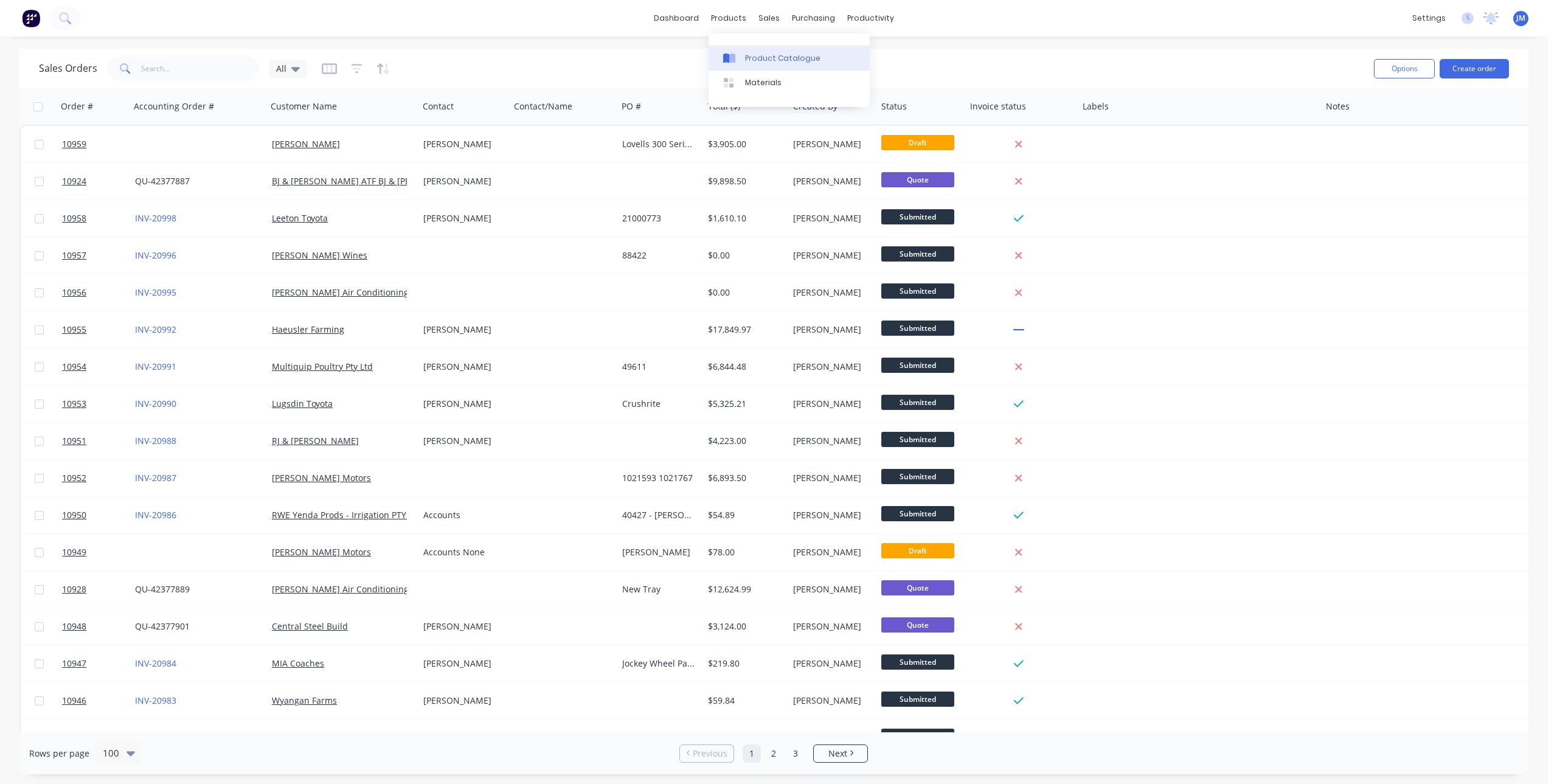
click at [732, 56] on icon at bounding box center [732, 58] width 6 height 10
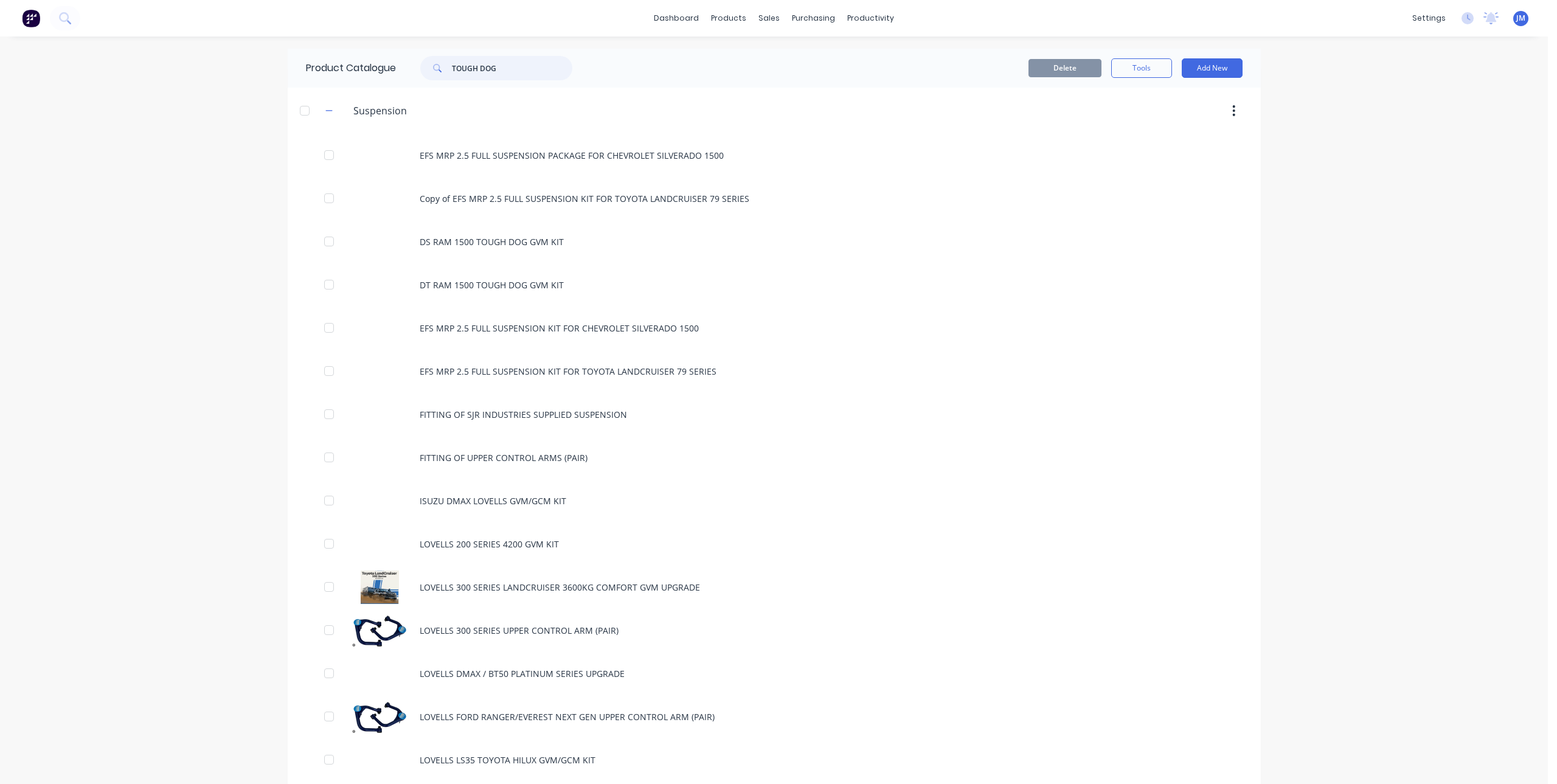
drag, startPoint x: 525, startPoint y: 70, endPoint x: 407, endPoint y: 71, distance: 118.0
click at [408, 71] on div "TOUGH DOG" at bounding box center [490, 69] width 165 height 25
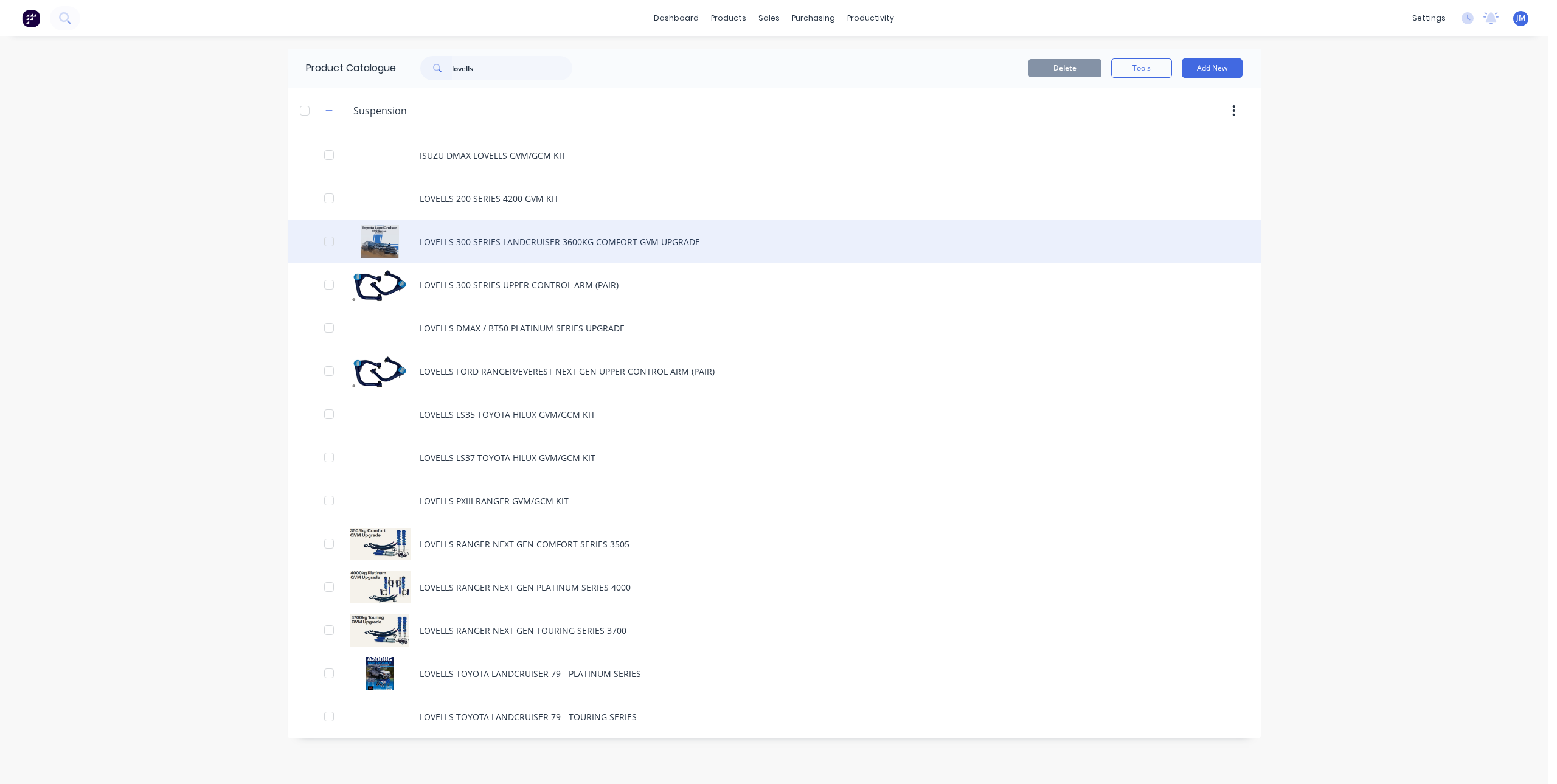
click at [548, 241] on div "LOVELLS 300 SERIES LANDCRUISER 3600KG COMFORT GVM UPGRADE" at bounding box center [774, 241] width 974 height 43
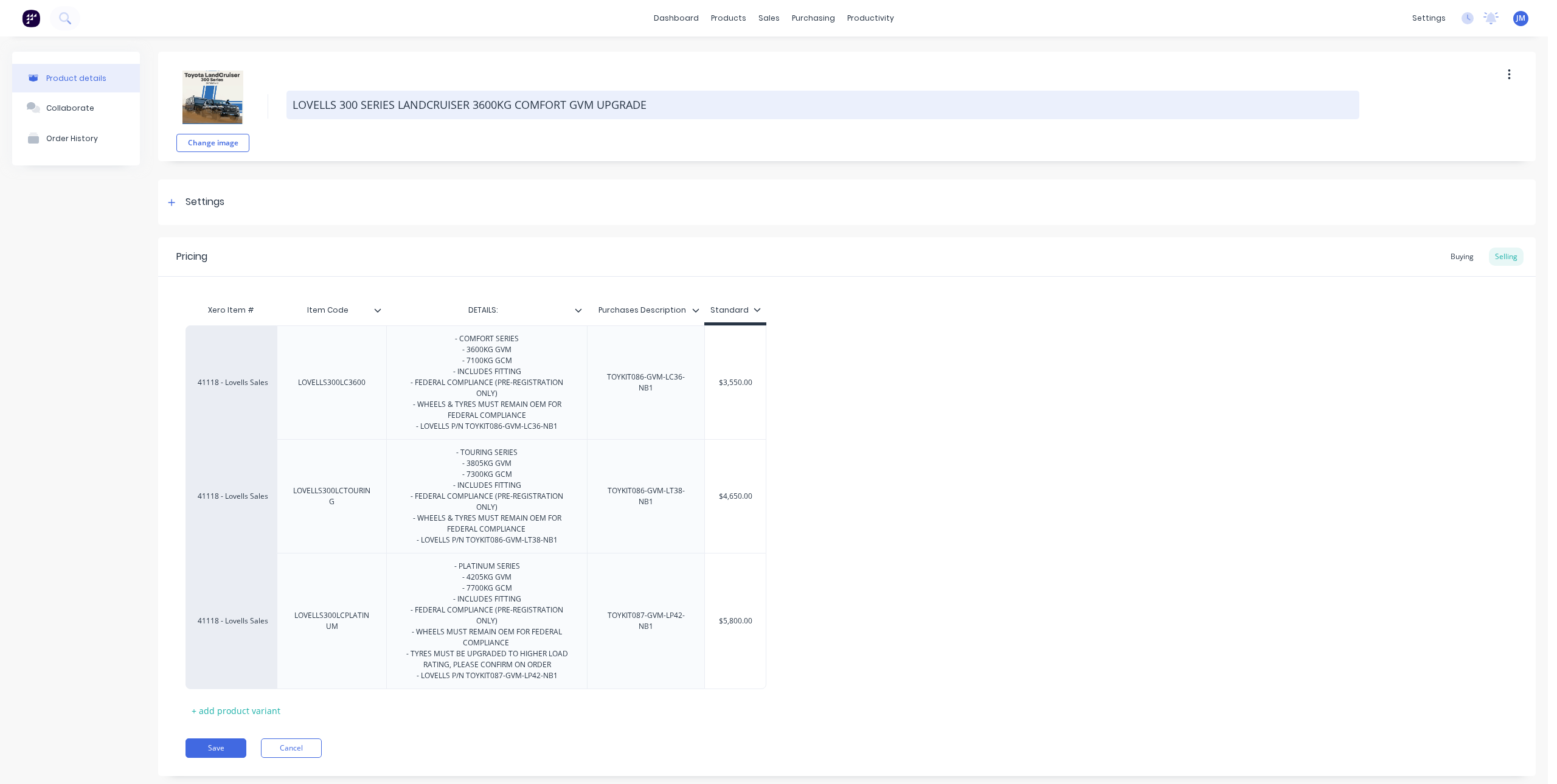
drag, startPoint x: 473, startPoint y: 103, endPoint x: 564, endPoint y: 102, distance: 91.0
click at [564, 102] on textarea "LOVELLS 300 SERIES LANDCRUISER 3600KG COMFORT GVM UPGRADE" at bounding box center [823, 105] width 1074 height 29
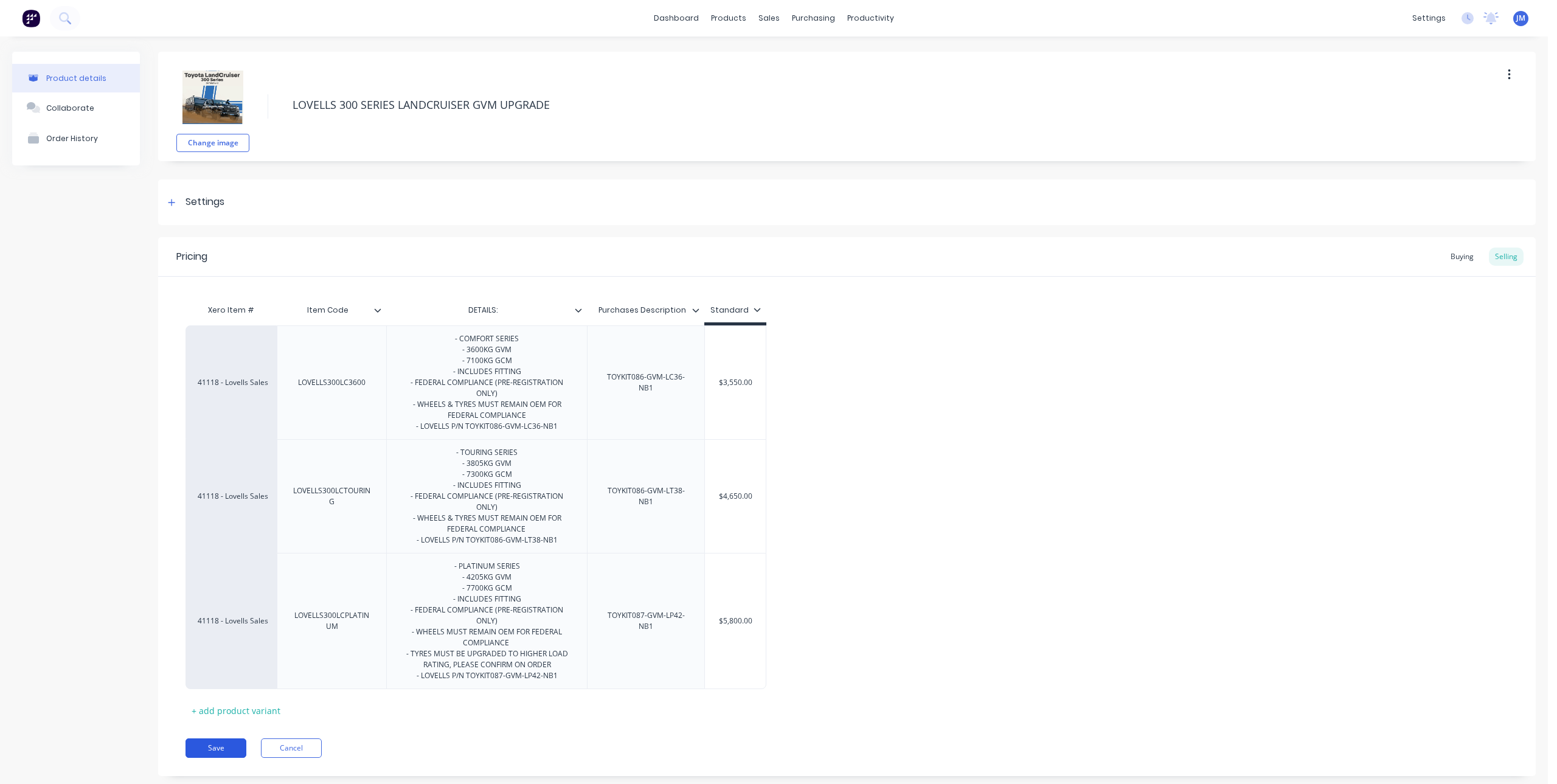
click at [208, 747] on button "Save" at bounding box center [216, 748] width 61 height 19
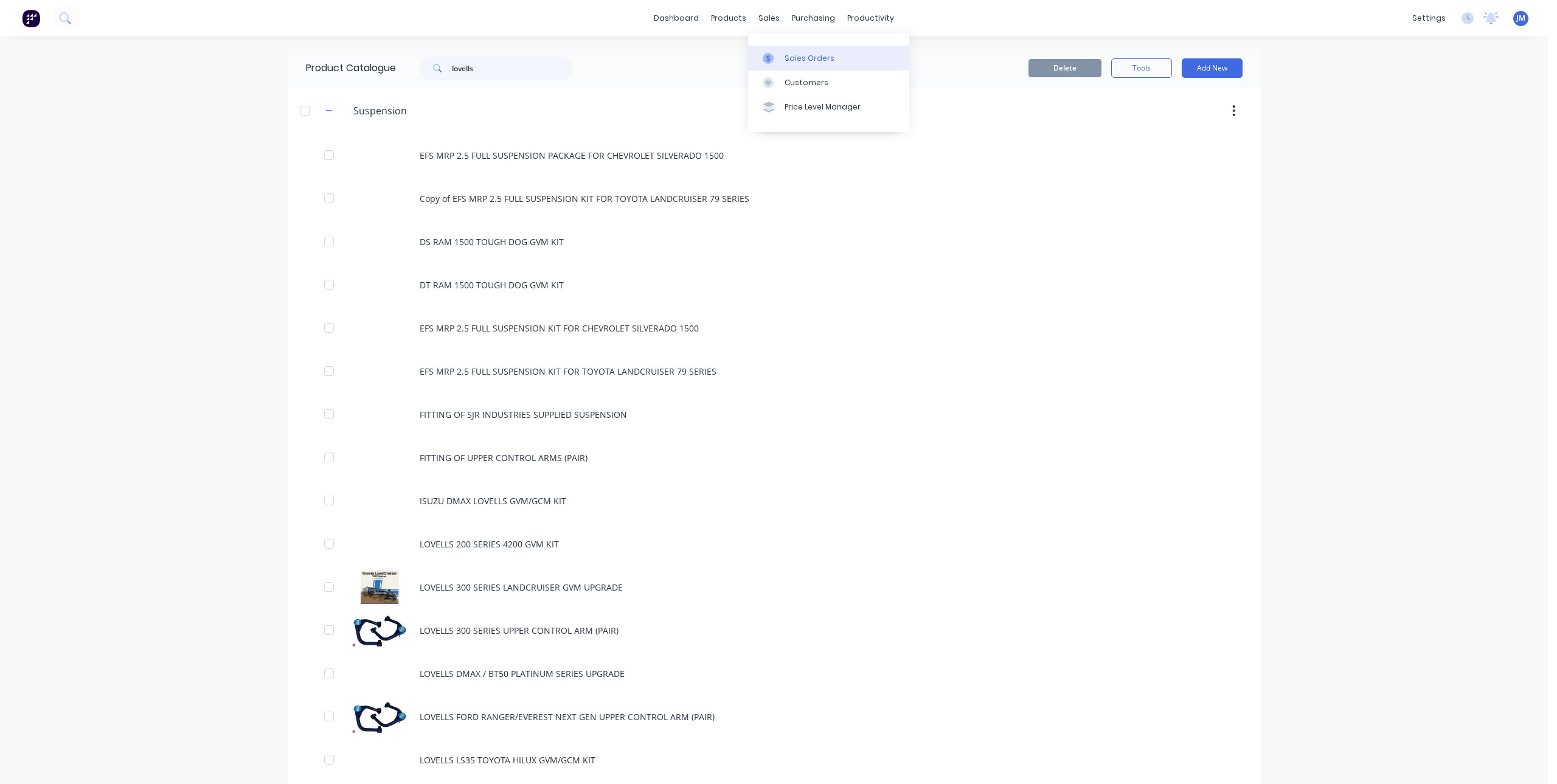
click at [768, 55] on icon at bounding box center [769, 59] width 11 height 11
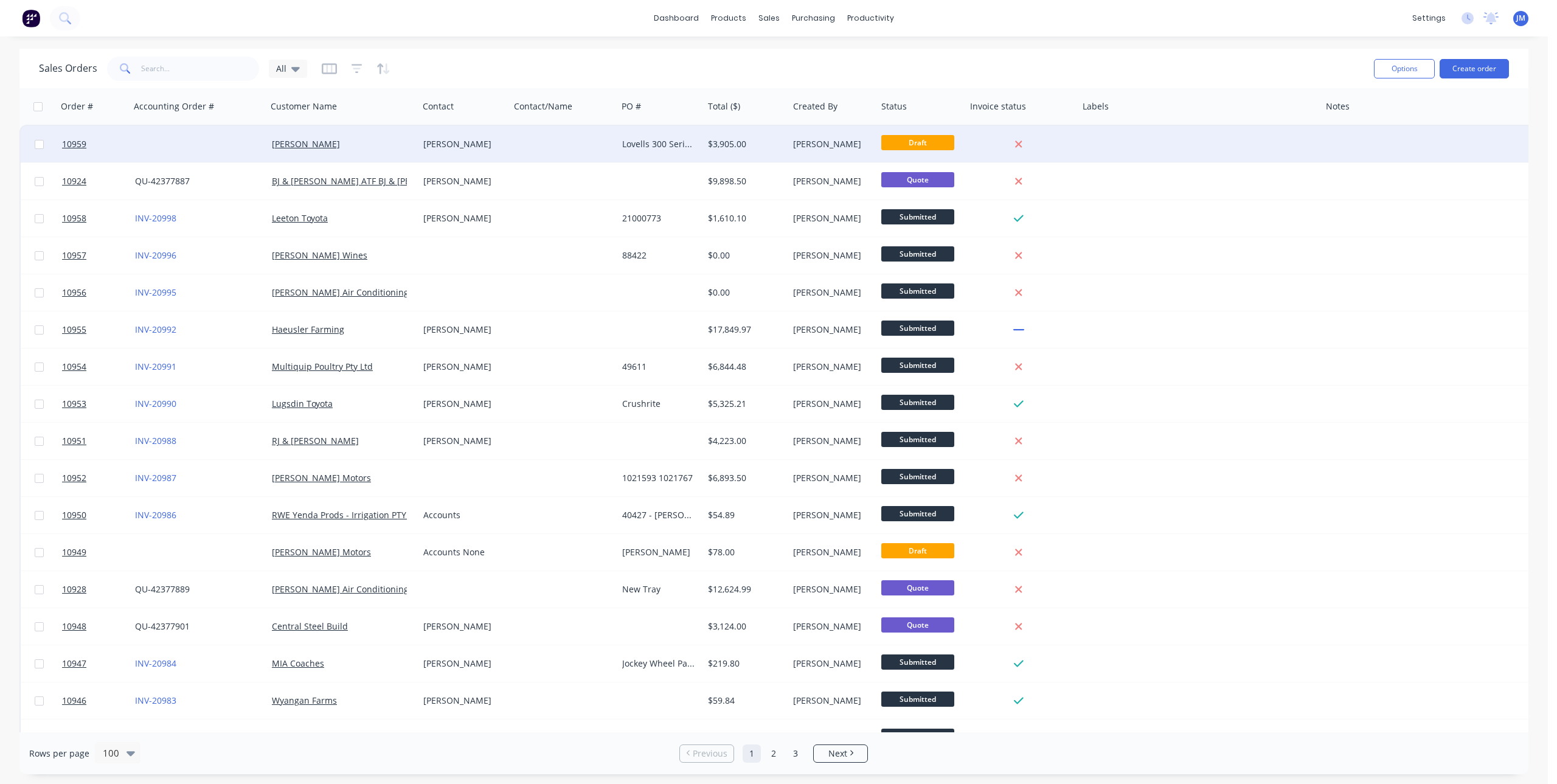
click at [452, 142] on div "[PERSON_NAME]" at bounding box center [462, 144] width 77 height 12
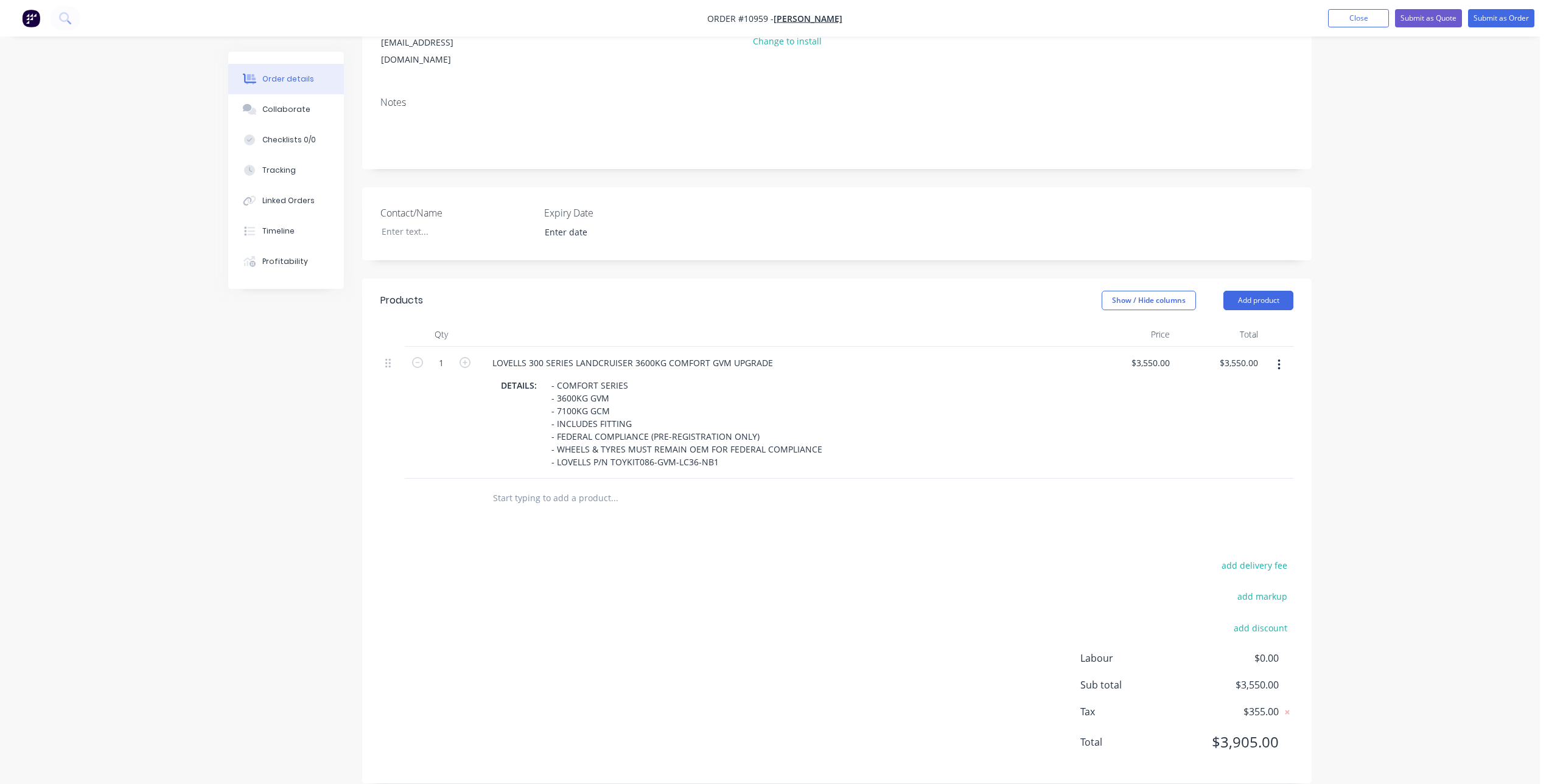
scroll to position [171, 0]
click at [561, 485] on input "text" at bounding box center [614, 498] width 244 height 25
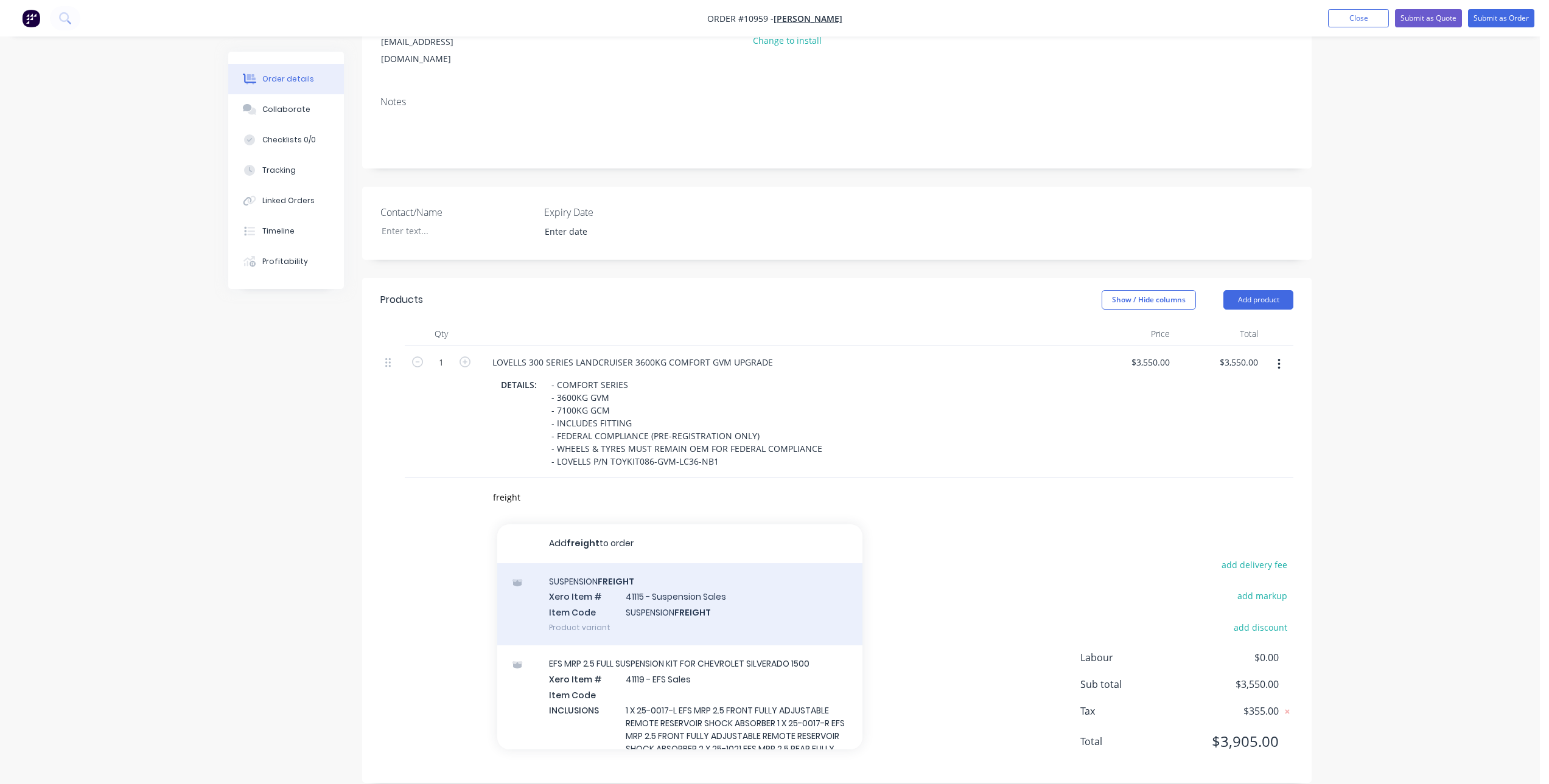
click at [643, 573] on div "SUSPENSION FREIGHT Xero Item # 41115 - Suspension Sales Item Code SUSPENSION FR…" at bounding box center [680, 604] width 366 height 82
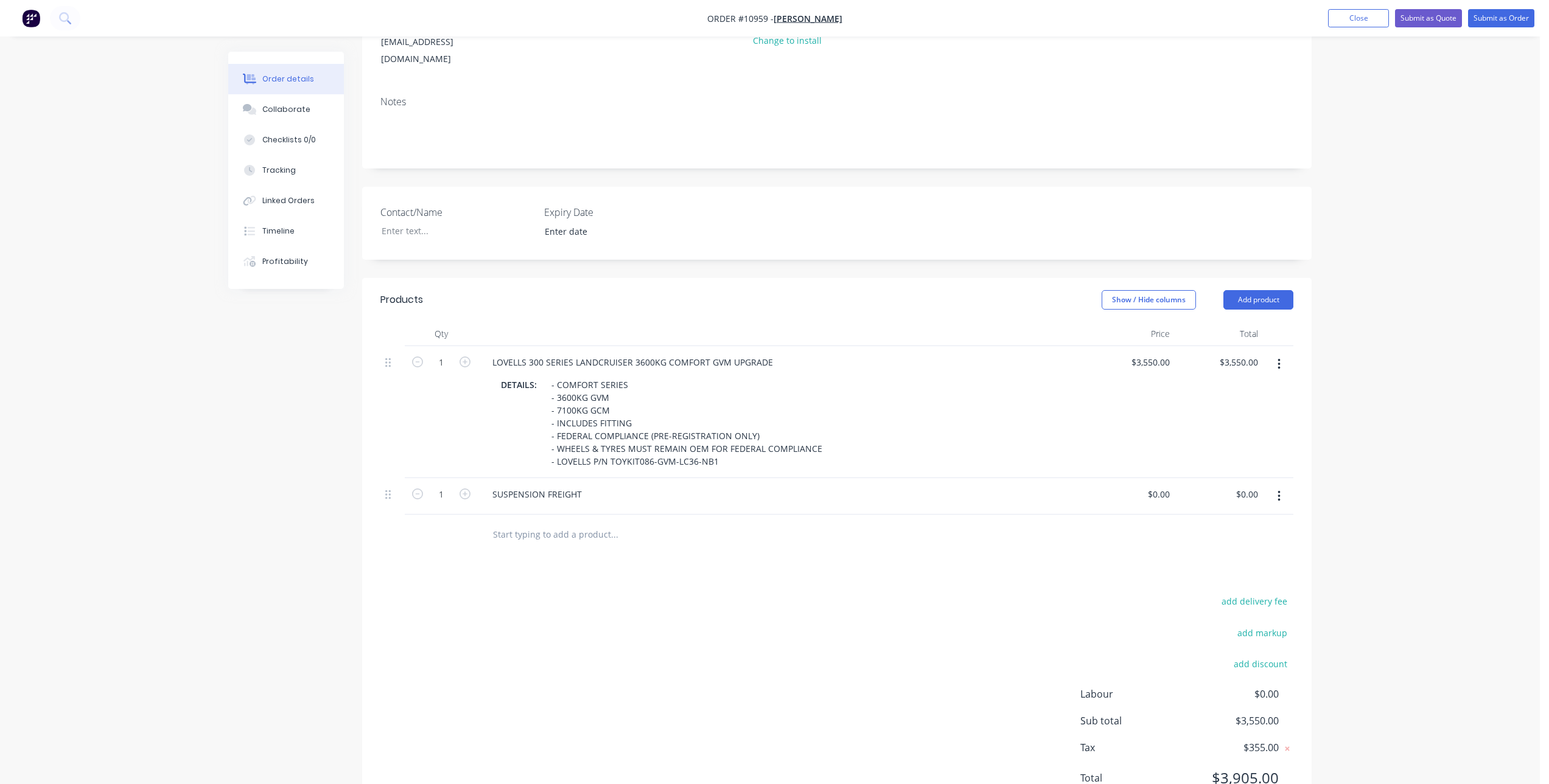
click at [1281, 485] on button "button" at bounding box center [1279, 496] width 29 height 22
click at [1218, 589] on button "Delete" at bounding box center [1235, 601] width 115 height 25
click at [571, 485] on input "text" at bounding box center [614, 498] width 244 height 25
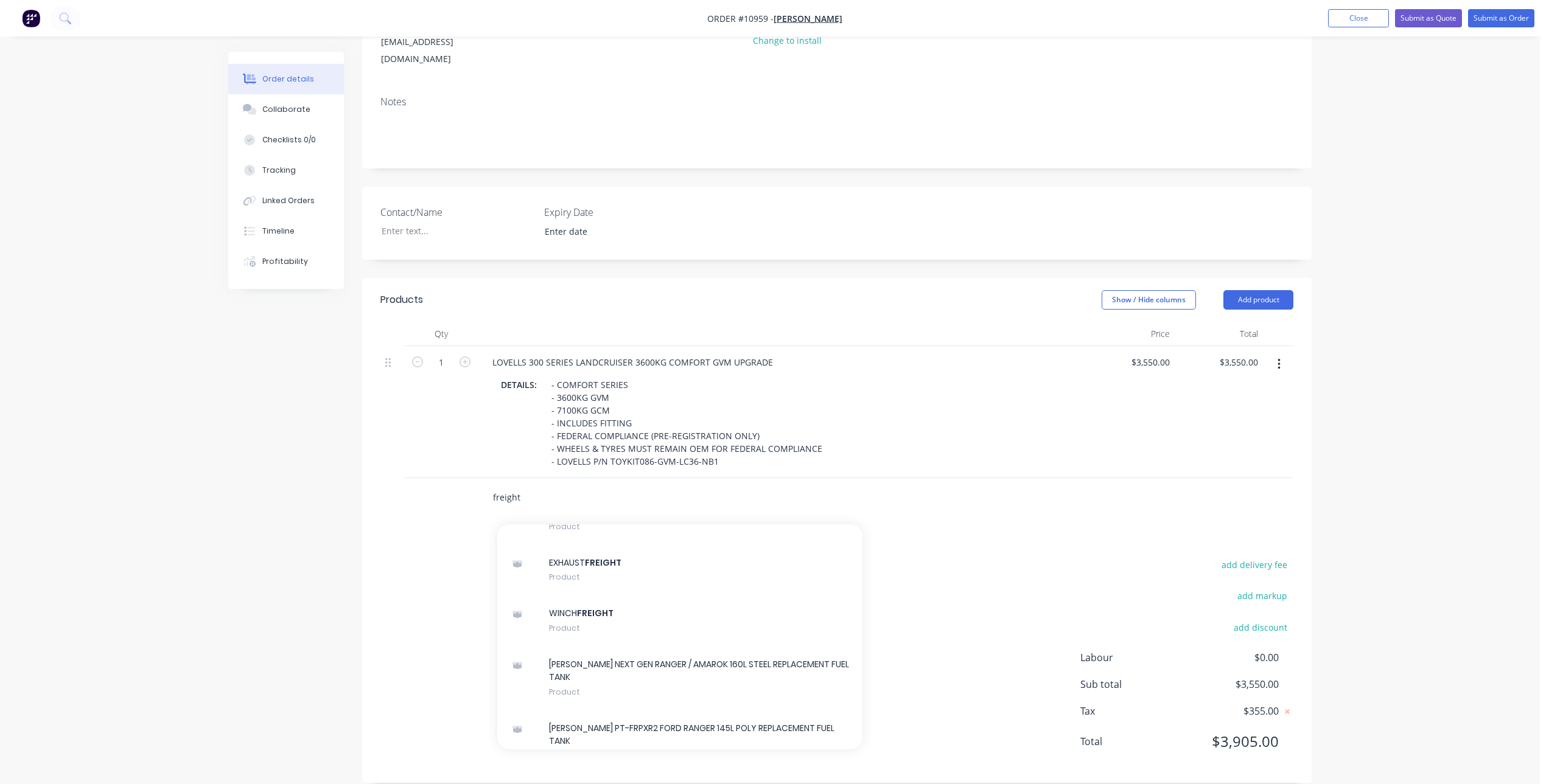
scroll to position [2736, 0]
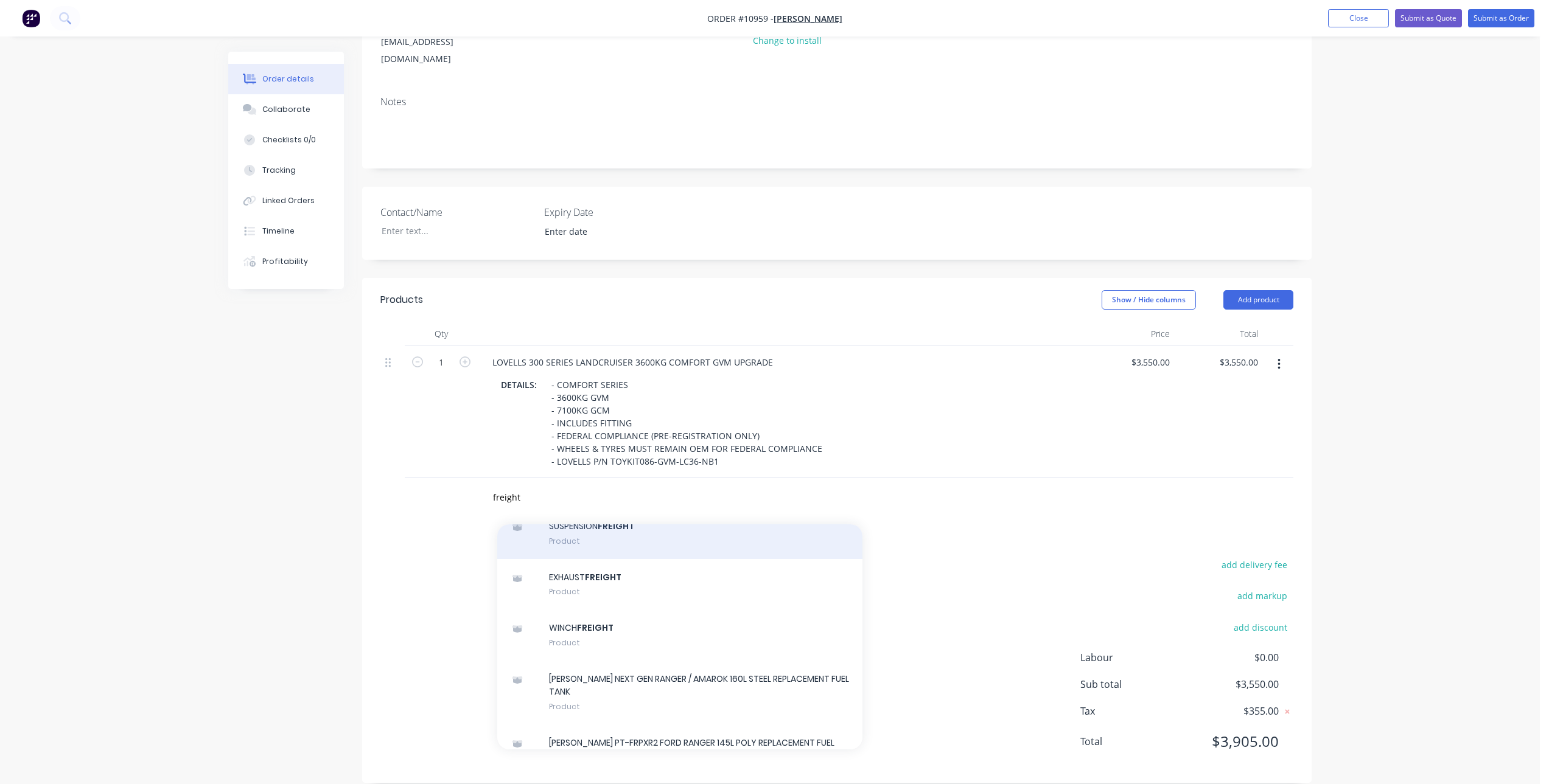
click at [628, 559] on div "SUSPENSION FREIGHT Product" at bounding box center [680, 534] width 366 height 51
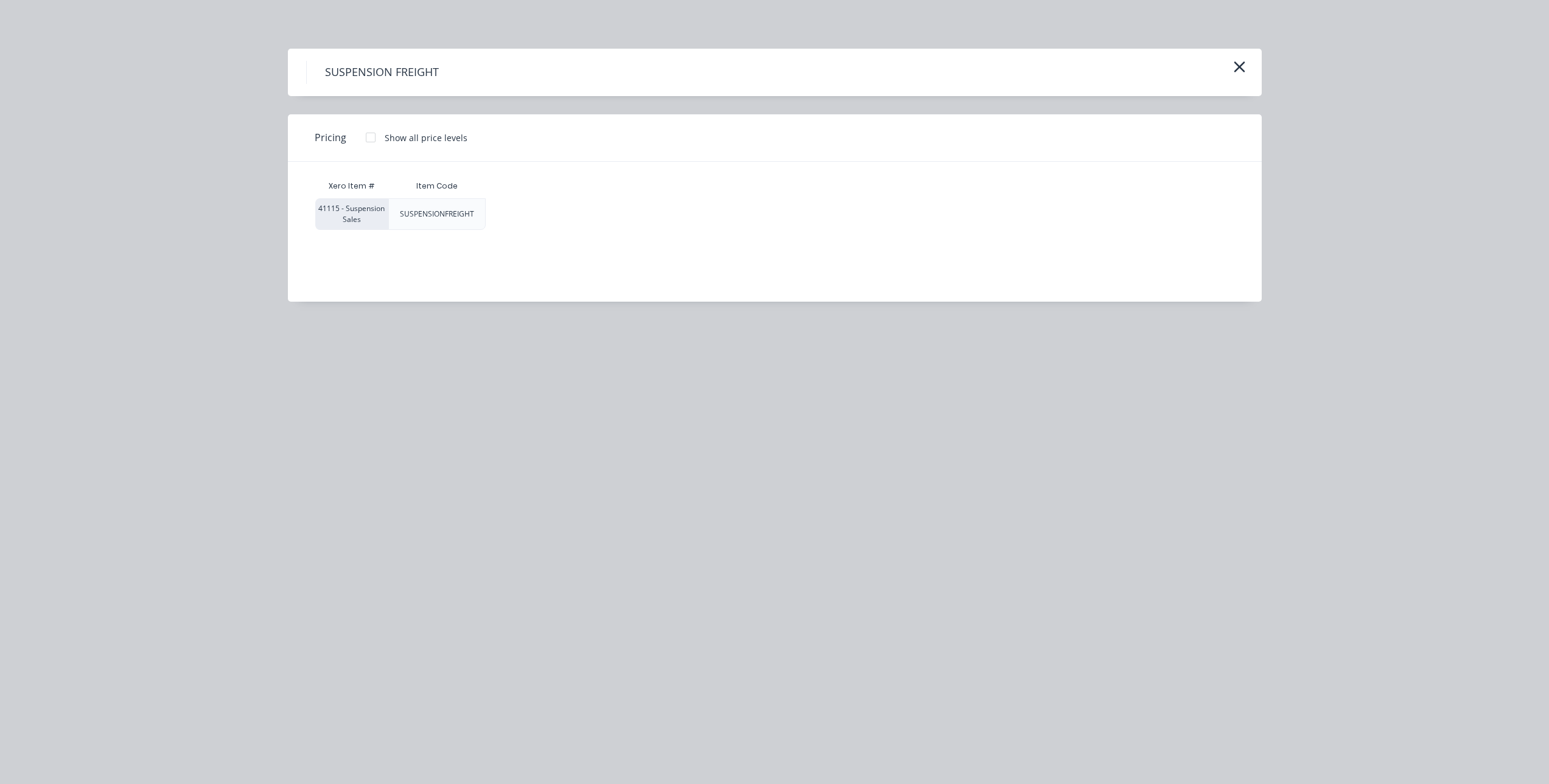
click at [368, 137] on div at bounding box center [370, 138] width 25 height 25
click at [510, 220] on div "$180.00" at bounding box center [517, 214] width 61 height 30
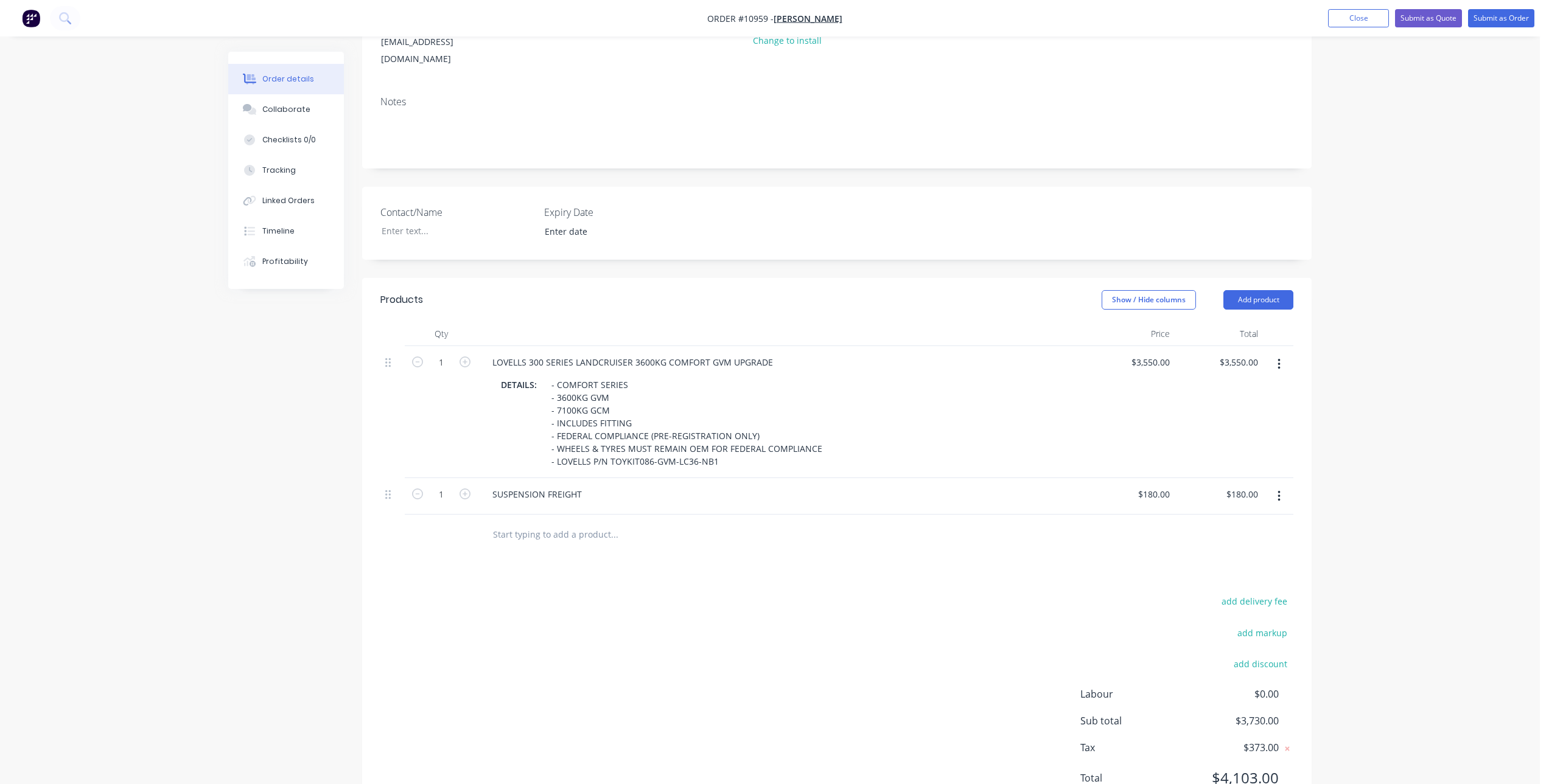
click at [566, 524] on input "text" at bounding box center [614, 534] width 244 height 25
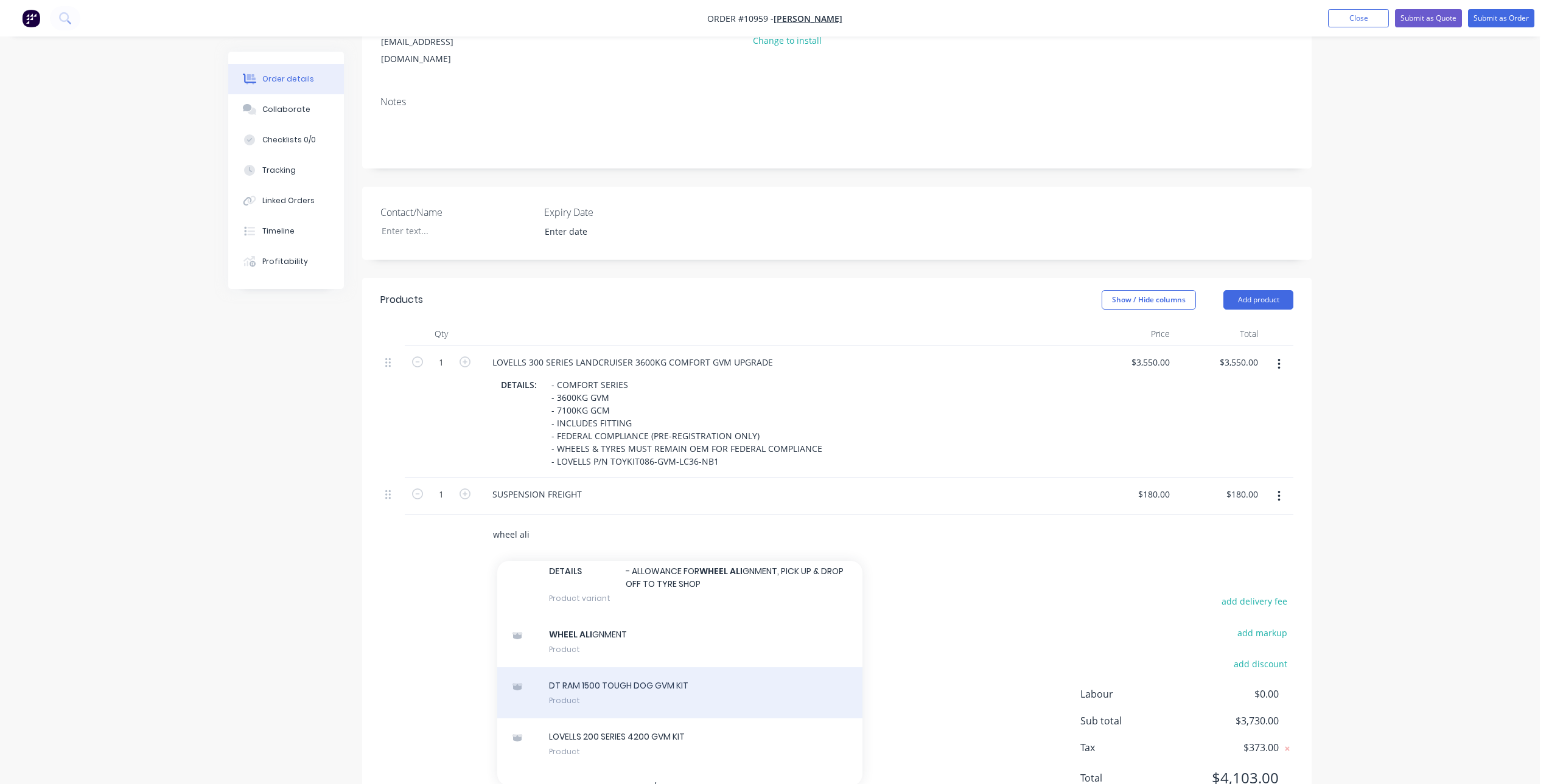
scroll to position [1399, 0]
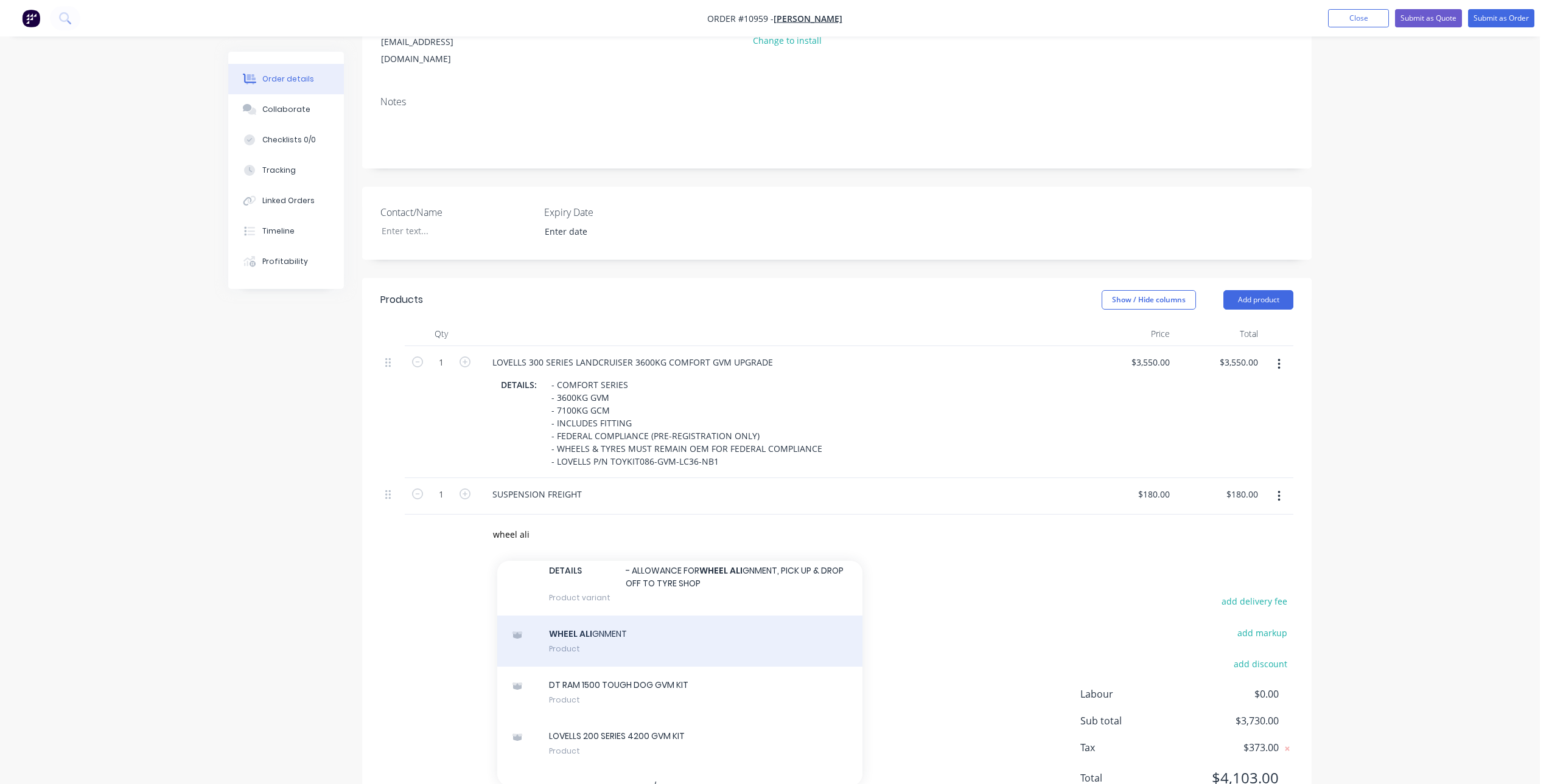
click at [578, 636] on div "WHEEL ALI GNMENT Product" at bounding box center [680, 641] width 366 height 51
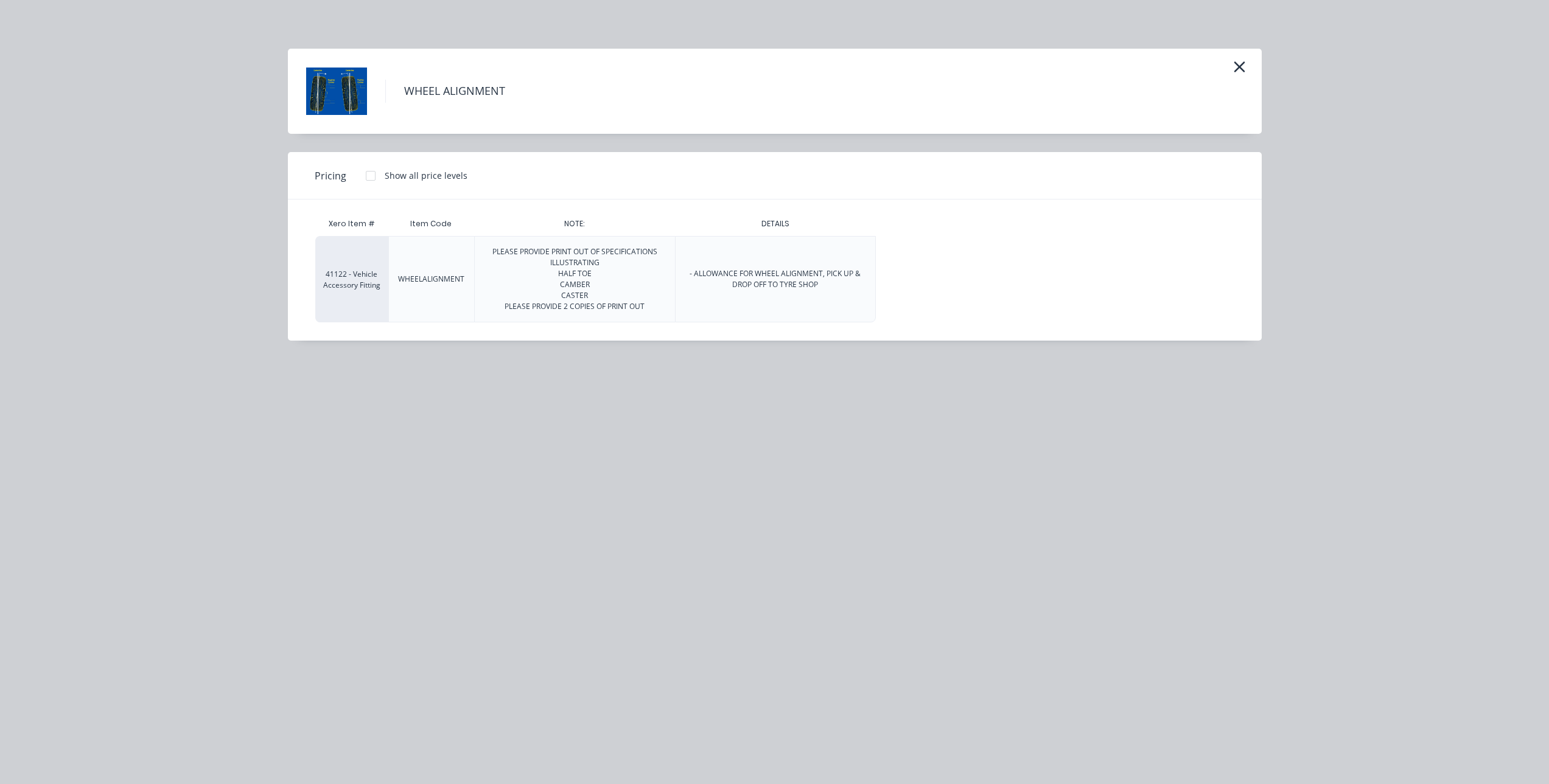
click at [372, 176] on div at bounding box center [370, 176] width 25 height 25
click at [919, 276] on div "$140.00" at bounding box center [906, 279] width 61 height 85
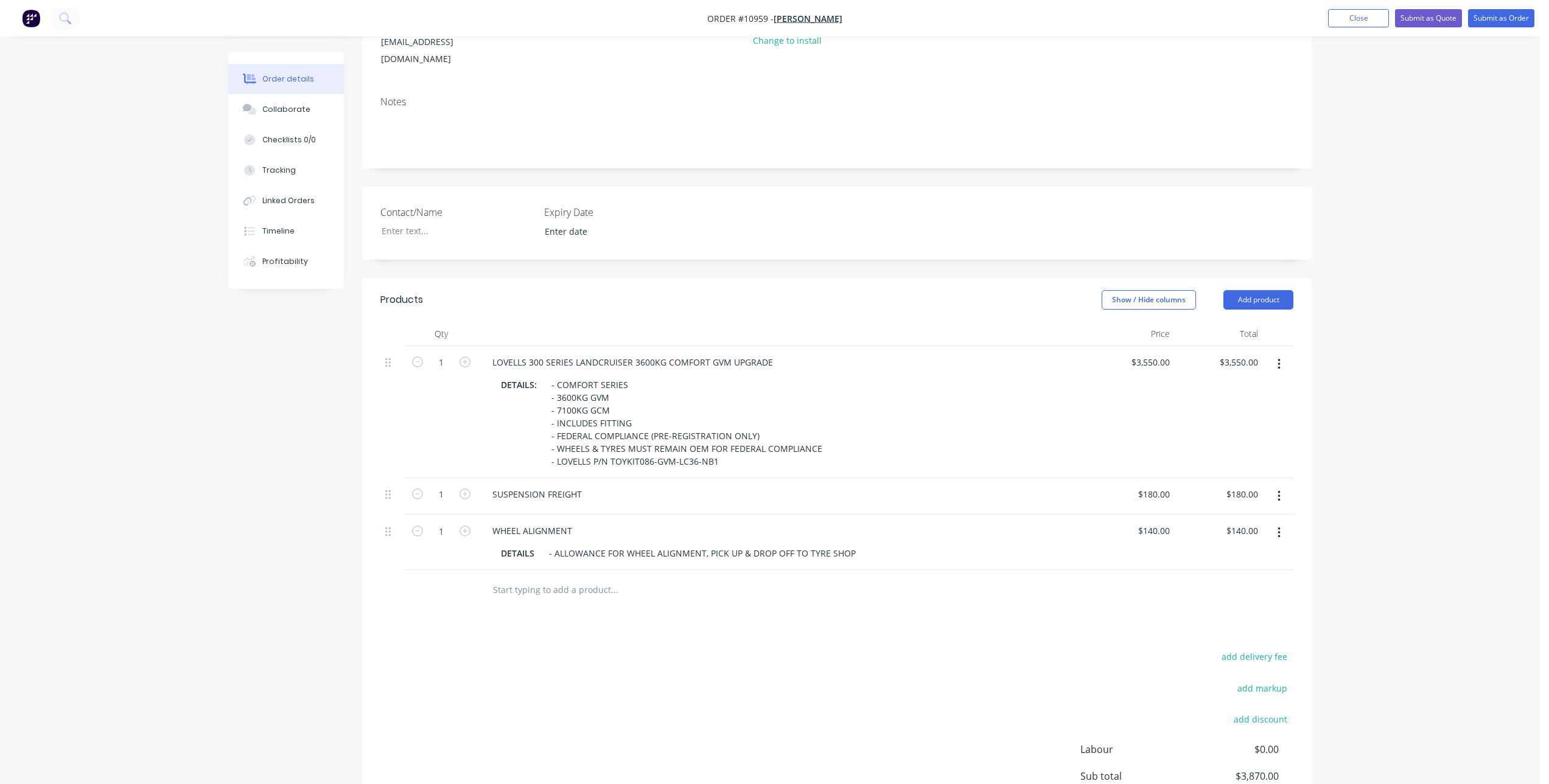
click at [670, 680] on div "add delivery fee add markup add discount Labour $0.00 Sub total $3,870.00 Tax $…" at bounding box center [836, 752] width 913 height 208
click at [702, 589] on div at bounding box center [697, 590] width 438 height 40
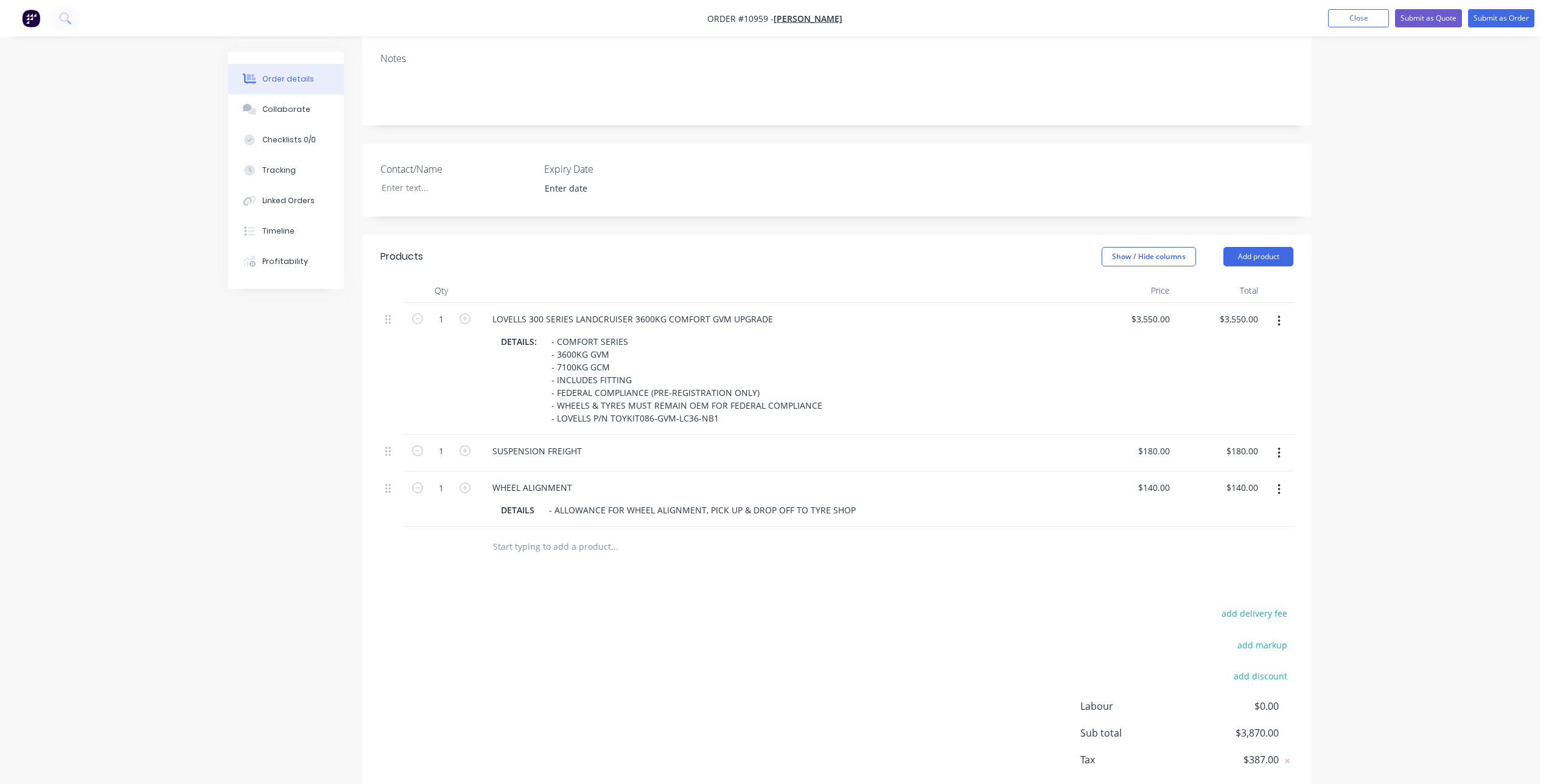
scroll to position [263, 0]
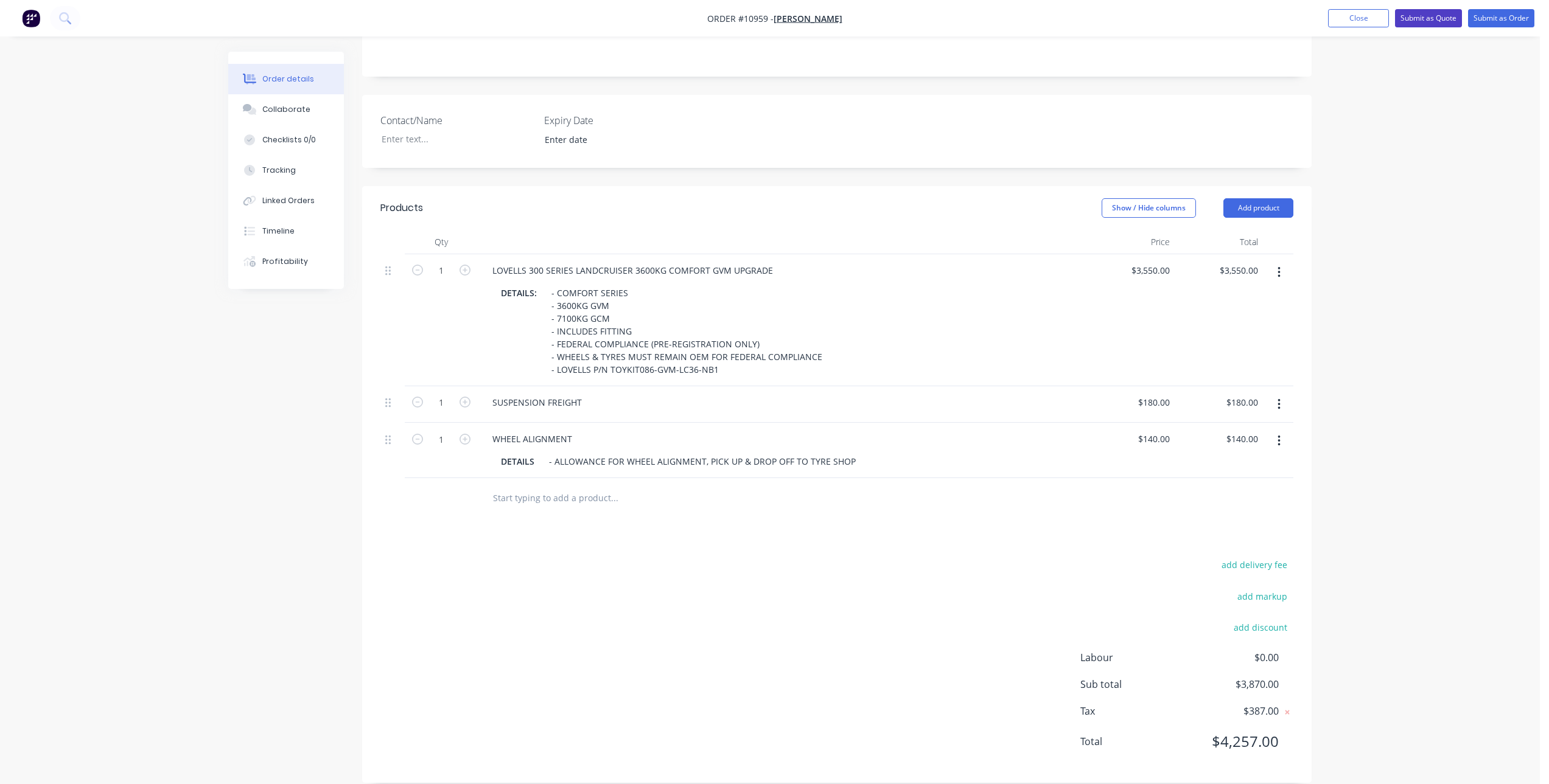
click at [1442, 17] on button "Submit as Quote" at bounding box center [1428, 18] width 67 height 18
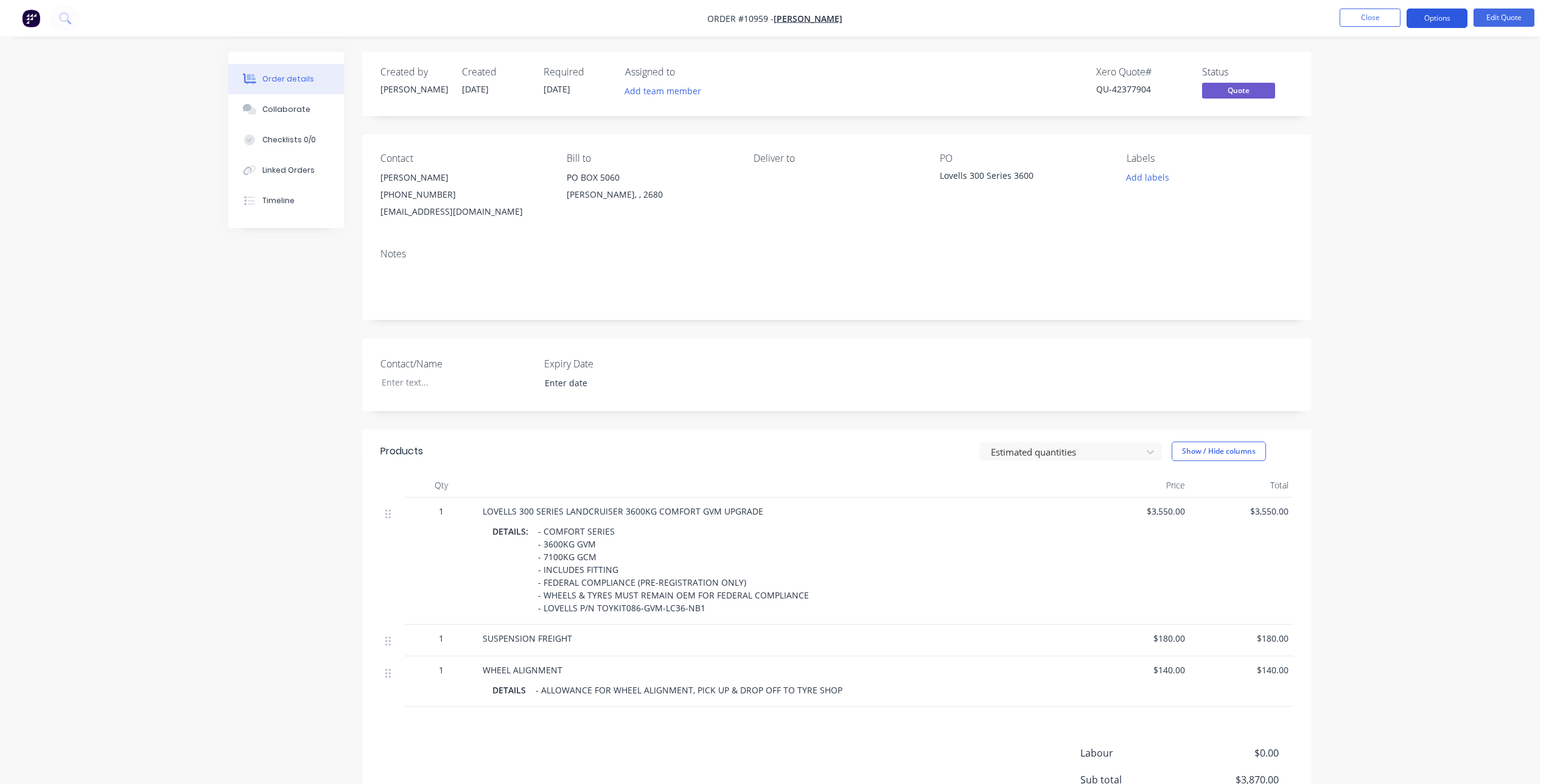
click at [1432, 26] on button "Options" at bounding box center [1437, 18] width 61 height 19
click at [1365, 69] on div "Quote" at bounding box center [1400, 73] width 112 height 18
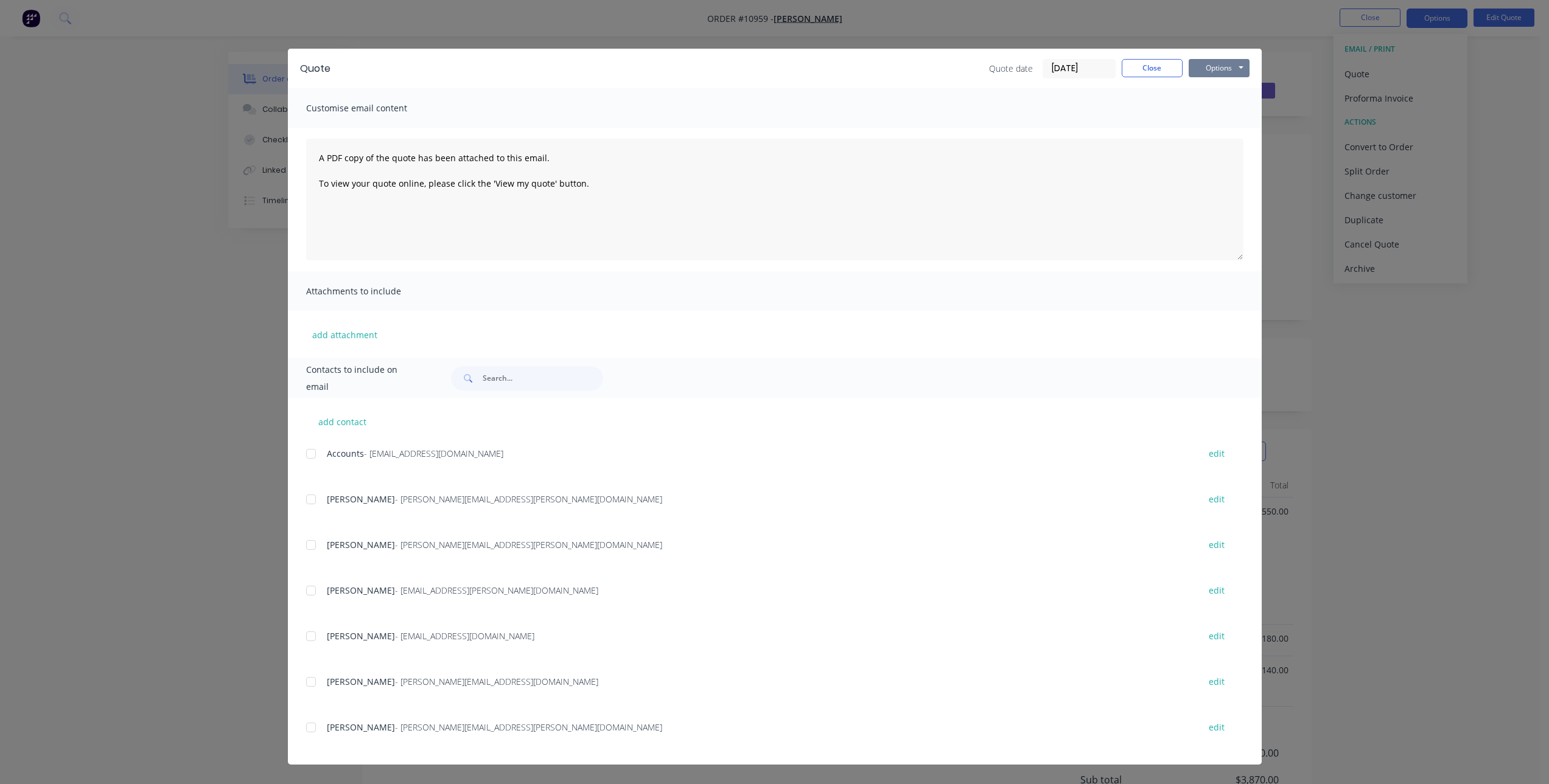
click at [1230, 69] on button "Options" at bounding box center [1219, 68] width 61 height 18
click at [1222, 110] on button "Print" at bounding box center [1227, 109] width 78 height 20
click at [1141, 65] on button "Close" at bounding box center [1152, 68] width 61 height 18
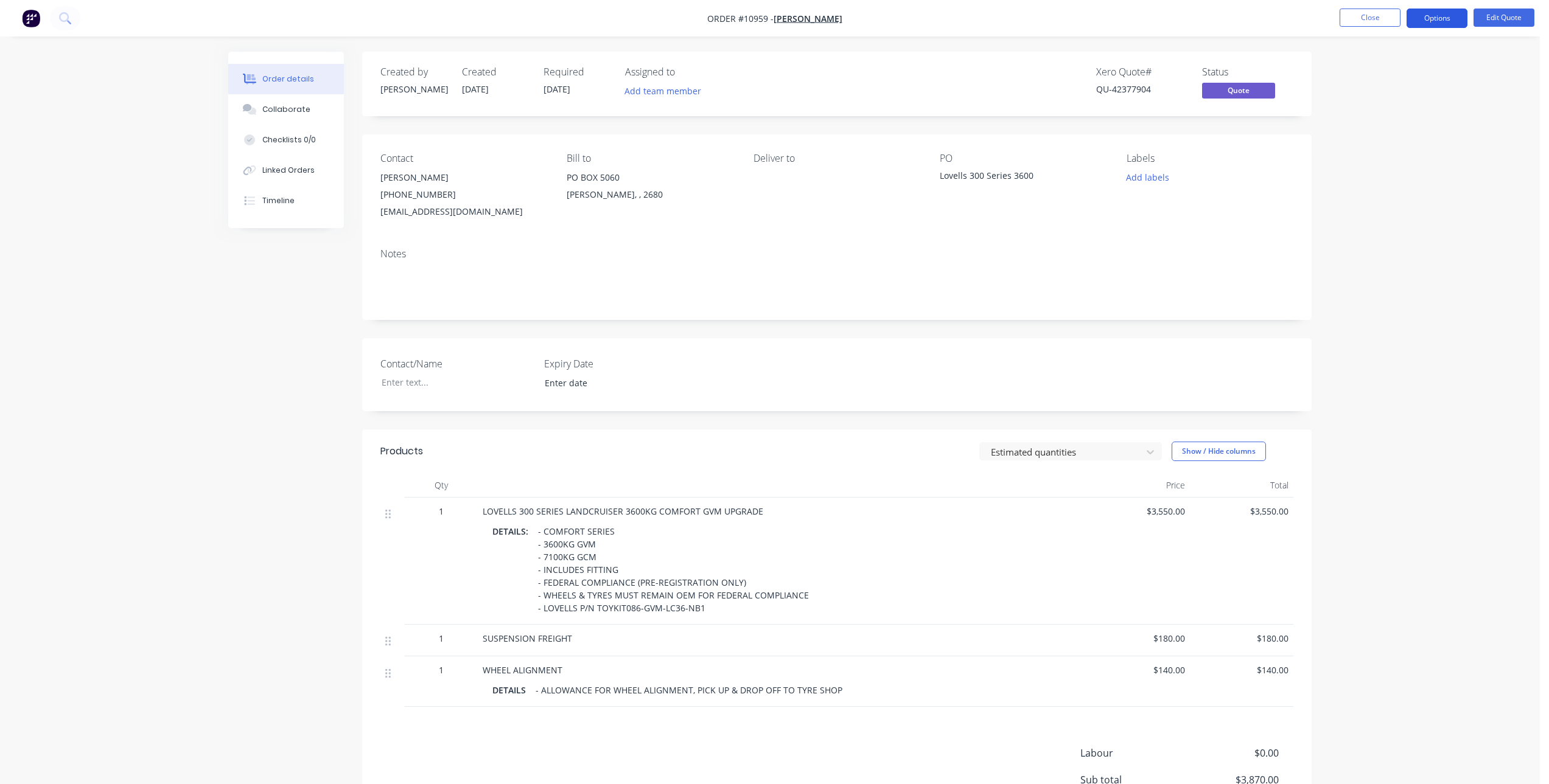
click at [1435, 19] on button "Options" at bounding box center [1437, 18] width 61 height 19
click at [1381, 222] on div "Duplicate" at bounding box center [1400, 220] width 112 height 18
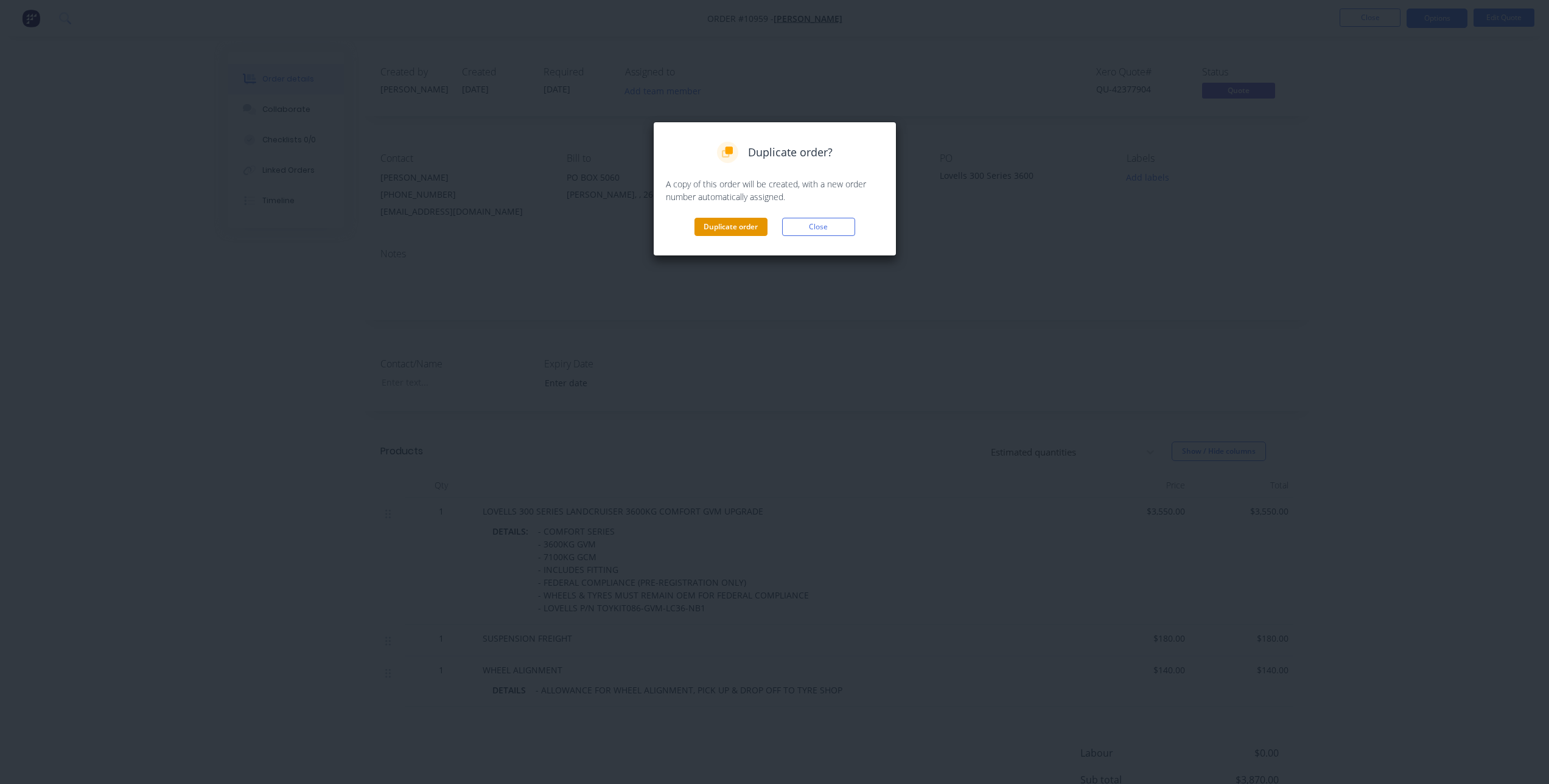
click at [725, 229] on button "Duplicate order" at bounding box center [730, 226] width 73 height 18
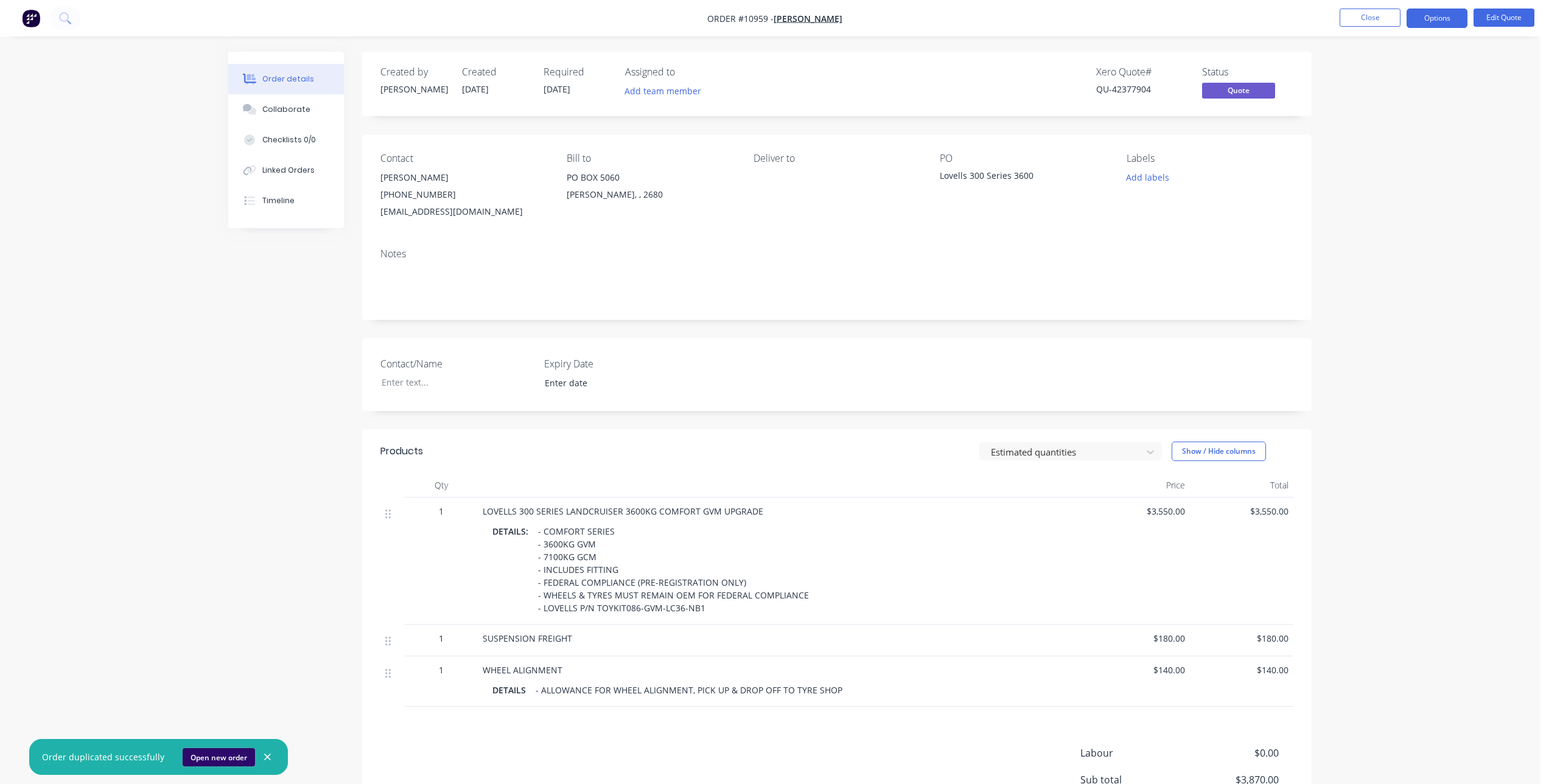
click at [212, 759] on button "Open new order" at bounding box center [219, 756] width 72 height 18
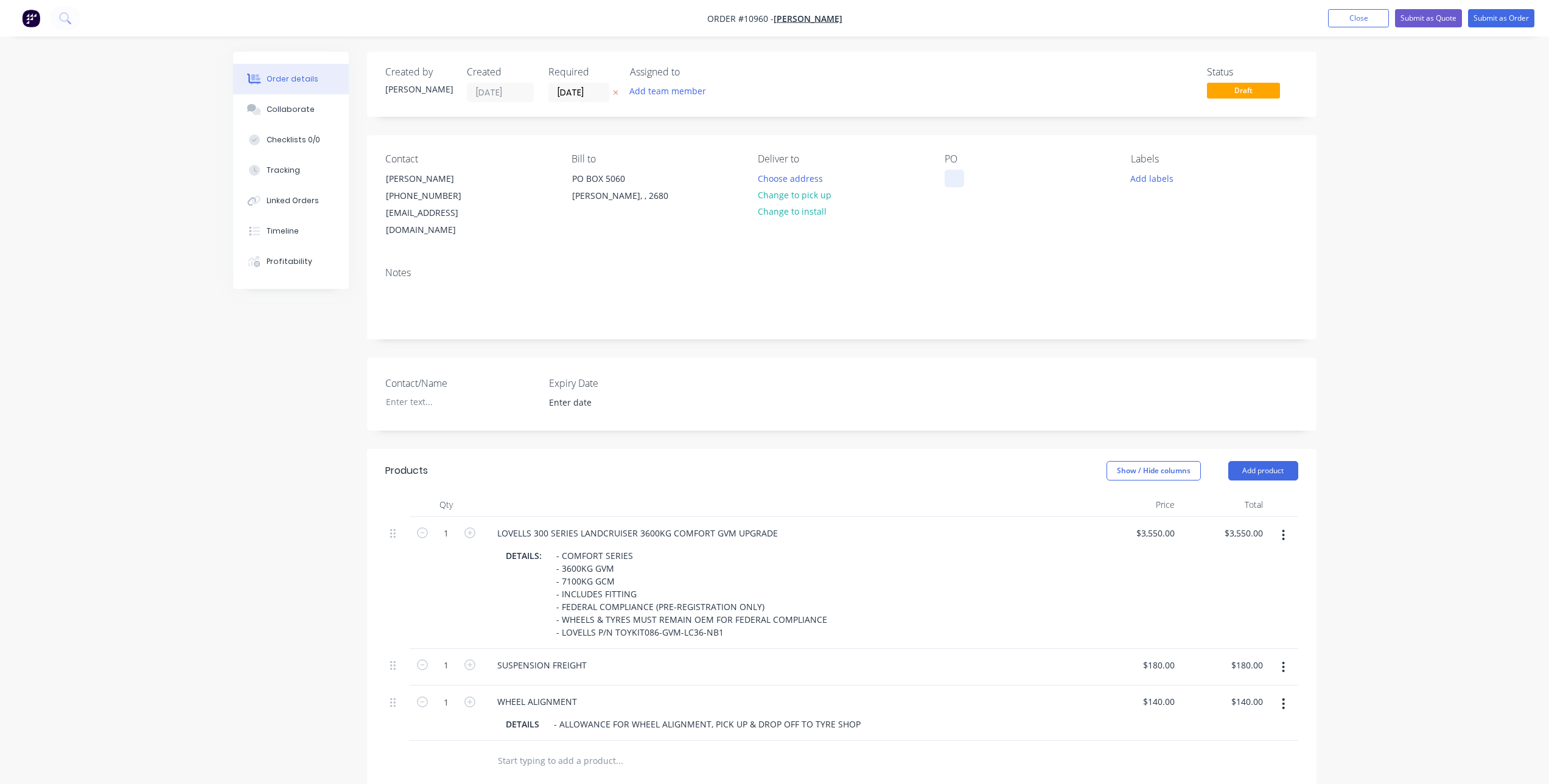
click at [959, 169] on div at bounding box center [954, 178] width 19 height 18
click at [1283, 530] on icon "button" at bounding box center [1283, 536] width 3 height 11
click at [1241, 631] on div "Delete" at bounding box center [1240, 639] width 93 height 18
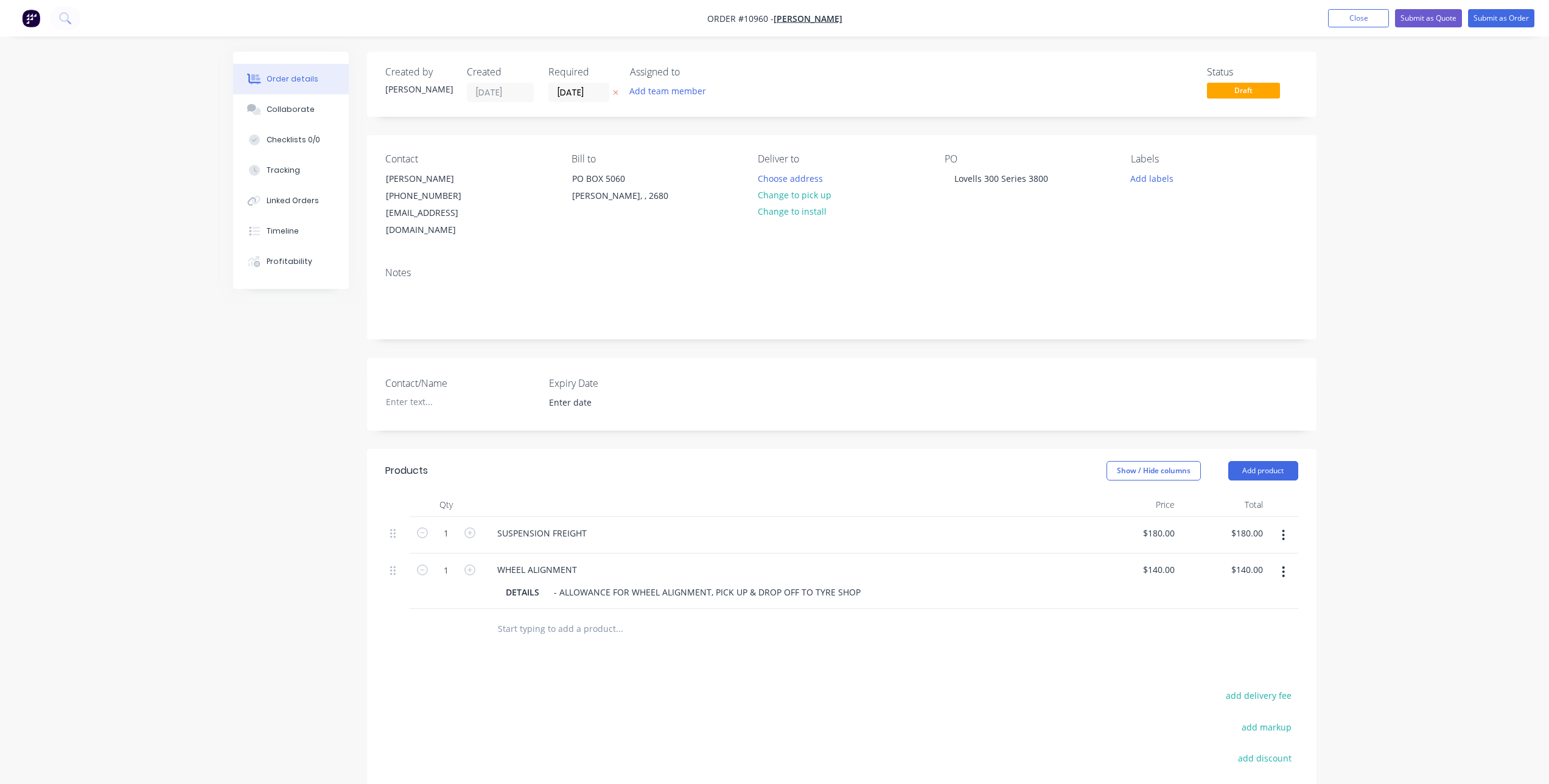
click at [583, 616] on input "text" at bounding box center [619, 628] width 244 height 25
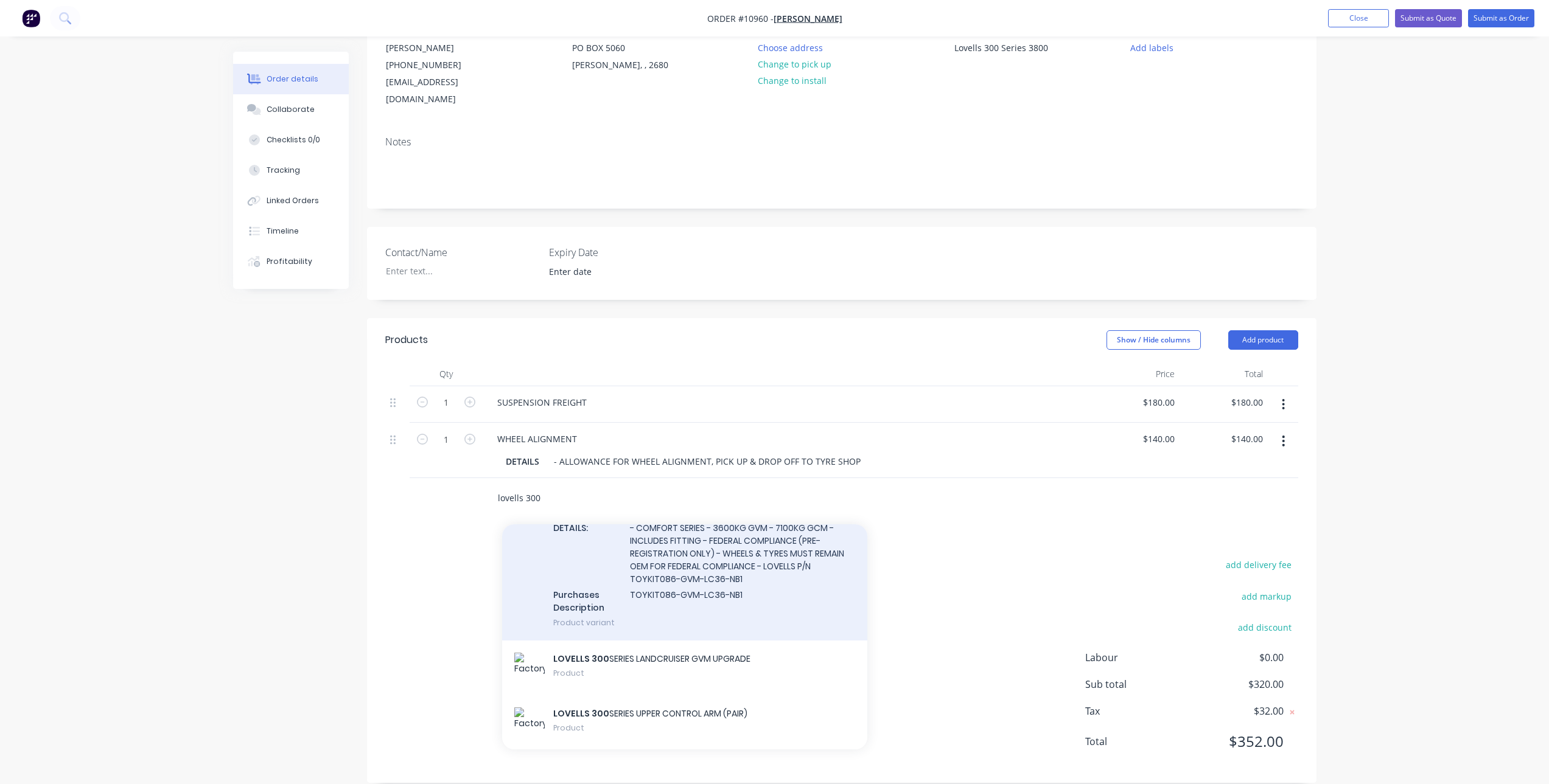
scroll to position [602, 0]
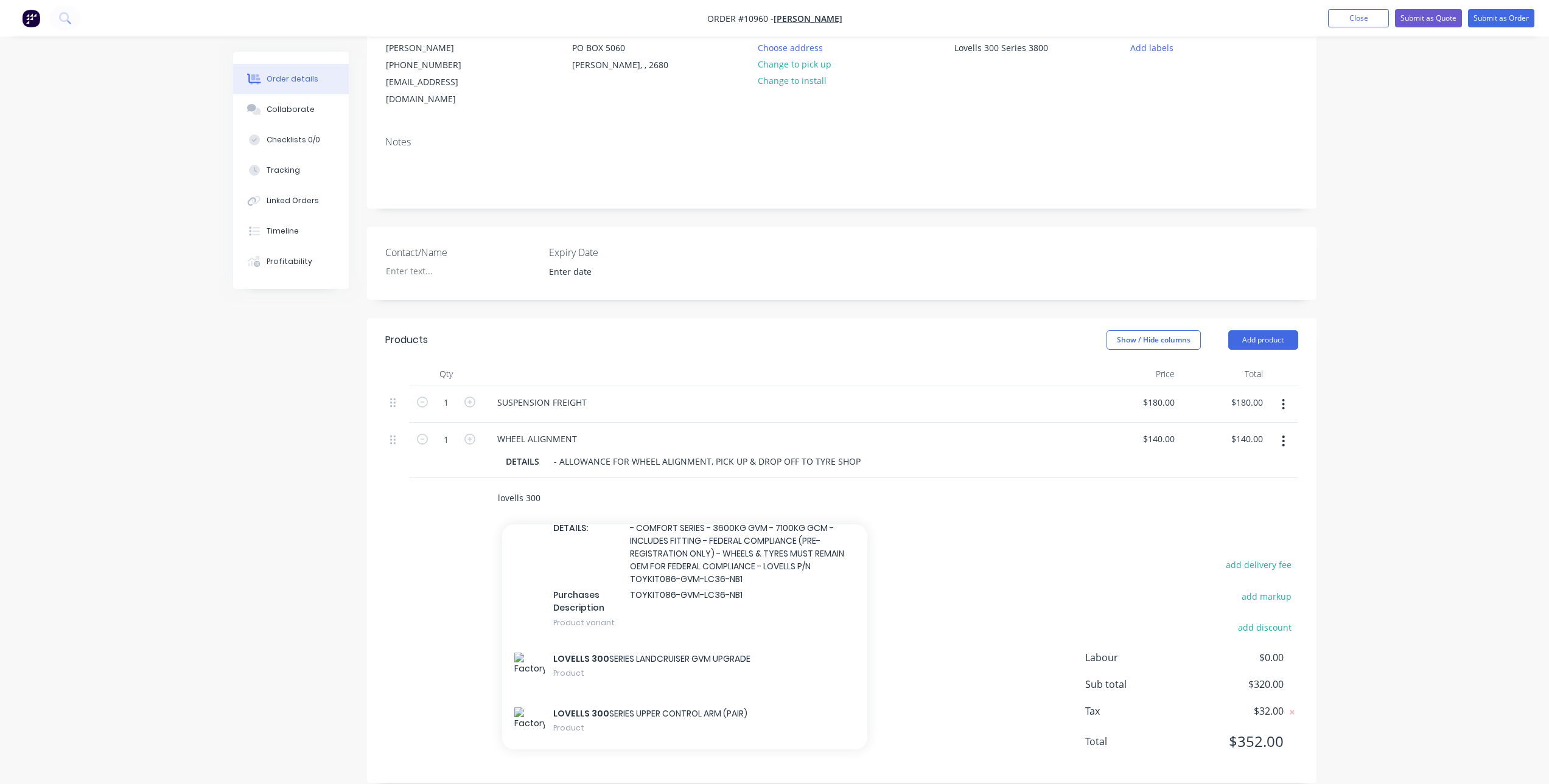
type input "lovells 300"
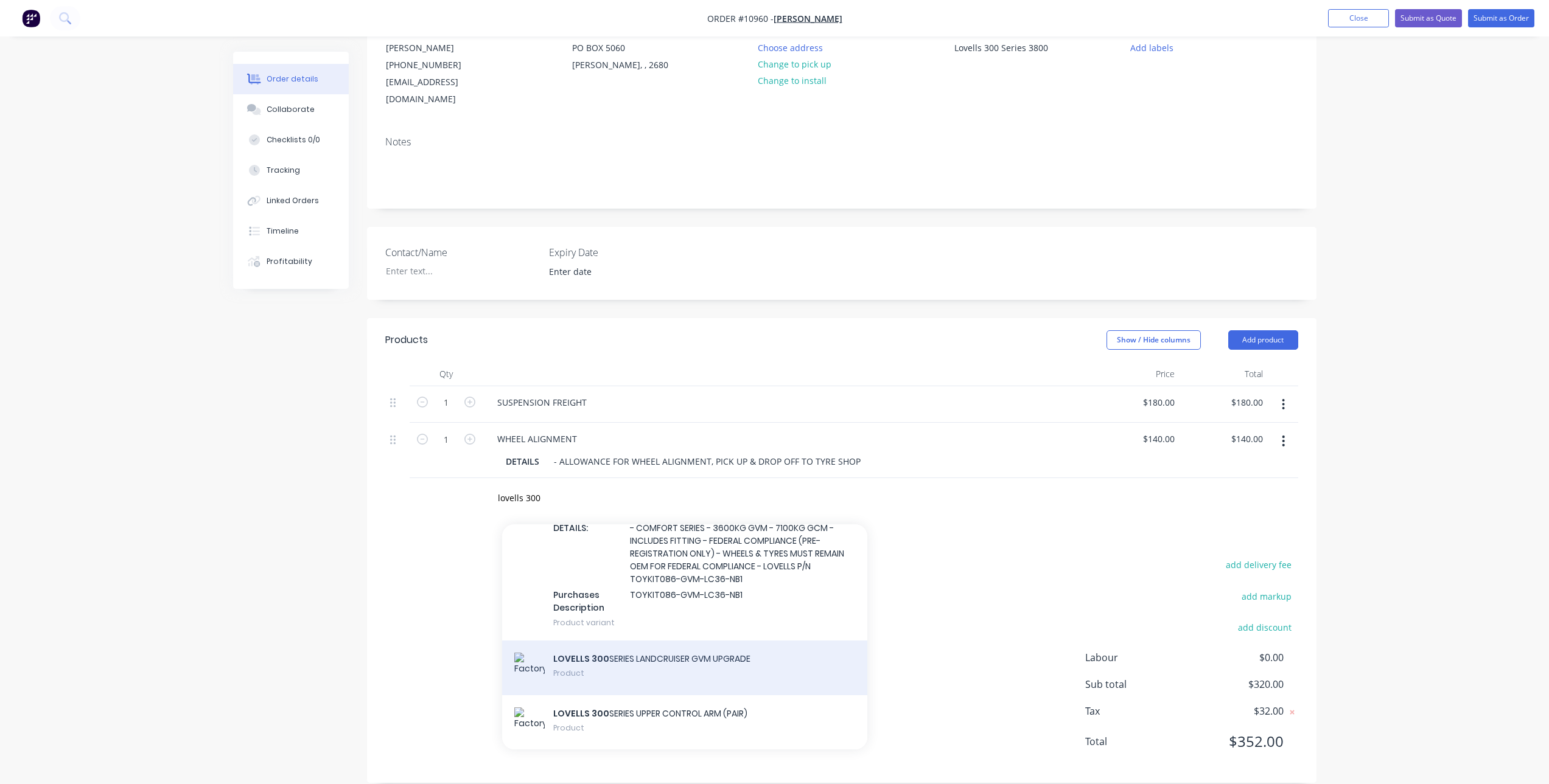
click at [692, 648] on div "LOVELLS 300 SERIES LANDCRUISER GVM UPGRADE Product" at bounding box center [685, 668] width 366 height 55
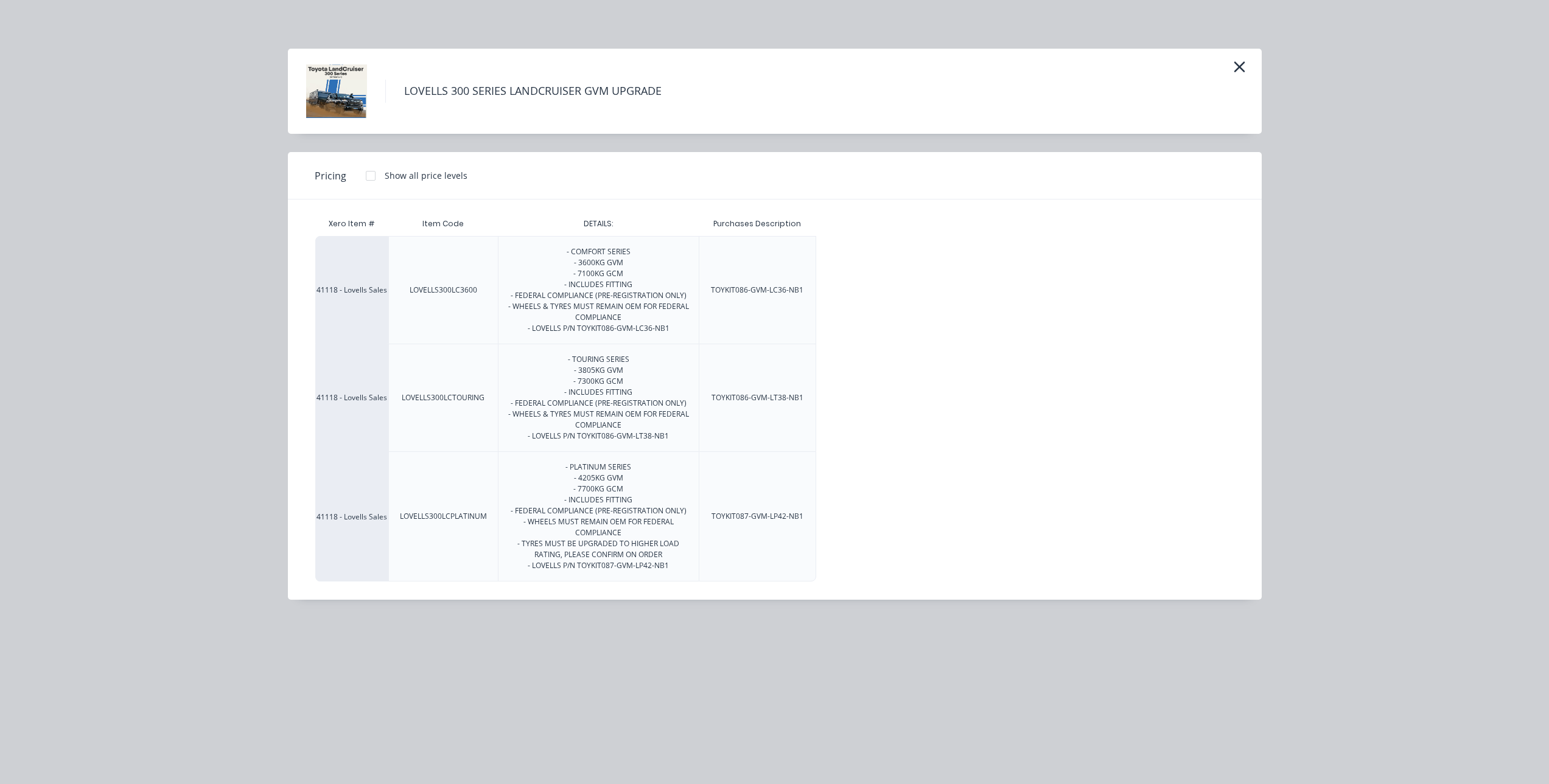
click at [368, 177] on div at bounding box center [370, 176] width 25 height 25
click at [855, 397] on div "$4,650.00" at bounding box center [847, 398] width 61 height 107
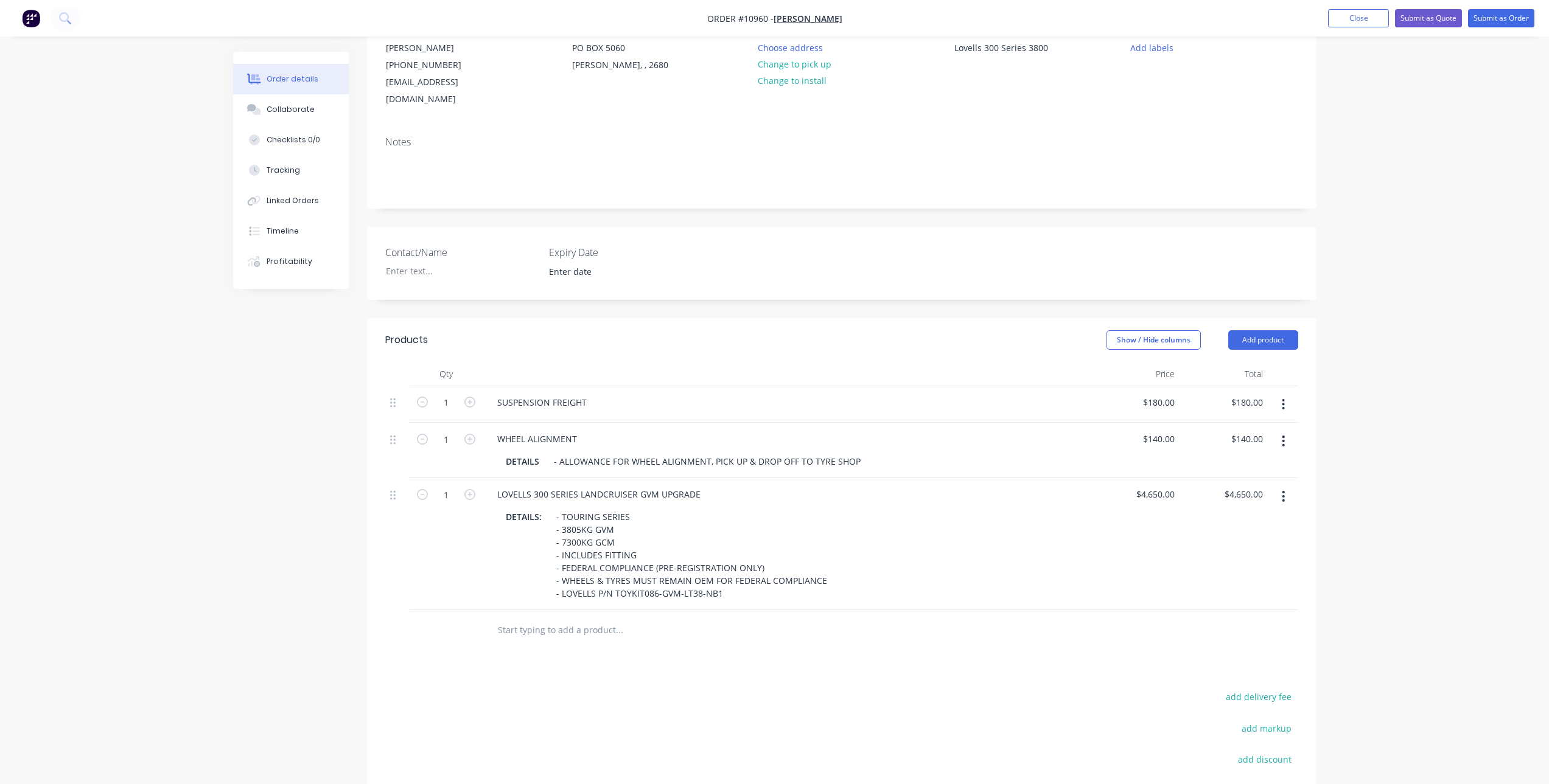
click at [583, 617] on input "text" at bounding box center [619, 630] width 244 height 25
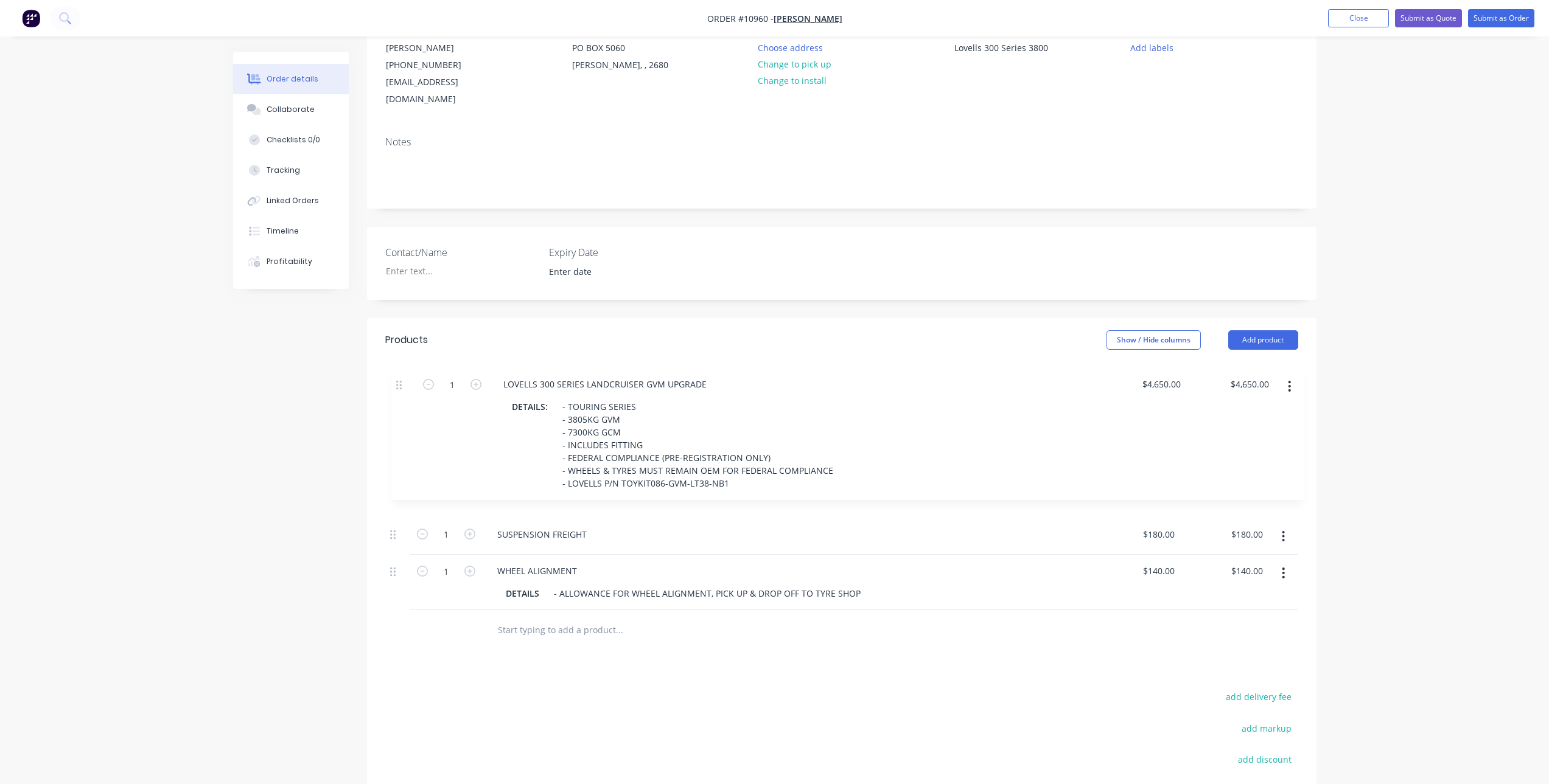
drag, startPoint x: 393, startPoint y: 480, endPoint x: 398, endPoint y: 376, distance: 104.1
click at [398, 386] on div "1 SUSPENSION FREIGHT $180.00 $180.00 $180.00 $180.00 1 WHEEL ALIGNMENT DETAILS …" at bounding box center [842, 499] width 913 height 225
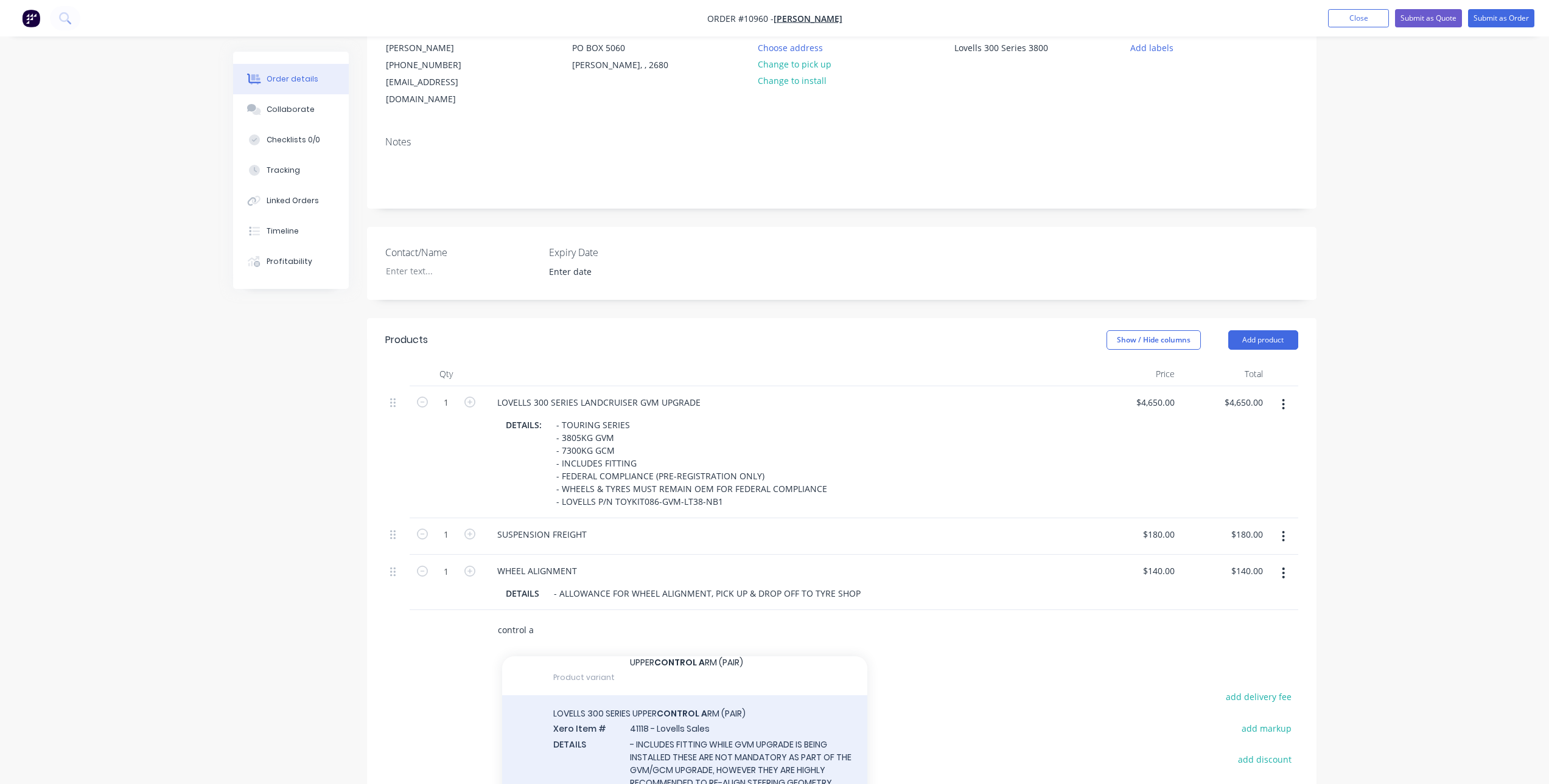
scroll to position [244, 0]
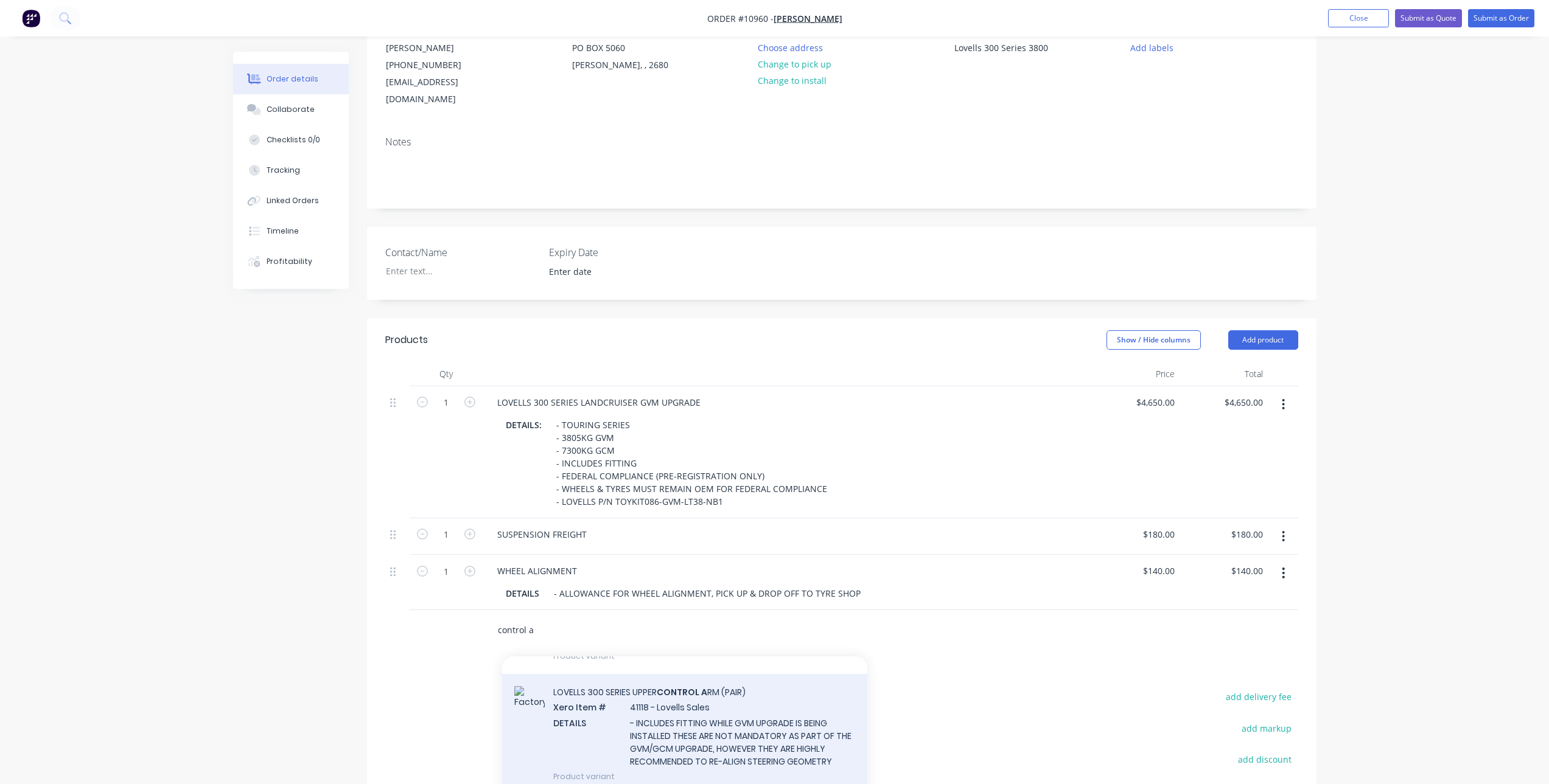
type input "control a"
click at [665, 700] on div "LOVELLS 300 SERIES UPPER CONTROL A RM (PAIR) Xero Item # 41118 - Lovells Sales …" at bounding box center [685, 734] width 366 height 121
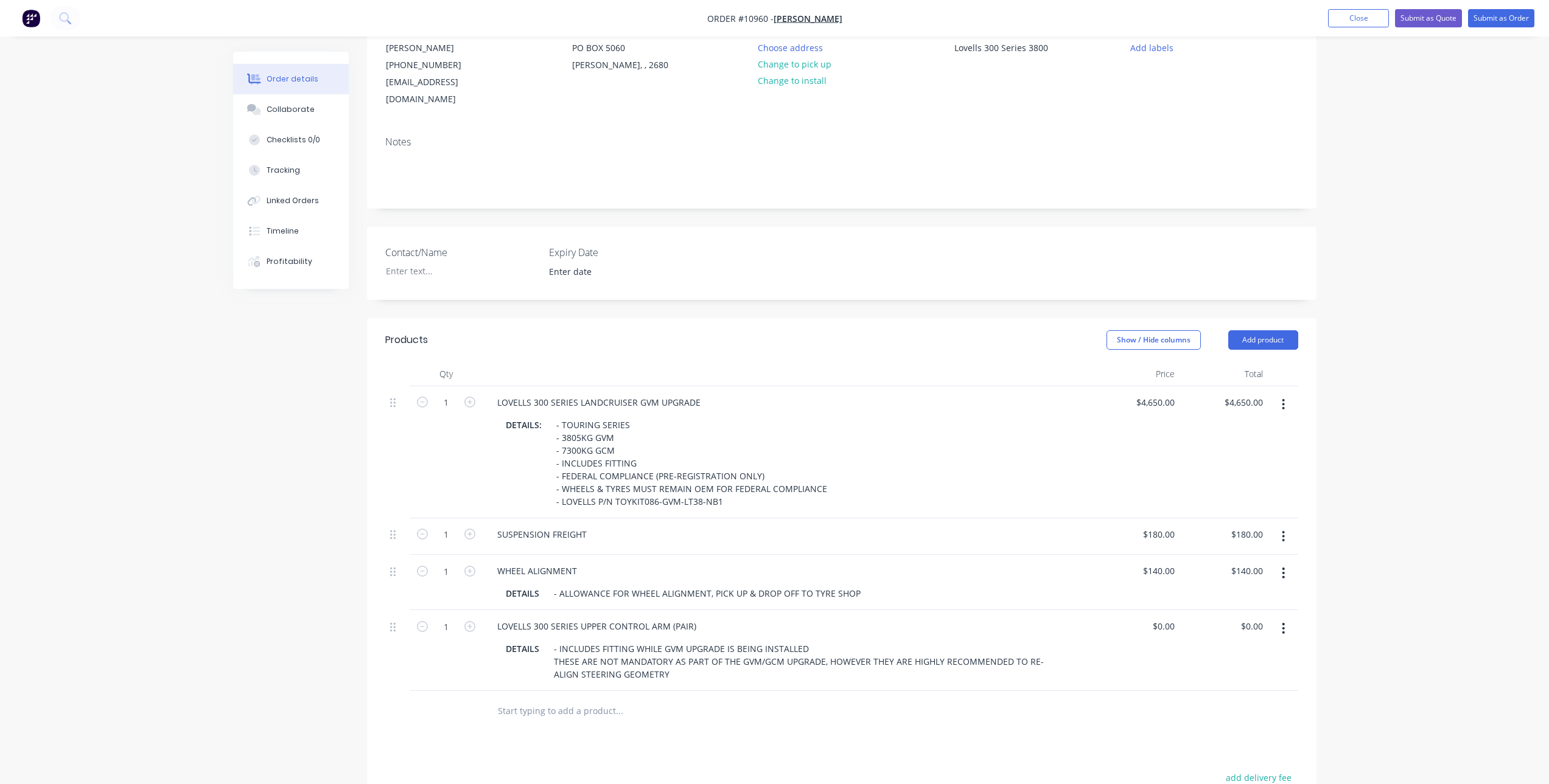
click at [1285, 617] on button "button" at bounding box center [1283, 628] width 29 height 22
click at [1221, 724] on div "Delete" at bounding box center [1240, 733] width 93 height 18
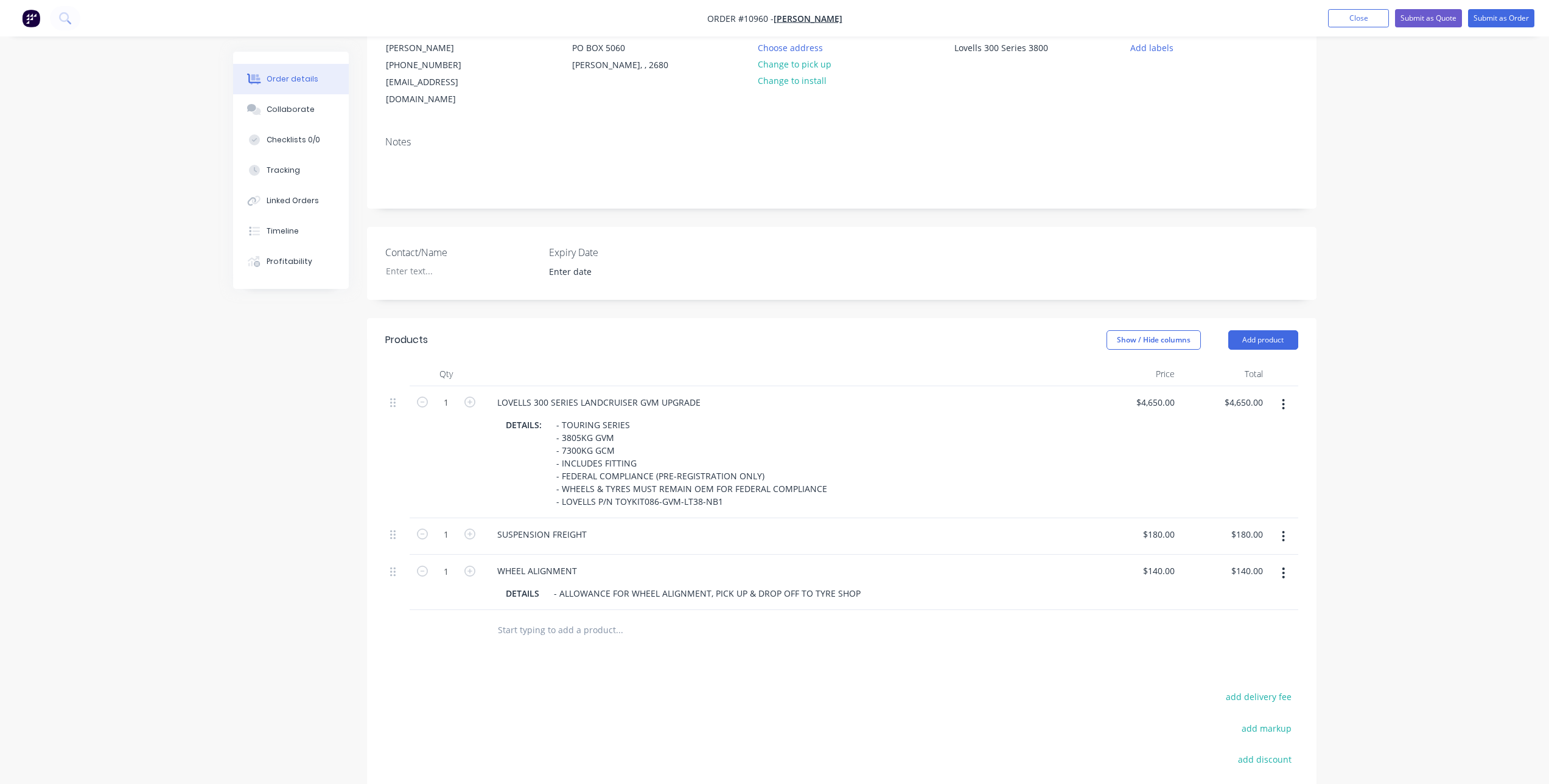
click at [541, 617] on input "text" at bounding box center [619, 630] width 244 height 25
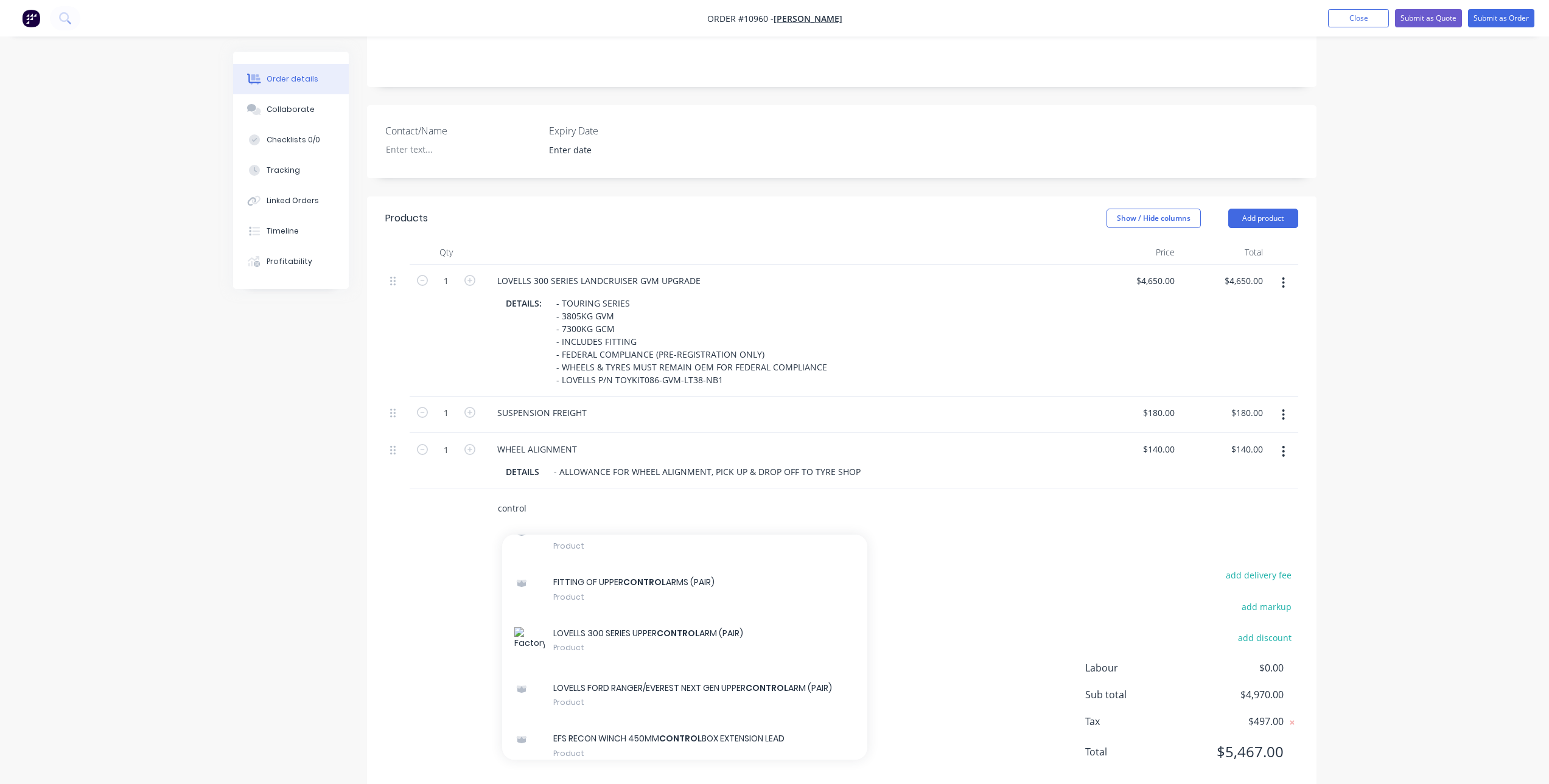
scroll to position [1026, 0]
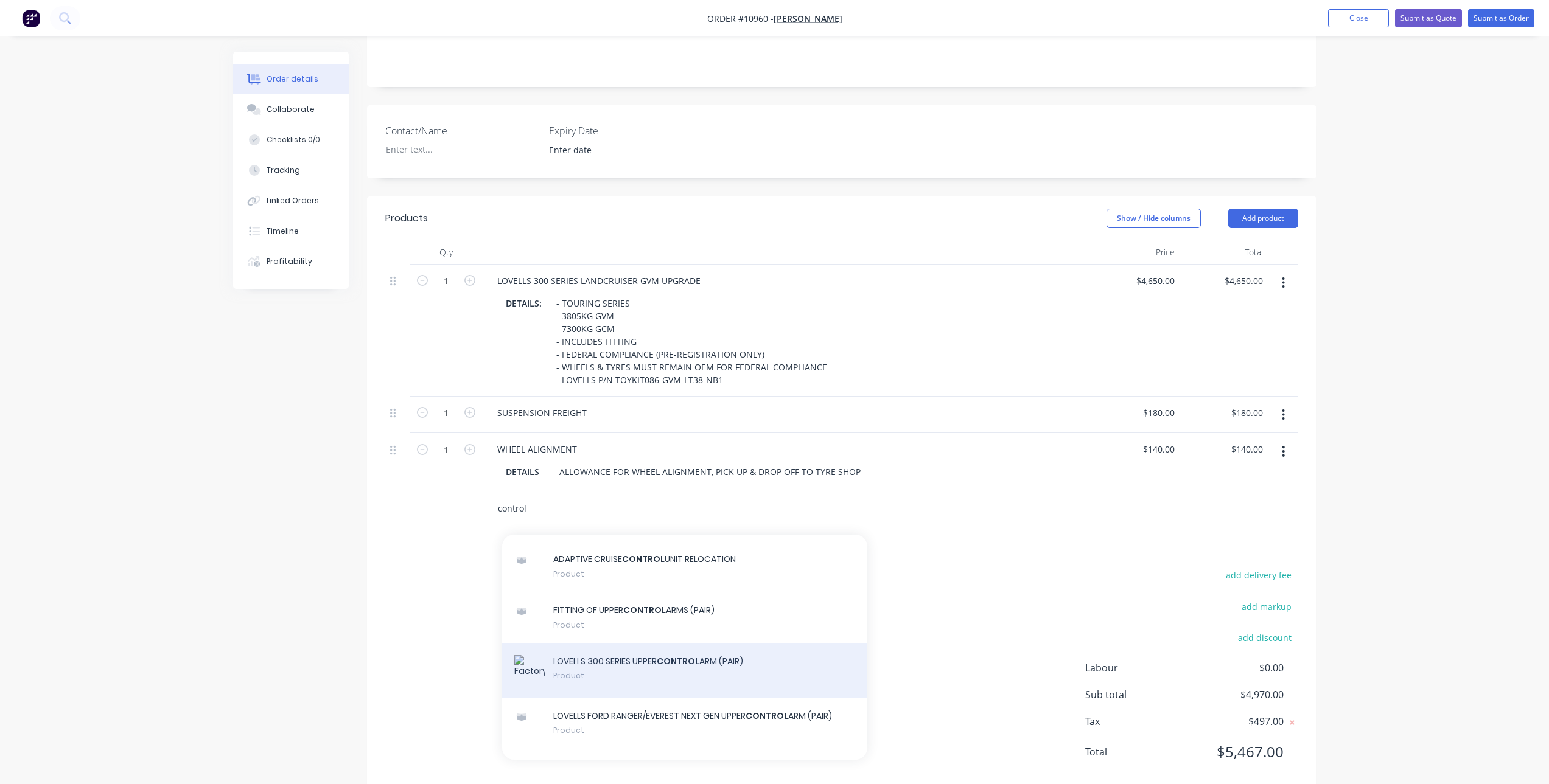
type input "control"
click at [653, 645] on div "LOVELLS 300 SERIES UPPER CONTROL ARM (PAIR) Product" at bounding box center [685, 671] width 366 height 55
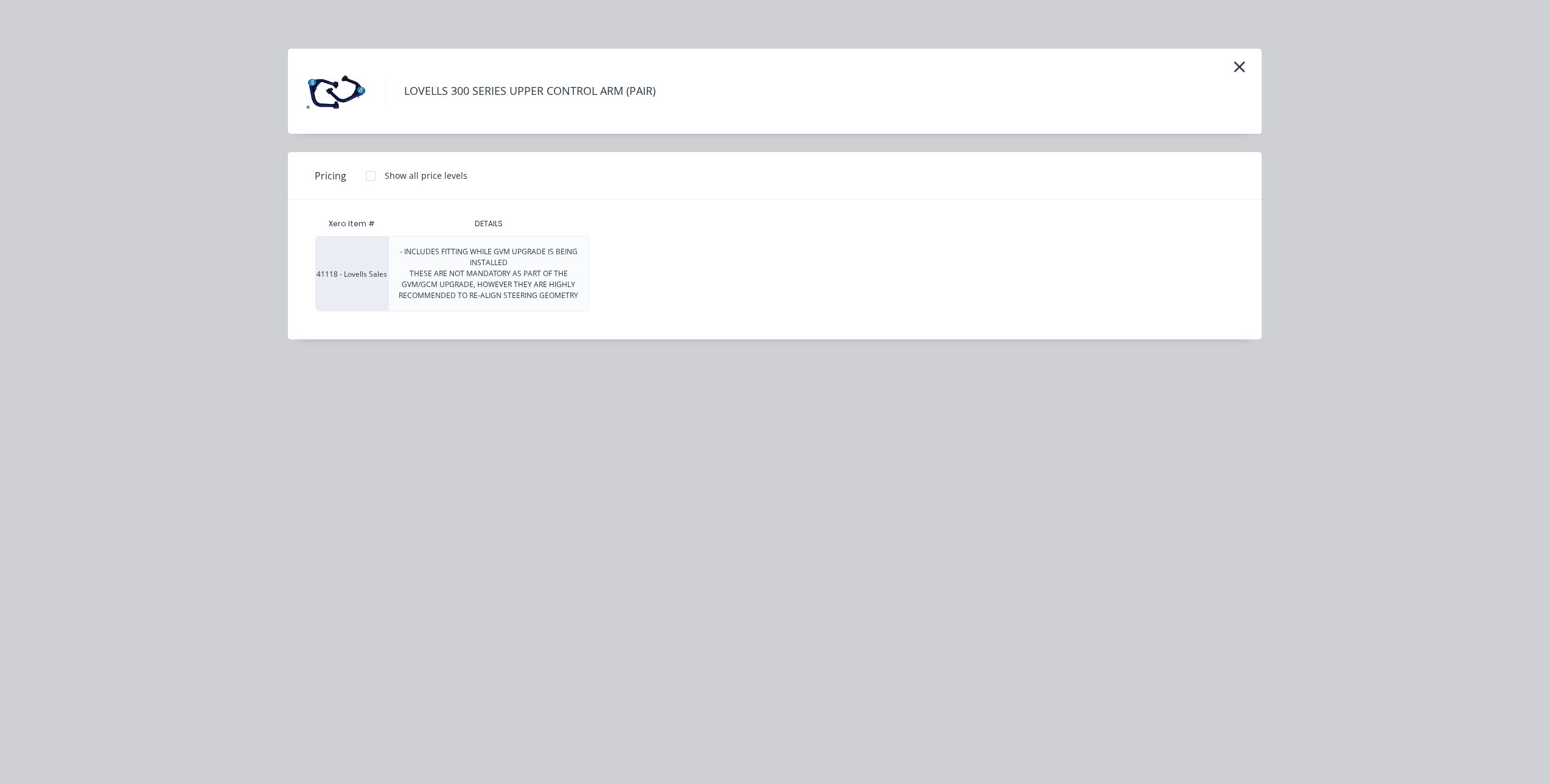
click at [366, 178] on div at bounding box center [370, 176] width 25 height 25
click at [625, 261] on div "$1,205.00" at bounding box center [620, 274] width 61 height 74
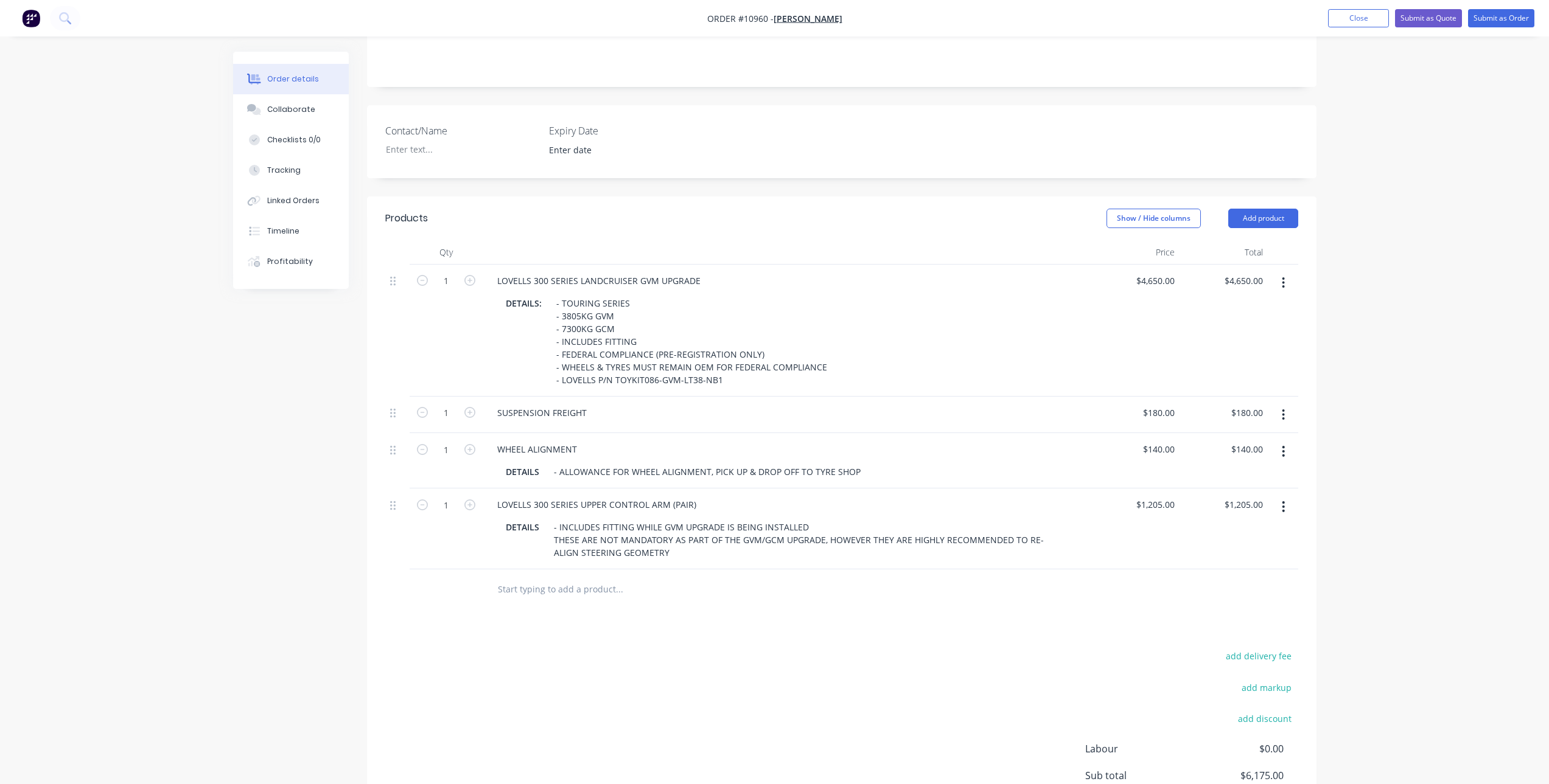
click at [631, 657] on div "add delivery fee add markup add discount Labour $0.00 Sub total $6,175.00 Tax $…" at bounding box center [842, 752] width 913 height 208
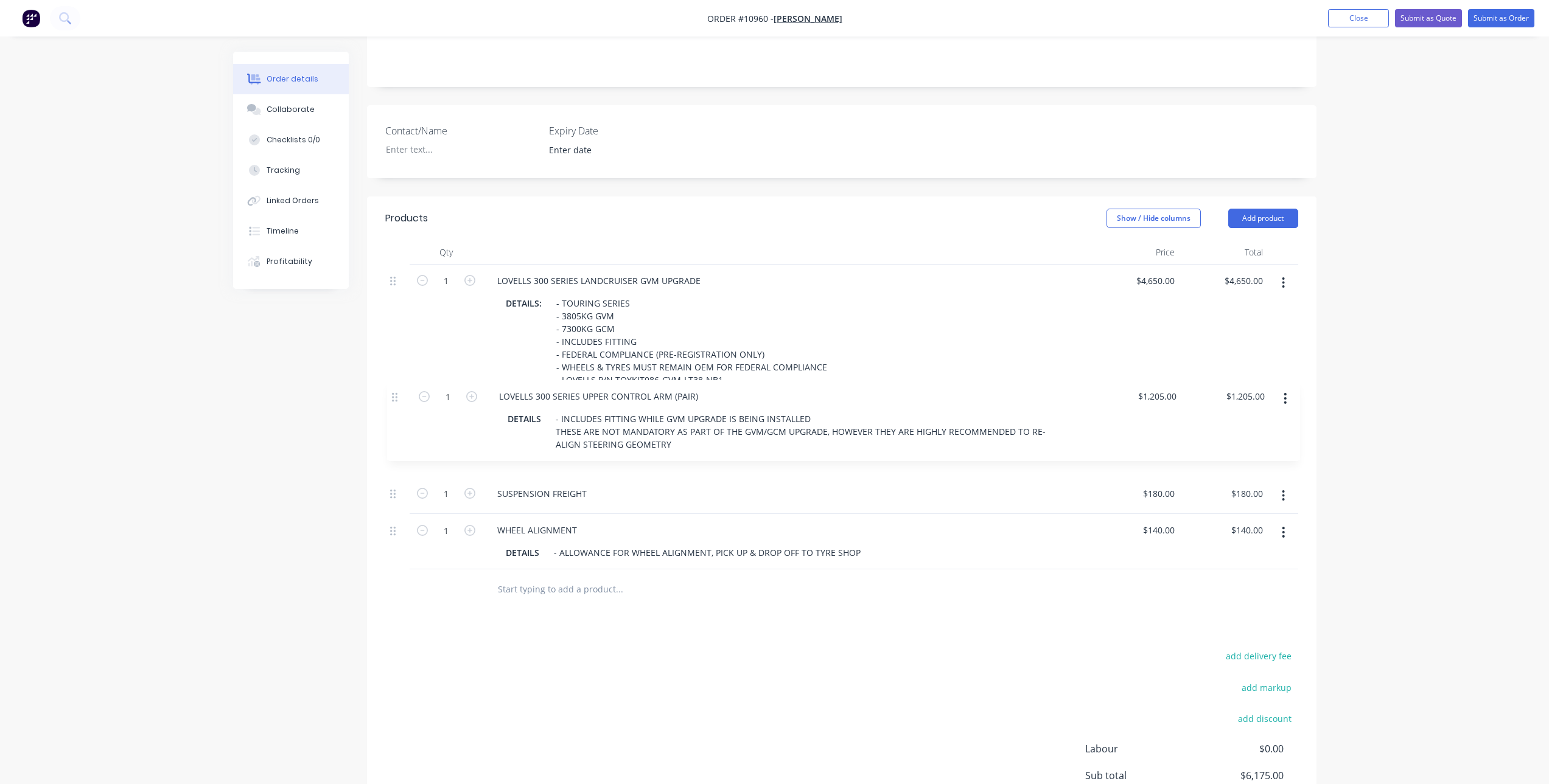
drag, startPoint x: 391, startPoint y: 488, endPoint x: 391, endPoint y: 386, distance: 102.0
click at [391, 386] on div "1 LOVELLS 300 SERIES LANDCRUISER GVM UPGRADE DETAILS: - TOURING SERIES - 3805KG…" at bounding box center [842, 417] width 913 height 305
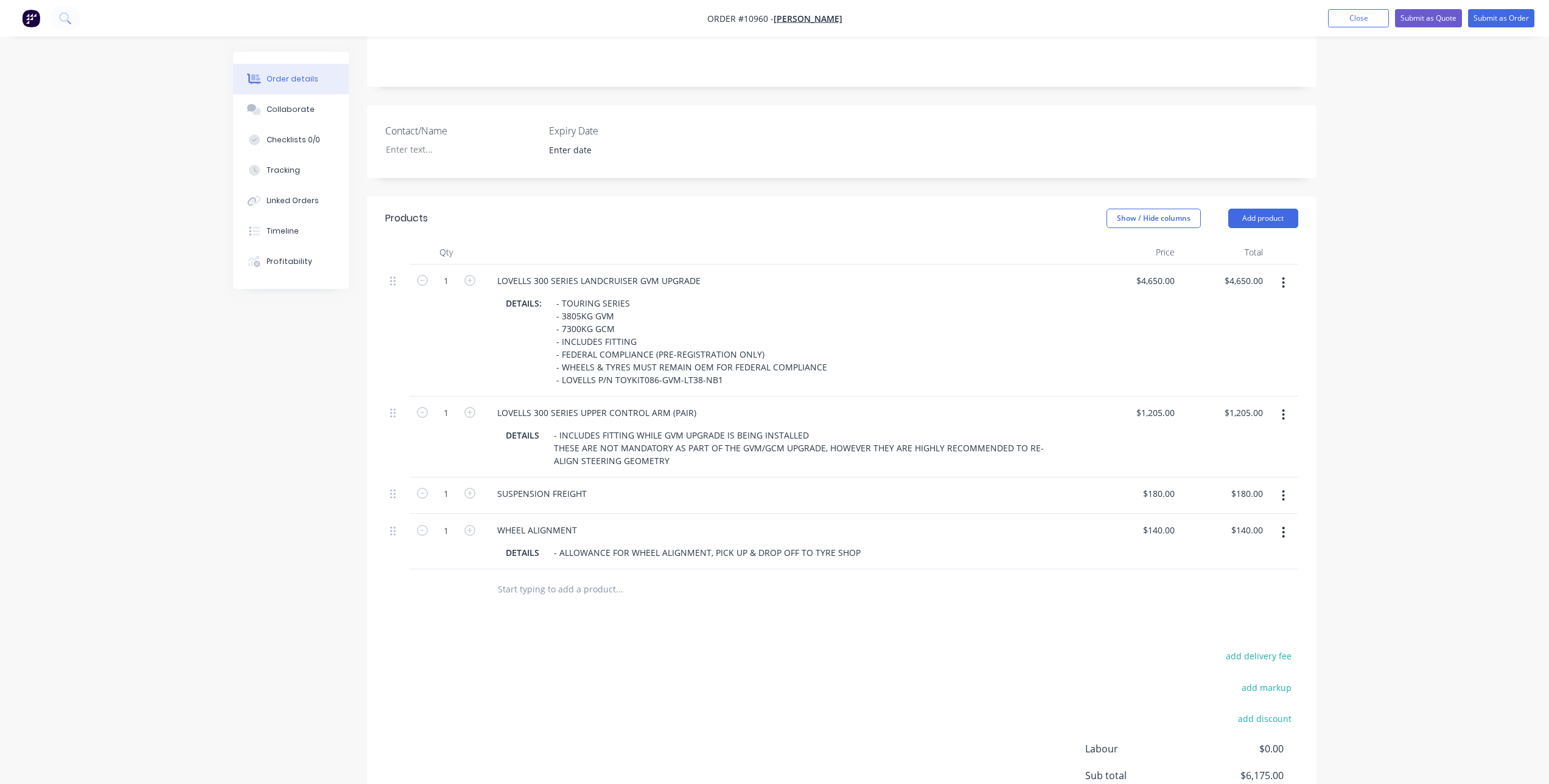
click at [726, 624] on div "Products Show / Hide columns Add product Qty Price Total 1 LOVELLS 300 SERIES L…" at bounding box center [841, 535] width 949 height 678
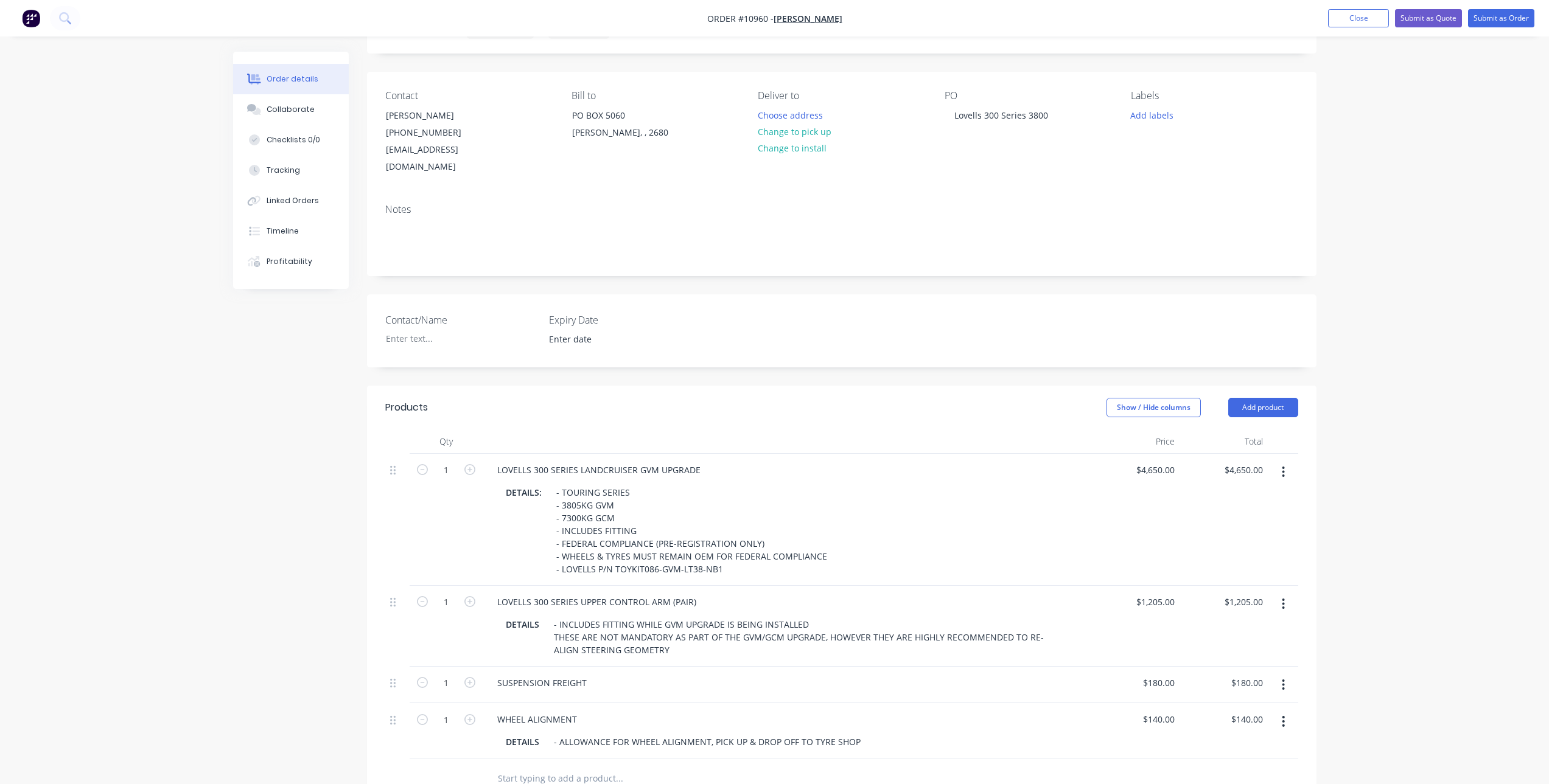
scroll to position [0, 0]
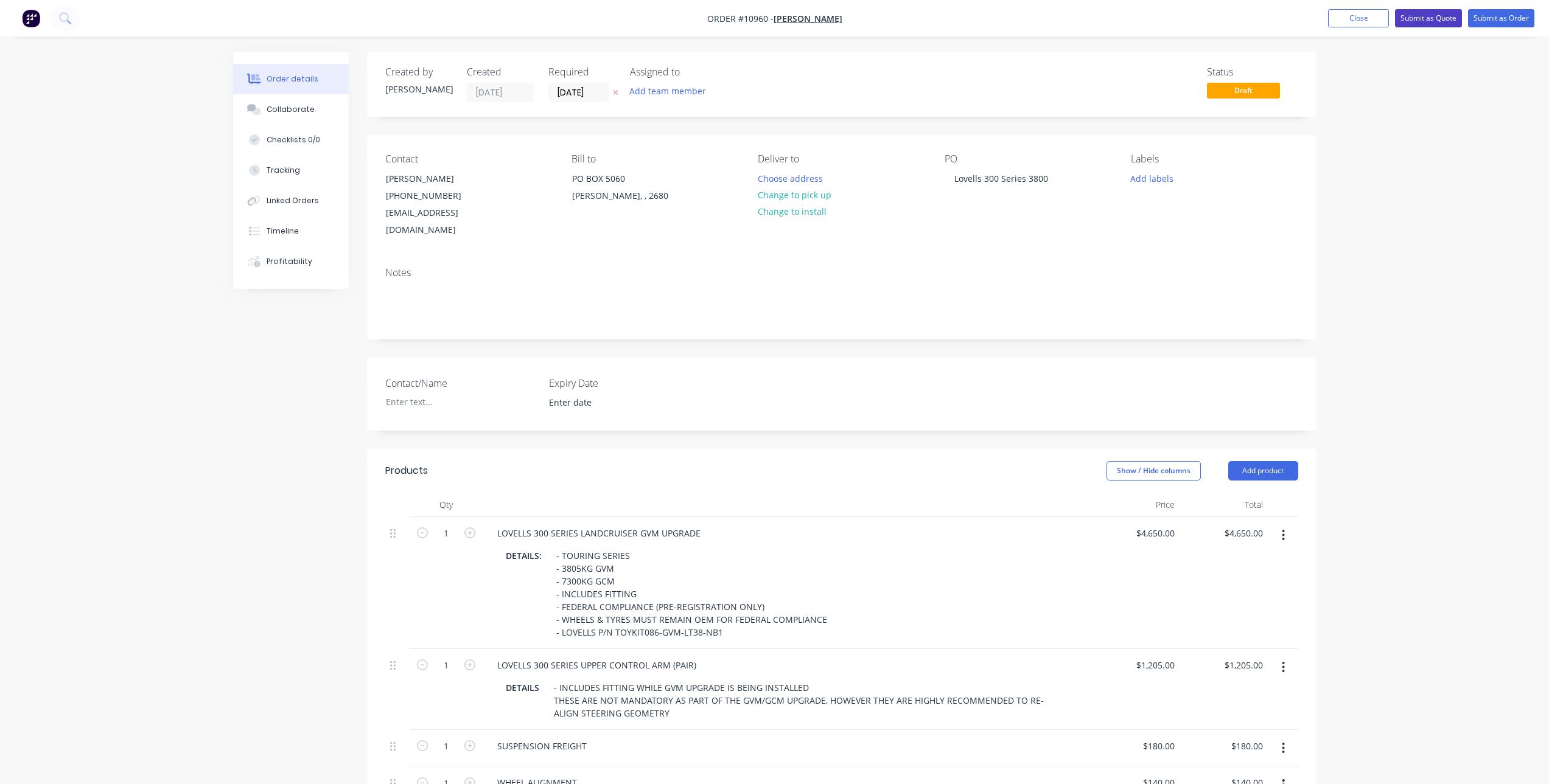
click at [1419, 10] on button "Submit as Quote" at bounding box center [1428, 18] width 67 height 18
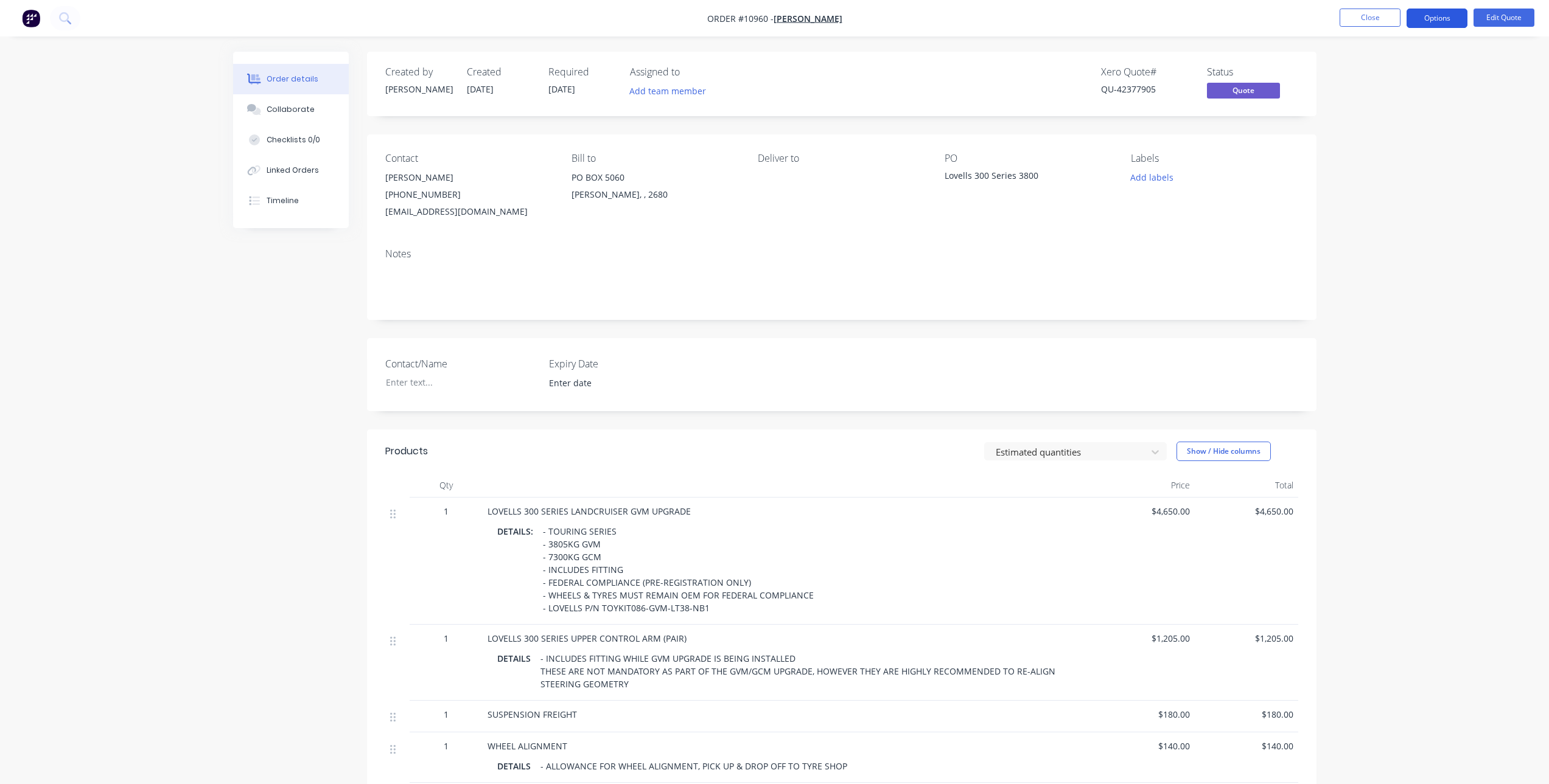
click at [1429, 18] on button "Options" at bounding box center [1437, 18] width 61 height 19
click at [1379, 77] on div "Quote" at bounding box center [1400, 73] width 112 height 18
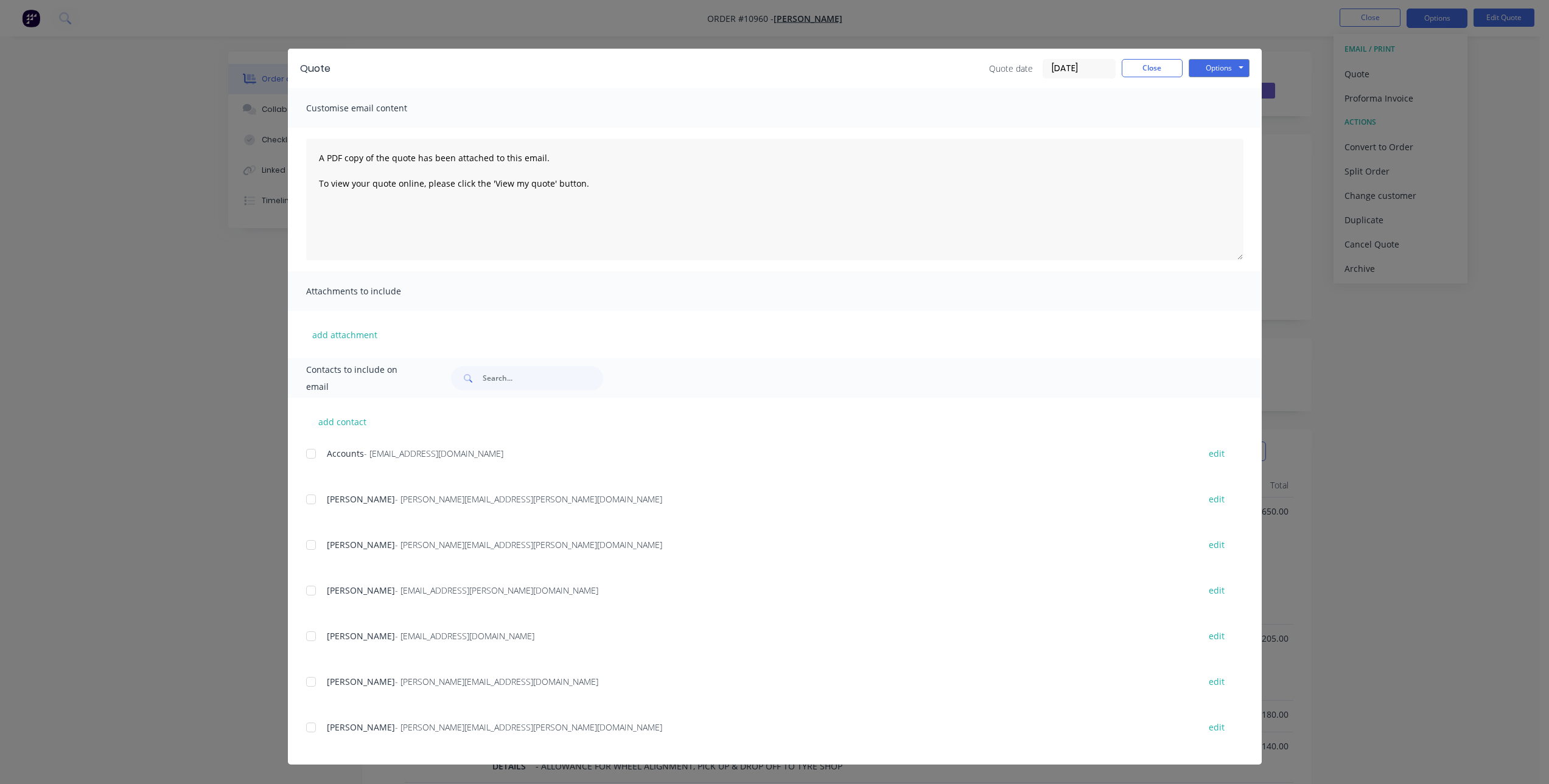
click at [1221, 58] on div "Quote Quote date 08/10/25 Close Options Preview Print Email" at bounding box center [774, 69] width 974 height 40
click at [1221, 67] on button "Options" at bounding box center [1219, 68] width 61 height 18
click at [1227, 108] on button "Print" at bounding box center [1227, 109] width 78 height 20
click at [1149, 67] on button "Close" at bounding box center [1152, 68] width 61 height 18
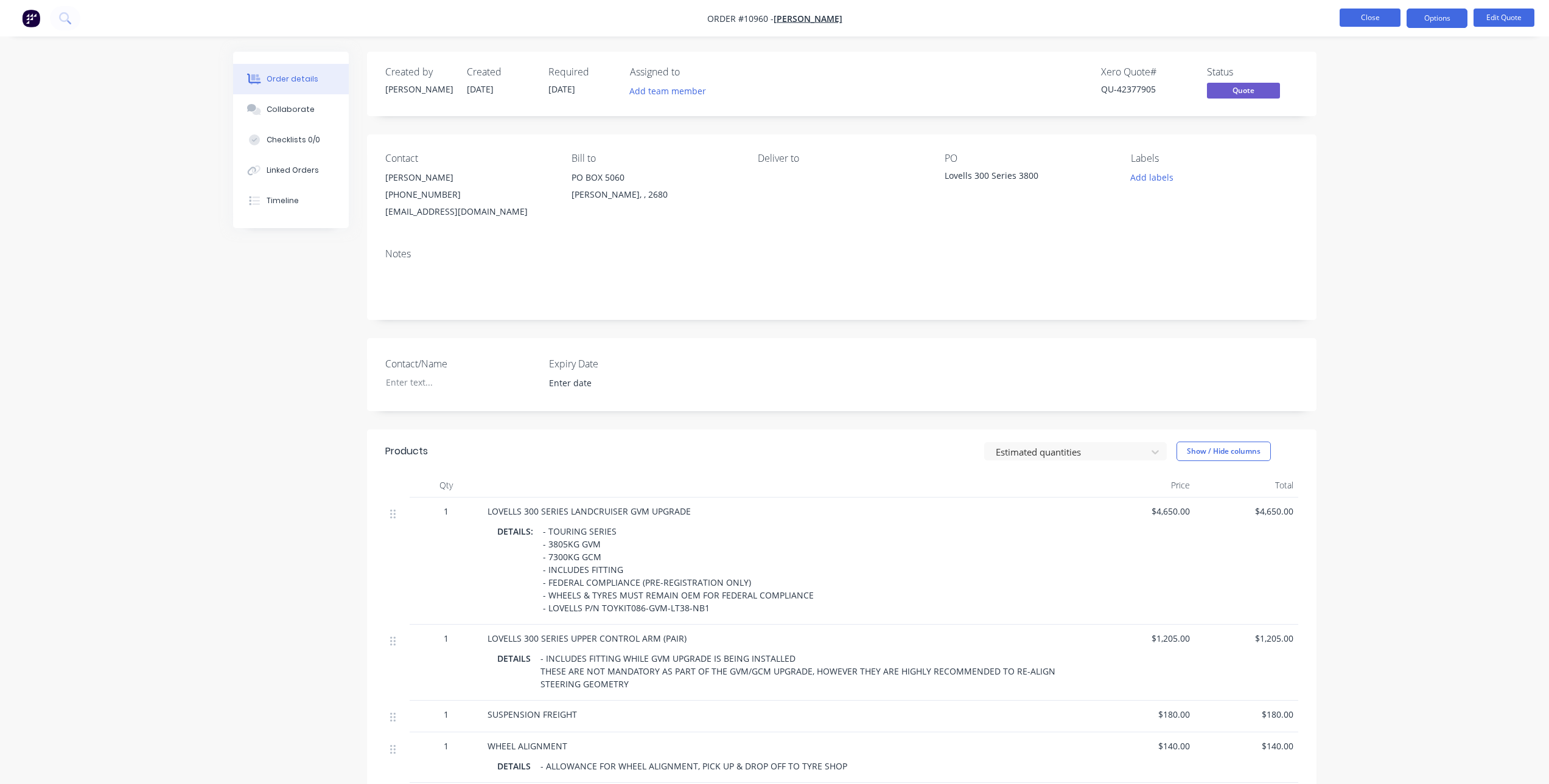
click at [1360, 22] on button "Close" at bounding box center [1370, 17] width 61 height 18
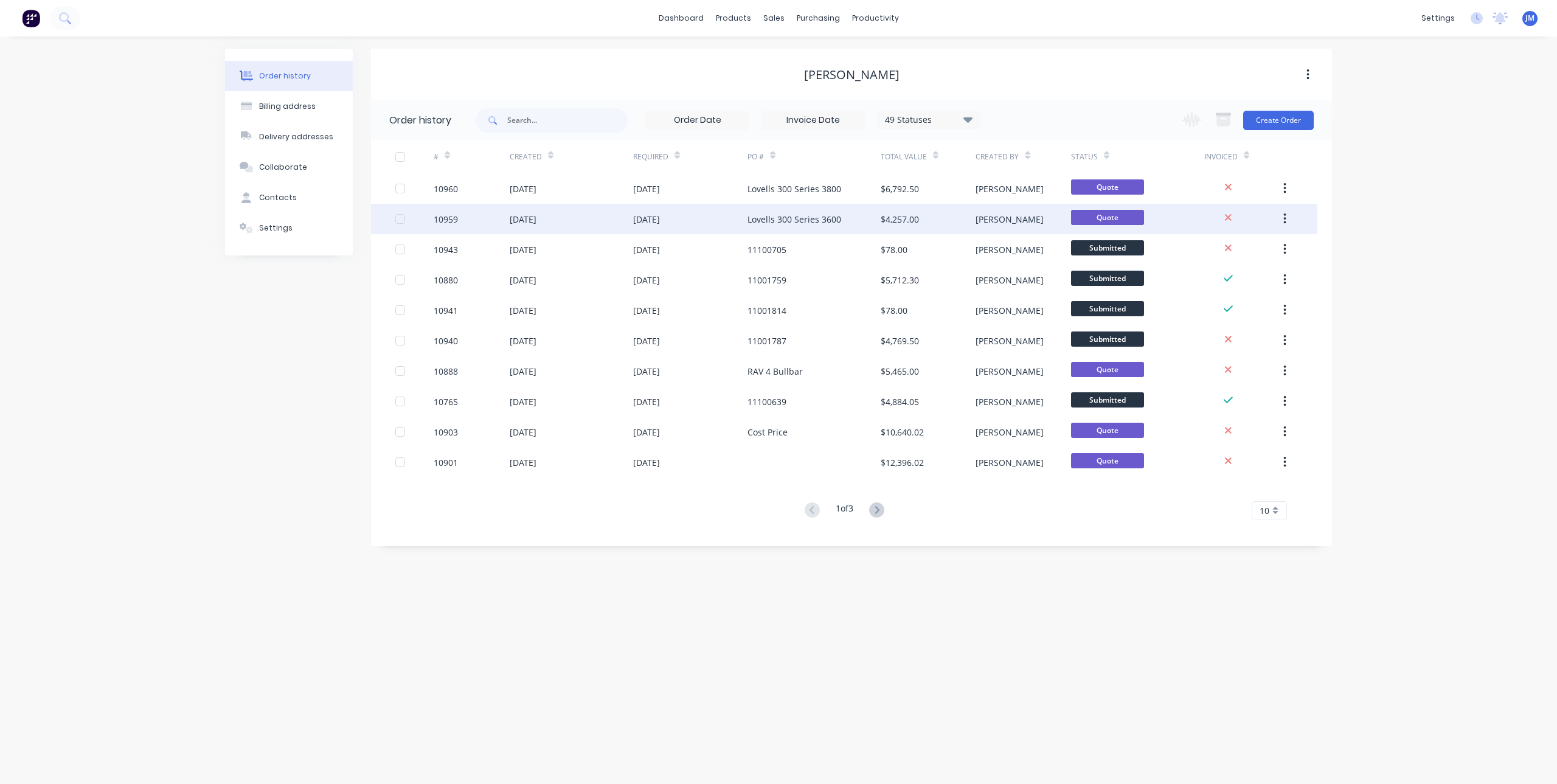
click at [768, 223] on div "Lovells 300 Series 3600" at bounding box center [795, 219] width 93 height 12
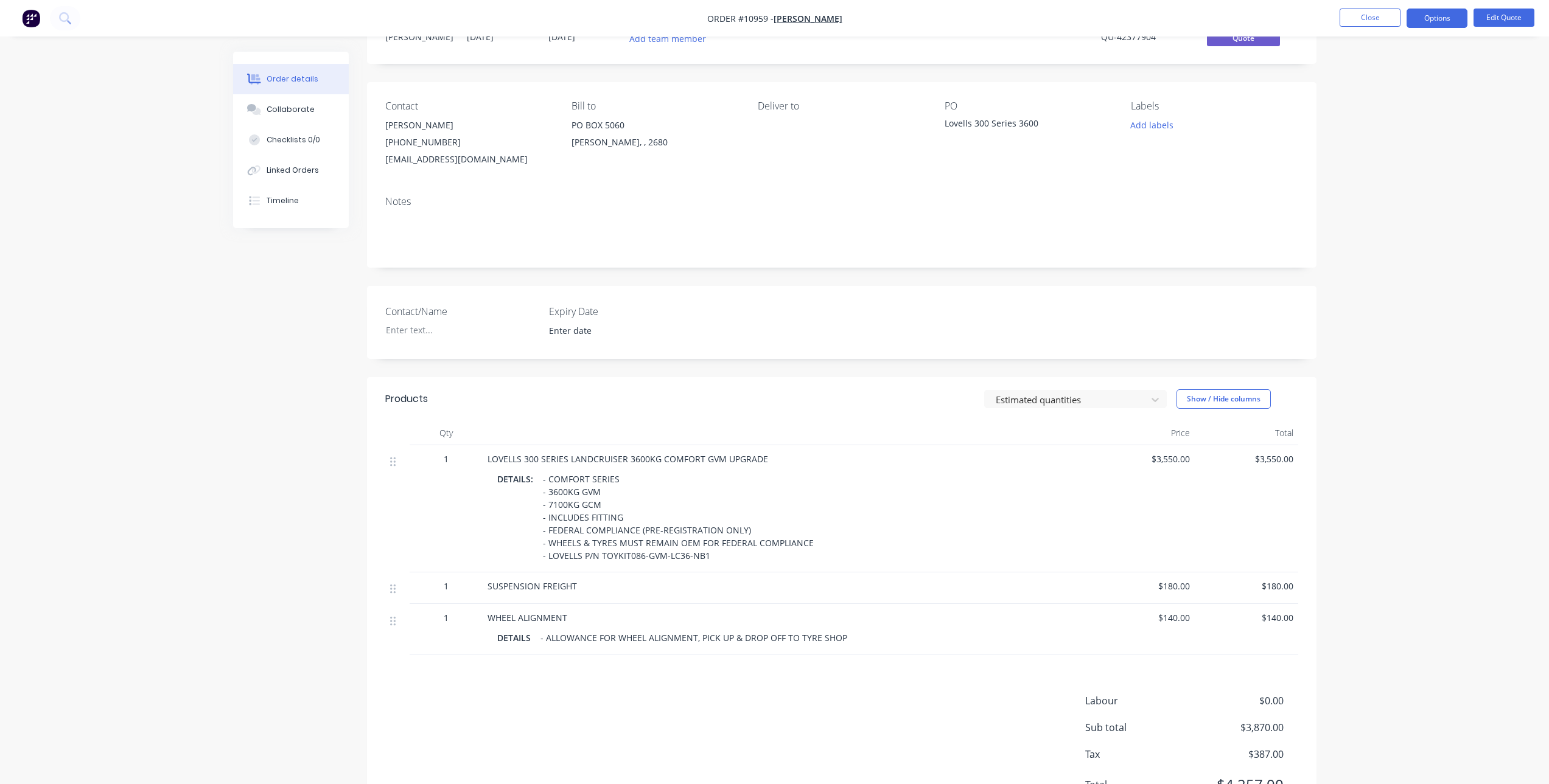
scroll to position [112, 0]
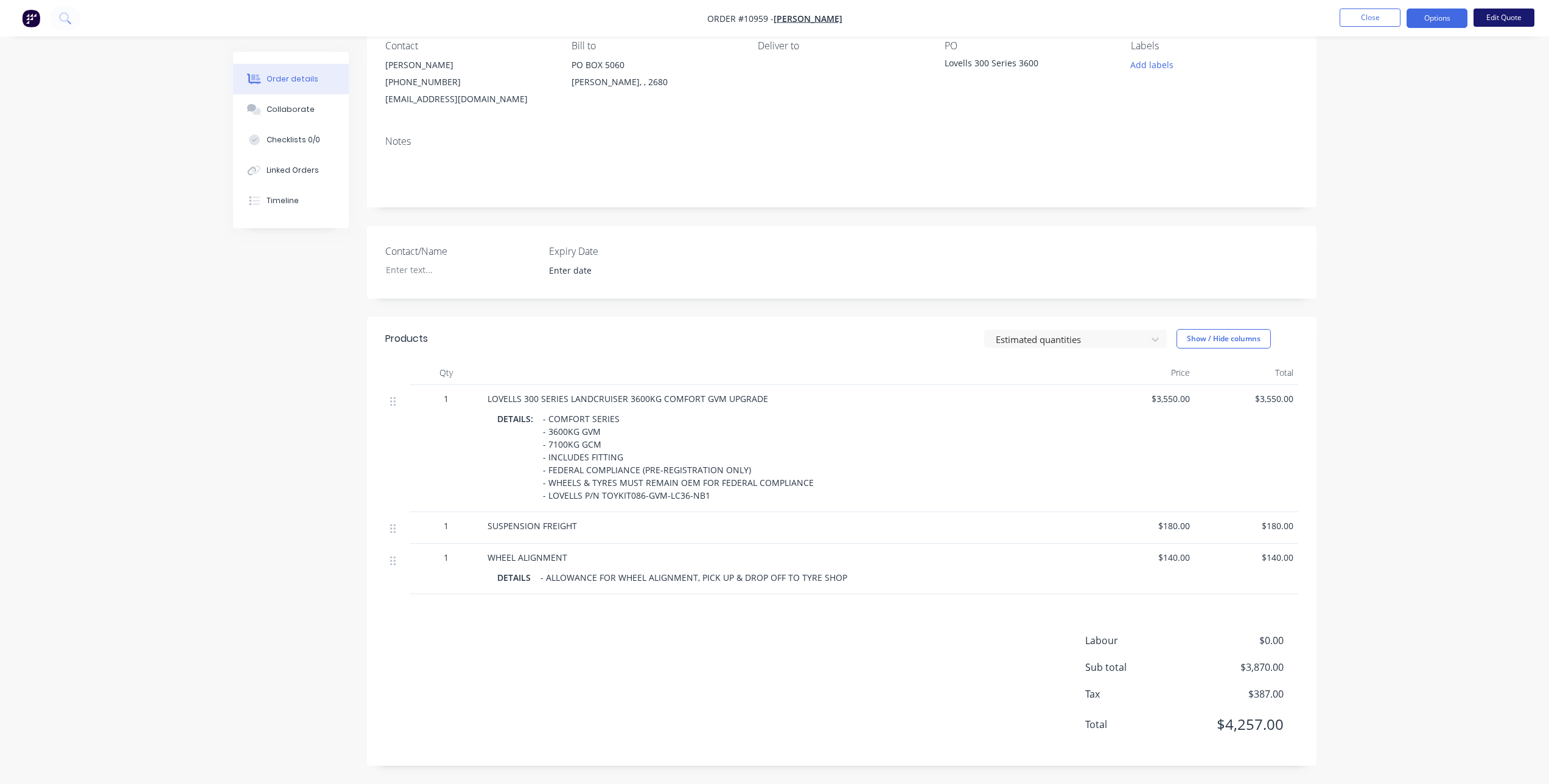
click at [1481, 10] on button "Edit Quote" at bounding box center [1503, 17] width 61 height 18
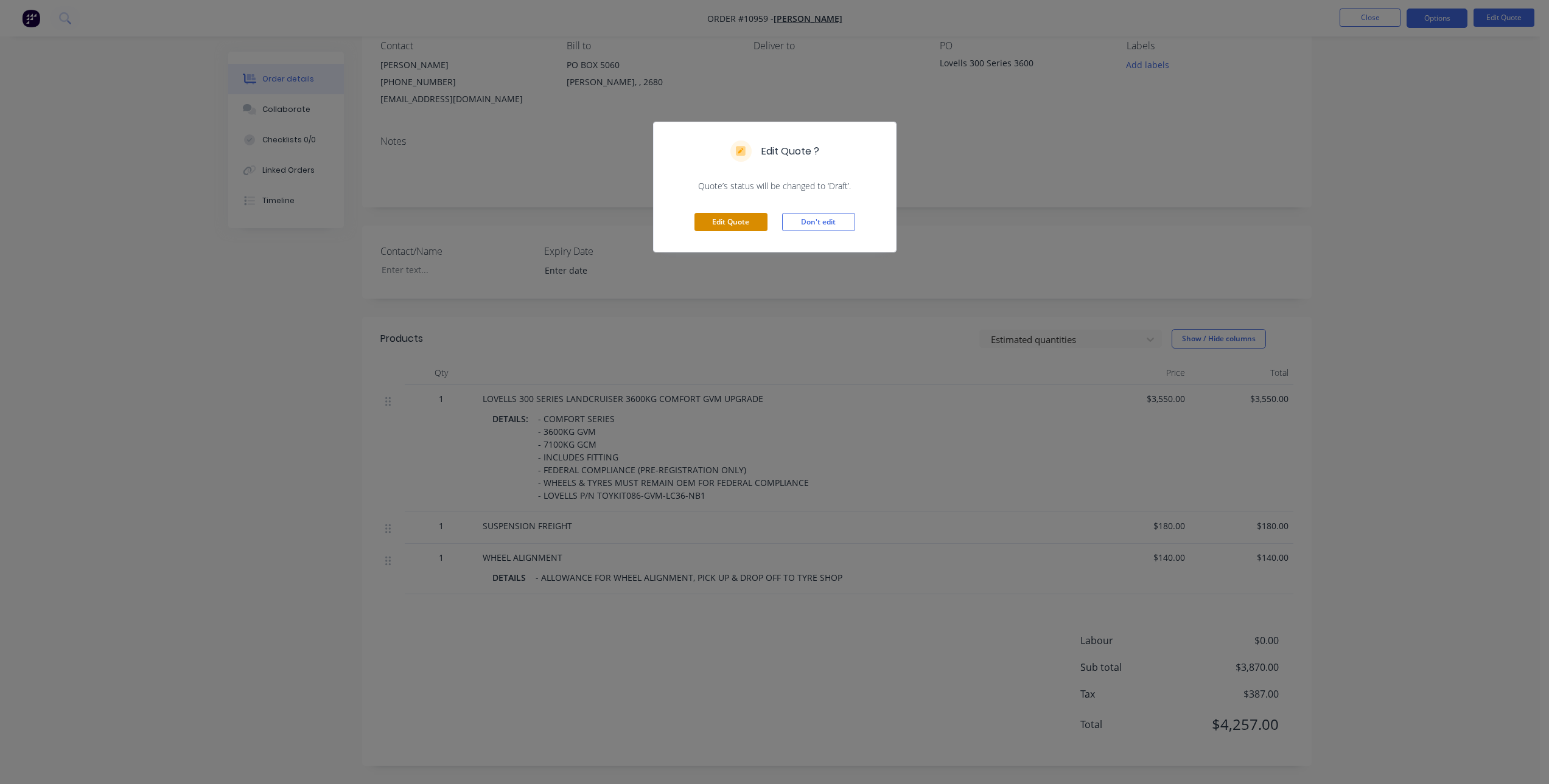
click at [736, 219] on button "Edit Quote" at bounding box center [730, 222] width 73 height 18
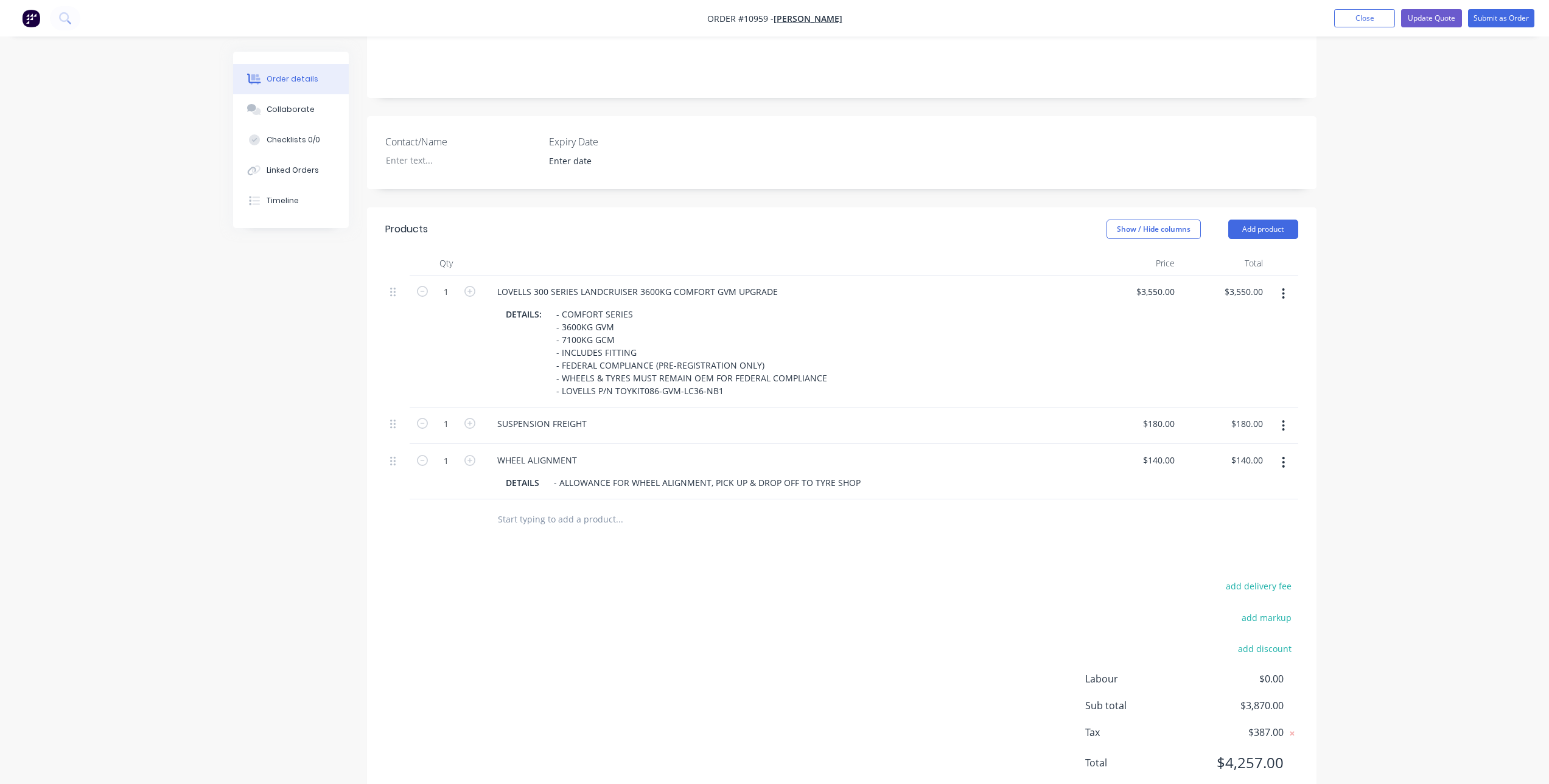
scroll to position [244, 0]
click at [567, 505] on input "text" at bounding box center [619, 518] width 244 height 25
type input "e"
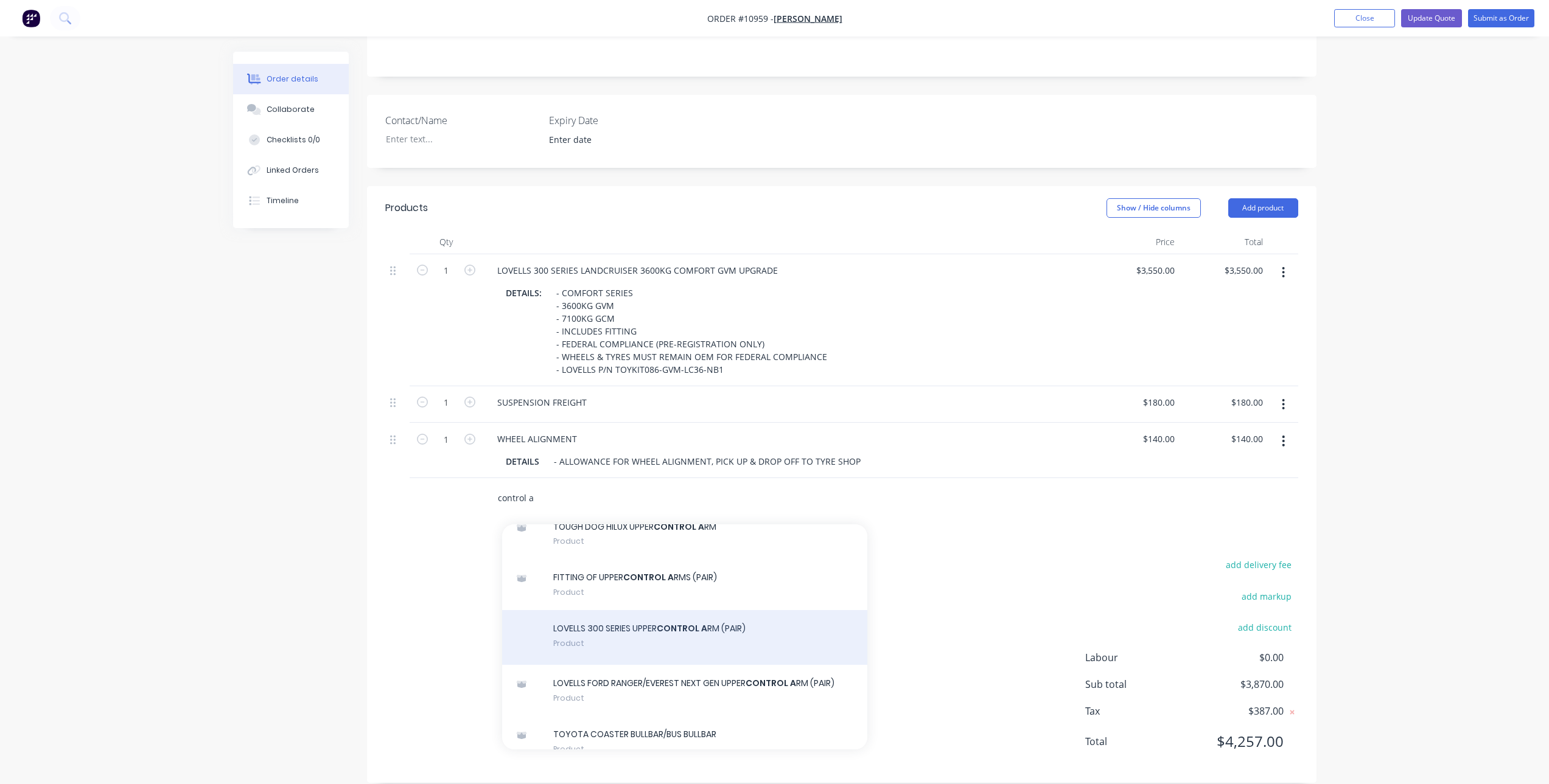
scroll to position [788, 0]
type input "control a"
click at [638, 619] on div "LOVELLS 300 SERIES UPPER CONTROL A RM (PAIR) Product" at bounding box center [685, 640] width 366 height 55
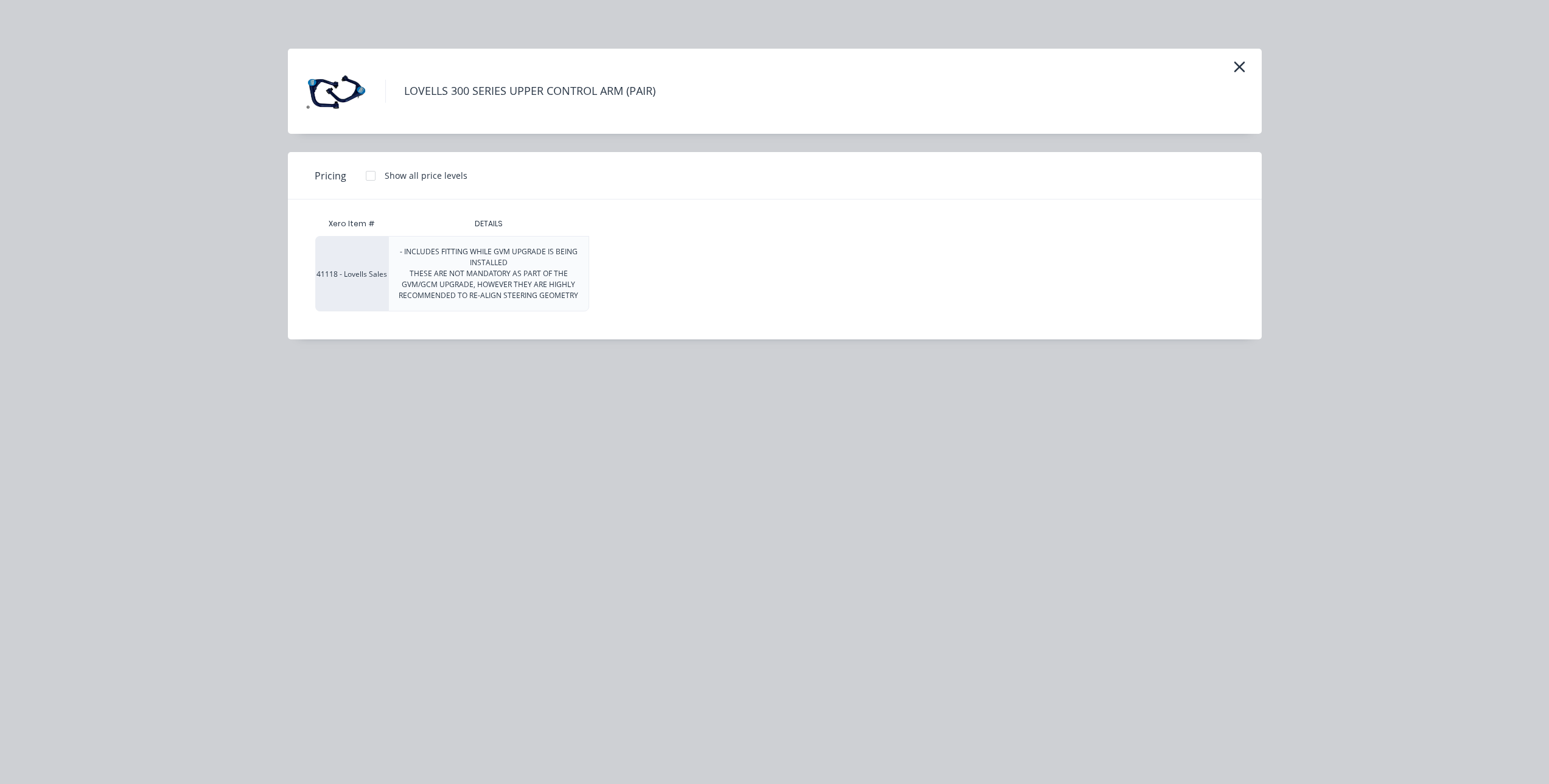
click at [367, 174] on div at bounding box center [370, 176] width 25 height 25
click at [647, 288] on div "$1,205.00" at bounding box center [620, 274] width 61 height 74
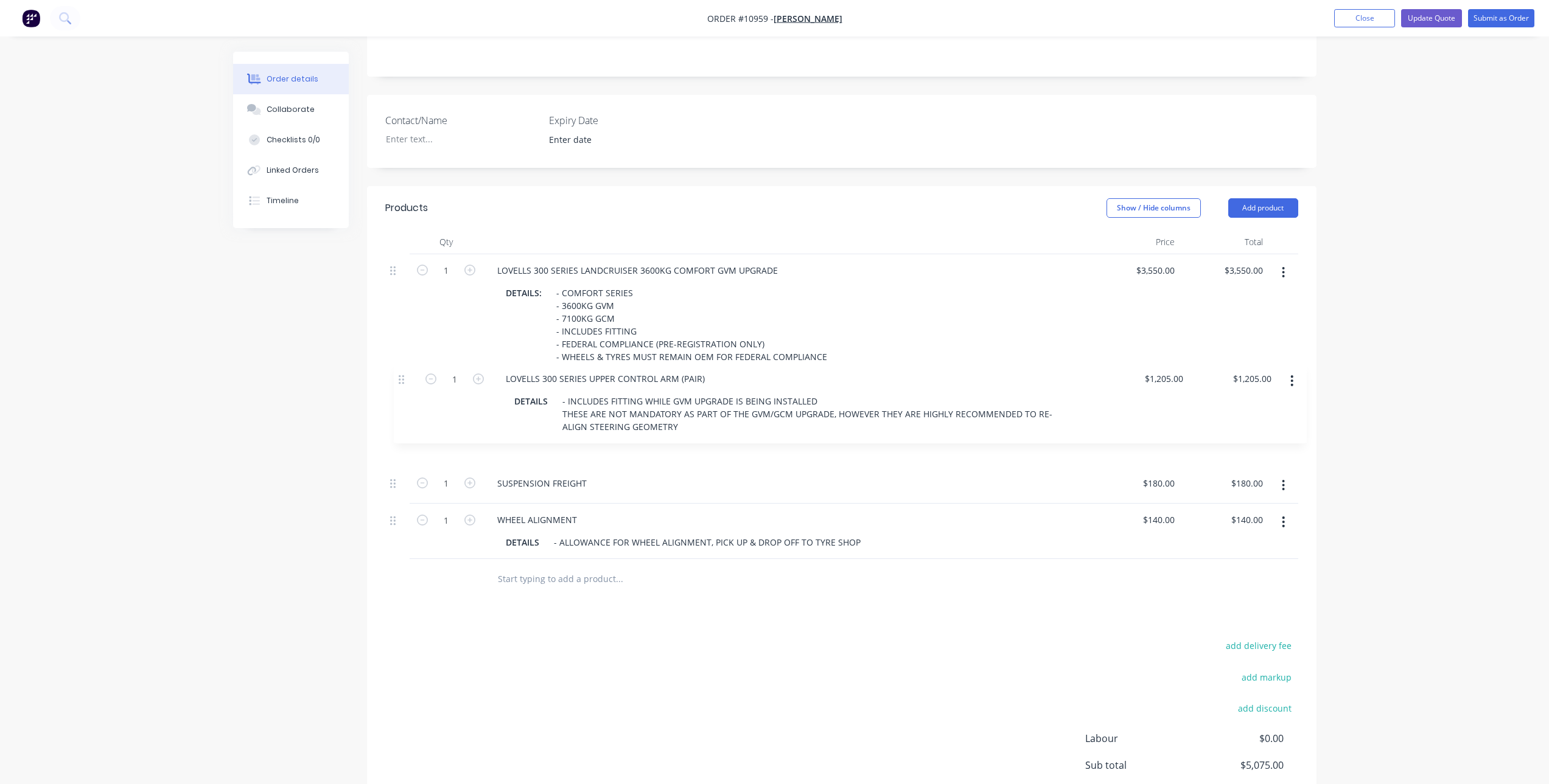
drag, startPoint x: 390, startPoint y: 483, endPoint x: 399, endPoint y: 378, distance: 105.4
click at [399, 378] on div "1 LOVELLS 300 SERIES LANDCRUISER 3600KG COMFORT GVM UPGRADE DETAILS: - COMFORT …" at bounding box center [842, 406] width 913 height 305
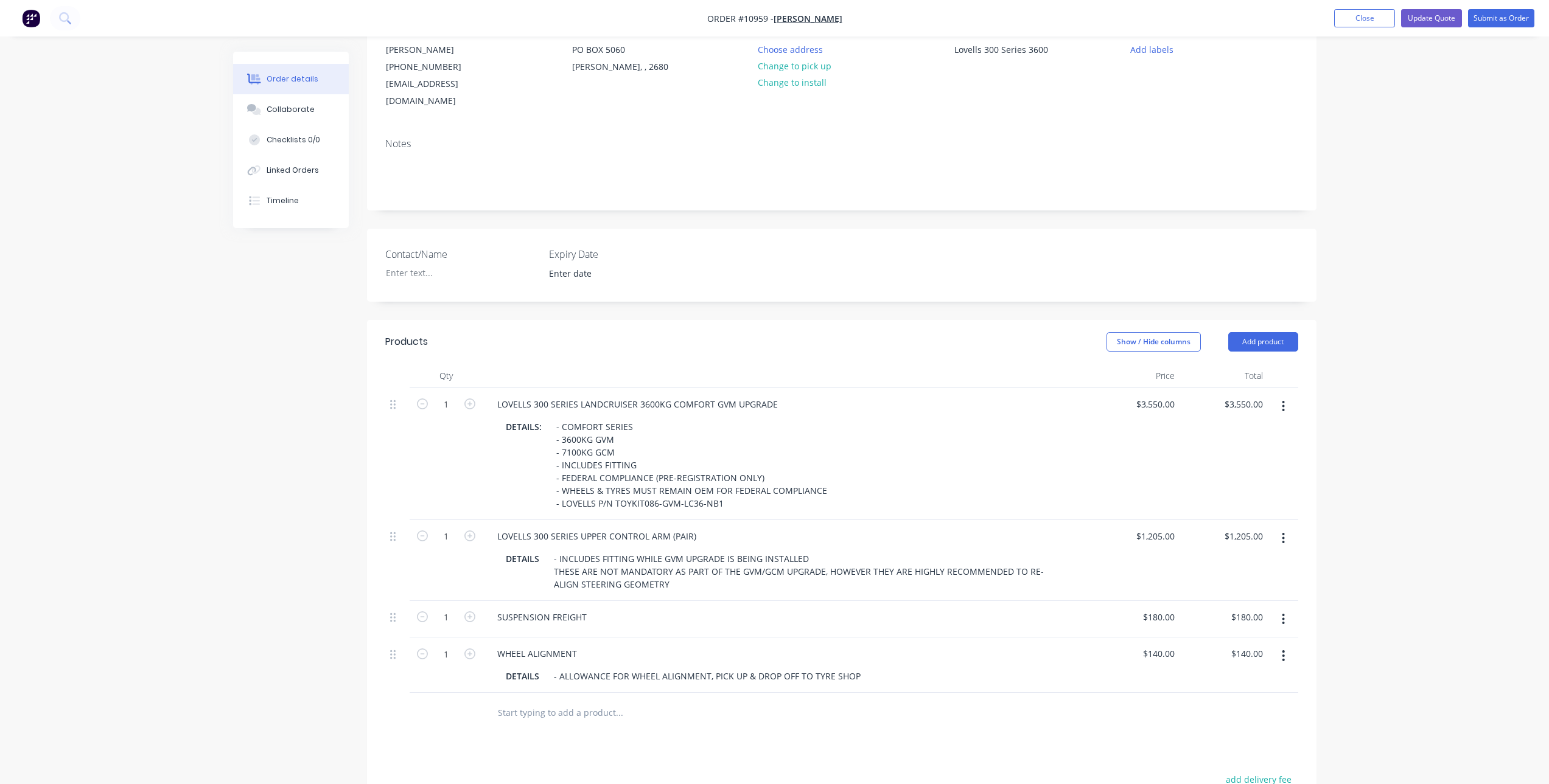
scroll to position [0, 0]
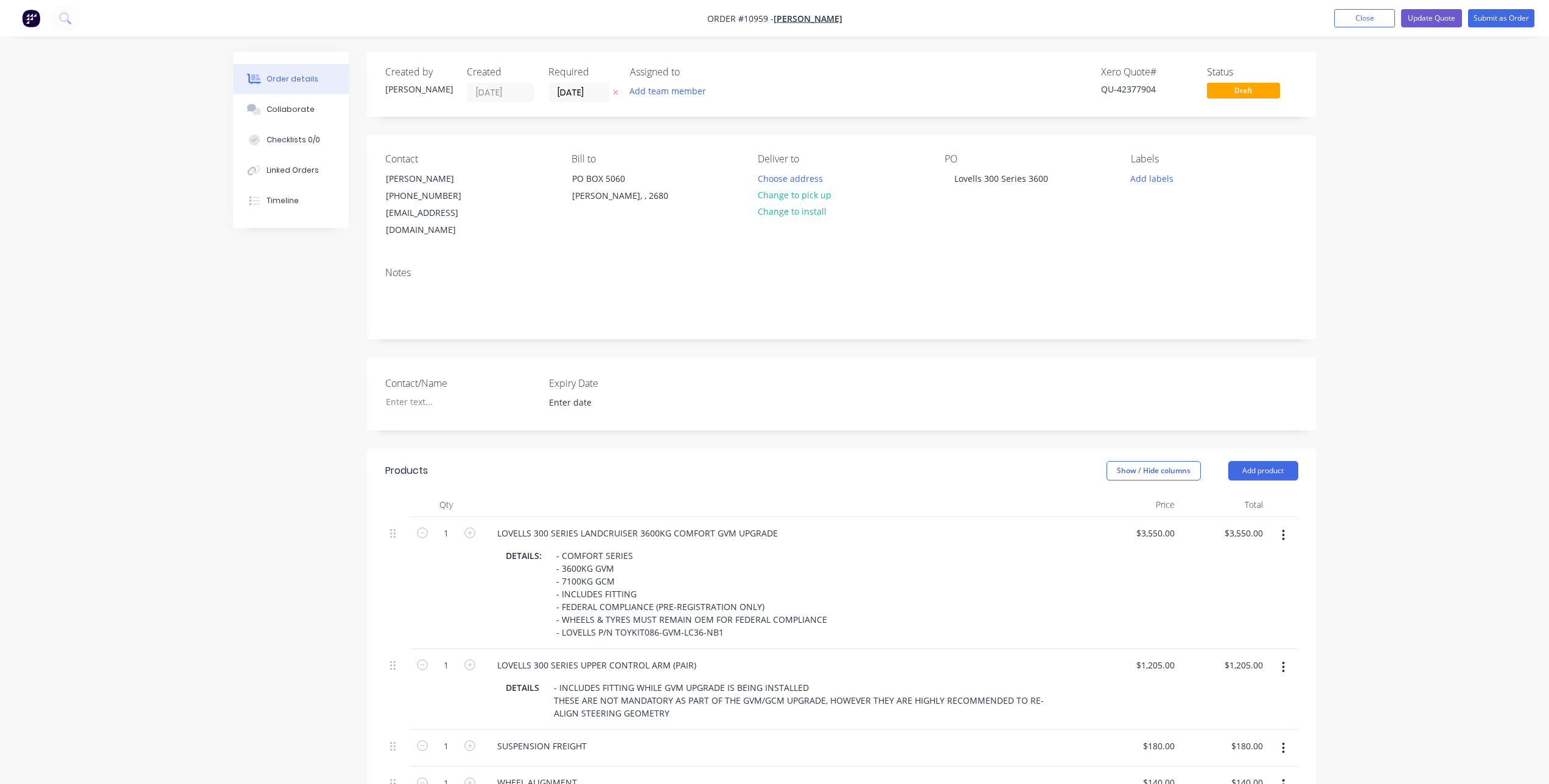
click at [1419, 1] on nav "Order #10959 - Owen Toyota Add product Close Update Quote Submit as Order" at bounding box center [774, 18] width 1549 height 36
click at [1424, 26] on button "Update Quote" at bounding box center [1431, 18] width 61 height 18
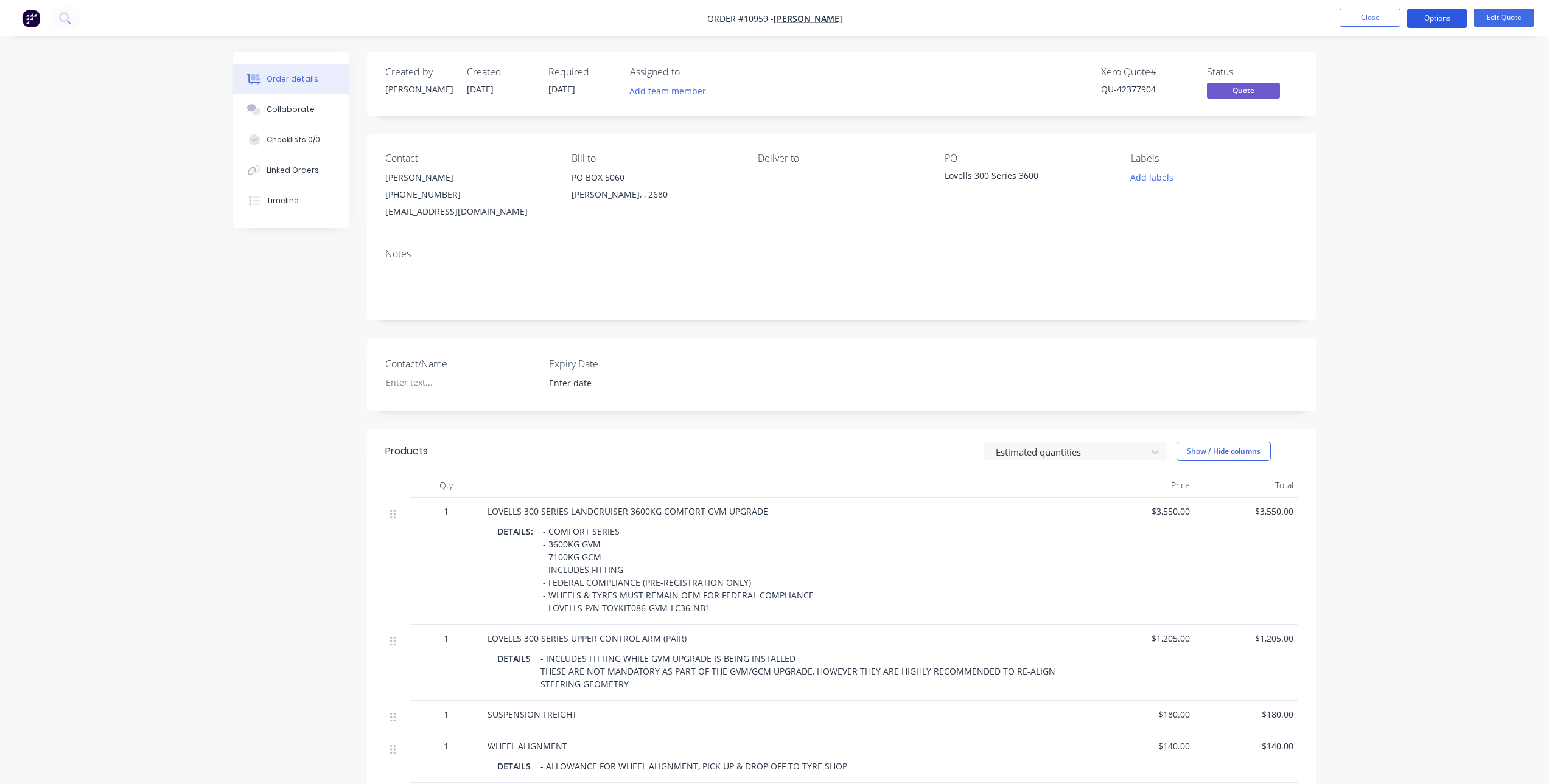
click at [1429, 16] on button "Options" at bounding box center [1437, 18] width 61 height 19
click at [1360, 74] on div "Quote" at bounding box center [1400, 73] width 112 height 18
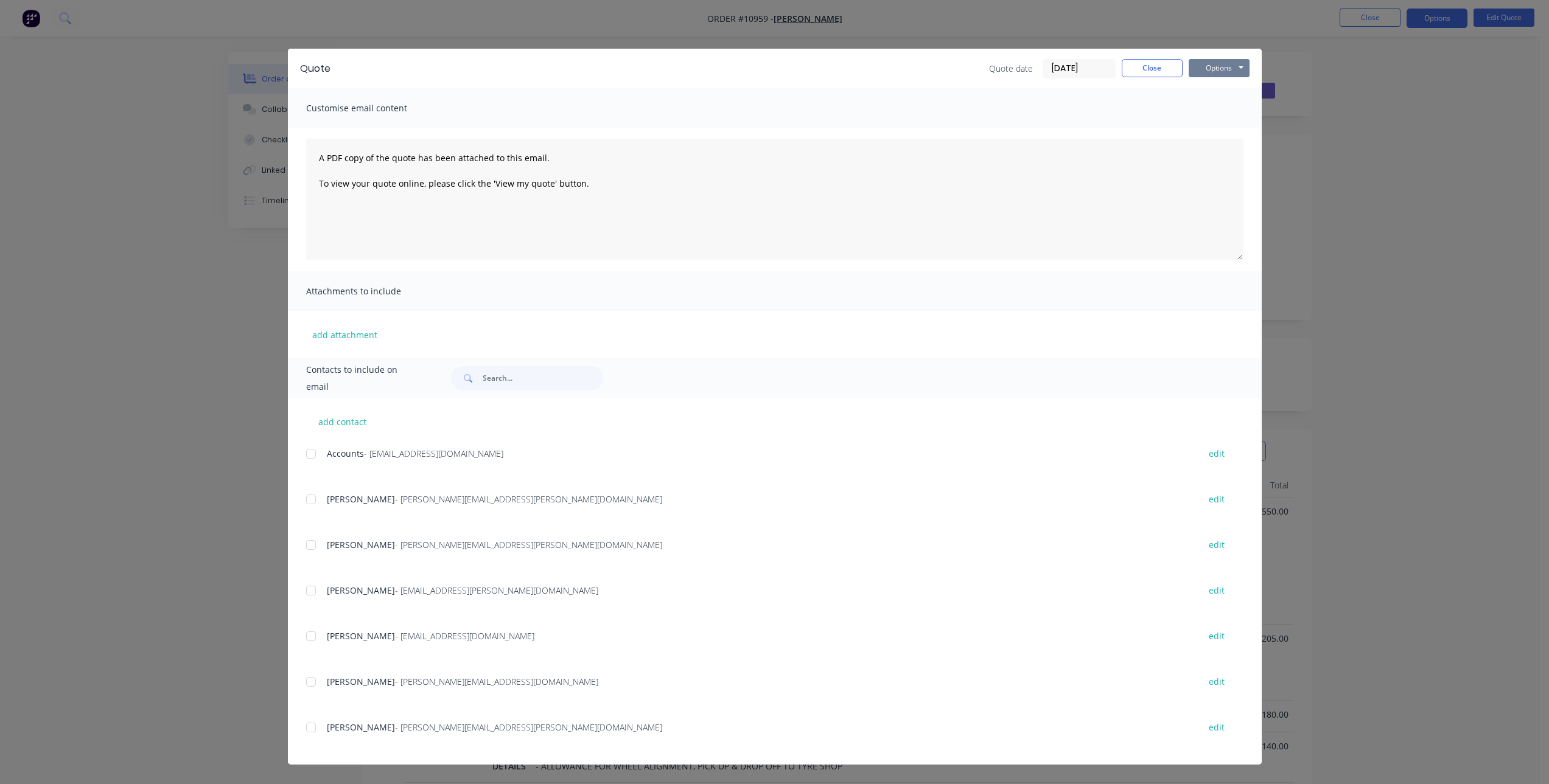
click at [1240, 62] on button "Options" at bounding box center [1219, 68] width 61 height 18
click at [1225, 108] on button "Print" at bounding box center [1227, 109] width 78 height 20
click at [1164, 69] on button "Close" at bounding box center [1152, 68] width 61 height 18
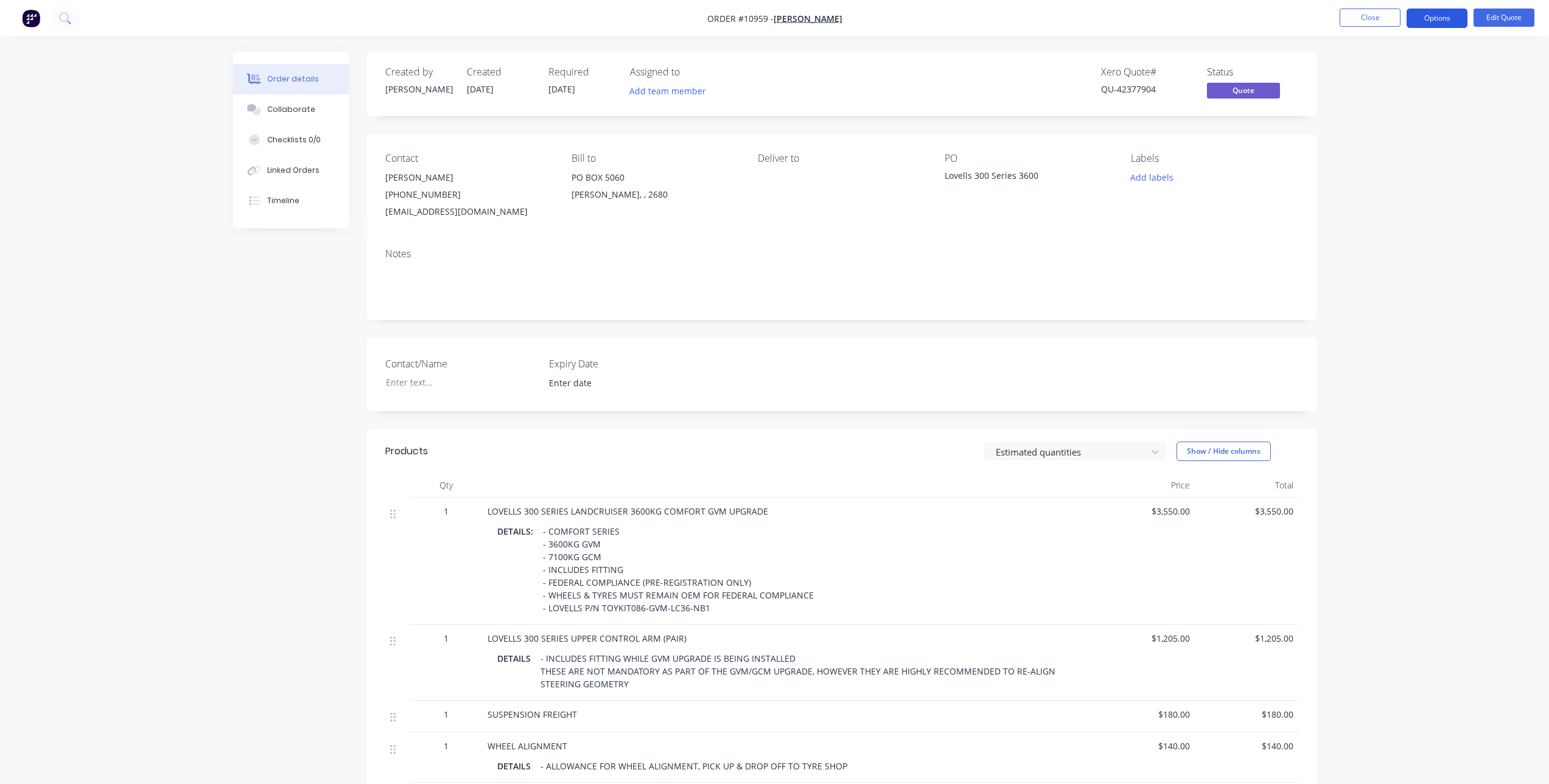
click at [1441, 18] on button "Options" at bounding box center [1437, 18] width 61 height 19
click at [1383, 225] on div "Duplicate" at bounding box center [1400, 220] width 112 height 18
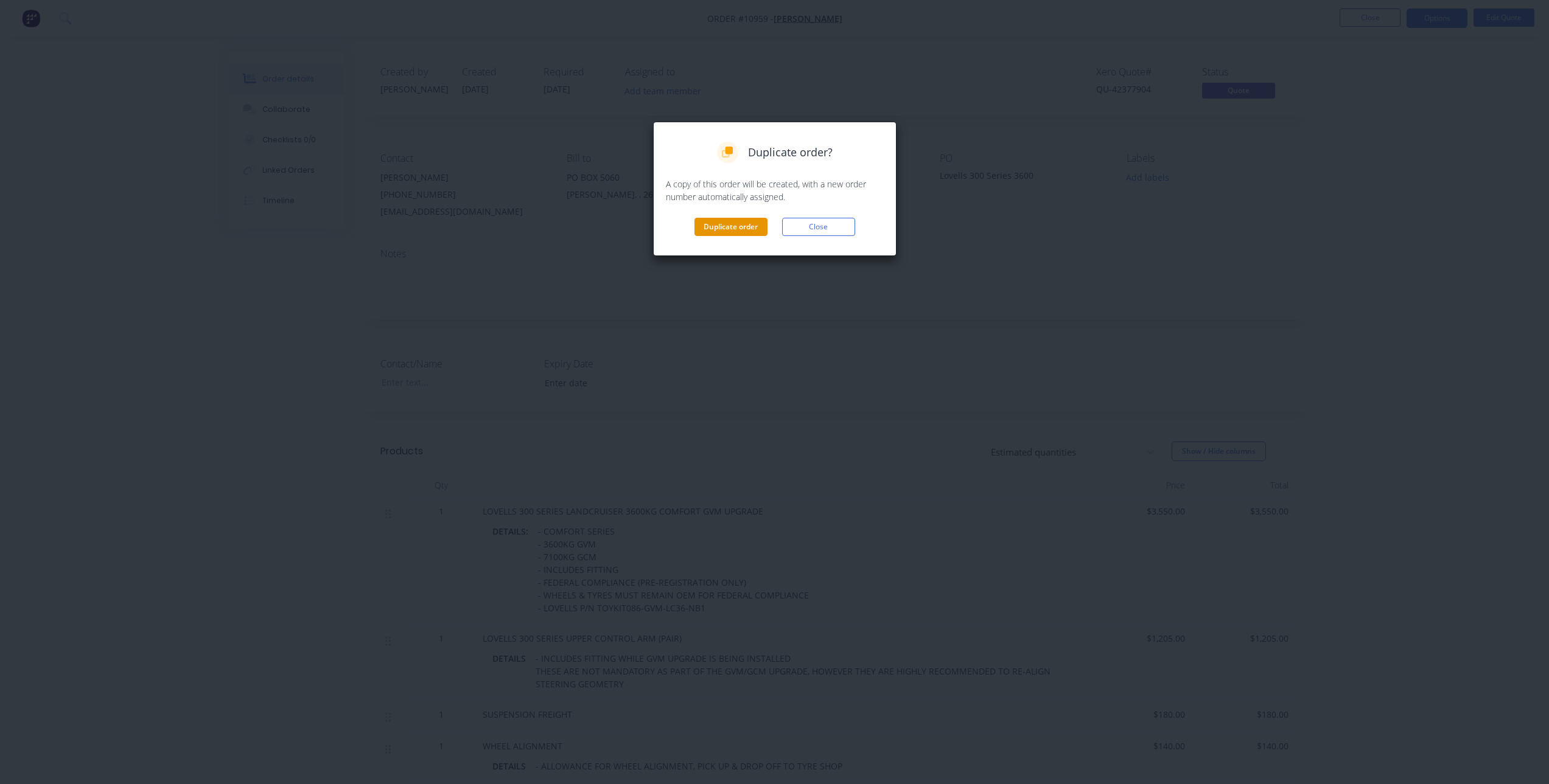
click at [723, 228] on button "Duplicate order" at bounding box center [730, 226] width 73 height 18
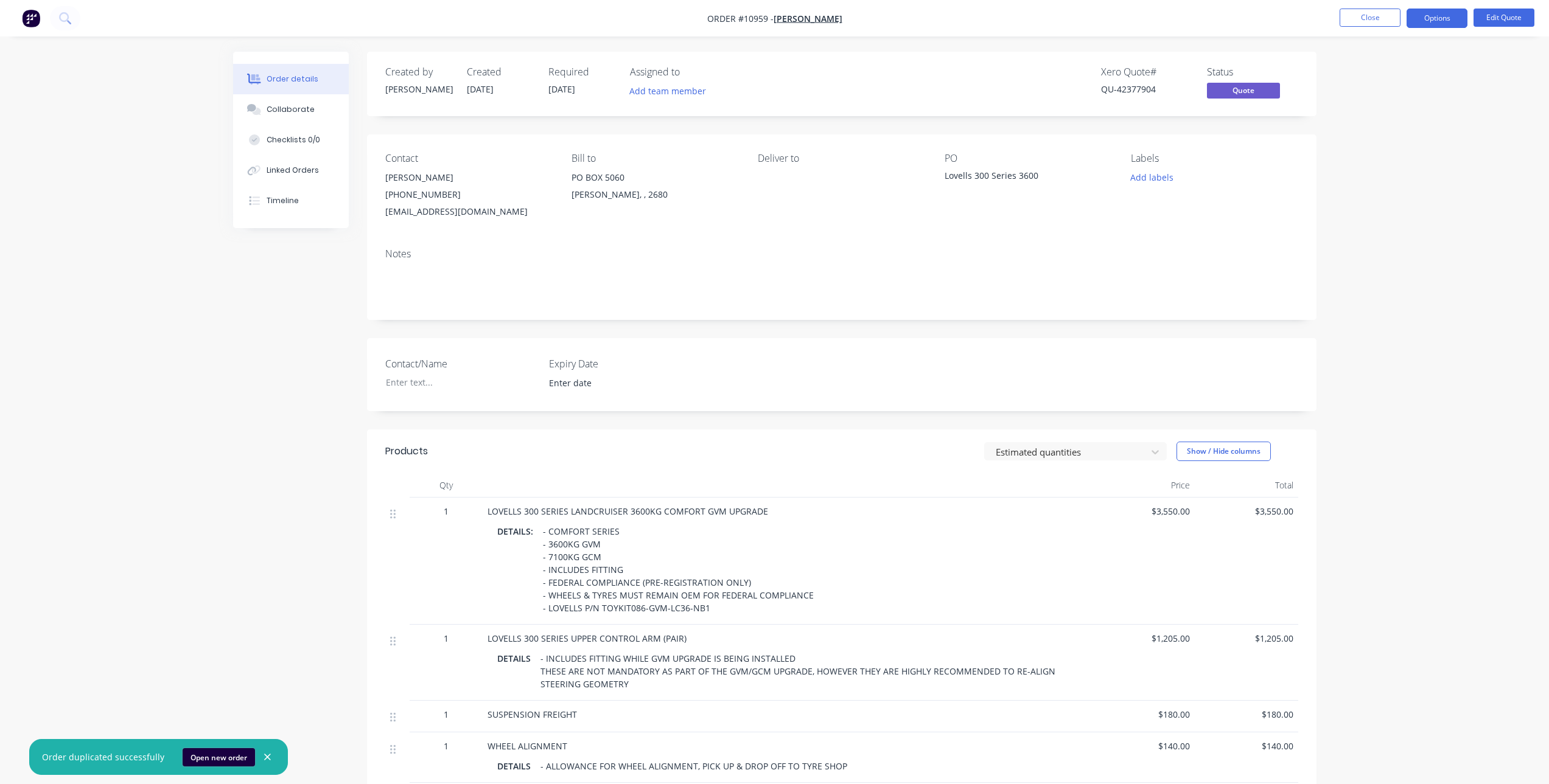
click at [212, 761] on button "Open new order" at bounding box center [219, 756] width 72 height 18
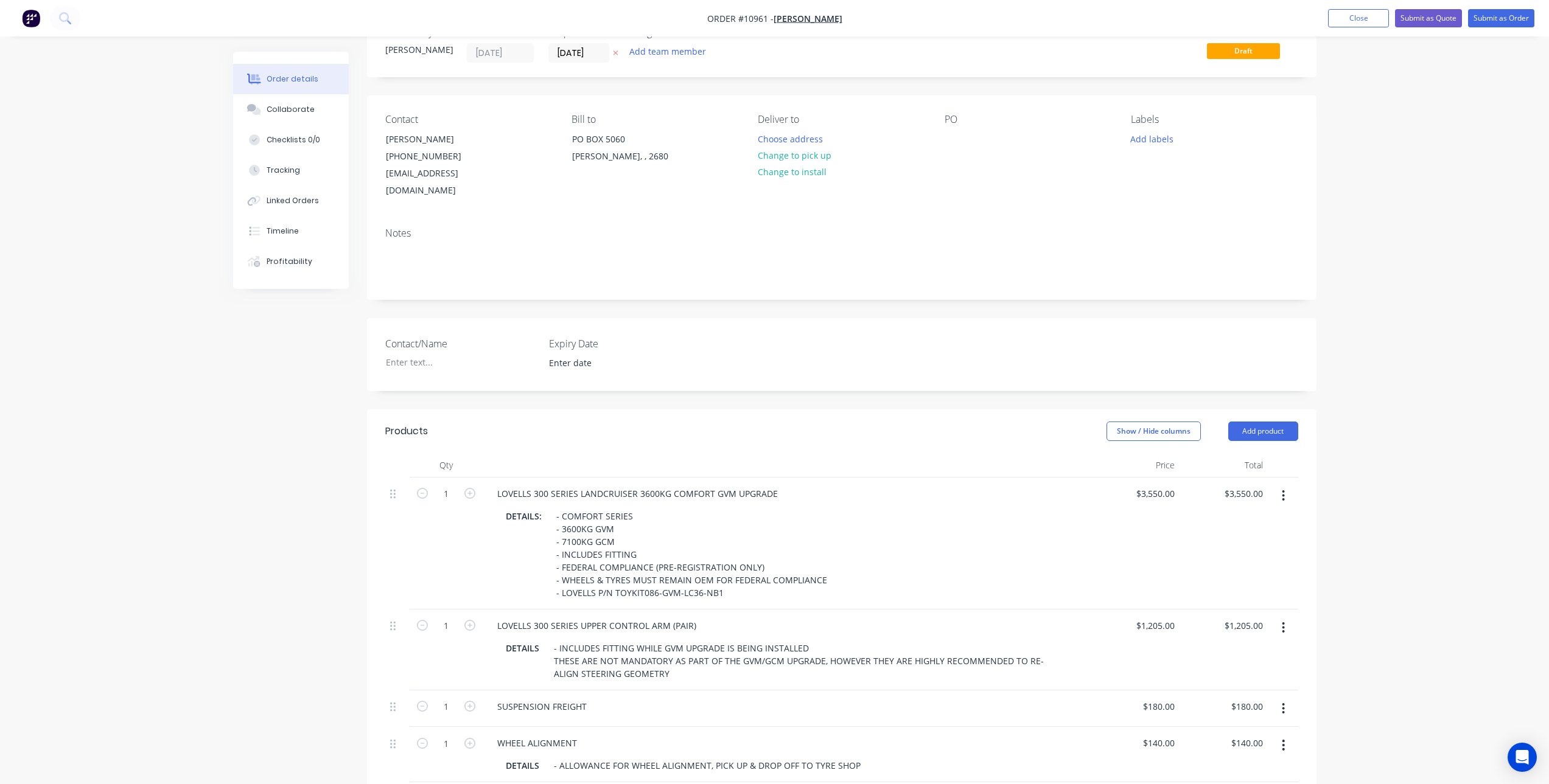
scroll to position [61, 0]
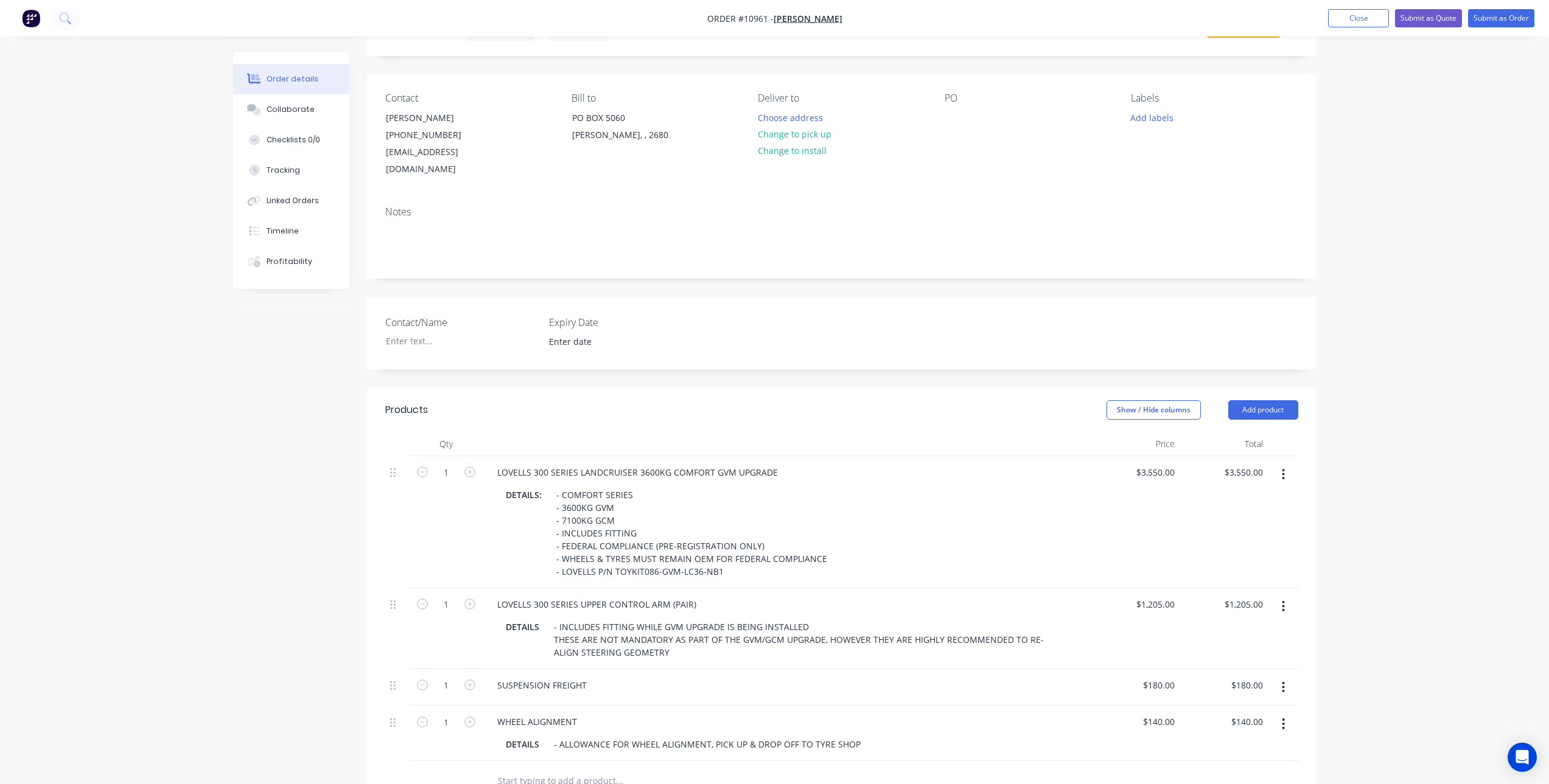
click at [1279, 463] on button "button" at bounding box center [1283, 474] width 29 height 22
click at [1236, 571] on div "Delete" at bounding box center [1240, 579] width 93 height 18
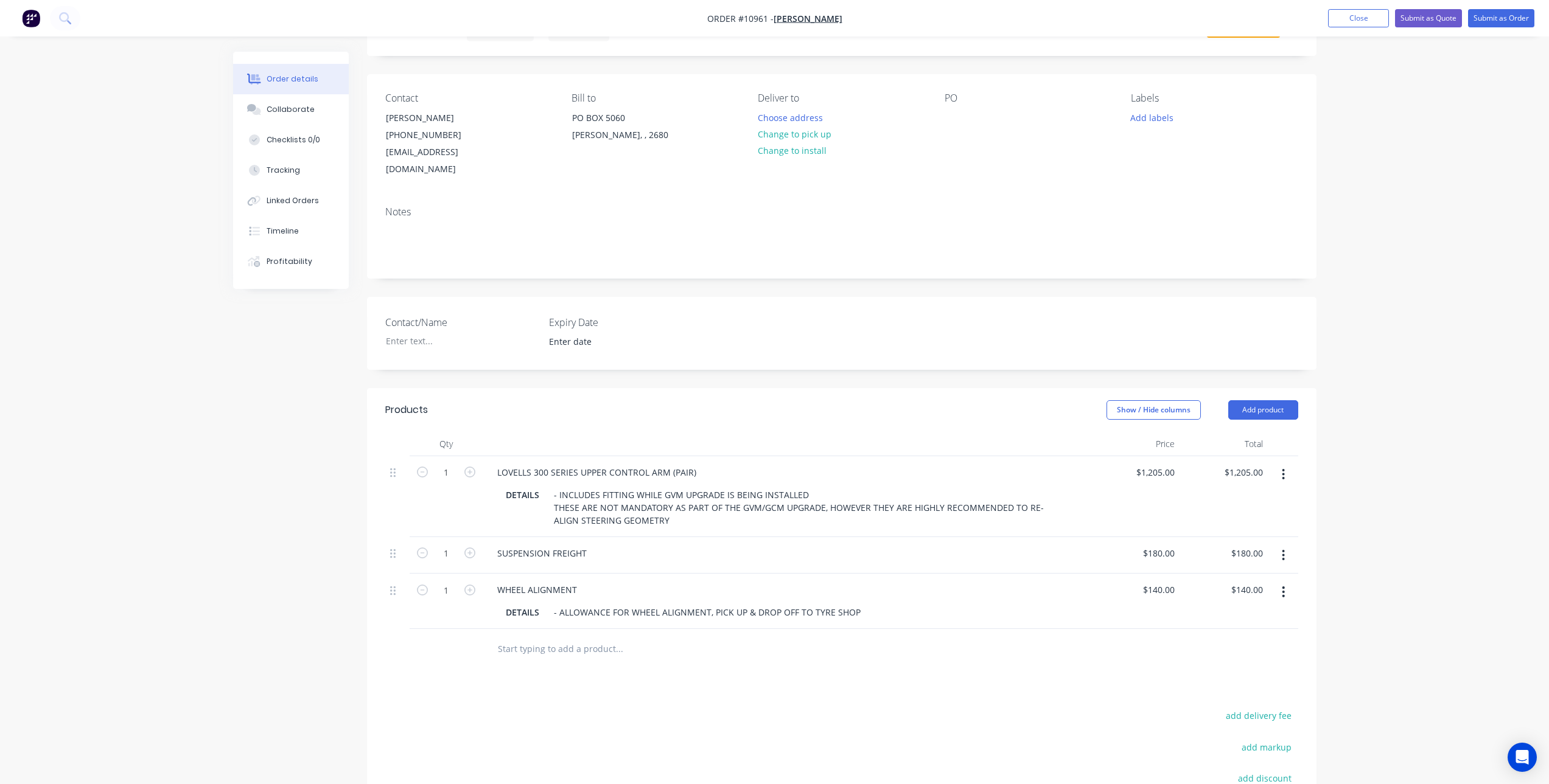
click at [528, 637] on input "text" at bounding box center [619, 649] width 244 height 25
type input "l"
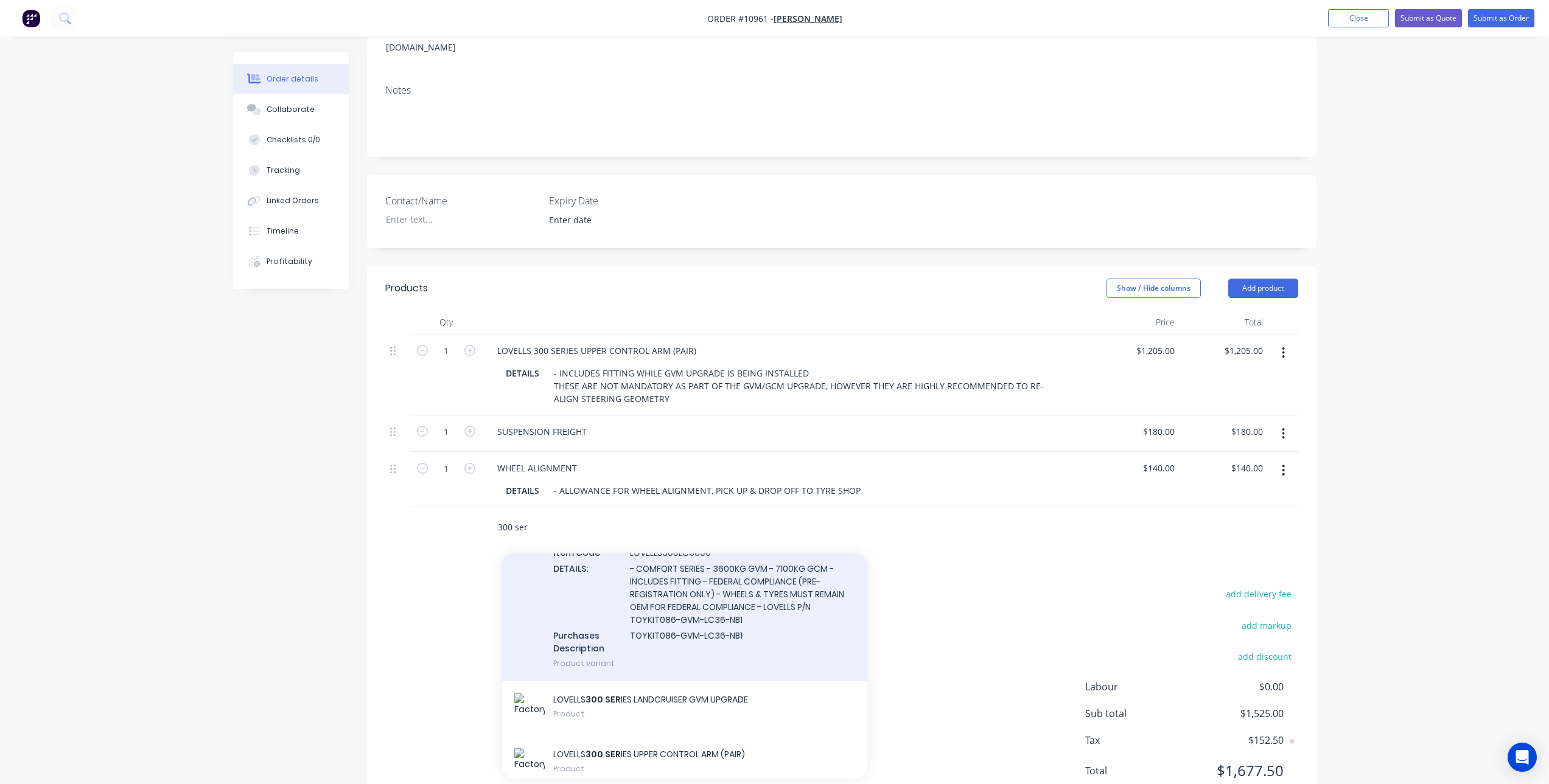
scroll to position [602, 0]
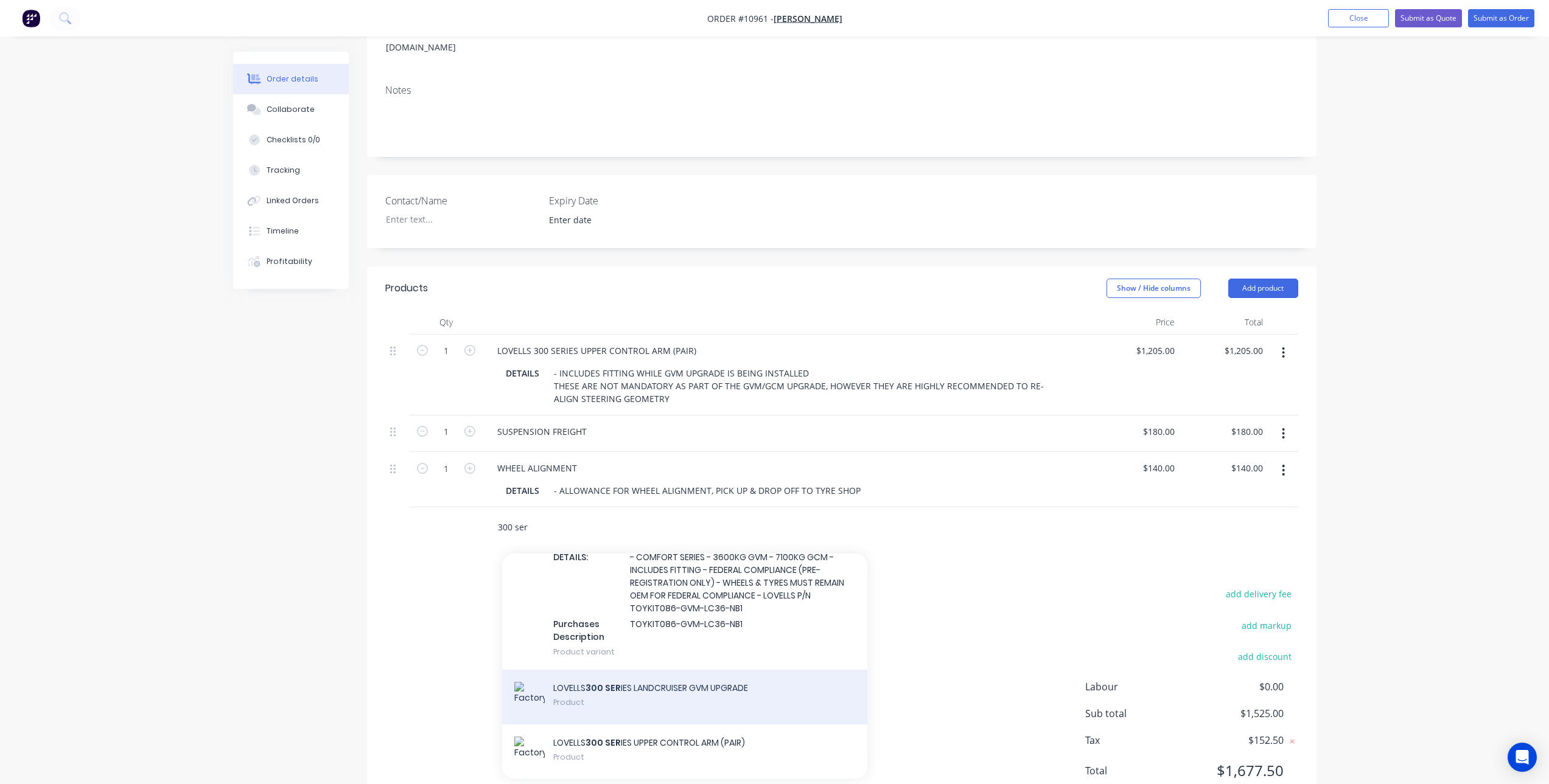
type input "300 ser"
click at [685, 679] on div "LOVELLS 300 SER IES LANDCRUISER GVM UPGRADE Product" at bounding box center [685, 697] width 366 height 55
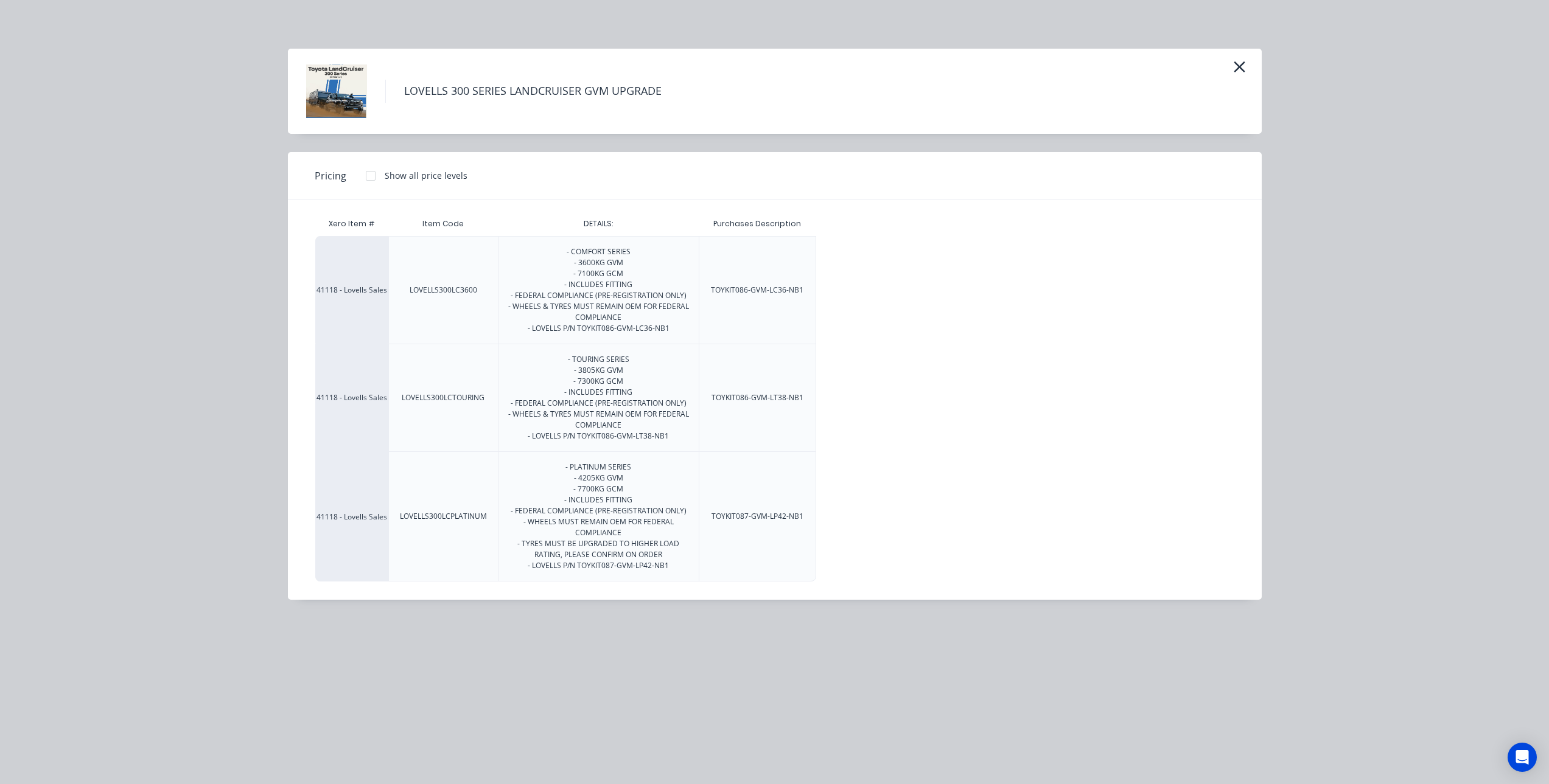
click at [380, 173] on div at bounding box center [370, 176] width 25 height 25
click at [828, 505] on div "$5,800.00" at bounding box center [847, 517] width 61 height 129
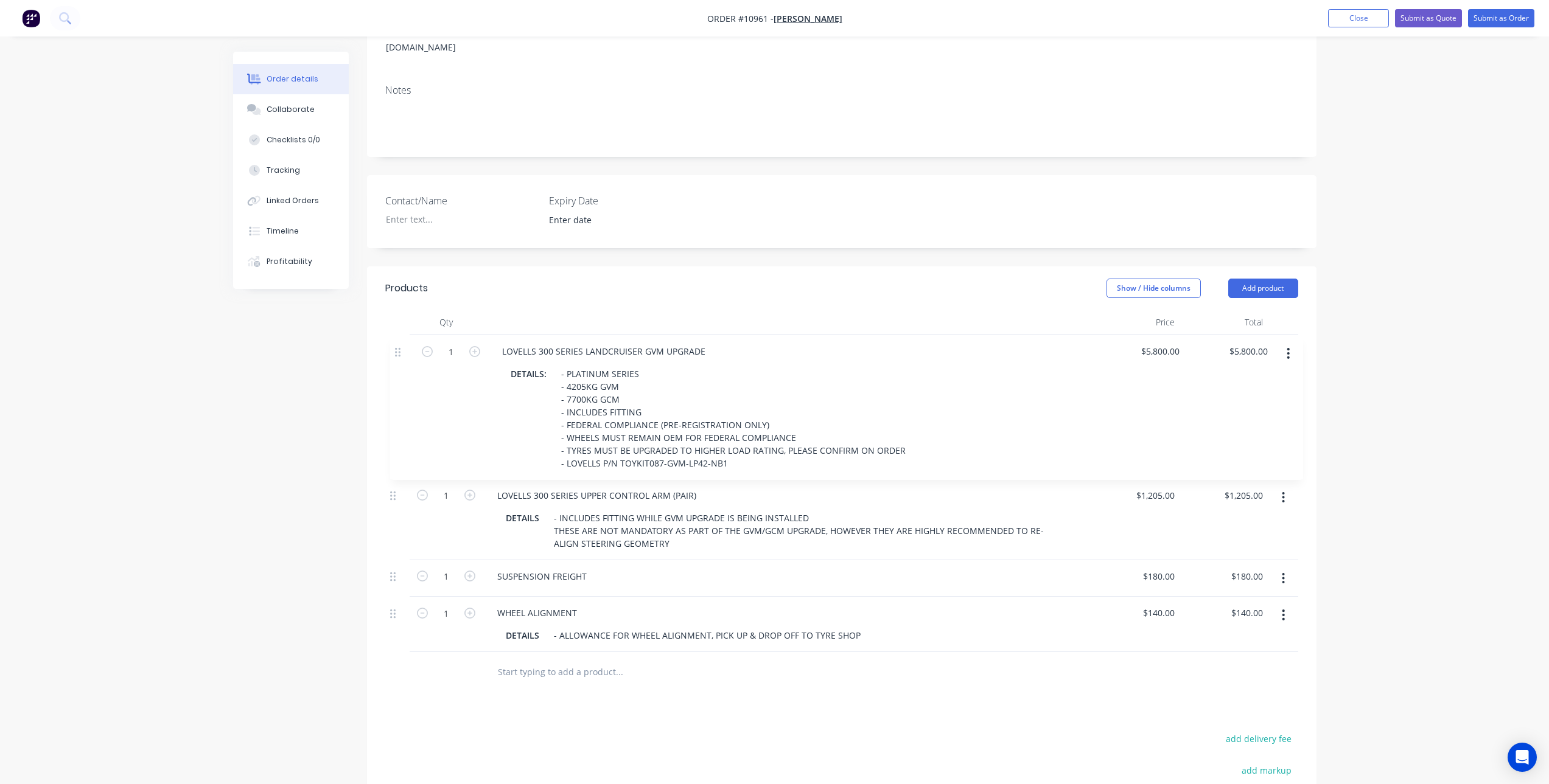
drag, startPoint x: 393, startPoint y: 510, endPoint x: 397, endPoint y: 337, distance: 173.0
click at [397, 337] on div "1 LOVELLS 300 SERIES UPPER CONTROL ARM (PAIR) DETAILS - INCLUDES FITTING WHILE …" at bounding box center [842, 494] width 913 height 318
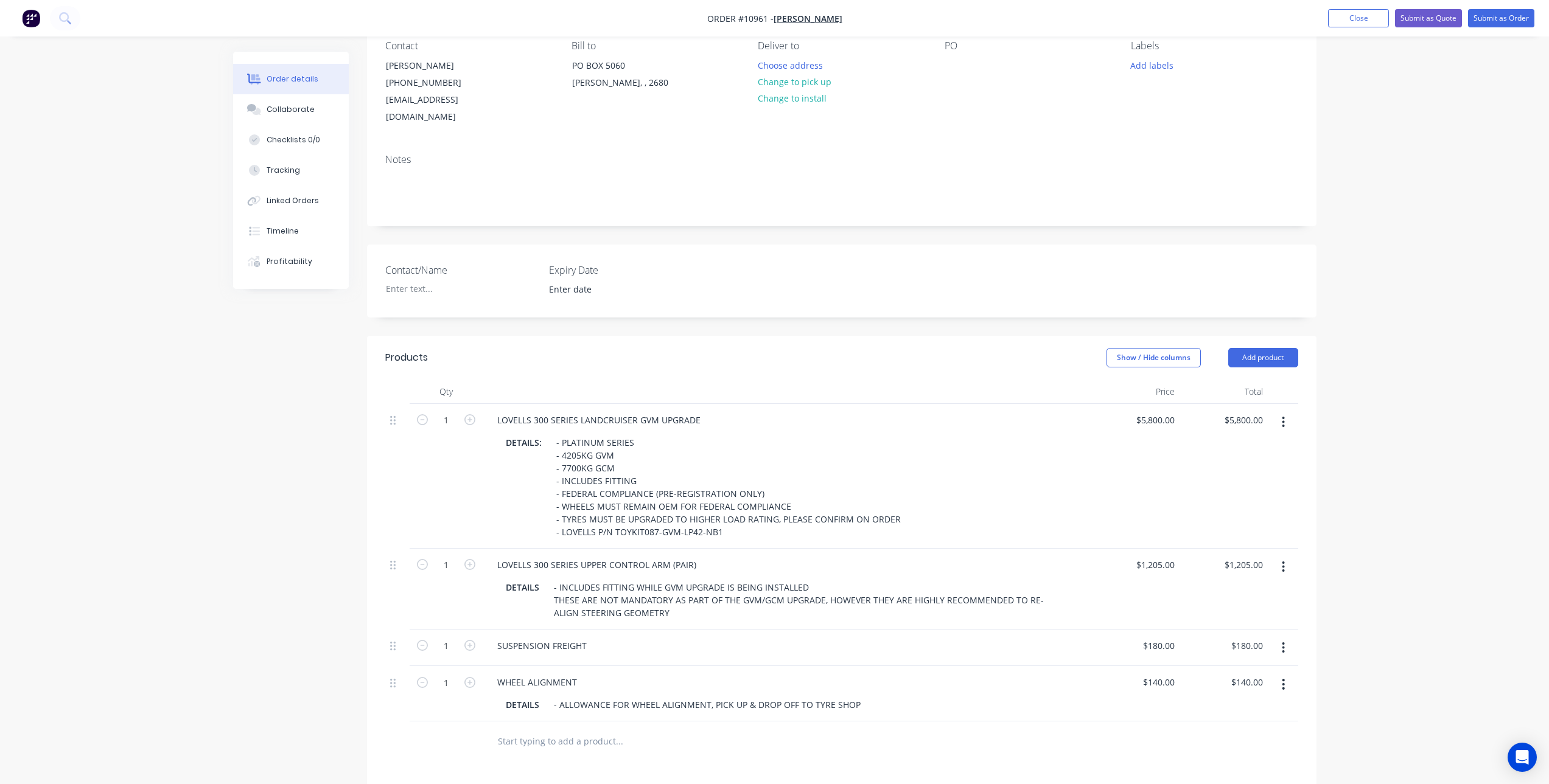
scroll to position [52, 0]
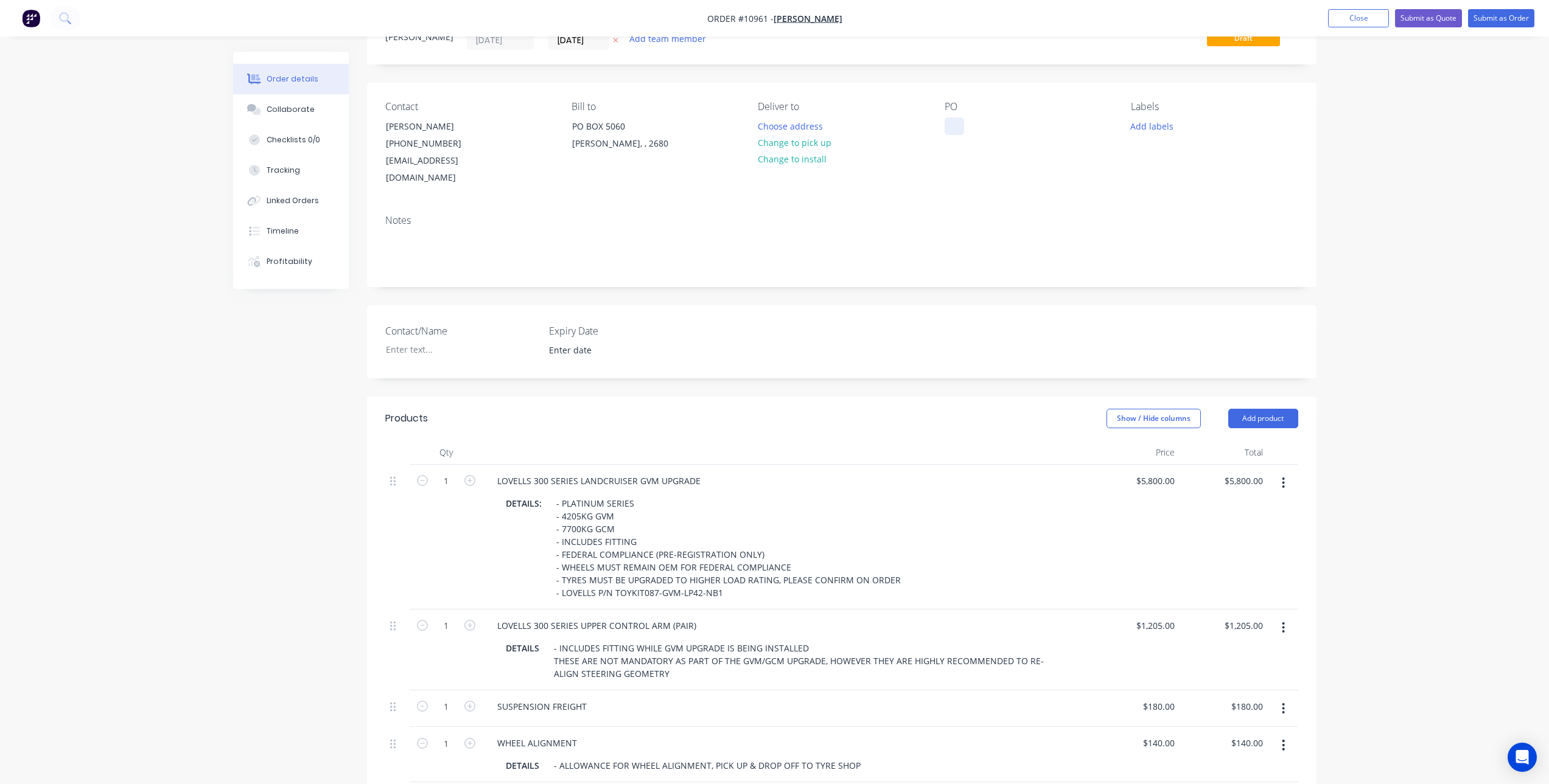
click at [952, 132] on div at bounding box center [954, 126] width 19 height 18
click at [1070, 151] on div "PO Lovells 300 Series 4205" at bounding box center [1027, 144] width 167 height 86
click at [1422, 16] on button "Submit as Quote" at bounding box center [1428, 18] width 67 height 18
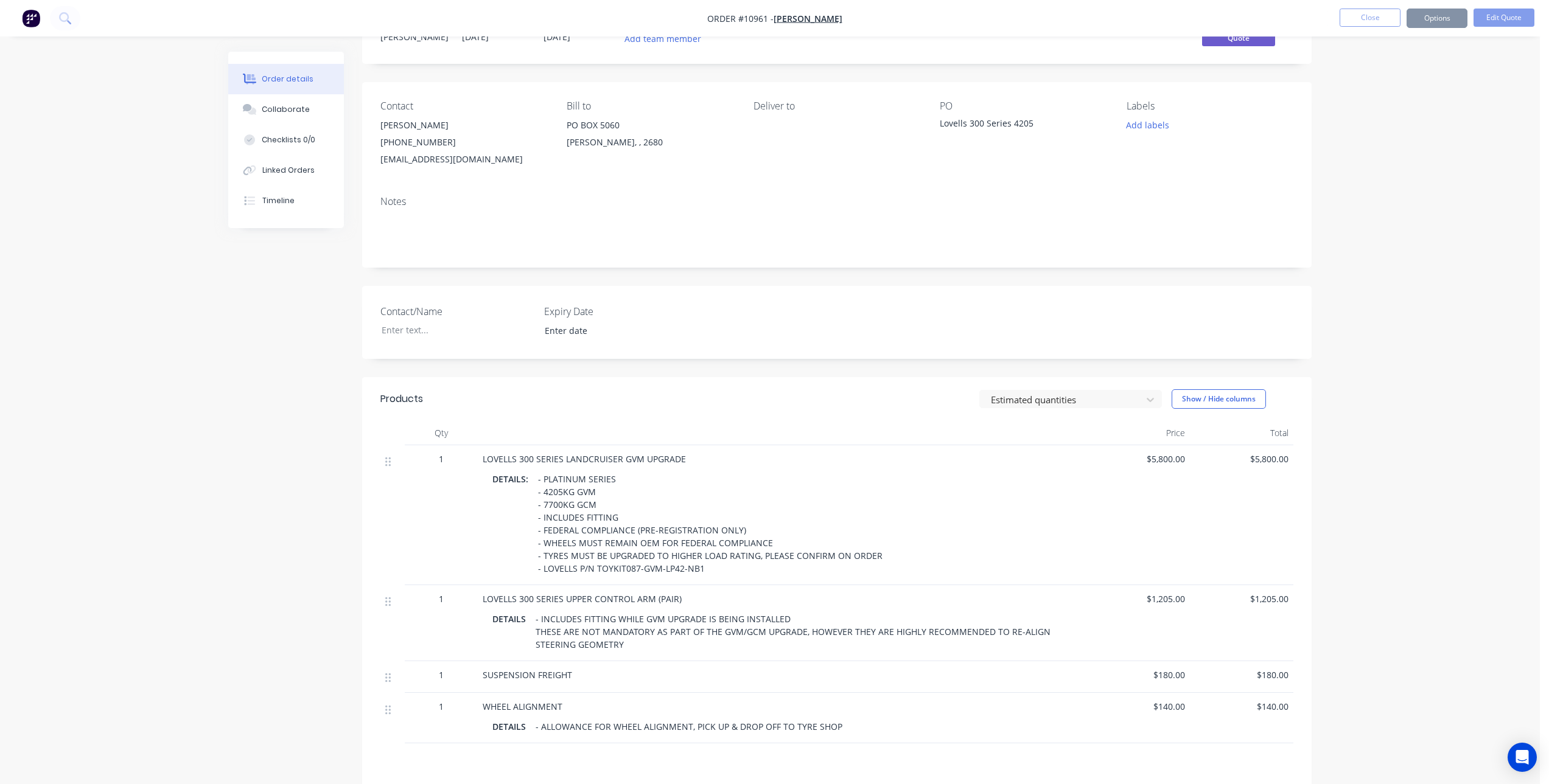
scroll to position [0, 0]
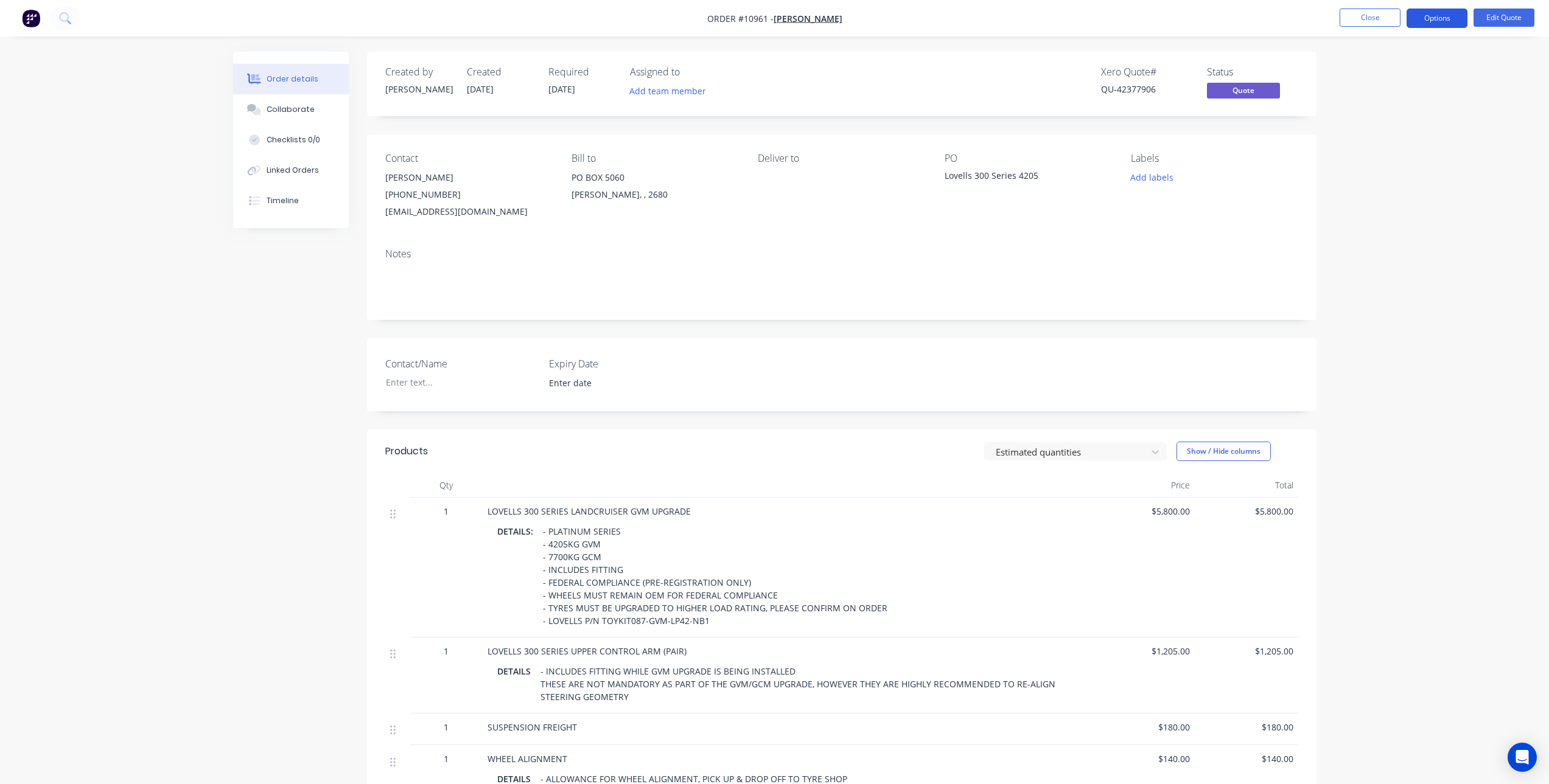
click at [1410, 12] on button "Options" at bounding box center [1437, 18] width 61 height 19
click at [1370, 73] on div "Quote" at bounding box center [1400, 73] width 112 height 18
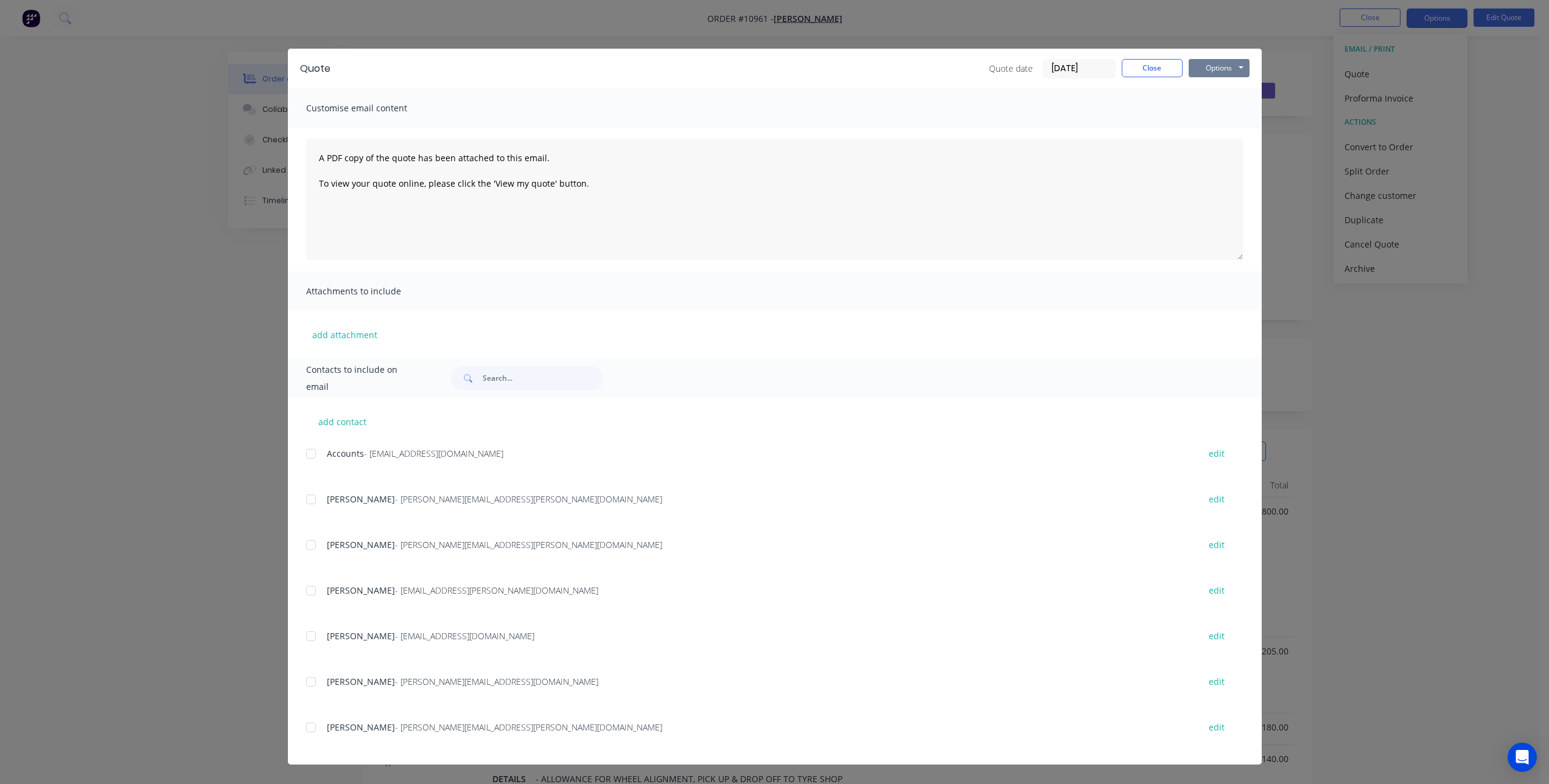
click at [1223, 71] on button "Options" at bounding box center [1219, 68] width 61 height 18
click at [1229, 113] on button "Print" at bounding box center [1227, 109] width 78 height 20
click at [1143, 68] on button "Close" at bounding box center [1152, 68] width 61 height 18
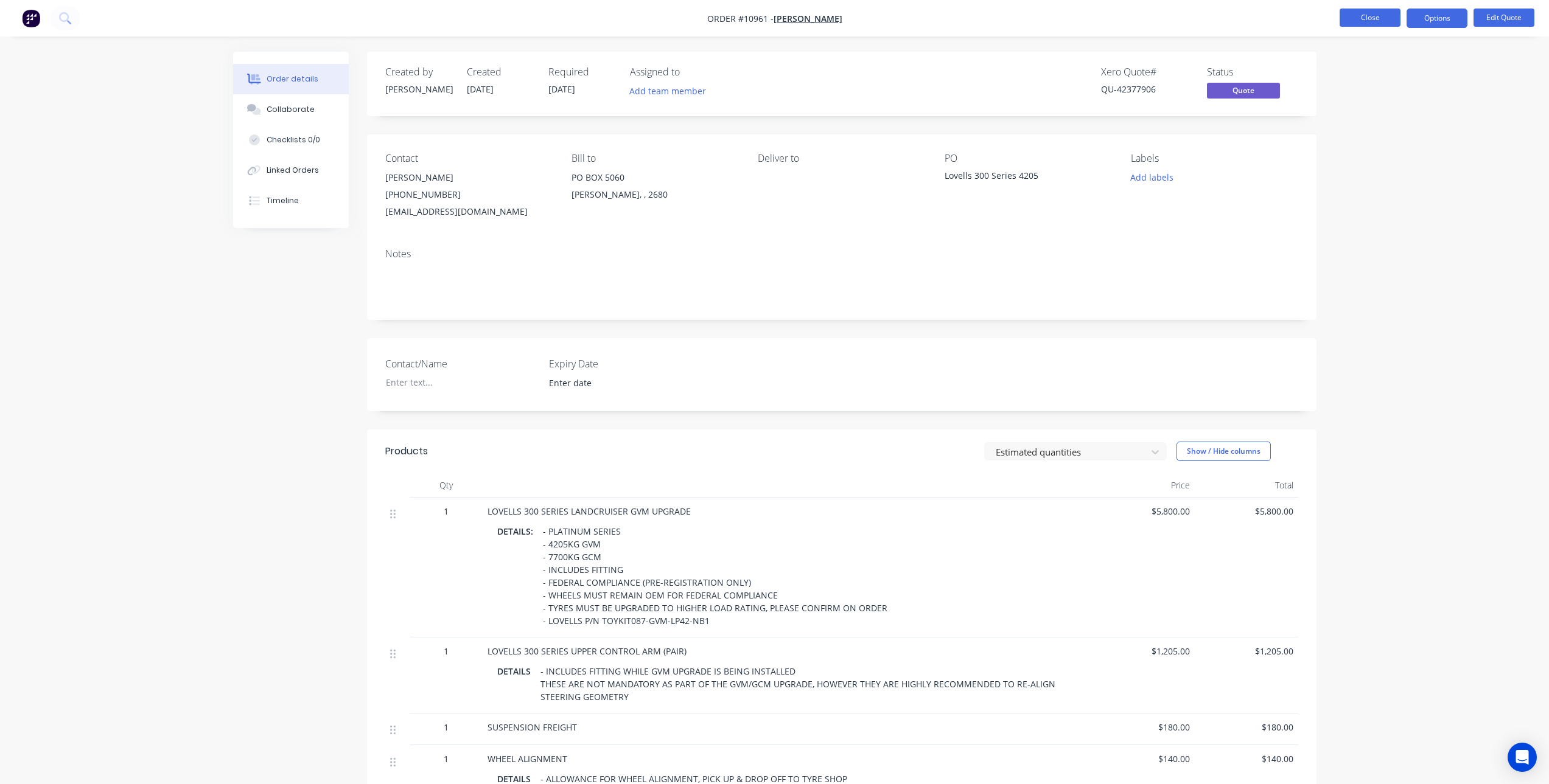
click at [1375, 15] on button "Close" at bounding box center [1370, 17] width 61 height 18
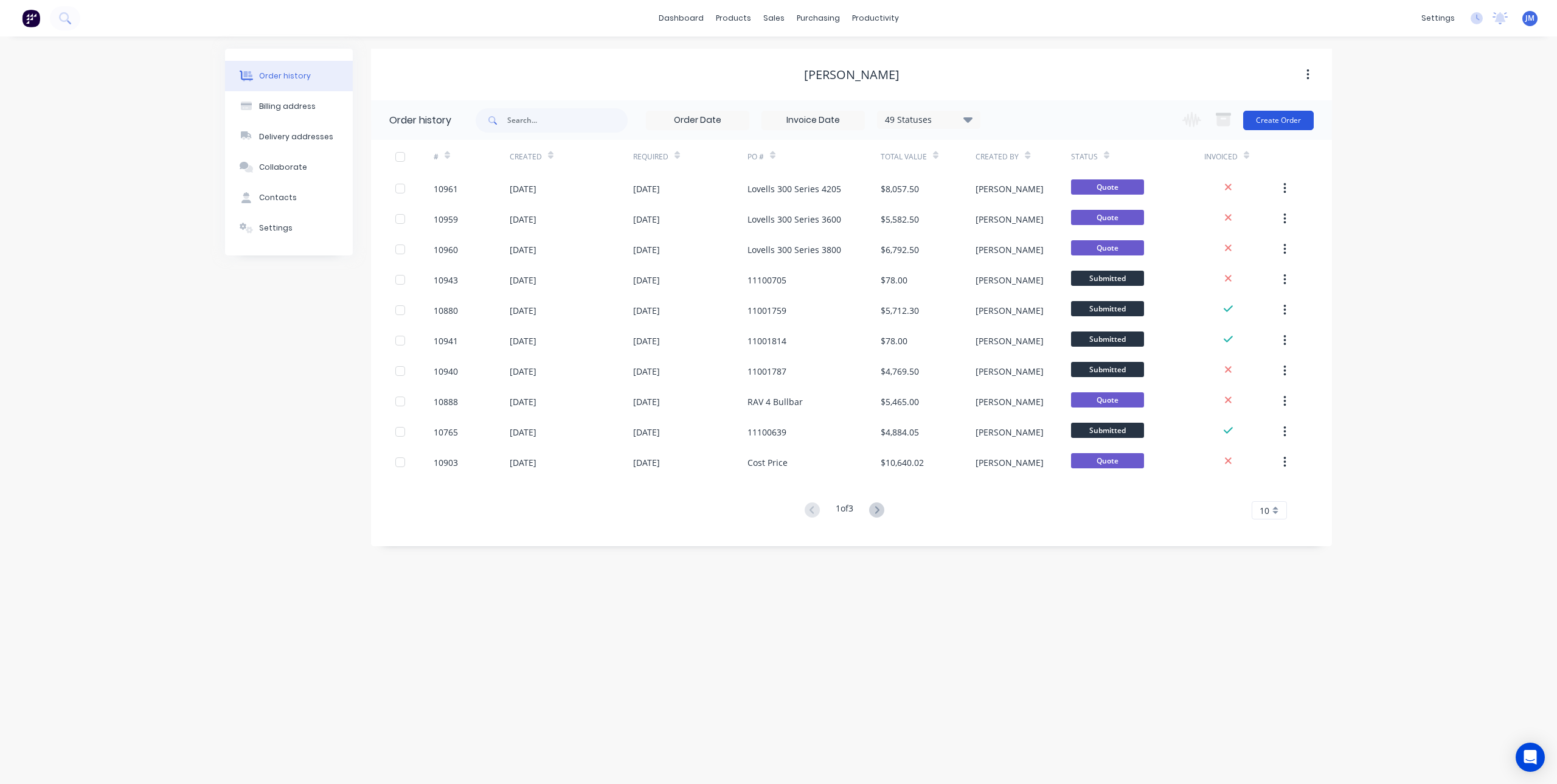
click at [1292, 115] on button "Create Order" at bounding box center [1278, 120] width 70 height 19
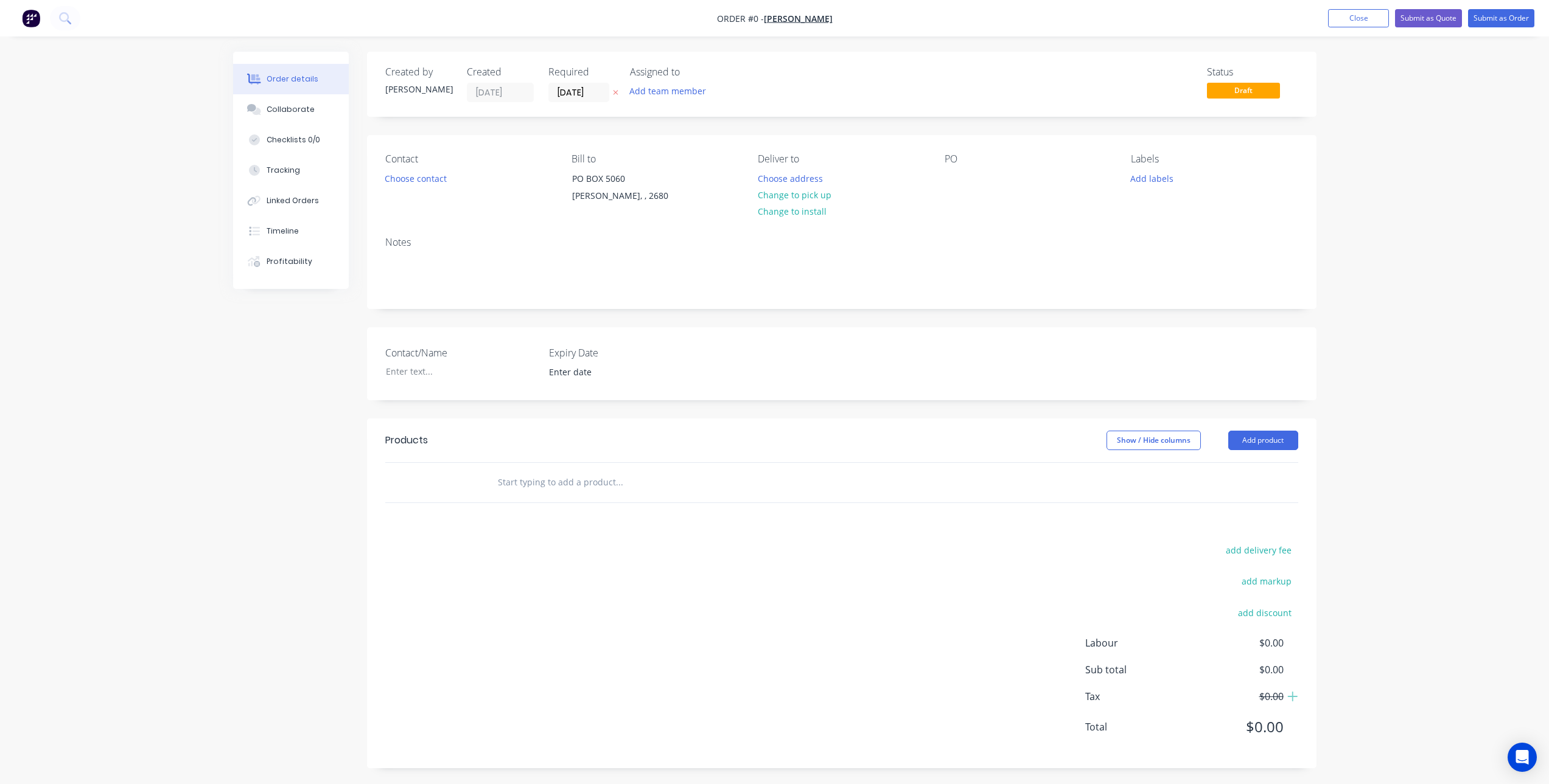
click at [544, 478] on input "text" at bounding box center [619, 482] width 244 height 25
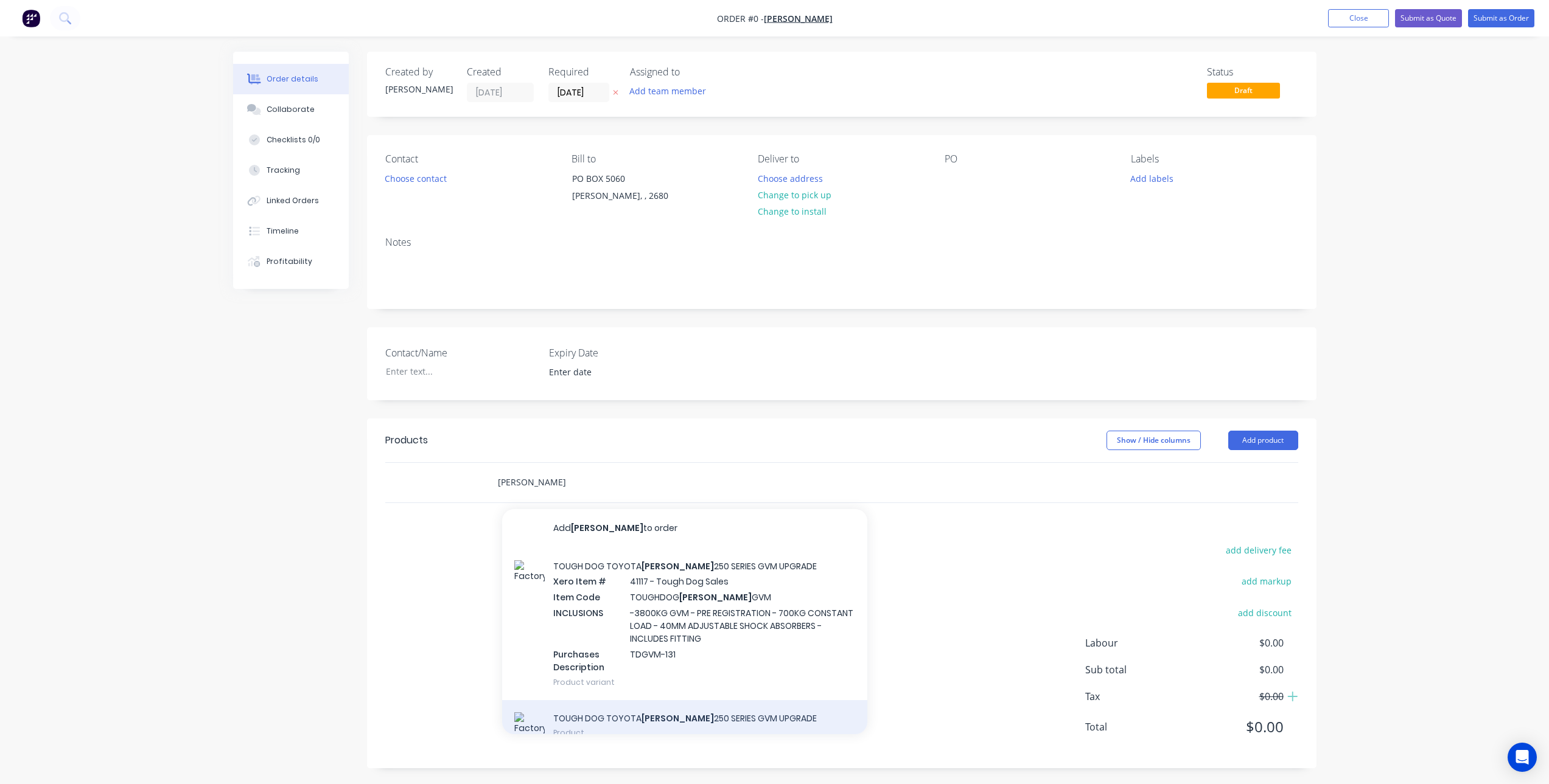
type input "prado"
click at [652, 712] on div "TOUGH DOG TOYOTA PRADO 250 SERIES GVM UPGRADE Product" at bounding box center [685, 728] width 366 height 55
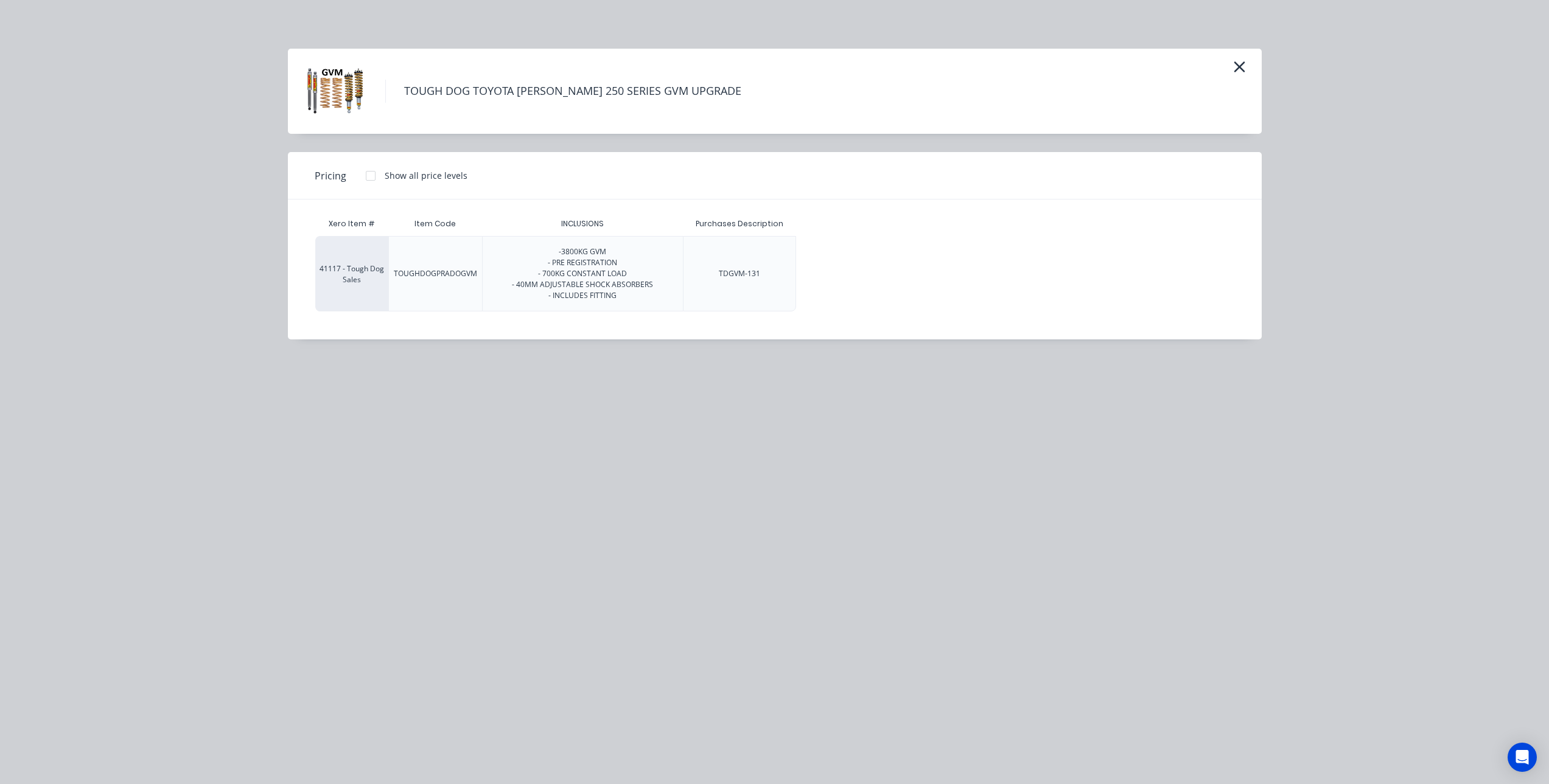
click at [379, 176] on div at bounding box center [370, 176] width 25 height 25
click at [843, 269] on div "$4,739.05" at bounding box center [833, 274] width 73 height 74
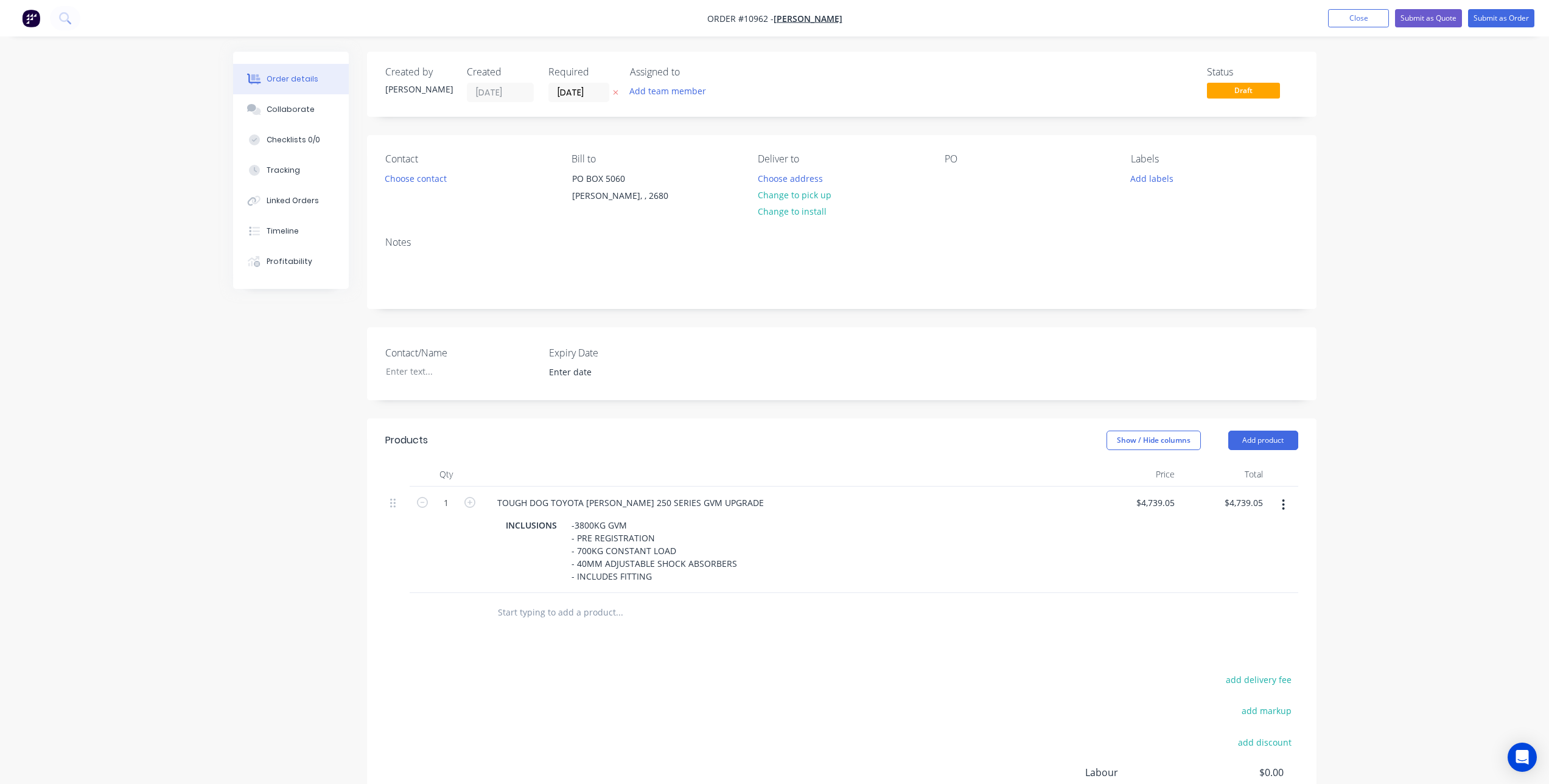
click at [582, 615] on input "text" at bounding box center [619, 613] width 244 height 25
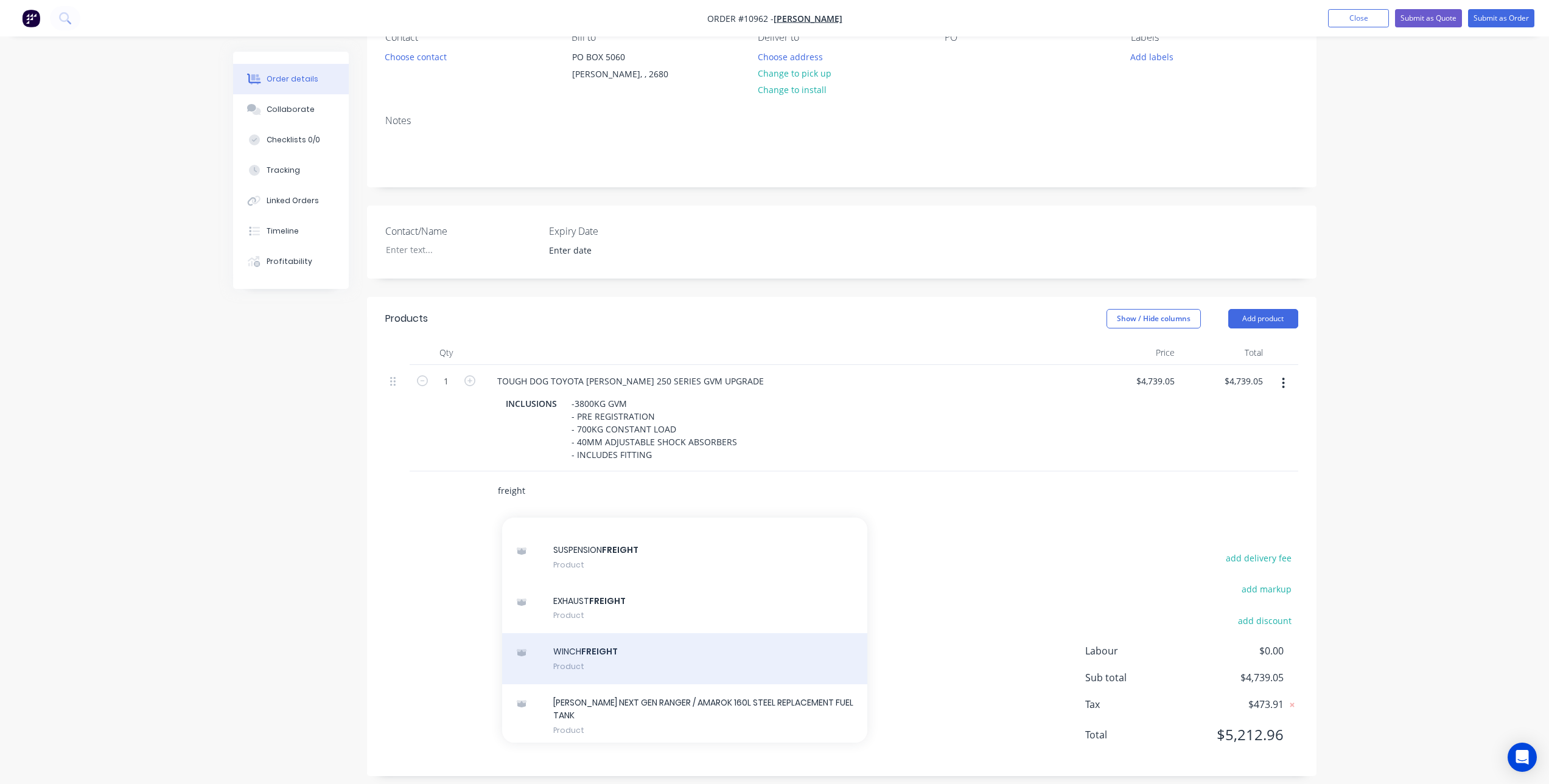
scroll to position [2678, 0]
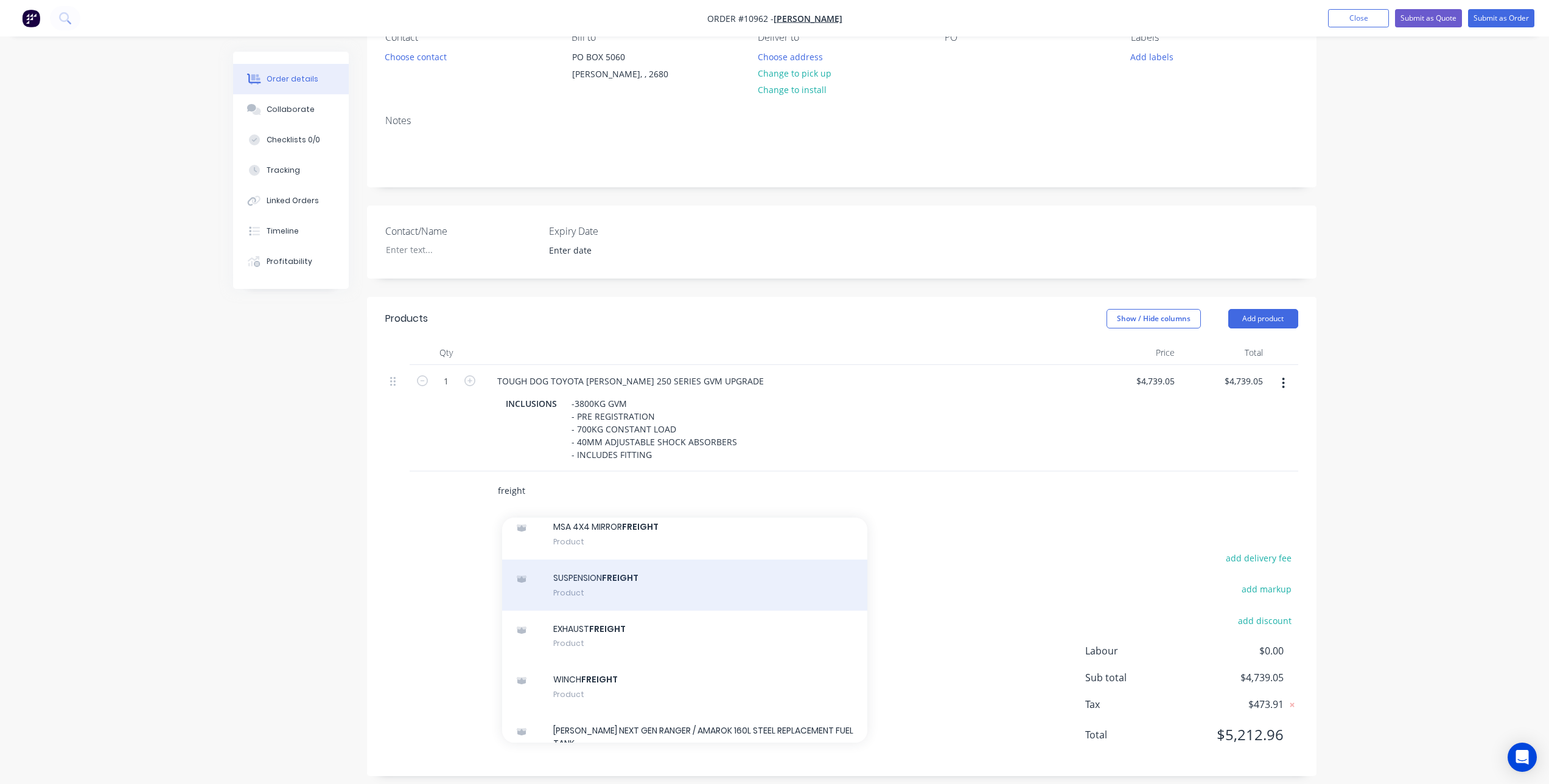
type input "freight"
click at [611, 603] on div "SUSPENSION FREIGHT Product" at bounding box center [685, 585] width 366 height 51
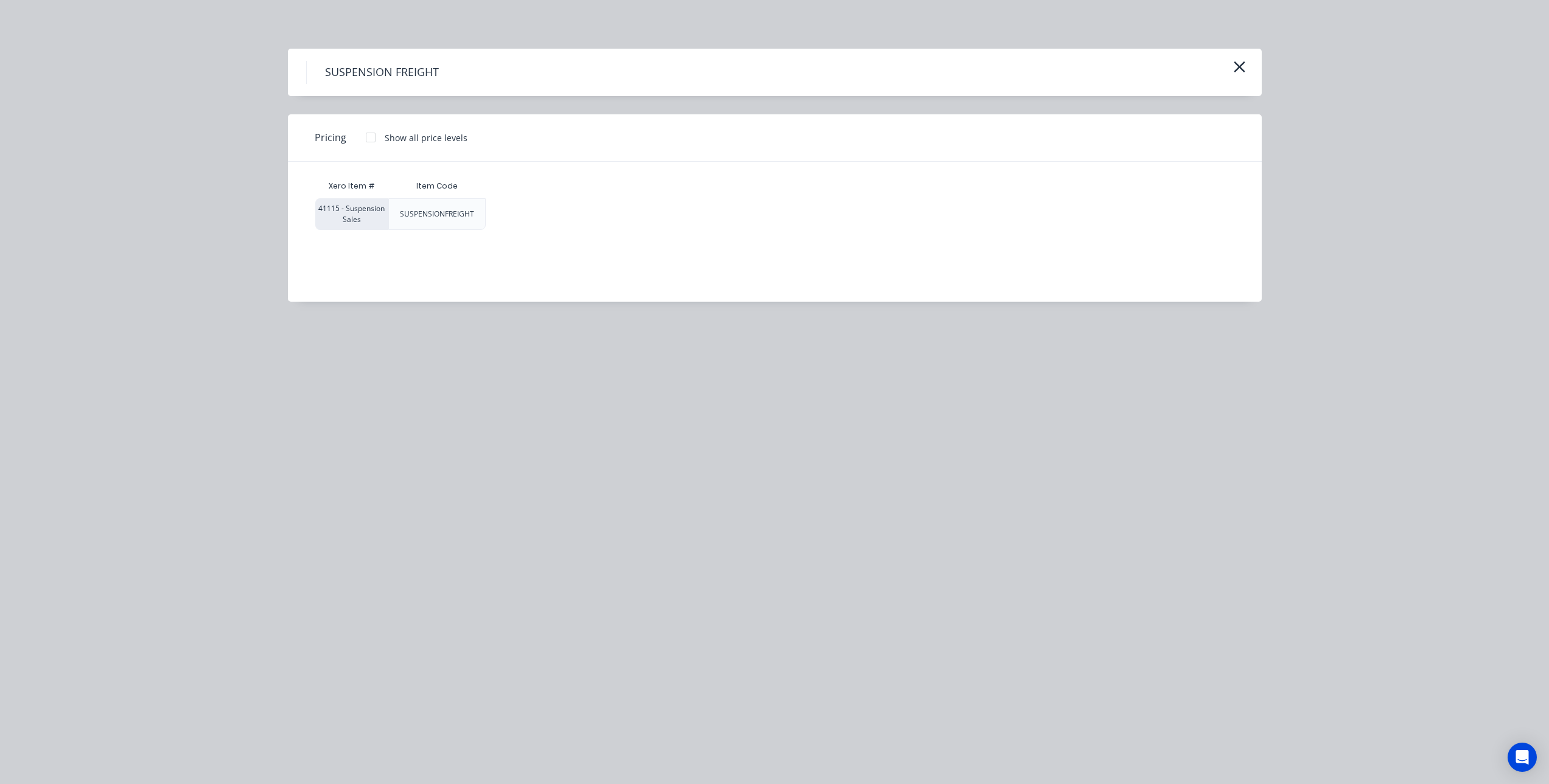
click at [366, 134] on div at bounding box center [370, 138] width 25 height 25
click at [509, 210] on div "$180.00" at bounding box center [517, 214] width 61 height 30
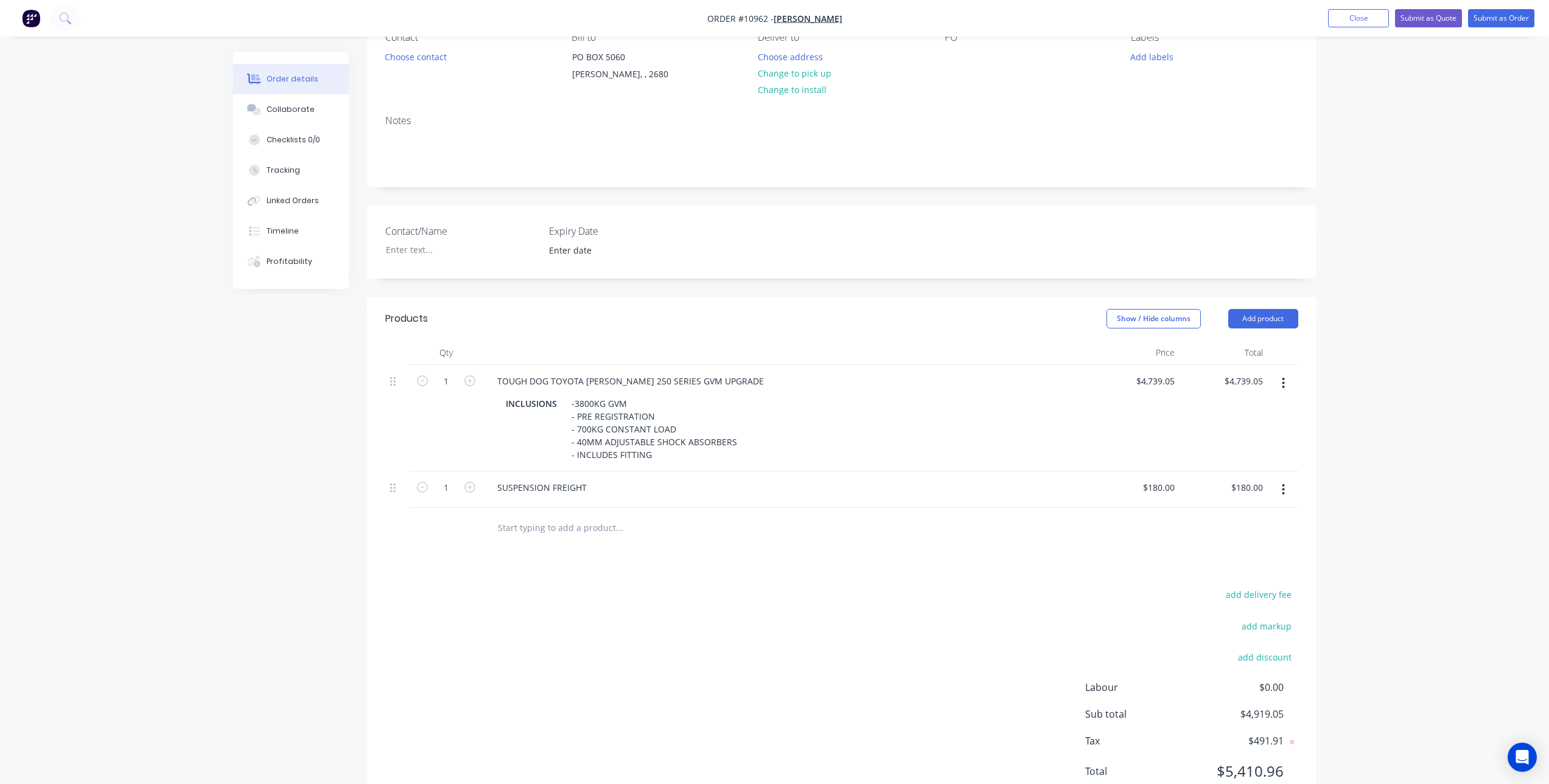
click at [571, 532] on input "text" at bounding box center [619, 527] width 244 height 25
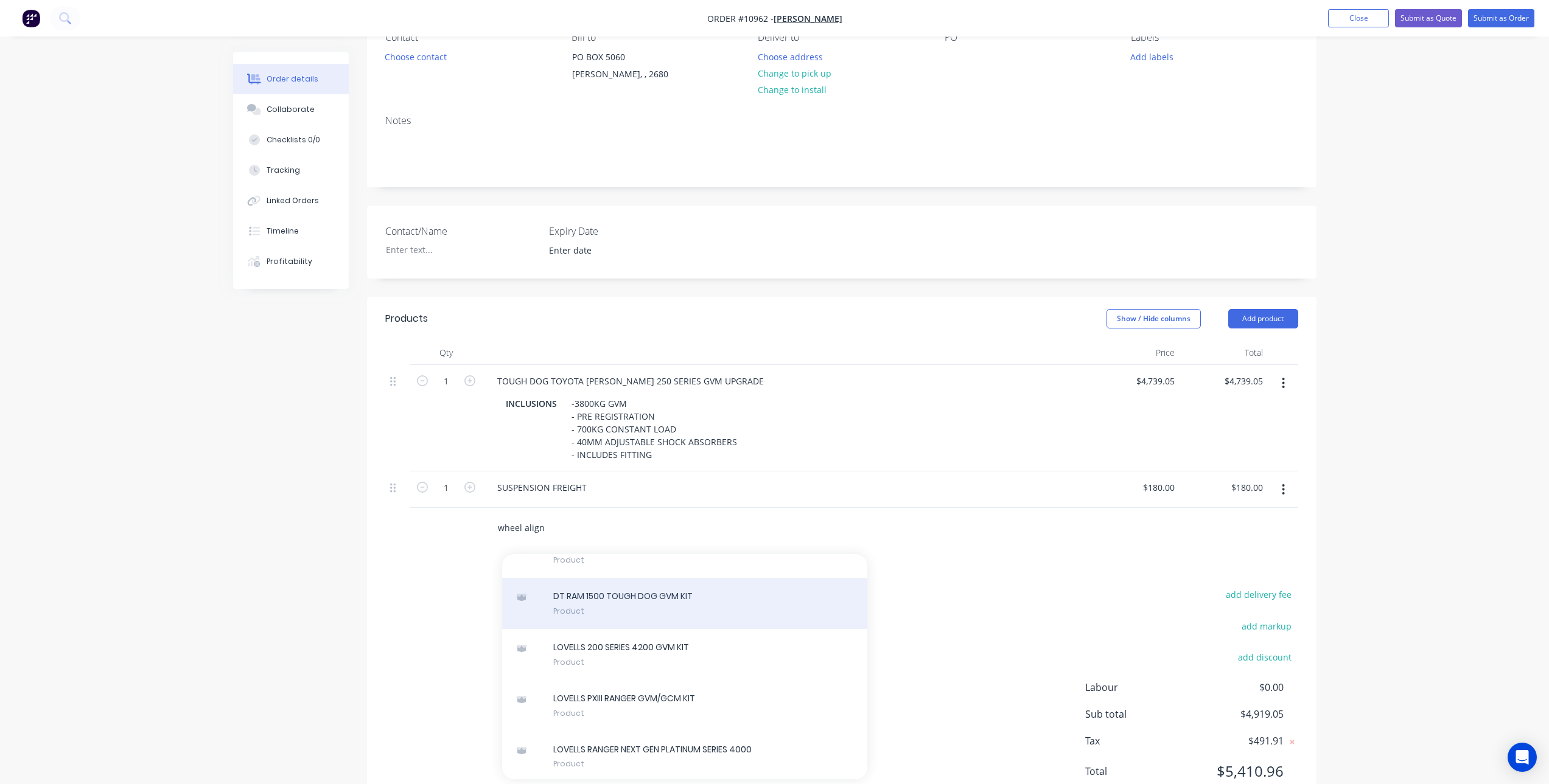
scroll to position [1460, 0]
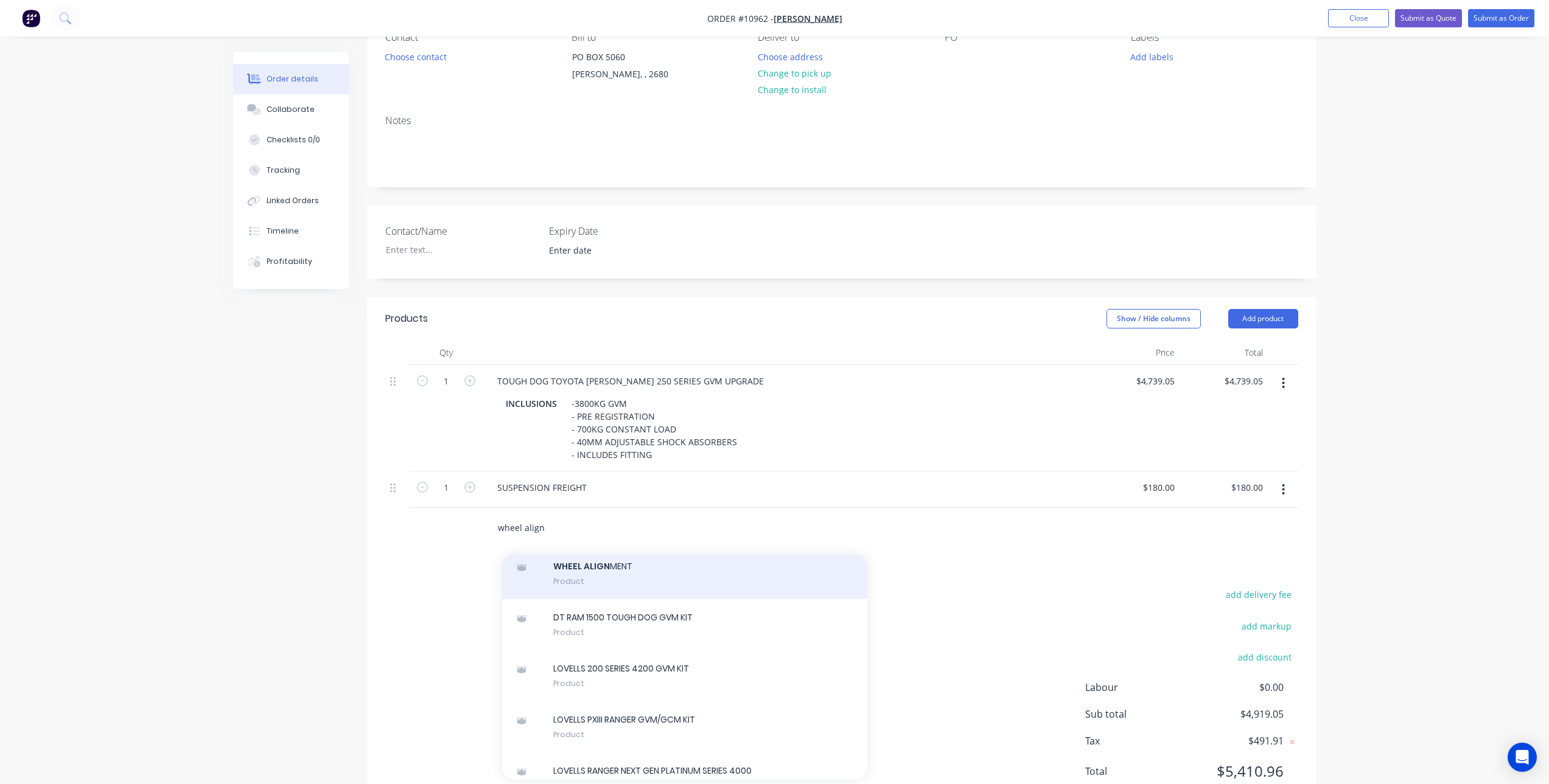
type input "wheel align"
click at [626, 599] on div "WHEEL ALIGN MENT Product" at bounding box center [685, 574] width 366 height 51
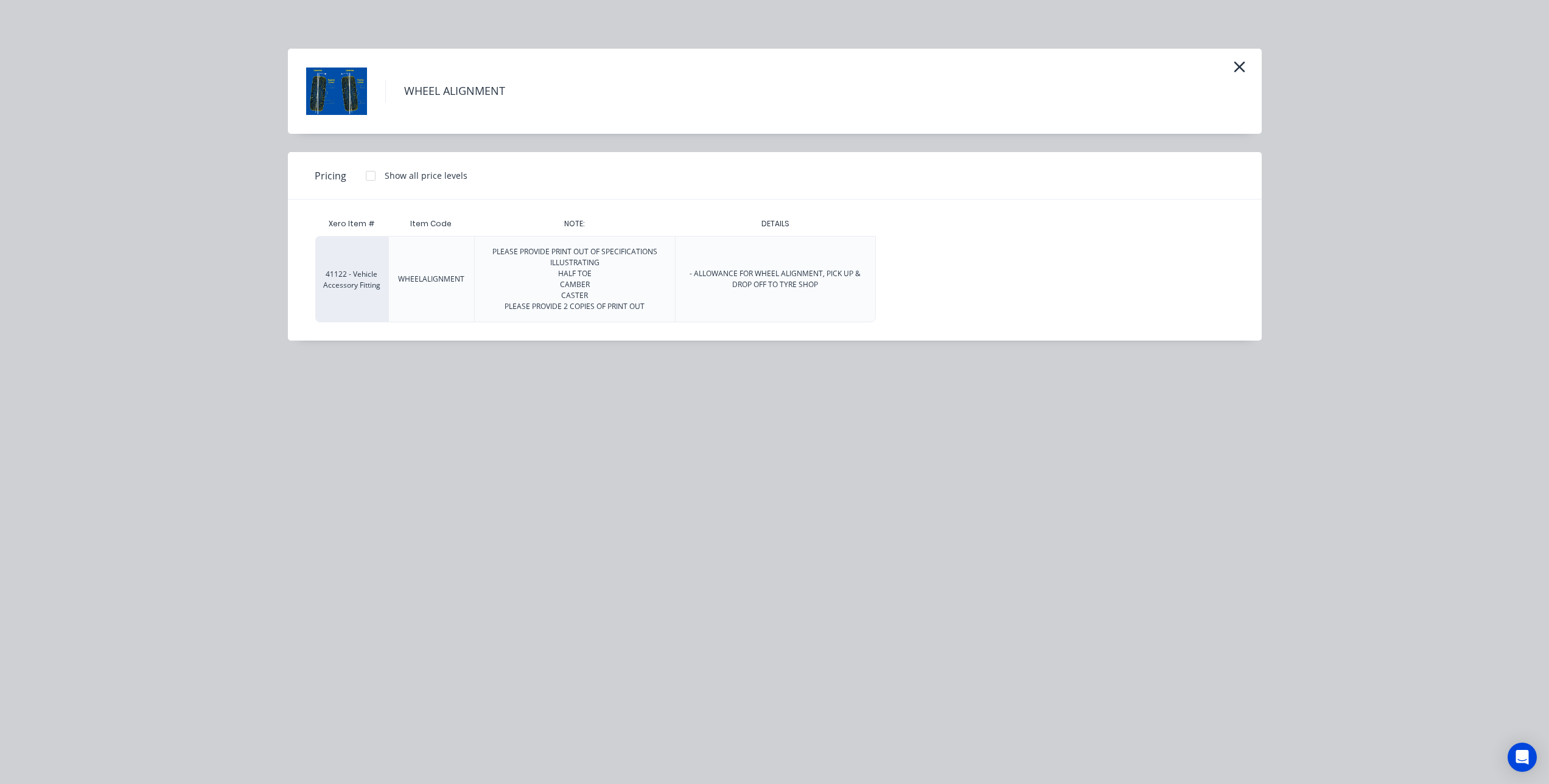
drag, startPoint x: 369, startPoint y: 172, endPoint x: 777, endPoint y: 288, distance: 424.2
click at [370, 173] on div at bounding box center [370, 176] width 25 height 25
click at [895, 259] on div "$140.00" at bounding box center [906, 279] width 61 height 85
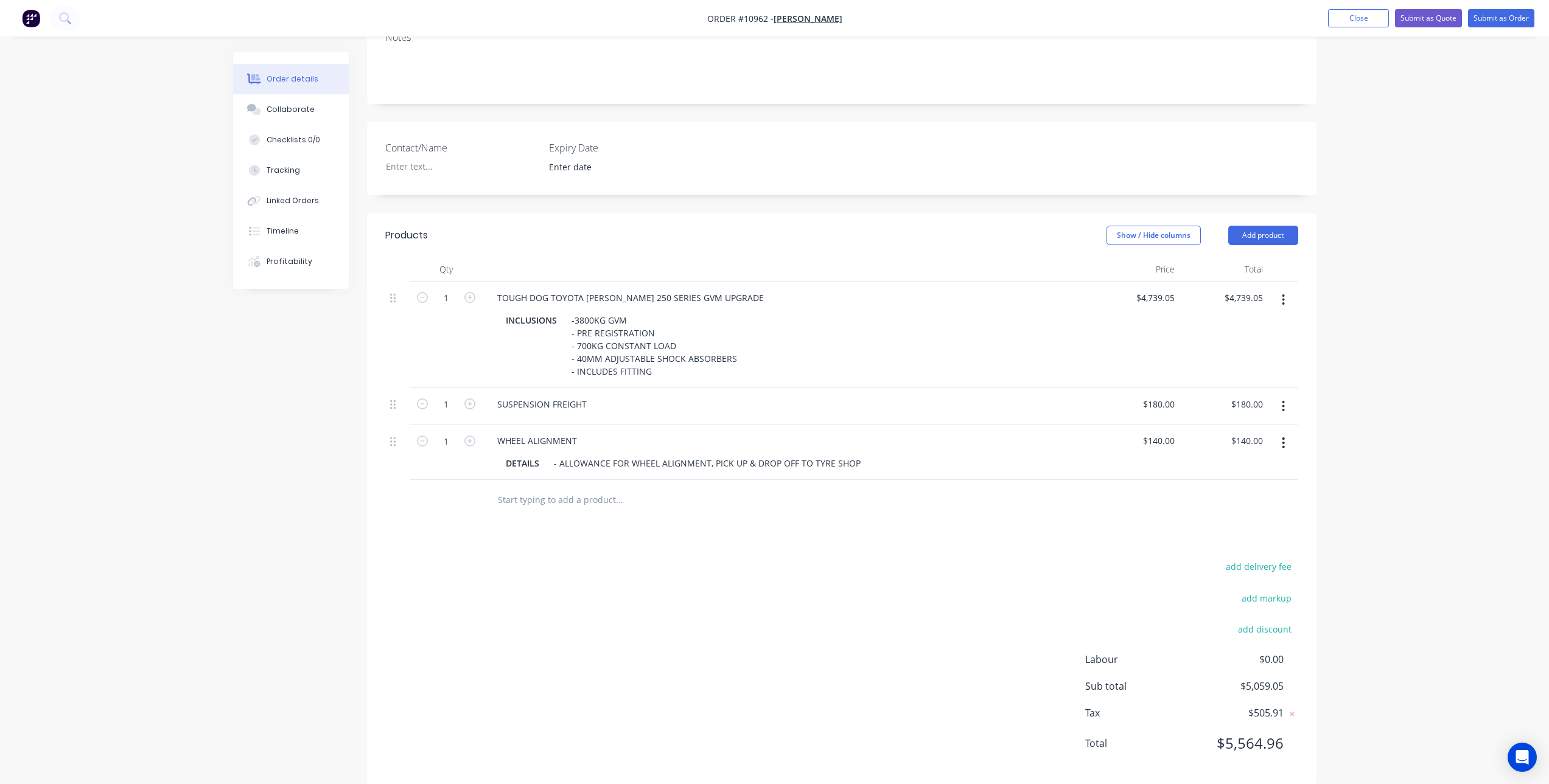
scroll to position [224, 0]
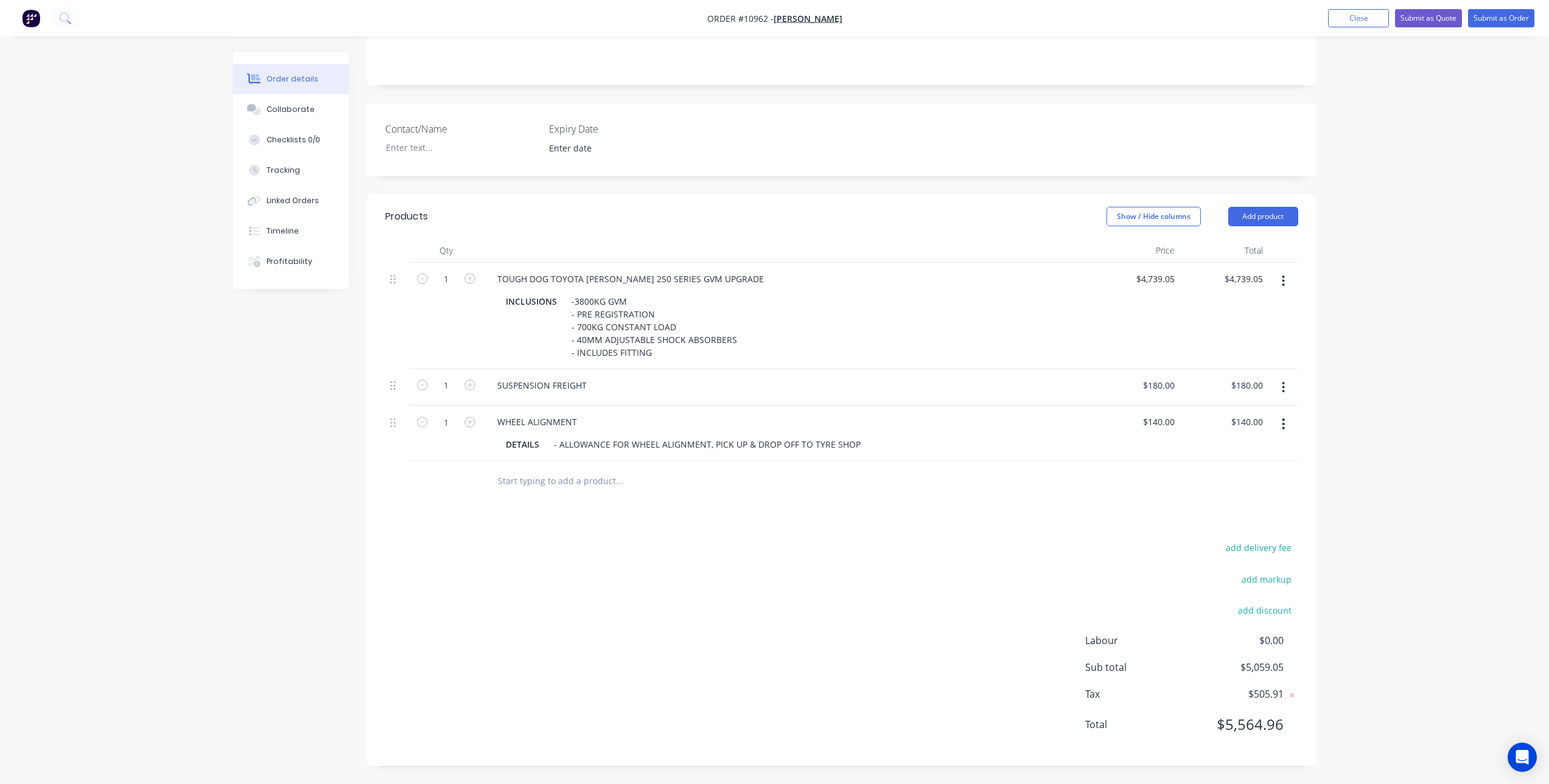
click at [557, 481] on input "text" at bounding box center [619, 480] width 244 height 25
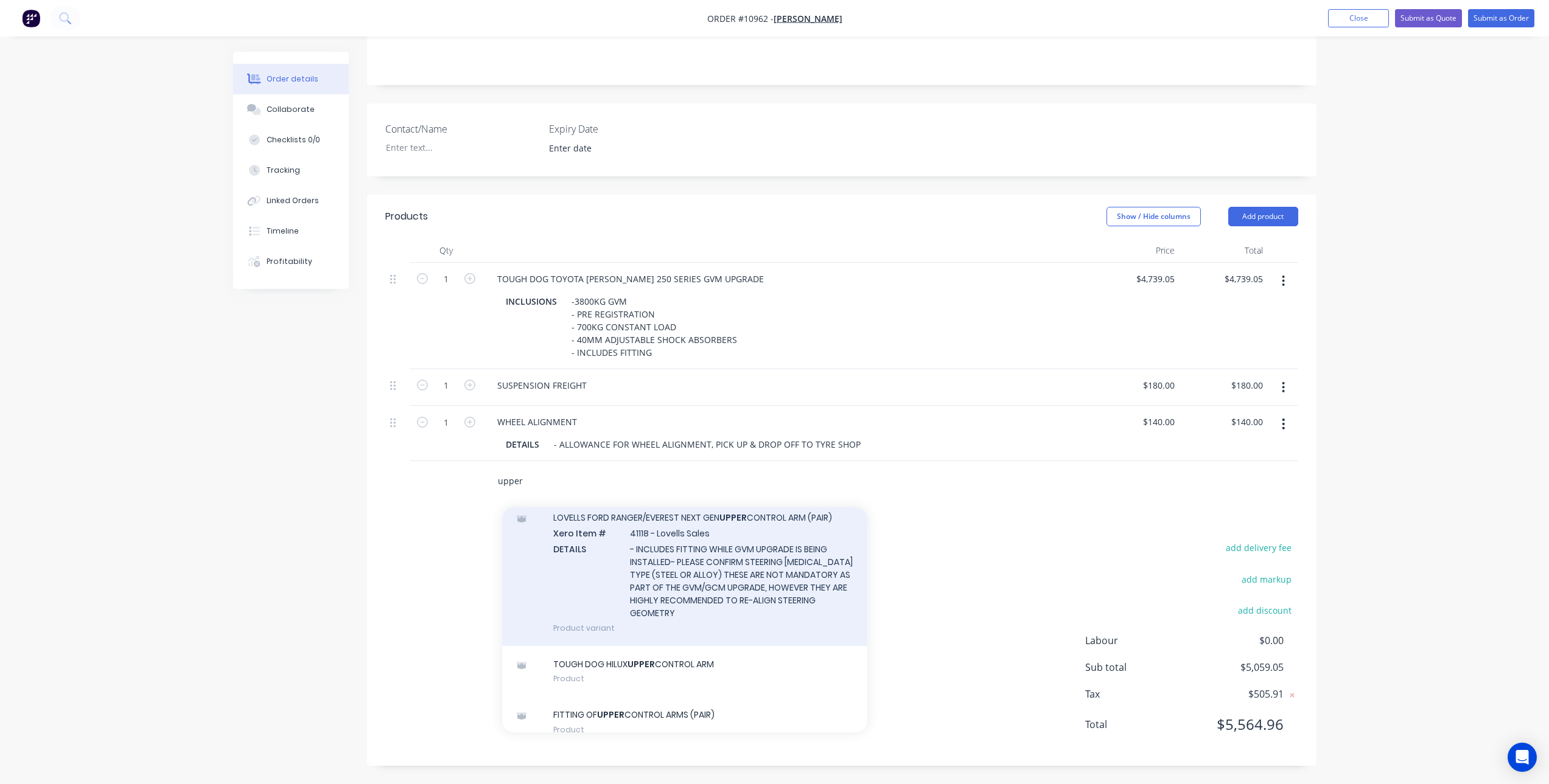
scroll to position [608, 0]
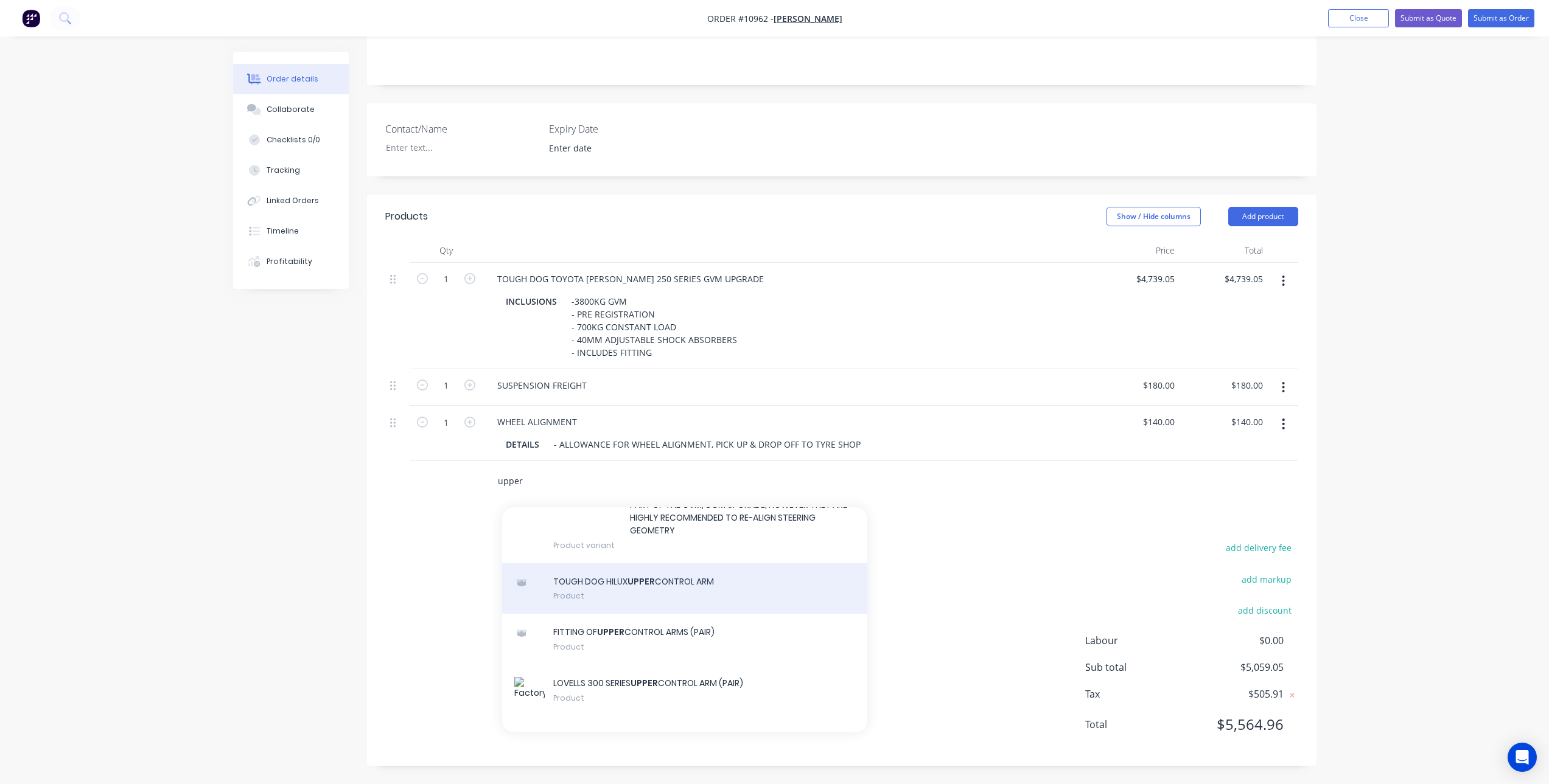
type input "upper"
click at [686, 592] on div "TOUGH DOG HILUX UPPER CONTROL ARM Product" at bounding box center [685, 589] width 366 height 51
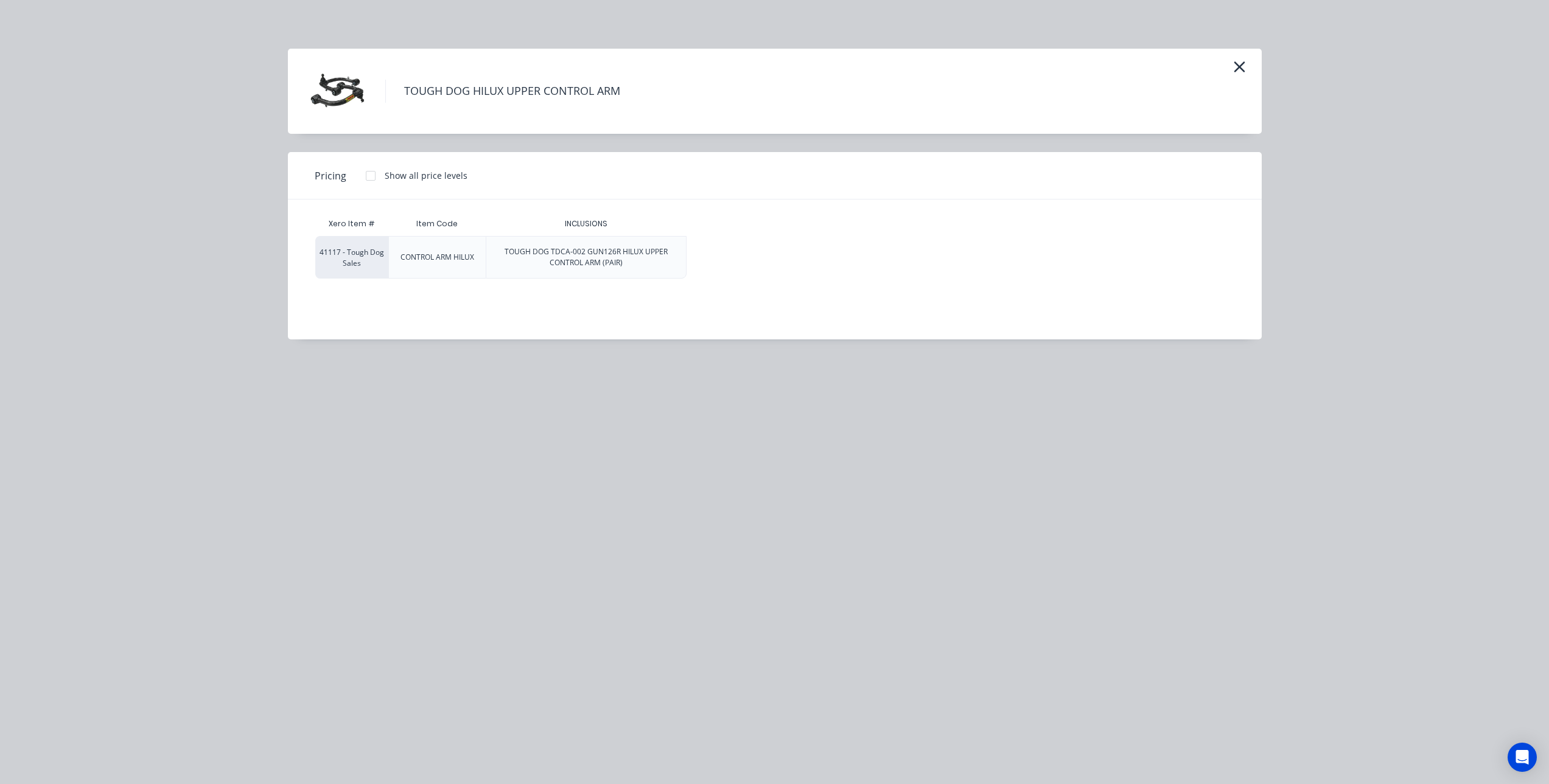
click at [368, 177] on div at bounding box center [370, 176] width 25 height 25
click at [719, 250] on div "$586.36" at bounding box center [722, 257] width 69 height 41
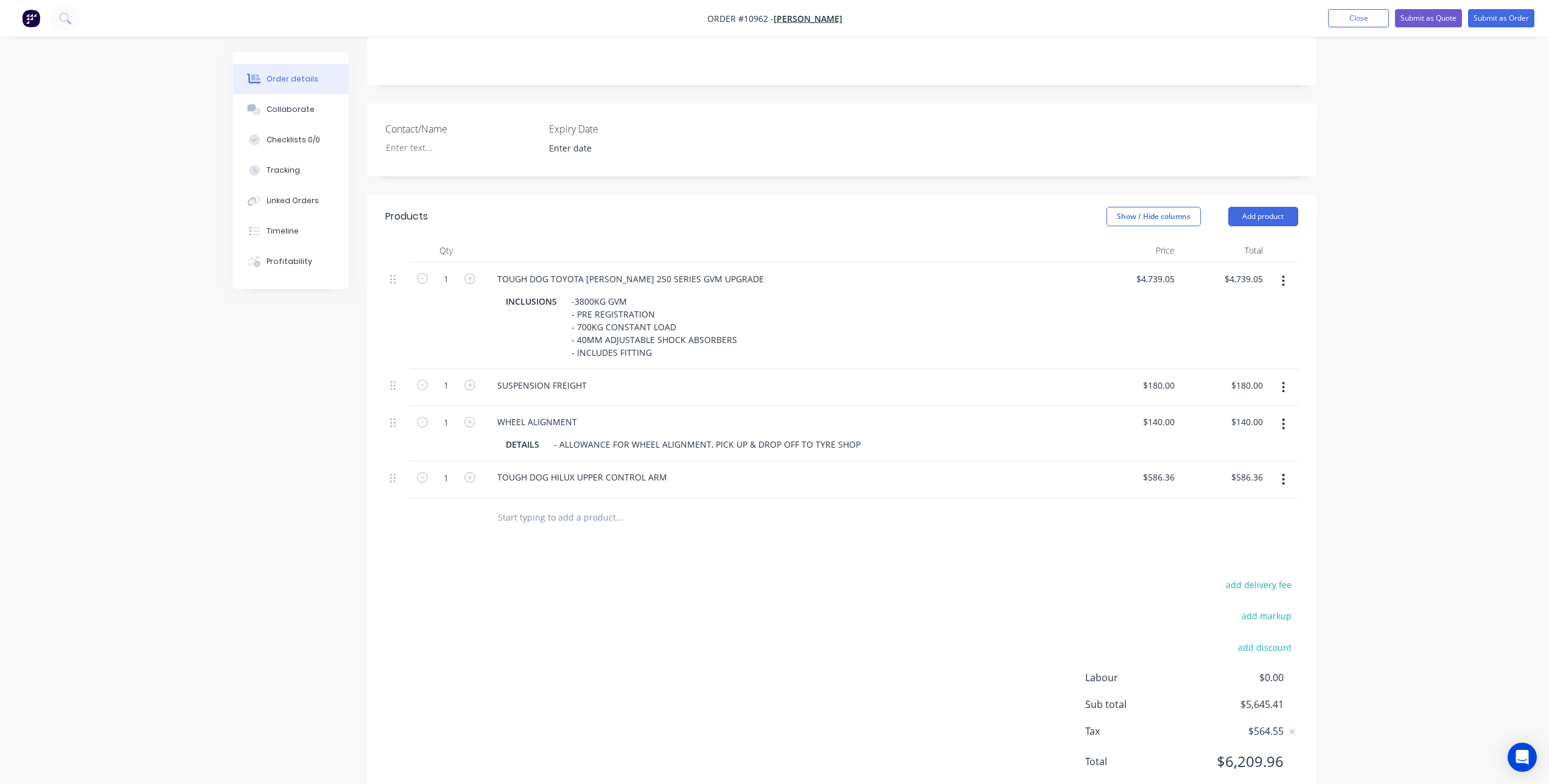
click at [528, 466] on div "TOUGH DOG HILUX UPPER CONTROL ARM" at bounding box center [786, 479] width 608 height 37
click at [535, 482] on div "TOUGH DOG HILUX UPPER CONTROL ARM" at bounding box center [582, 477] width 189 height 18
drag, startPoint x: 578, startPoint y: 478, endPoint x: 552, endPoint y: 485, distance: 26.9
click at [552, 485] on div "TOUGH DOG HILUX UPPER CONTROL ARM" at bounding box center [582, 477] width 189 height 18
click at [1151, 473] on input "586.36" at bounding box center [1162, 477] width 33 height 18
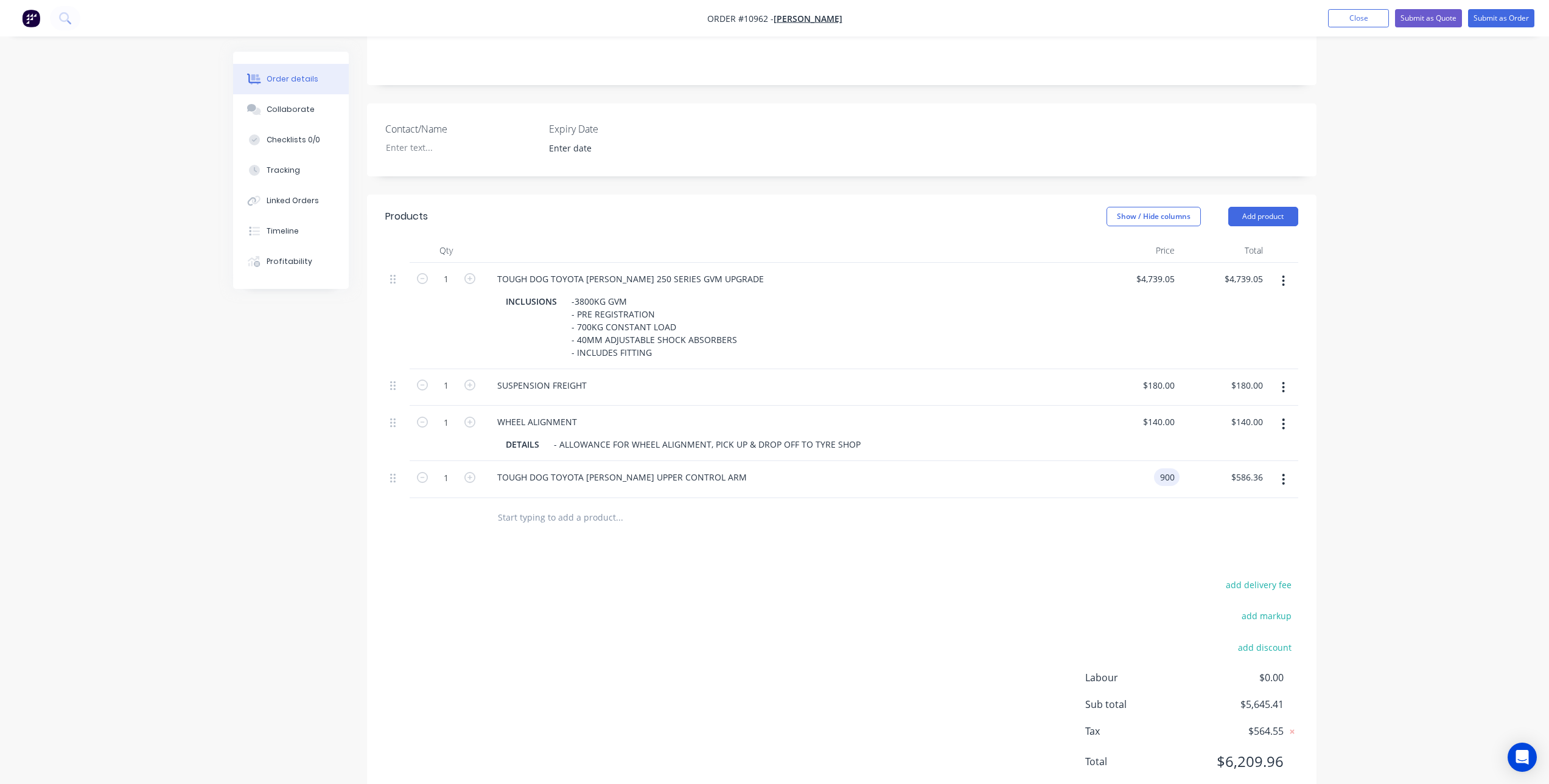
type input "$900.00"
click at [1044, 578] on div "add delivery fee add markup add discount Labour $0.00 Sub total $5,645.41 Tax $…" at bounding box center [842, 680] width 913 height 208
click at [710, 475] on div "TOUGH DOG TOYOTA PRADO UPPER CONTROL ARM" at bounding box center [622, 477] width 269 height 18
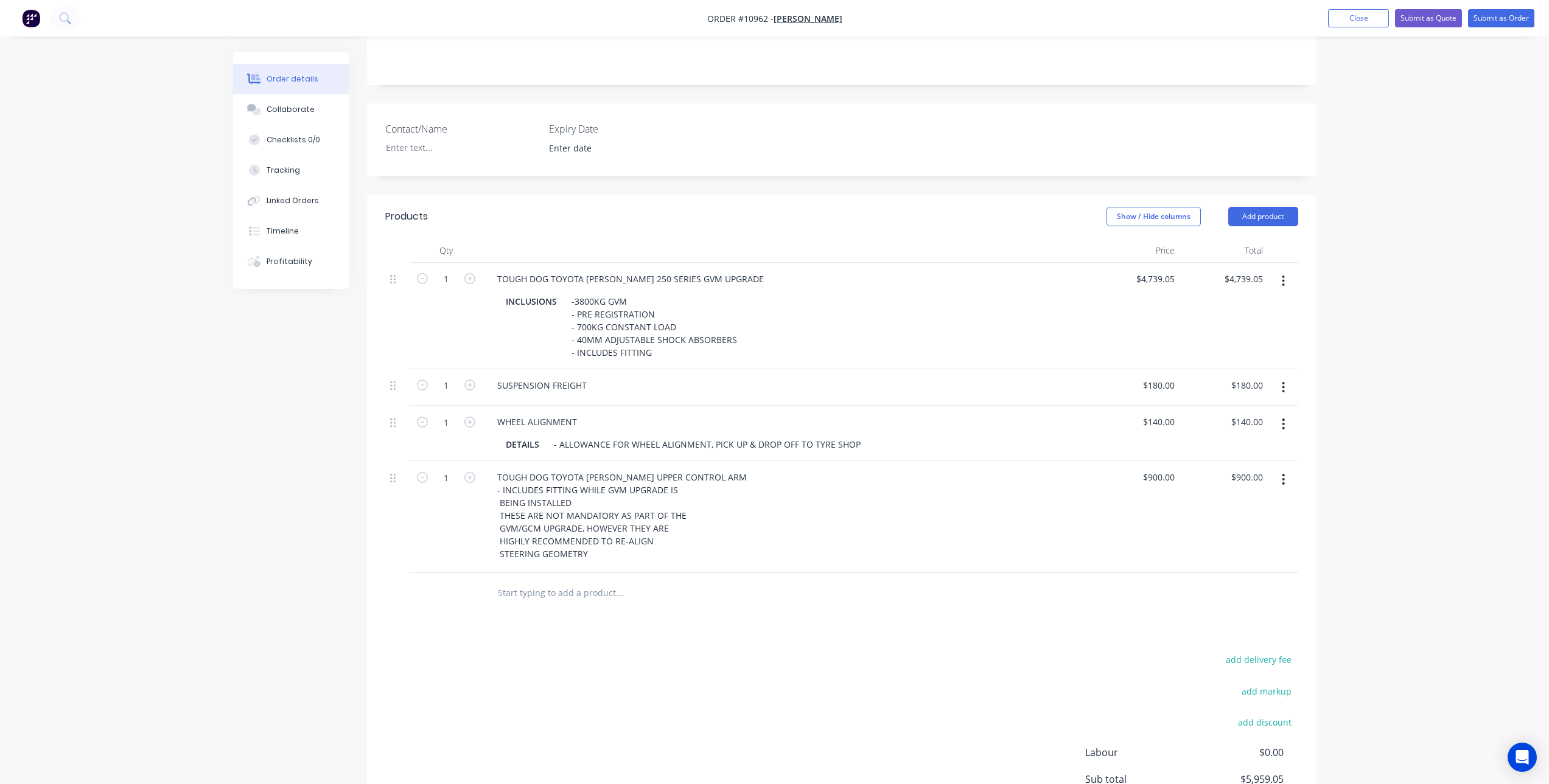
click at [675, 610] on div at bounding box center [702, 593] width 438 height 40
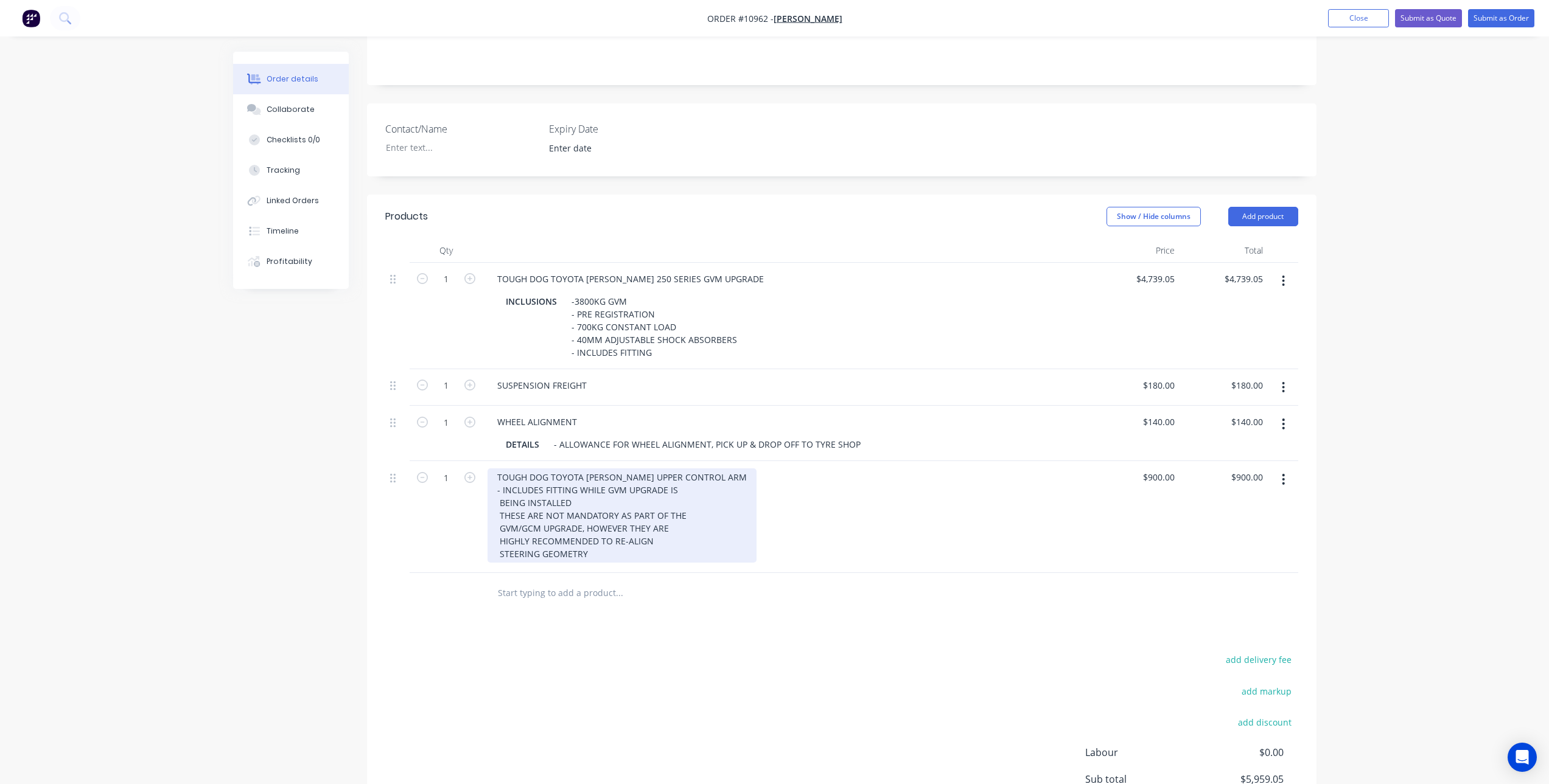
click at [530, 530] on div "TOUGH DOG TOYOTA PRADO UPPER CONTROL ARM - INCLUDES FITTING WHILE GVM UPGRADE I…" at bounding box center [622, 515] width 269 height 94
click at [546, 529] on div "TOUGH DOG TOYOTA PRADO UPPER CONTROL ARM - INCLUDES FITTING WHILE GVM UPGRADE I…" at bounding box center [622, 515] width 269 height 94
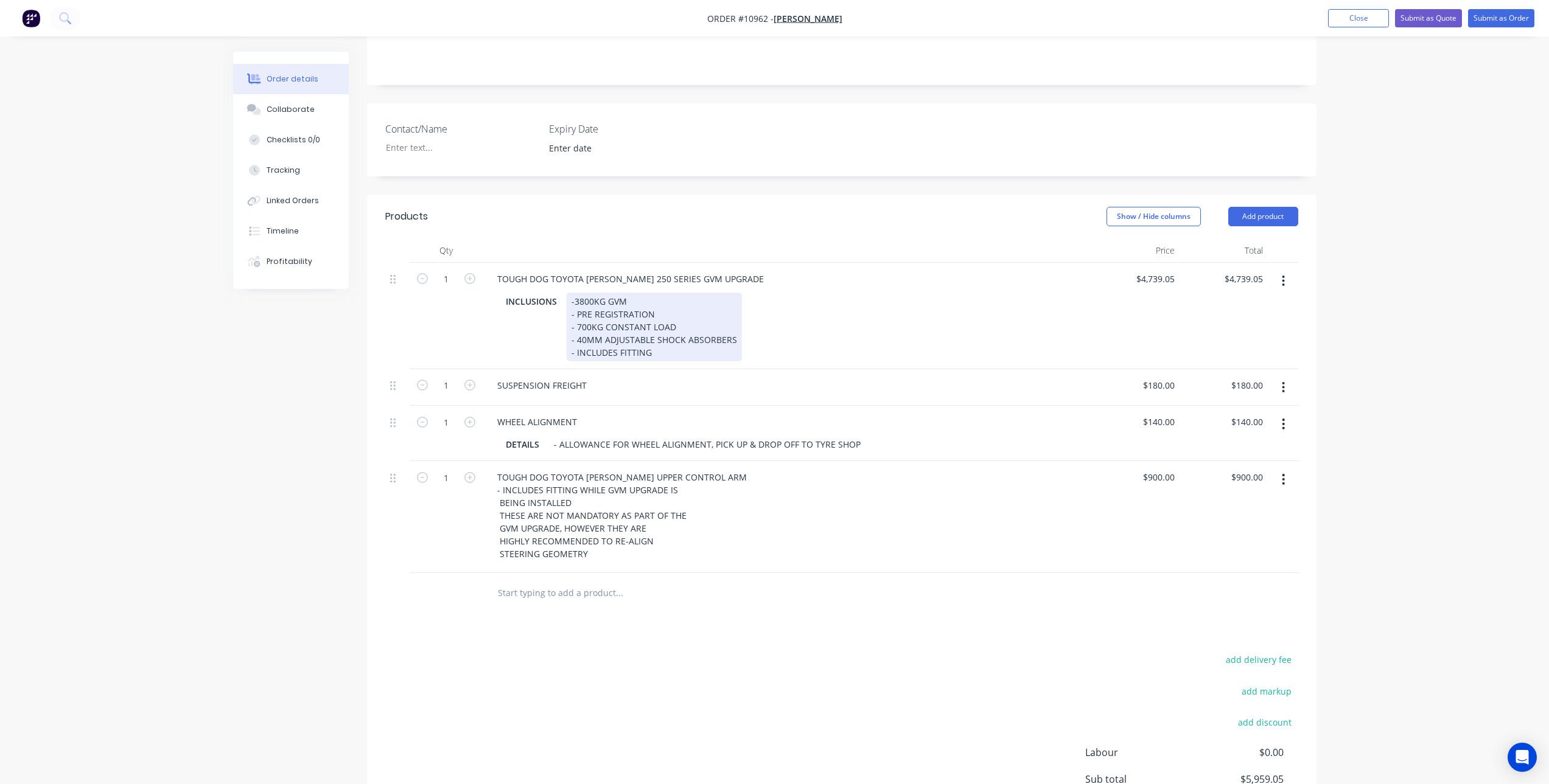
click at [574, 300] on div "-3800KG GVM - PRE REGISTRATION - 700KG CONSTANT LOAD - 40MM ADJUSTABLE SHOCK AB…" at bounding box center [654, 326] width 175 height 69
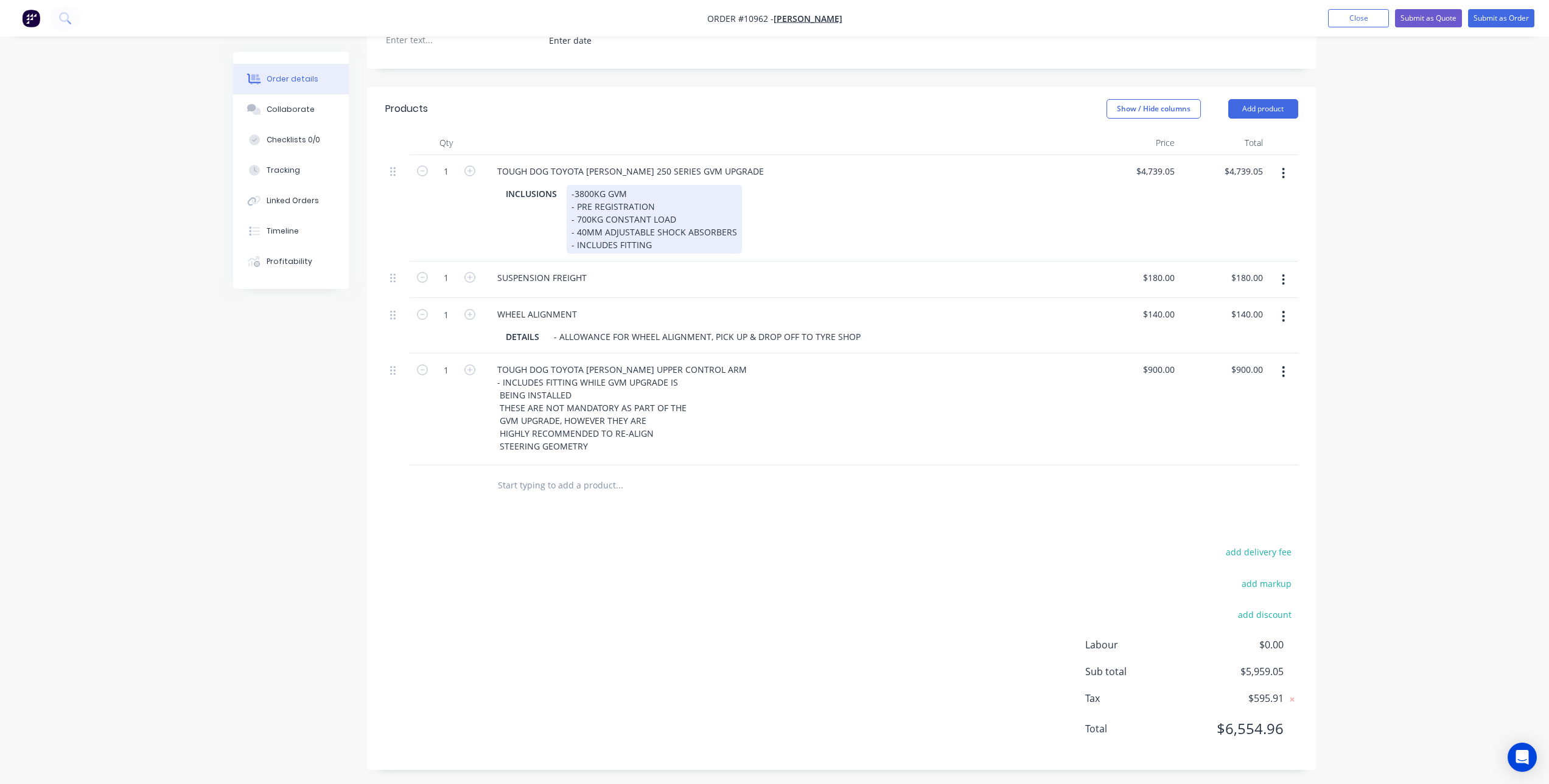
scroll to position [336, 0]
click at [575, 188] on div "-3800KG GVM - PRE REGISTRATION - 700KG CONSTANT LOAD - 40MM ADJUSTABLE SHOCK AB…" at bounding box center [654, 215] width 175 height 69
click at [664, 245] on div "- 3800KG GVM - PRE REGISTRATION - 700KG CONSTANT LOAD - 40MM ADJUSTABLE SHOCK A…" at bounding box center [654, 215] width 175 height 69
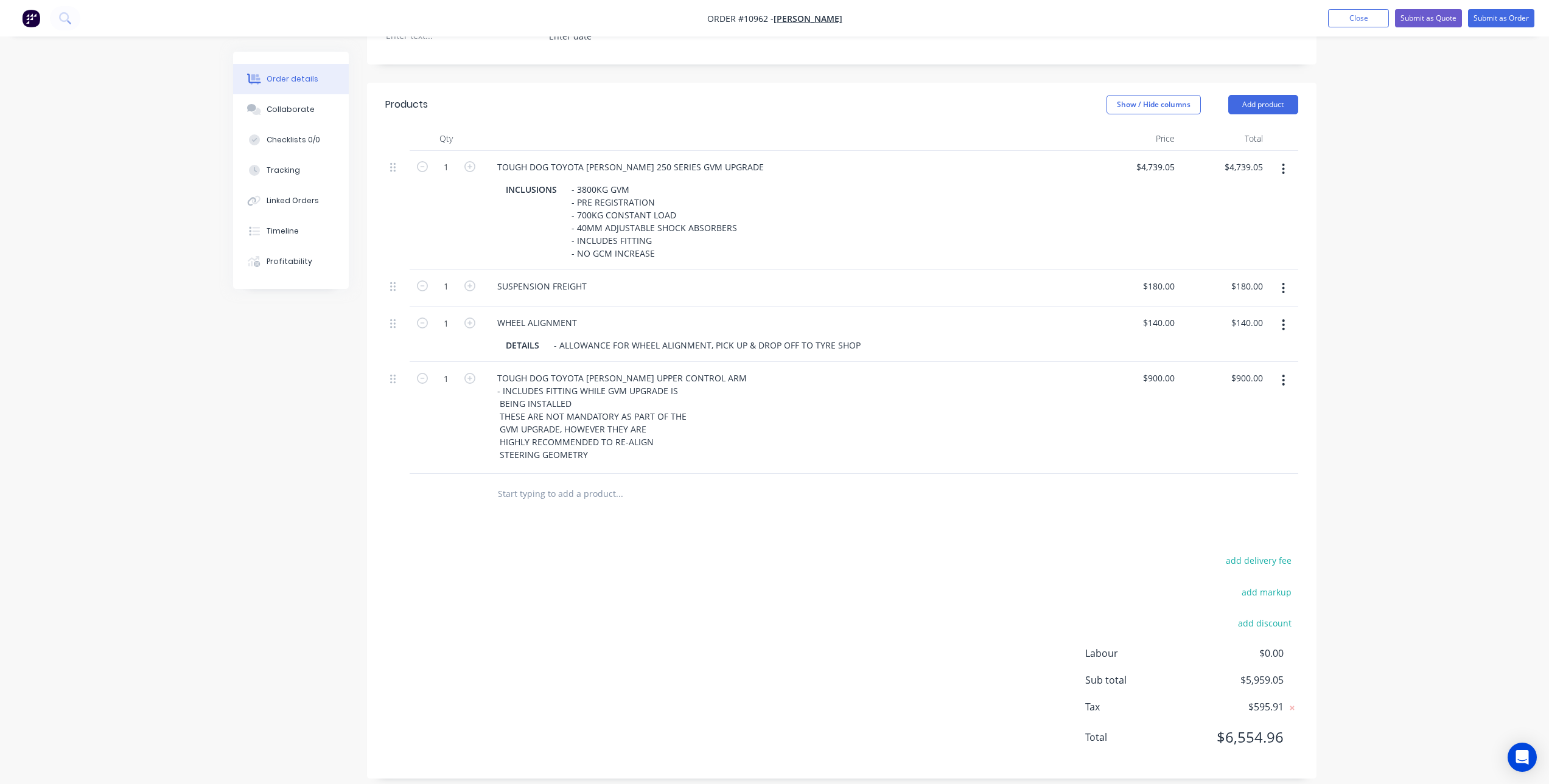
drag, startPoint x: 738, startPoint y: 636, endPoint x: 771, endPoint y: 505, distance: 135.1
click at [738, 636] on div "add delivery fee add markup add discount Labour $0.00 Sub total $5,959.05 Tax $…" at bounding box center [842, 656] width 913 height 208
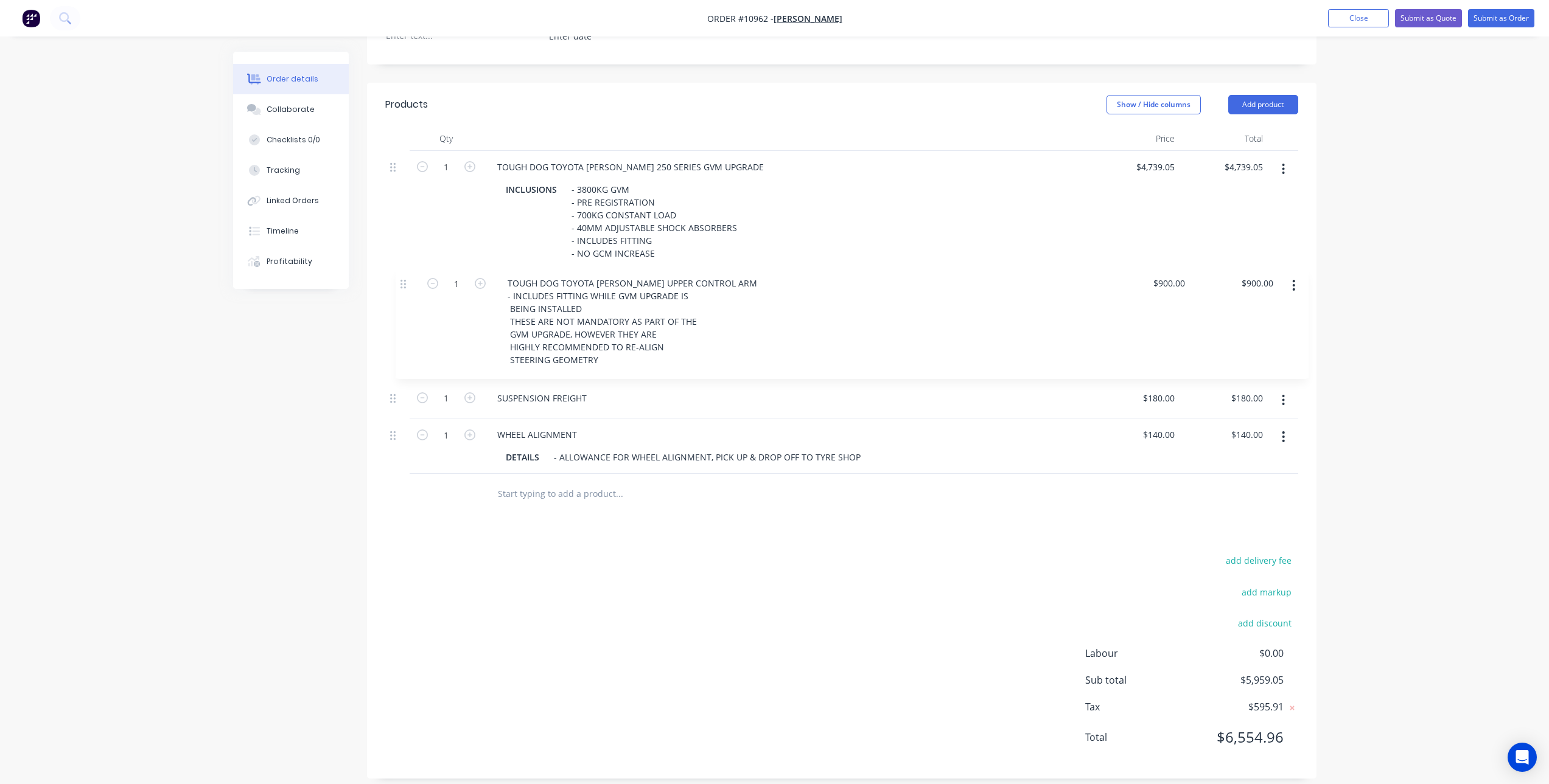
drag, startPoint x: 392, startPoint y: 380, endPoint x: 403, endPoint y: 277, distance: 103.6
click at [403, 277] on div "1 TOUGH DOG TOYOTA PRADO 250 SERIES GVM UPGRADE INCLUSIONS - 3800KG GVM - PRE R…" at bounding box center [842, 313] width 913 height 323
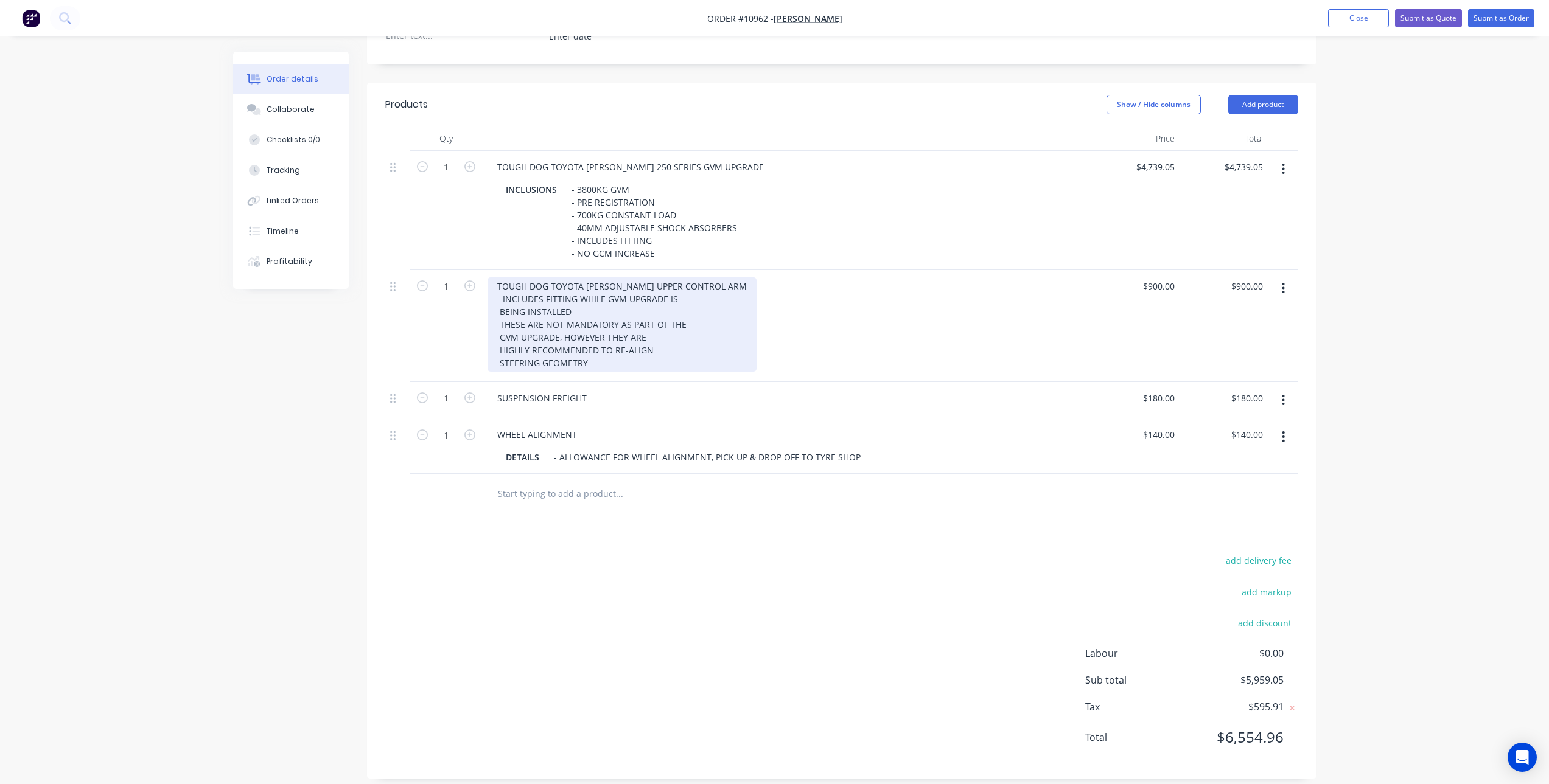
click at [614, 284] on div "TOUGH DOG TOYOTA PRADO UPPER CONTROL ARM - INCLUDES FITTING WHILE GVM UPGRADE I…" at bounding box center [622, 323] width 269 height 94
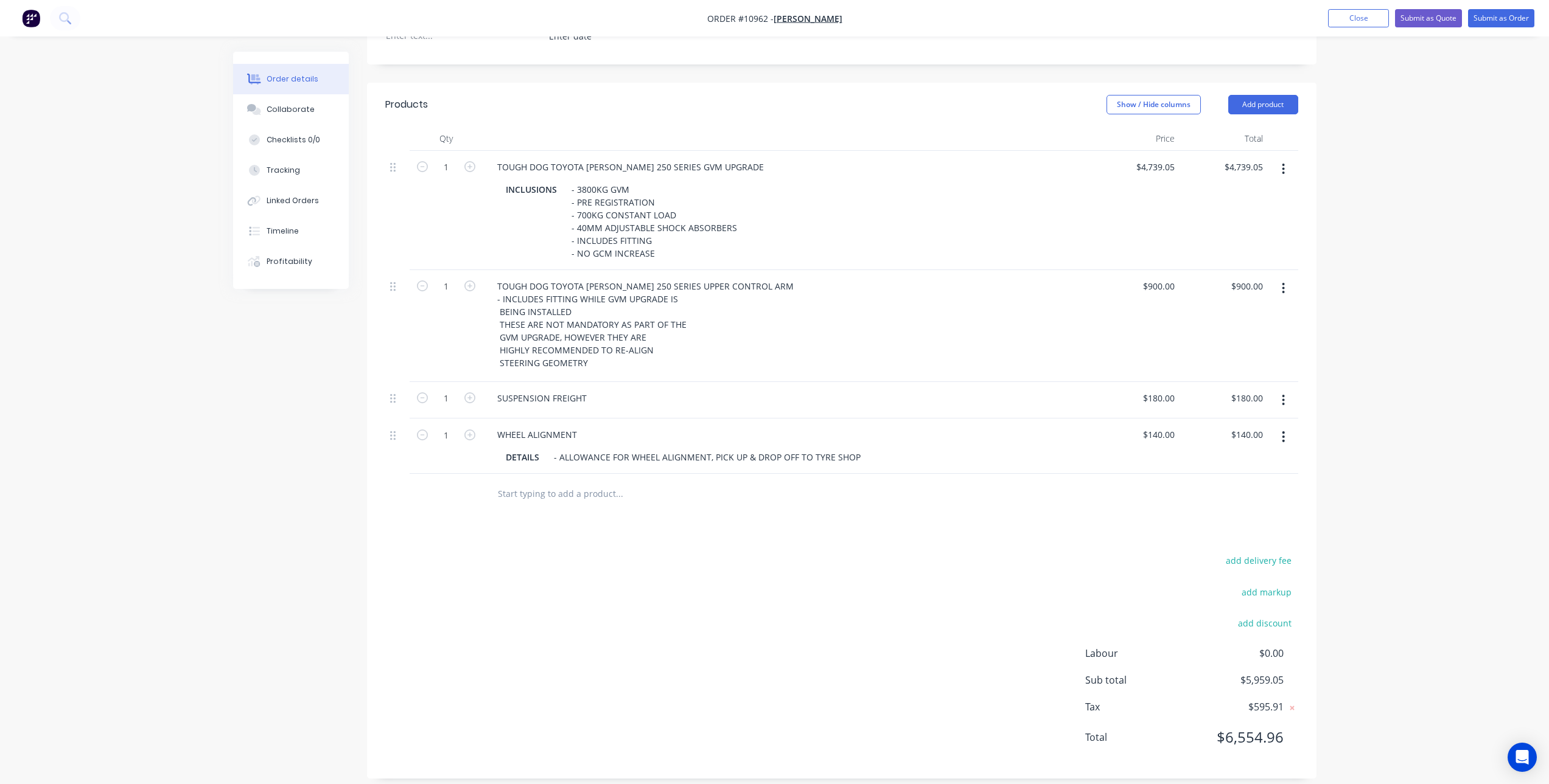
click at [791, 630] on div "add delivery fee add markup add discount Labour $0.00 Sub total $5,959.05 Tax $…" at bounding box center [842, 656] width 913 height 208
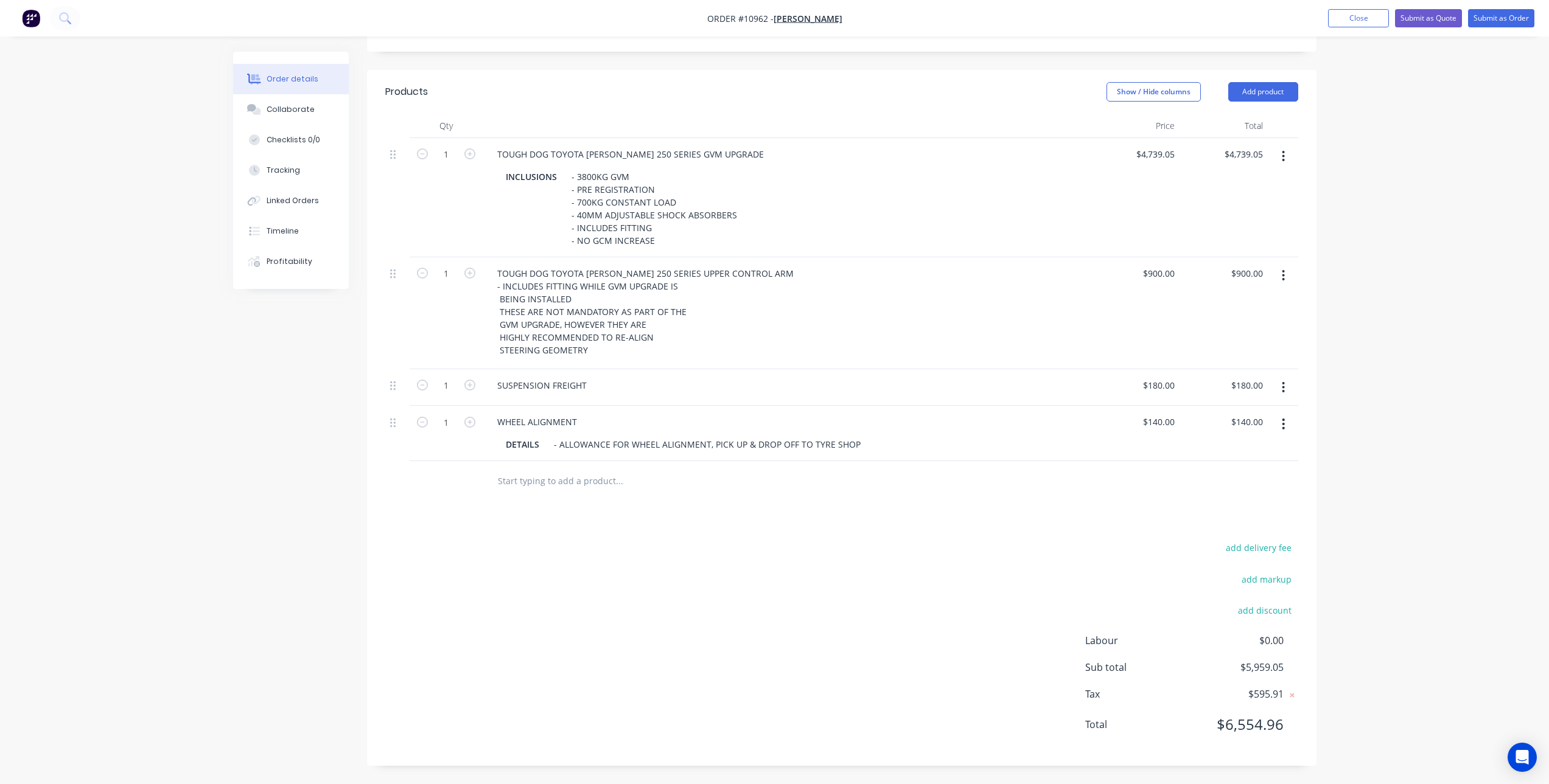
scroll to position [0, 0]
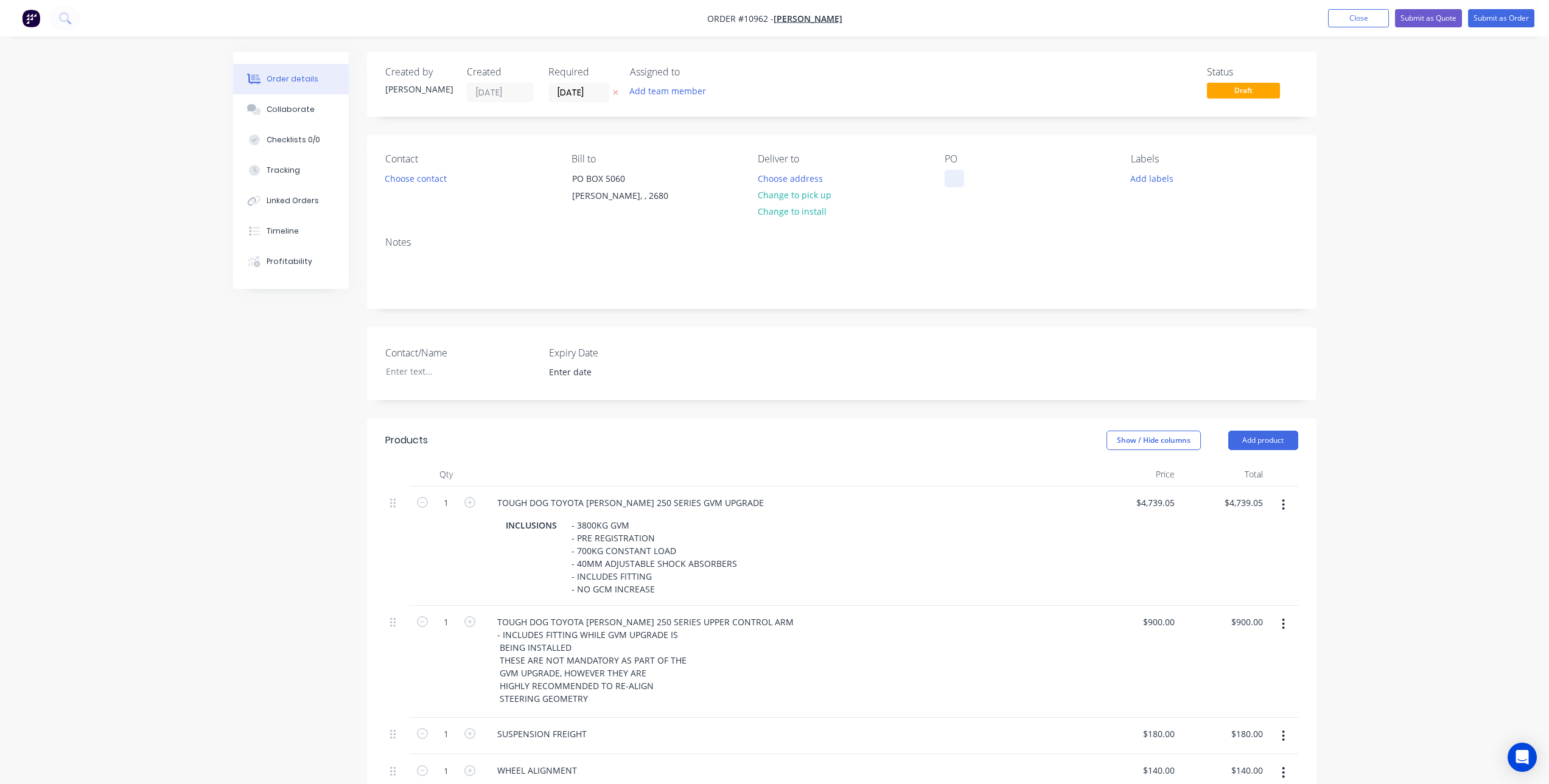
click at [948, 172] on div at bounding box center [954, 178] width 19 height 18
click at [1024, 180] on div "Tough Dog Prado 250 Series GVM" at bounding box center [1021, 185] width 152 height 30
copy div "Tough Dog Prado 250 Series GVM"
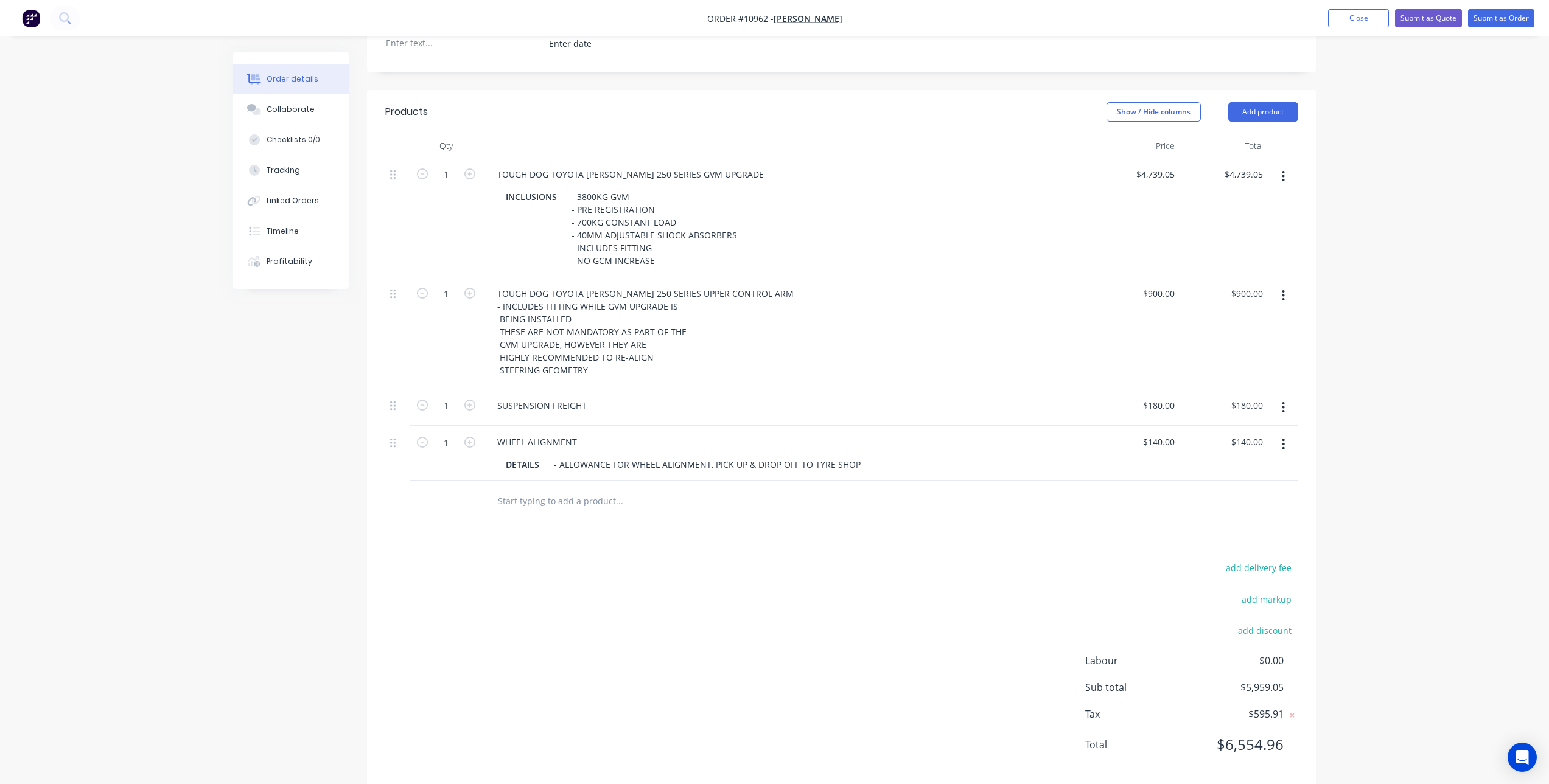
scroll to position [348, 0]
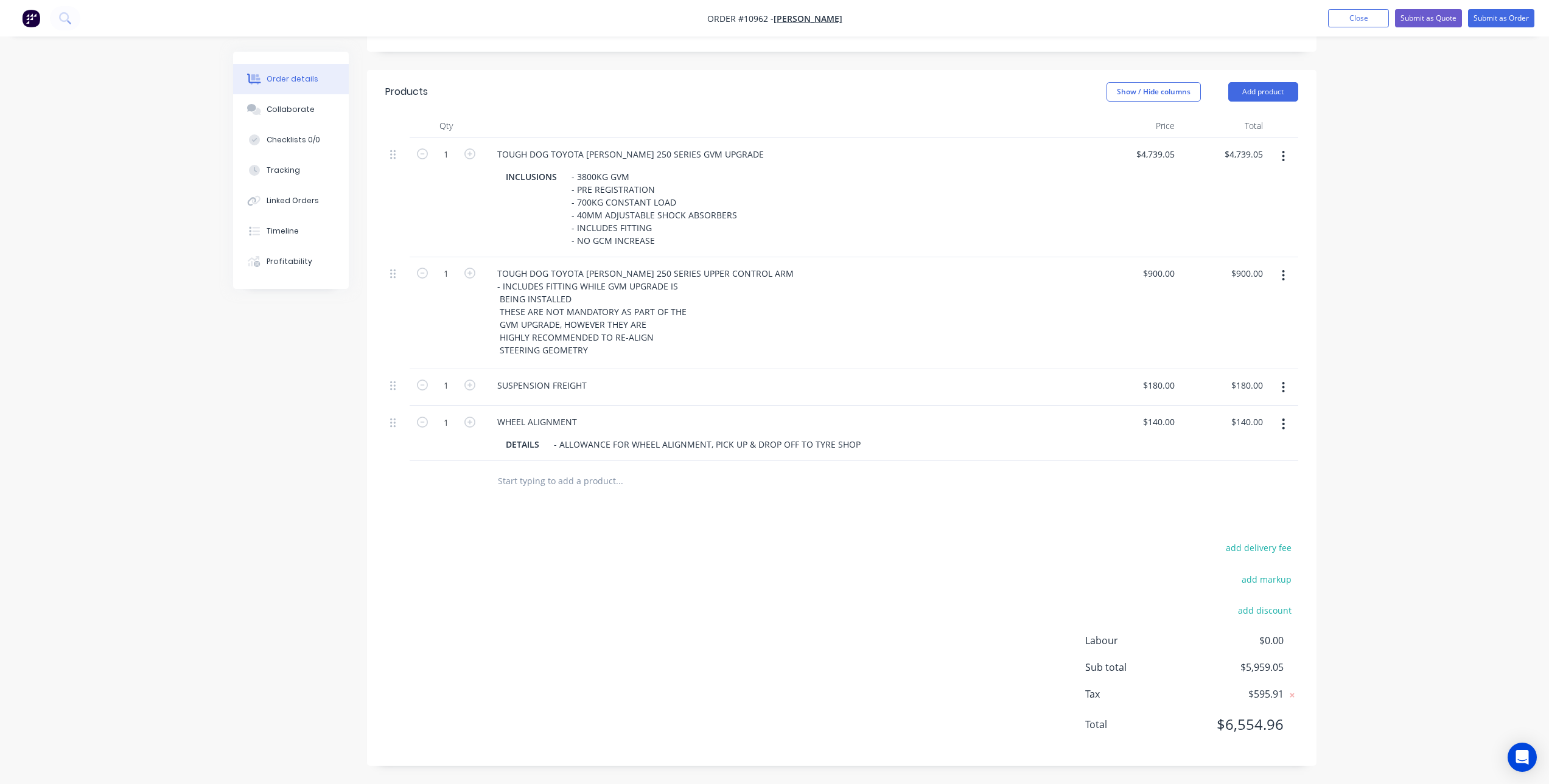
click at [843, 559] on div "add delivery fee add markup add discount Labour $0.00 Sub total $5,959.05 Tax $…" at bounding box center [842, 643] width 913 height 208
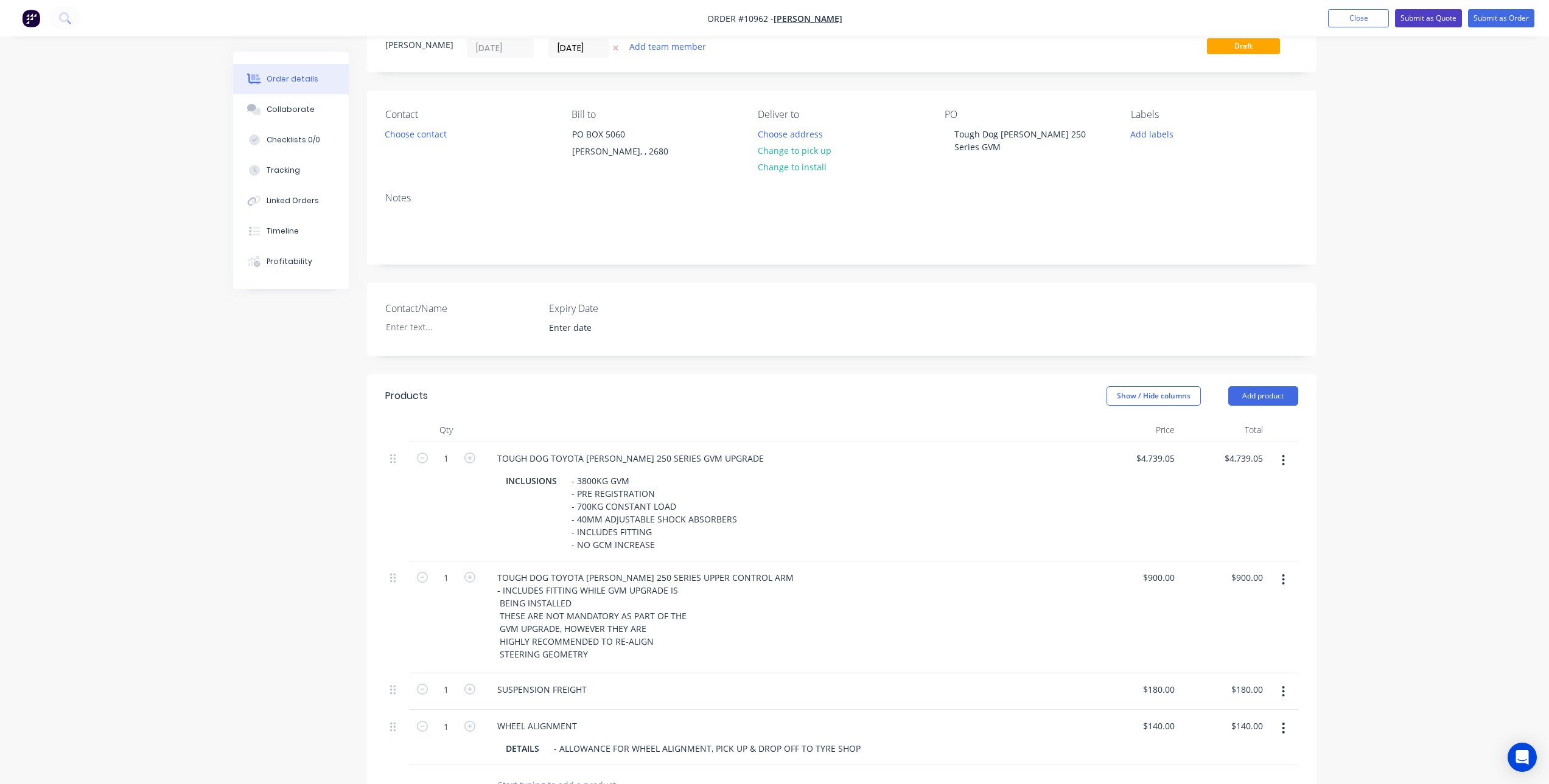
click at [1424, 12] on button "Submit as Quote" at bounding box center [1428, 18] width 67 height 18
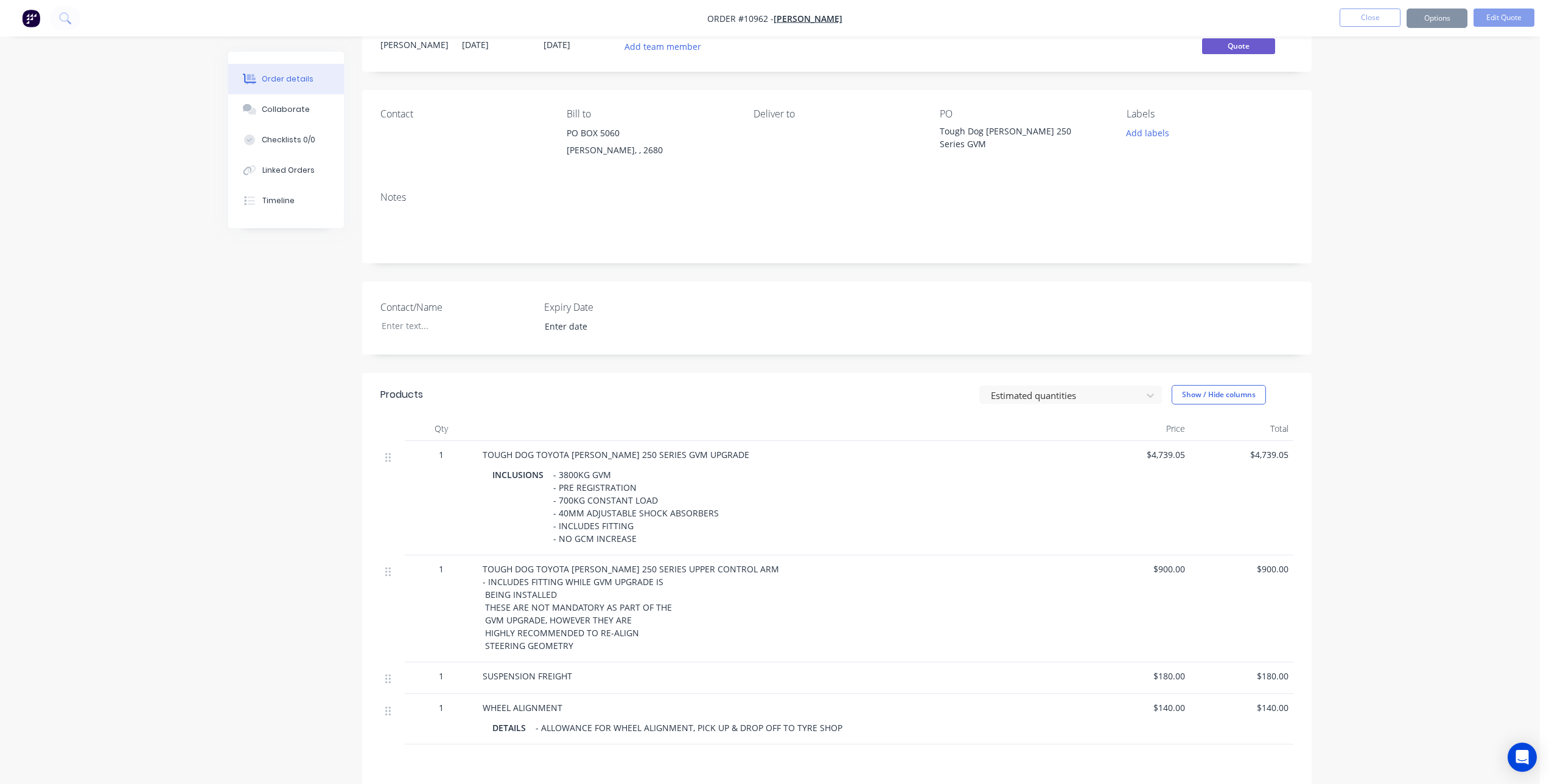
scroll to position [0, 0]
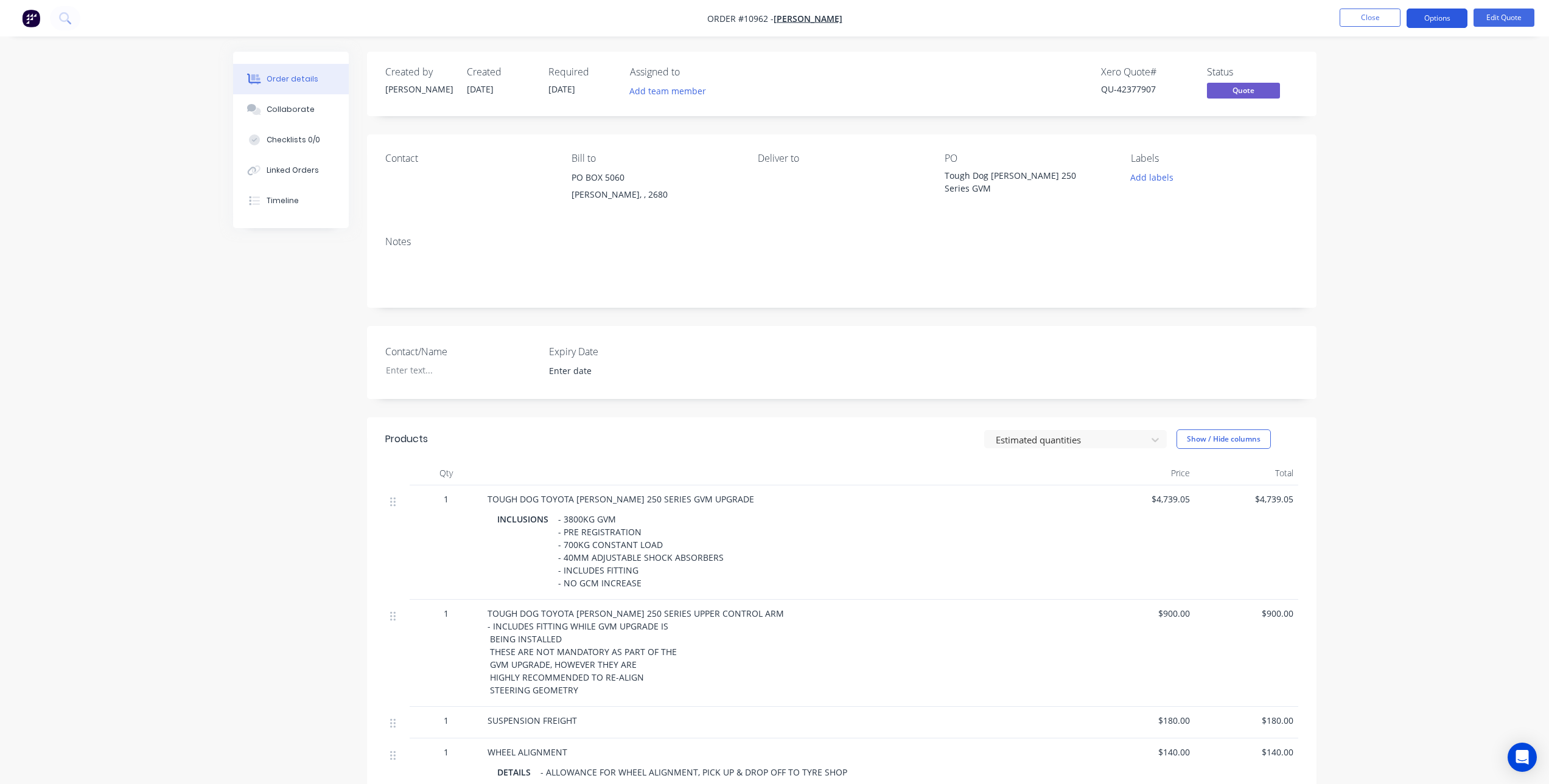
click at [1420, 21] on button "Options" at bounding box center [1437, 18] width 61 height 19
click at [1508, 11] on button "Edit Quote" at bounding box center [1503, 17] width 61 height 18
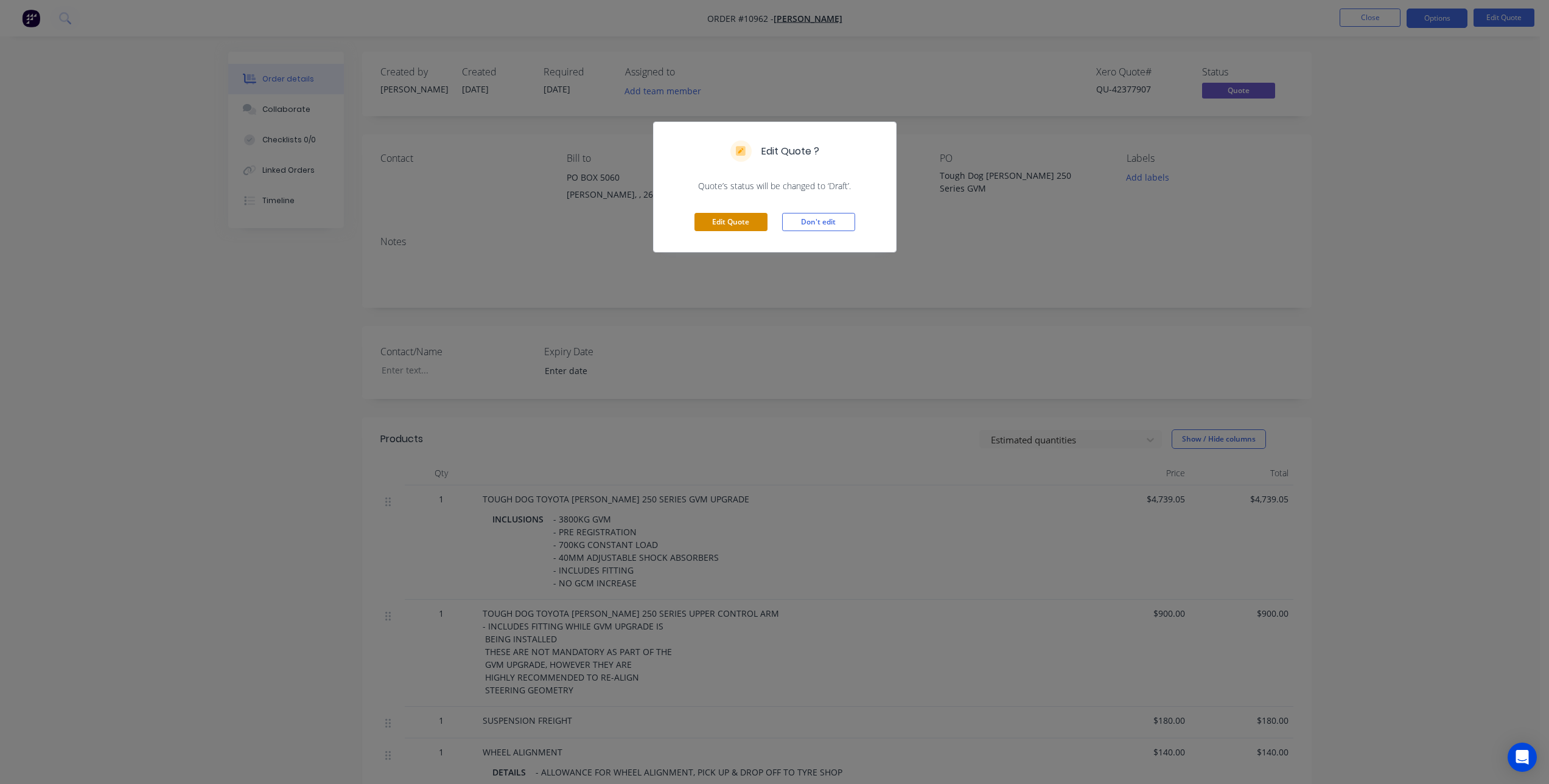
click at [734, 225] on button "Edit Quote" at bounding box center [730, 222] width 73 height 18
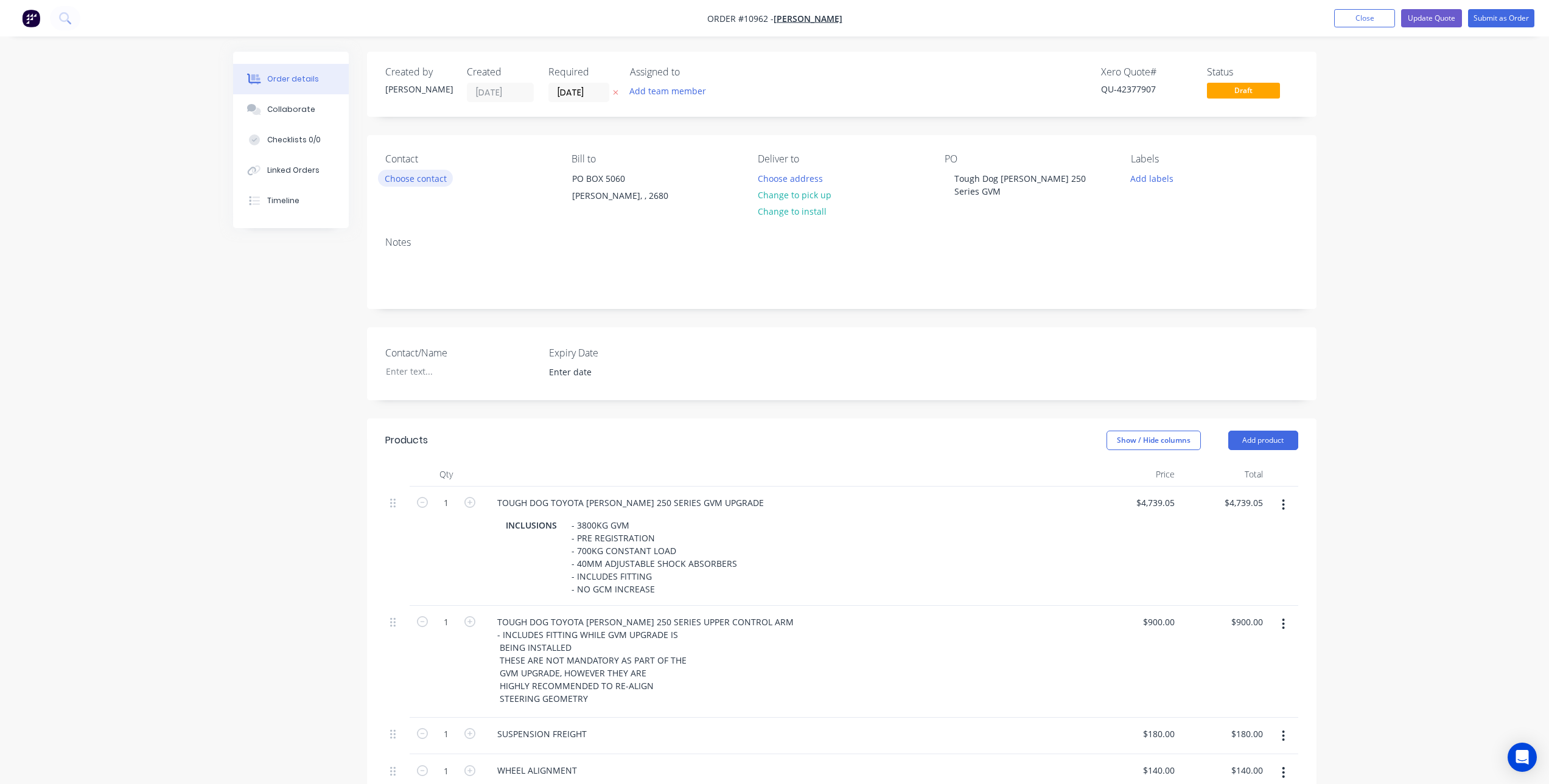
click at [429, 172] on button "Choose contact" at bounding box center [415, 177] width 75 height 16
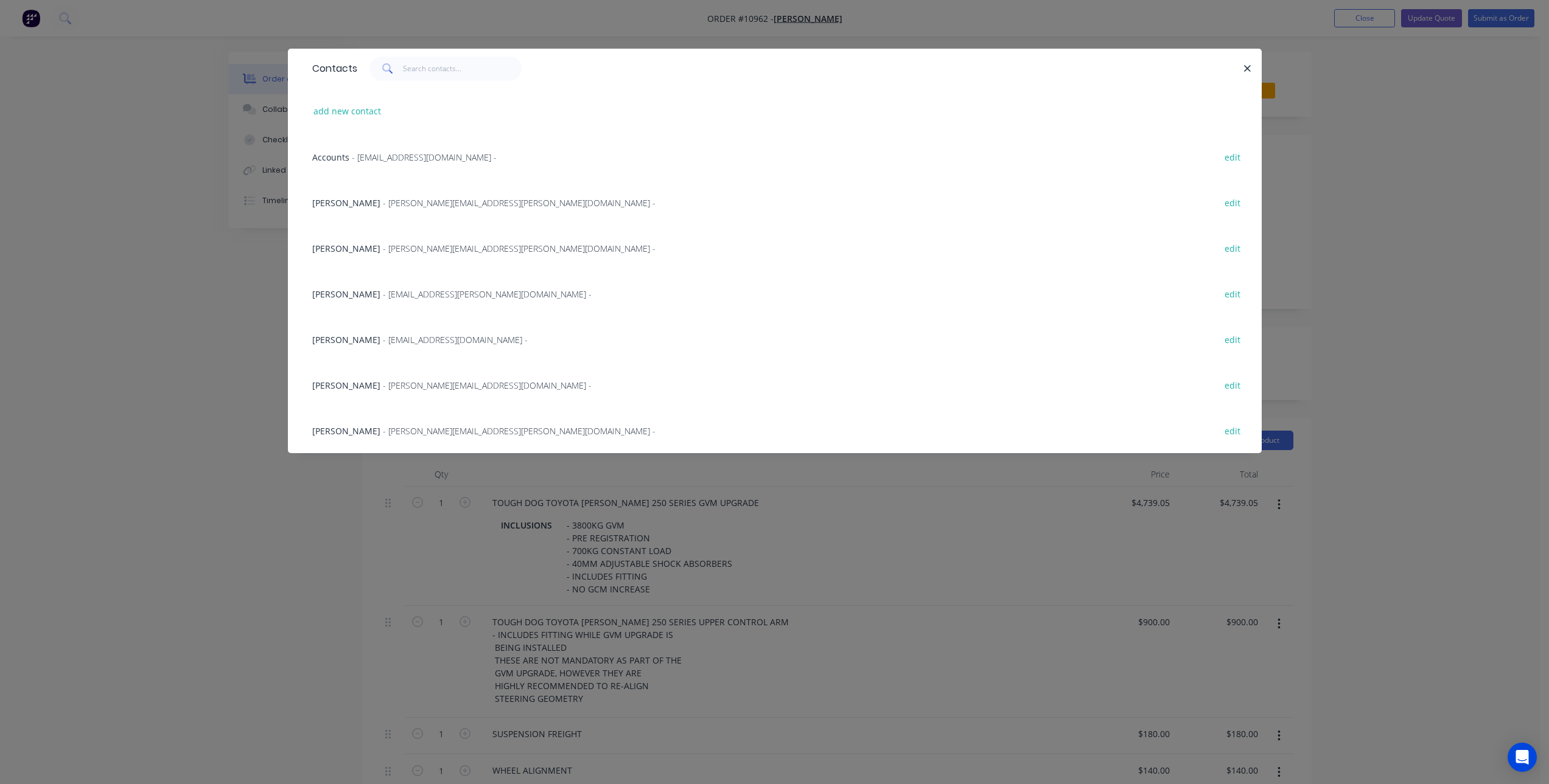
click at [400, 341] on span "- [EMAIL_ADDRESS][DOMAIN_NAME] -" at bounding box center [455, 340] width 145 height 11
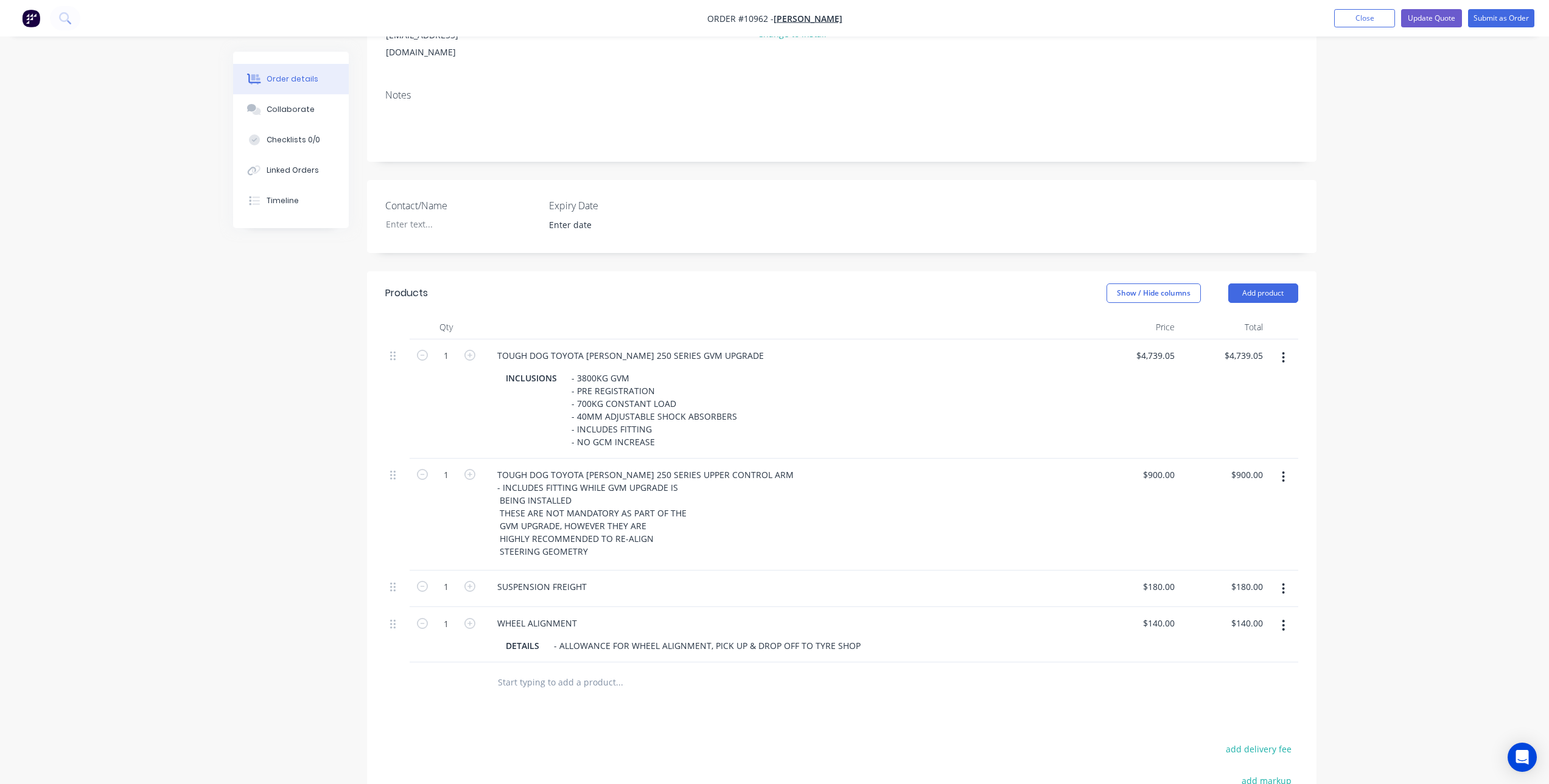
scroll to position [183, 0]
click at [1436, 18] on button "Update Quote" at bounding box center [1431, 18] width 61 height 18
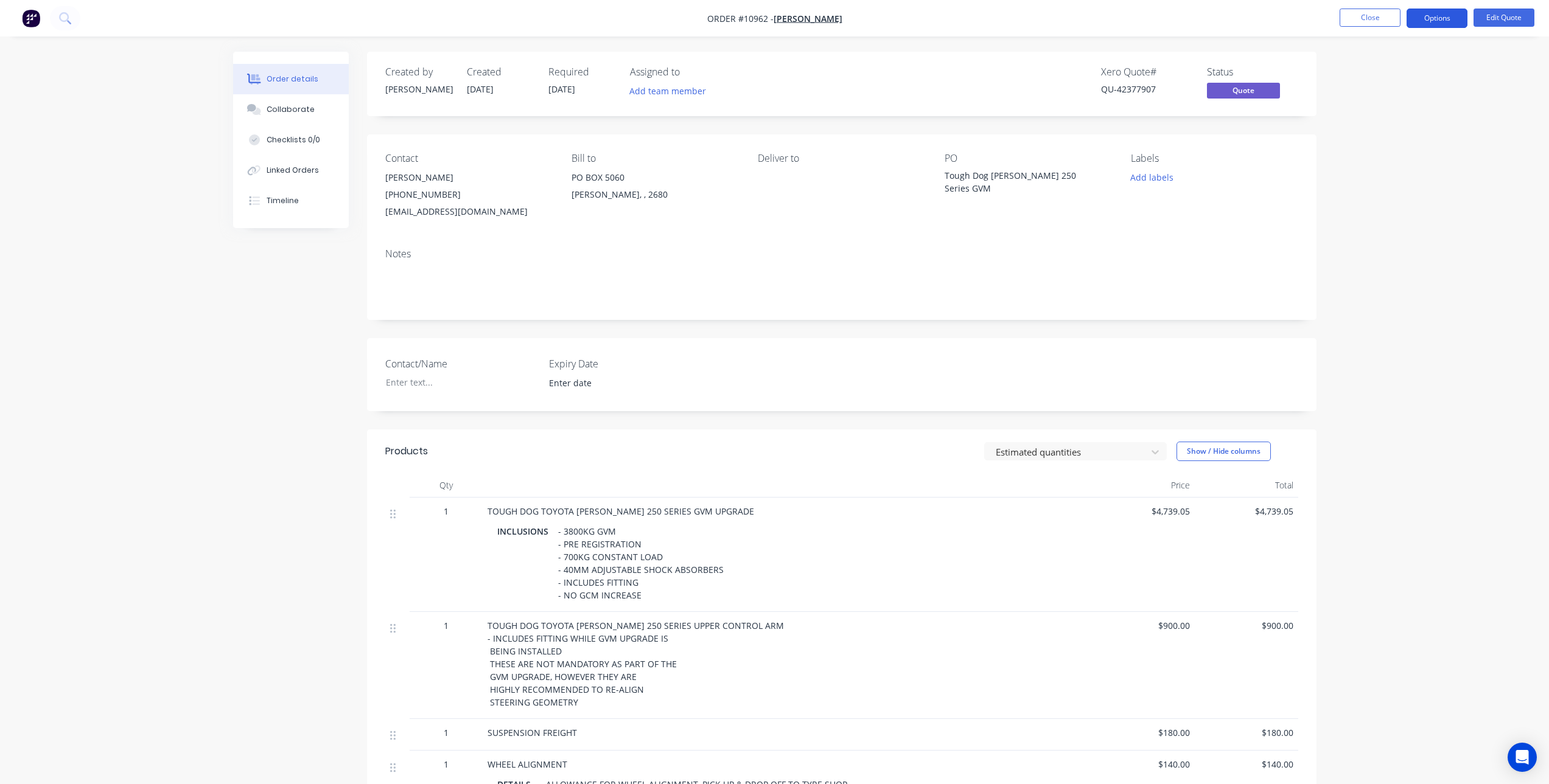
click at [1434, 19] on button "Options" at bounding box center [1437, 18] width 61 height 19
click at [1351, 82] on div "Quote" at bounding box center [1400, 73] width 112 height 18
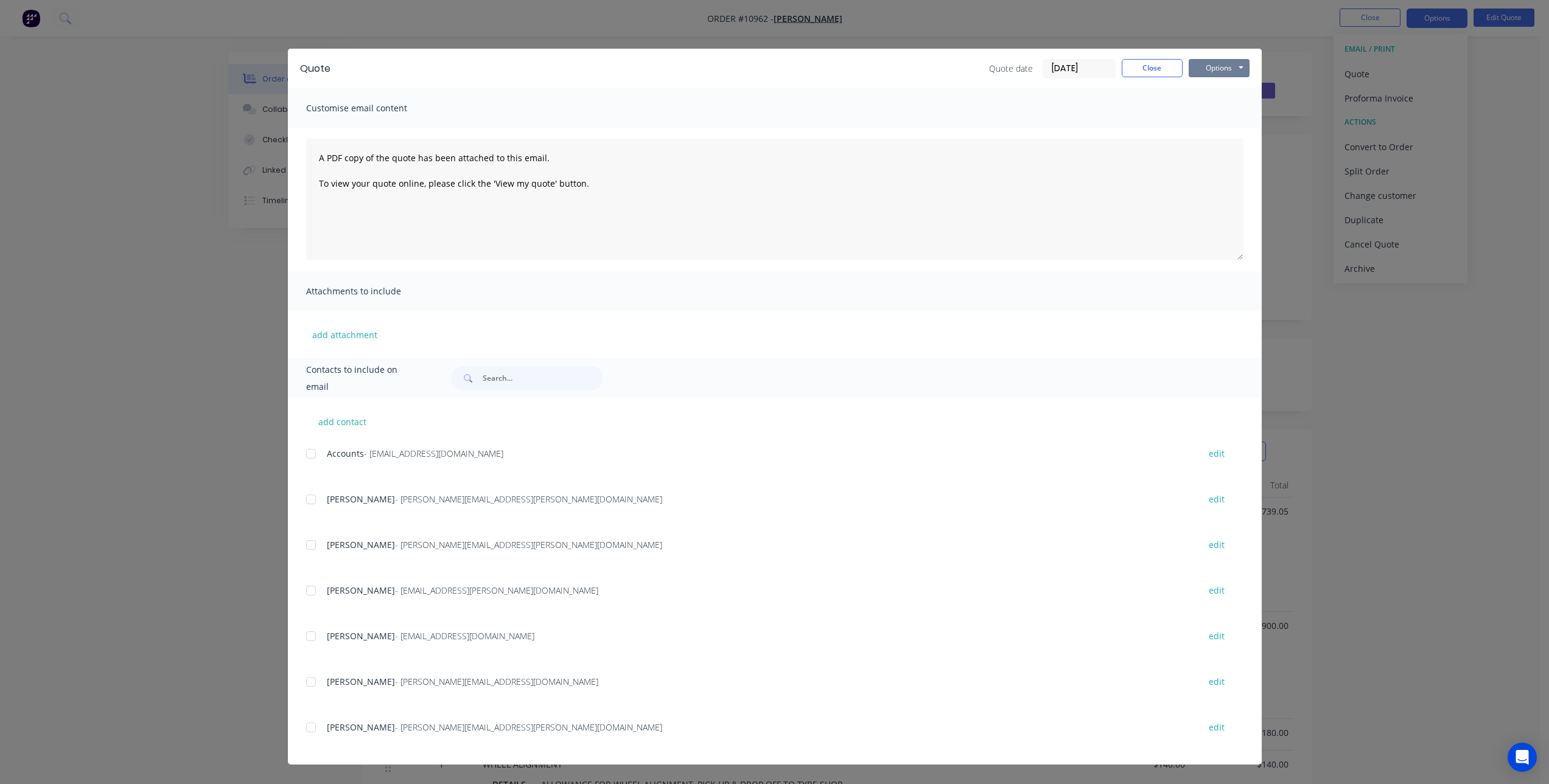
click at [1208, 67] on button "Options" at bounding box center [1219, 68] width 61 height 18
click at [1217, 108] on button "Print" at bounding box center [1227, 109] width 78 height 20
